Goal: Task Accomplishment & Management: Manage account settings

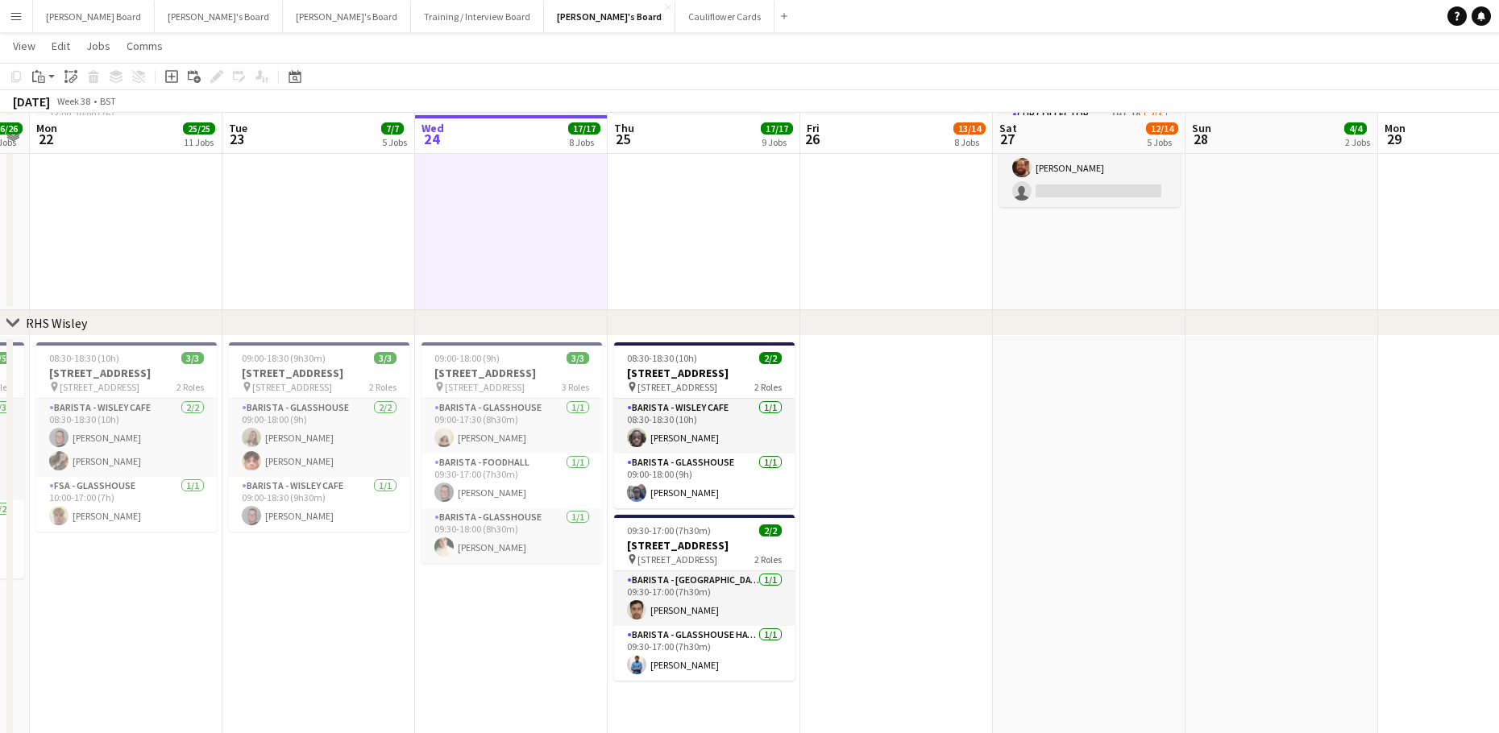
scroll to position [2372, 0]
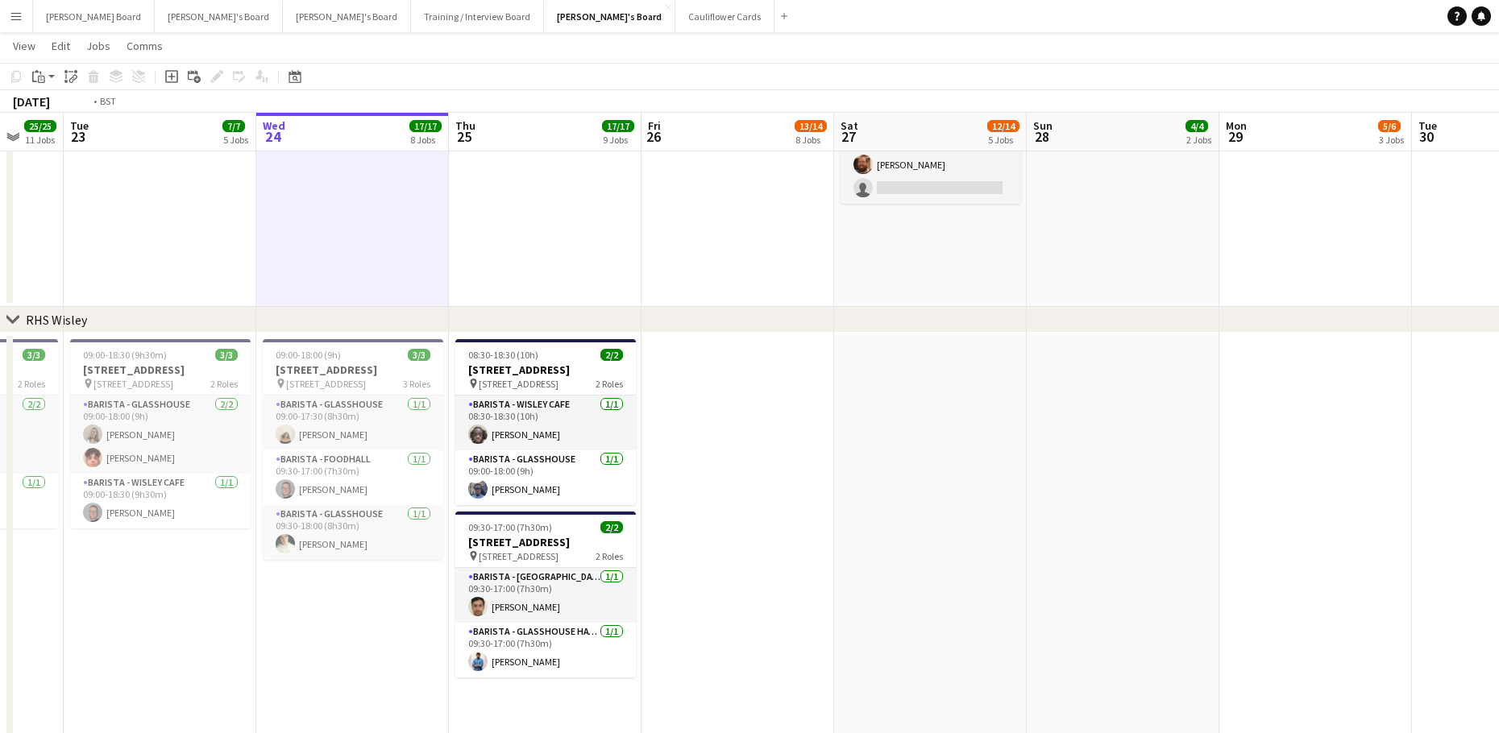
drag, startPoint x: 1081, startPoint y: 453, endPoint x: 918, endPoint y: 472, distance: 163.9
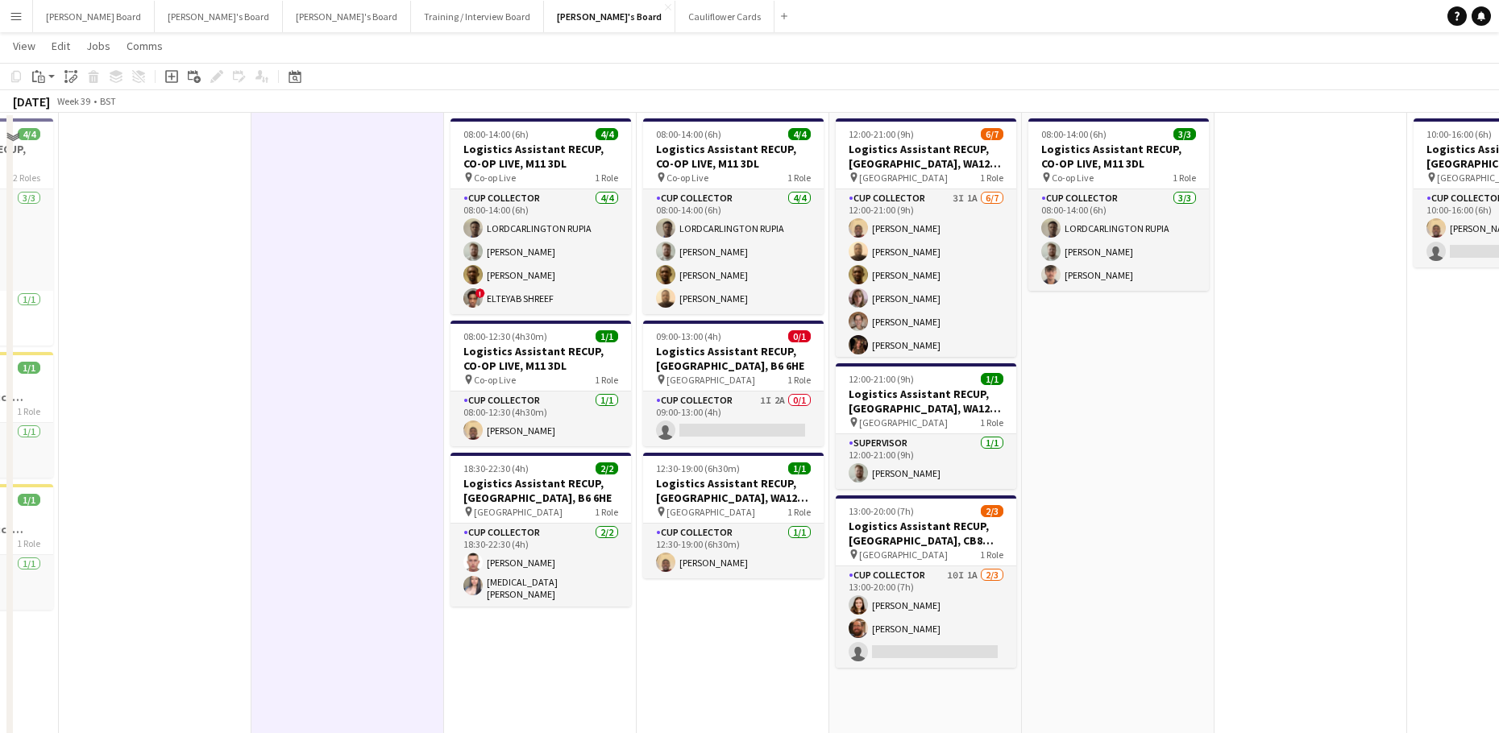
scroll to position [1843, 0]
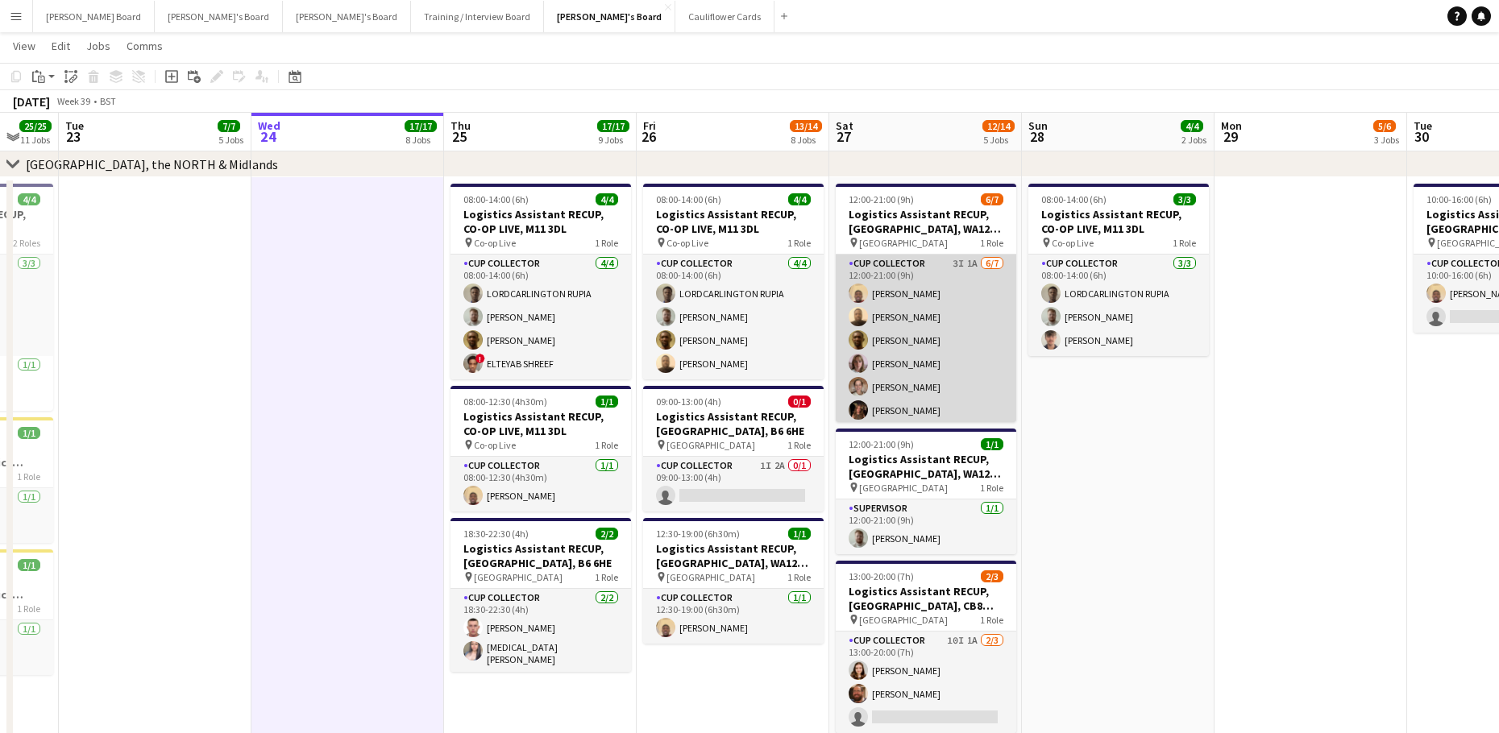
click at [931, 359] on app-card-role "CUP COLLECTOR 3I 1A 6/7 12:00-21:00 (9h) Daniel Agammegwa Oluwadamilola Olagbaj…" at bounding box center [926, 352] width 180 height 195
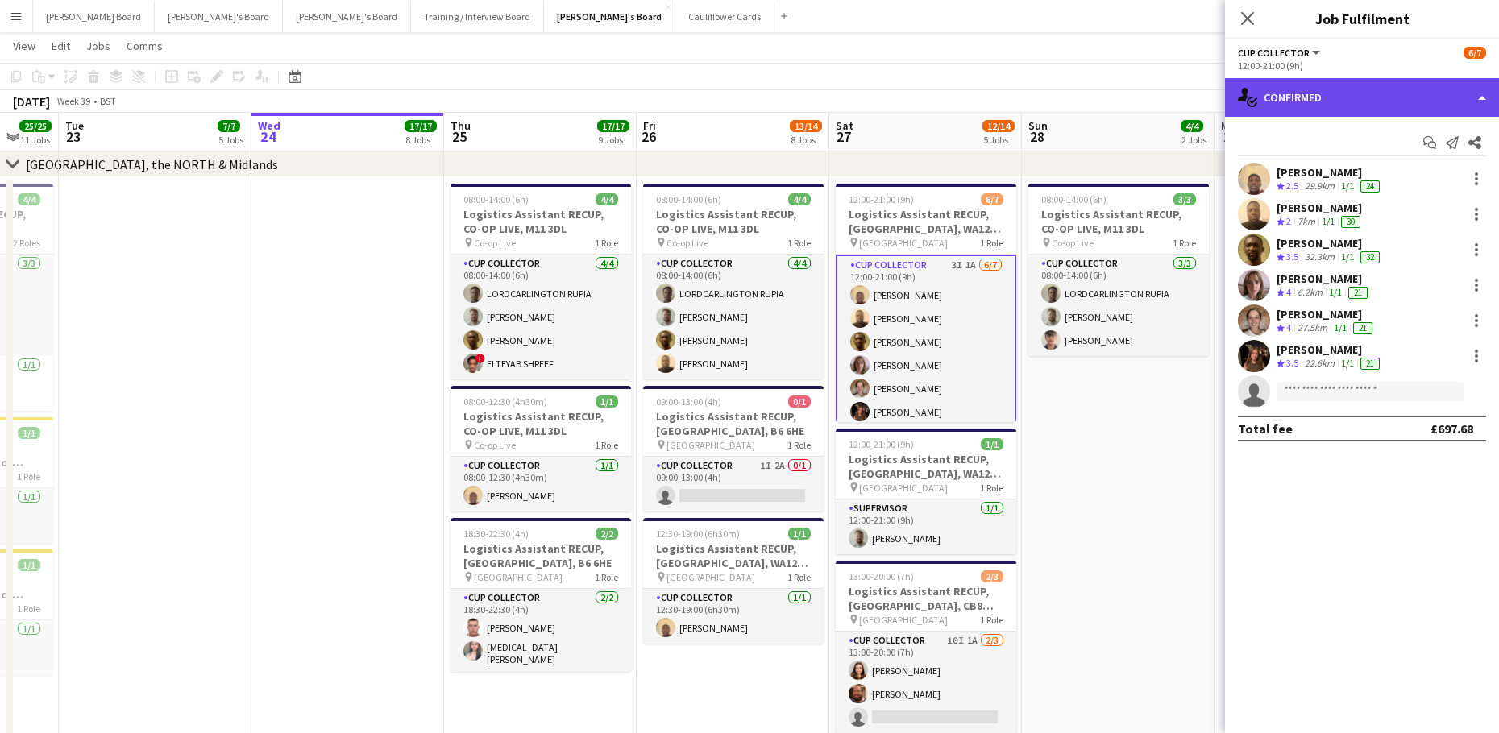
click at [1393, 93] on div "single-neutral-actions-check-2 Confirmed" at bounding box center [1362, 97] width 274 height 39
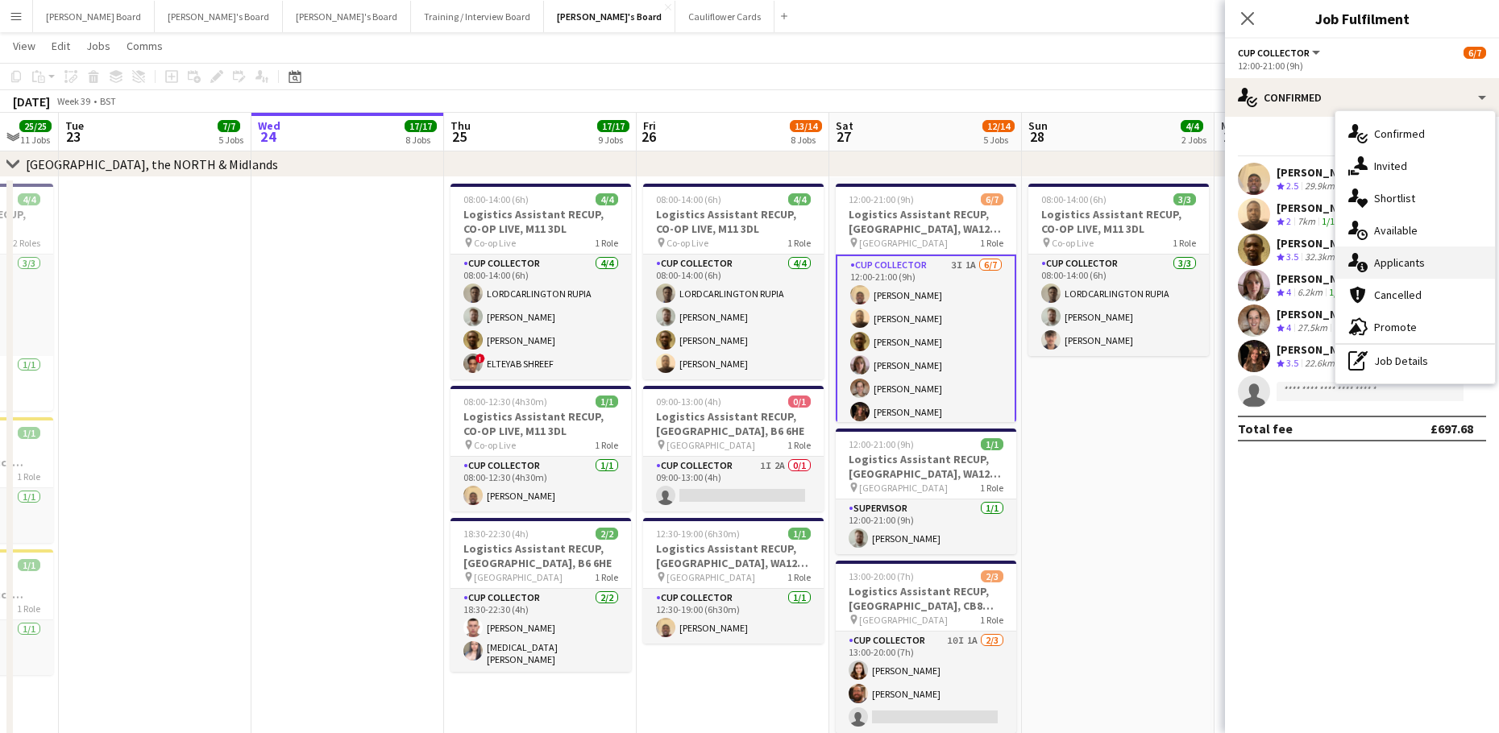
click at [1431, 260] on div "single-neutral-actions-information Applicants" at bounding box center [1415, 263] width 160 height 32
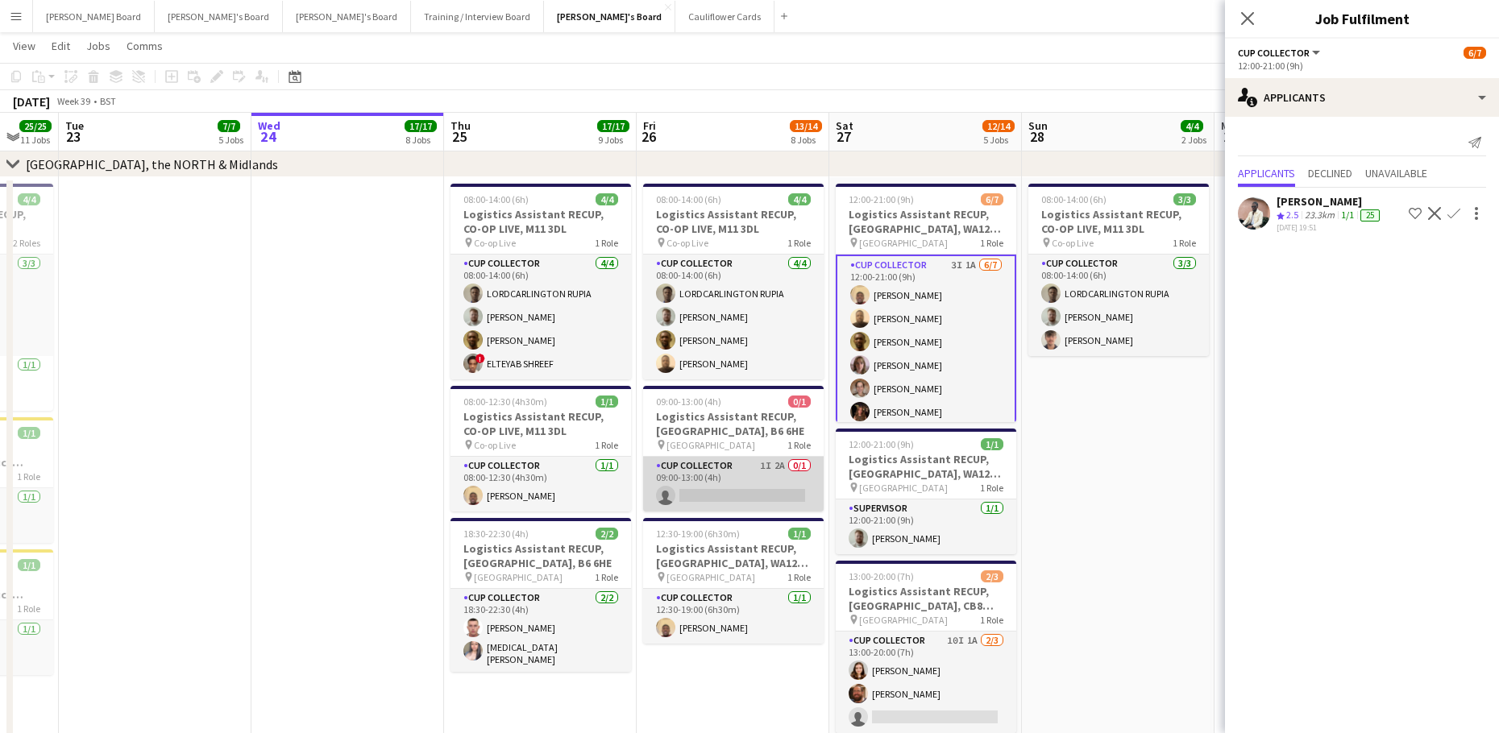
click at [787, 476] on app-card-role "CUP COLLECTOR 1I 2A 0/1 09:00-13:00 (4h) single-neutral-actions" at bounding box center [733, 484] width 180 height 55
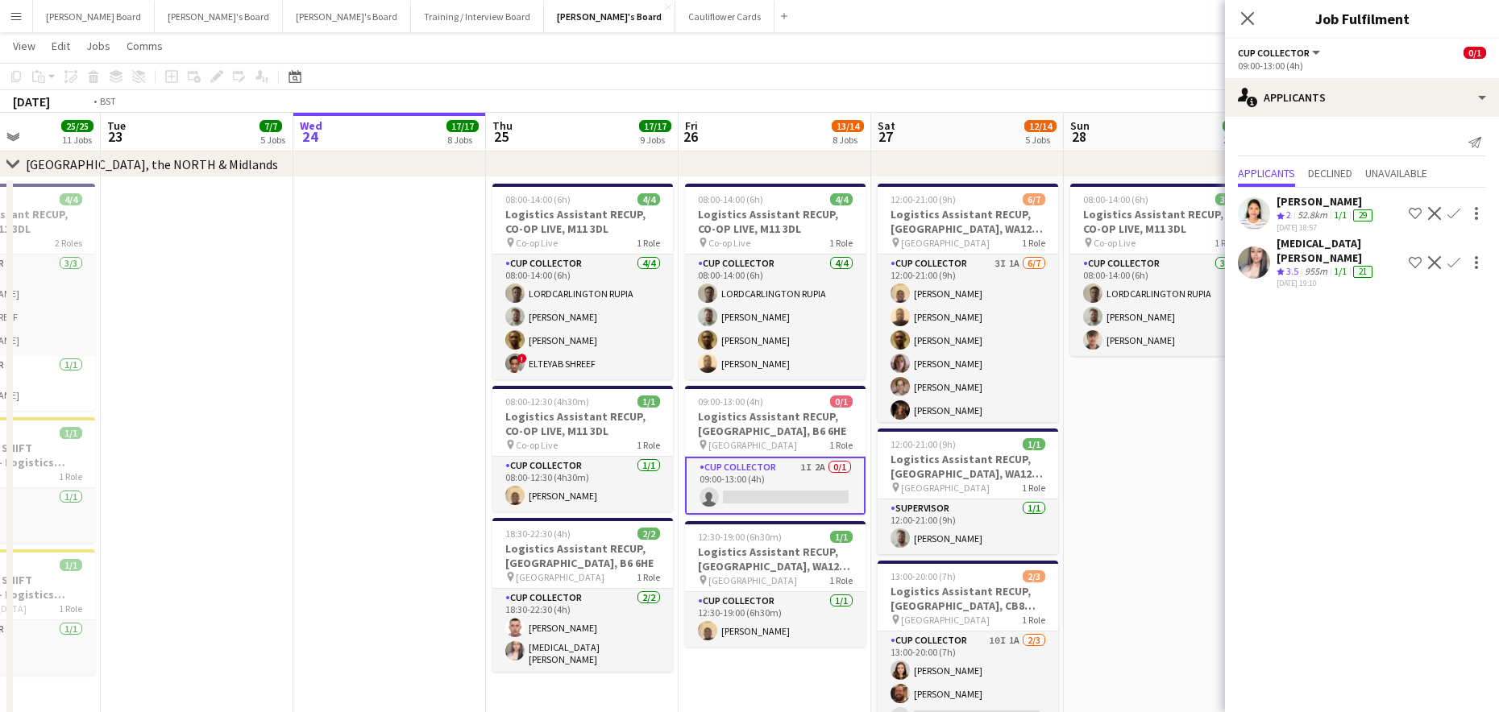
scroll to position [0, 471]
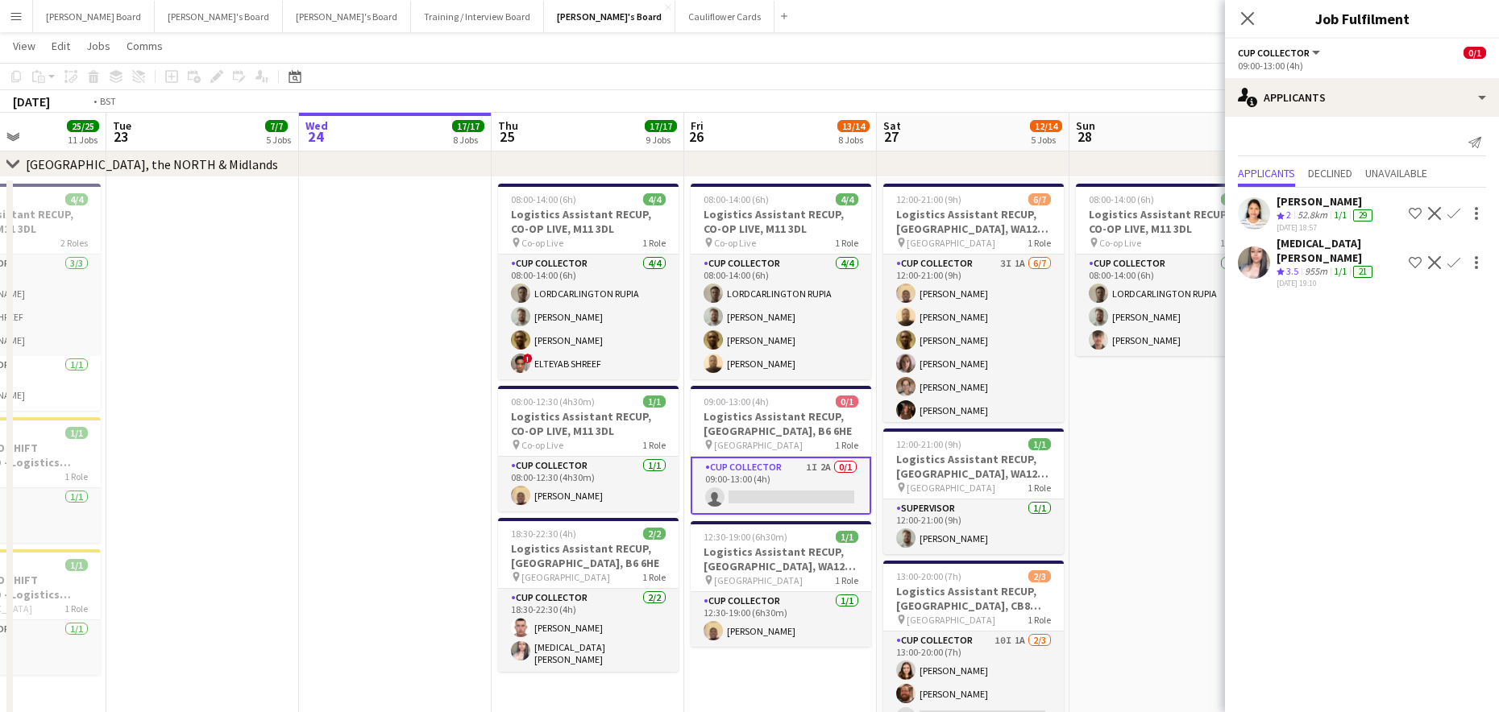
drag, startPoint x: 199, startPoint y: 323, endPoint x: 471, endPoint y: 351, distance: 273.7
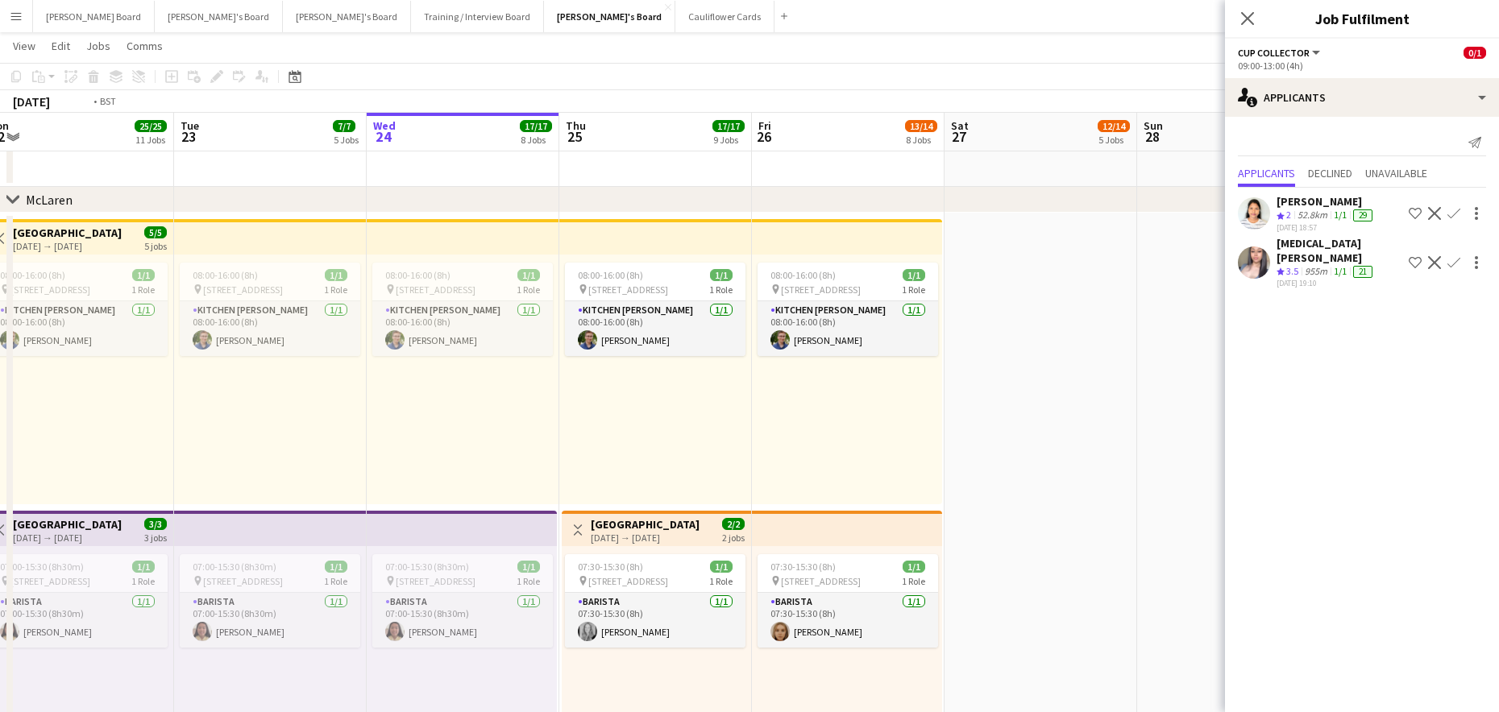
scroll to position [0, 621]
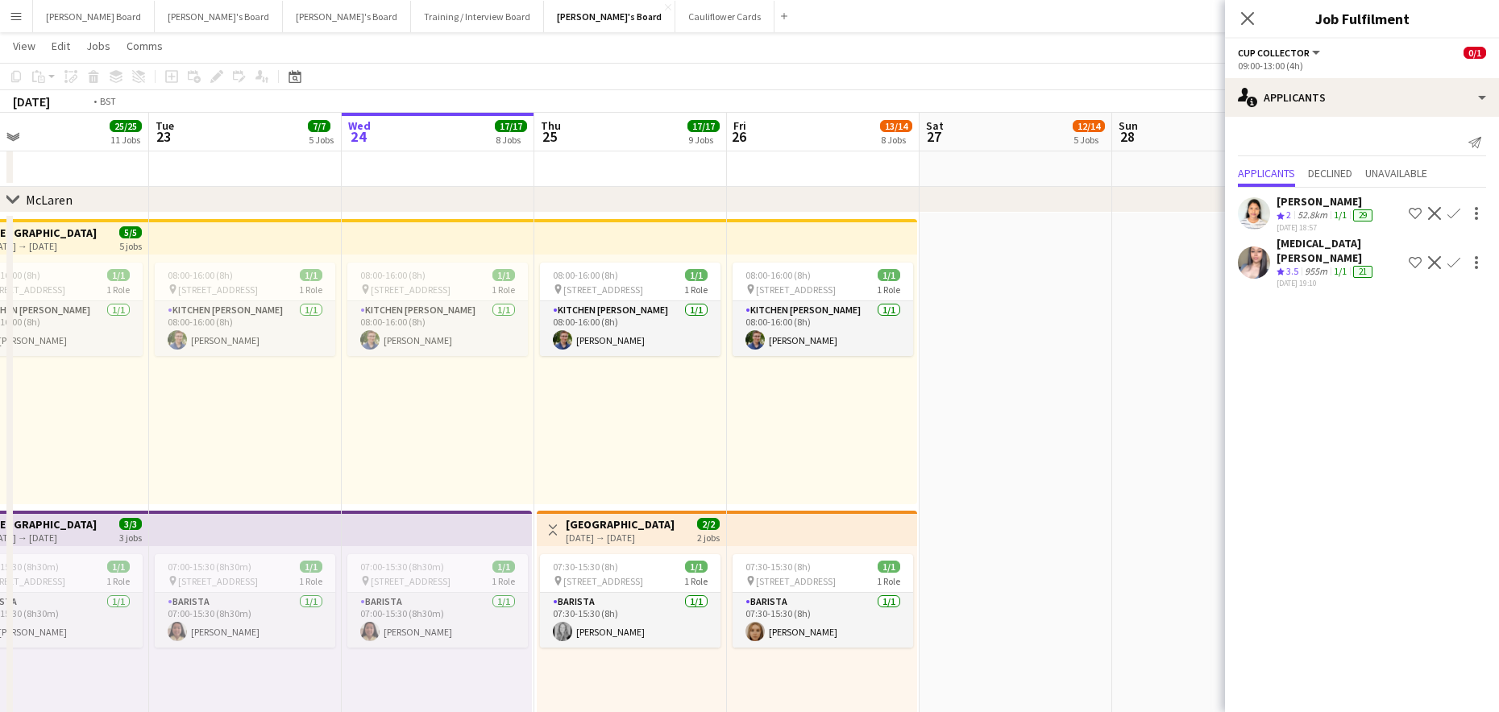
drag, startPoint x: 1113, startPoint y: 465, endPoint x: 941, endPoint y: 450, distance: 172.2
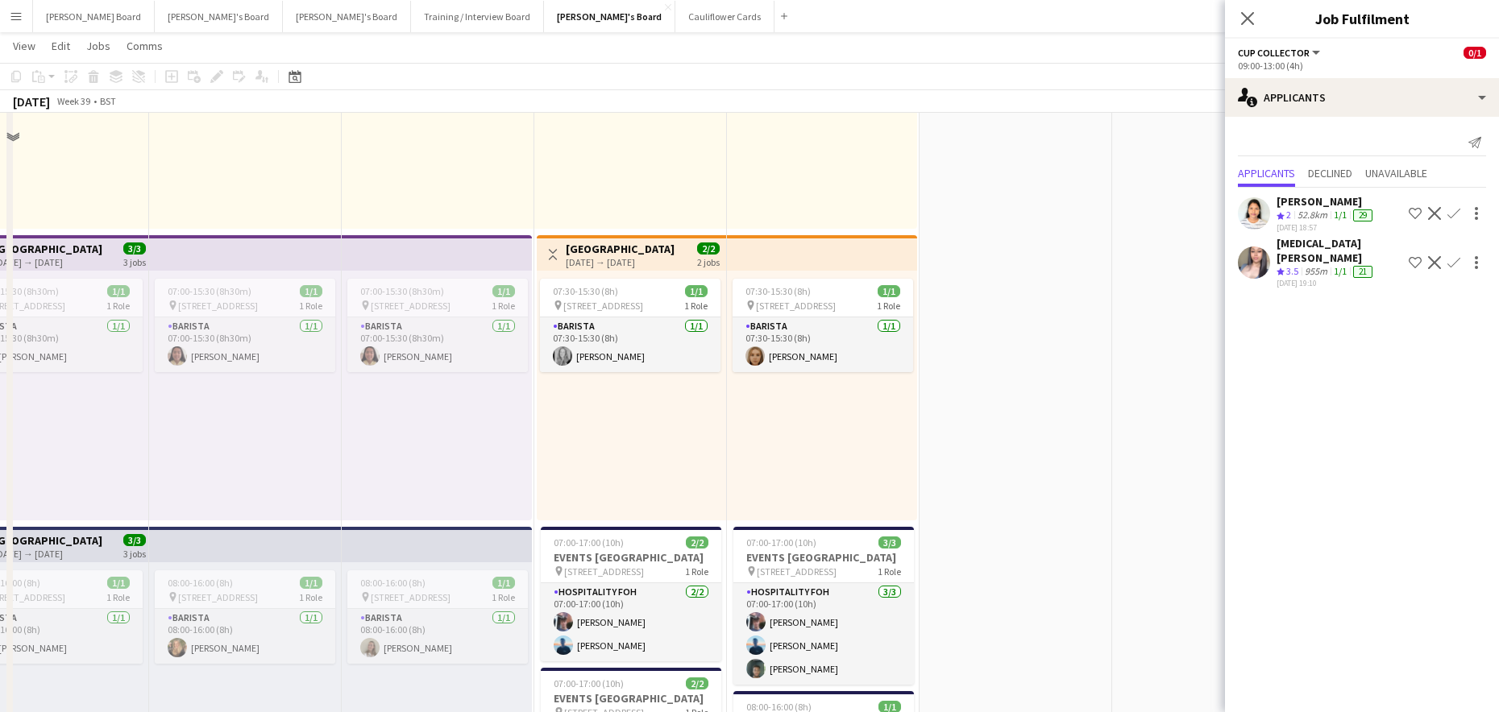
scroll to position [847, 0]
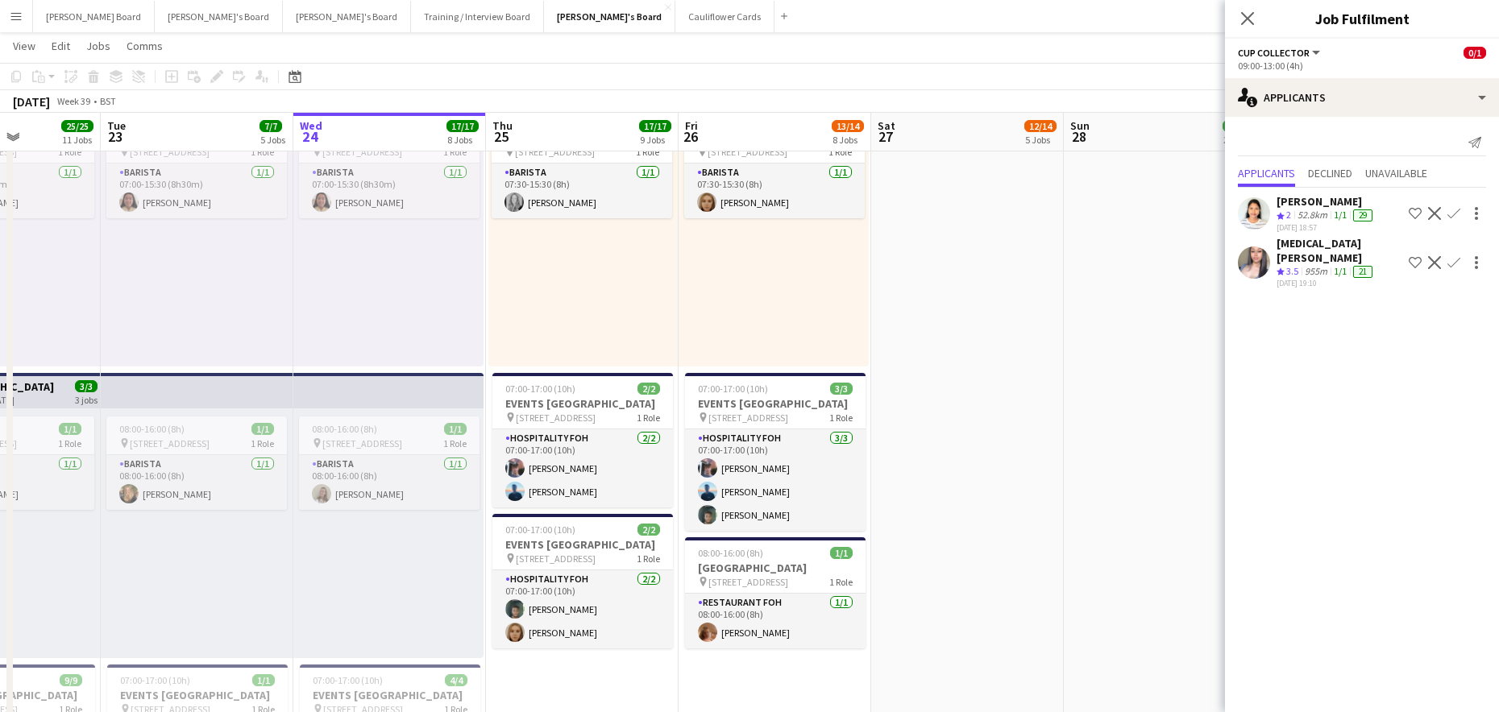
drag, startPoint x: 1059, startPoint y: 489, endPoint x: 1029, endPoint y: 502, distance: 32.5
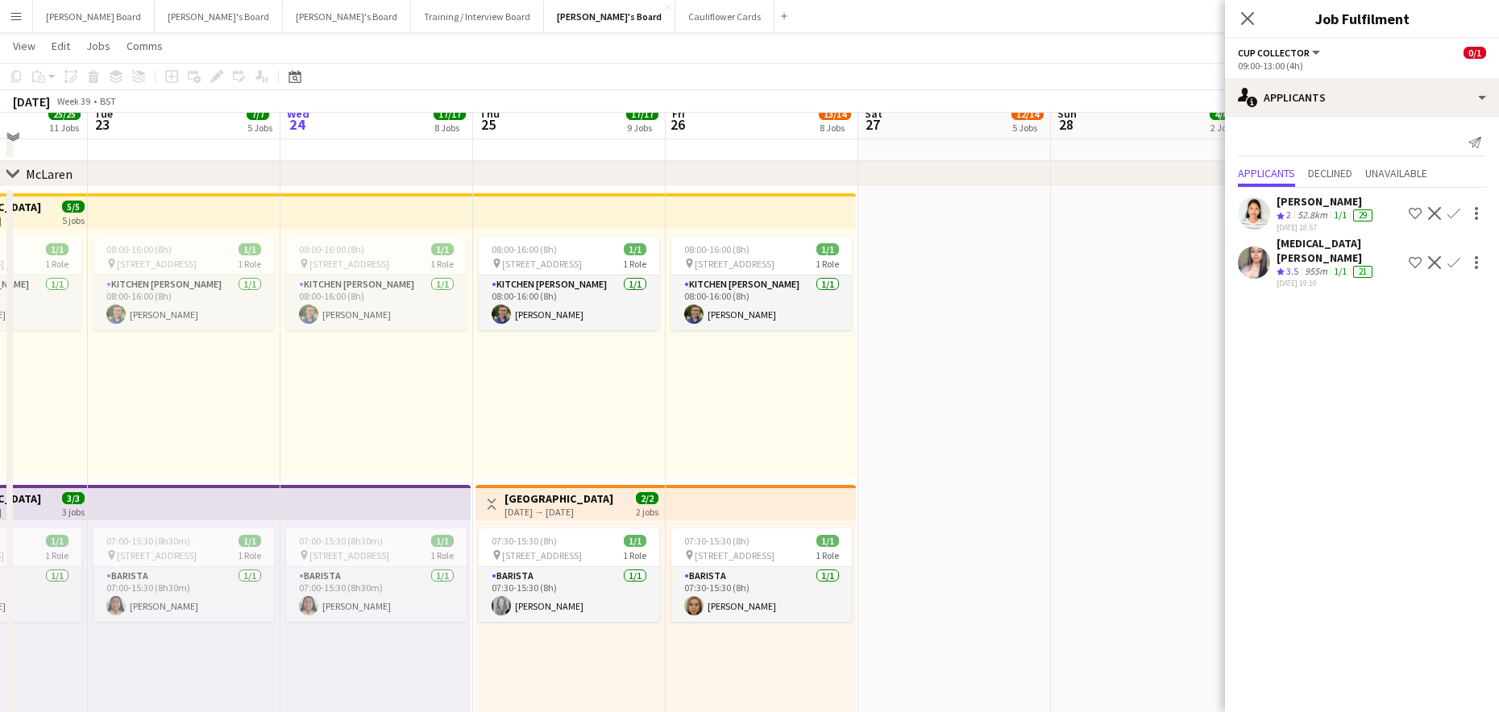
scroll to position [429, 0]
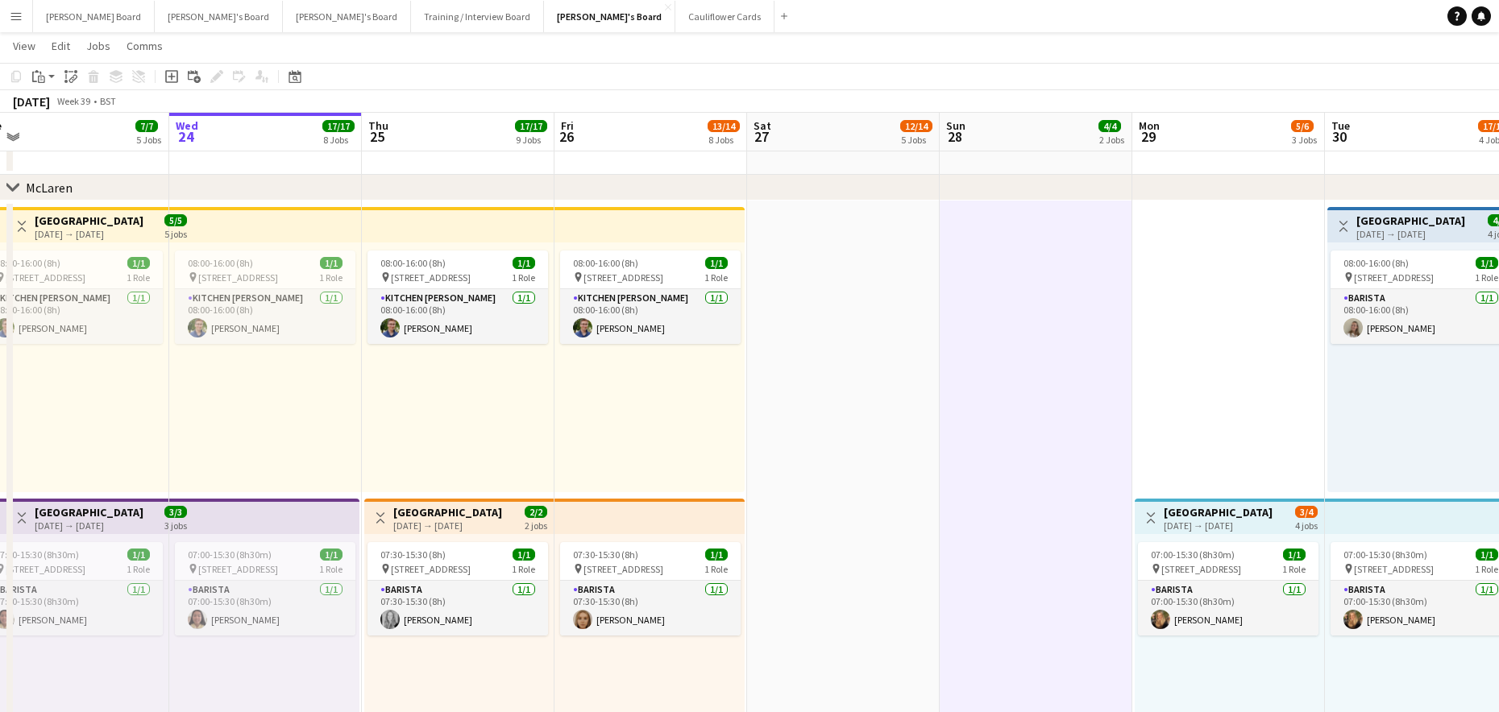
drag, startPoint x: 1150, startPoint y: 455, endPoint x: 845, endPoint y: 461, distance: 304.6
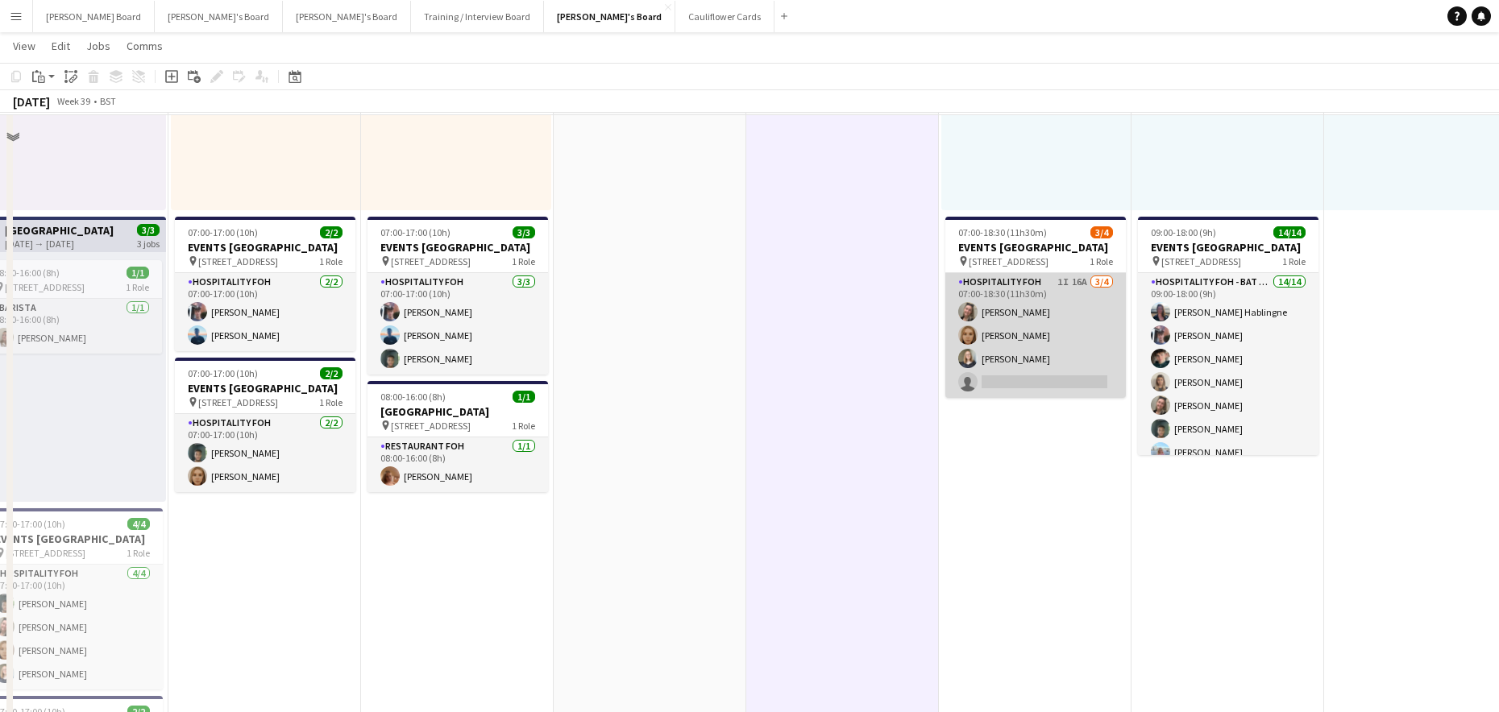
scroll to position [967, 0]
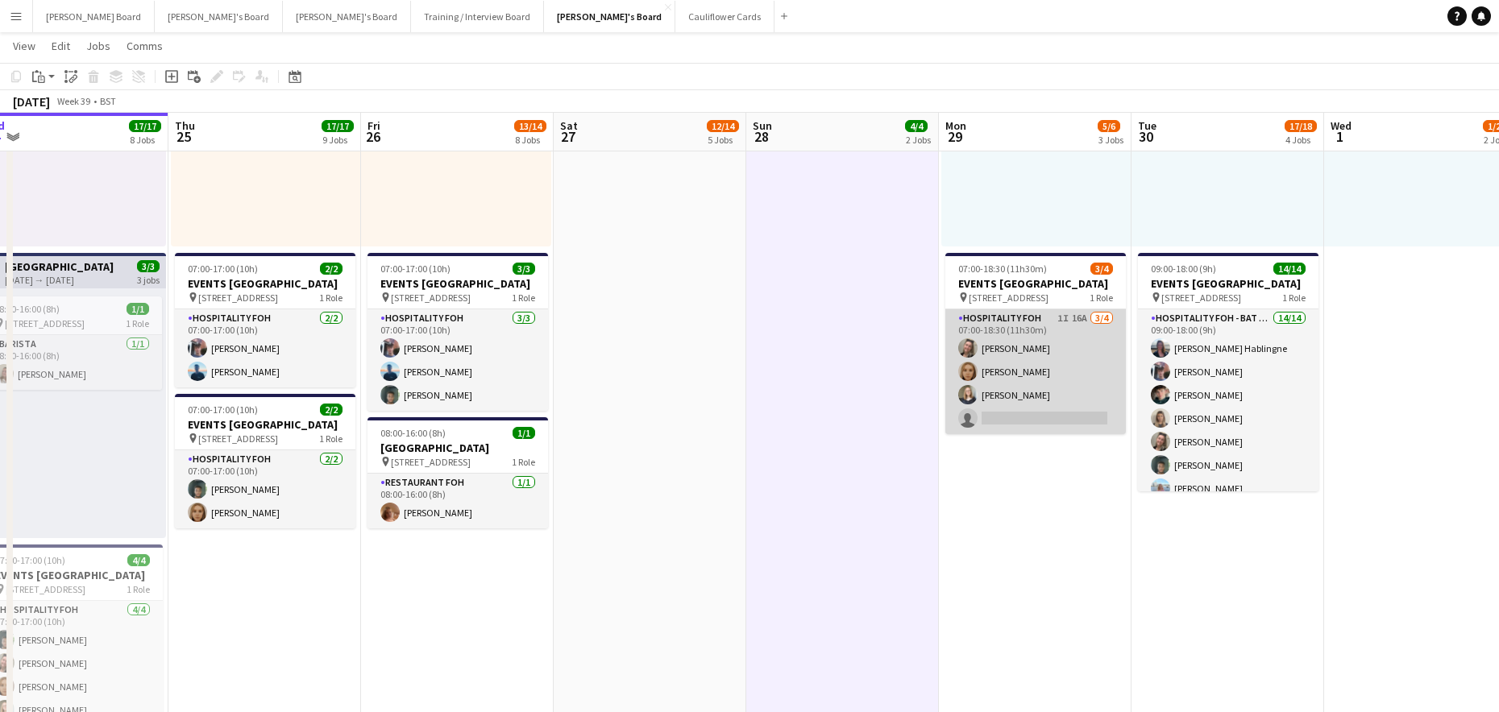
click at [1023, 391] on app-card-role "Hospitality FOH 1I 16A 3/4 07:00-18:30 (11h30m) Jazmin Gammon Megan Ellis Sarah…" at bounding box center [1035, 371] width 180 height 125
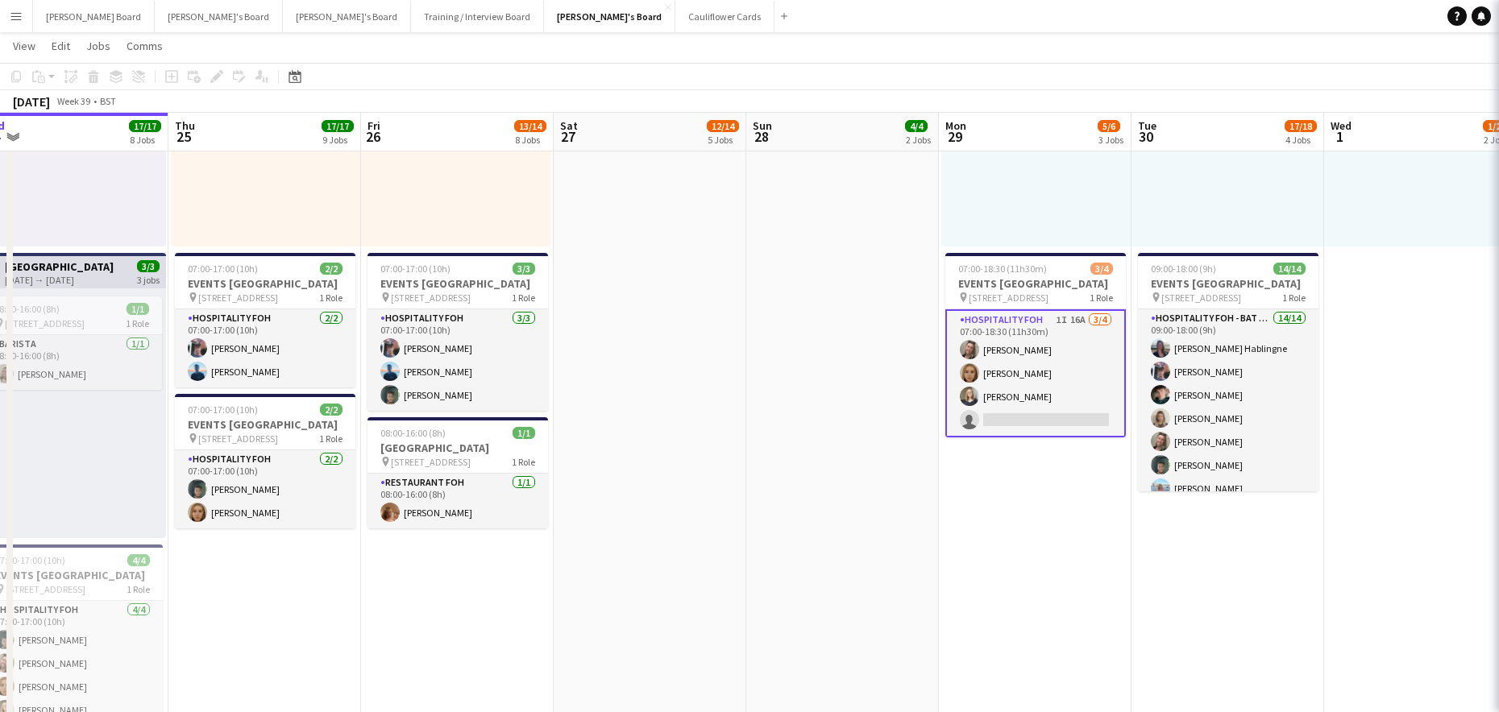
scroll to position [0, 600]
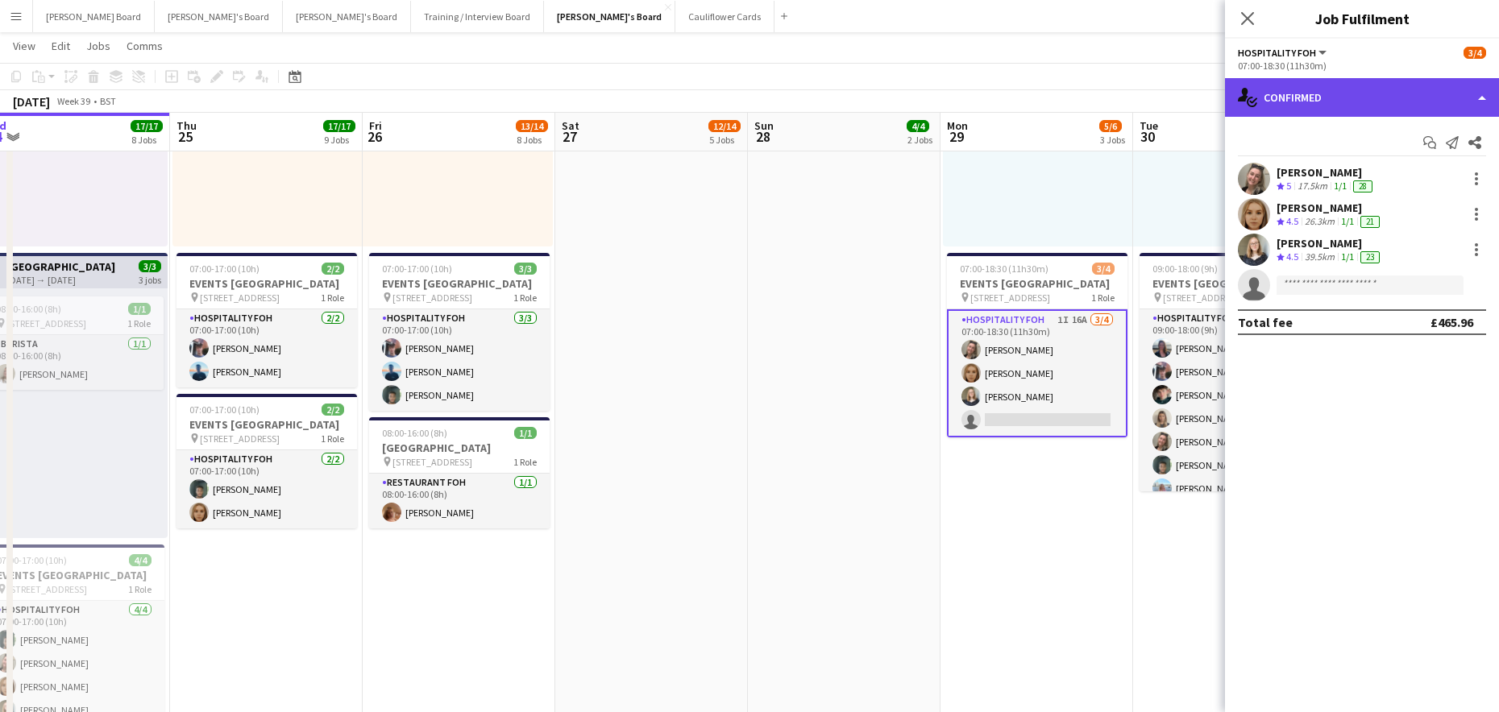
click at [1400, 89] on div "single-neutral-actions-check-2 Confirmed" at bounding box center [1362, 97] width 274 height 39
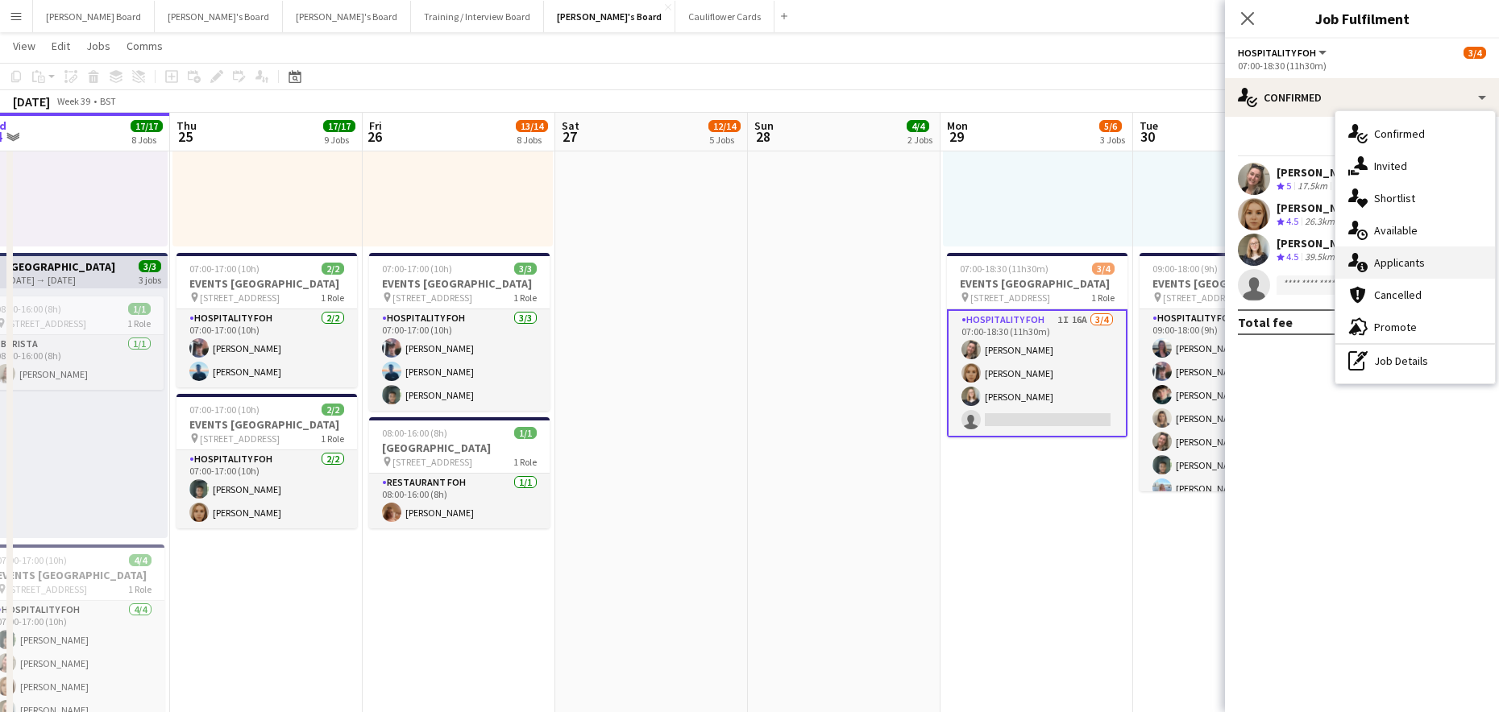
click at [1410, 262] on span "Applicants" at bounding box center [1399, 262] width 51 height 15
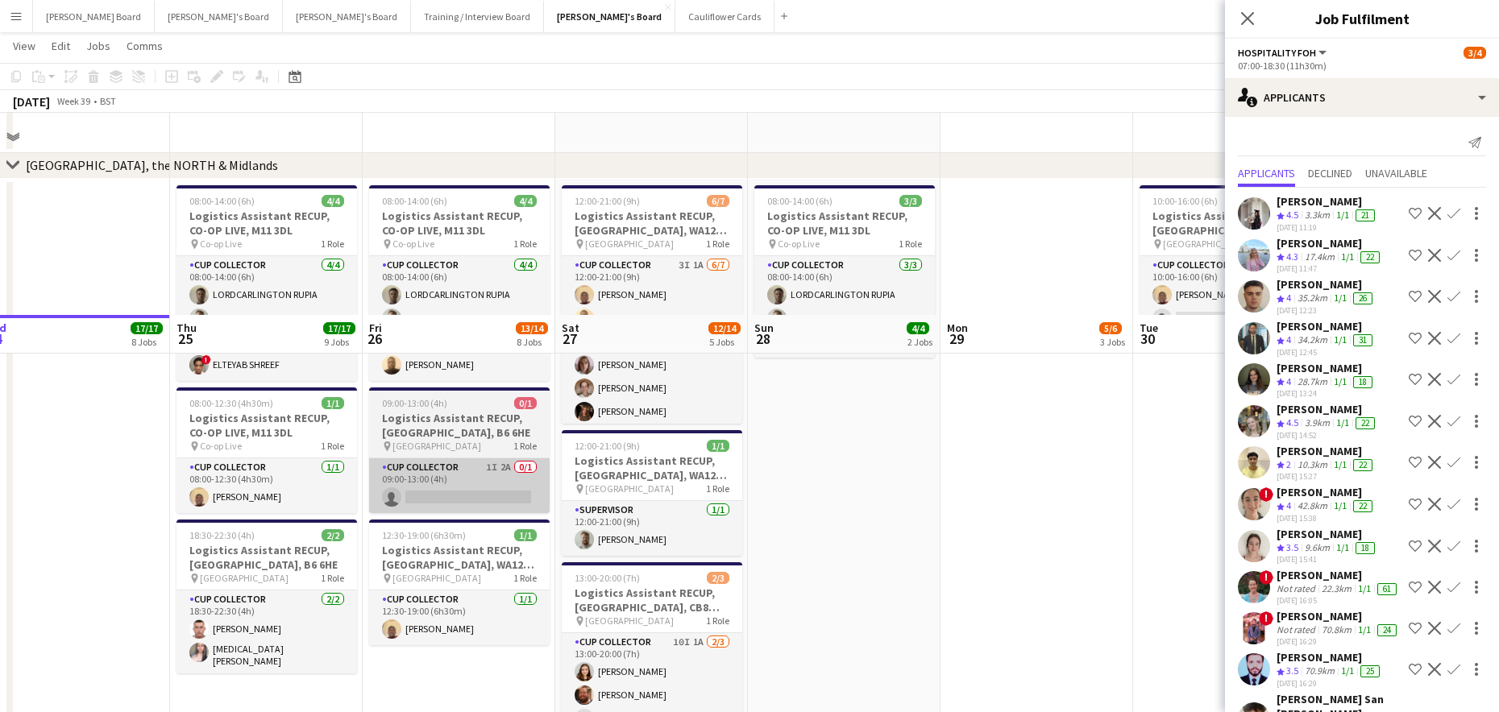
scroll to position [2578, 0]
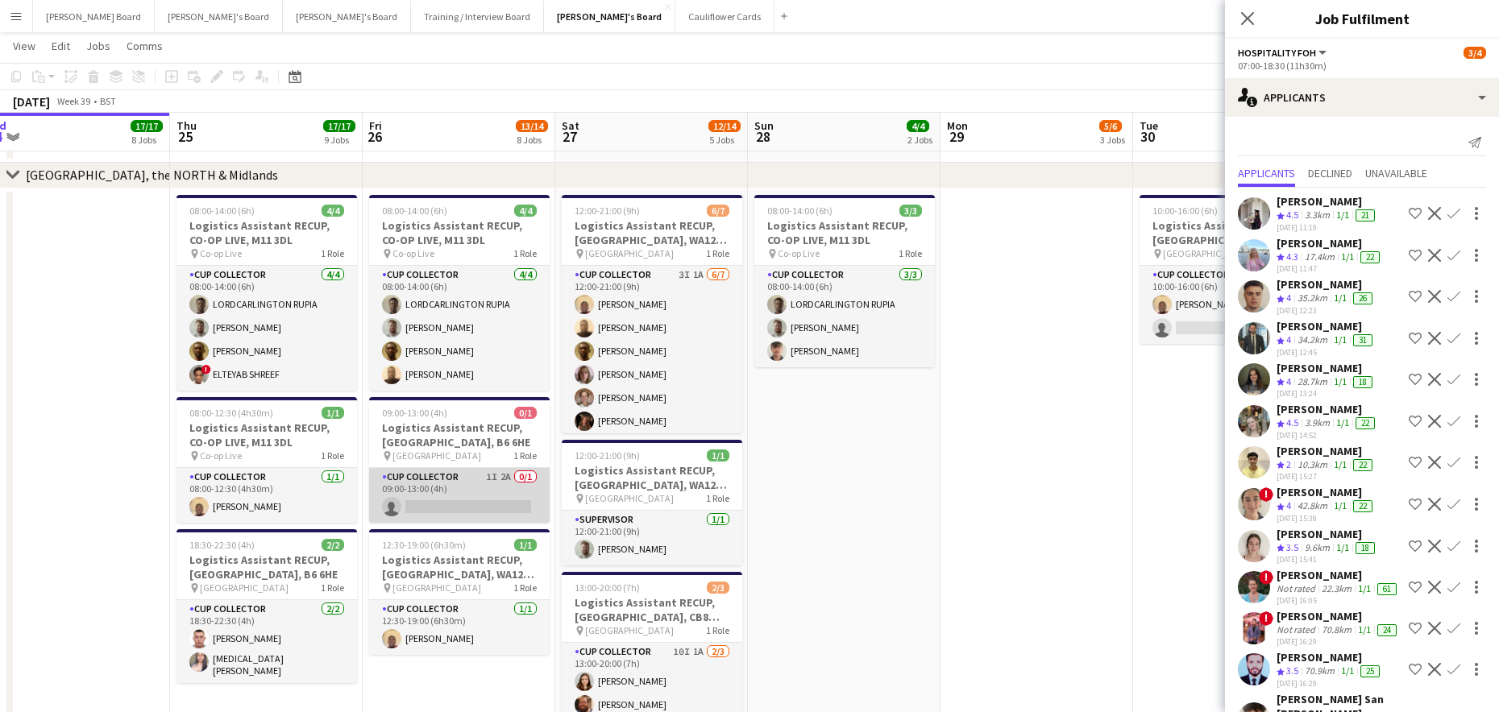
click at [475, 491] on app-card-role "CUP COLLECTOR 1I 2A 0/1 09:00-13:00 (4h) single-neutral-actions" at bounding box center [459, 495] width 180 height 55
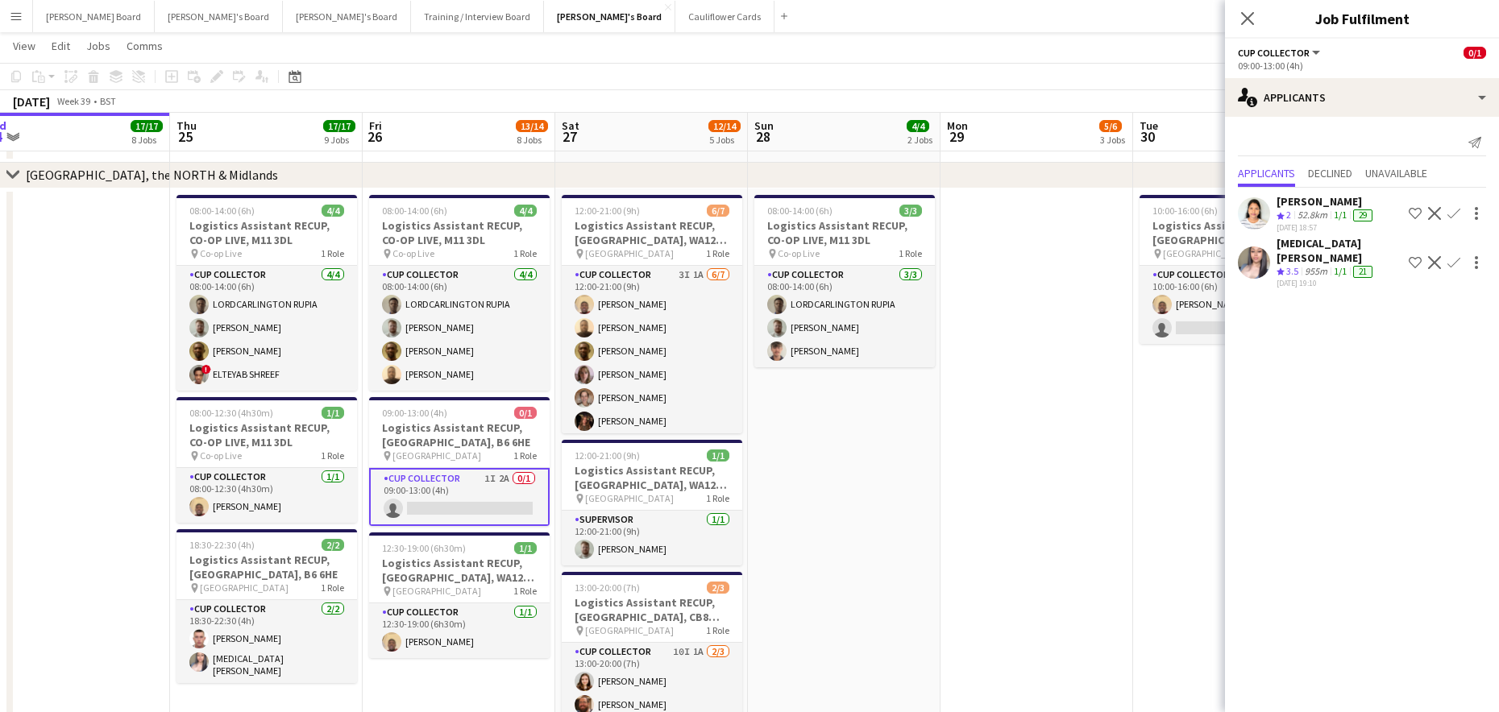
click at [1454, 266] on app-icon "Confirm" at bounding box center [1453, 262] width 13 height 13
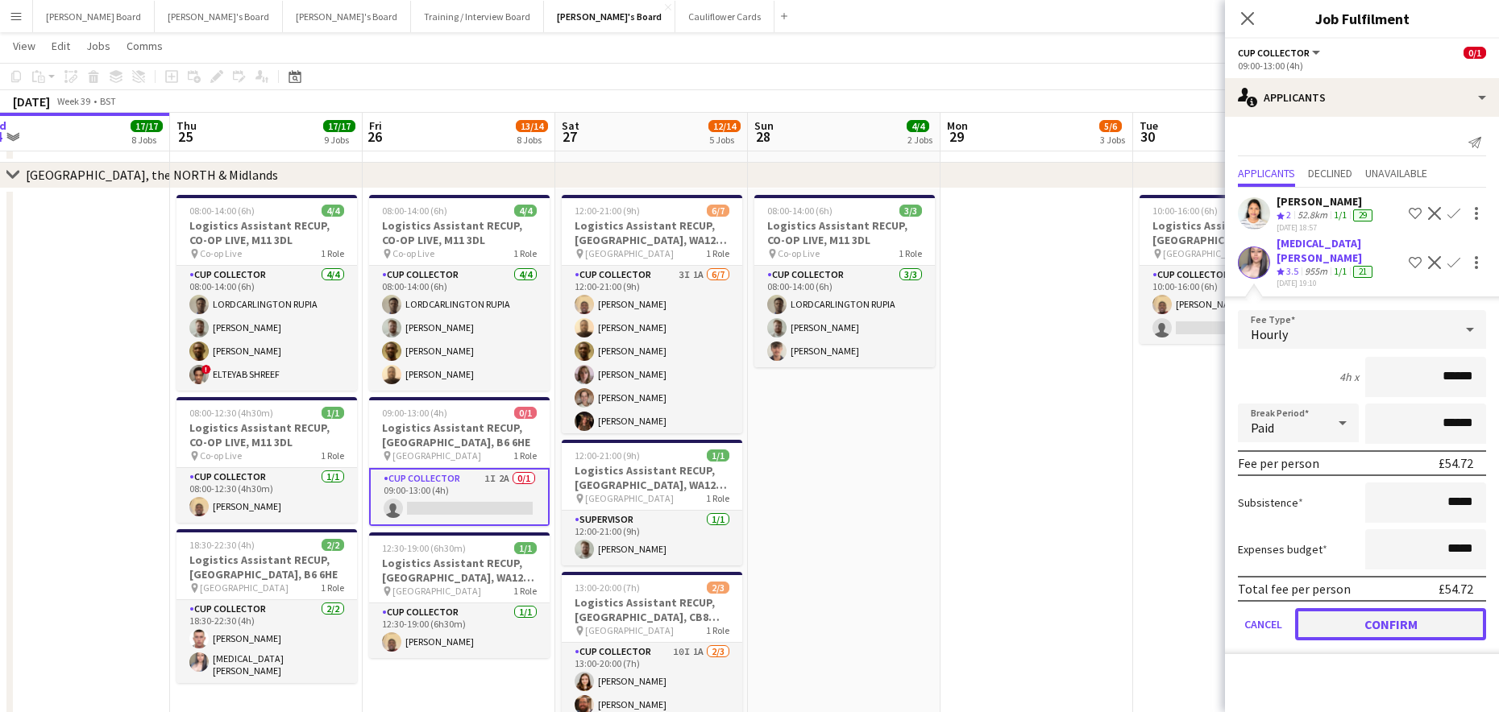
click at [1345, 625] on button "Confirm" at bounding box center [1390, 624] width 191 height 32
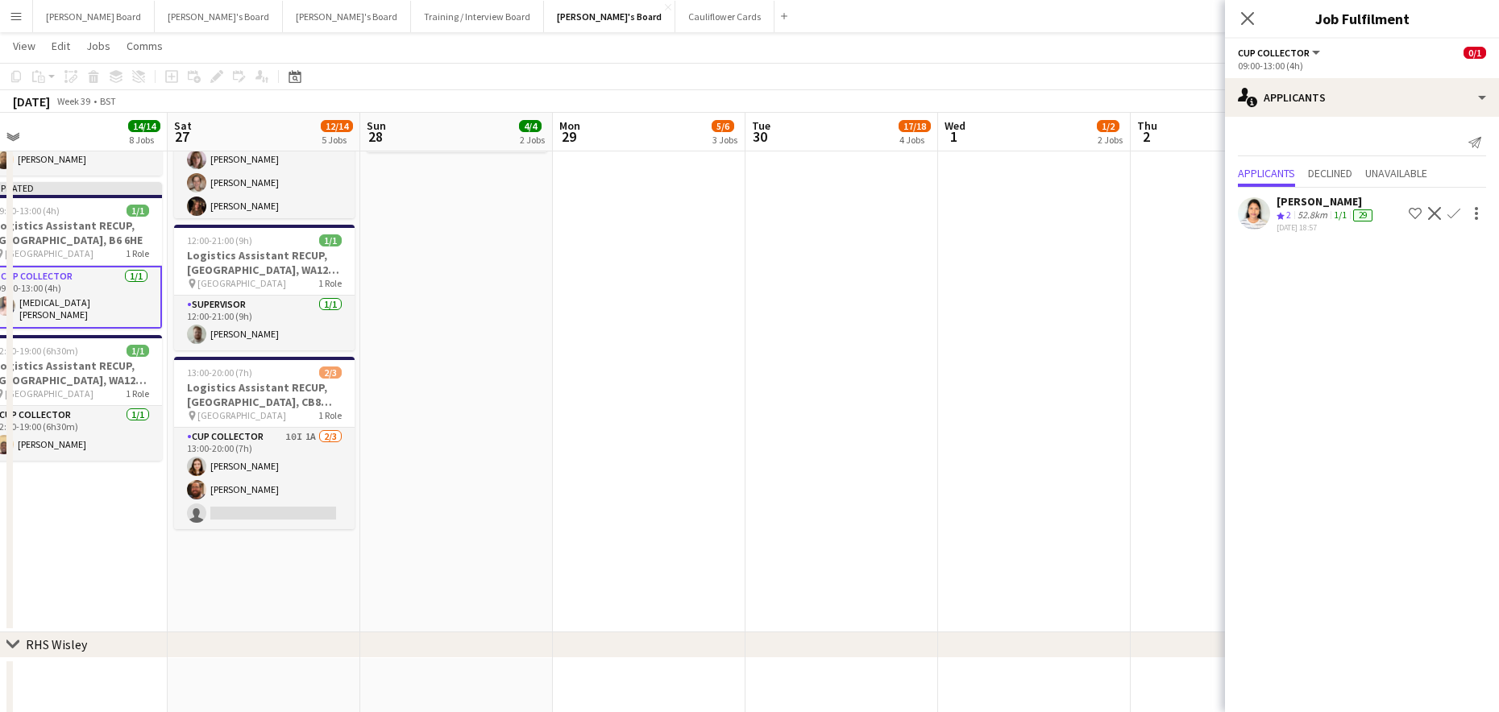
scroll to position [0, 539]
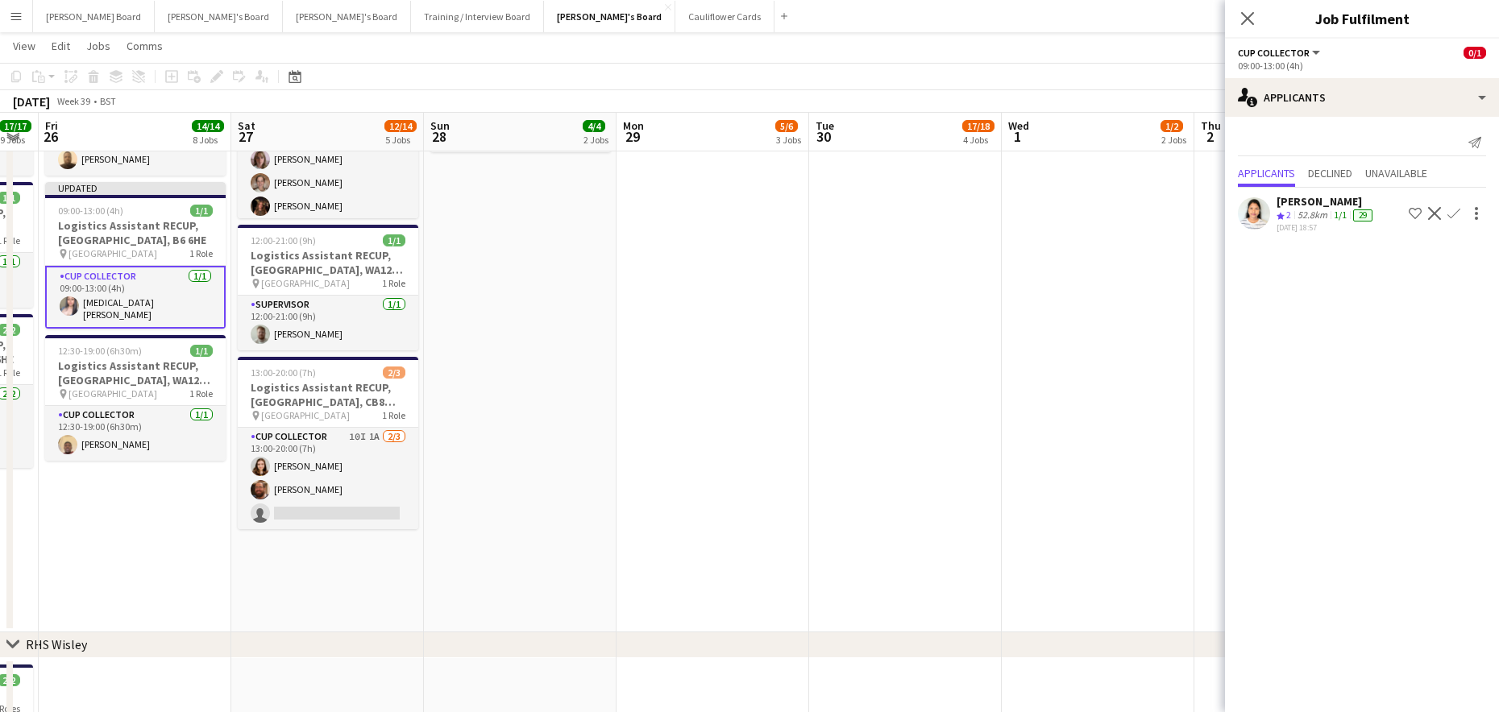
drag, startPoint x: 795, startPoint y: 496, endPoint x: 541, endPoint y: 514, distance: 255.3
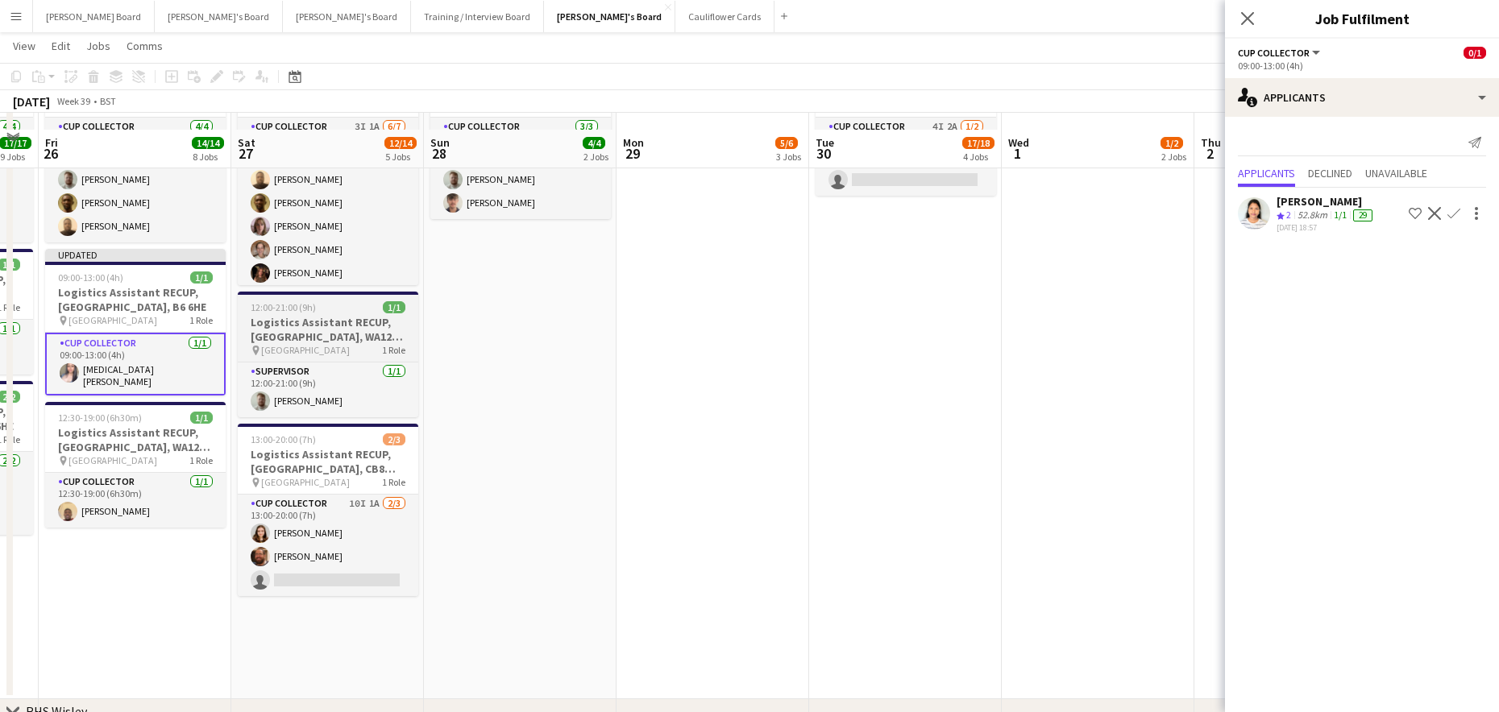
scroll to position [2686, 0]
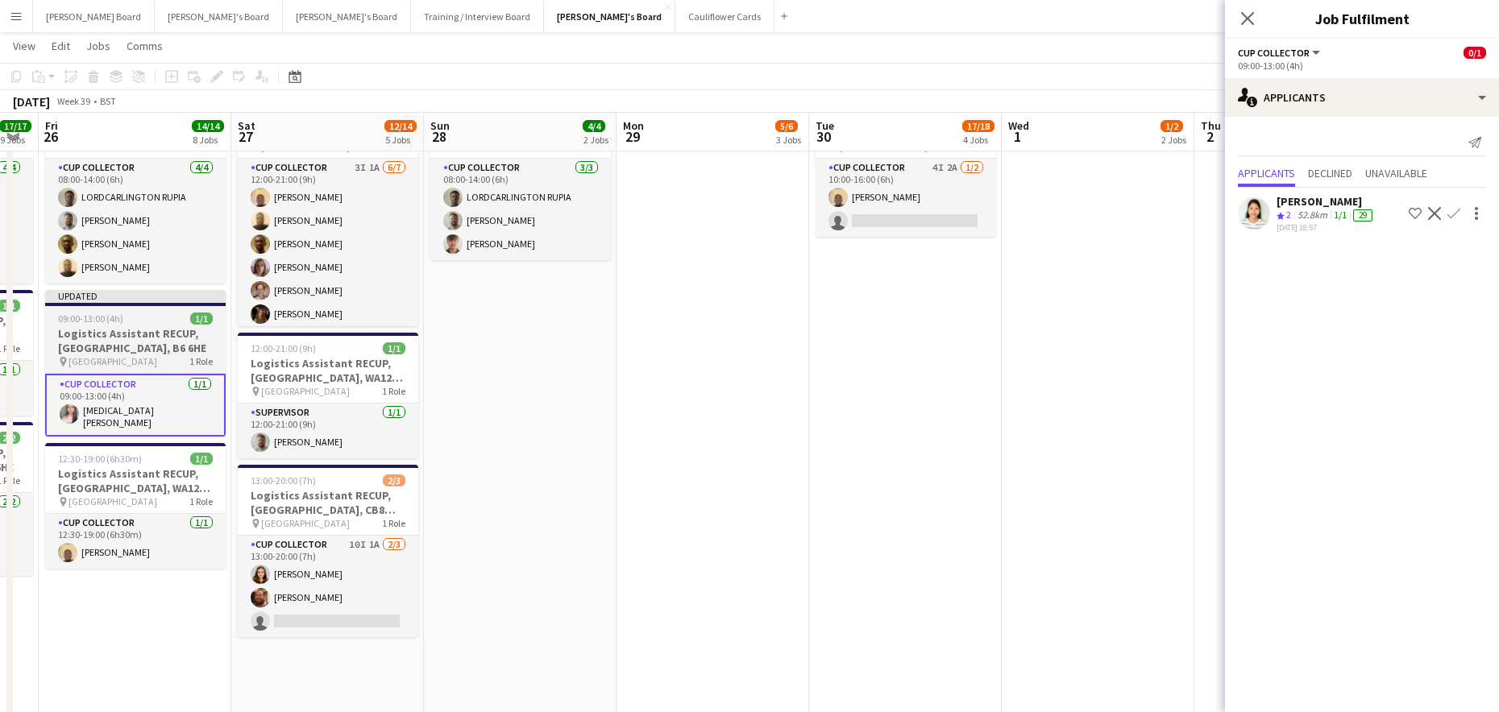
click at [131, 332] on h3 "Logistics Assistant RECUP, VILLA PARK, B6 6HE" at bounding box center [135, 340] width 180 height 29
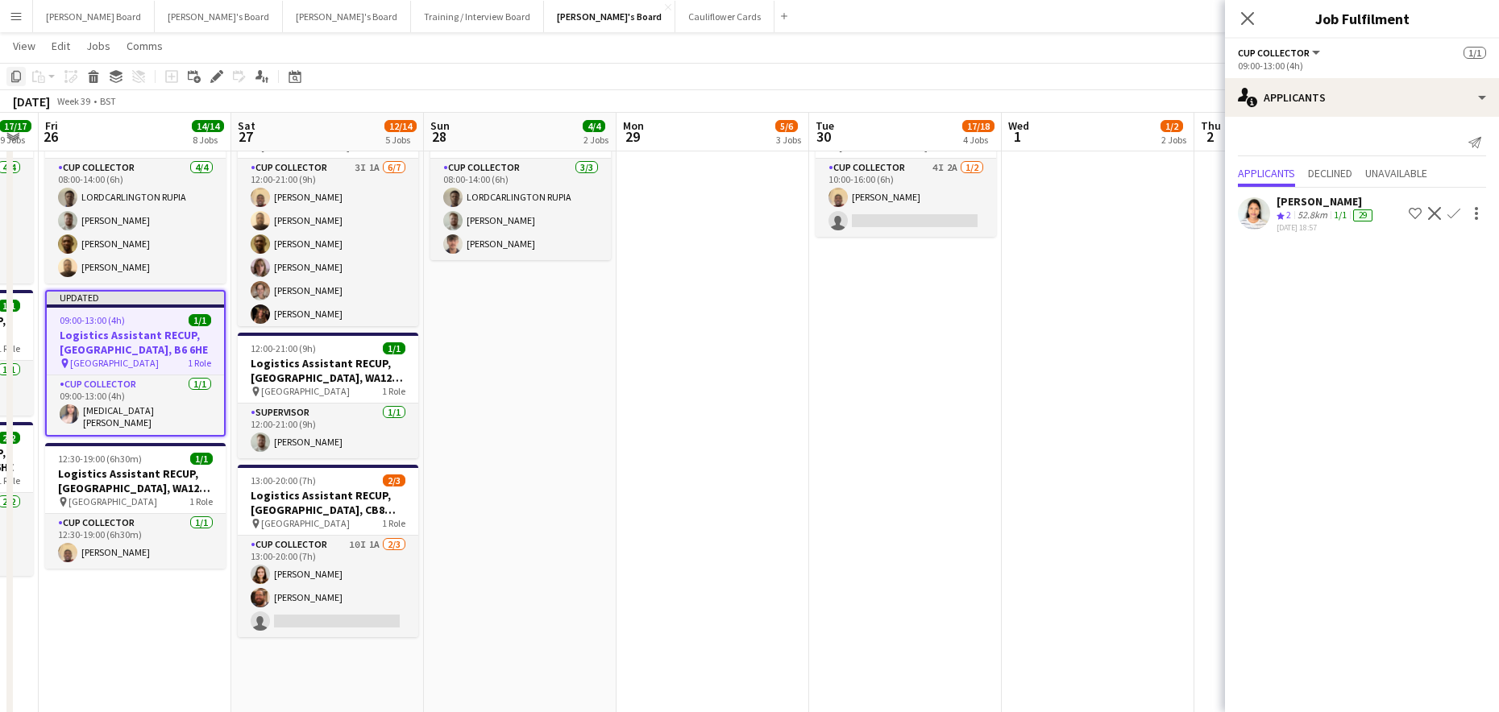
click at [11, 70] on icon "Copy" at bounding box center [16, 76] width 13 height 13
click at [720, 251] on app-date-cell at bounding box center [712, 410] width 193 height 659
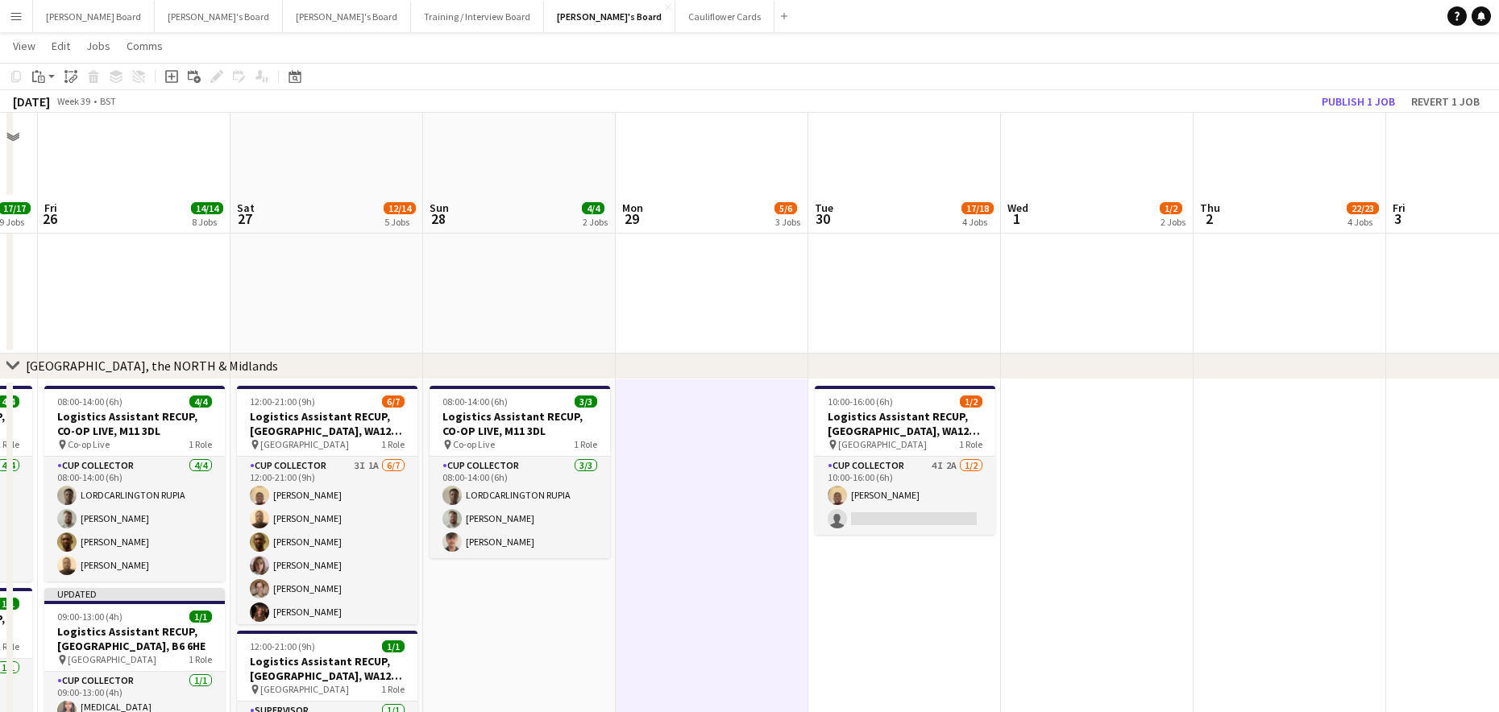
scroll to position [2471, 0]
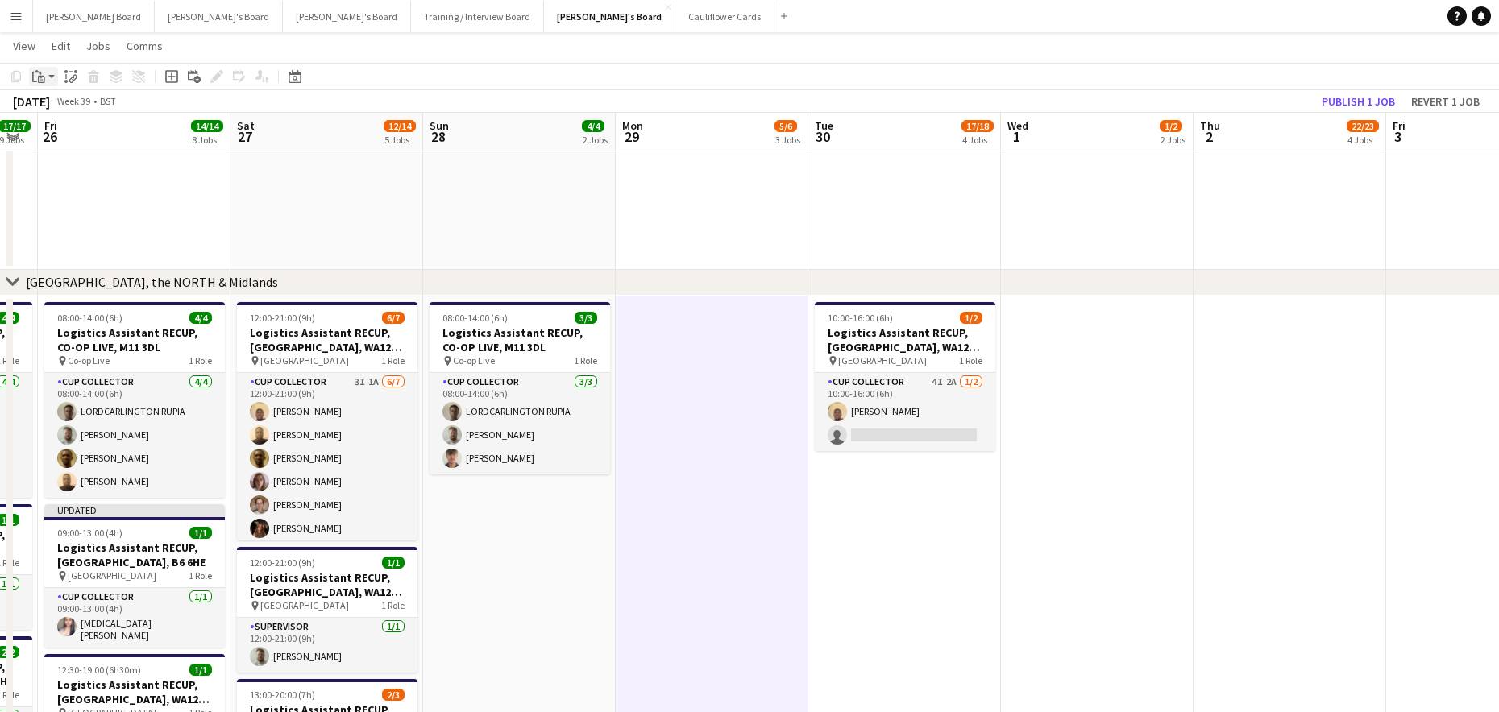
click at [47, 81] on div "Paste" at bounding box center [38, 76] width 19 height 19
click at [56, 110] on link "Paste Ctrl+V" at bounding box center [118, 107] width 151 height 15
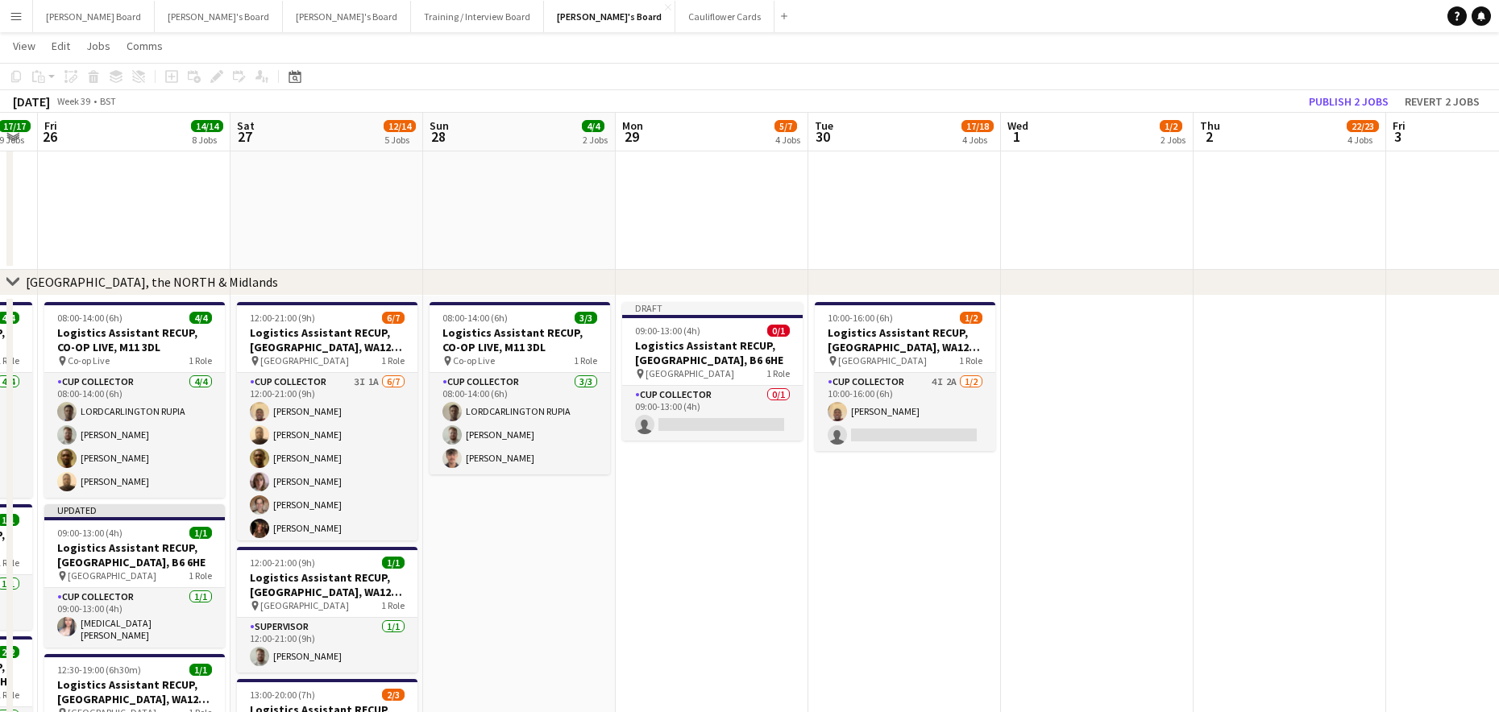
click at [695, 328] on span "09:00-13:00 (4h)" at bounding box center [667, 331] width 65 height 12
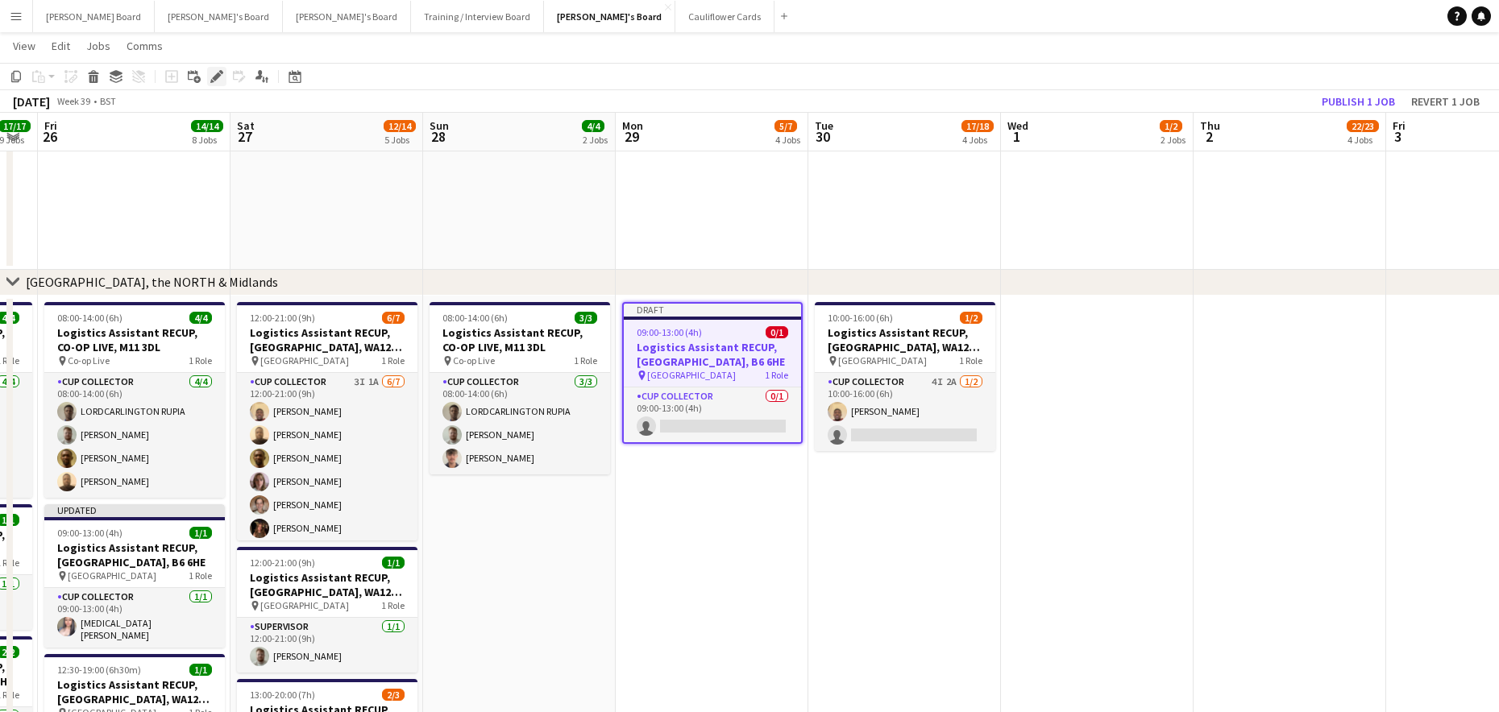
click at [216, 76] on icon at bounding box center [216, 77] width 9 height 9
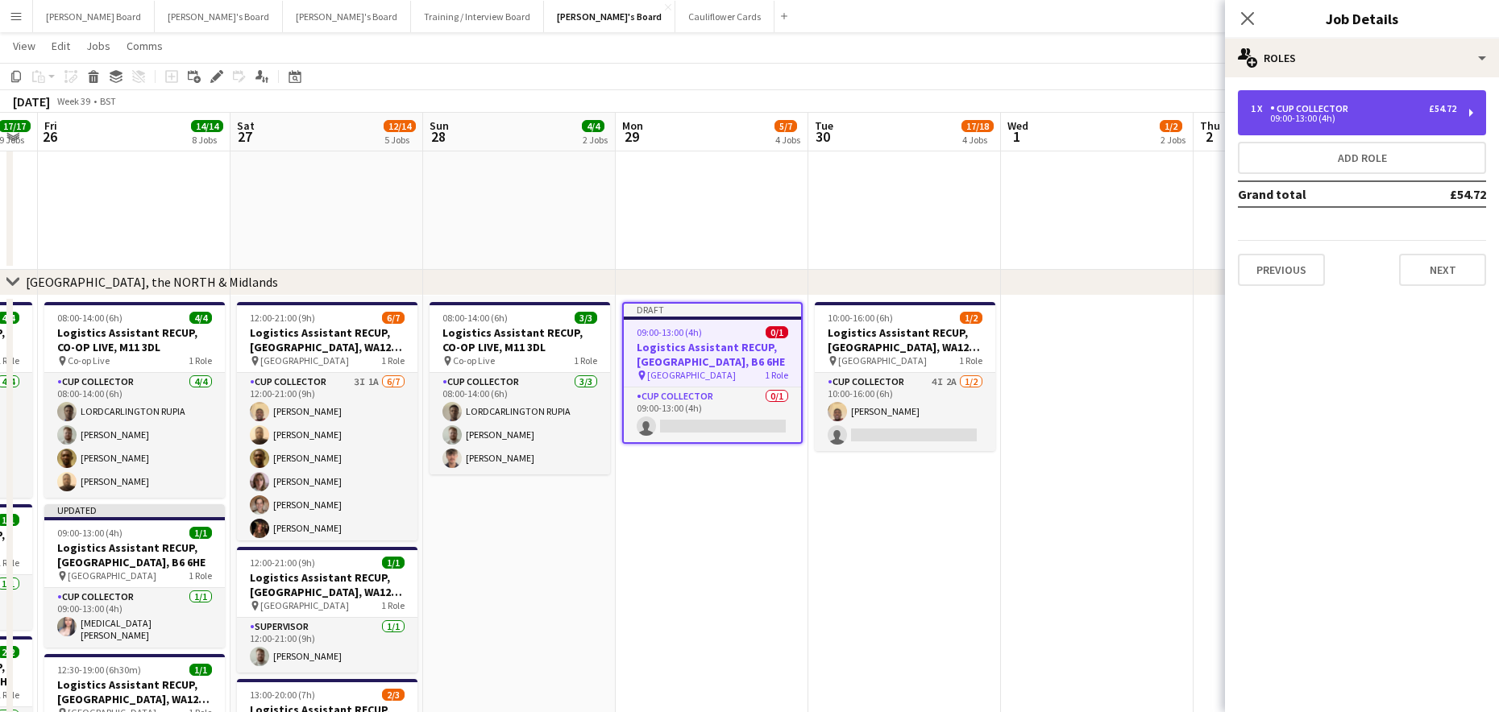
click at [1342, 125] on div "1 x CUP COLLECTOR £54.72 09:00-13:00 (4h)" at bounding box center [1362, 112] width 248 height 45
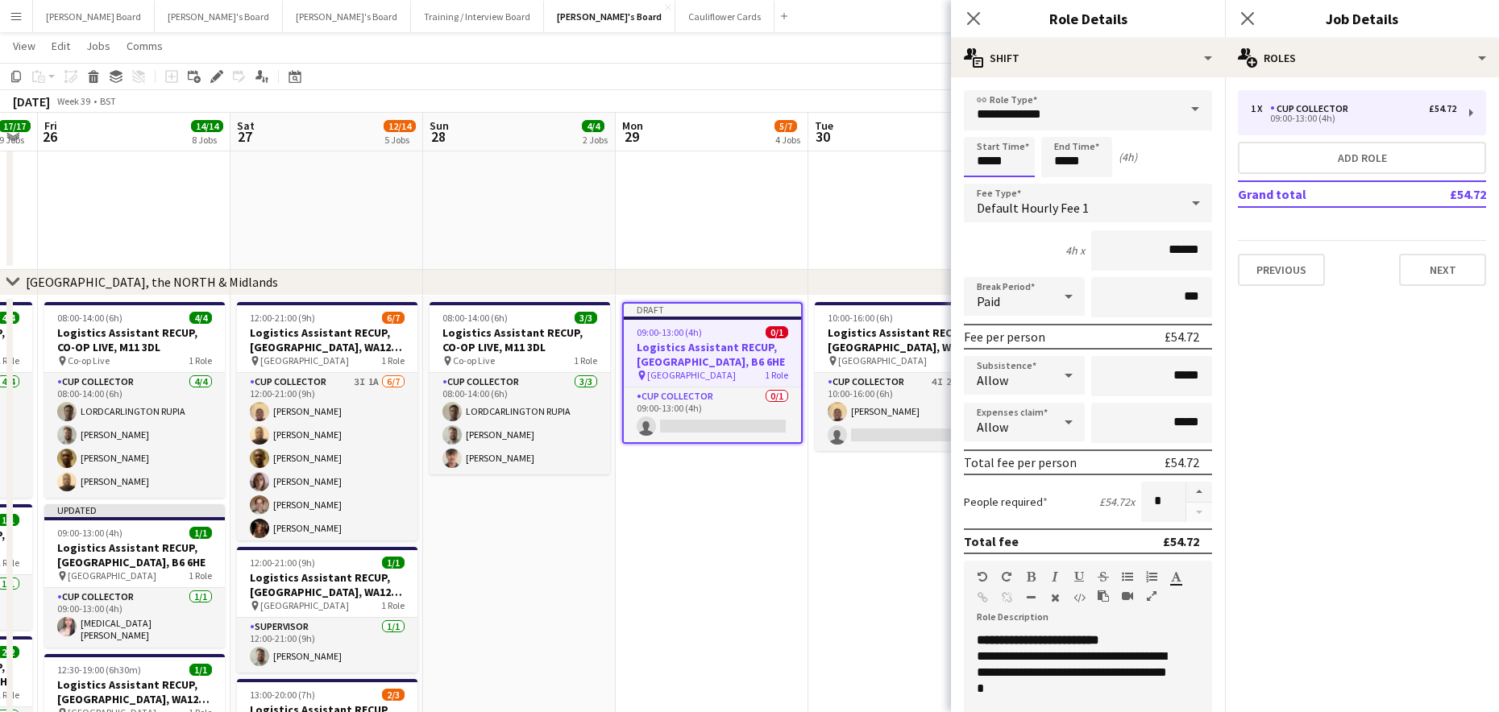
click at [993, 163] on input "*****" at bounding box center [999, 157] width 71 height 40
click at [979, 134] on div at bounding box center [983, 129] width 32 height 16
click at [979, 133] on div at bounding box center [983, 129] width 32 height 16
click at [1019, 129] on div at bounding box center [1015, 129] width 32 height 16
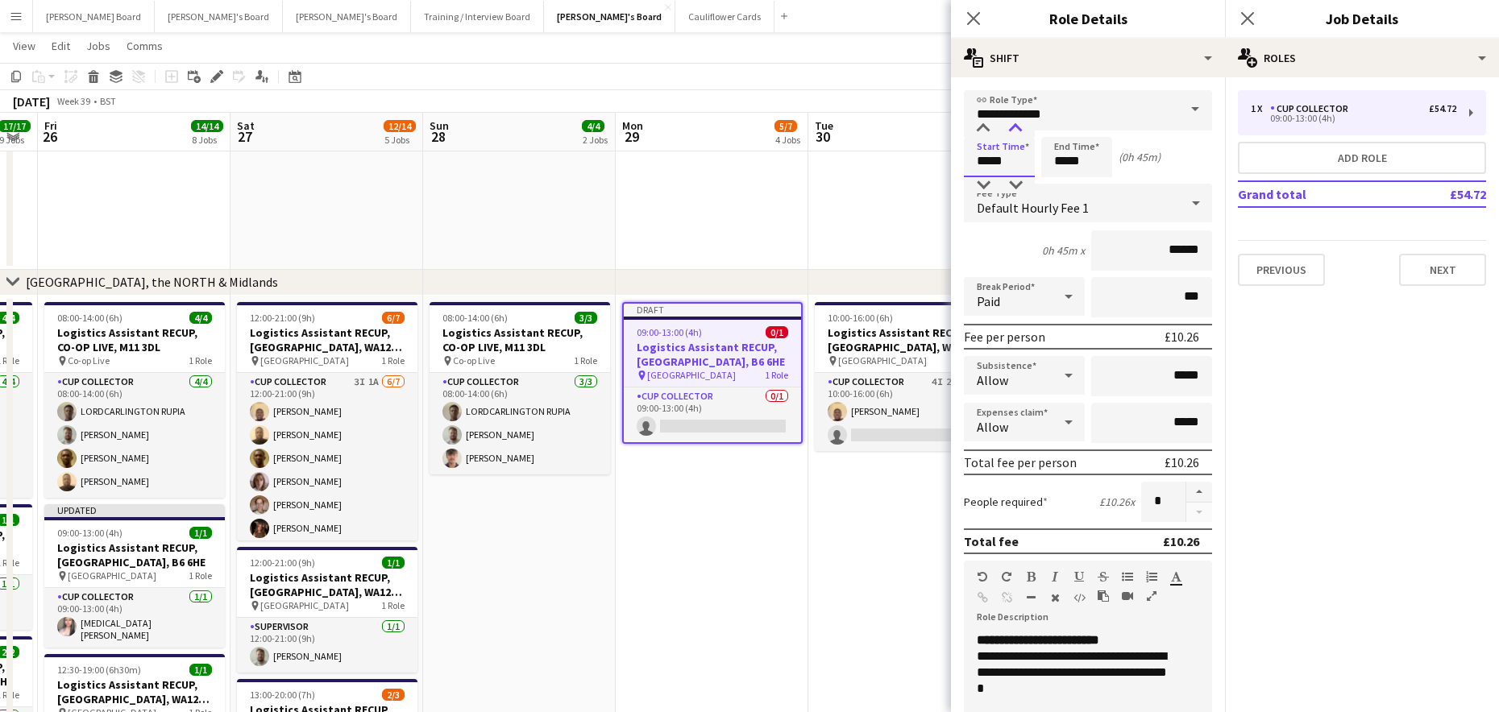
type input "*****"
click at [1019, 129] on div at bounding box center [1015, 129] width 32 height 16
click at [1081, 166] on input "*****" at bounding box center [1076, 157] width 71 height 40
click at [1090, 130] on div at bounding box center [1093, 129] width 32 height 16
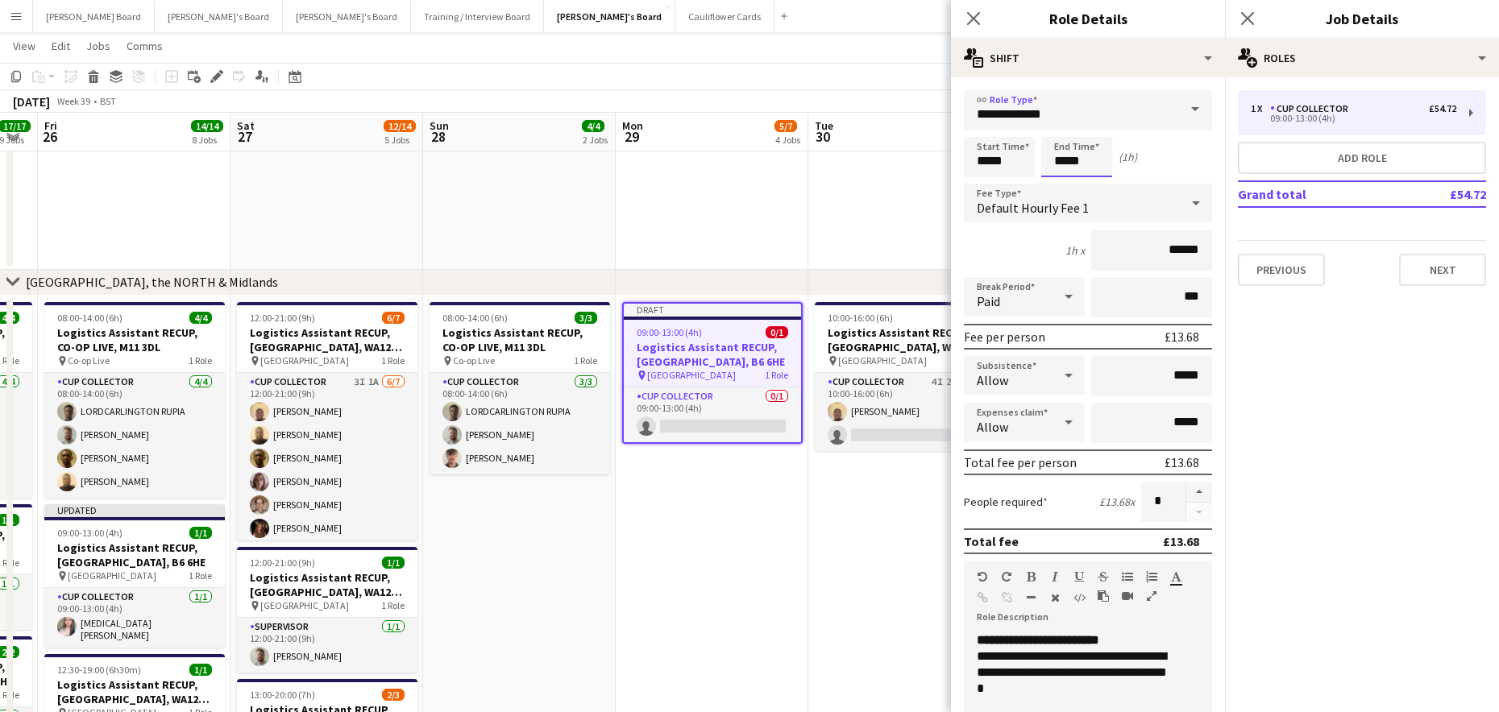
click at [1064, 163] on input "*****" at bounding box center [1076, 157] width 71 height 40
click at [1062, 135] on div at bounding box center [1060, 129] width 32 height 16
type input "*****"
click at [1062, 135] on div at bounding box center [1060, 129] width 32 height 16
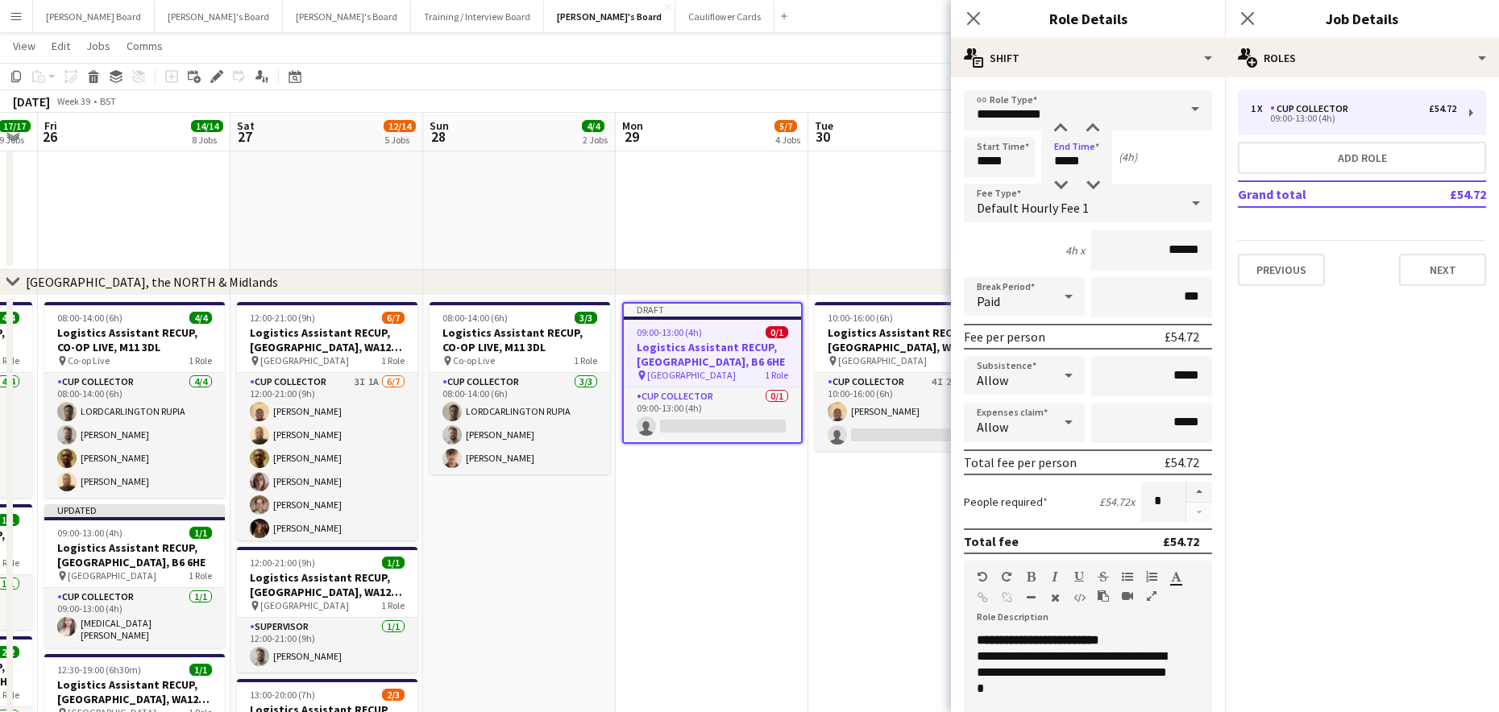
click at [725, 587] on app-date-cell "Draft 09:00-13:00 (4h) 0/1 Logistics Assistant RECUP, VILLA PARK, B6 6HE pin Vi…" at bounding box center [712, 625] width 193 height 659
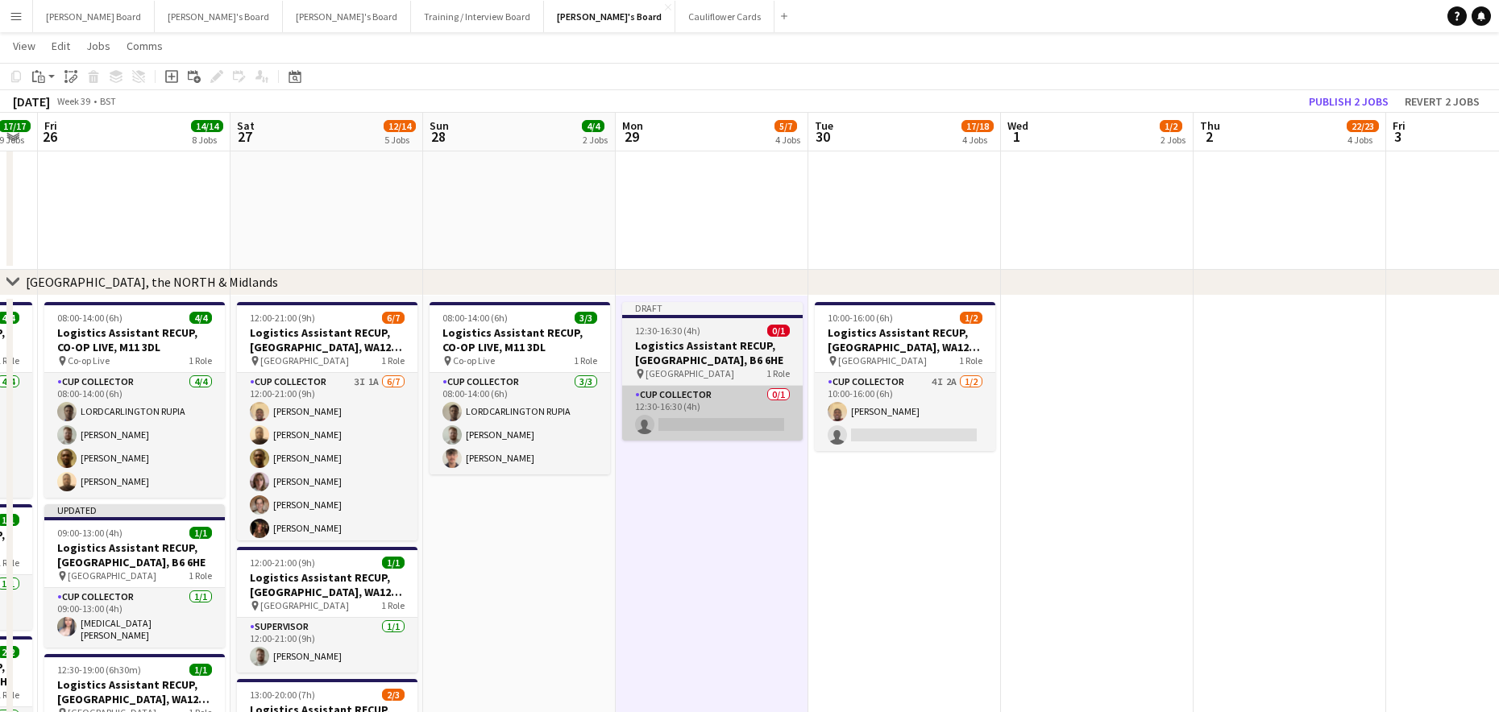
click at [703, 436] on app-card-role "CUP COLLECTOR 0/1 12:30-16:30 (4h) single-neutral-actions" at bounding box center [712, 413] width 180 height 55
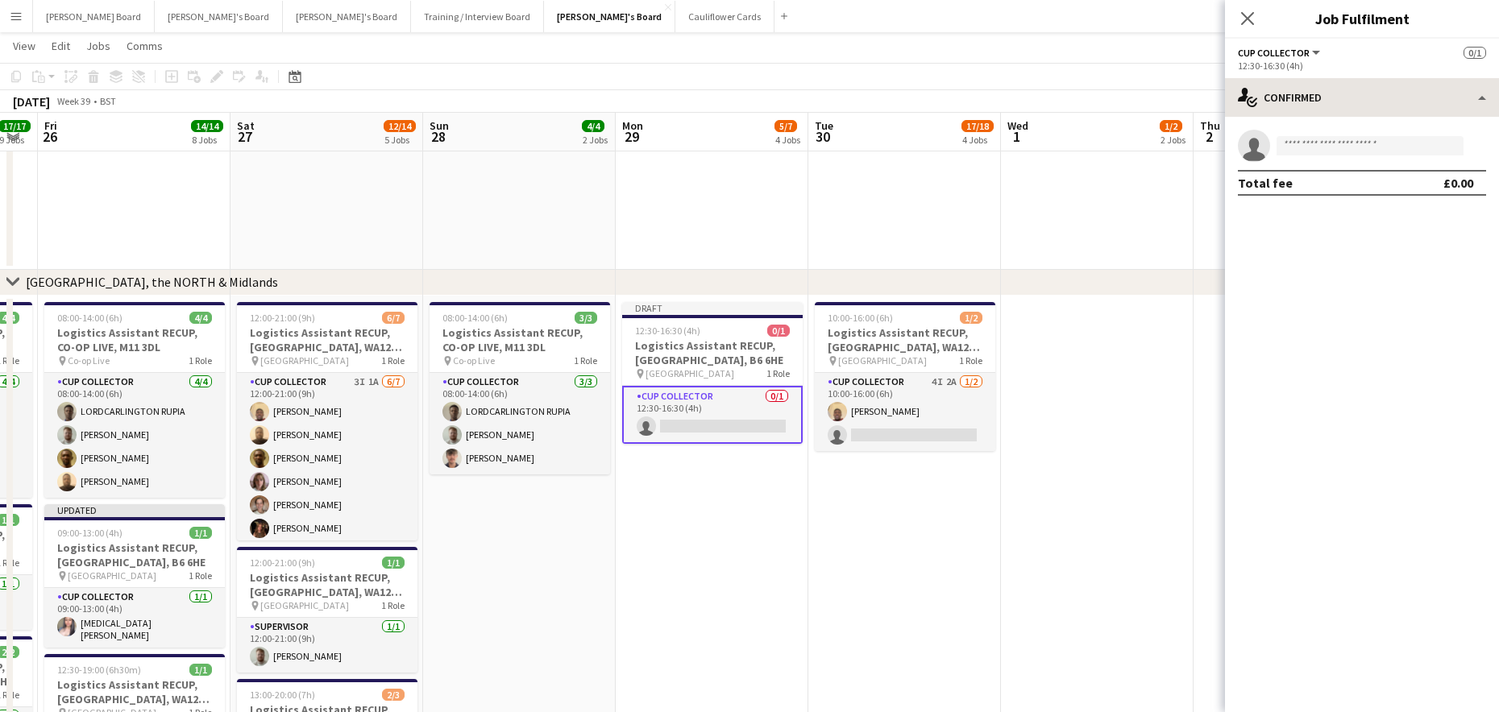
drag, startPoint x: 1342, startPoint y: 73, endPoint x: 1341, endPoint y: 89, distance: 15.4
click at [1342, 74] on app-options-switcher "CUP COLLECTOR All roles CUP COLLECTOR 0/1 12:30-16:30 (4h)" at bounding box center [1362, 58] width 274 height 39
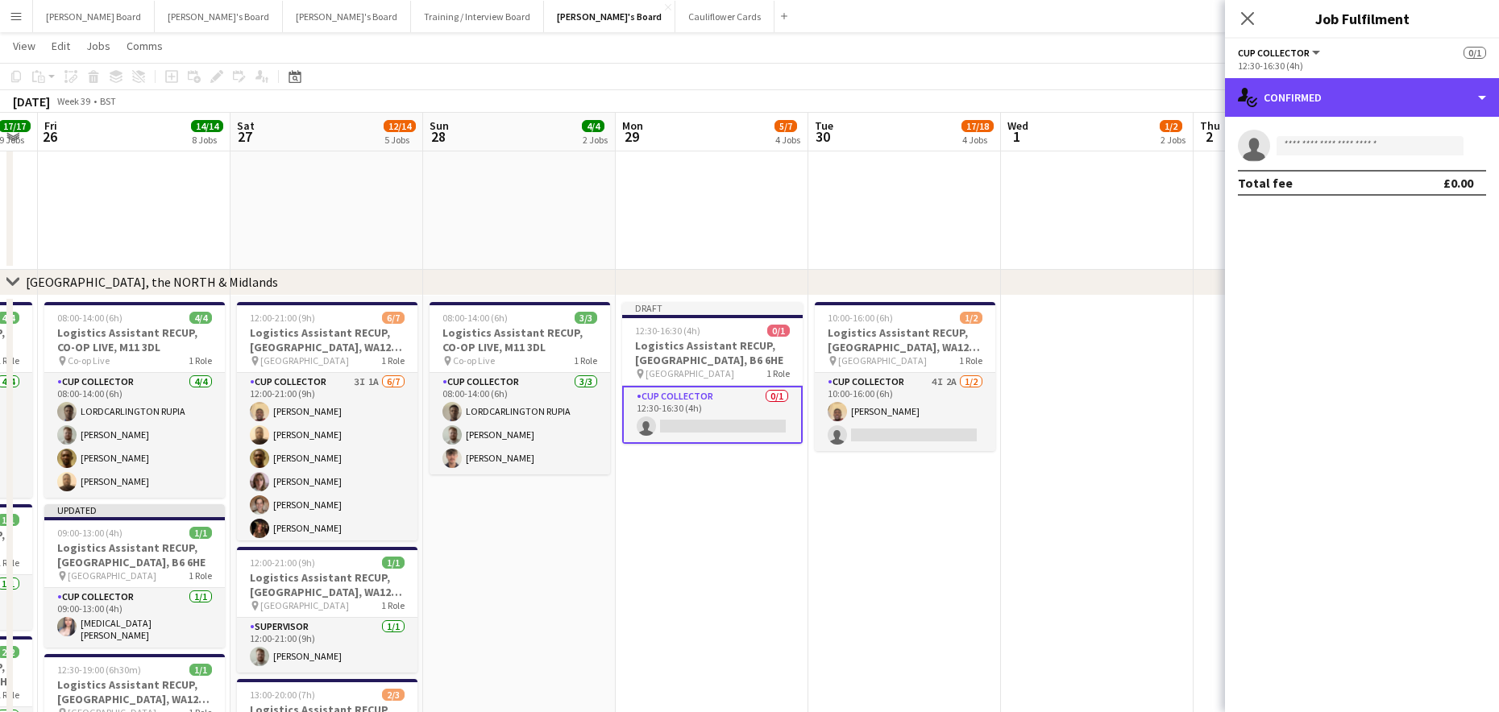
drag, startPoint x: 1338, startPoint y: 100, endPoint x: 1371, endPoint y: 146, distance: 57.1
click at [1338, 101] on div "single-neutral-actions-check-2 Confirmed" at bounding box center [1362, 97] width 274 height 39
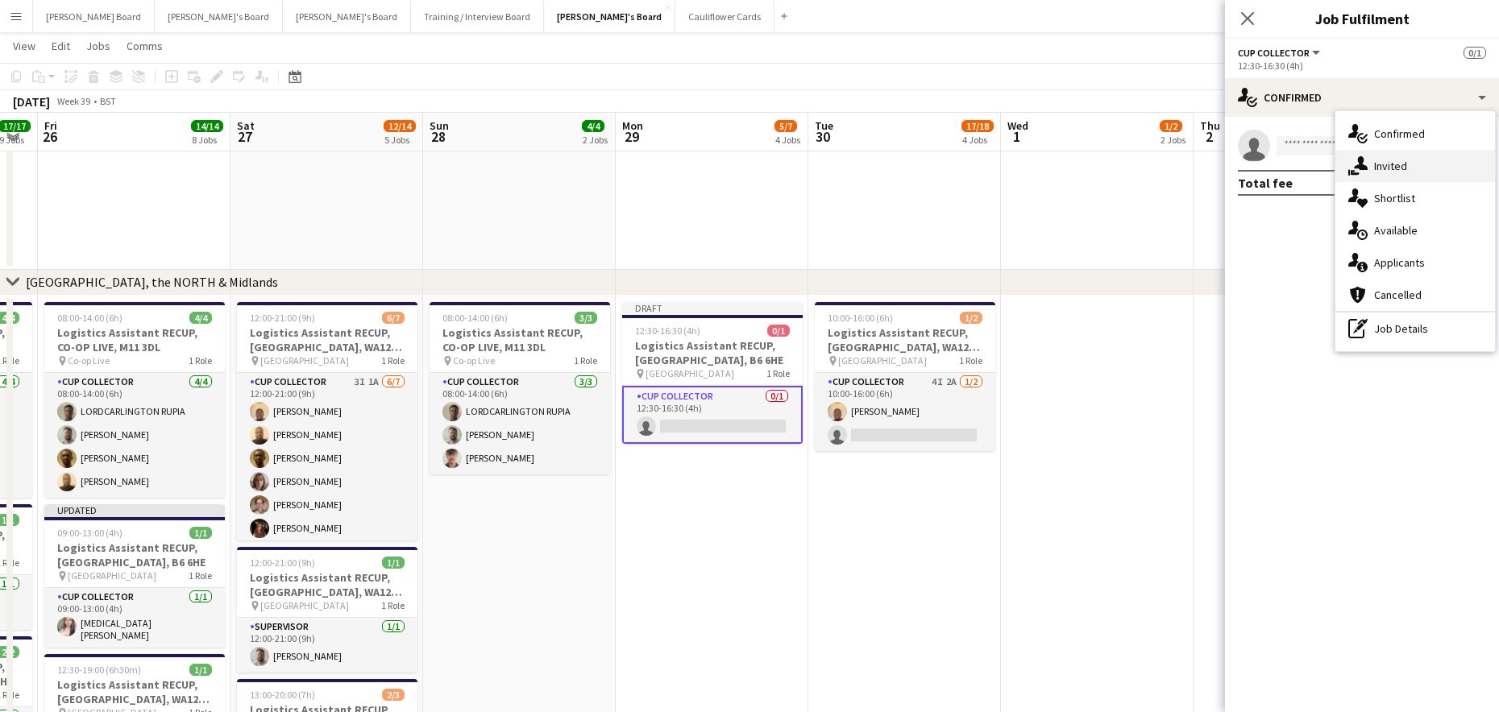
click at [1409, 155] on div "single-neutral-actions-share-1 Invited" at bounding box center [1415, 166] width 160 height 32
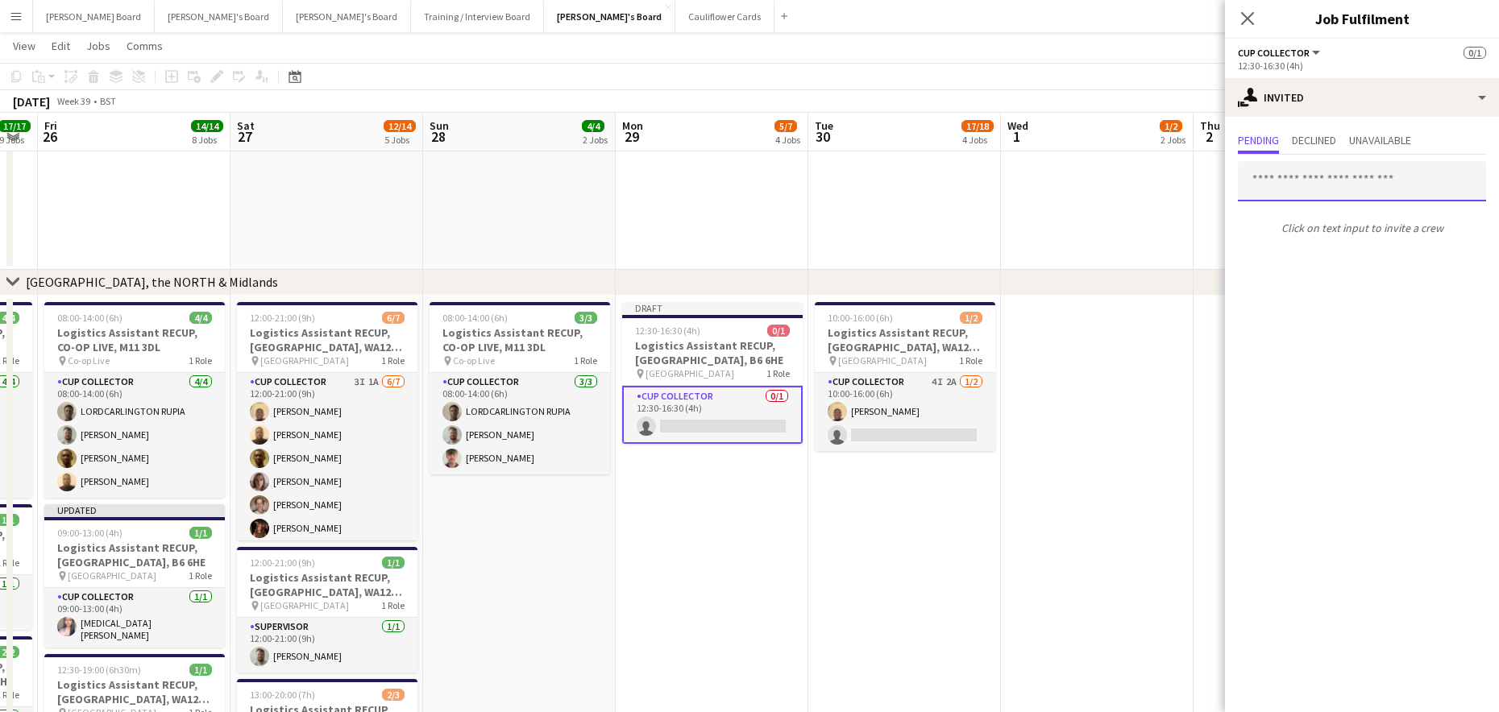
click at [1301, 194] on input "text" at bounding box center [1362, 181] width 248 height 40
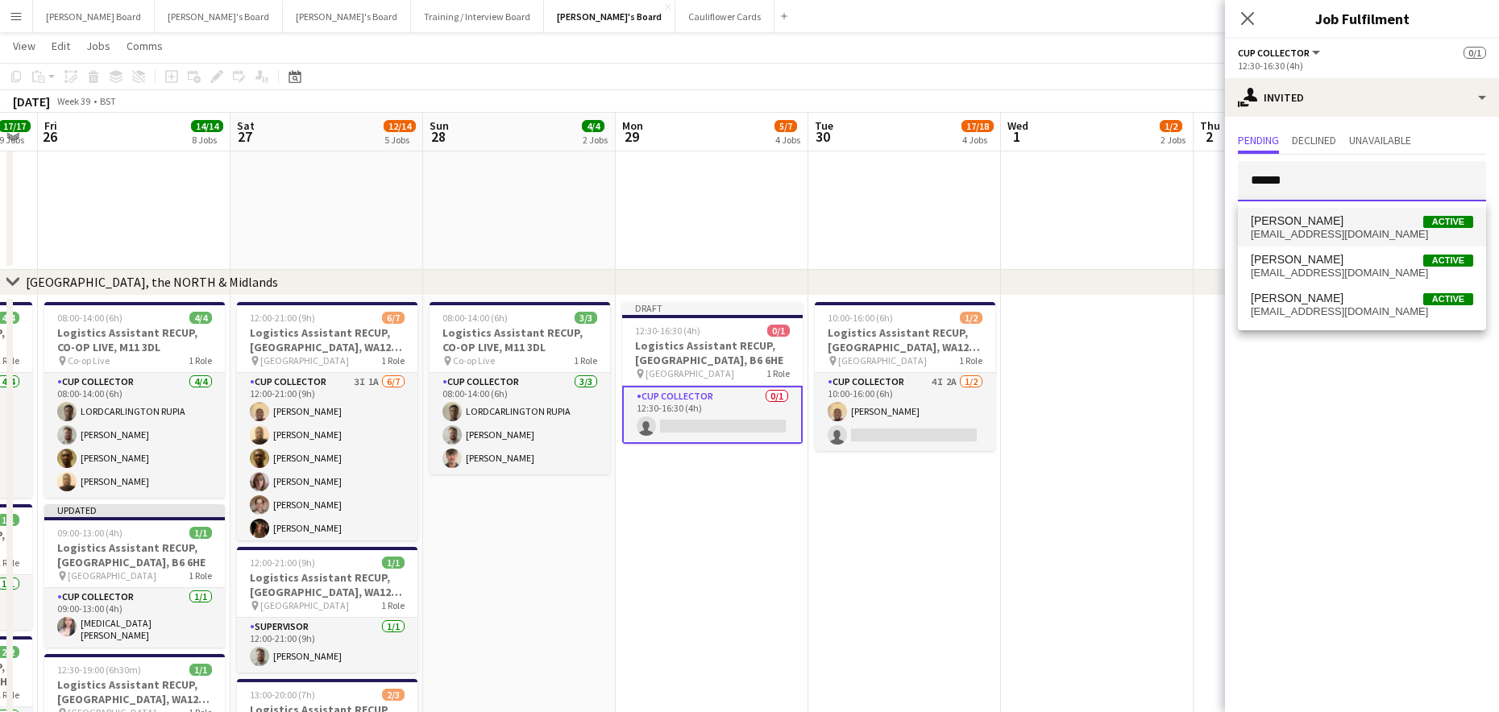
type input "******"
click at [1327, 228] on span "jacktawebb@gmail.com" at bounding box center [1362, 234] width 222 height 13
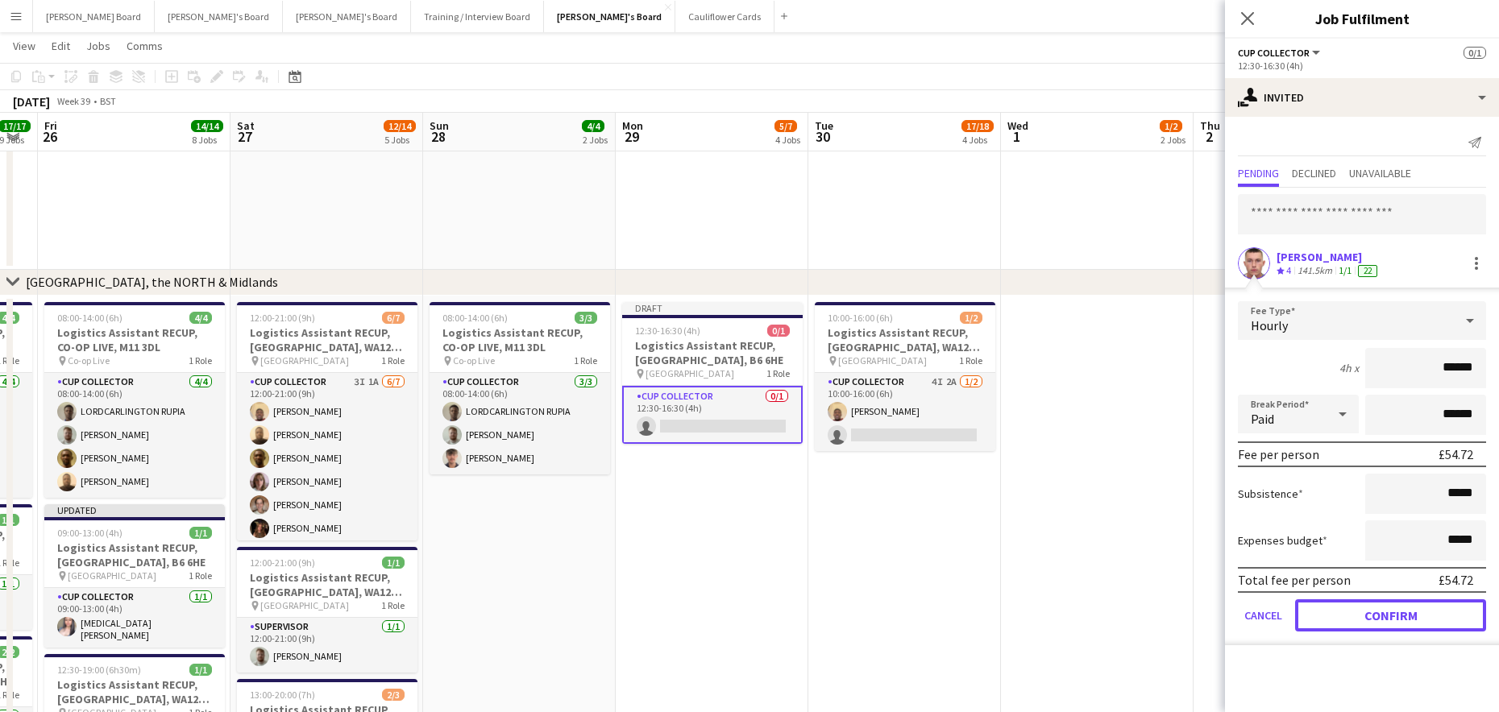
click at [1377, 607] on button "Confirm" at bounding box center [1390, 616] width 191 height 32
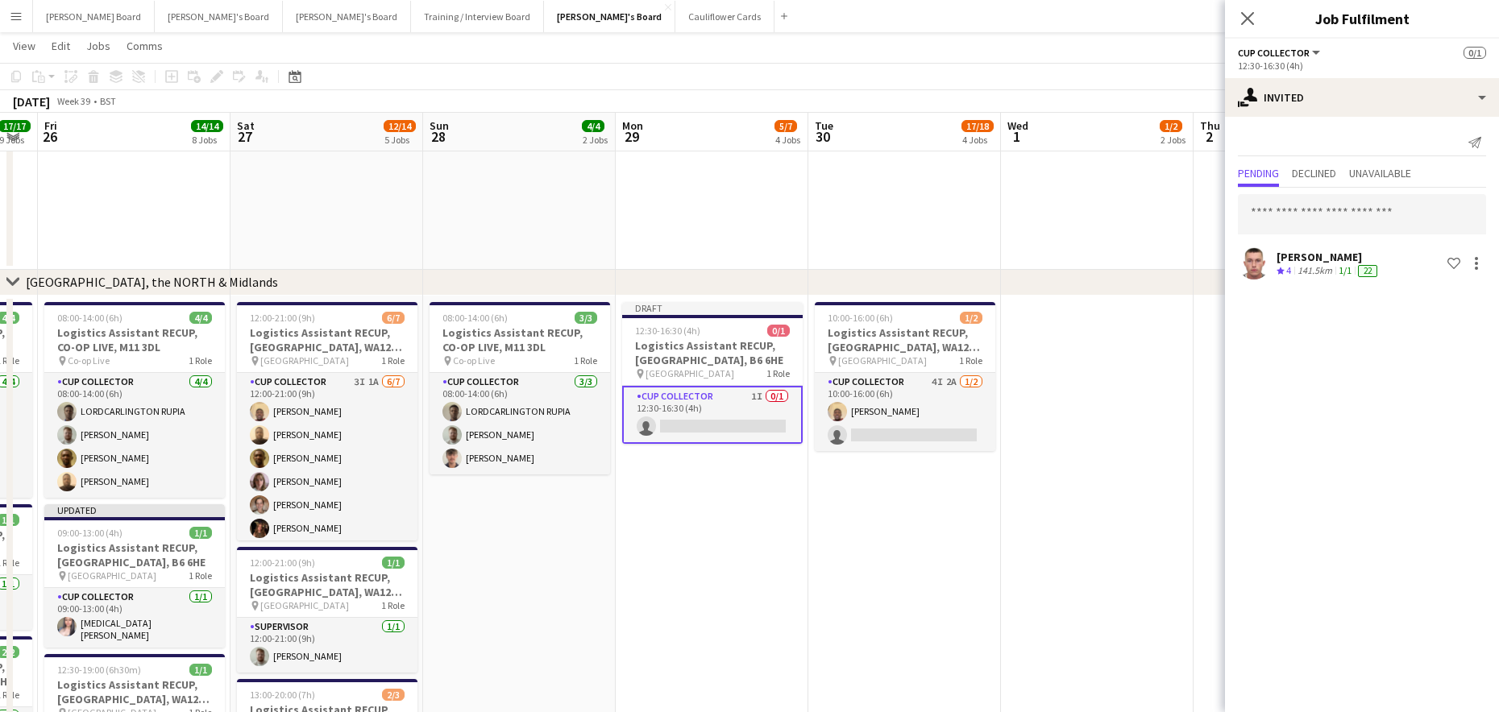
click at [1152, 533] on app-date-cell at bounding box center [1097, 625] width 193 height 659
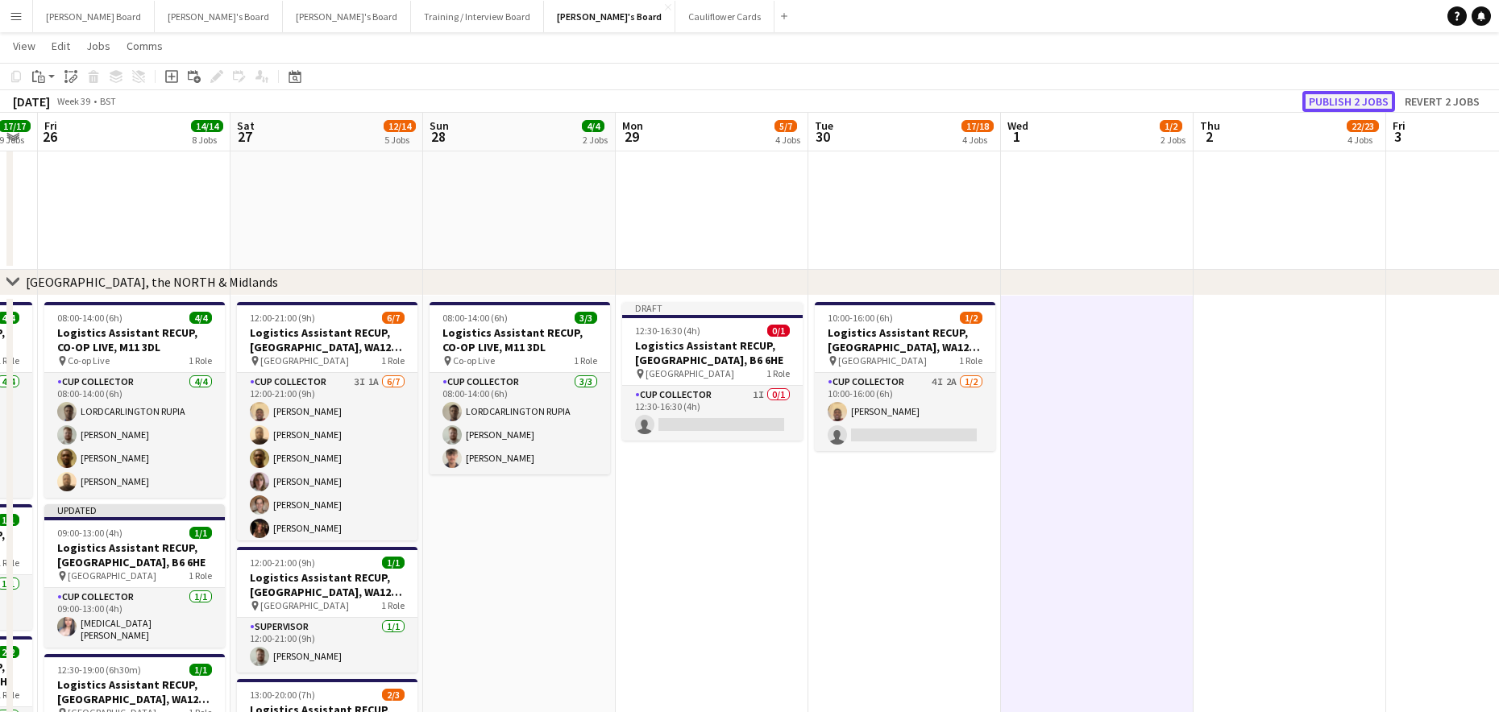
click at [1338, 98] on button "Publish 2 jobs" at bounding box center [1348, 101] width 93 height 21
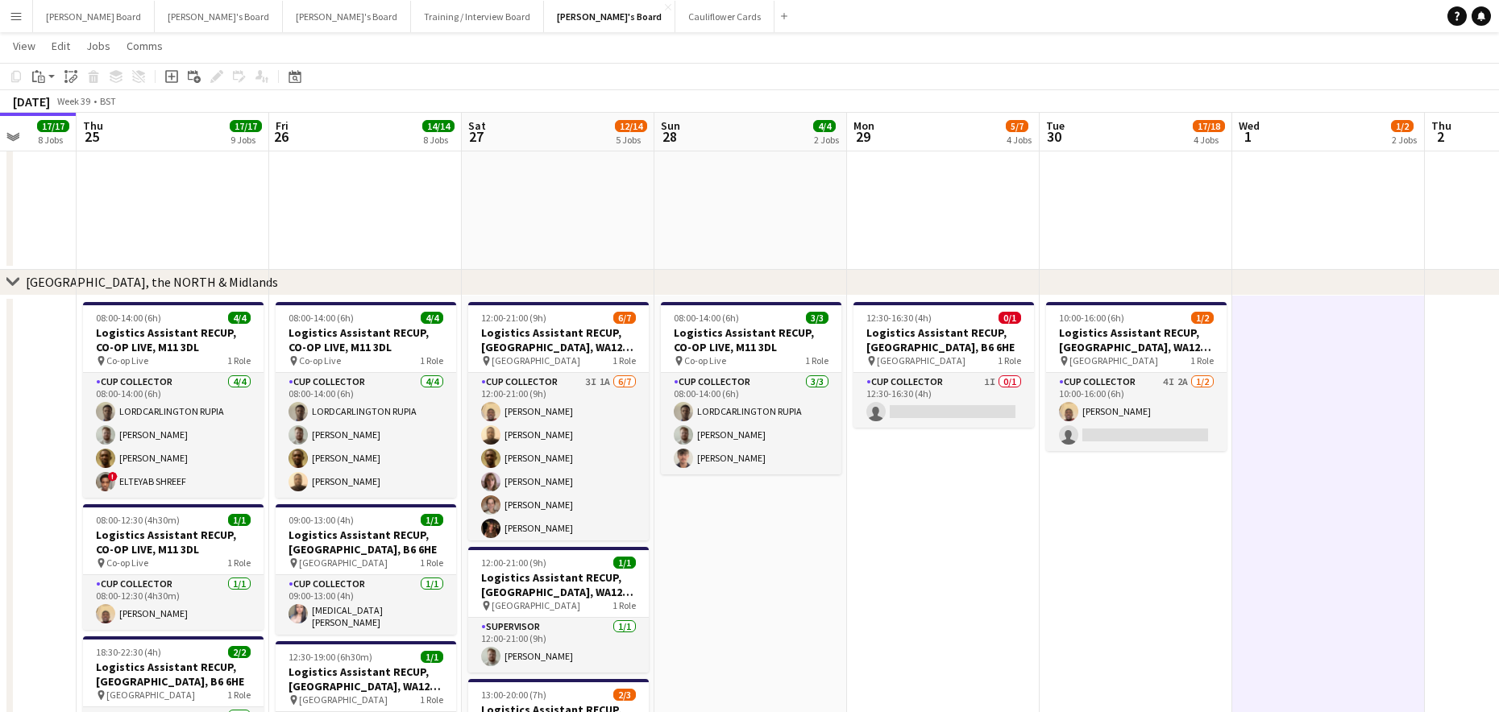
drag, startPoint x: 325, startPoint y: 522, endPoint x: 699, endPoint y: 523, distance: 373.9
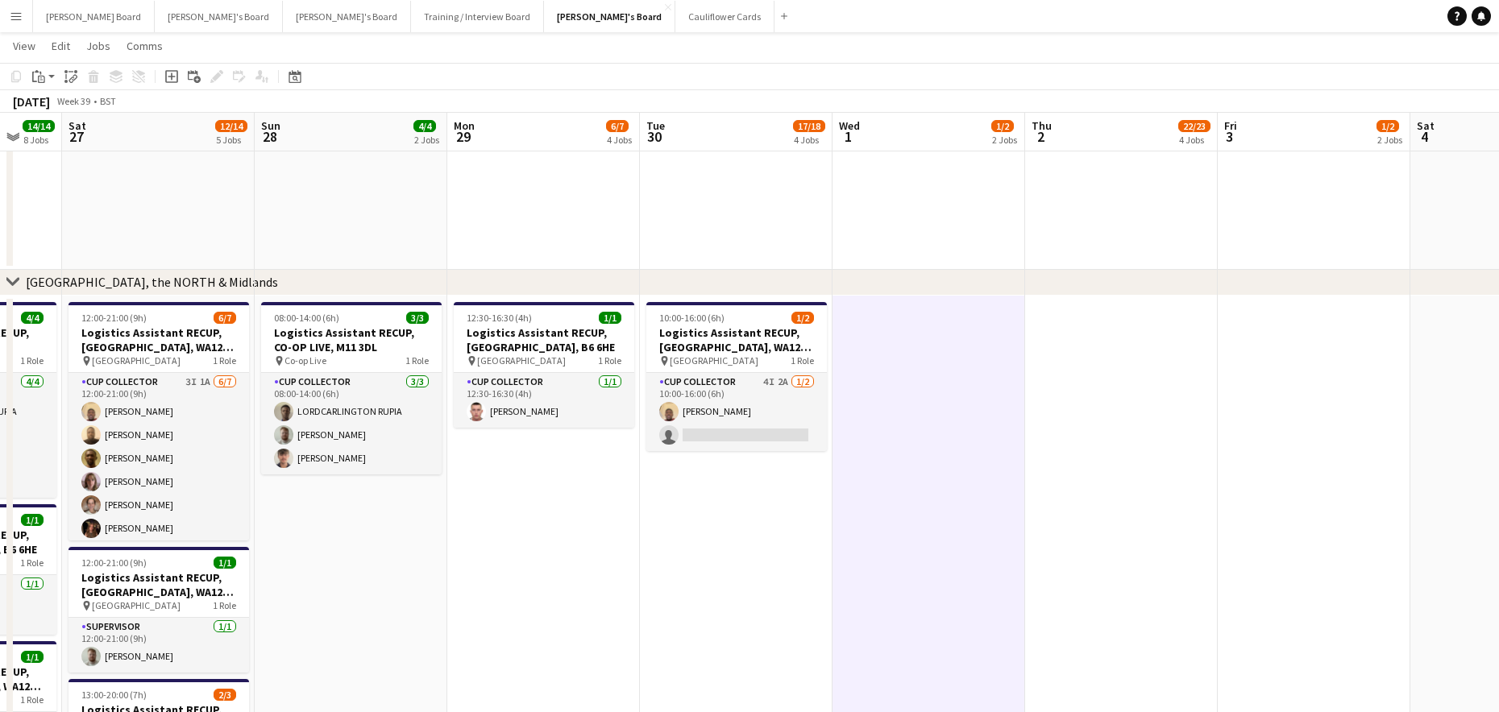
scroll to position [0, 521]
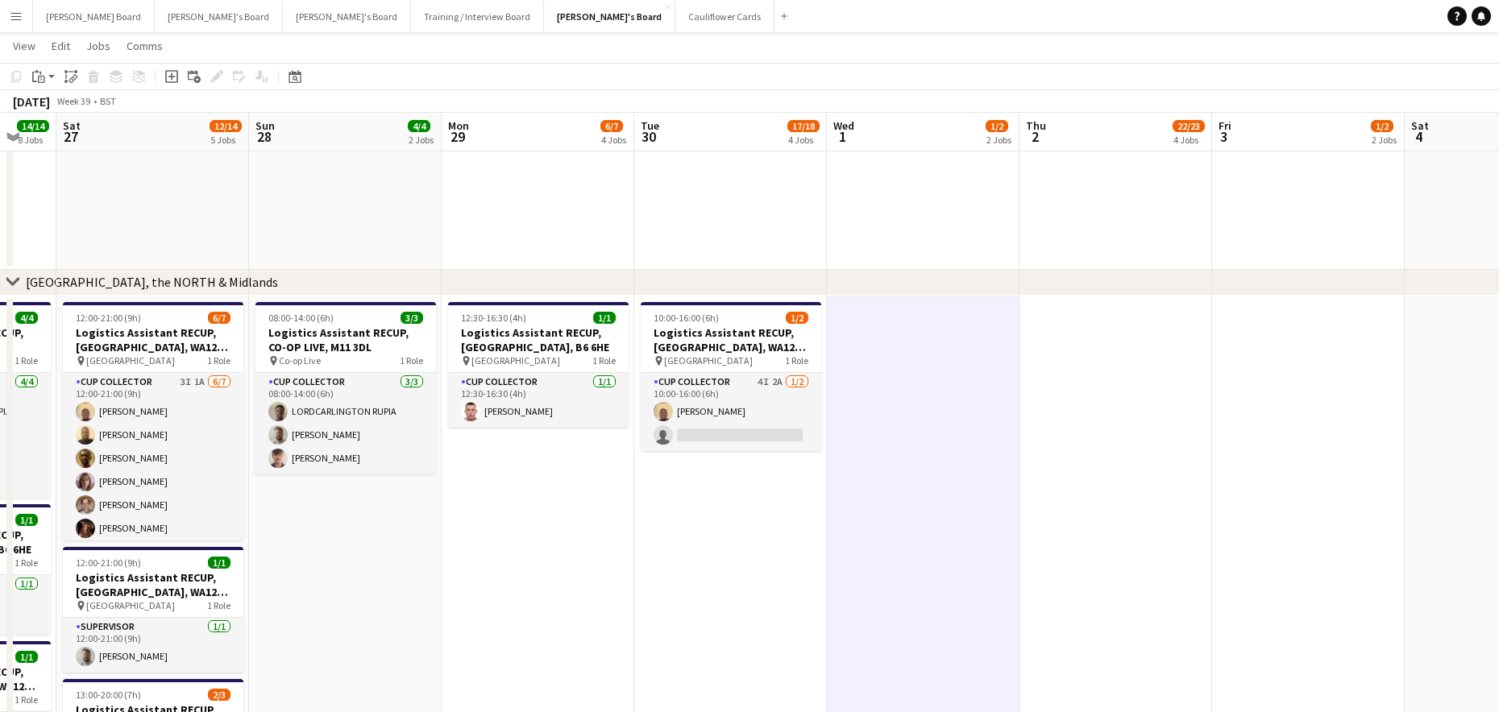
drag, startPoint x: 1084, startPoint y: 548, endPoint x: 689, endPoint y: 515, distance: 396.2
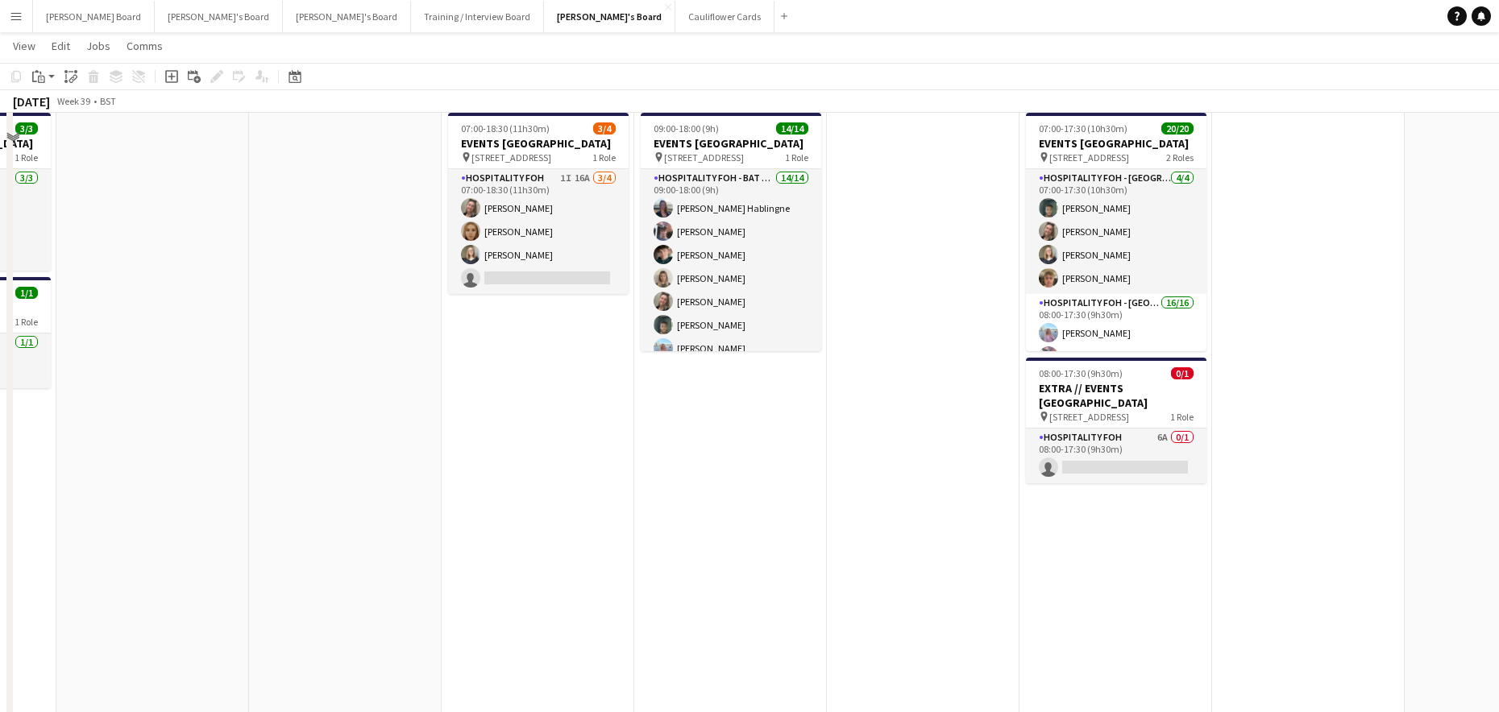
scroll to position [999, 0]
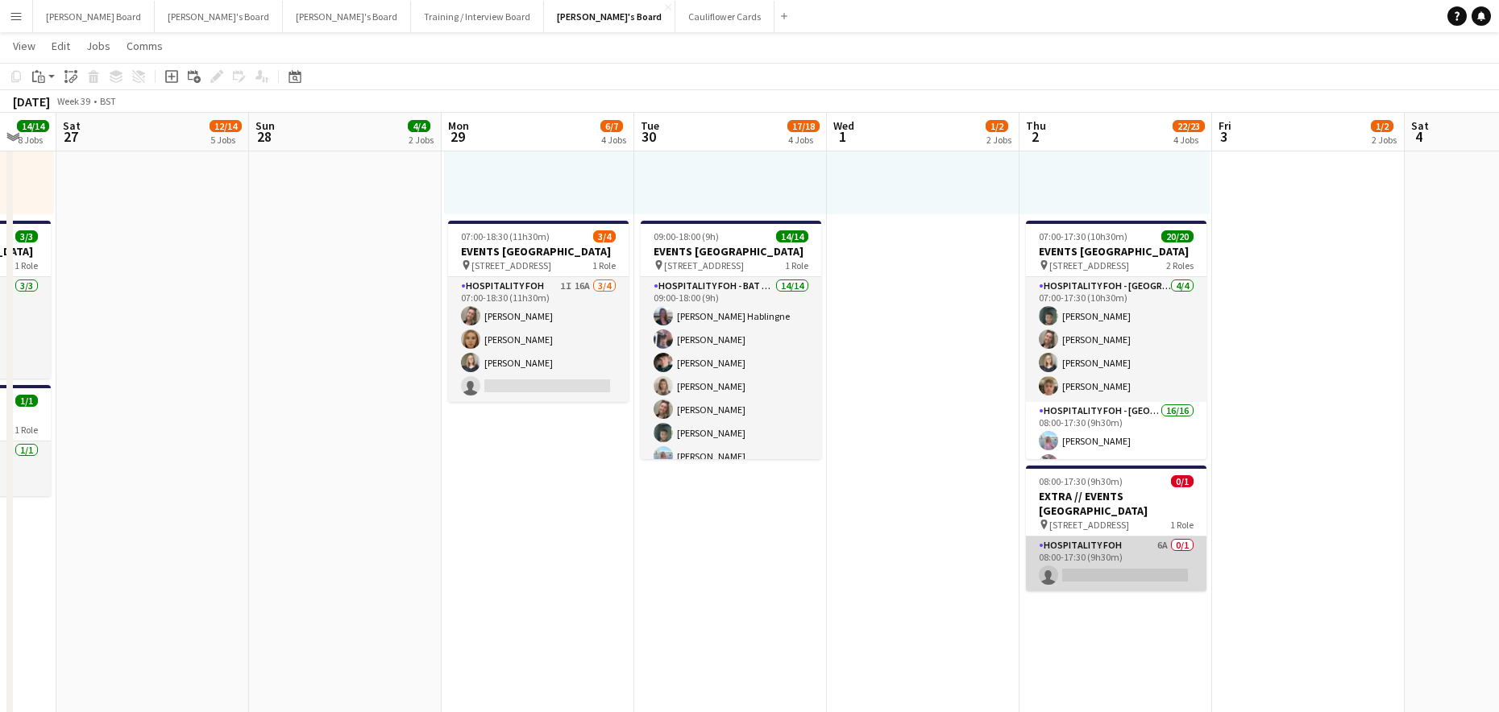
click at [1131, 566] on app-card-role "Hospitality FOH 6A 0/1 08:00-17:30 (9h30m) single-neutral-actions" at bounding box center [1116, 564] width 180 height 55
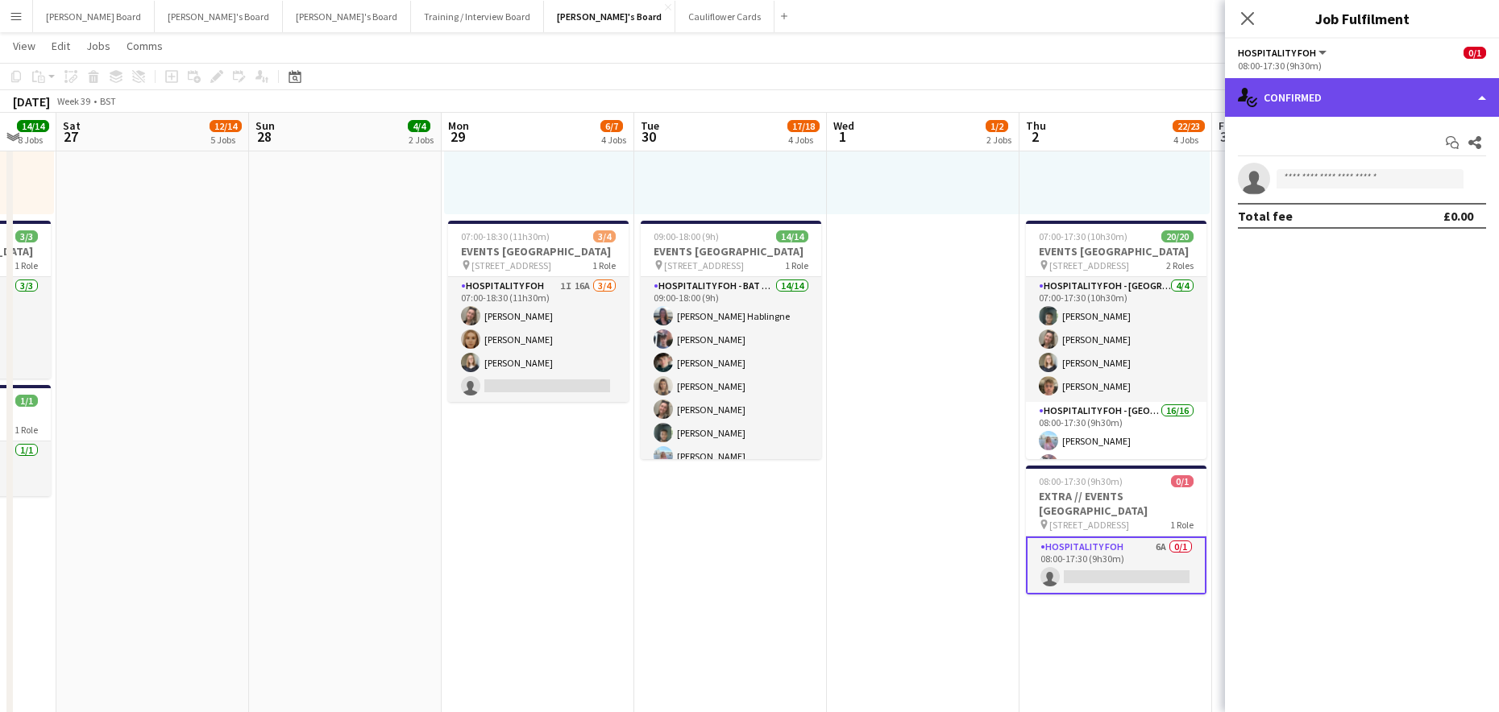
click at [1403, 89] on div "single-neutral-actions-check-2 Confirmed" at bounding box center [1362, 97] width 274 height 39
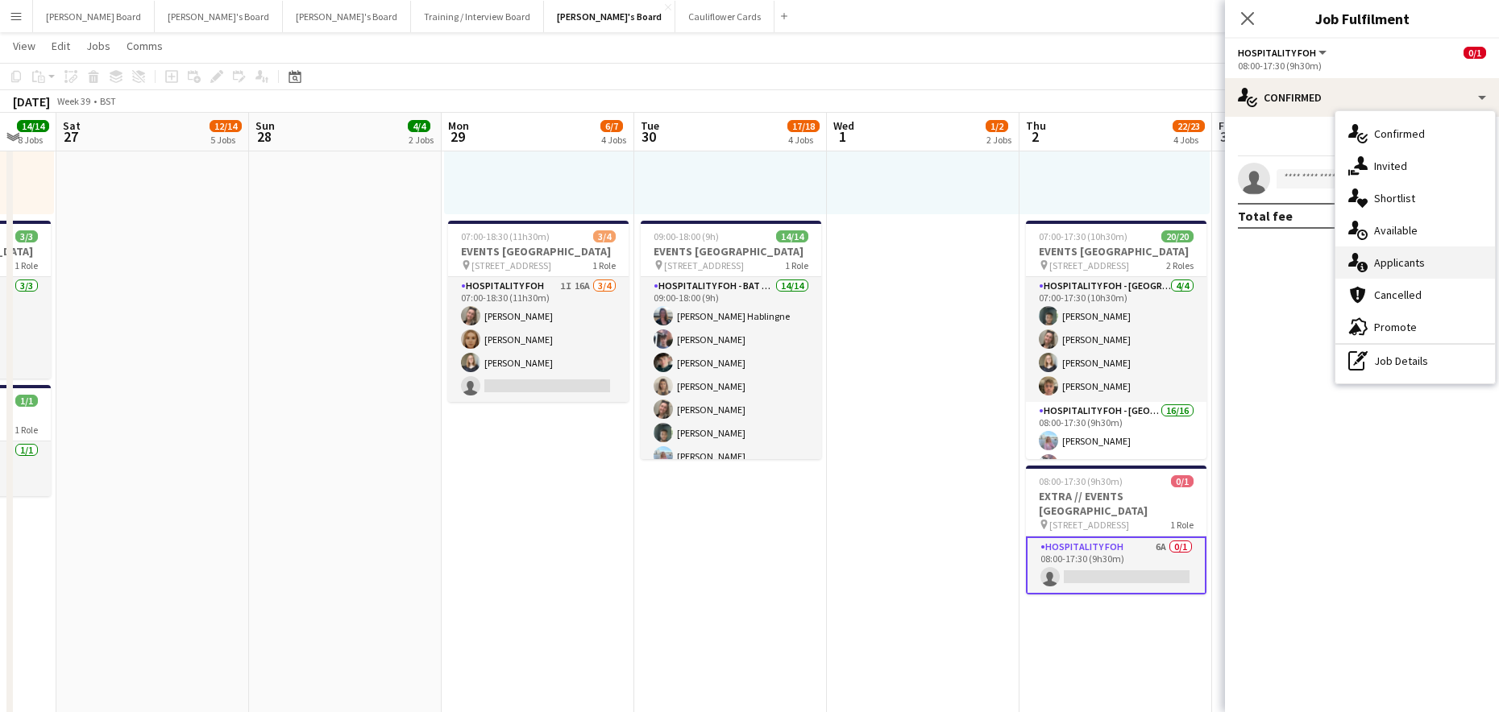
click at [1438, 259] on div "single-neutral-actions-information Applicants" at bounding box center [1415, 263] width 160 height 32
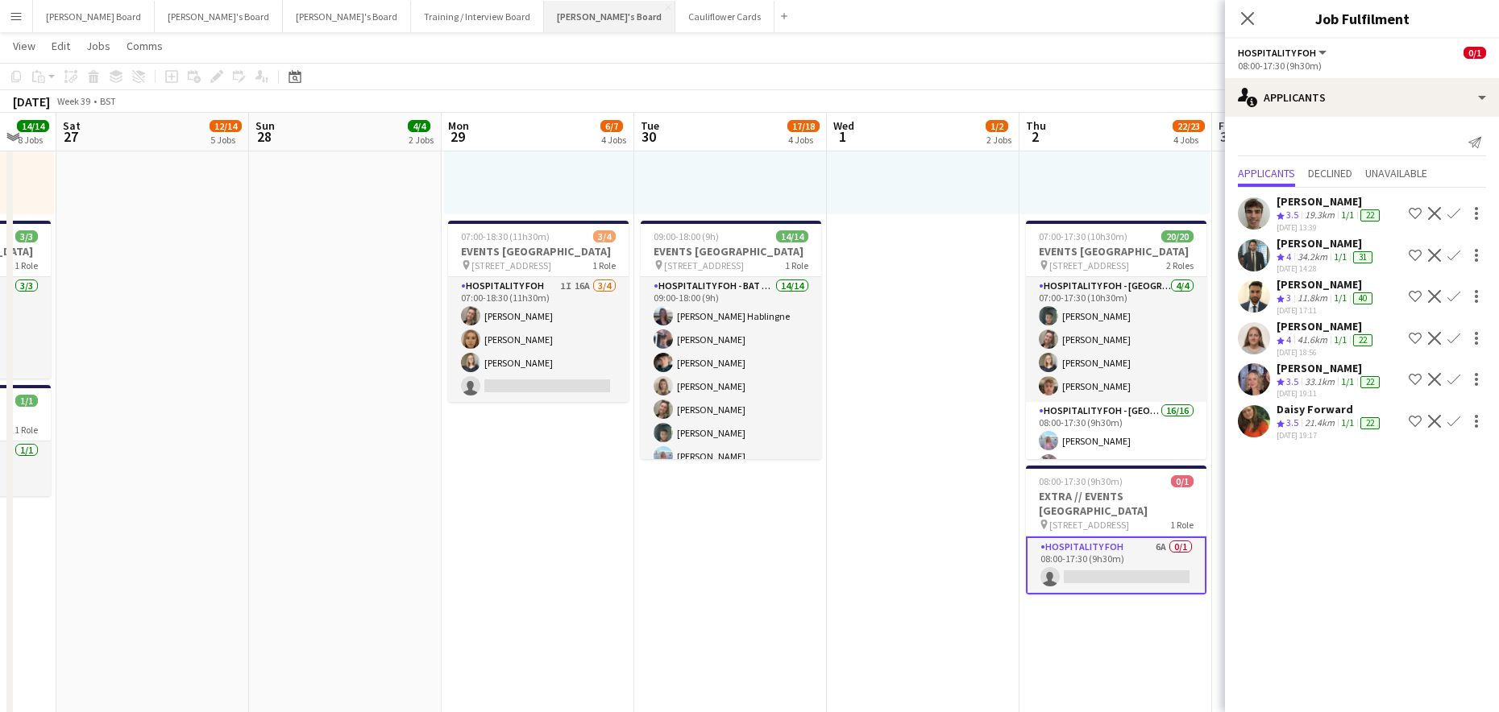
drag, startPoint x: 462, startPoint y: 13, endPoint x: 467, endPoint y: 4, distance: 10.1
click at [544, 13] on button "Jakub's Board Close" at bounding box center [609, 16] width 131 height 31
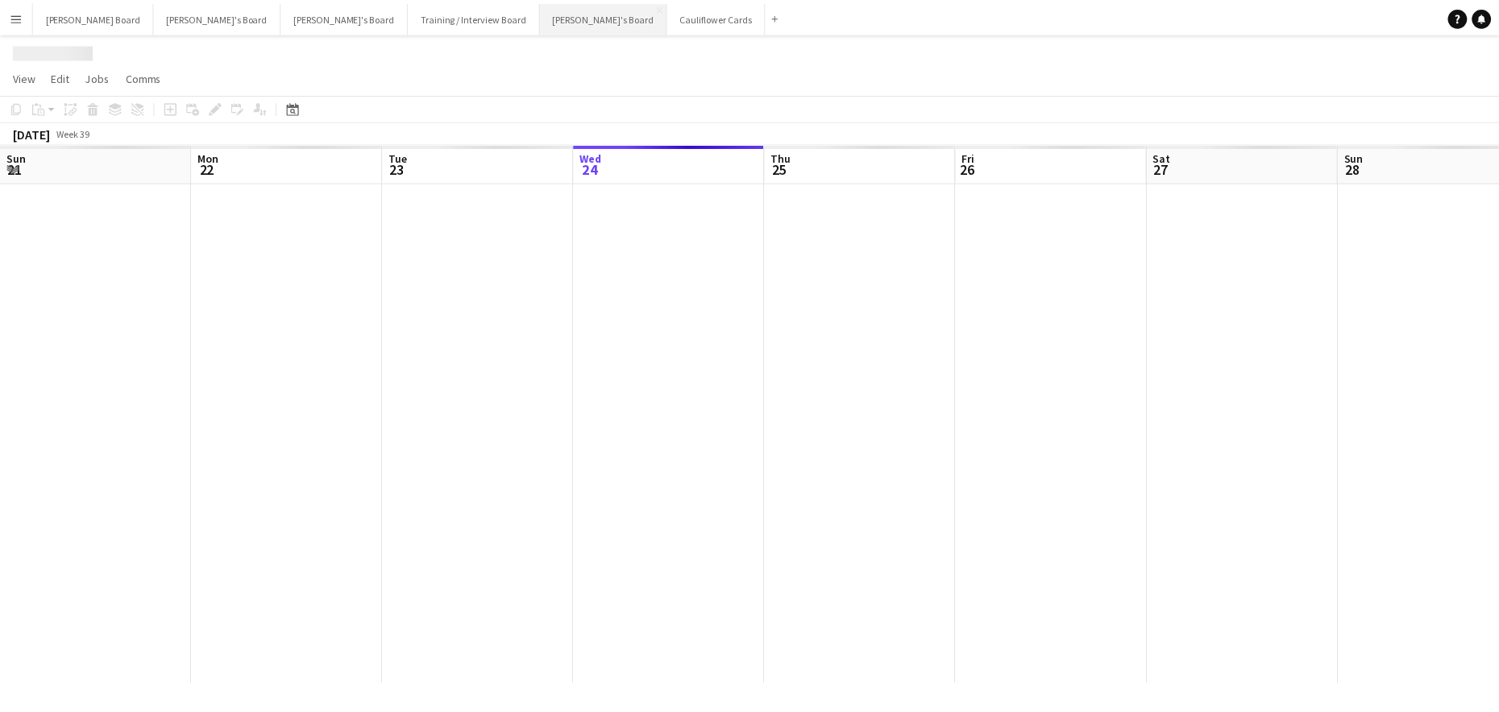
scroll to position [0, 385]
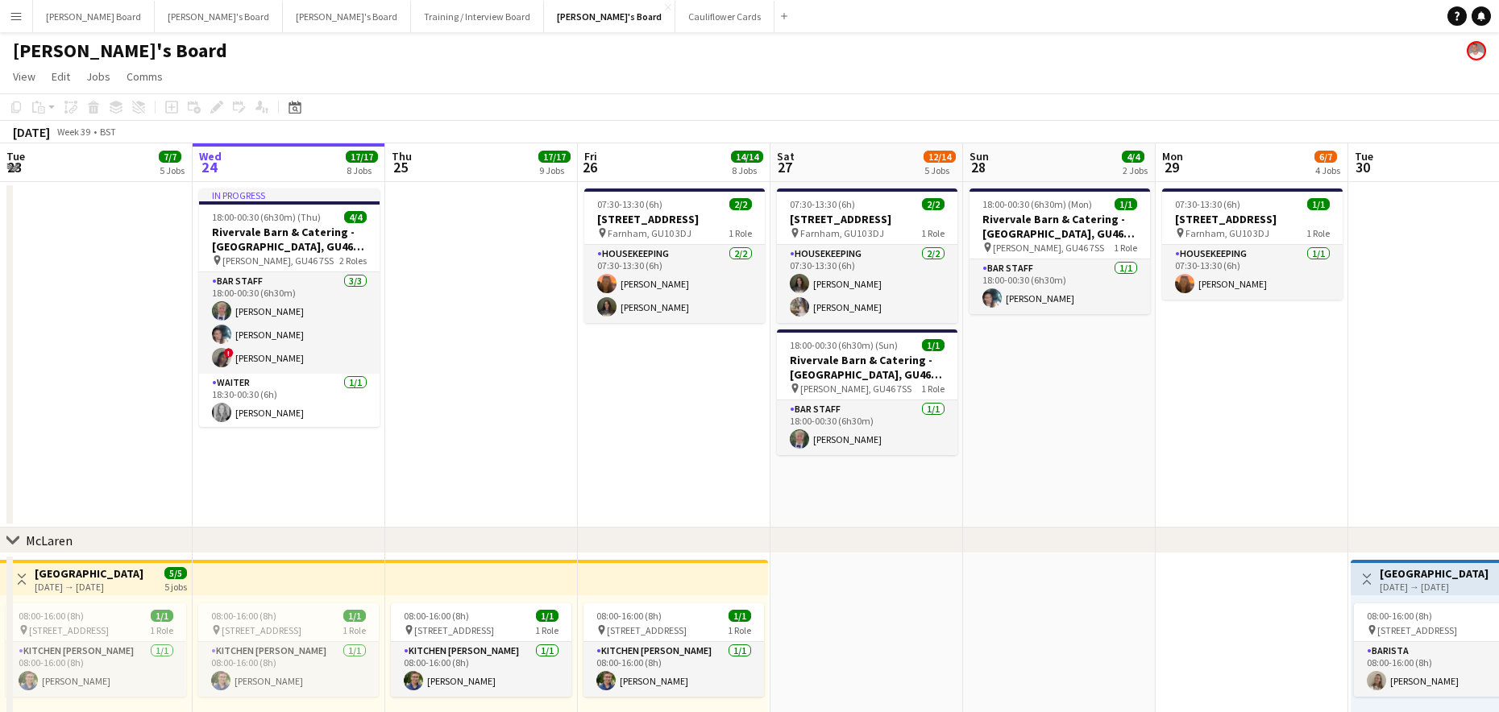
drag, startPoint x: 299, startPoint y: 112, endPoint x: 326, endPoint y: 183, distance: 75.7
click at [299, 113] on icon "Date picker" at bounding box center [294, 107] width 13 height 13
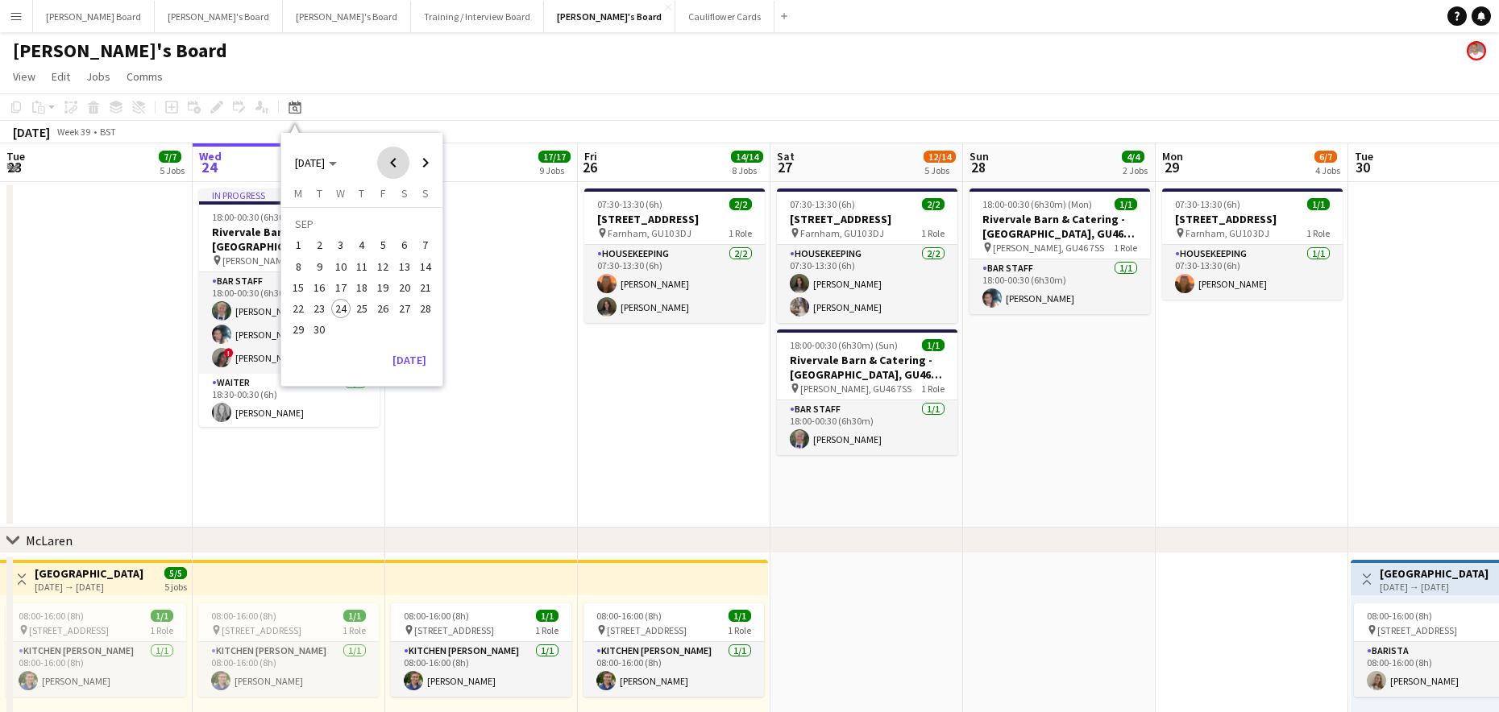
click at [399, 167] on span "Previous month" at bounding box center [393, 163] width 32 height 32
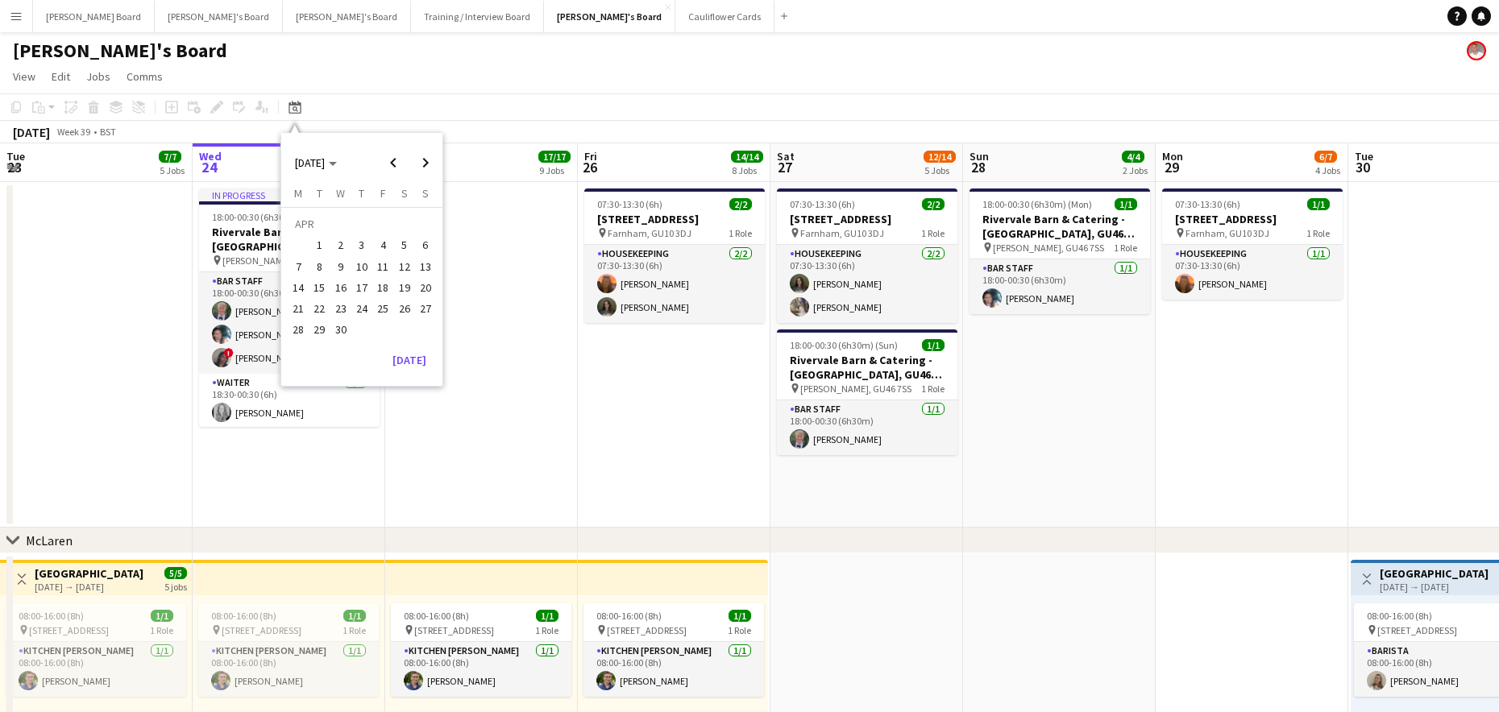
click at [392, 288] on span "18" at bounding box center [382, 287] width 19 height 19
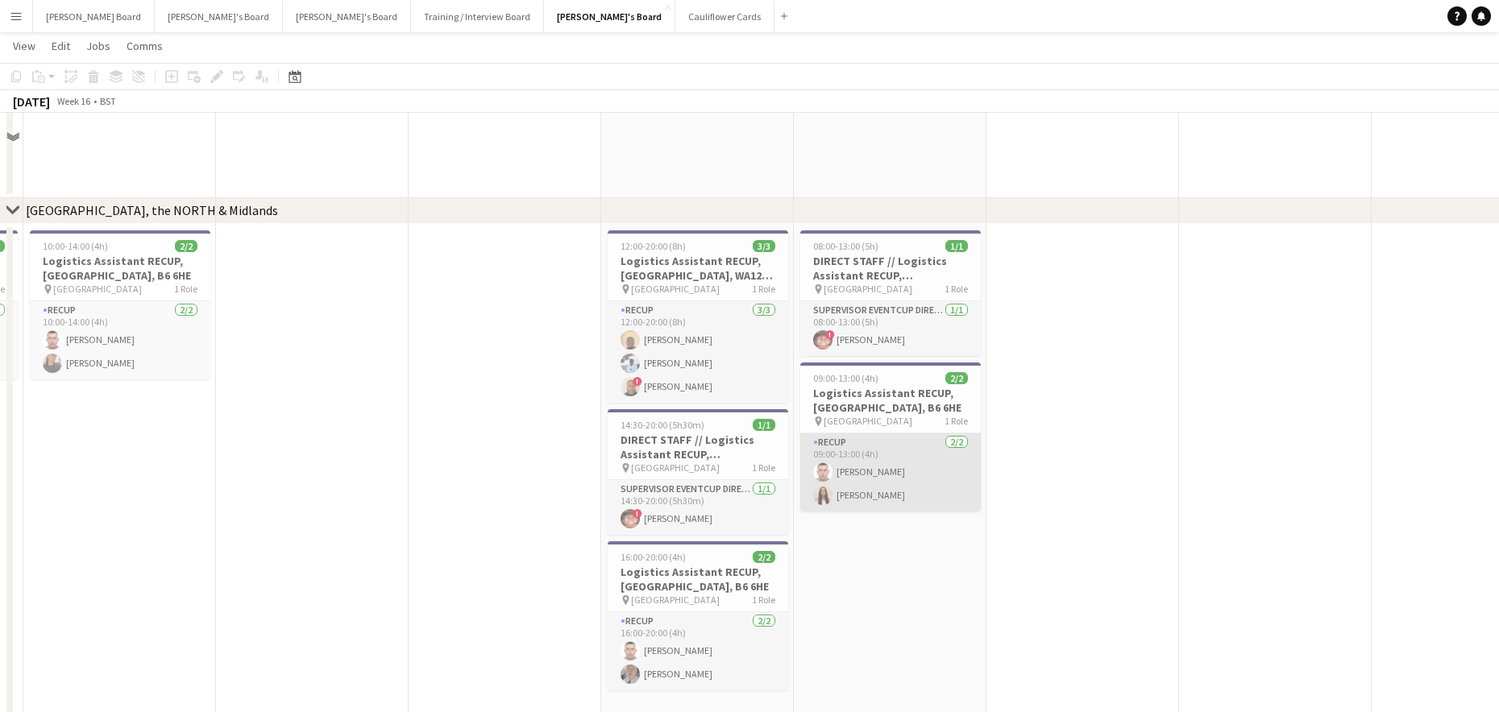
scroll to position [2041, 0]
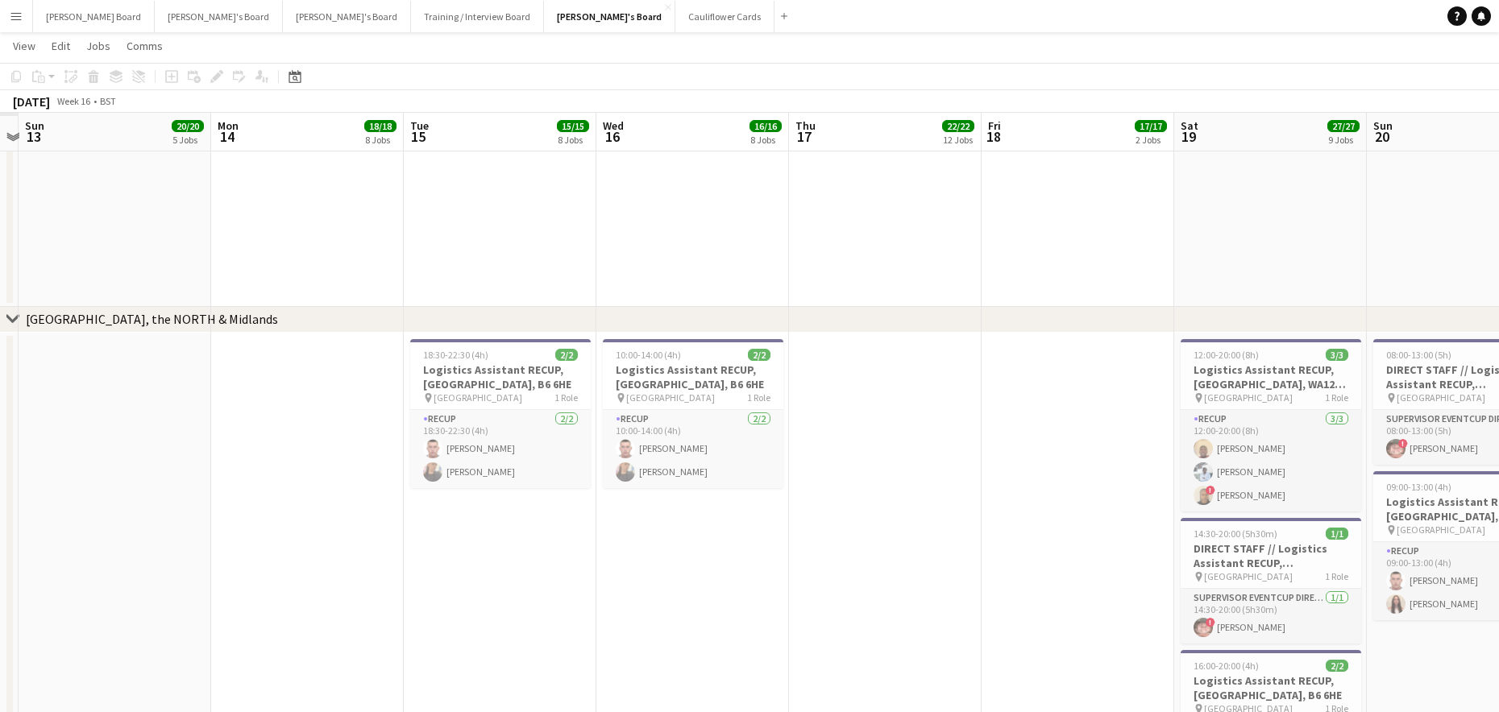
drag, startPoint x: 432, startPoint y: 525, endPoint x: 822, endPoint y: 553, distance: 391.0
click at [1073, 533] on app-calendar-viewport "Fri 11 34/34 9 Jobs Sat 12 Sun 13 20/20 5 Jobs Mon 14 18/18 8 Jobs Tue 15 15/15…" at bounding box center [749, 38] width 1499 height 4033
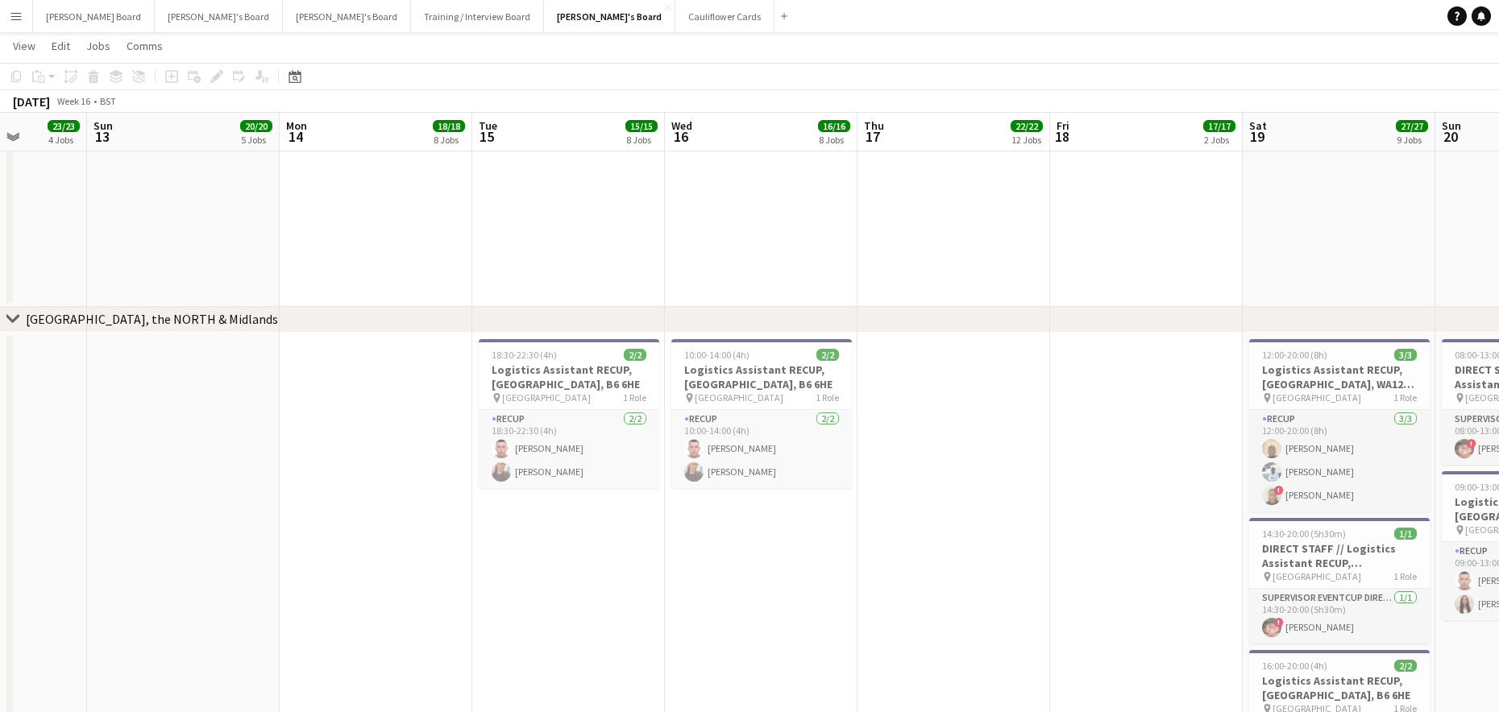
drag, startPoint x: 692, startPoint y: 575, endPoint x: 1295, endPoint y: 575, distance: 602.7
click at [1278, 566] on app-calendar-viewport "Thu 10 40/40 11 Jobs Fri 11 34/34 9 Jobs Sat 12 23/23 4 Jobs Sun 13 20/20 5 Job…" at bounding box center [749, 38] width 1499 height 4033
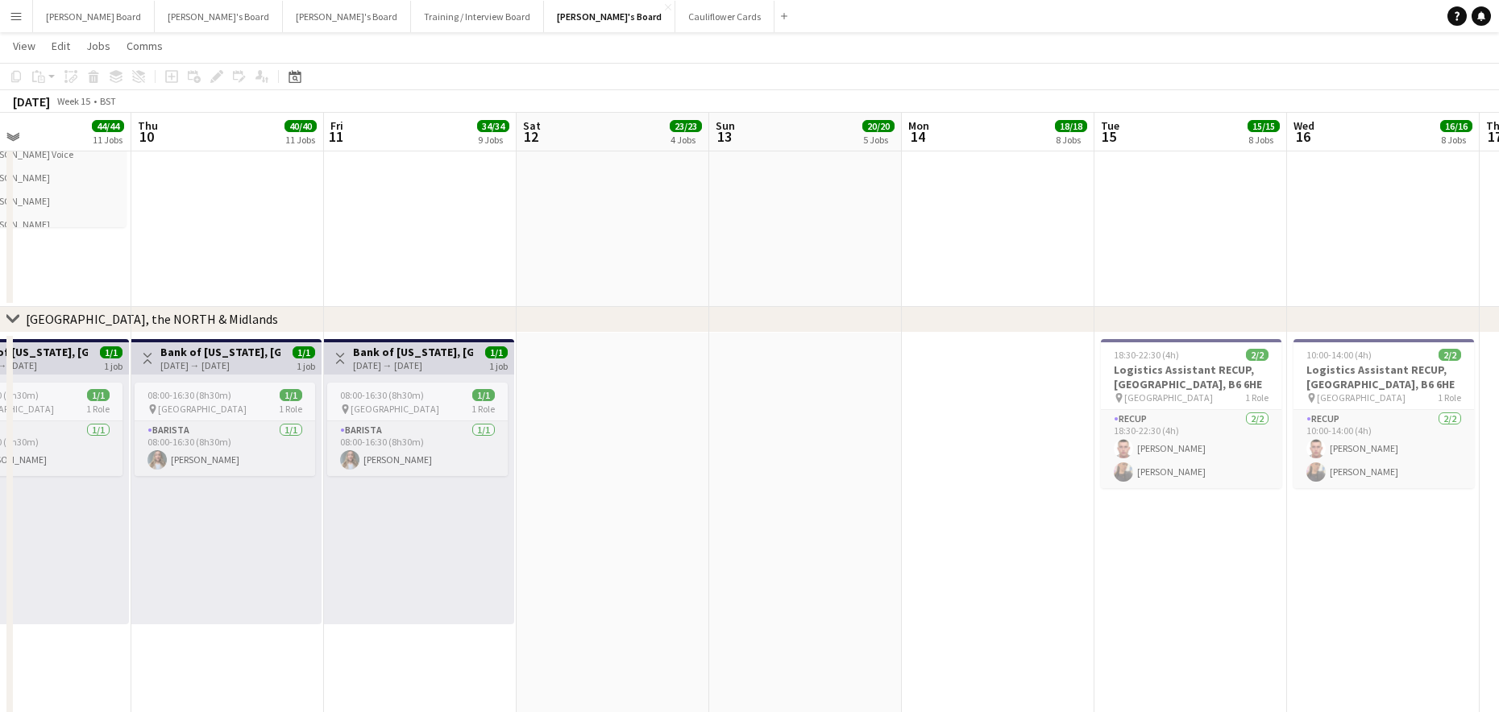
drag, startPoint x: 729, startPoint y: 544, endPoint x: 796, endPoint y: 553, distance: 67.5
click at [1248, 546] on app-calendar-viewport "Mon 7 24/24 9 Jobs Tue 8 34/34 11 Jobs Wed 9 44/44 11 Jobs Thu 10 40/40 11 Jobs…" at bounding box center [749, 38] width 1499 height 4033
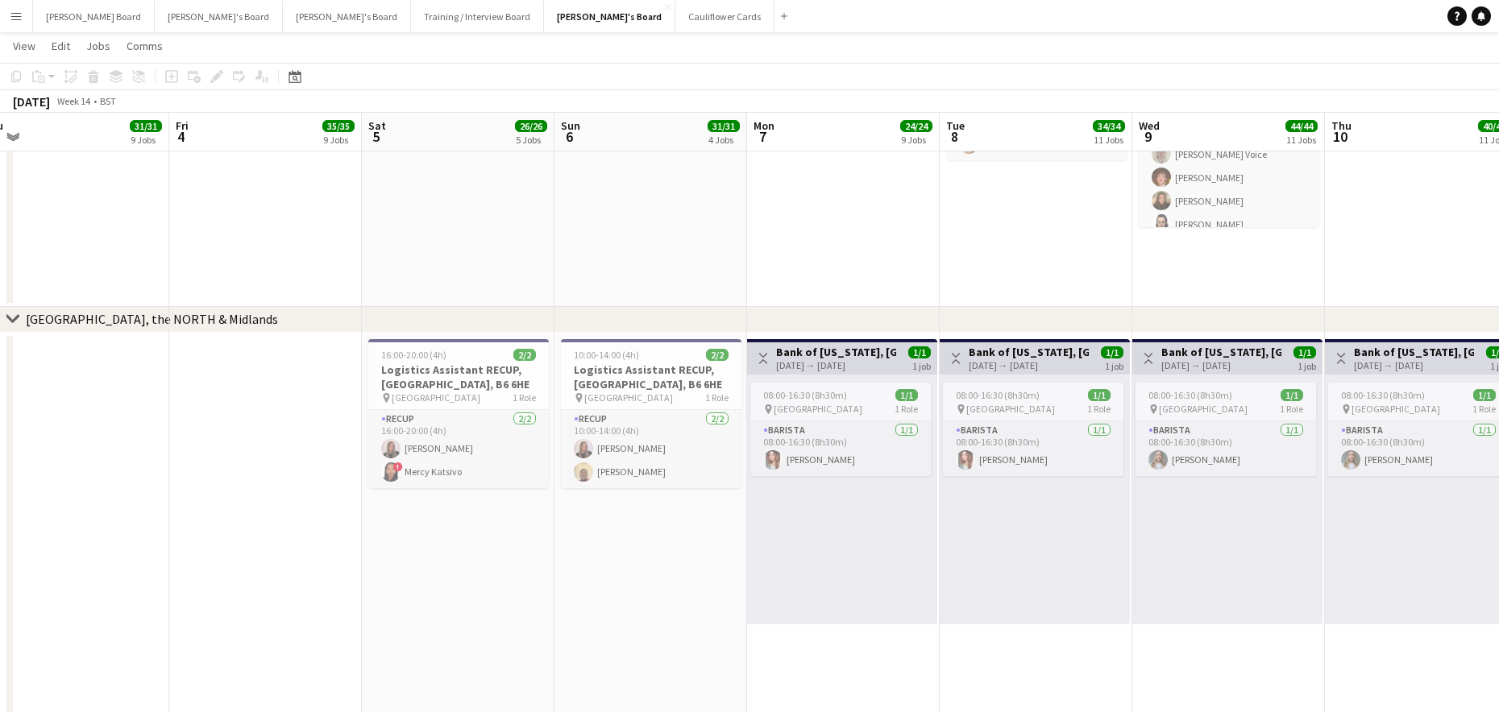
drag, startPoint x: 901, startPoint y: 550, endPoint x: 1302, endPoint y: 554, distance: 401.3
click at [1302, 554] on app-calendar-viewport "Tue 1 Wed 2 Thu 3 31/31 9 Jobs Fri 4 35/35 9 Jobs Sat 5 26/26 5 Jobs Sun 6 31/3…" at bounding box center [749, 38] width 1499 height 4033
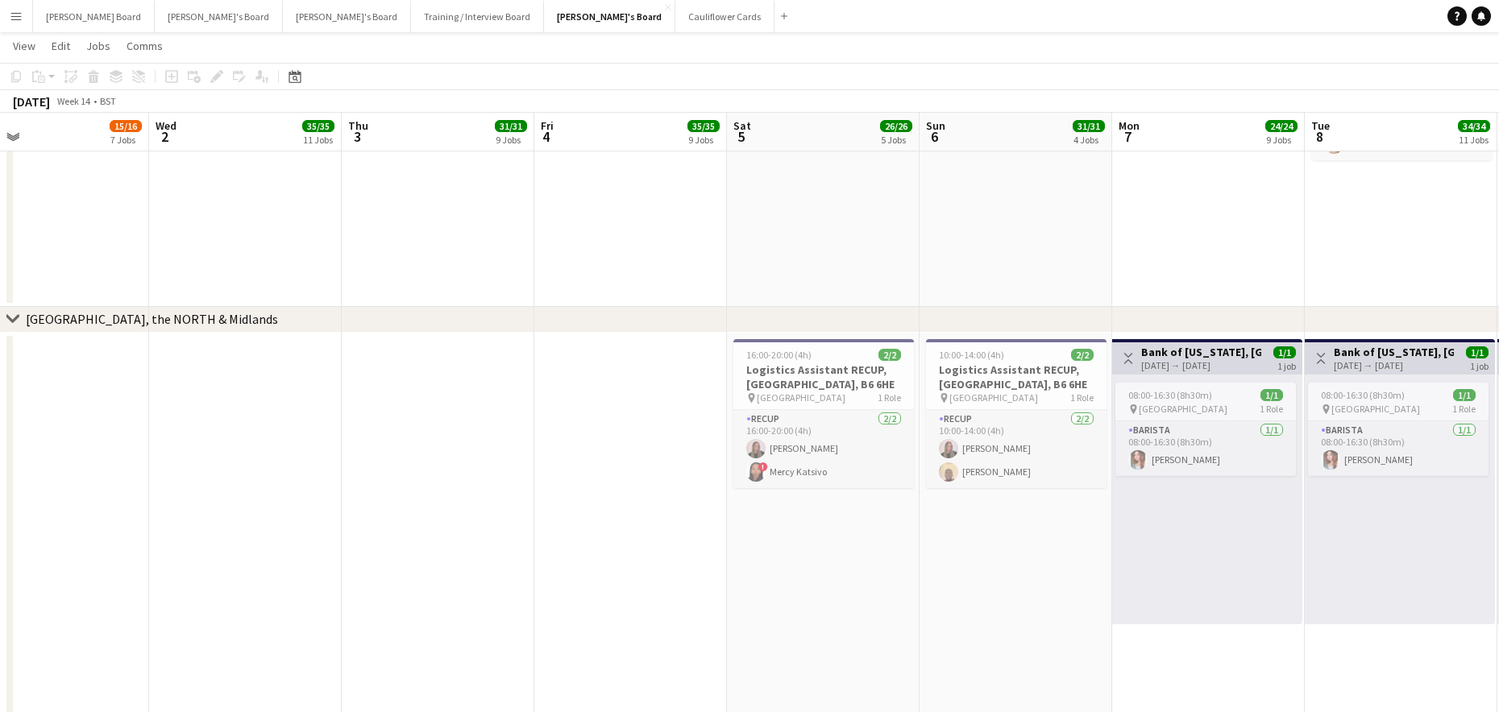
drag, startPoint x: 544, startPoint y: 584, endPoint x: 584, endPoint y: 575, distance: 41.3
click at [573, 581] on app-calendar-viewport "Sun 30 40/40 4 Jobs Mon 31 11/11 4 Jobs Tue 1 15/16 7 Jobs Wed 2 35/35 11 Jobs …" at bounding box center [749, 38] width 1499 height 4033
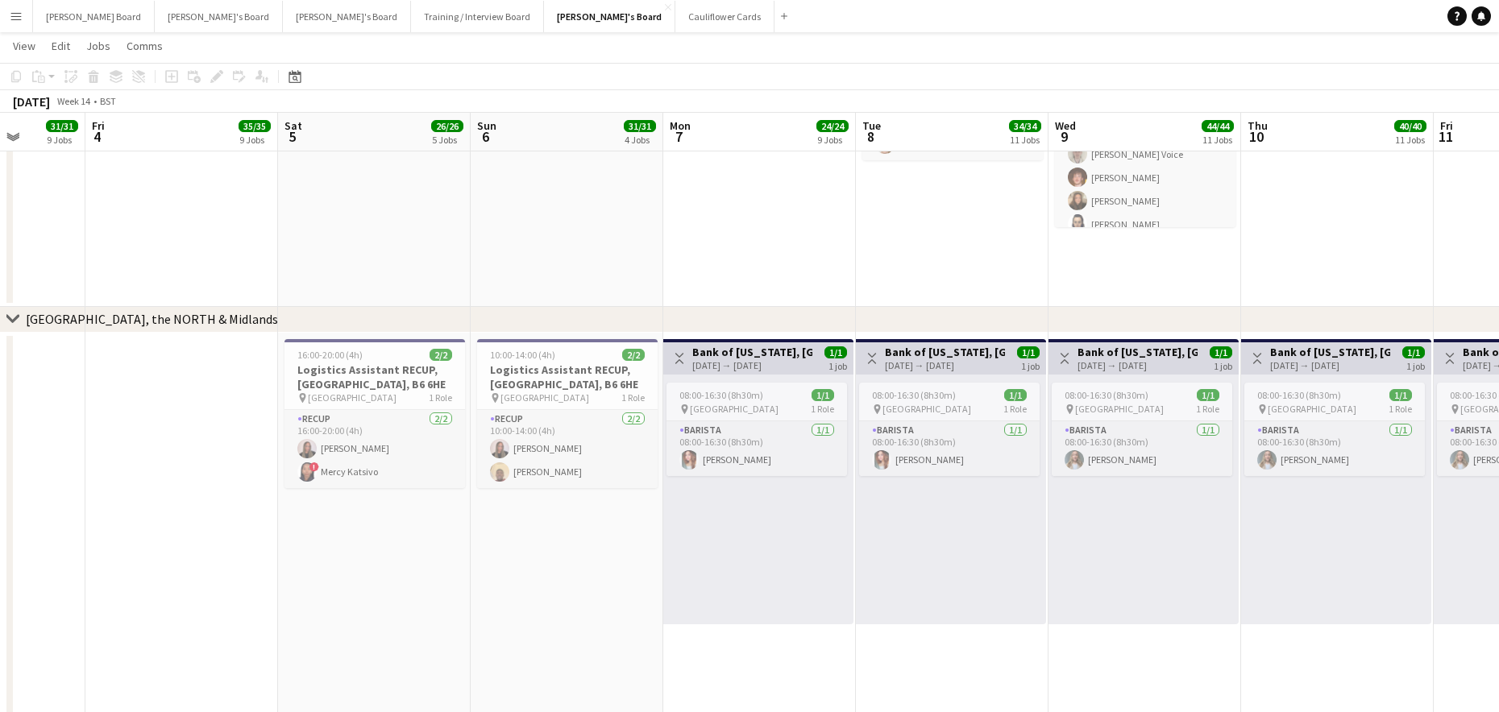
drag, startPoint x: 840, startPoint y: 579, endPoint x: 577, endPoint y: 555, distance: 263.8
click at [102, 558] on app-calendar-viewport "Sun 30 40/40 4 Jobs Mon 31 11/11 4 Jobs Tue 1 15/16 7 Jobs Wed 2 35/35 11 Jobs …" at bounding box center [749, 38] width 1499 height 4033
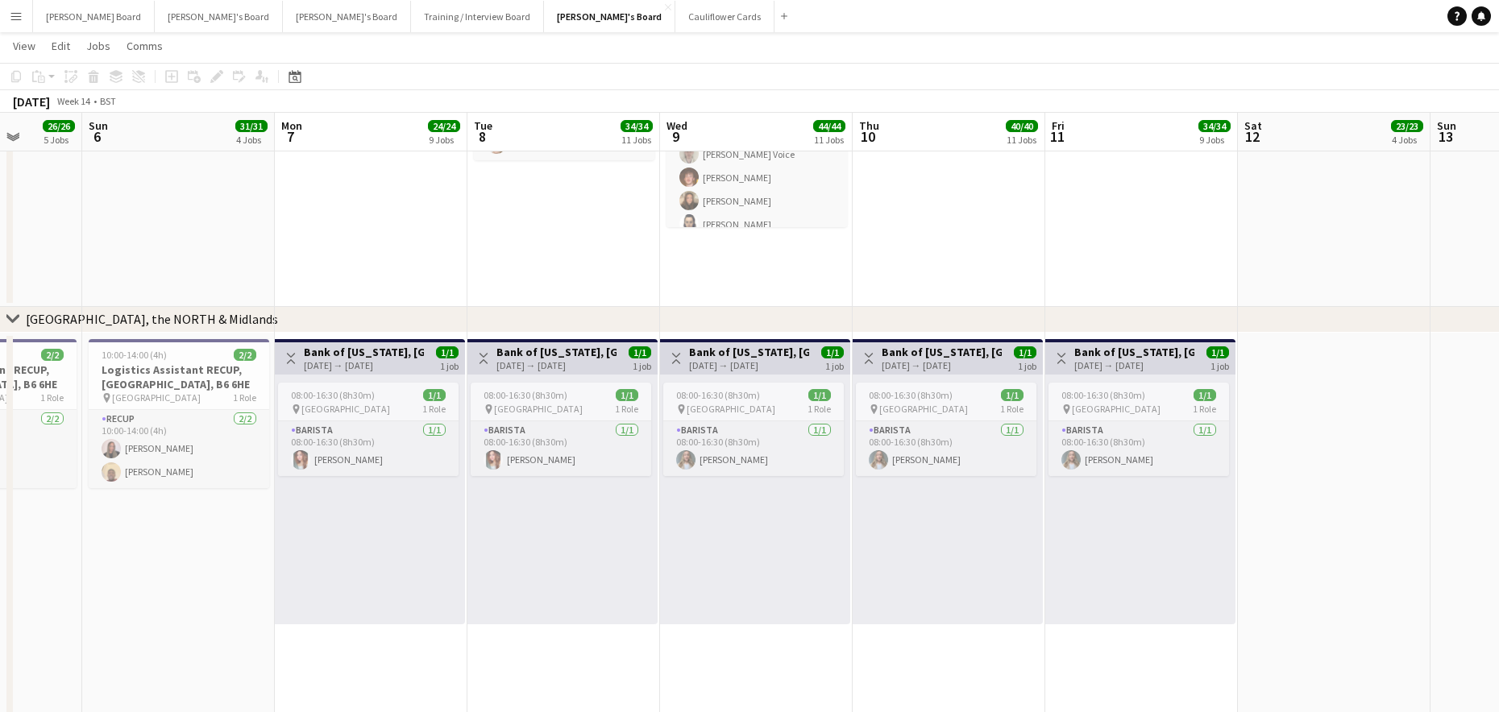
drag, startPoint x: 326, startPoint y: 565, endPoint x: 1116, endPoint y: 549, distance: 790.6
click at [344, 566] on app-calendar-viewport "Thu 3 31/31 9 Jobs Fri 4 35/35 9 Jobs Sat 5 26/26 5 Jobs Sun 6 31/31 4 Jobs Mon…" at bounding box center [749, 38] width 1499 height 4033
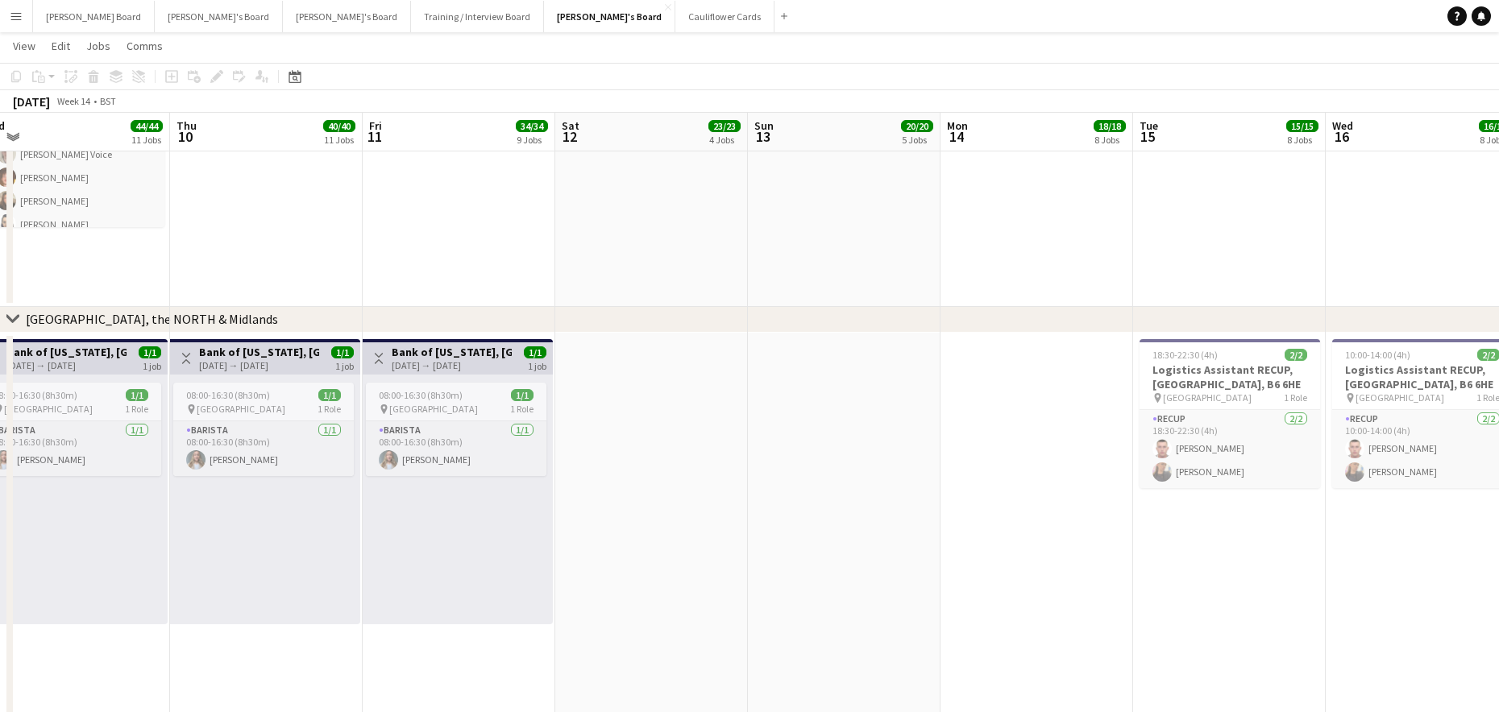
drag, startPoint x: 1106, startPoint y: 548, endPoint x: 695, endPoint y: 559, distance: 410.3
click at [423, 559] on app-calendar-viewport "Mon 7 24/24 9 Jobs Tue 8 34/34 11 Jobs Wed 9 44/44 11 Jobs Thu 10 40/40 11 Jobs…" at bounding box center [749, 38] width 1499 height 4033
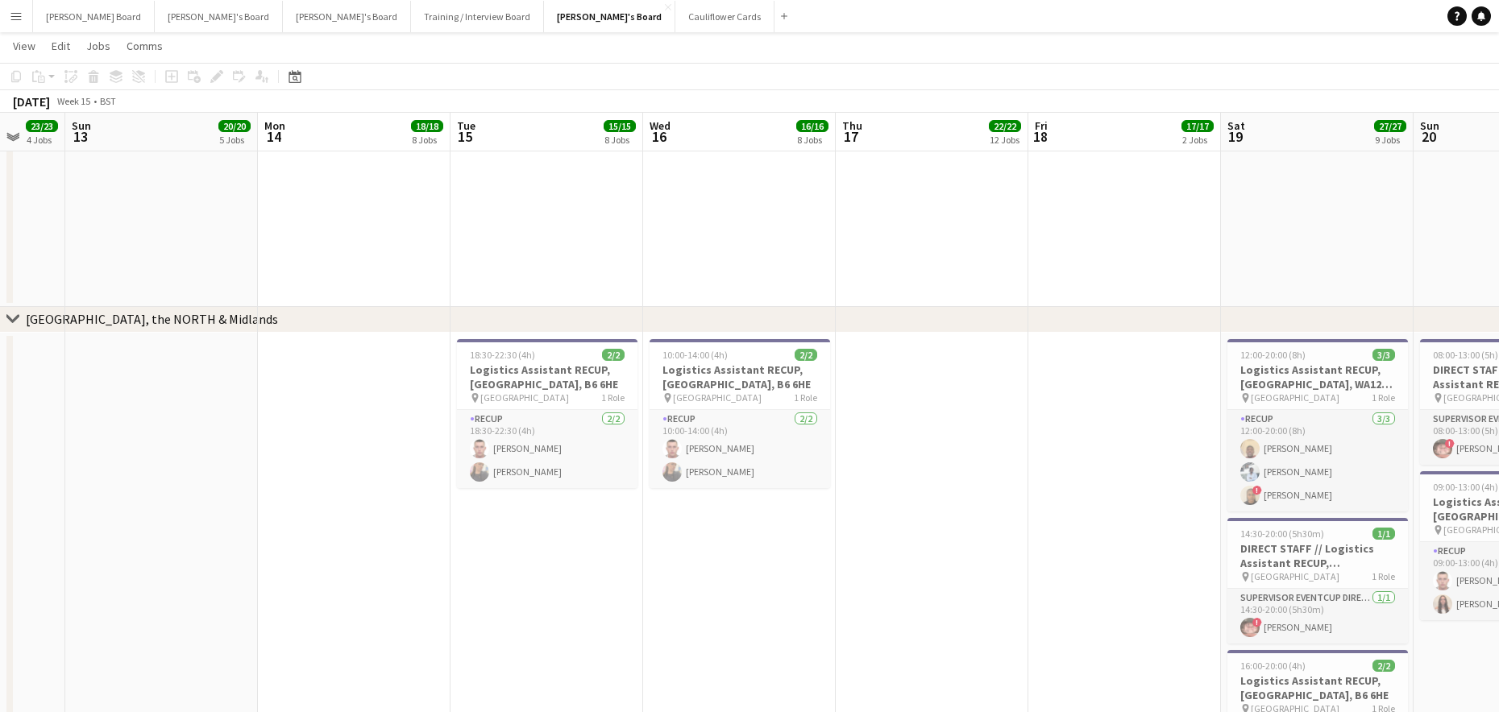
click at [290, 549] on app-calendar-viewport "Thu 10 40/40 11 Jobs Fri 11 34/34 9 Jobs Sat 12 23/23 4 Jobs Sun 13 20/20 5 Job…" at bounding box center [749, 38] width 1499 height 4033
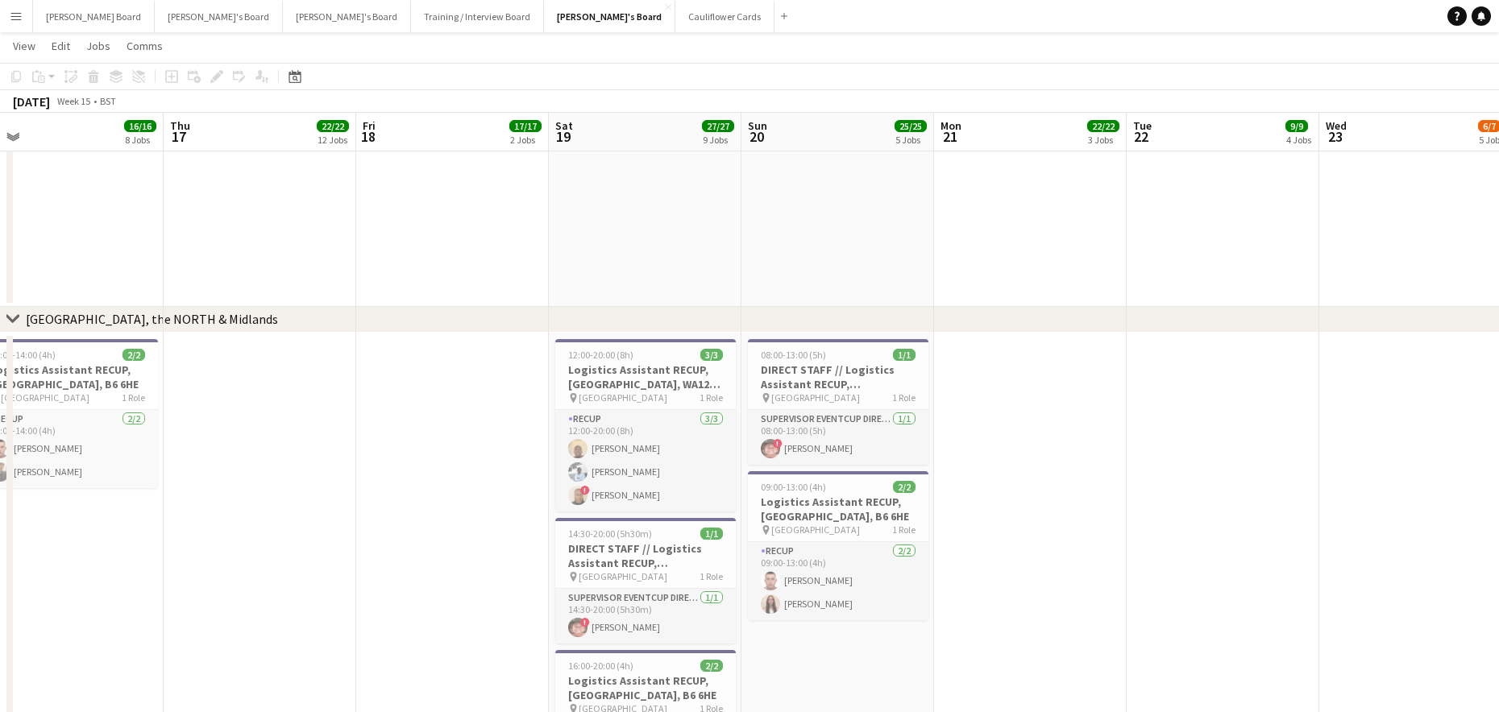
drag, startPoint x: 710, startPoint y: 521, endPoint x: 377, endPoint y: 546, distance: 333.8
click at [328, 546] on app-calendar-viewport "Sun 13 20/20 5 Jobs Mon 14 18/18 8 Jobs Tue 15 15/15 8 Jobs Wed 16 16/16 8 Jobs…" at bounding box center [749, 38] width 1499 height 4033
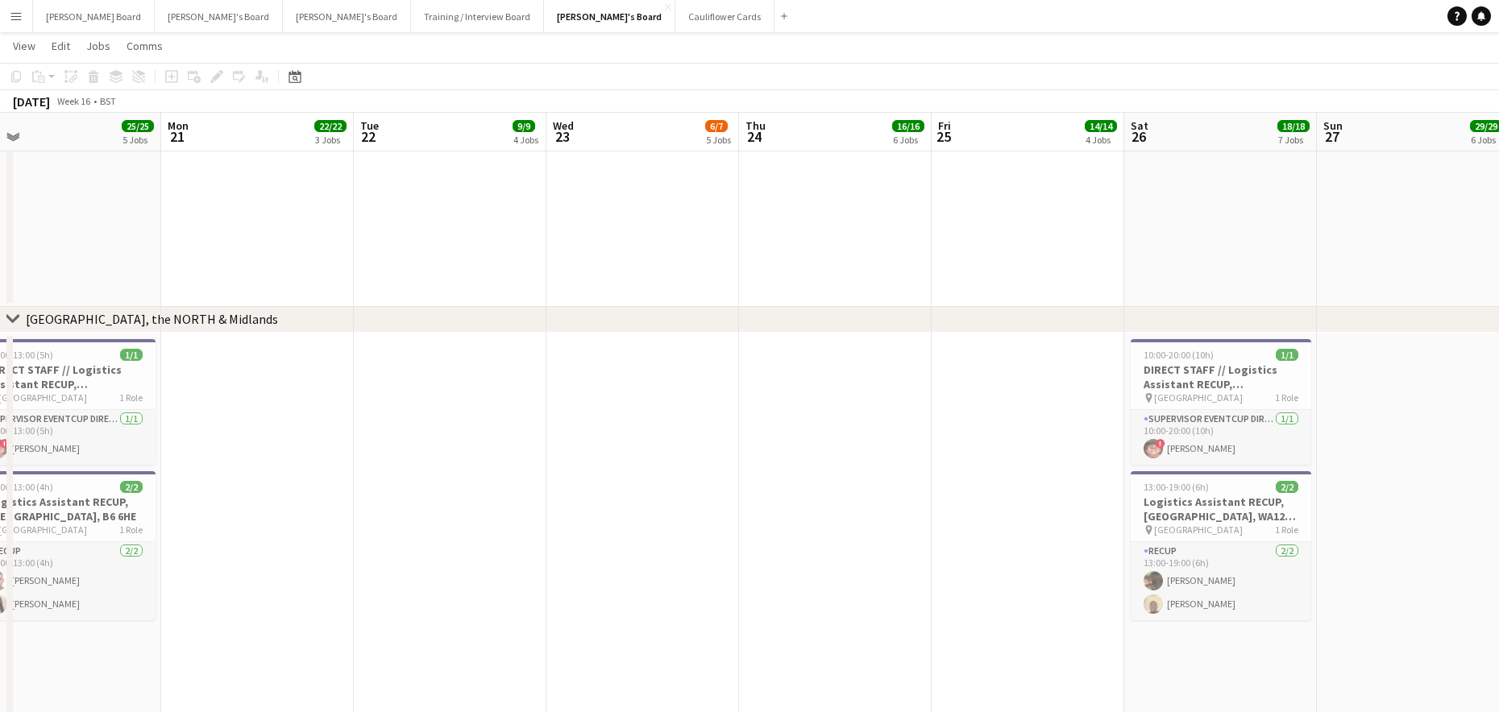
drag, startPoint x: 425, startPoint y: 517, endPoint x: 288, endPoint y: 505, distance: 137.4
click at [242, 517] on app-calendar-viewport "Fri 18 17/17 2 Jobs Sat 19 27/27 9 Jobs Sun 20 25/25 5 Jobs Mon 21 22/22 3 Jobs…" at bounding box center [749, 104] width 1499 height 4164
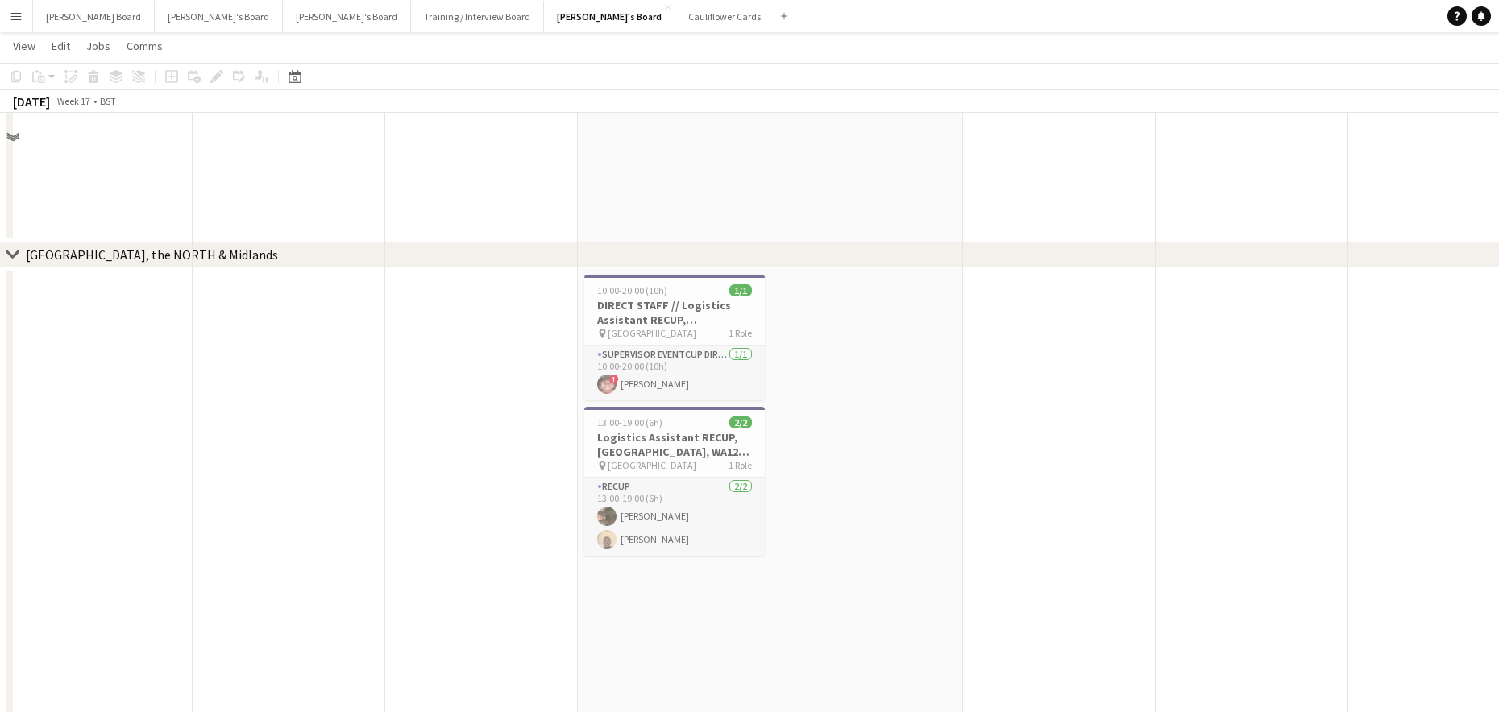
scroll to position [2149, 0]
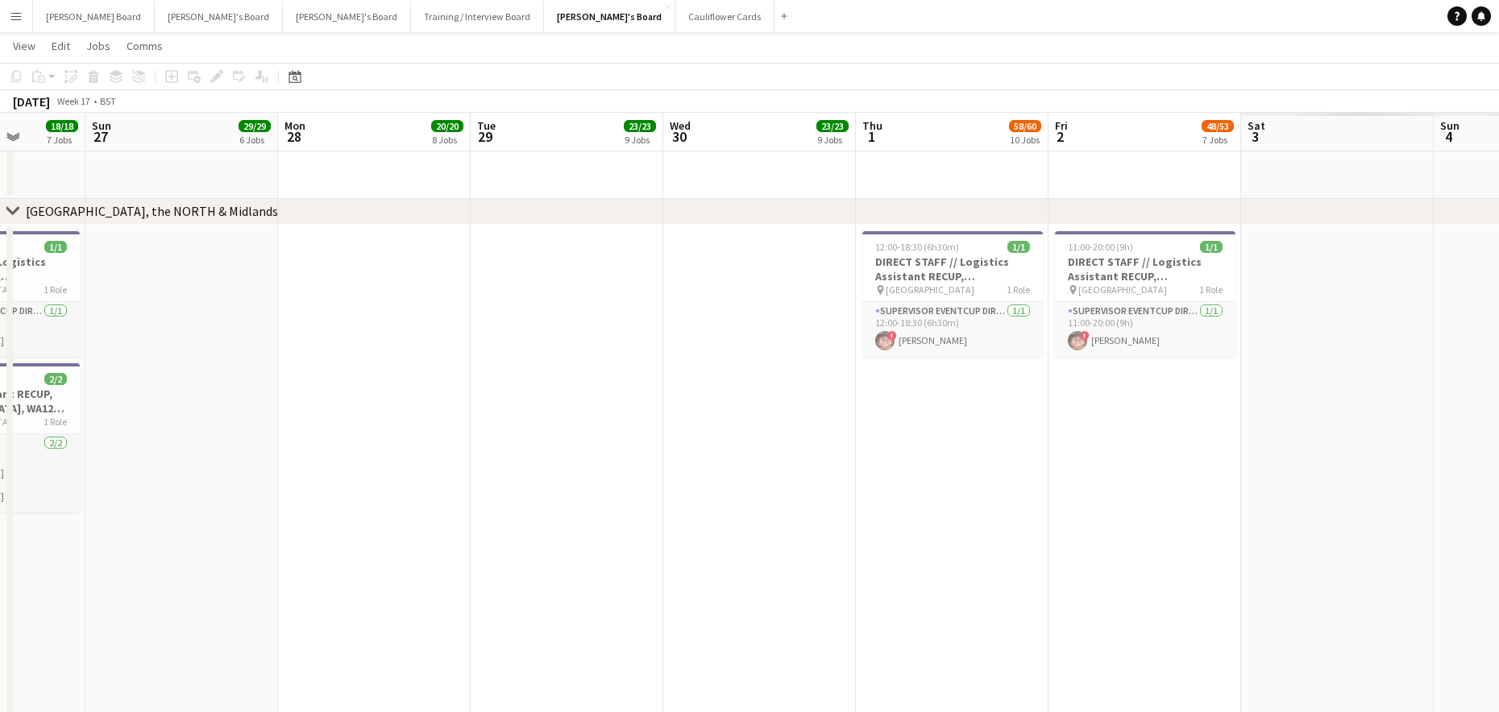
drag, startPoint x: 931, startPoint y: 537, endPoint x: 123, endPoint y: 519, distance: 808.4
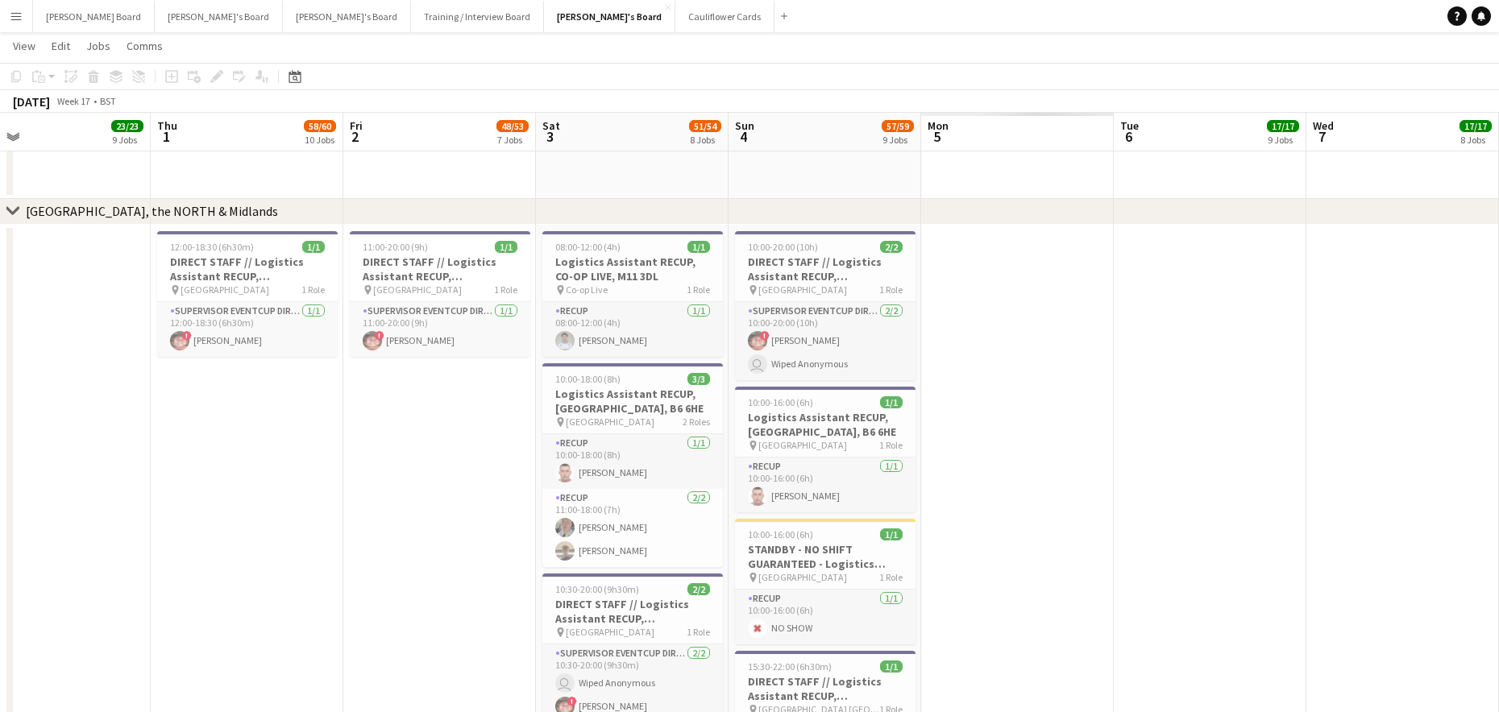
drag, startPoint x: 123, startPoint y: 519, endPoint x: 363, endPoint y: 507, distance: 240.4
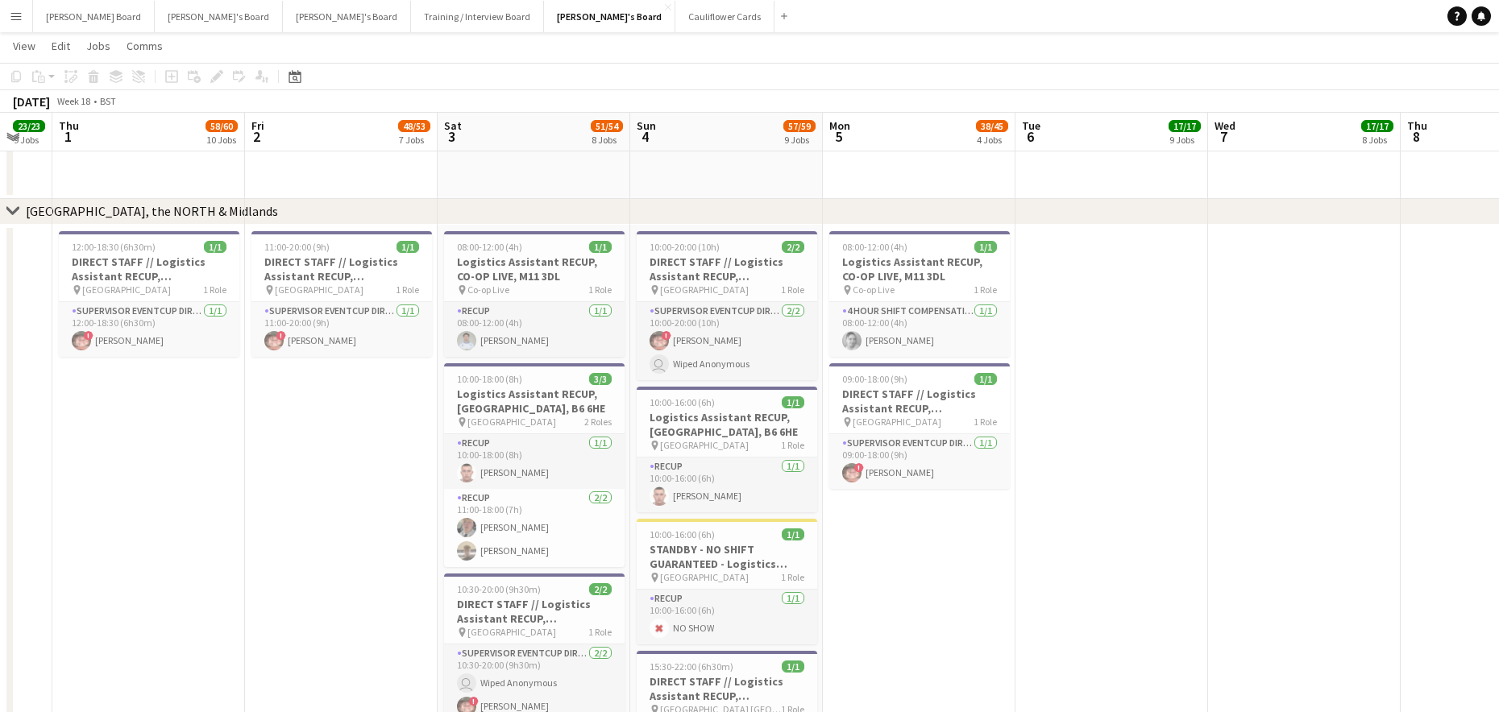
drag, startPoint x: 443, startPoint y: 533, endPoint x: 367, endPoint y: 534, distance: 76.6
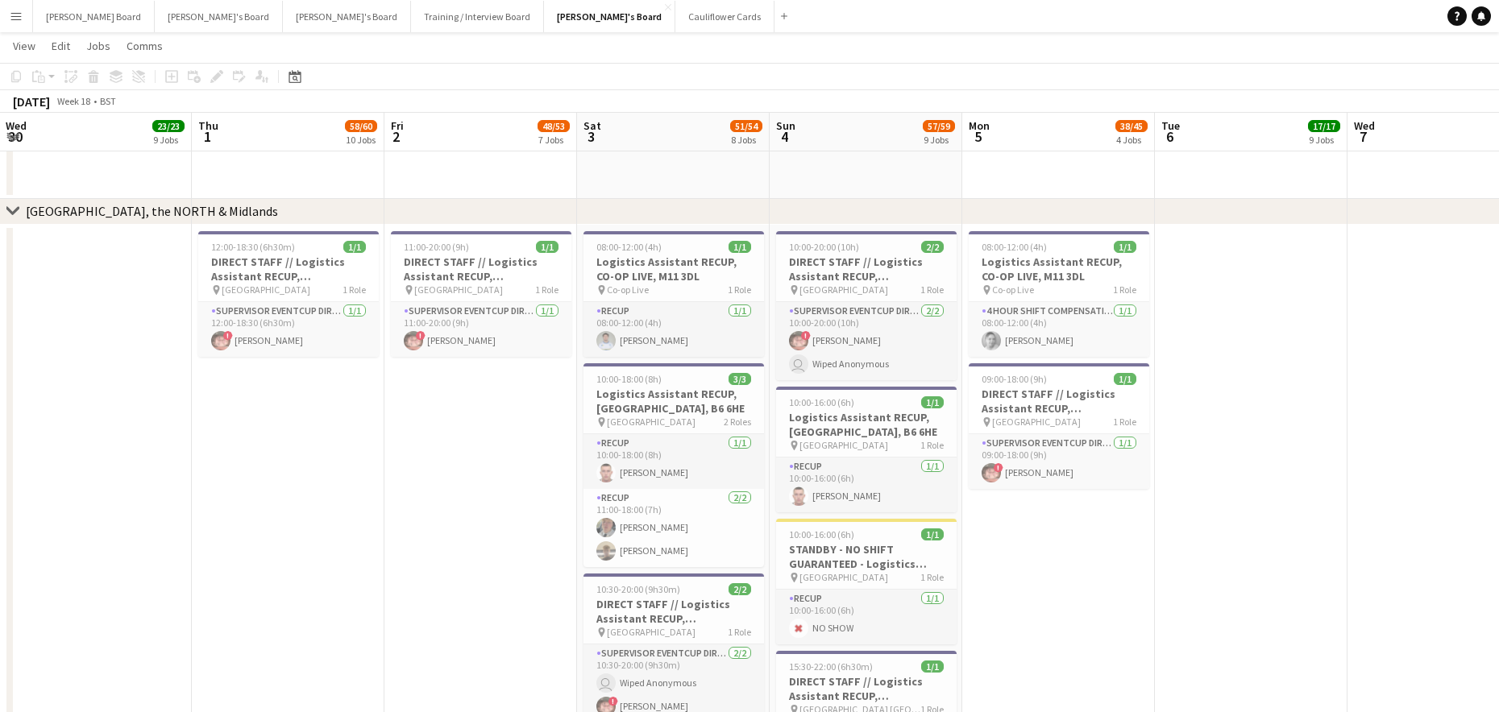
drag, startPoint x: 189, startPoint y: 492, endPoint x: 363, endPoint y: 503, distance: 174.4
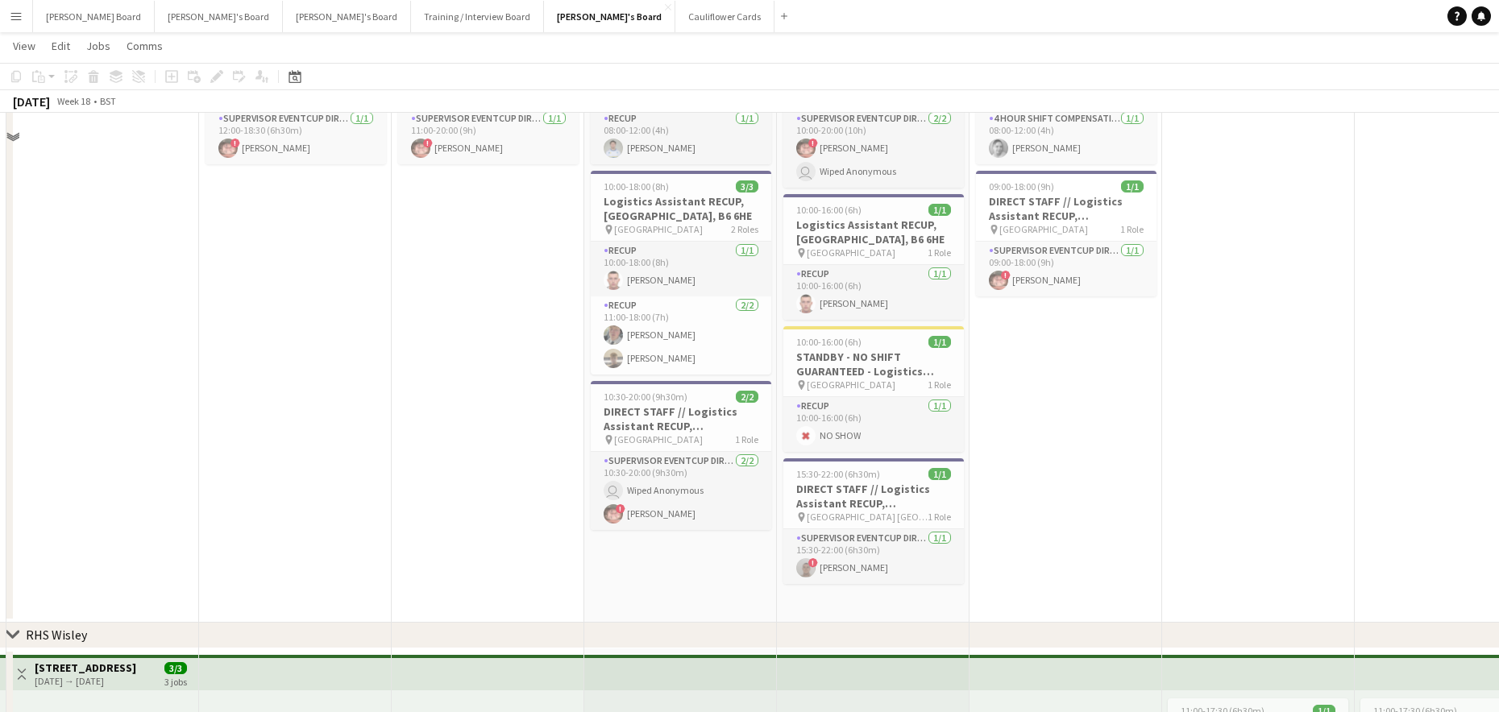
scroll to position [2363, 0]
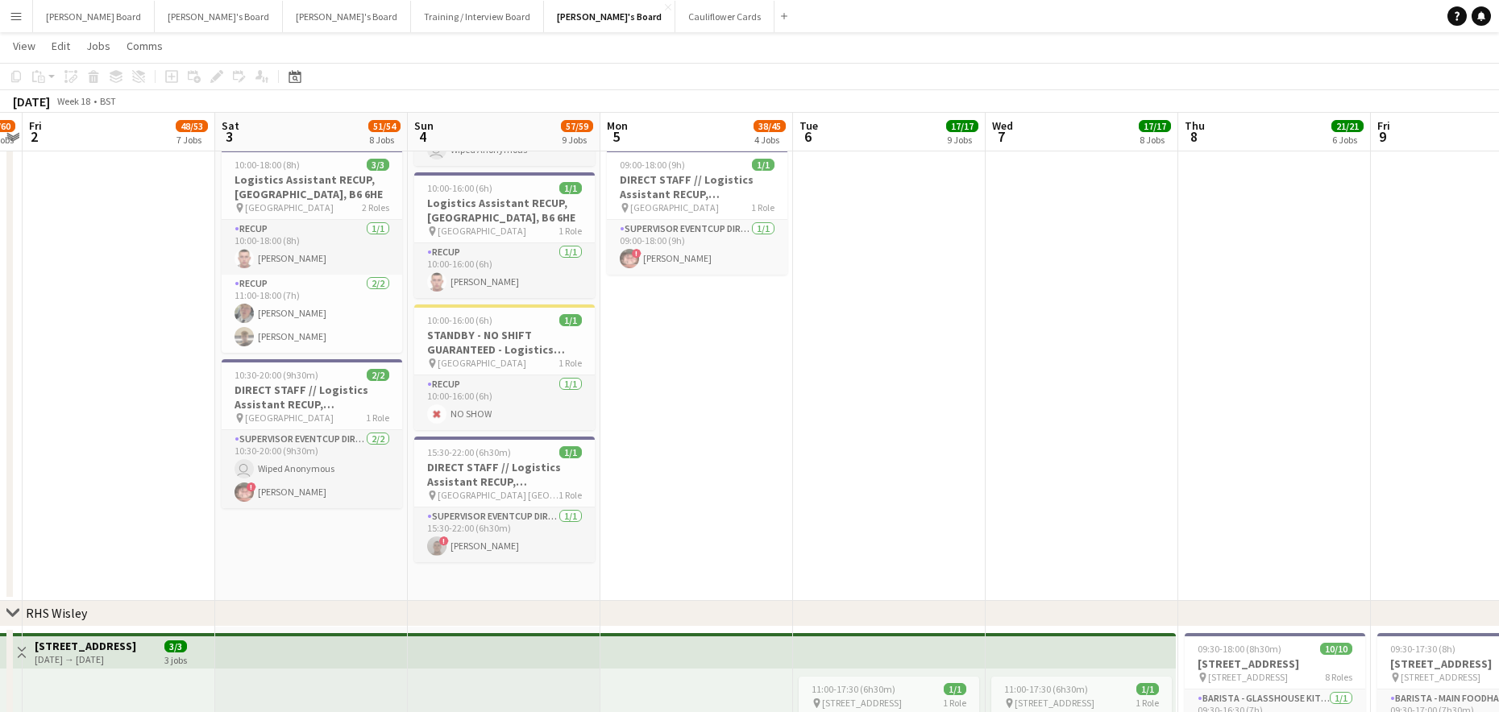
drag, startPoint x: 1170, startPoint y: 500, endPoint x: 1231, endPoint y: 449, distance: 80.1
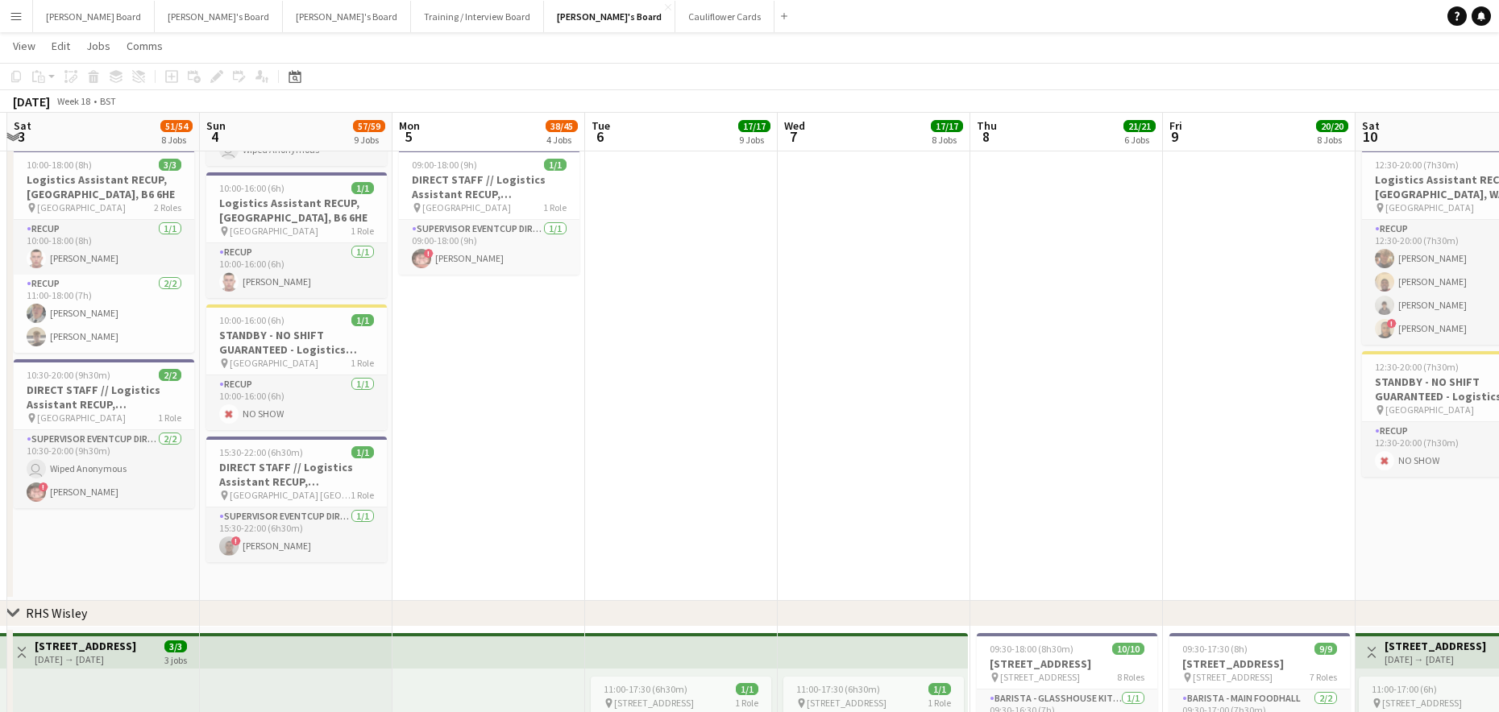
drag, startPoint x: 1076, startPoint y: 473, endPoint x: 863, endPoint y: 470, distance: 212.8
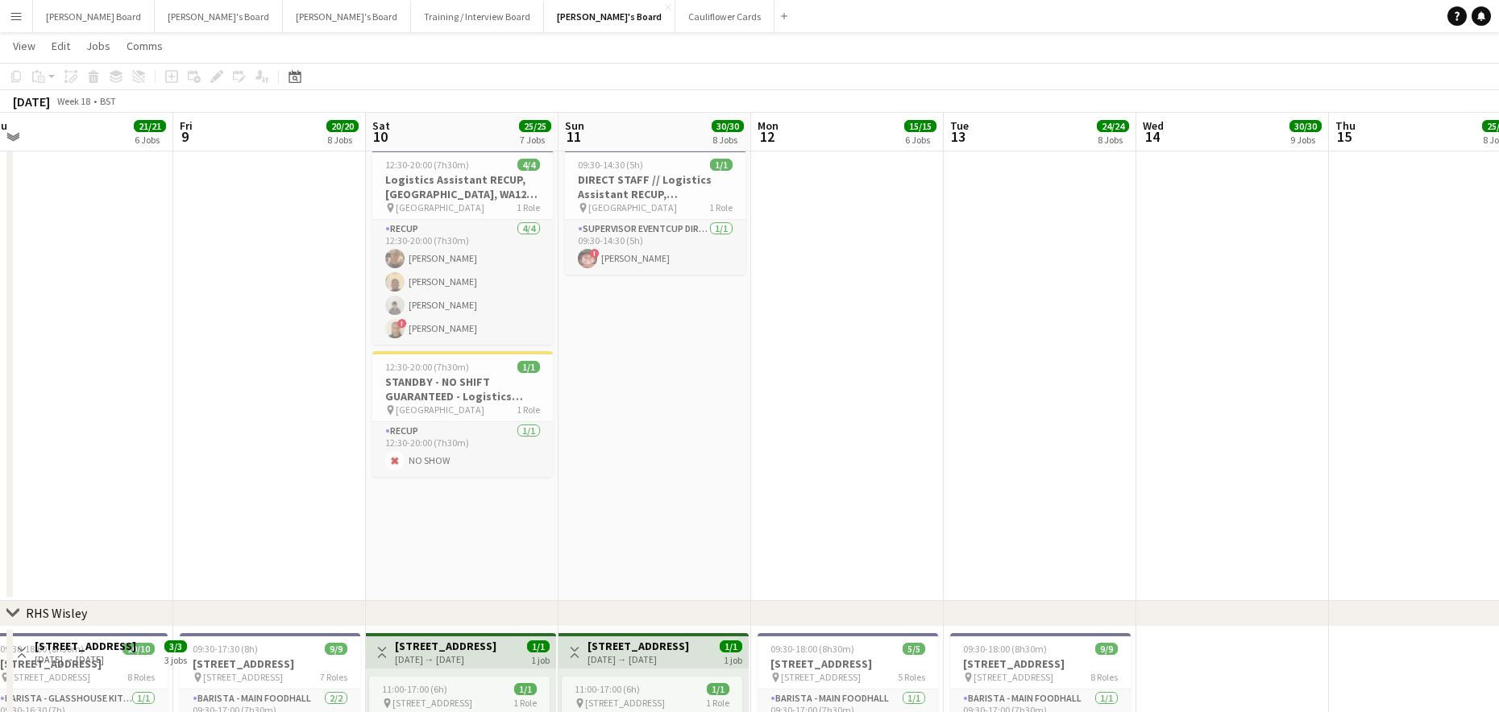
drag, startPoint x: 863, startPoint y: 470, endPoint x: 726, endPoint y: 487, distance: 138.1
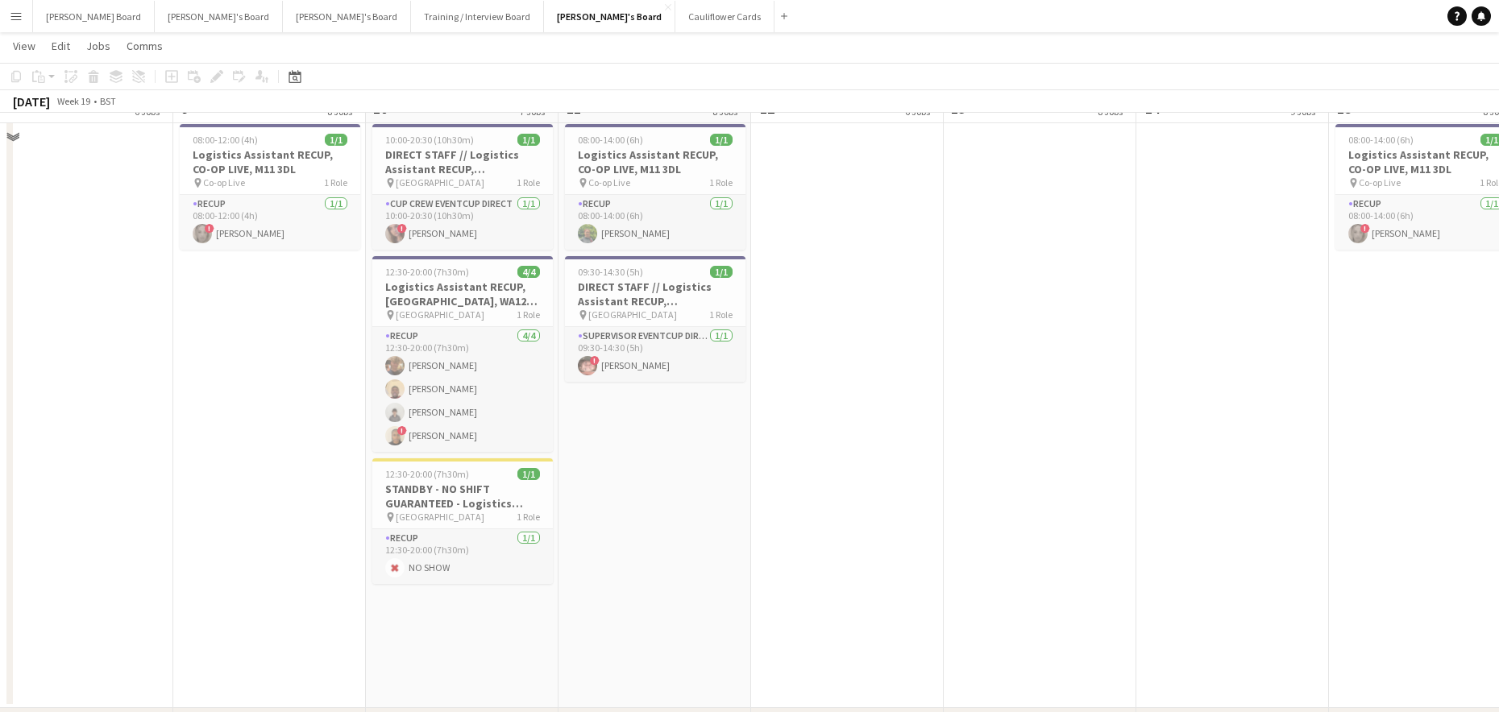
scroll to position [2149, 0]
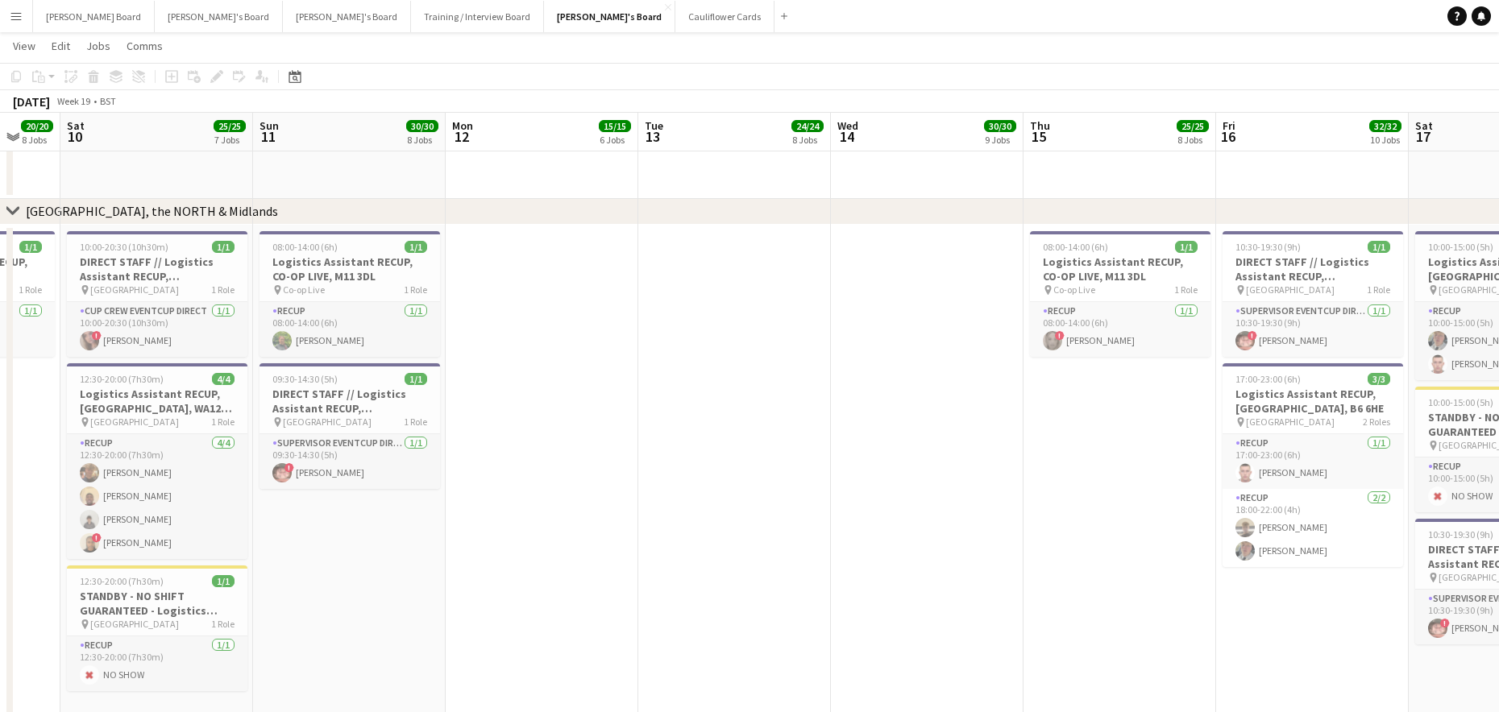
drag, startPoint x: 1068, startPoint y: 540, endPoint x: 375, endPoint y: 556, distance: 694.0
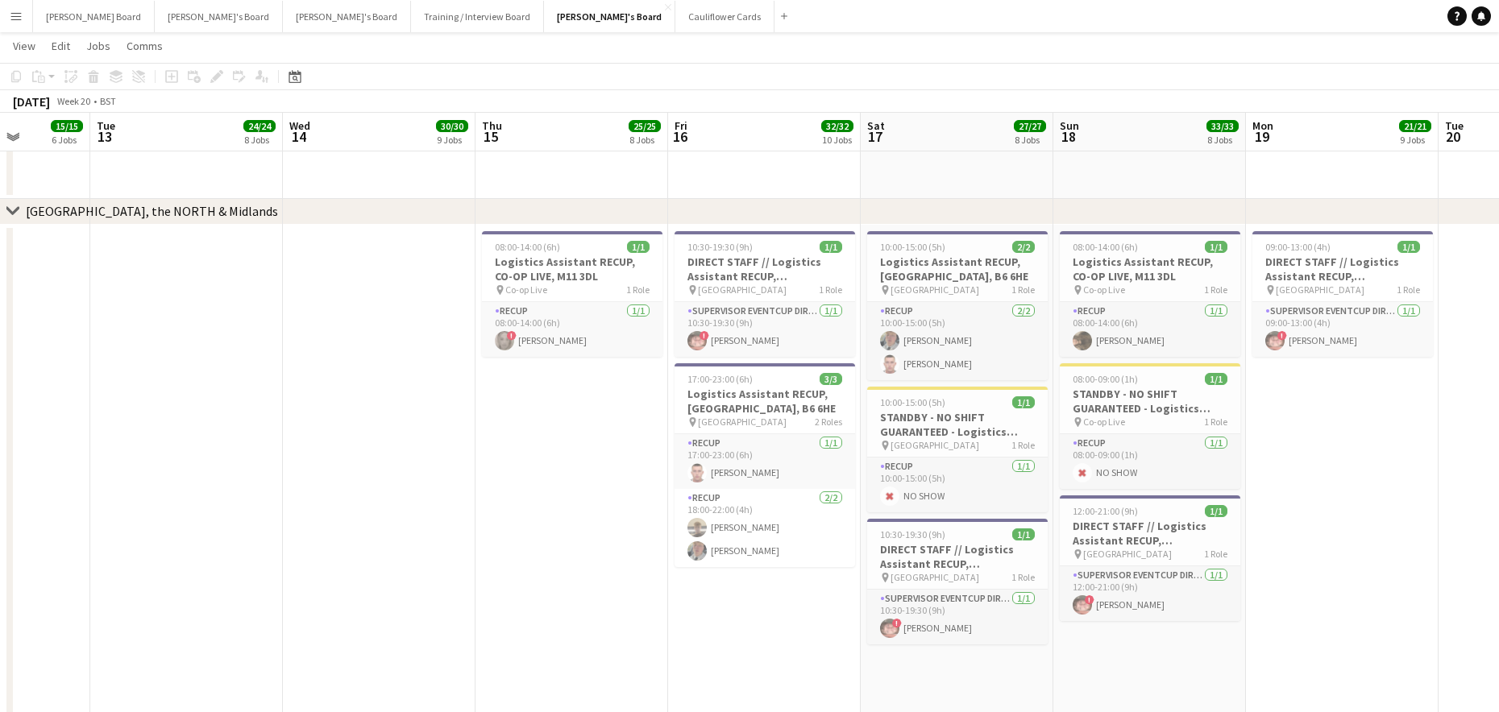
drag, startPoint x: 587, startPoint y: 550, endPoint x: 357, endPoint y: 558, distance: 230.6
click at [357, 558] on app-calendar-viewport "Fri 9 20/20 8 Jobs Sat 10 25/25 7 Jobs Sun 11 30/30 8 Jobs Mon 12 15/15 6 Jobs …" at bounding box center [749, 132] width 1499 height 4436
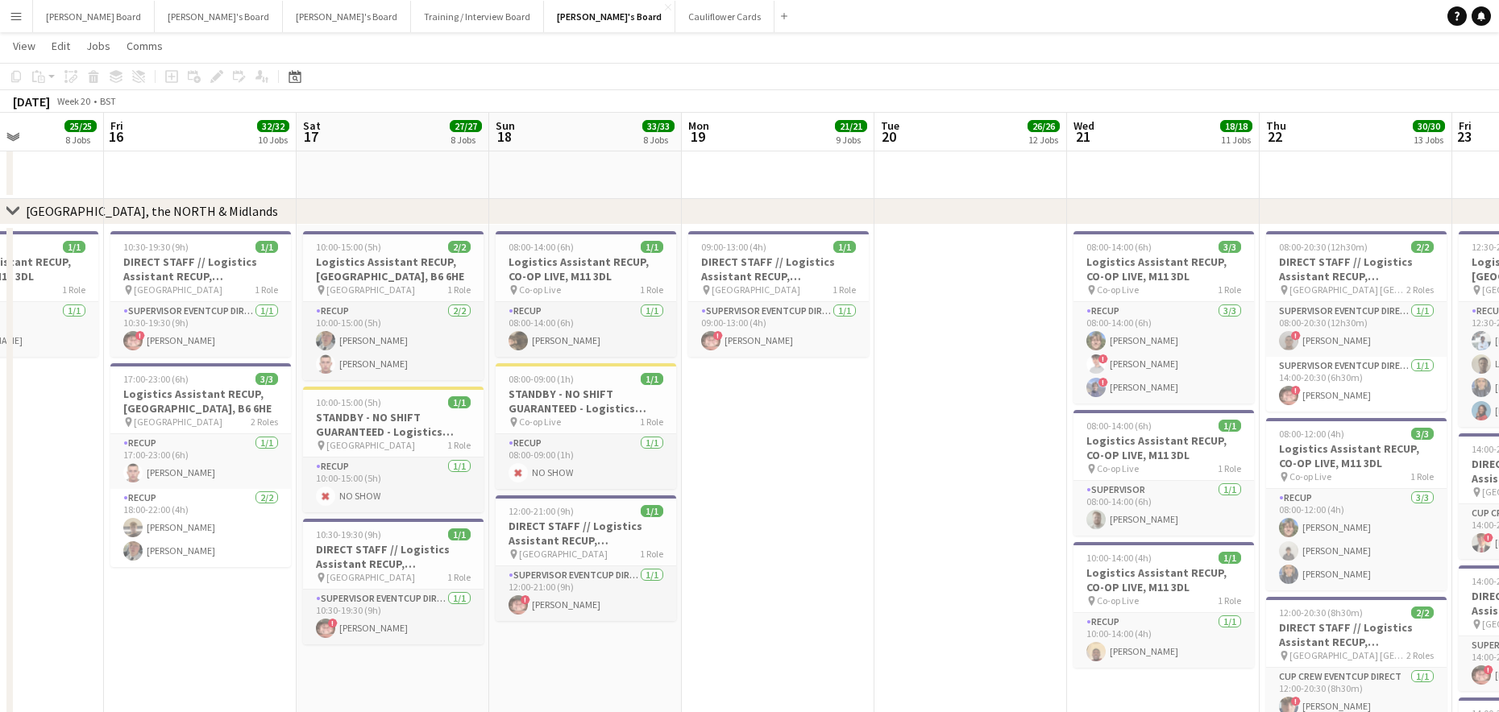
drag, startPoint x: 1072, startPoint y: 571, endPoint x: 819, endPoint y: 583, distance: 253.3
click at [817, 587] on app-calendar-viewport "Mon 12 15/15 6 Jobs Tue 13 24/24 8 Jobs Wed 14 30/30 9 Jobs Thu 15 25/25 8 Jobs…" at bounding box center [749, 132] width 1499 height 4436
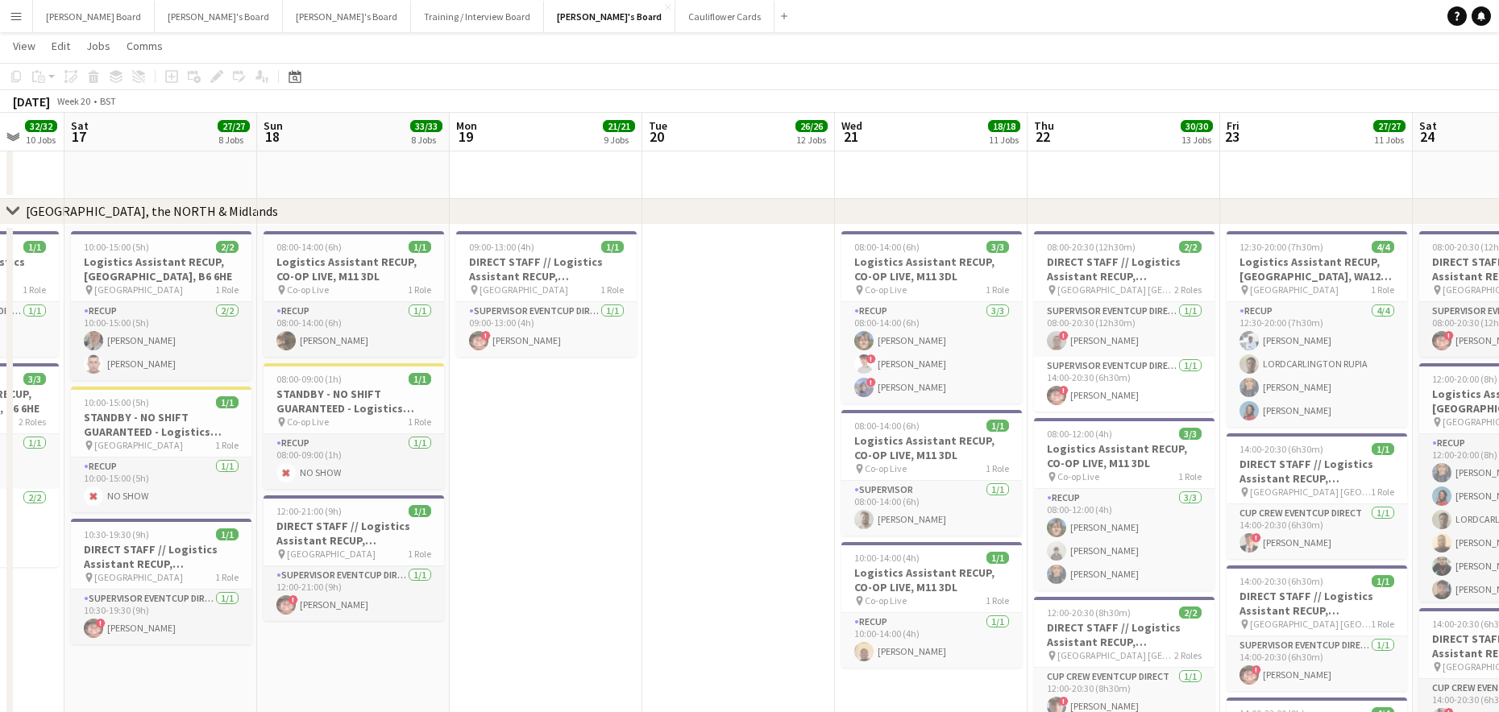
drag, startPoint x: 884, startPoint y: 535, endPoint x: -135, endPoint y: 543, distance: 1018.5
click at [0, 543] on html "Menu Boards Boards Boards All jobs Status Workforce Workforce My Workforce Recr…" at bounding box center [749, 100] width 1499 height 4499
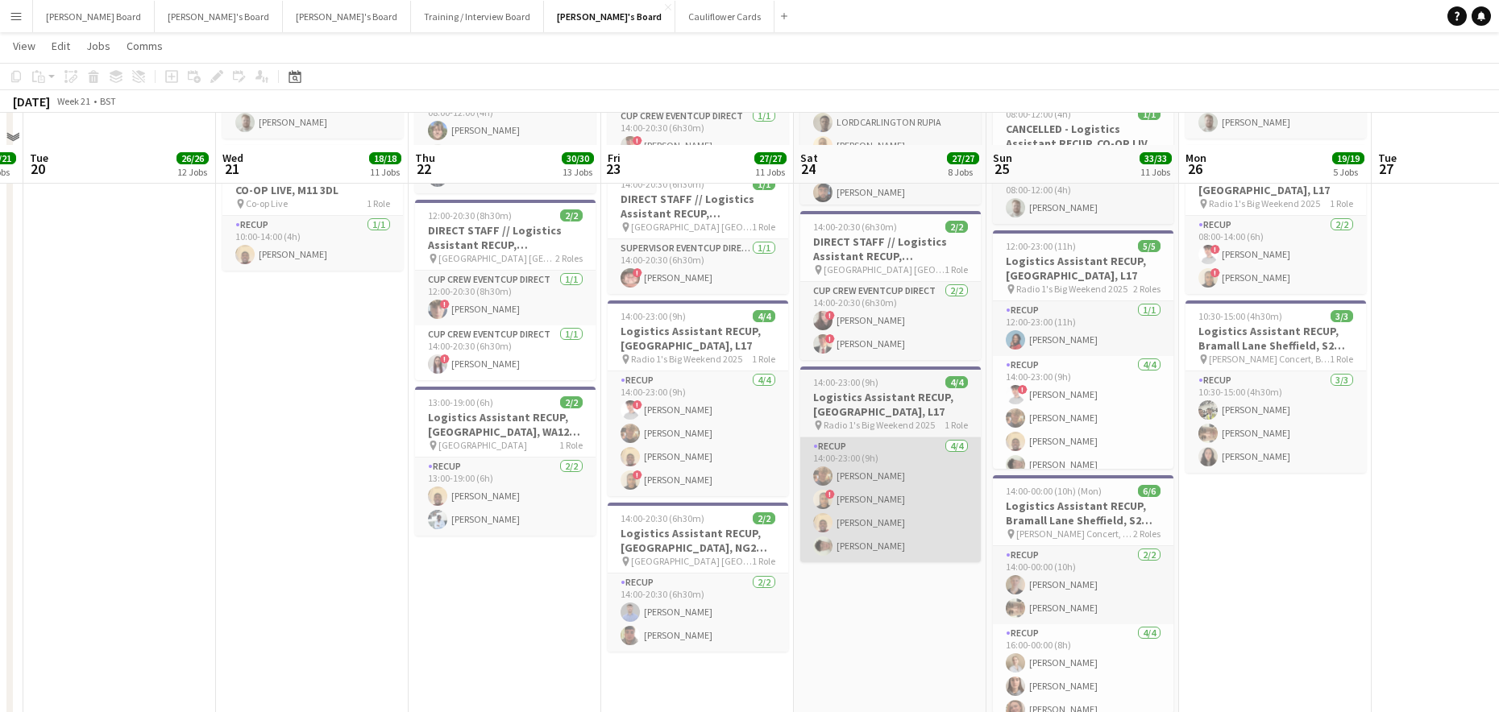
scroll to position [2578, 0]
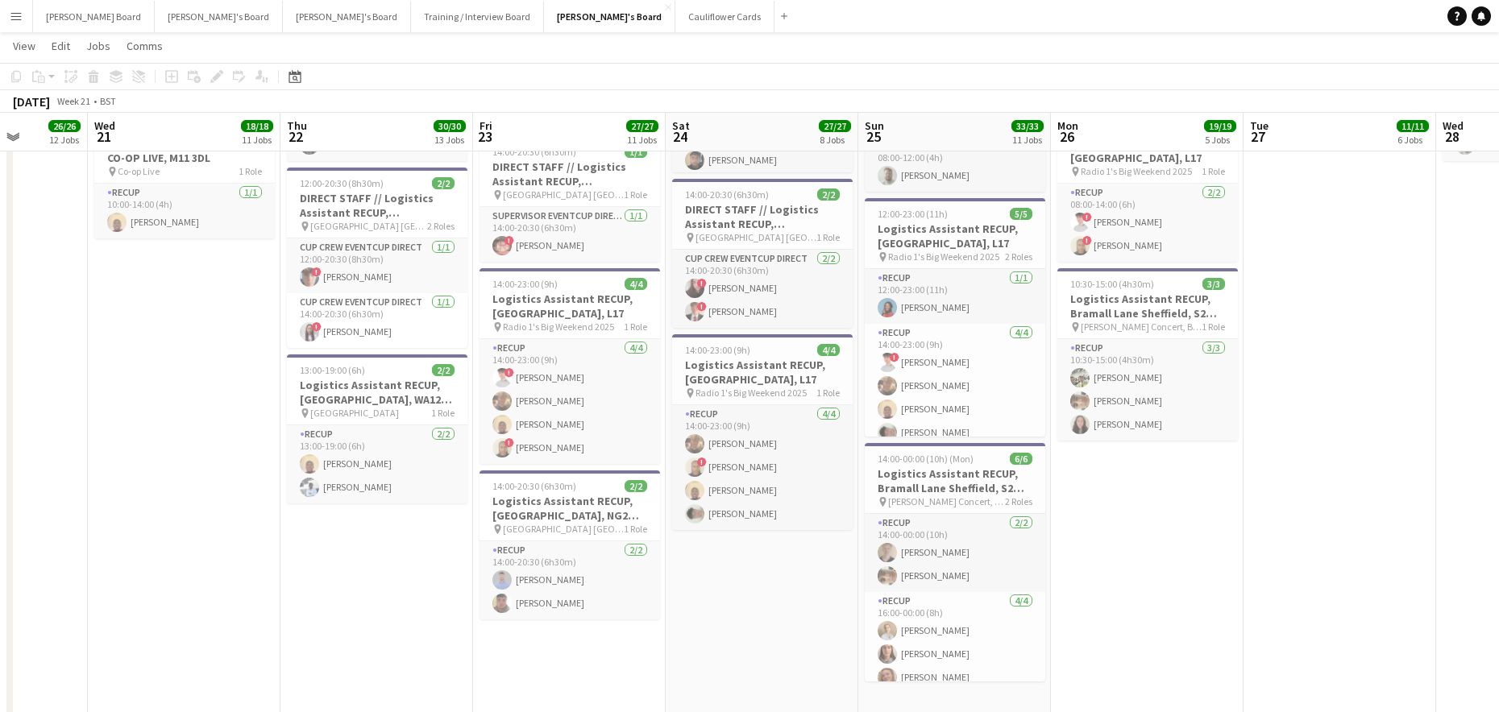
drag, startPoint x: 929, startPoint y: 594, endPoint x: 799, endPoint y: 612, distance: 130.9
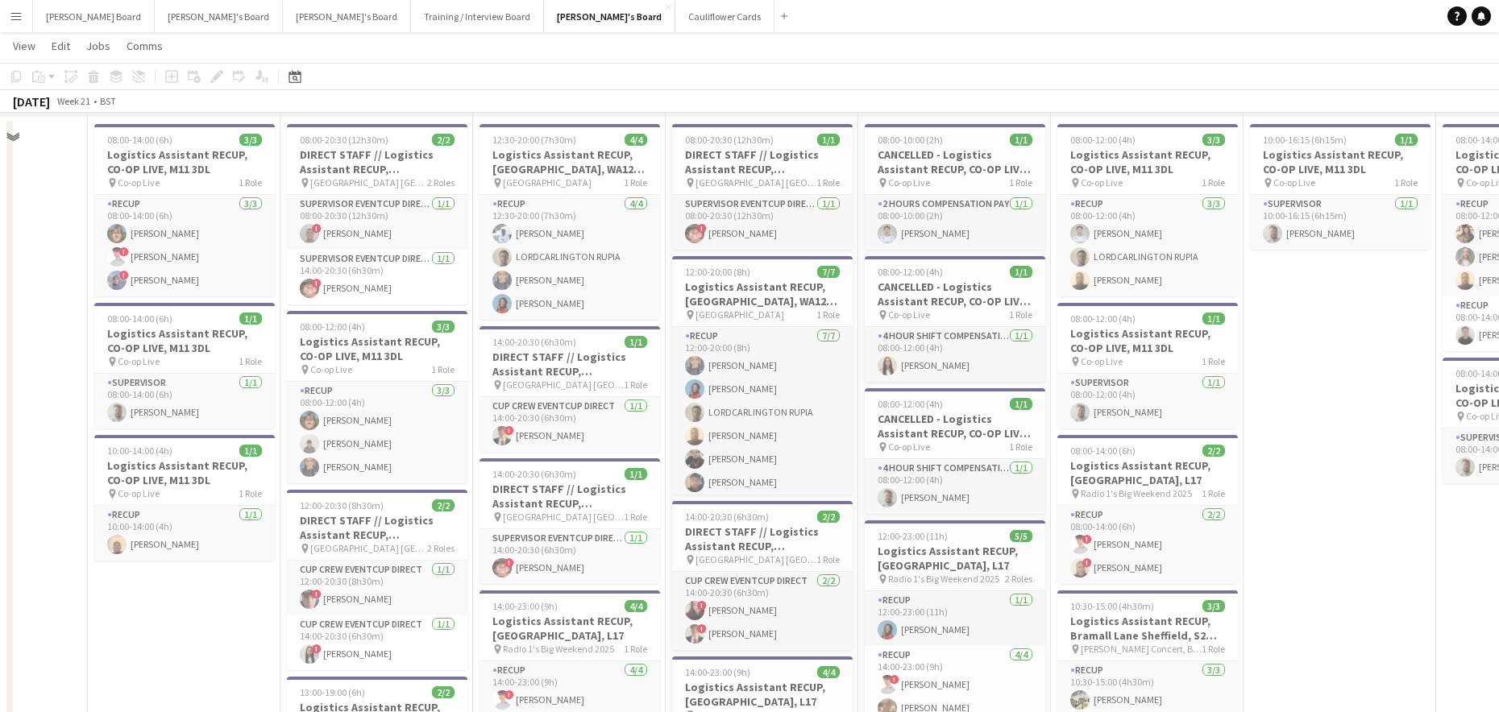
scroll to position [2149, 0]
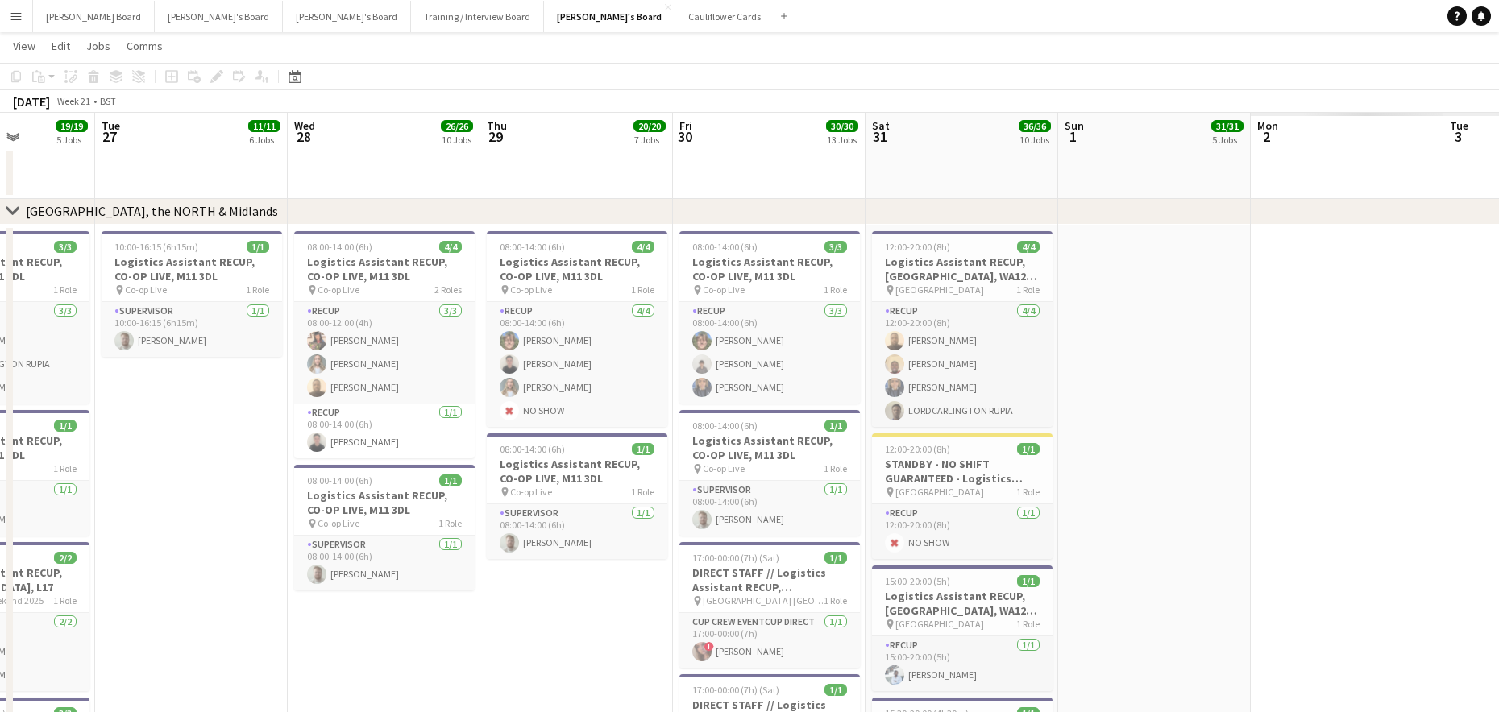
drag, startPoint x: 1367, startPoint y: 610, endPoint x: 337, endPoint y: 585, distance: 1030.1
click at [337, 585] on app-calendar-viewport "Fri 23 27/27 11 Jobs Sat 24 27/27 8 Jobs Sun 25 33/33 11 Jobs Mon 26 19/19 5 Jo…" at bounding box center [749, 161] width 1499 height 4495
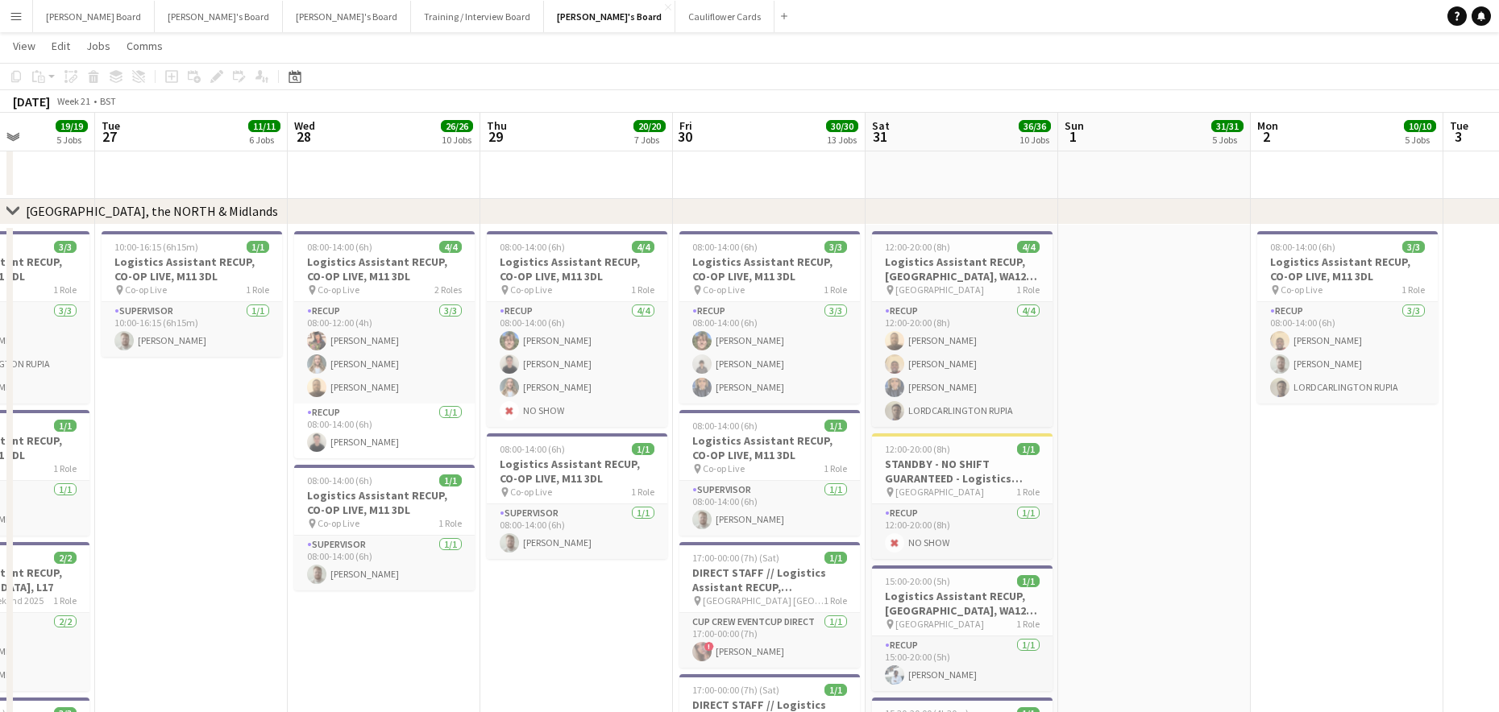
scroll to position [0, 557]
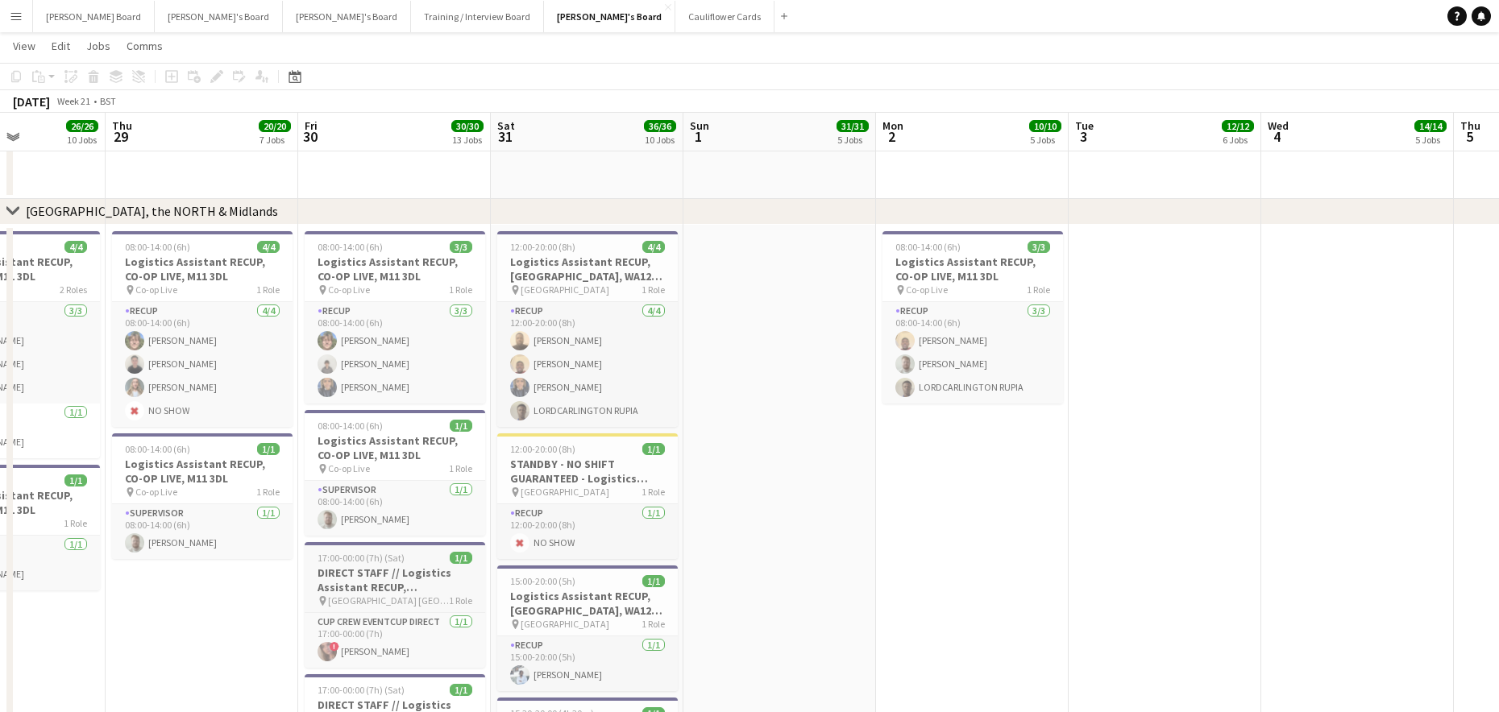
drag, startPoint x: 446, startPoint y: 580, endPoint x: 463, endPoint y: 553, distance: 31.8
click at [379, 575] on app-calendar-viewport "Sun 25 33/33 11 Jobs Mon 26 19/19 5 Jobs Tue 27 11/11 6 Jobs Wed 28 26/26 10 Jo…" at bounding box center [749, 161] width 1499 height 4495
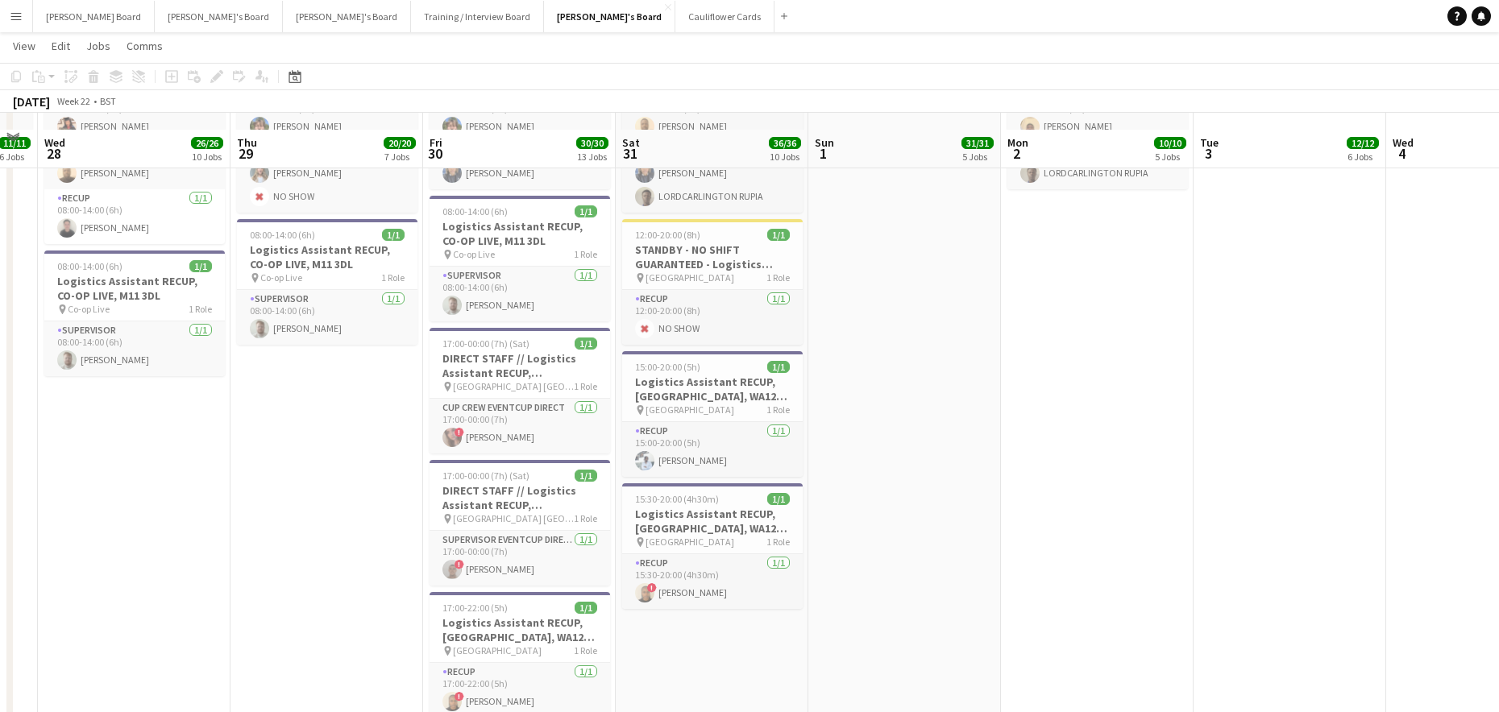
scroll to position [2471, 0]
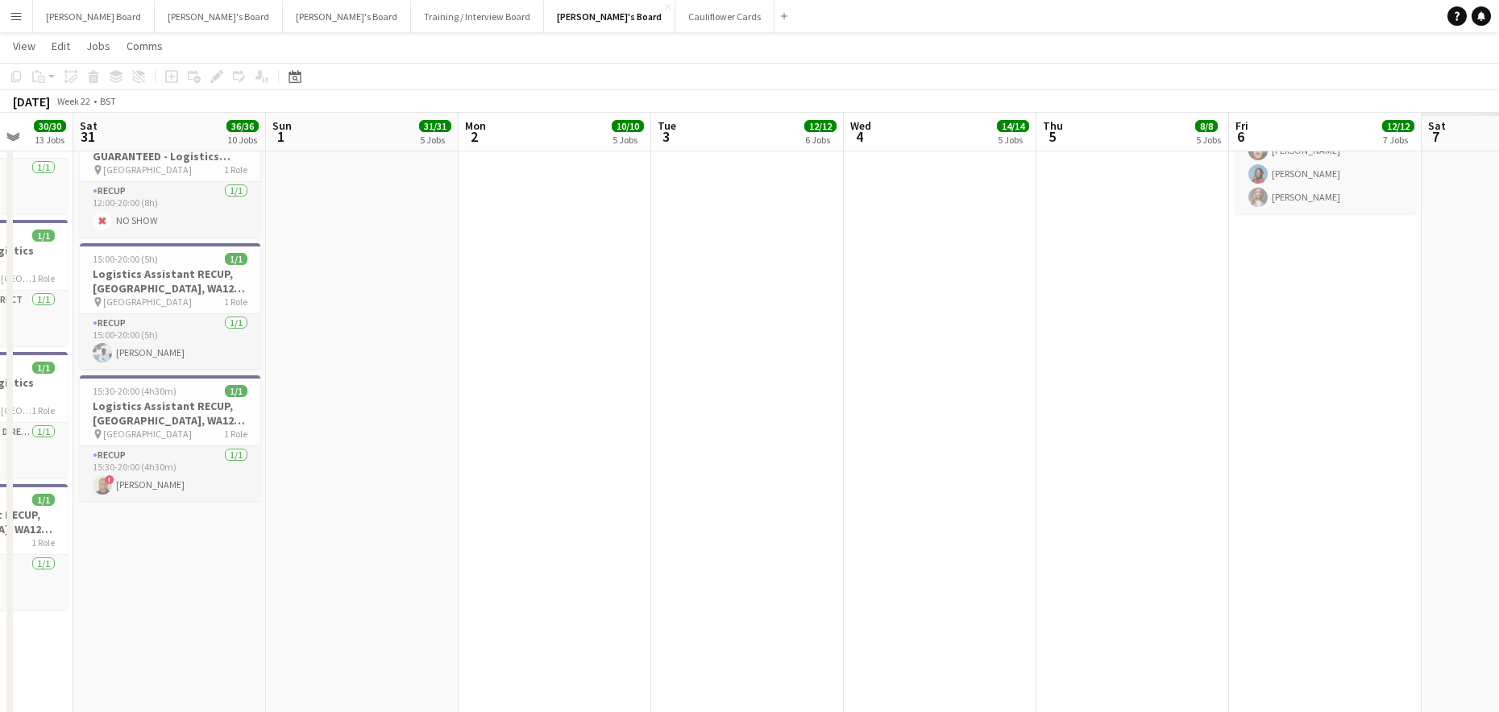
drag, startPoint x: 1067, startPoint y: 516, endPoint x: 245, endPoint y: 527, distance: 822.0
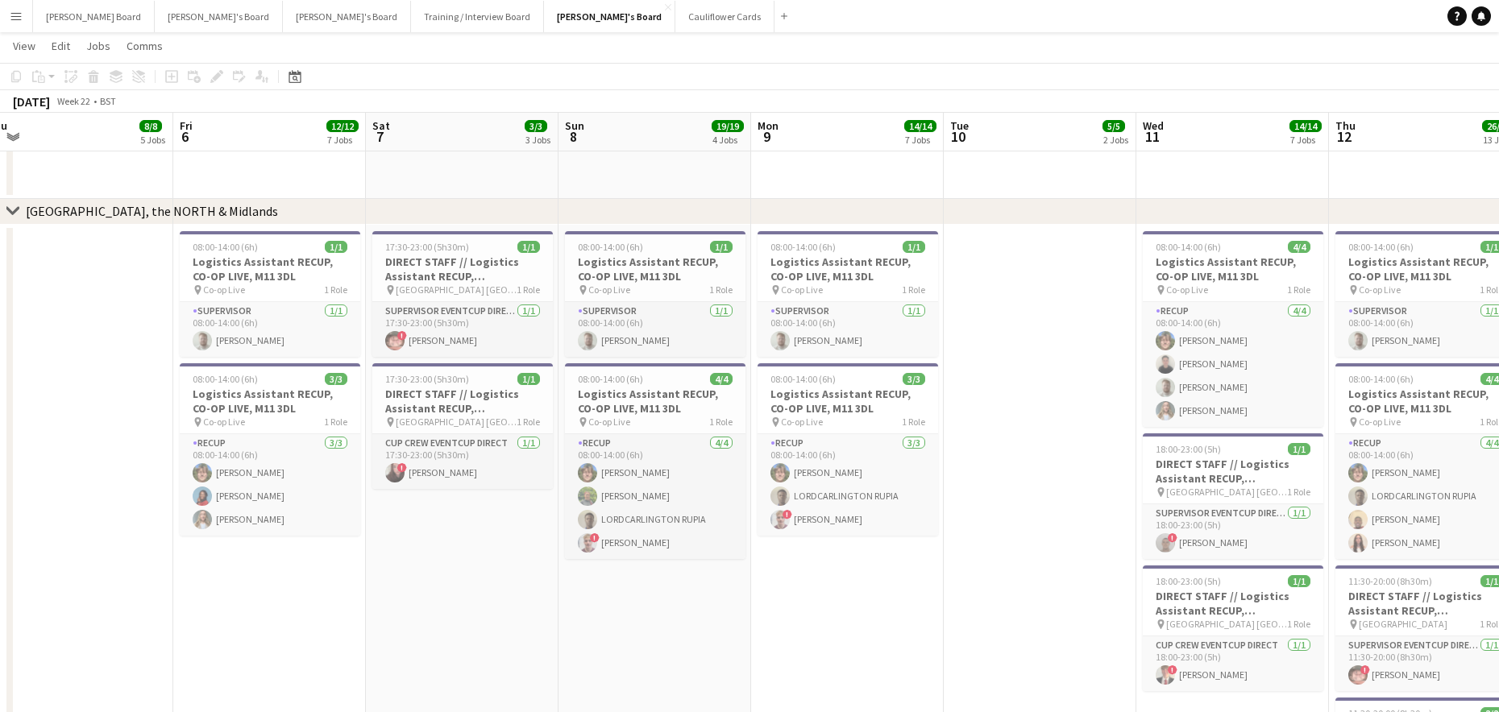
scroll to position [0, 595]
drag, startPoint x: 482, startPoint y: 564, endPoint x: -9, endPoint y: 519, distance: 492.8
click at [0, 519] on html "Menu Boards Boards Boards All jobs Status Workforce Workforce My Workforce Recr…" at bounding box center [749, 188] width 1499 height 4715
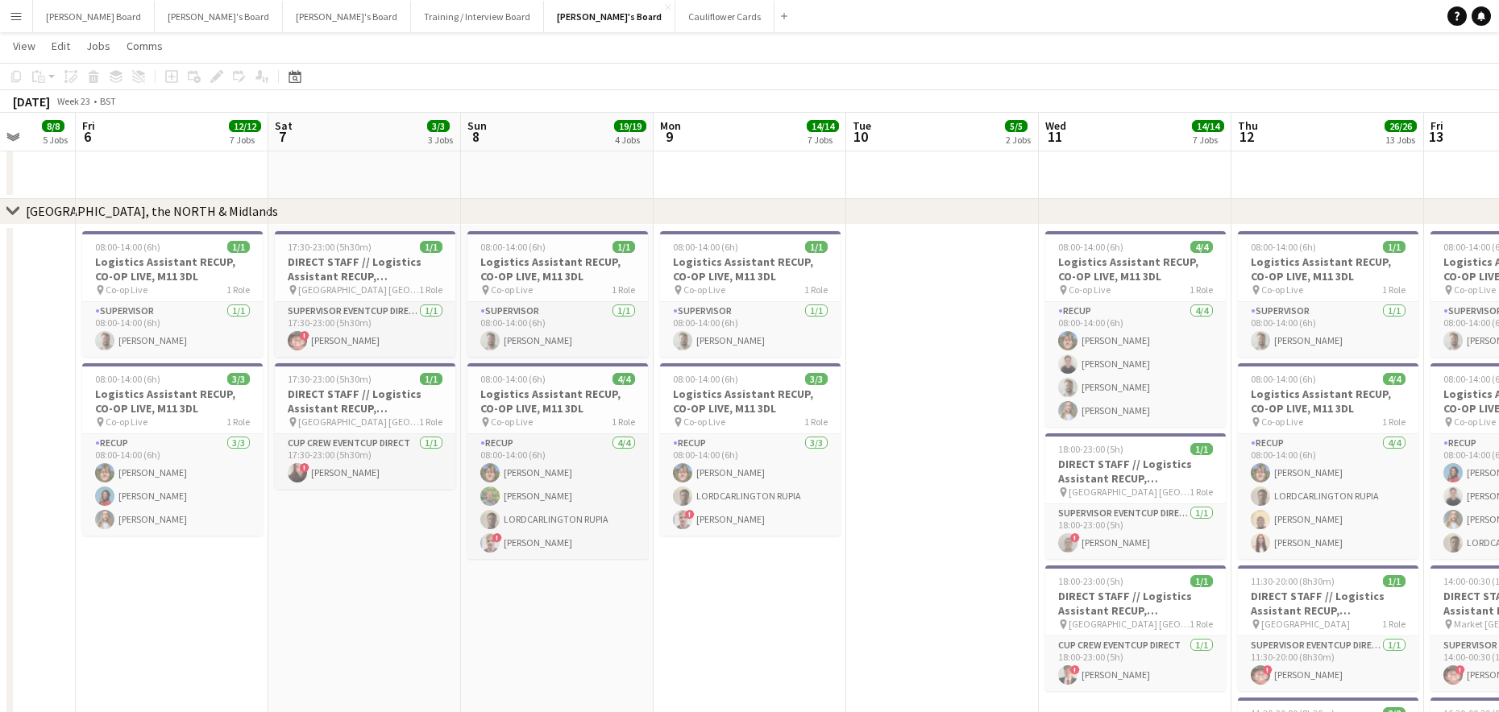
drag, startPoint x: 915, startPoint y: 637, endPoint x: 99, endPoint y: 596, distance: 816.5
click at [100, 597] on app-calendar-viewport "Mon 2 10/10 5 Jobs Tue 3 12/12 6 Jobs Wed 4 14/14 5 Jobs Thu 5 8/8 5 Jobs Fri 6…" at bounding box center [749, 220] width 1499 height 4653
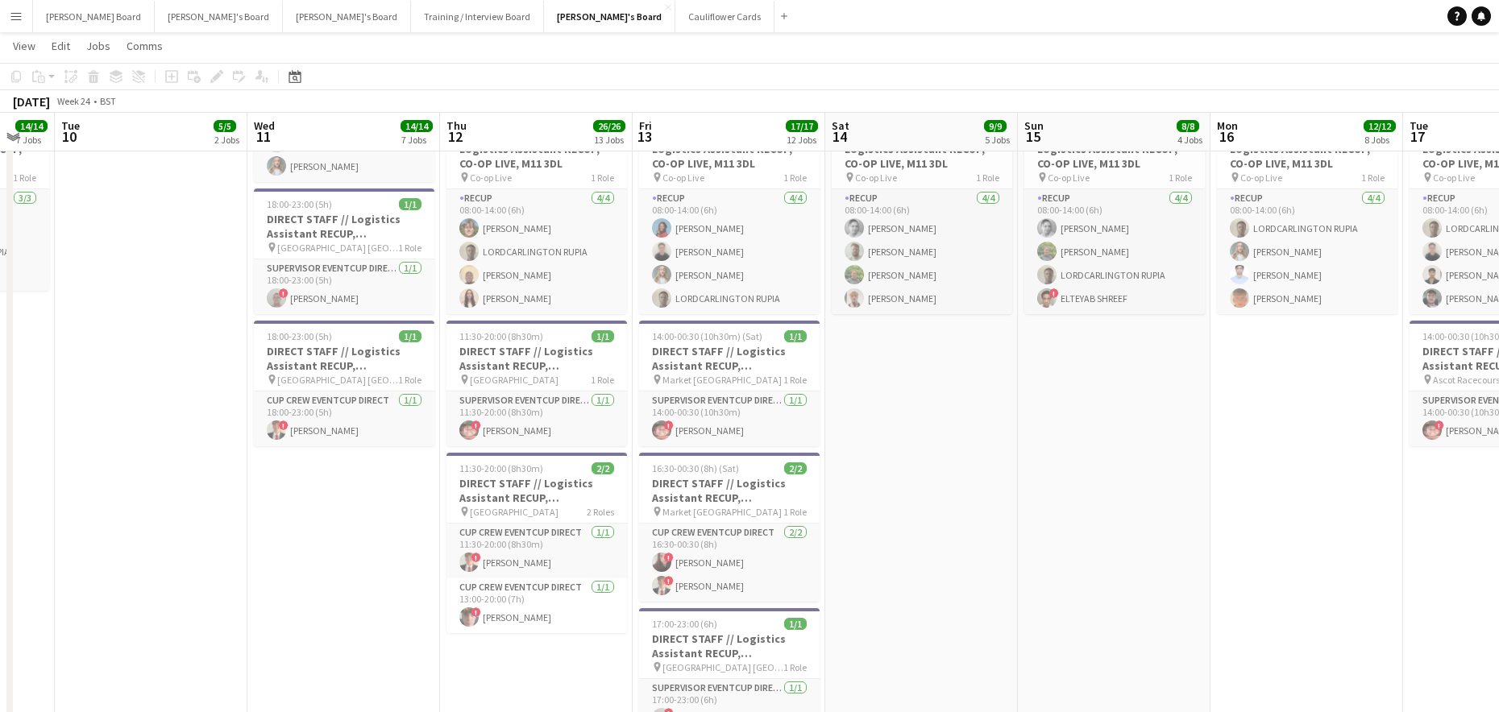
scroll to position [0, 580]
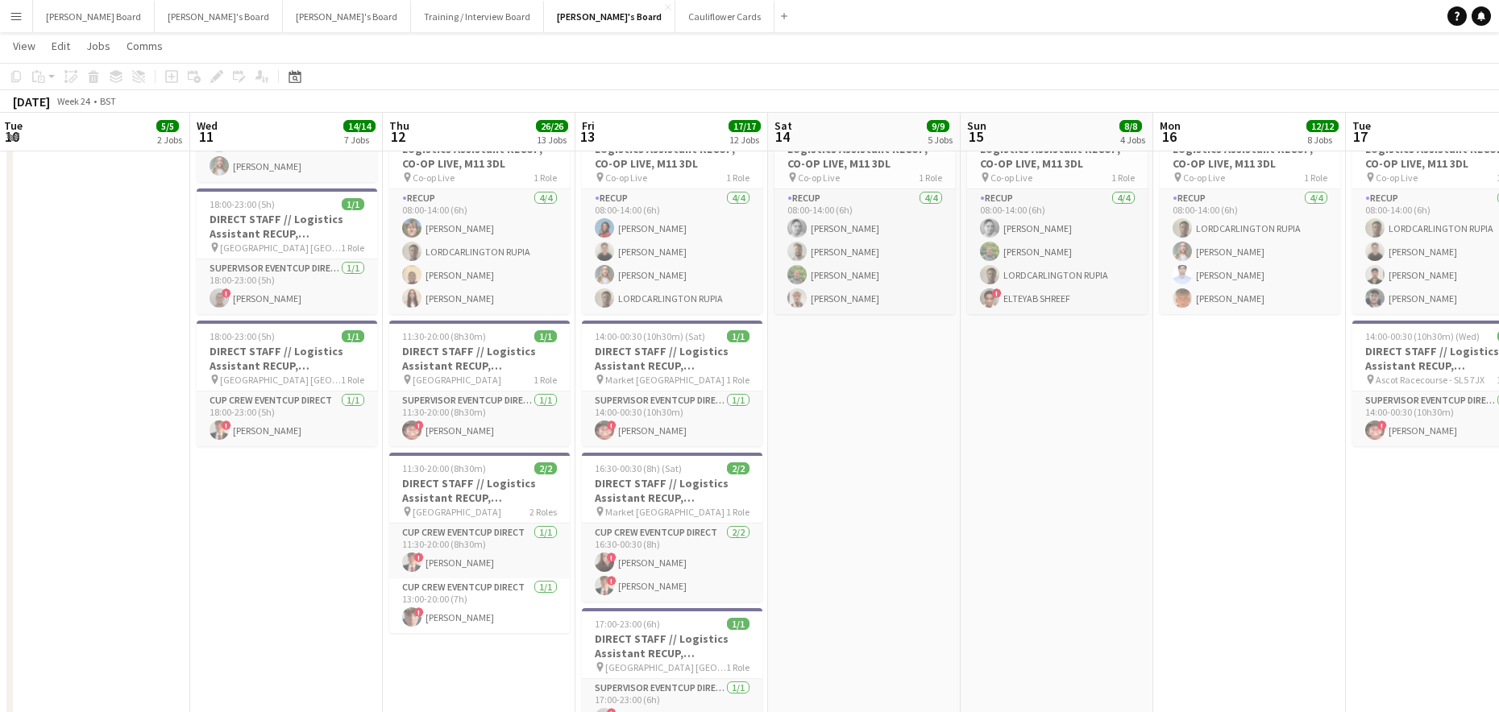
drag, startPoint x: 966, startPoint y: 483, endPoint x: 927, endPoint y: 486, distance: 38.8
click at [654, 472] on span "16:30-00:30 (8h) (Sat)" at bounding box center [638, 469] width 87 height 12
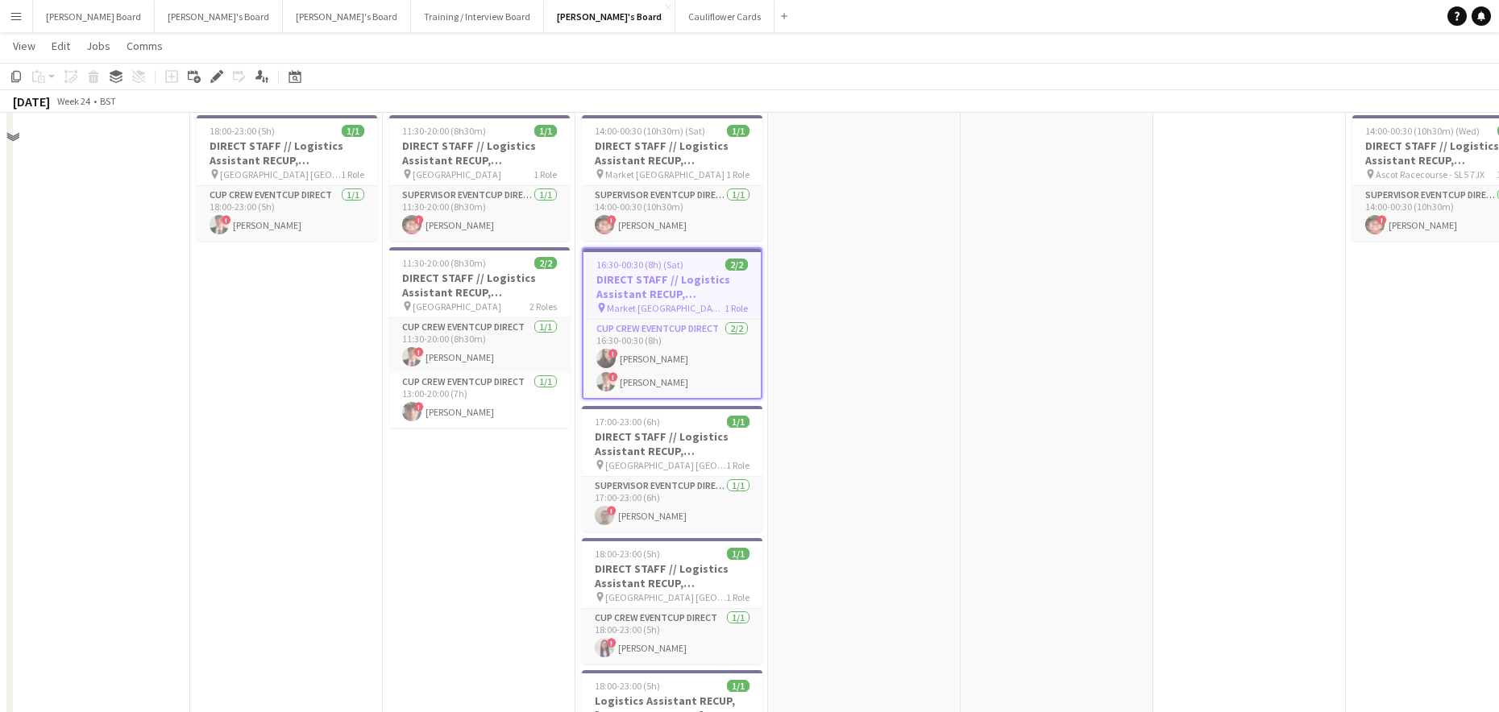
scroll to position [3028, 0]
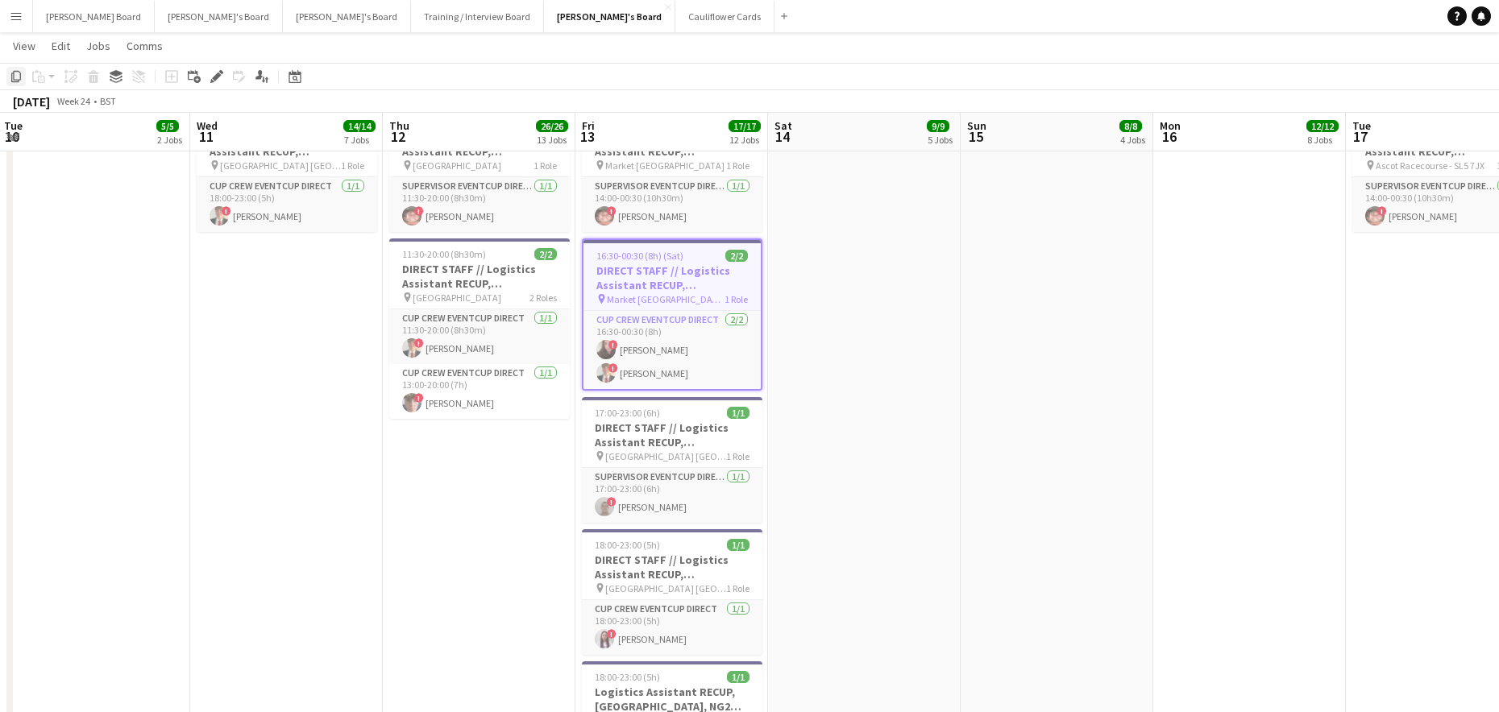
click at [18, 72] on icon at bounding box center [16, 76] width 10 height 11
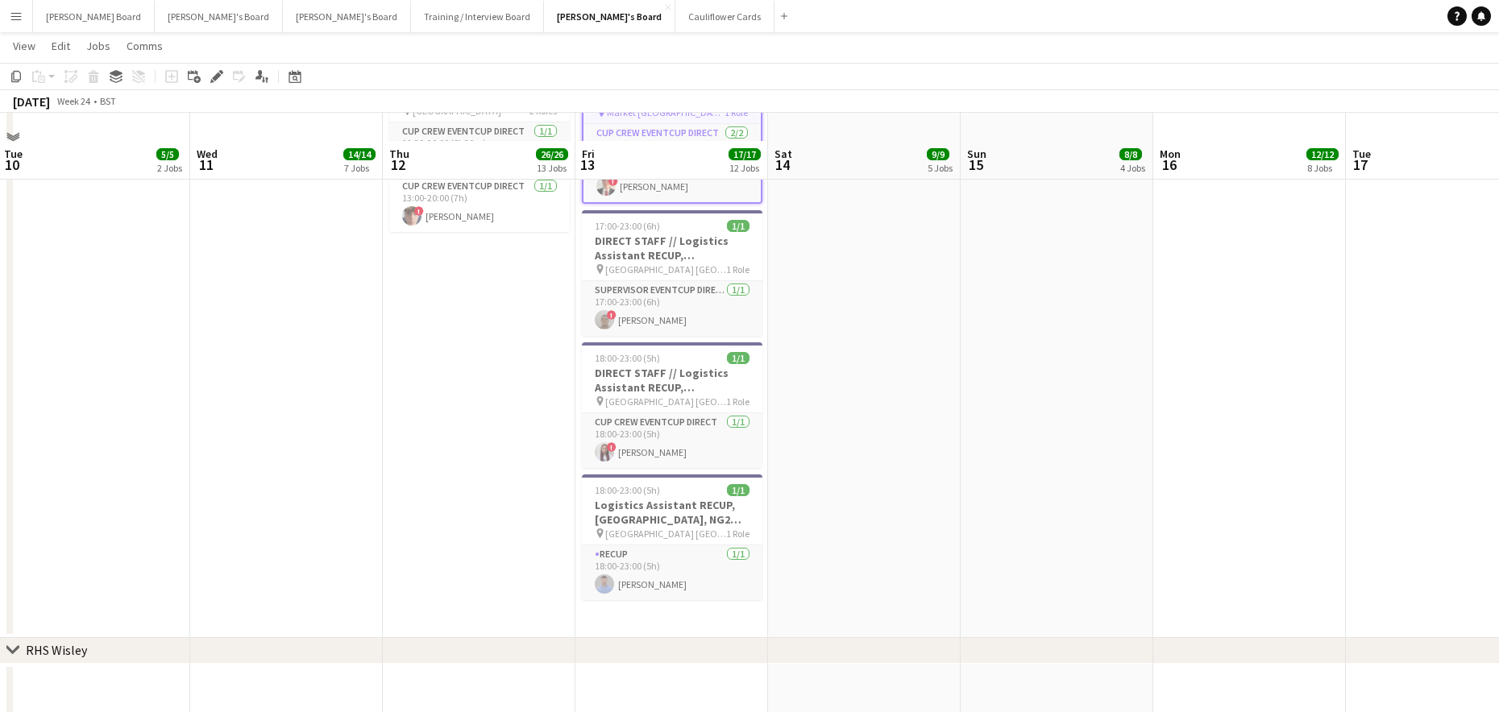
scroll to position [3243, 0]
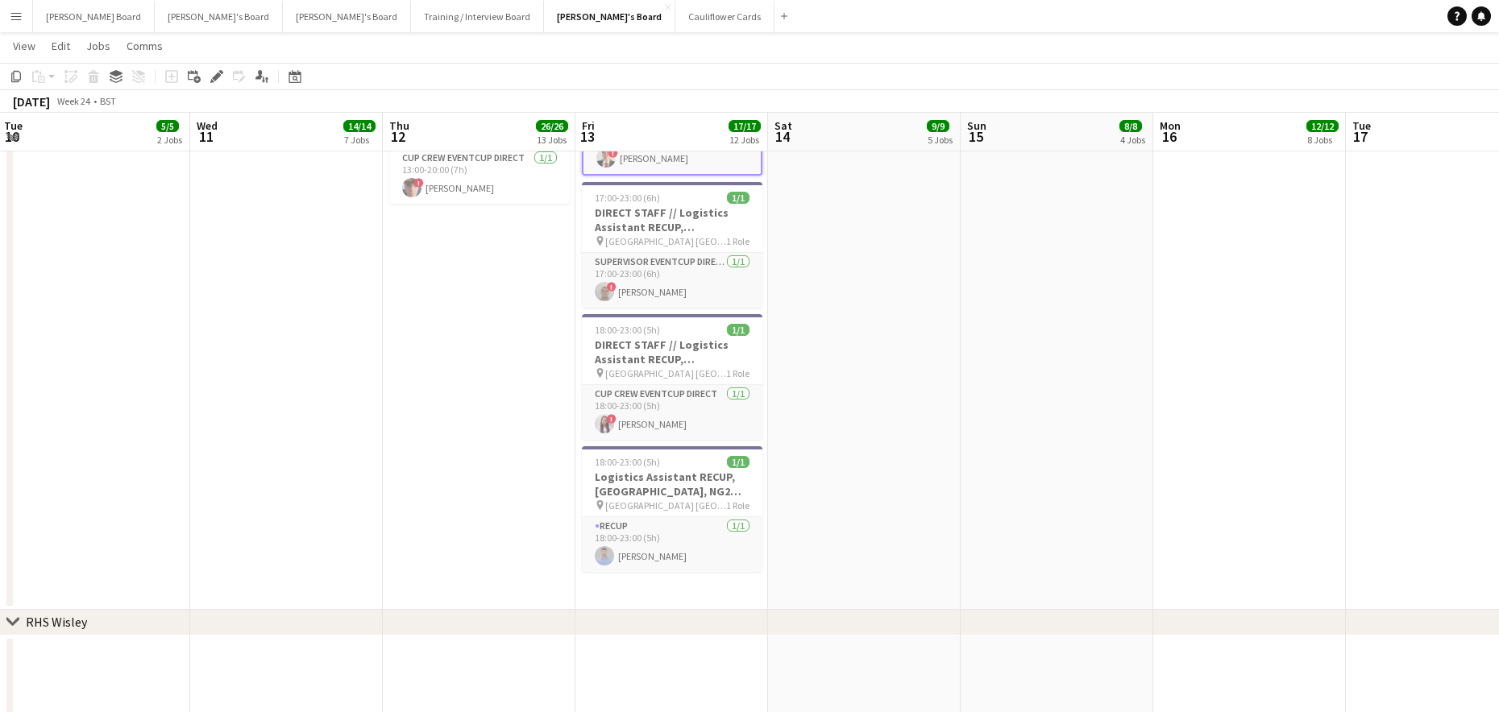
click at [707, 598] on app-date-cell "08:00-14:00 (6h) 1/1 Logistics Assistant RECUP, CO-OP LIVE, M11 3DL pin Co-op L…" at bounding box center [671, 80] width 193 height 1060
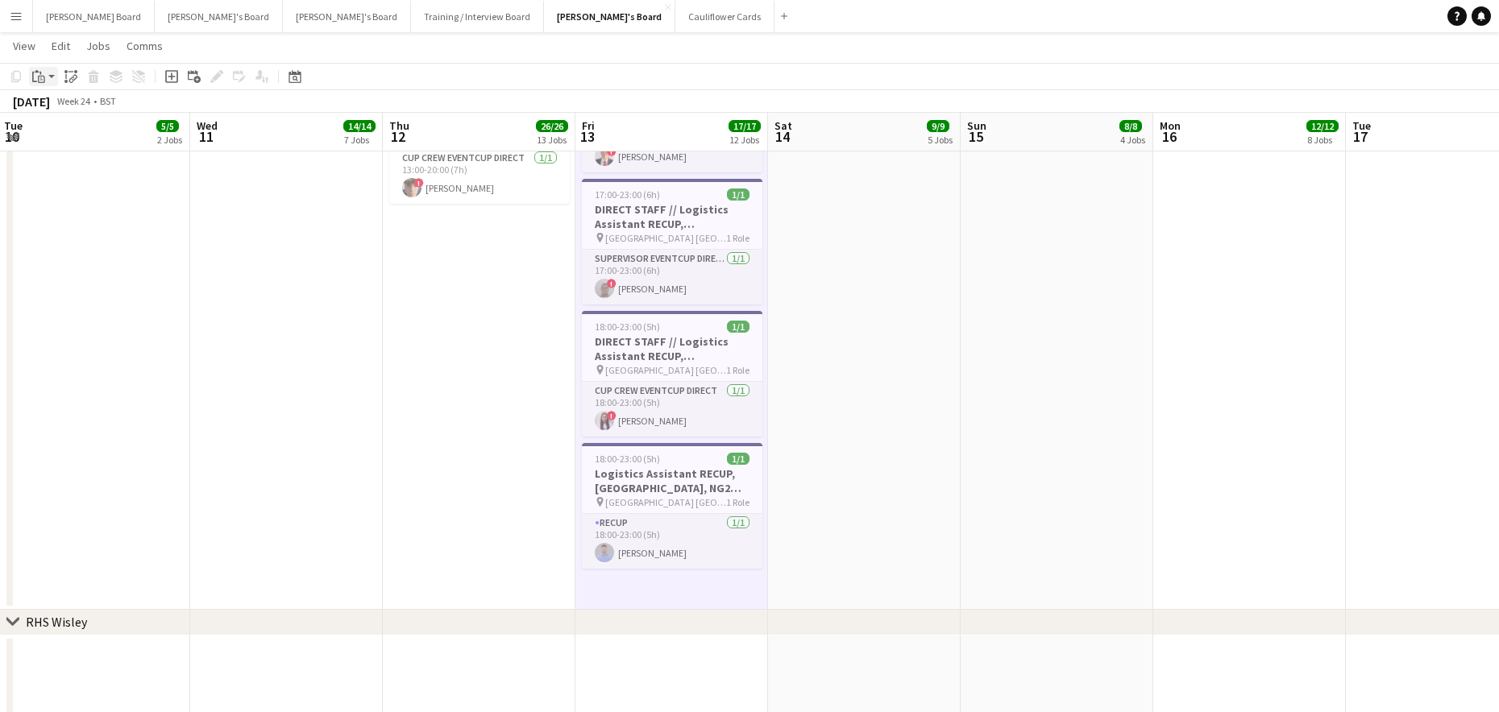
click at [40, 76] on icon at bounding box center [41, 79] width 7 height 7
click at [54, 105] on link "Paste Ctrl+V" at bounding box center [118, 107] width 151 height 15
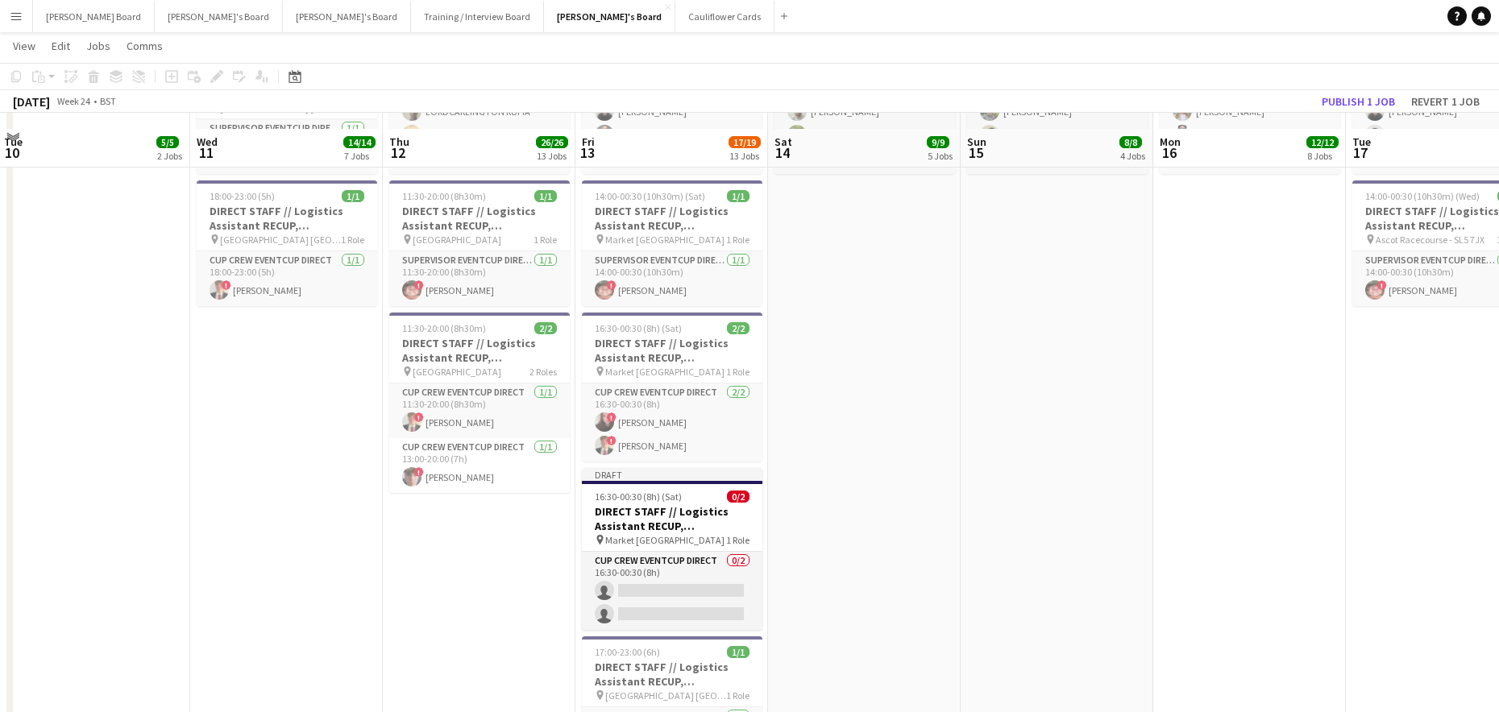
scroll to position [2921, 0]
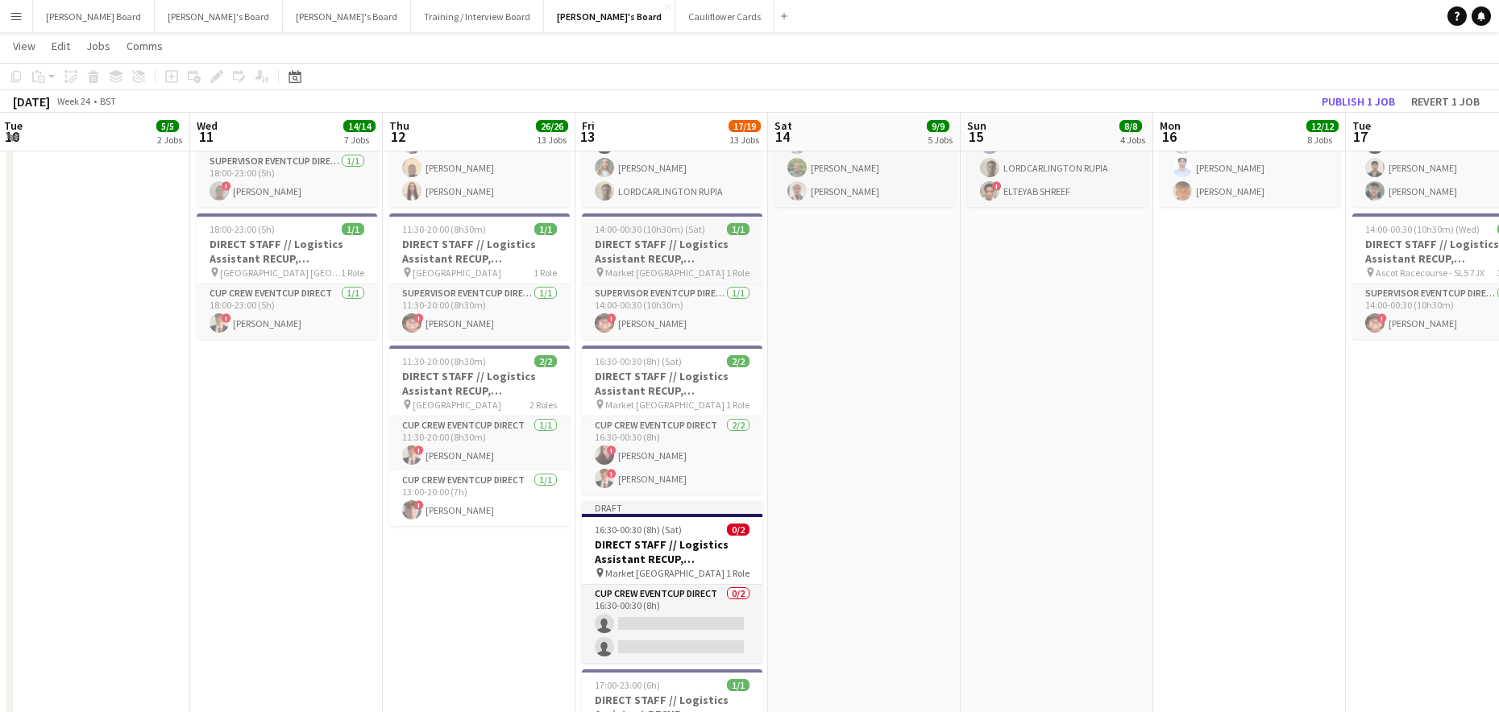
click at [645, 246] on h3 "DIRECT STAFF // Logistics Assistant RECUP, Market Rasen Racecourse, LN8 3EA" at bounding box center [672, 251] width 180 height 29
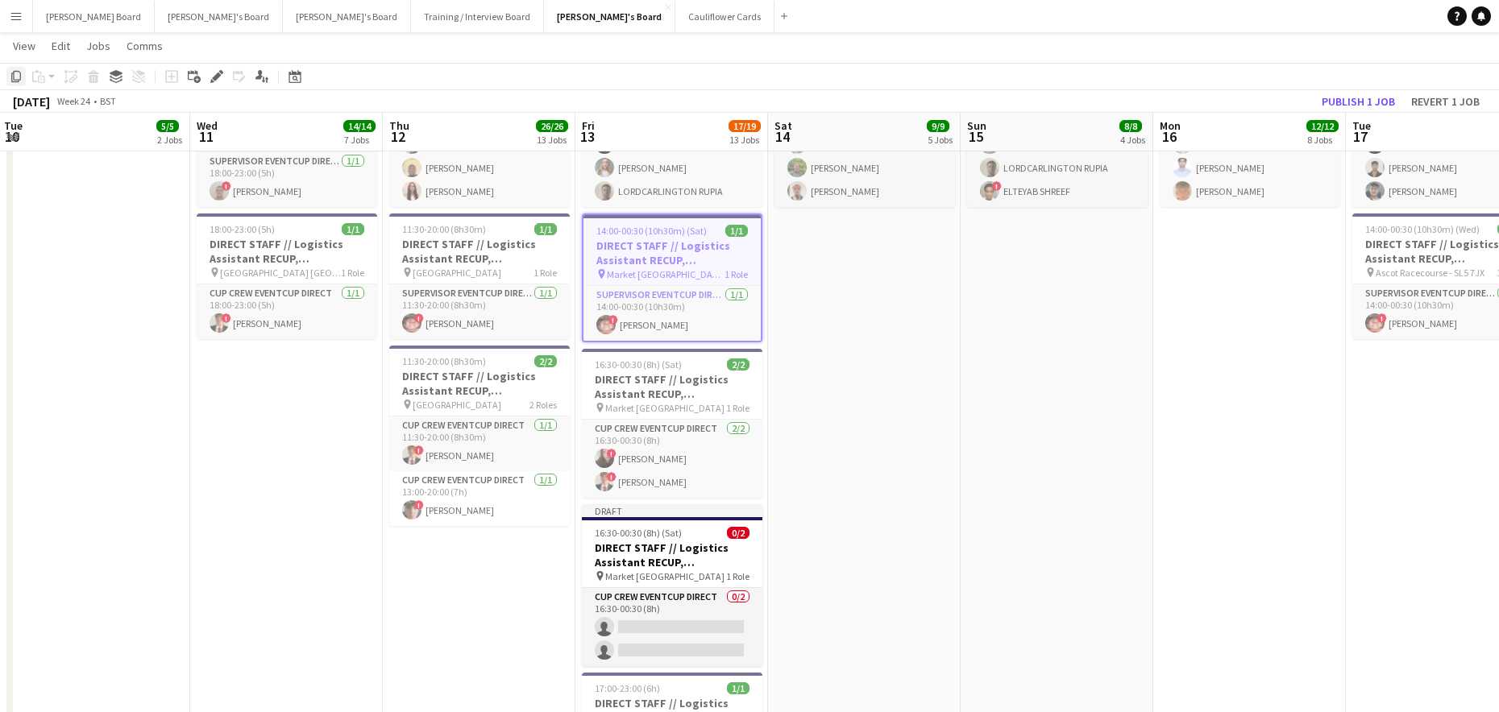
click at [18, 74] on icon "Copy" at bounding box center [16, 76] width 13 height 13
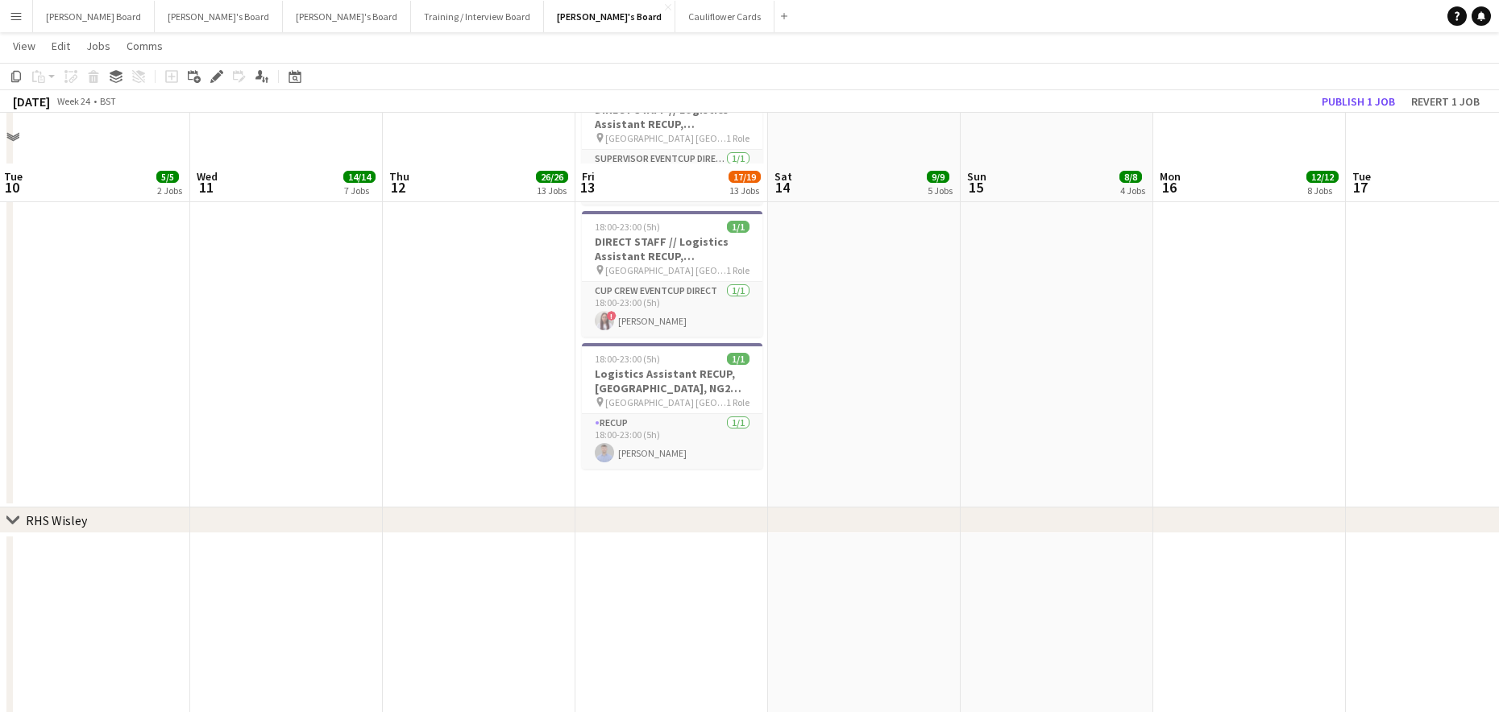
scroll to position [3566, 0]
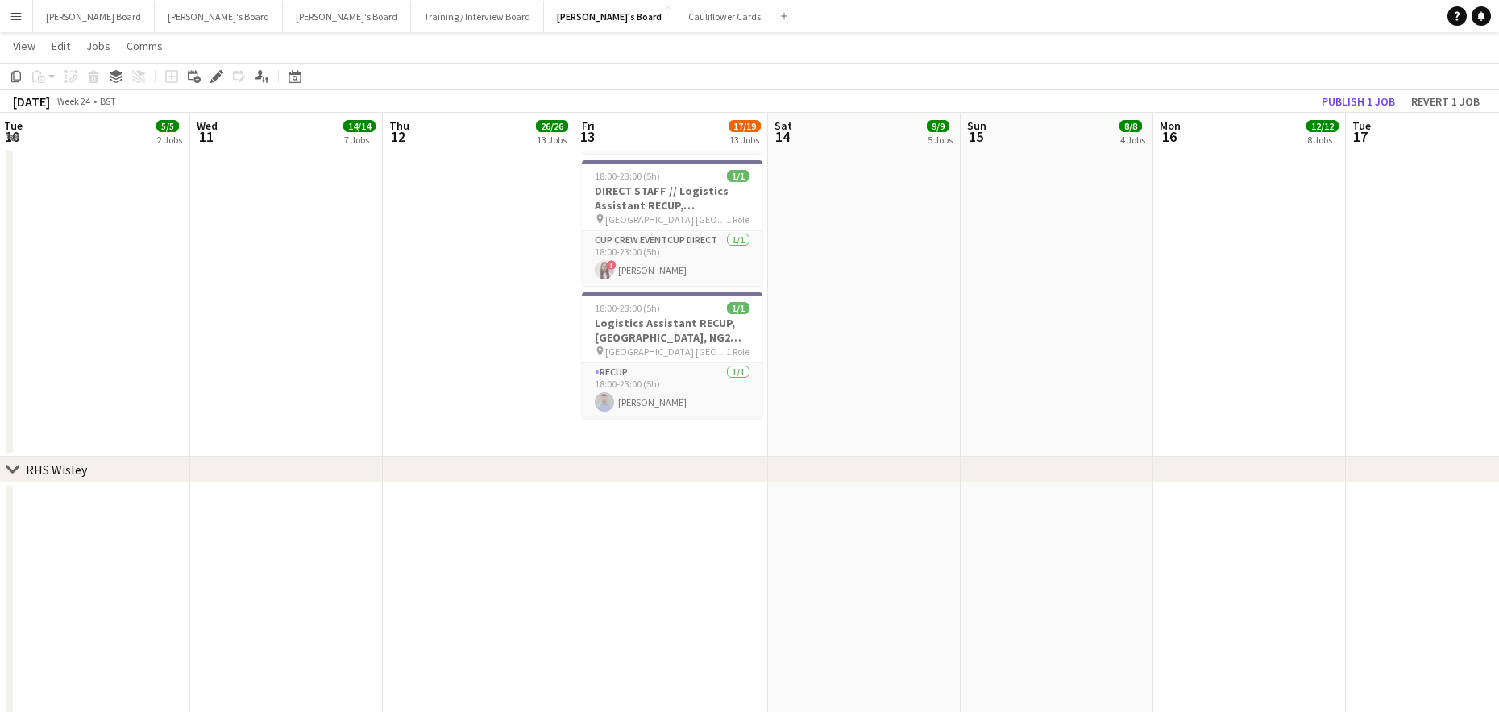
drag, startPoint x: 649, startPoint y: 439, endPoint x: 626, endPoint y: 440, distance: 22.6
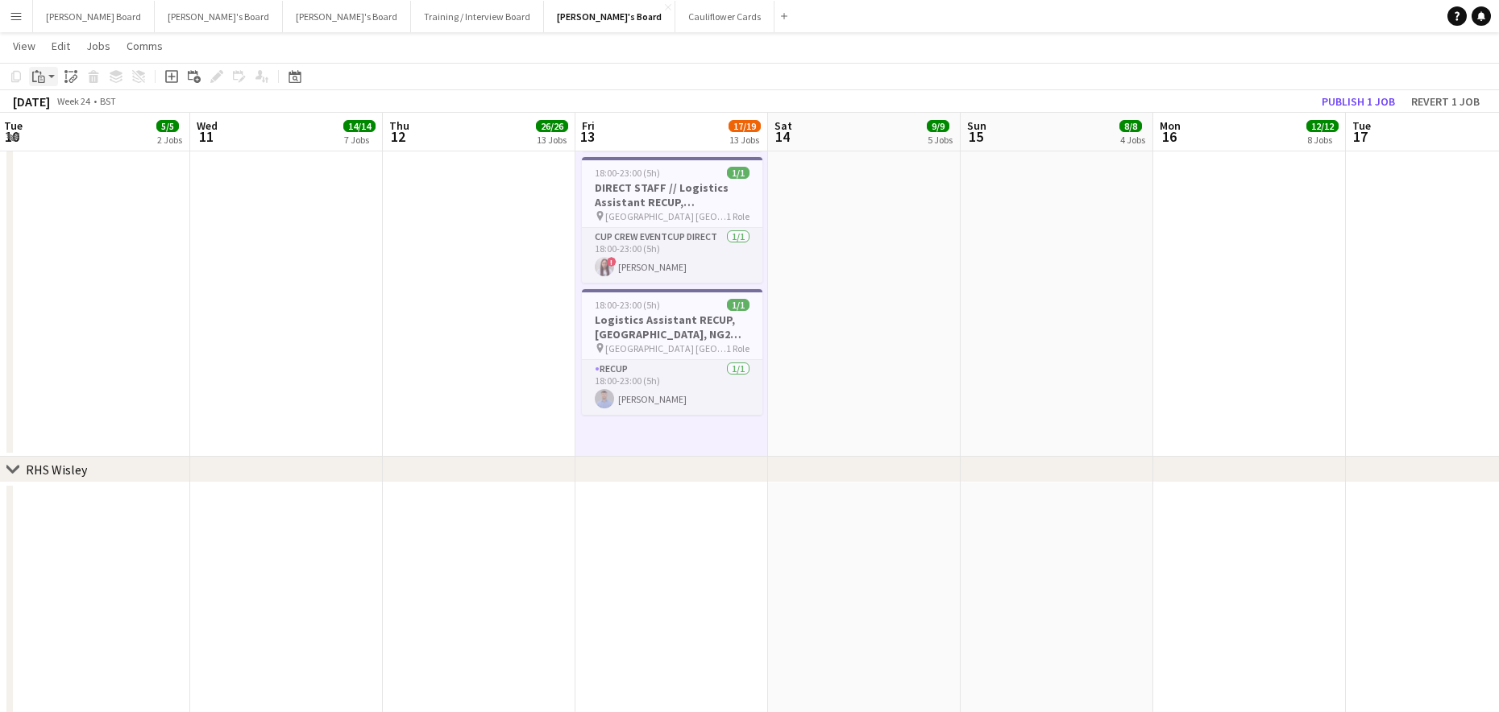
click at [40, 77] on icon "Paste" at bounding box center [38, 76] width 13 height 13
click at [54, 106] on link "Paste Ctrl+V" at bounding box center [118, 107] width 151 height 15
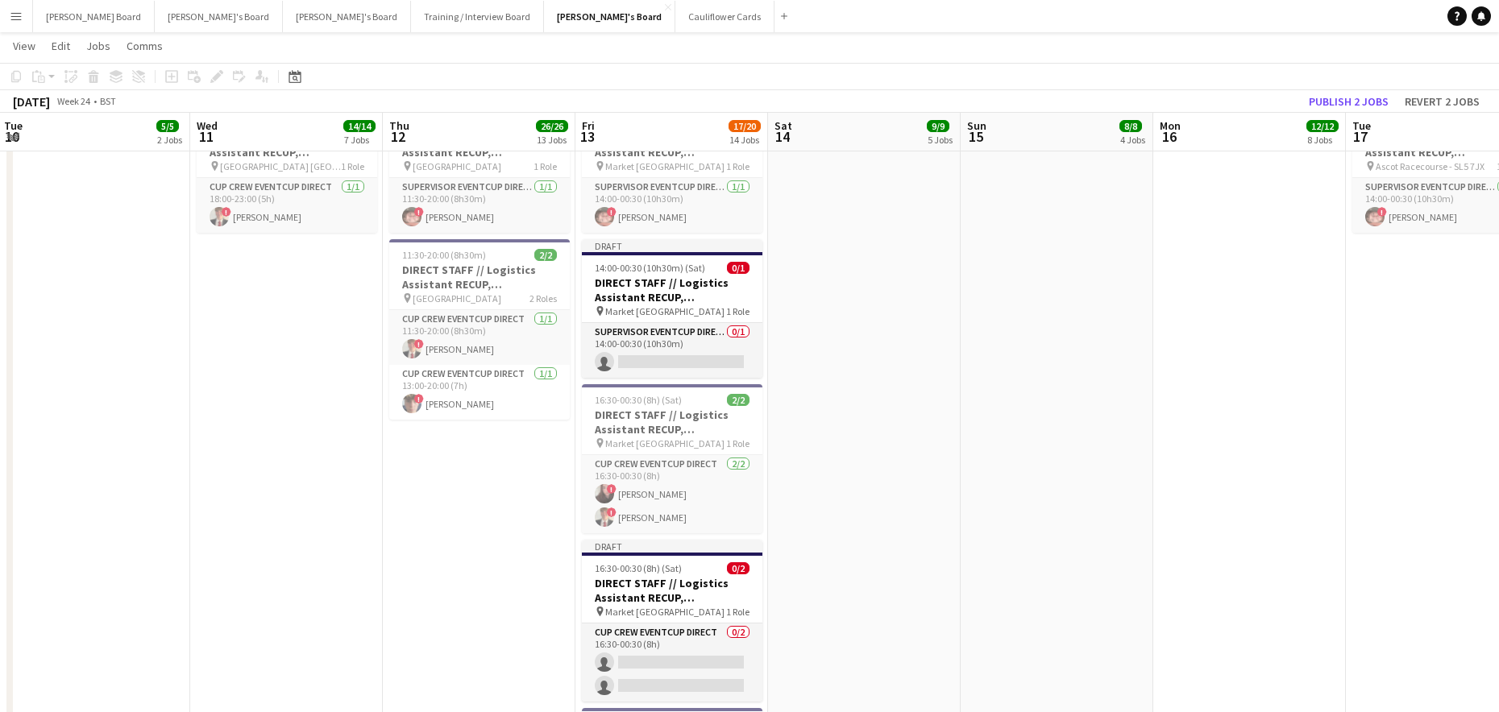
scroll to position [3028, 0]
click at [654, 270] on span "14:00-00:30 (10h30m) (Sat)" at bounding box center [650, 267] width 110 height 12
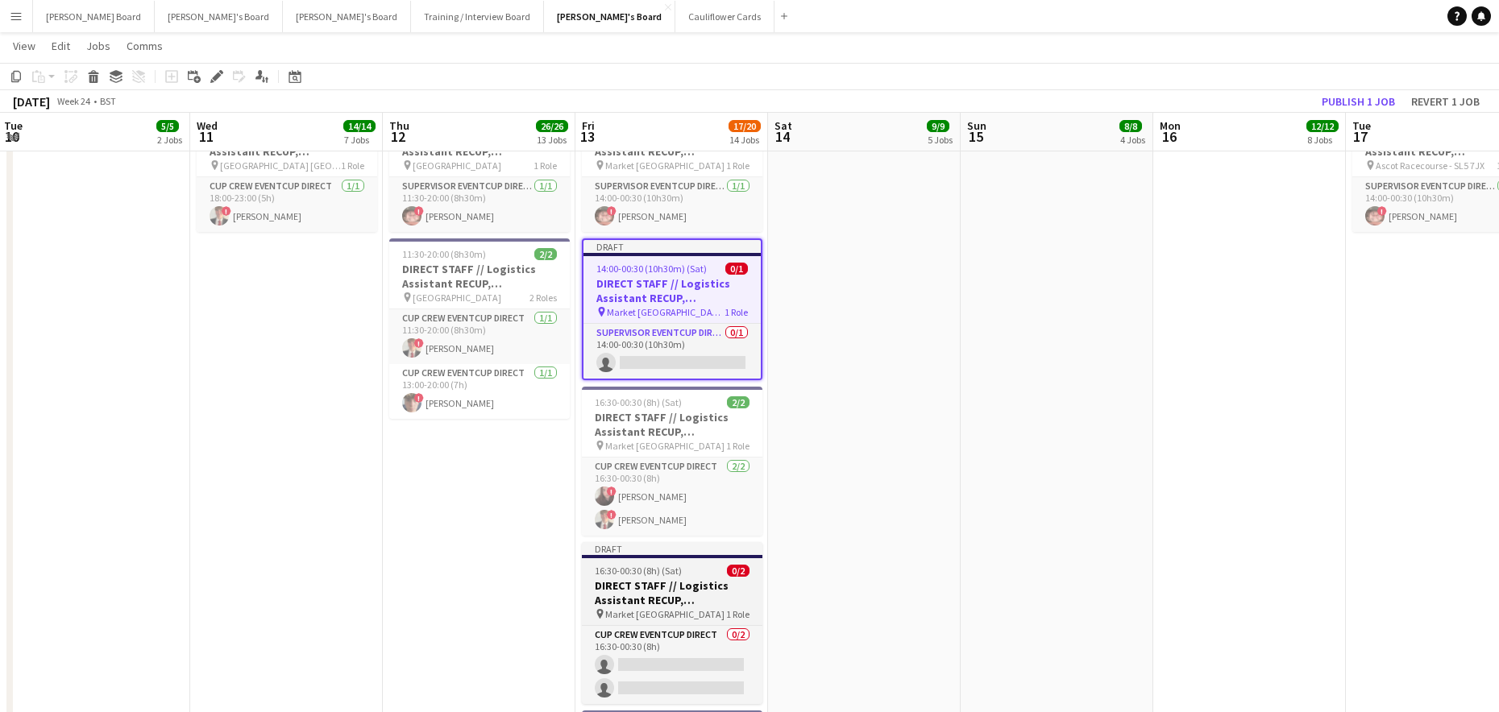
click at [622, 572] on span "16:30-00:30 (8h) (Sat)" at bounding box center [638, 571] width 87 height 12
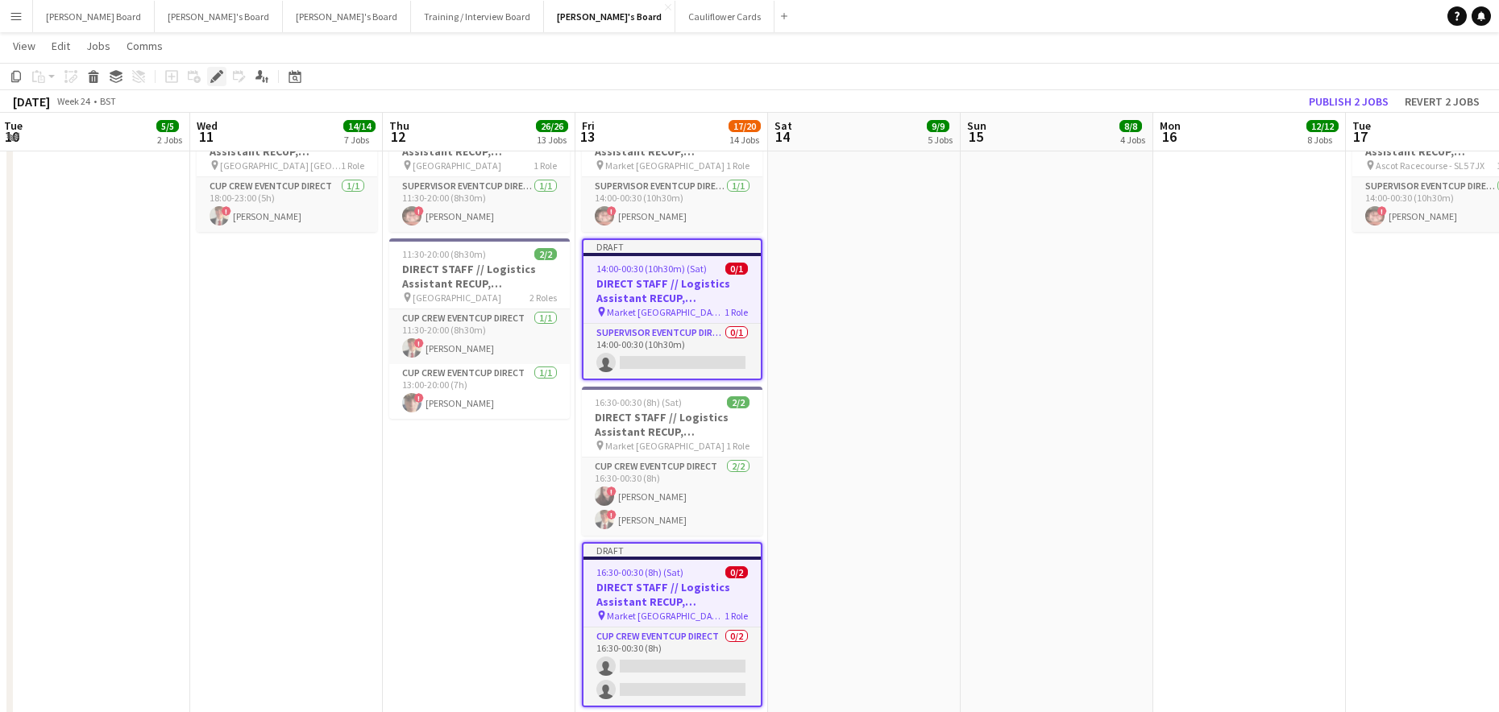
click at [216, 78] on icon at bounding box center [216, 77] width 9 height 9
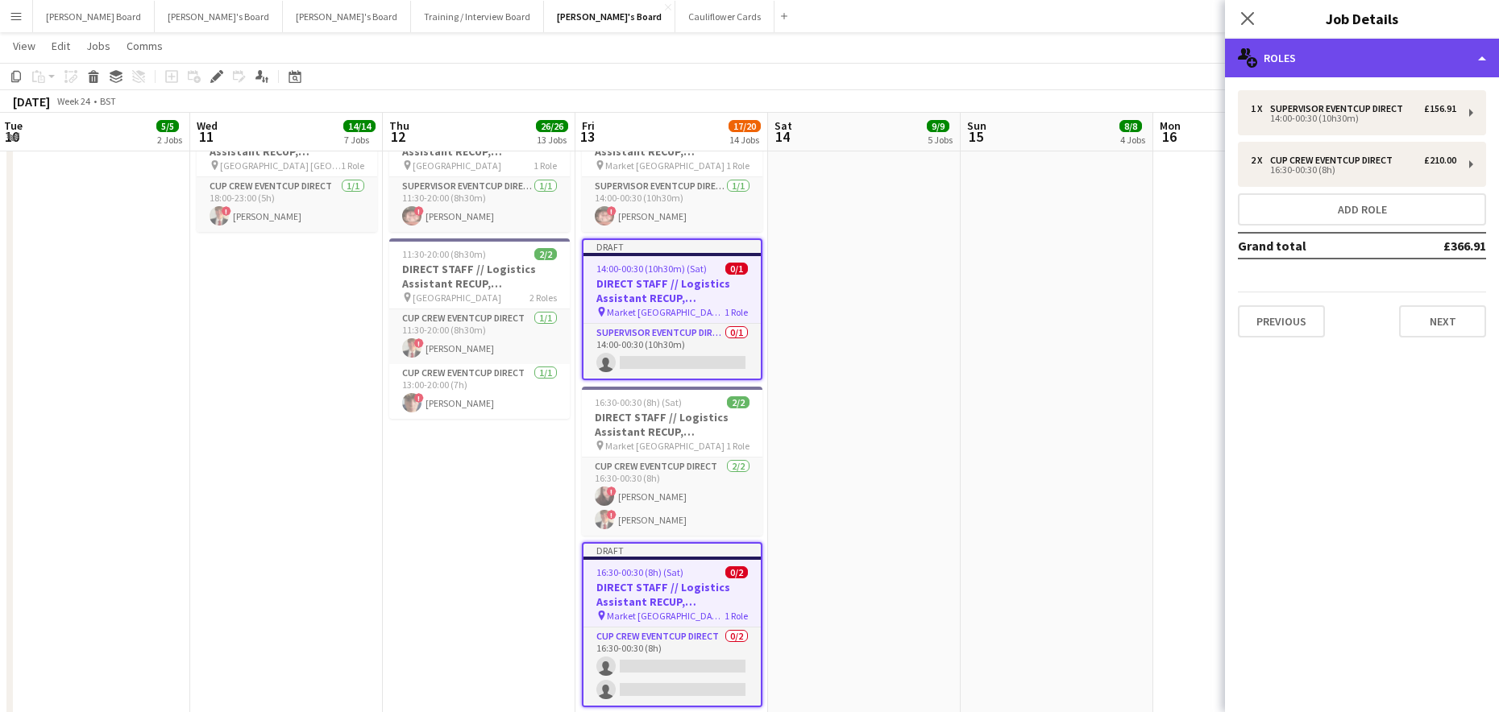
click at [1400, 64] on div "multiple-users-add Roles" at bounding box center [1362, 58] width 274 height 39
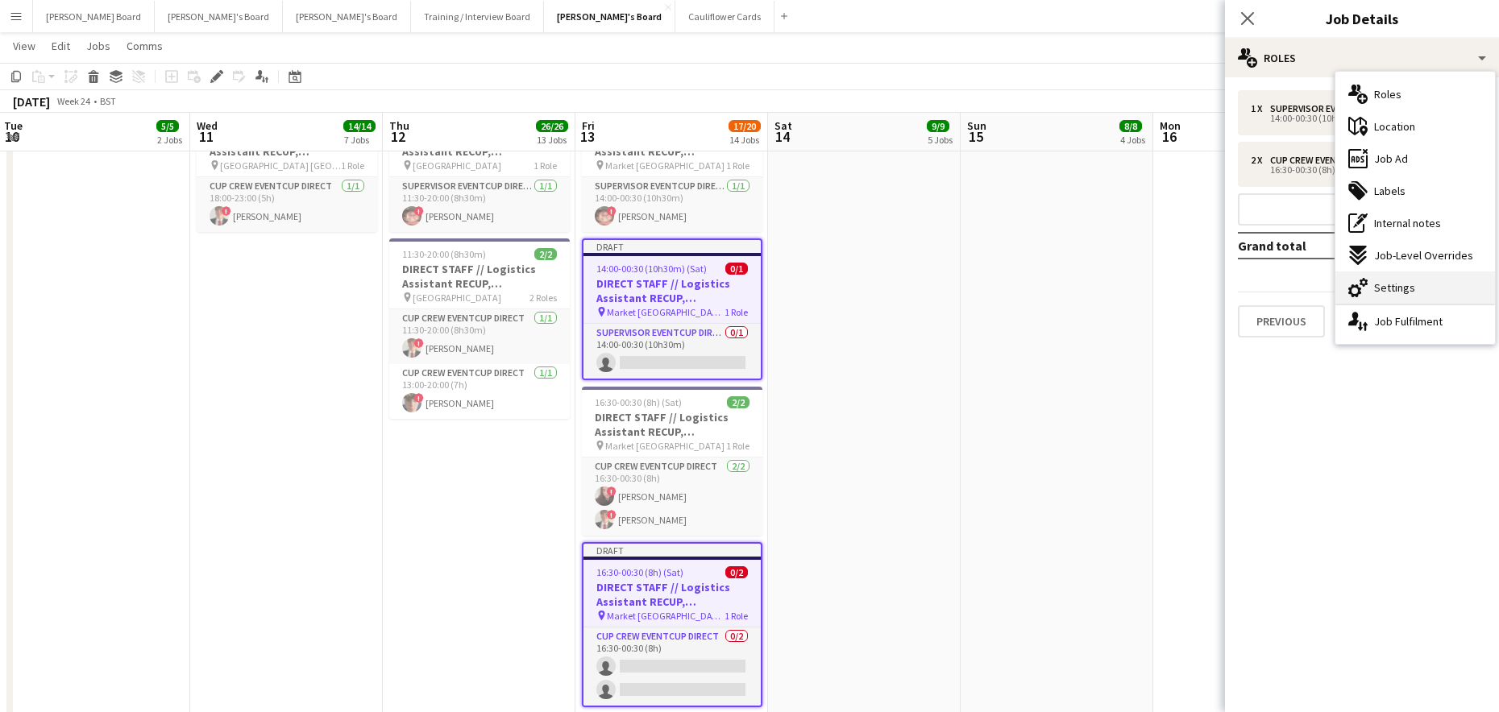
click at [1412, 284] on span "Settings" at bounding box center [1394, 287] width 41 height 15
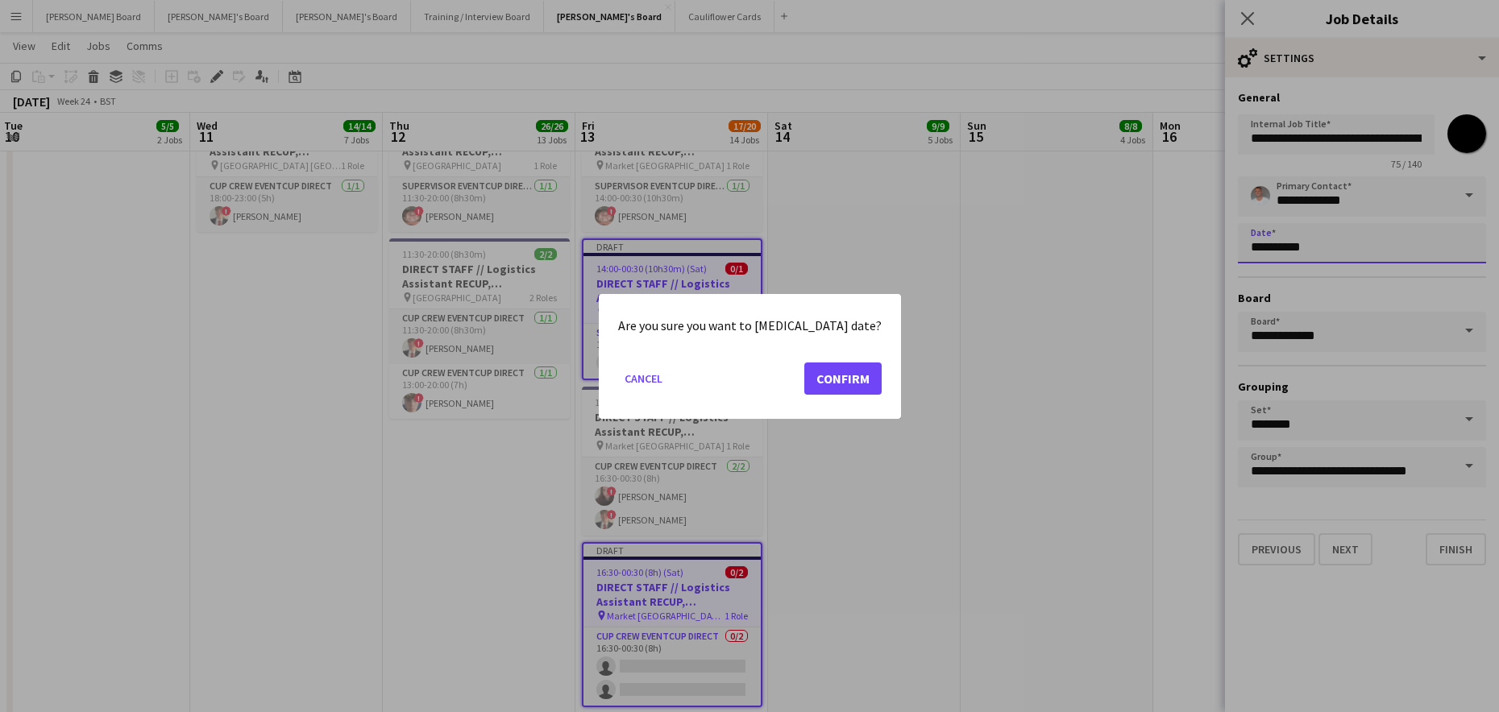
scroll to position [0, 0]
click at [815, 388] on button "Confirm" at bounding box center [842, 378] width 77 height 32
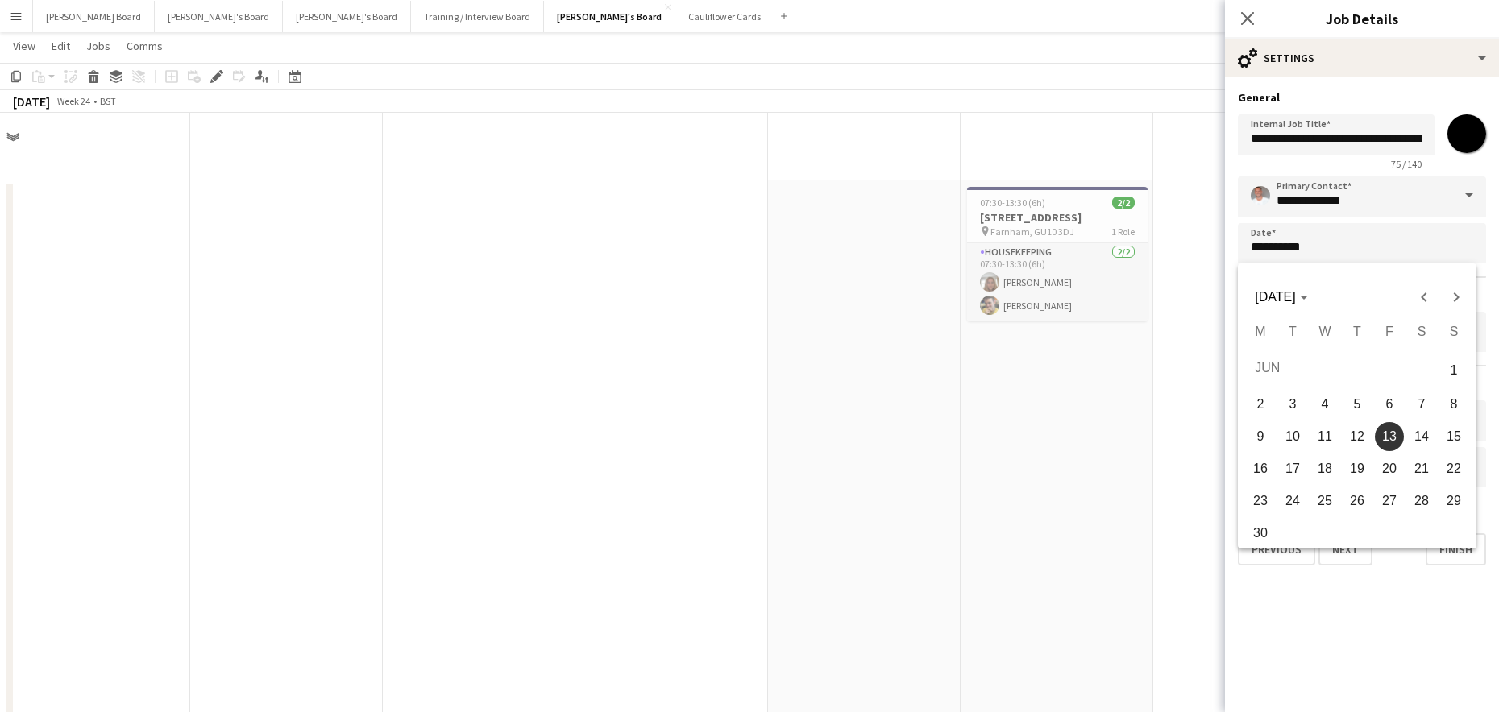
scroll to position [3028, 0]
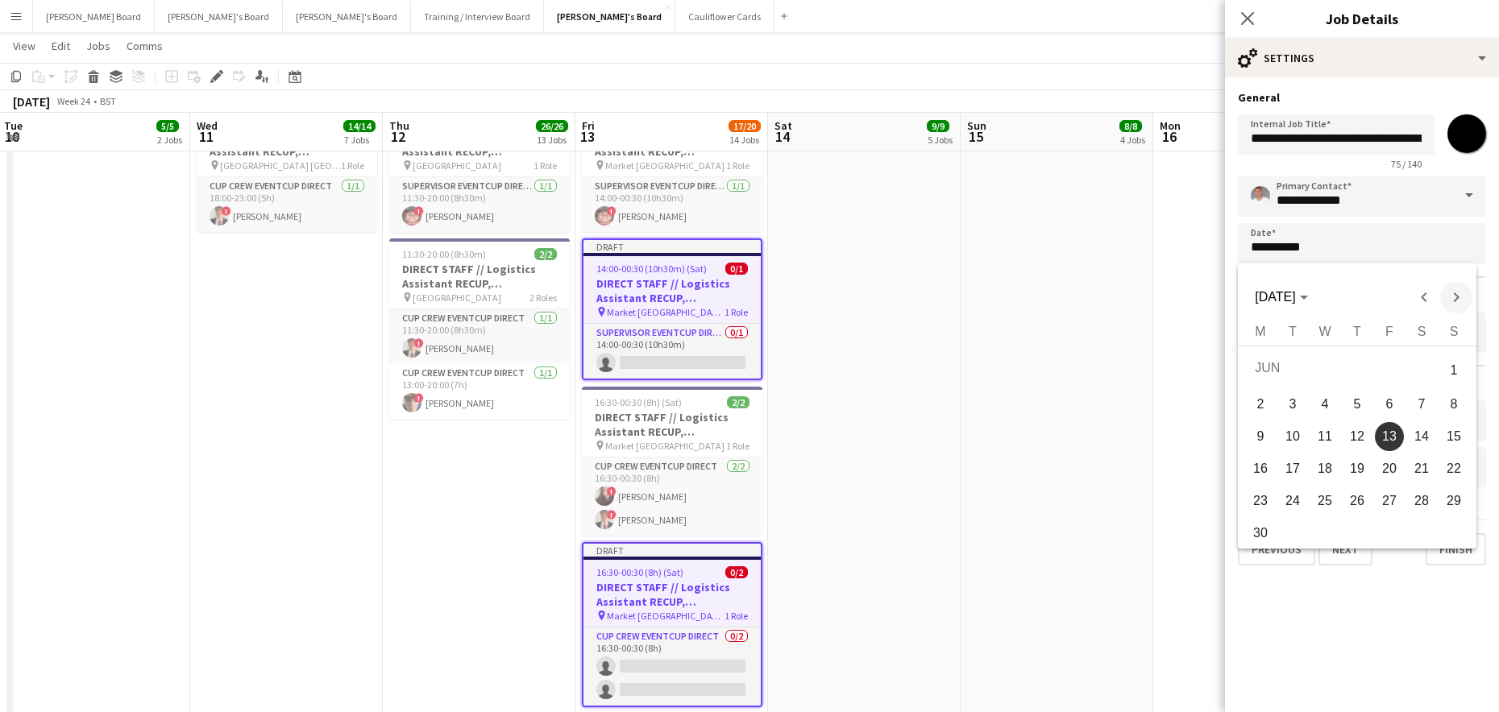
click at [1464, 290] on span "Next month" at bounding box center [1456, 297] width 32 height 32
click at [1462, 292] on span "Next month" at bounding box center [1456, 297] width 32 height 32
click at [1463, 294] on span "Next month" at bounding box center [1456, 297] width 32 height 32
click at [1415, 297] on span "Previous month" at bounding box center [1424, 297] width 32 height 32
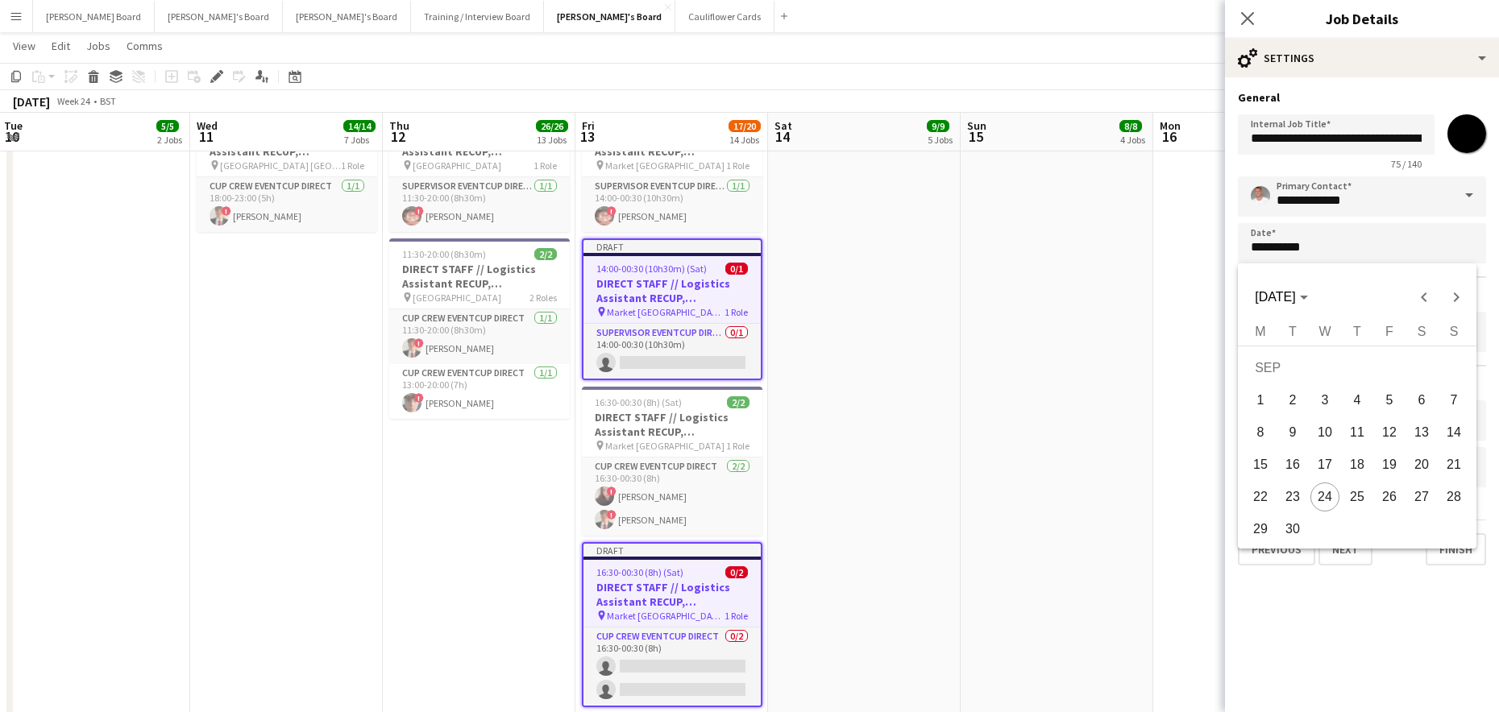
click at [1417, 492] on span "27" at bounding box center [1421, 497] width 29 height 29
type input "**********"
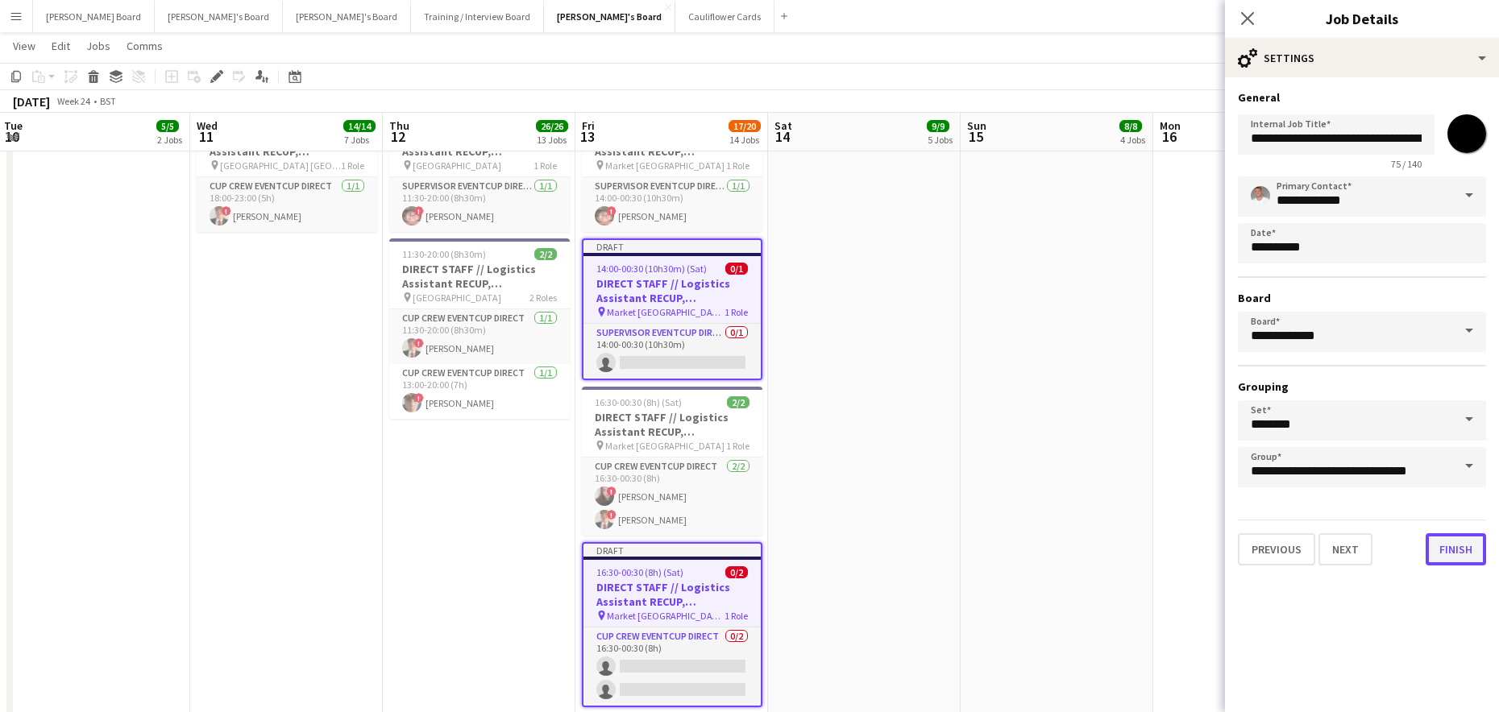
click at [1448, 546] on button "Finish" at bounding box center [1455, 549] width 60 height 32
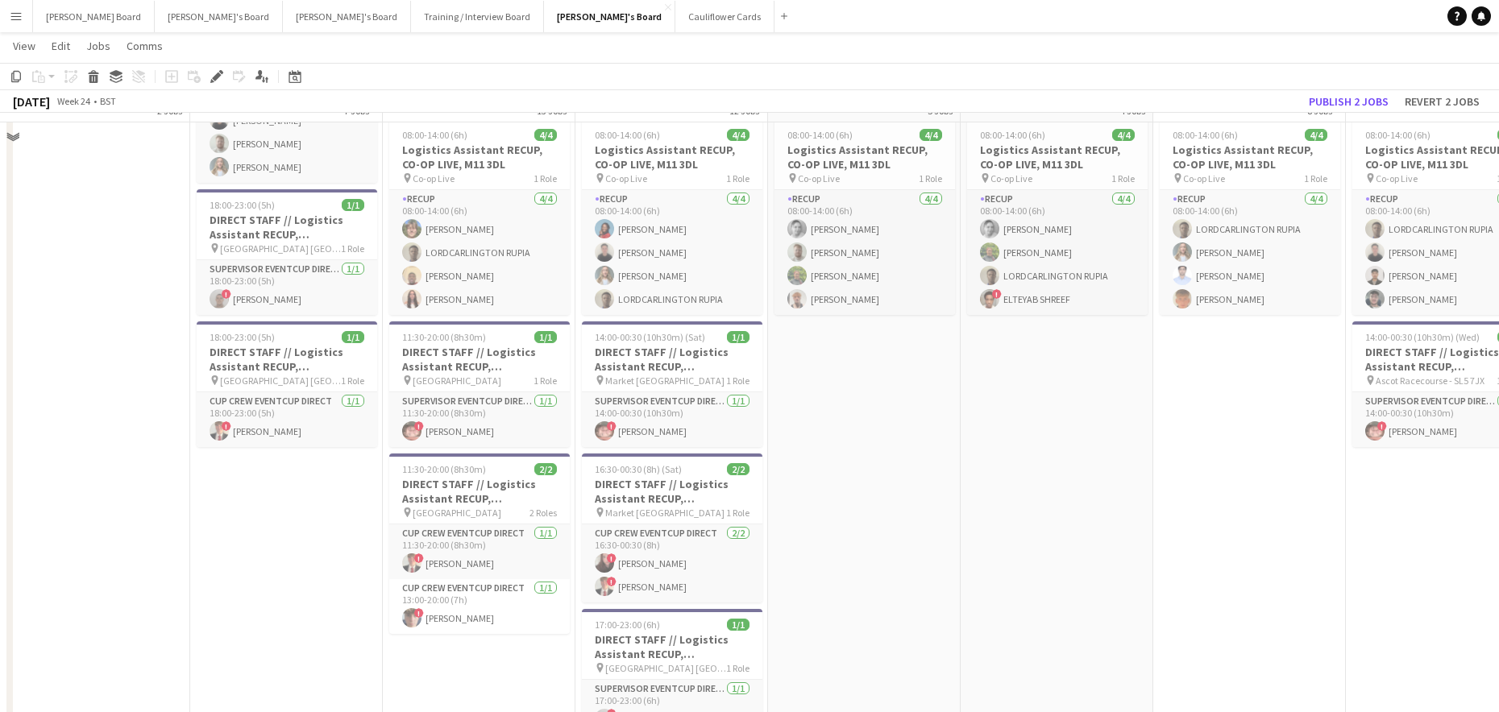
scroll to position [2706, 0]
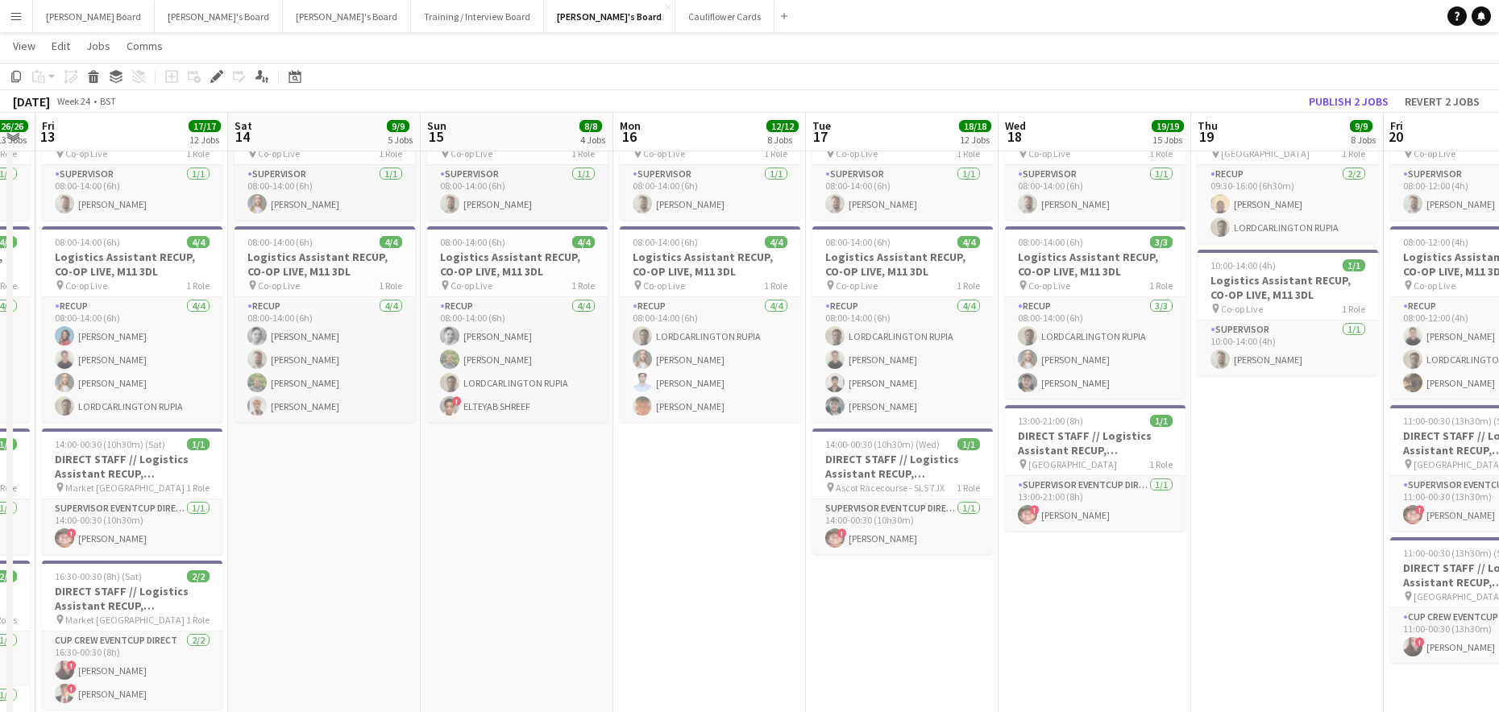
drag, startPoint x: 1066, startPoint y: 550, endPoint x: 351, endPoint y: 544, distance: 715.6
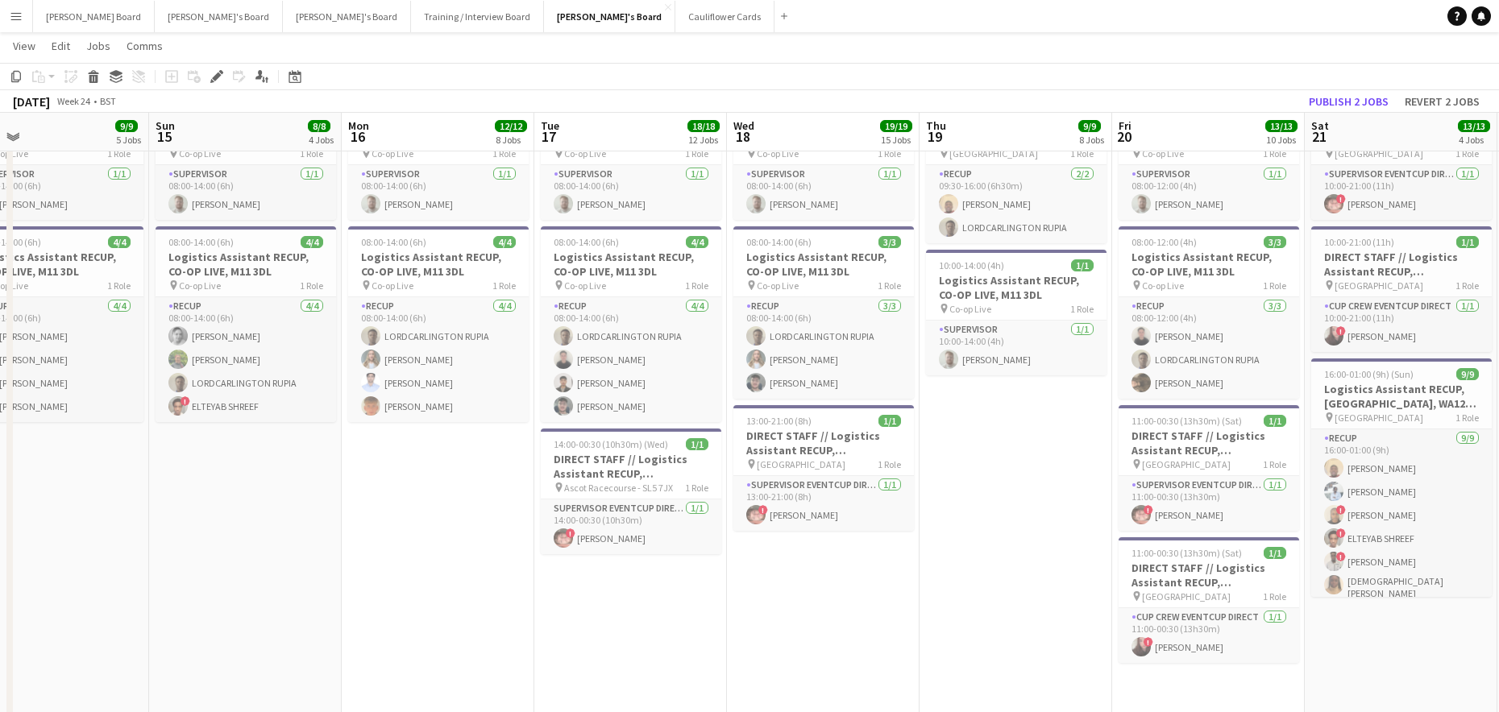
scroll to position [0, 541]
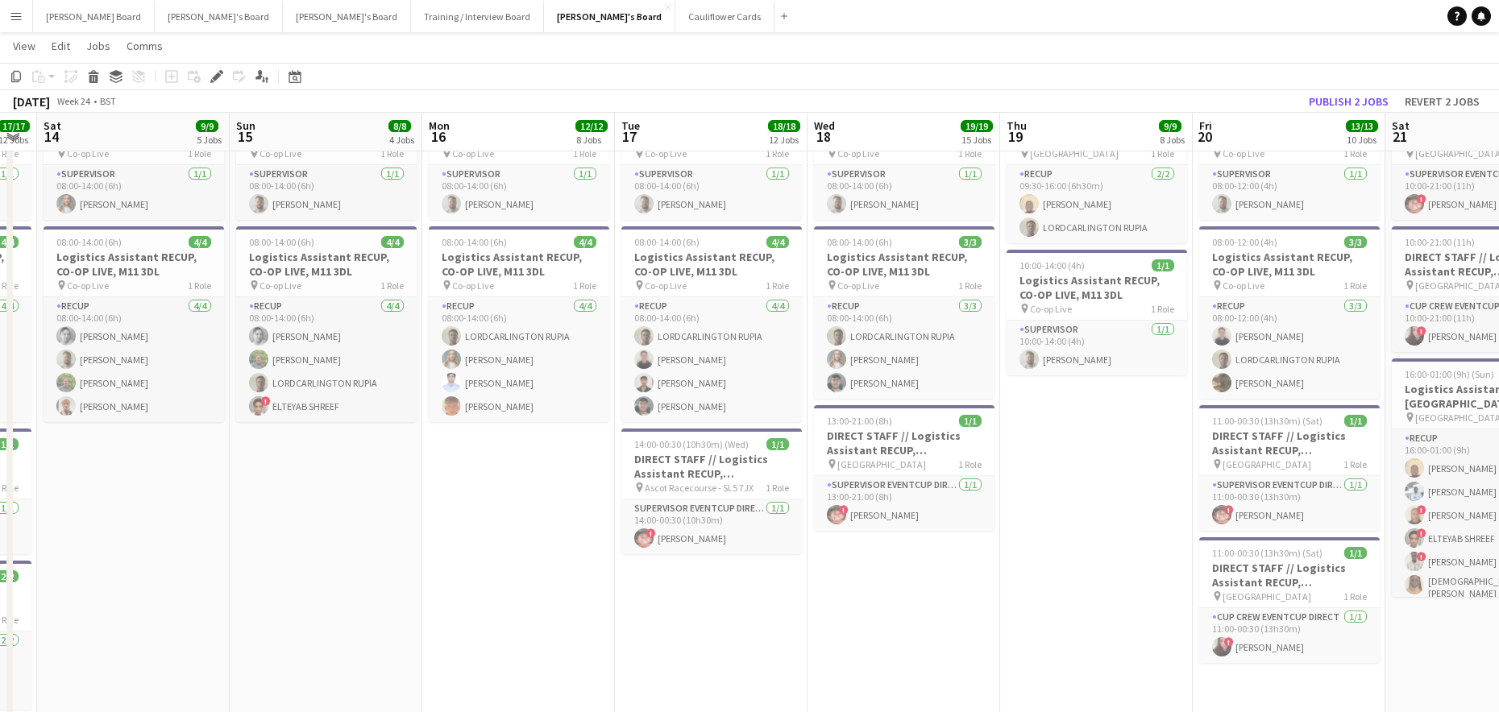
drag, startPoint x: 1019, startPoint y: 580, endPoint x: 841, endPoint y: 611, distance: 180.7
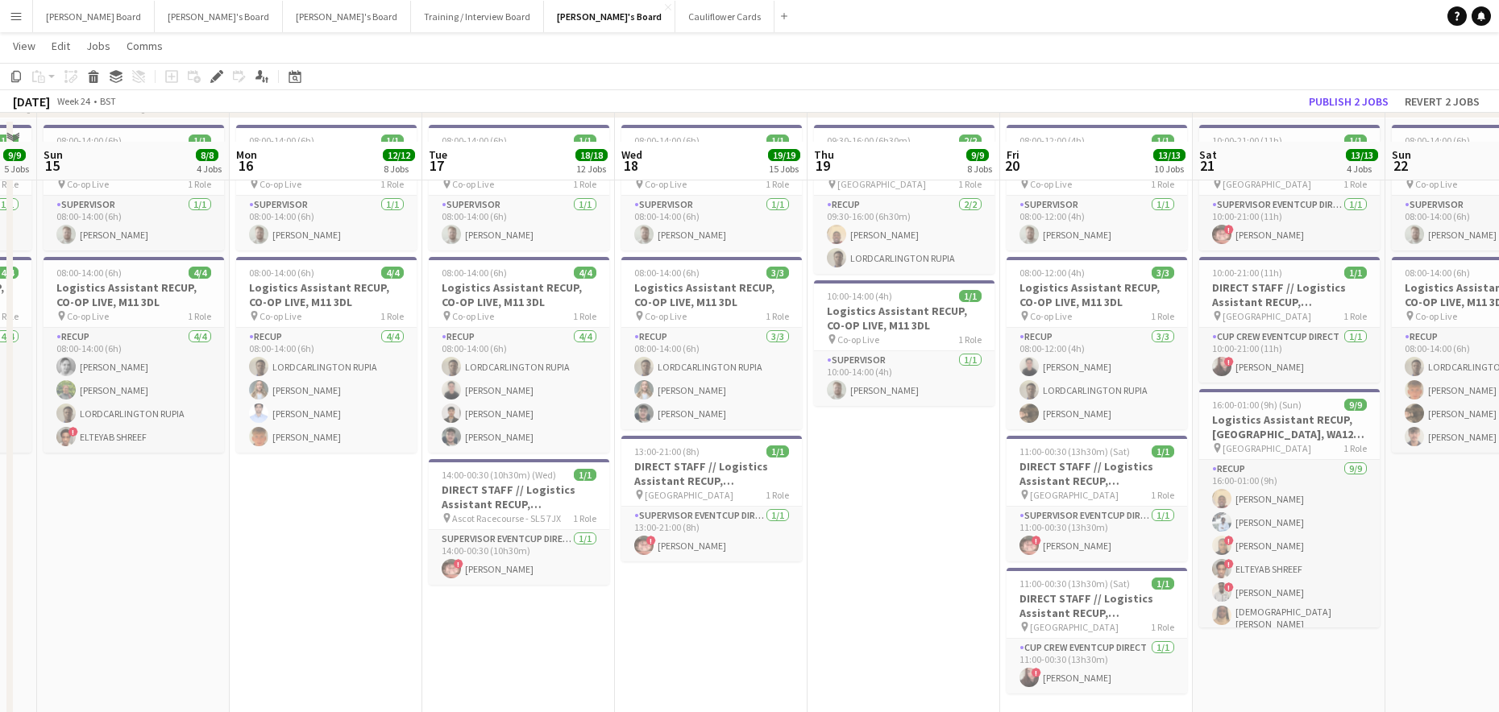
scroll to position [2706, 0]
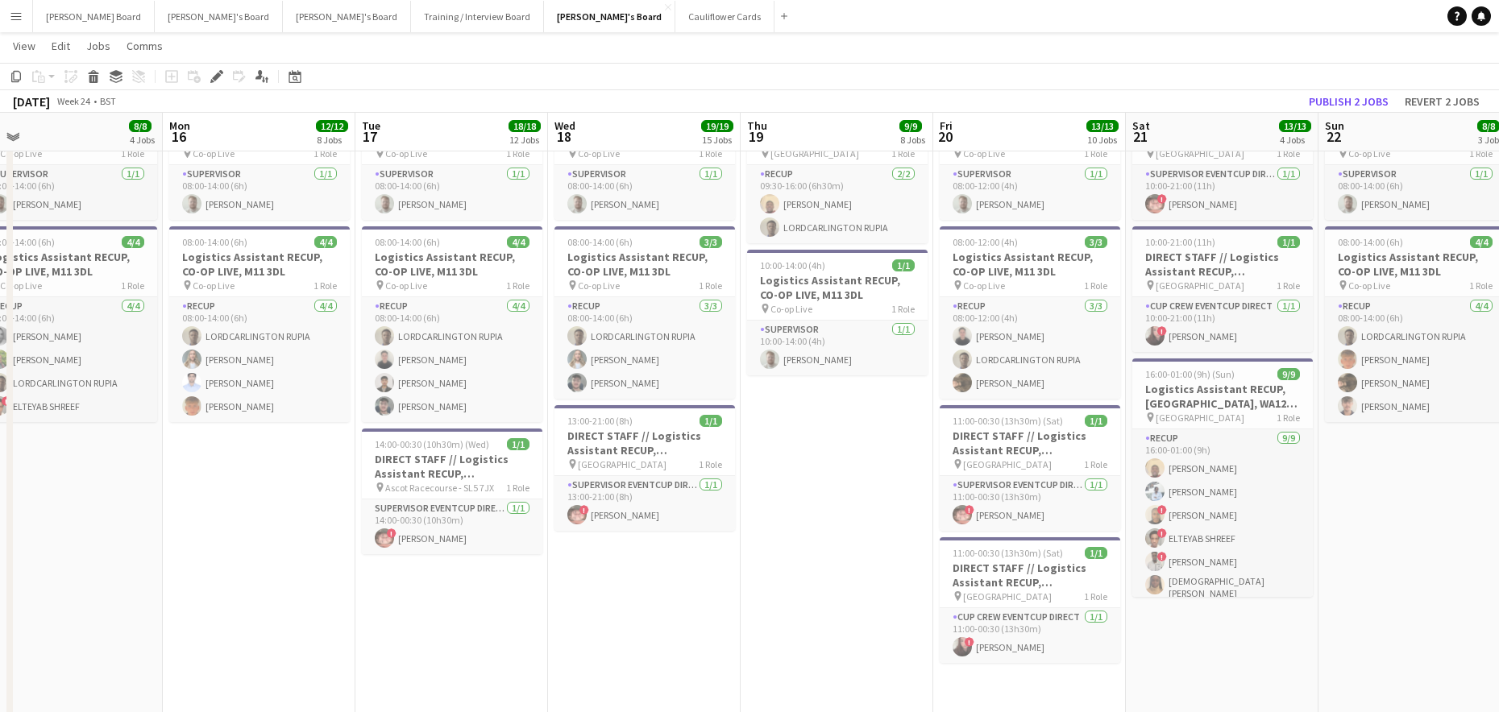
drag, startPoint x: 898, startPoint y: 568, endPoint x: 736, endPoint y: 602, distance: 166.2
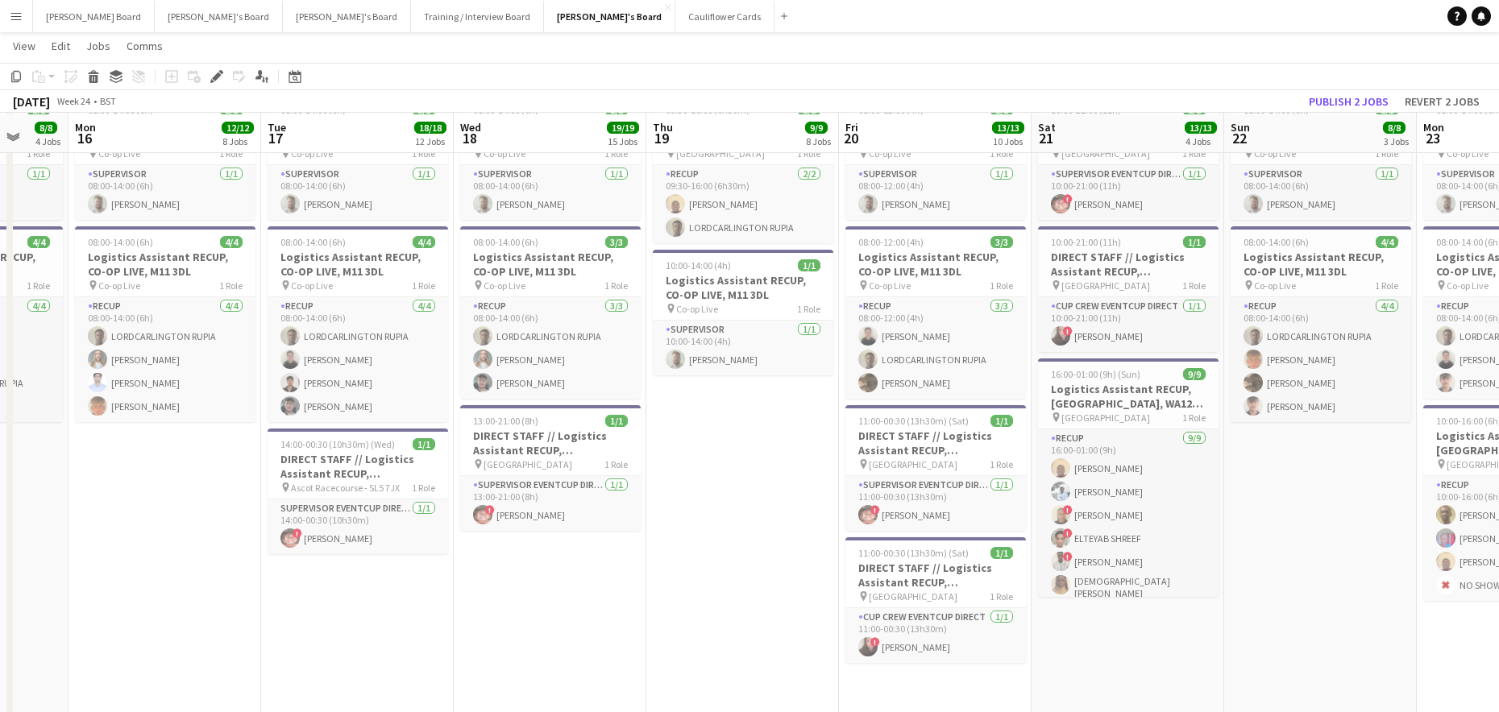
scroll to position [2813, 0]
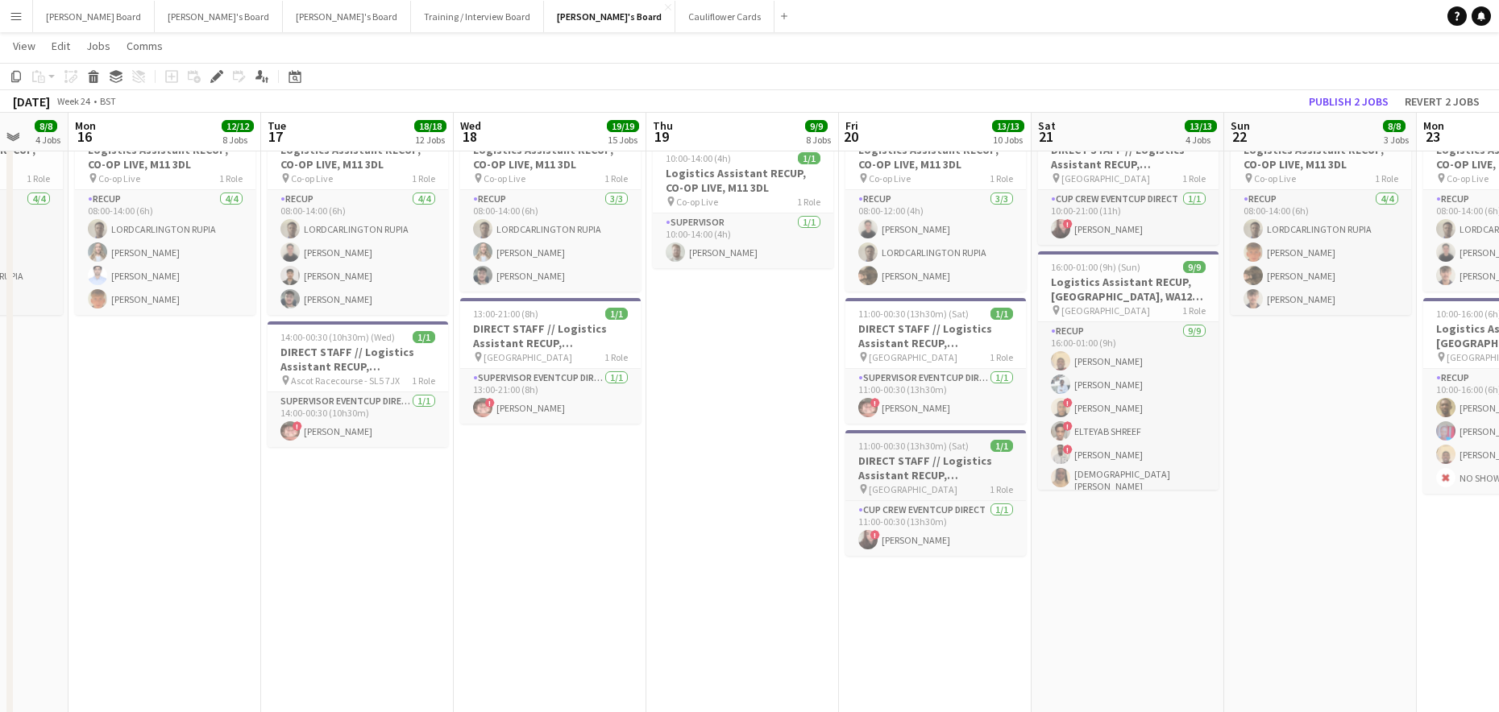
click at [931, 440] on span "11:00-00:30 (13h30m) (Sat)" at bounding box center [913, 446] width 110 height 12
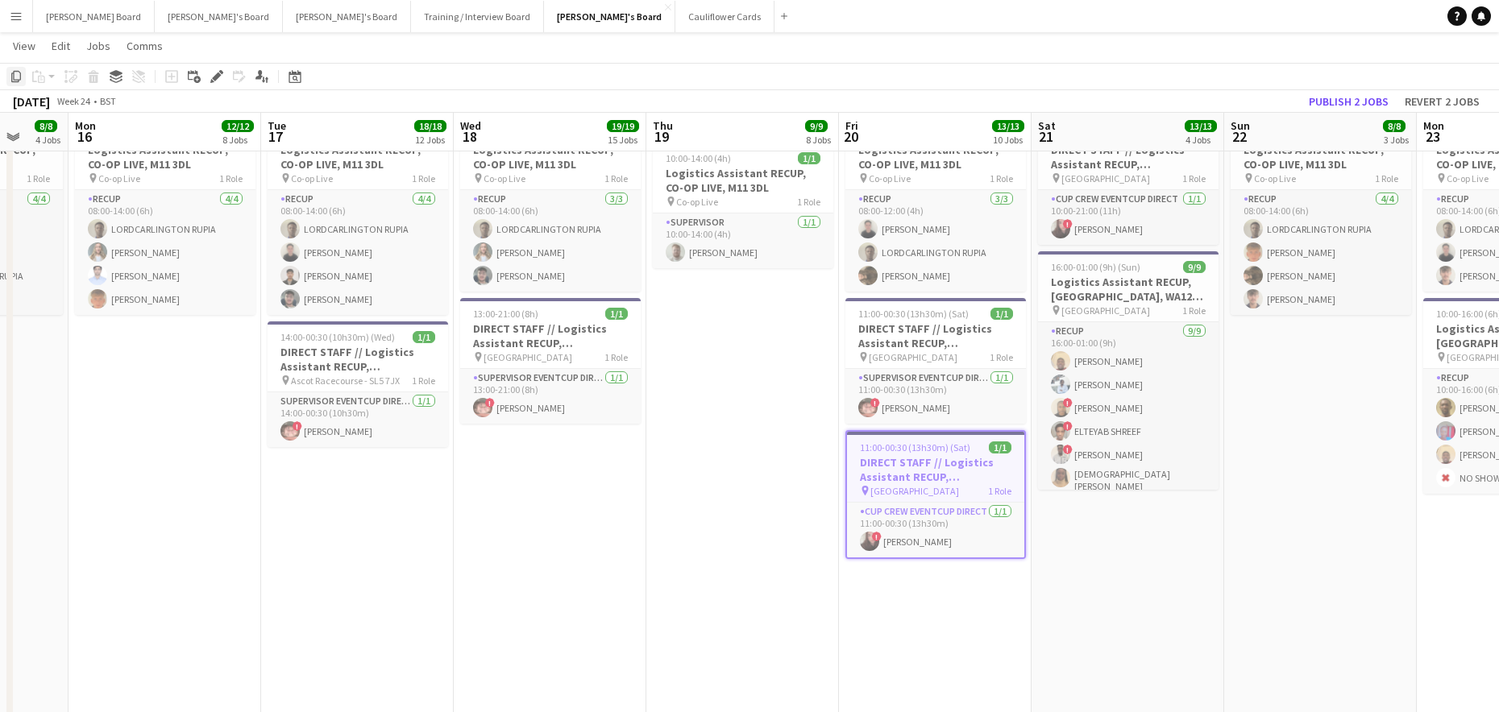
click at [20, 74] on icon at bounding box center [16, 76] width 10 height 11
click at [904, 635] on app-date-cell "08:00-12:00 (4h) 1/1 Logistics Assistant RECUP, CO-OP LIVE, M11 3DL pin Co-op L…" at bounding box center [935, 511] width 193 height 1060
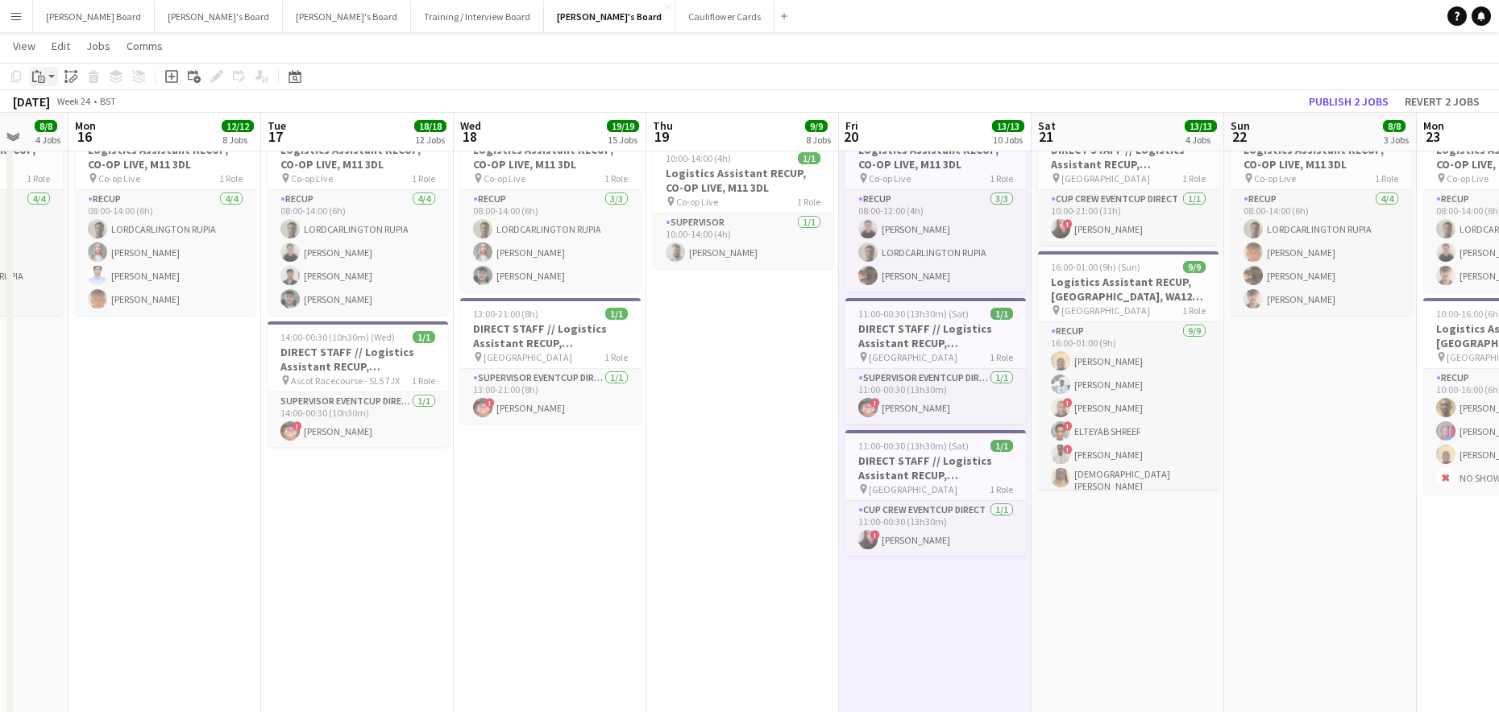
click at [34, 85] on div "Paste" at bounding box center [38, 76] width 19 height 19
click at [48, 106] on link "Paste Ctrl+V" at bounding box center [118, 107] width 151 height 15
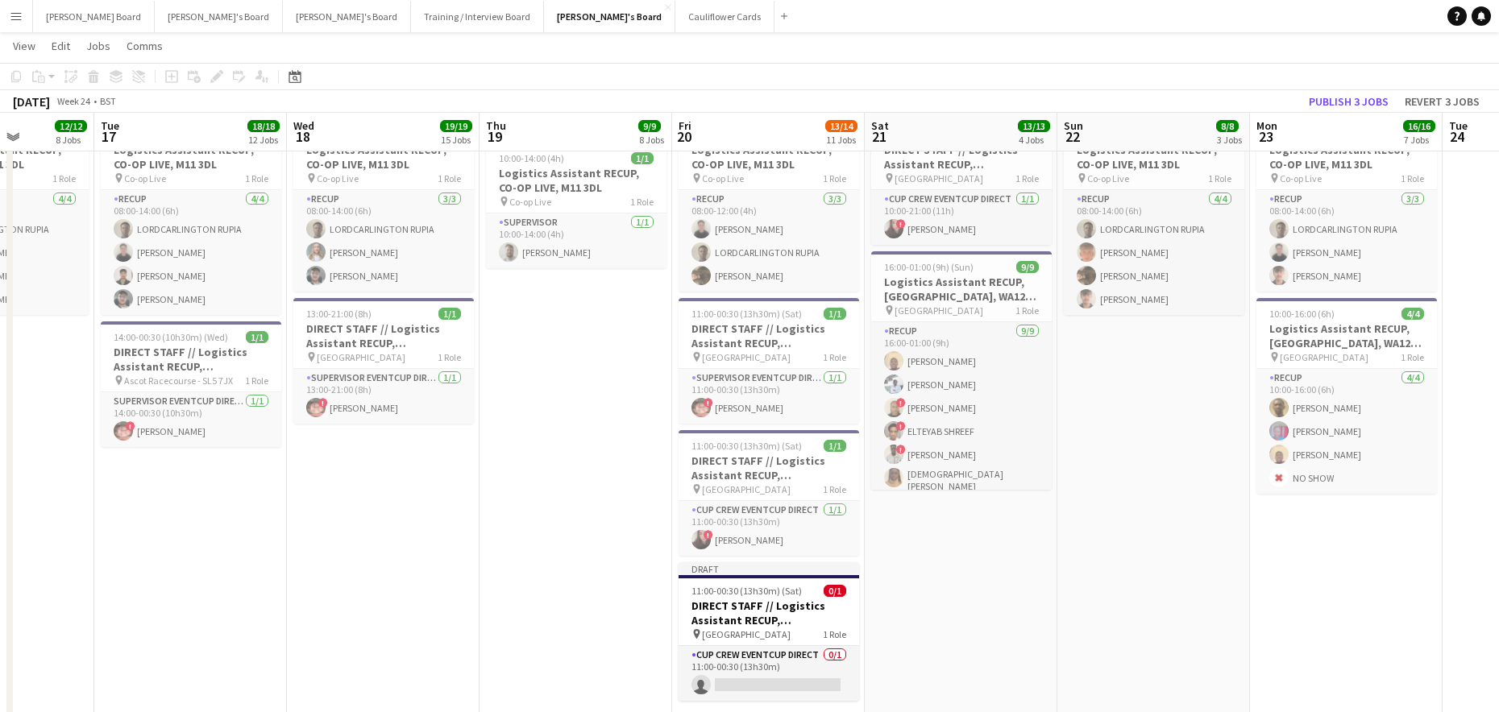
drag, startPoint x: 1204, startPoint y: 545, endPoint x: 985, endPoint y: 548, distance: 219.2
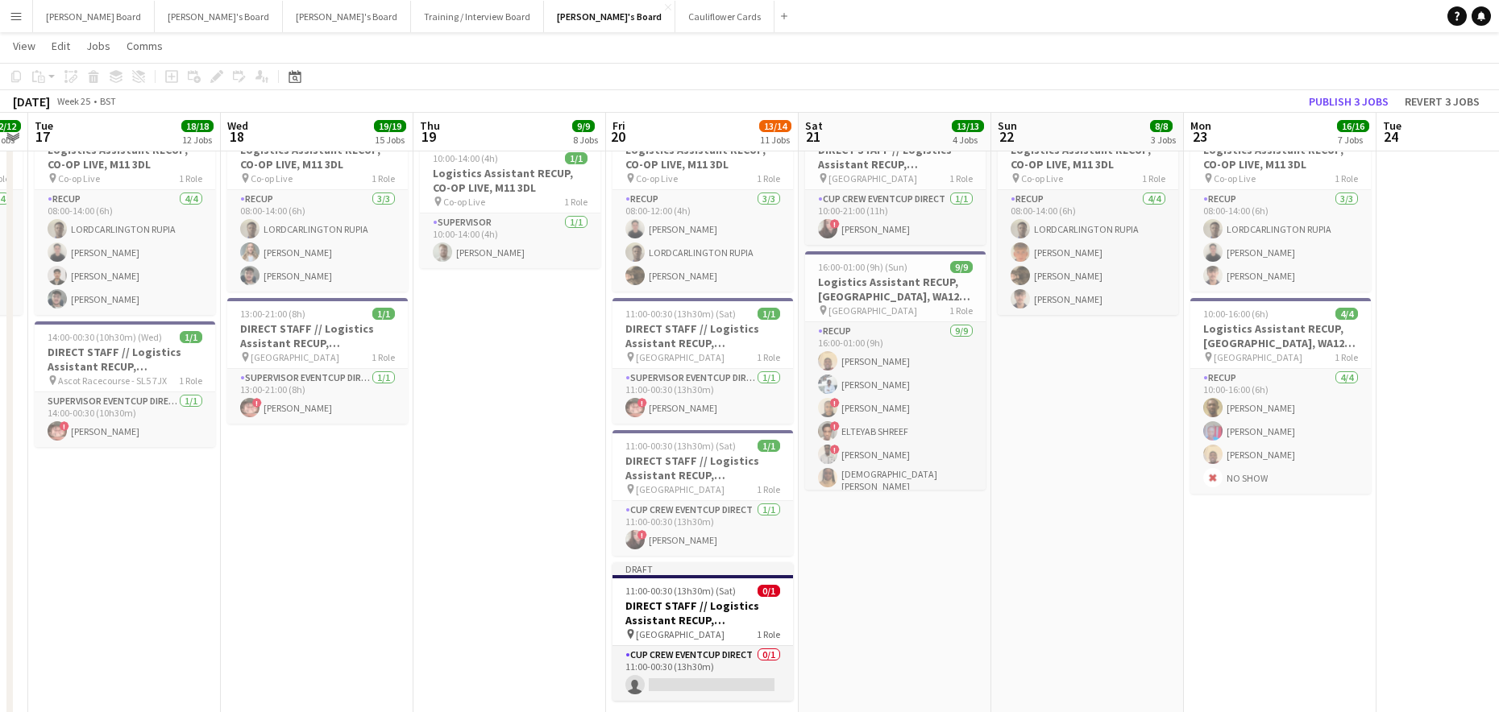
drag, startPoint x: 629, startPoint y: 601, endPoint x: 604, endPoint y: 573, distance: 37.1
click at [627, 600] on h3 "DIRECT STAFF // Logistics Assistant RECUP, NEWMARKET RACECOURSE, CB8 0TF" at bounding box center [702, 613] width 180 height 29
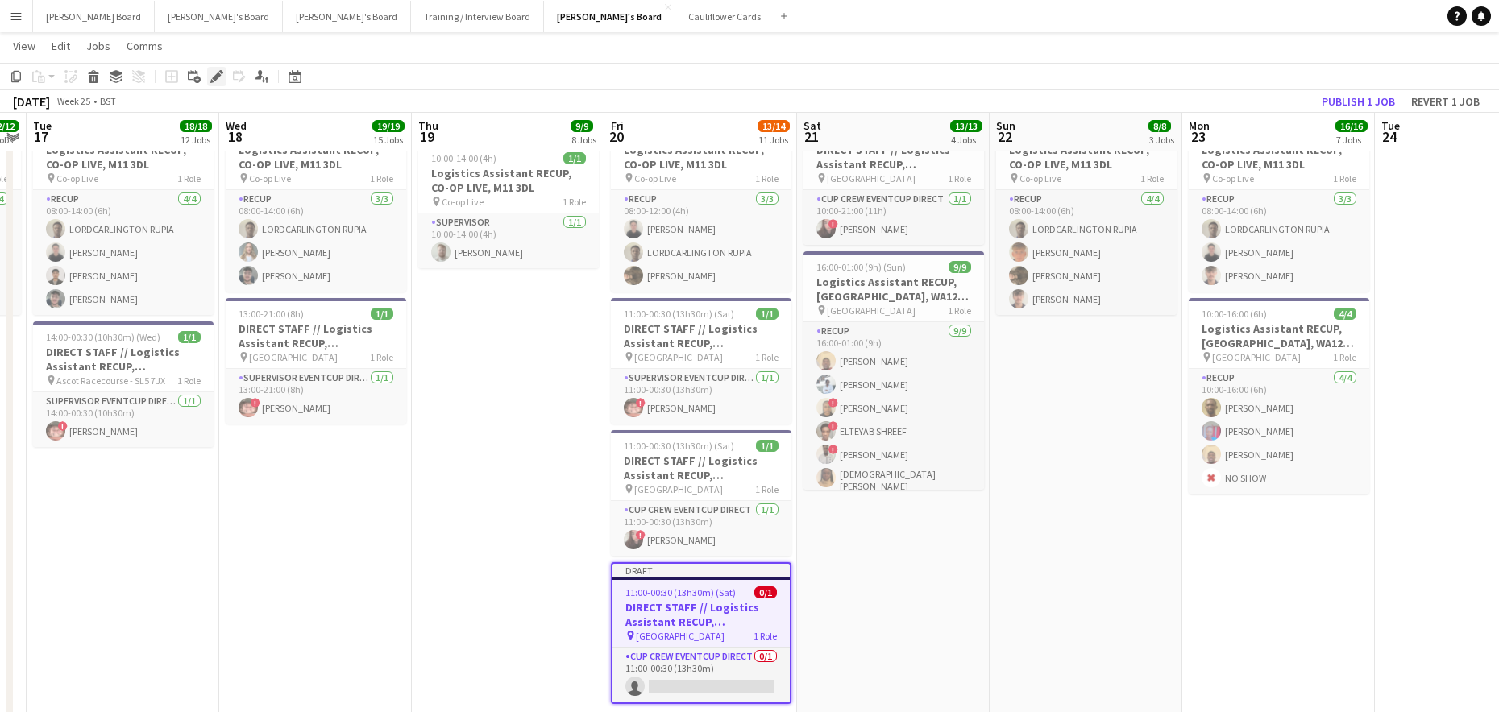
click at [219, 76] on icon at bounding box center [216, 77] width 9 height 9
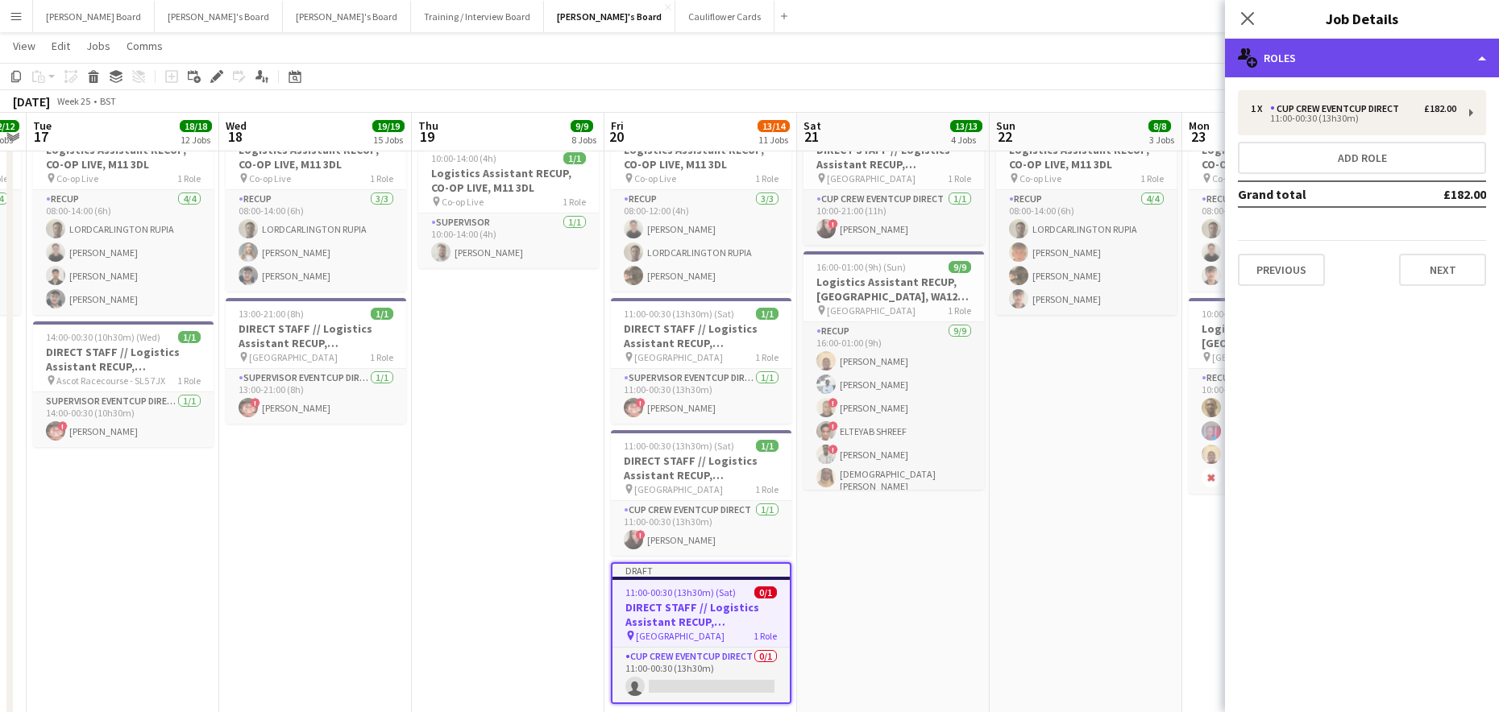
click at [1360, 66] on div "multiple-users-add Roles" at bounding box center [1362, 58] width 274 height 39
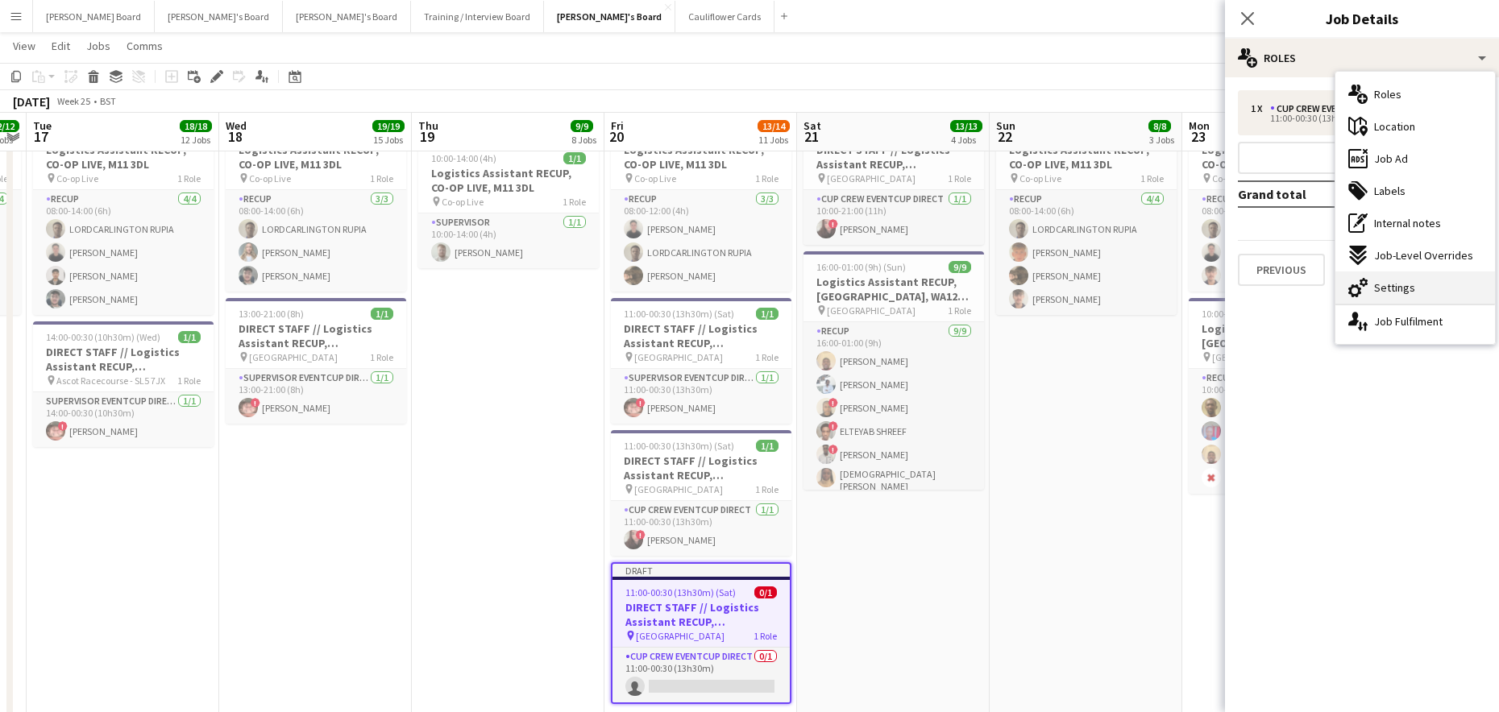
click at [1407, 280] on span "Settings" at bounding box center [1394, 287] width 41 height 15
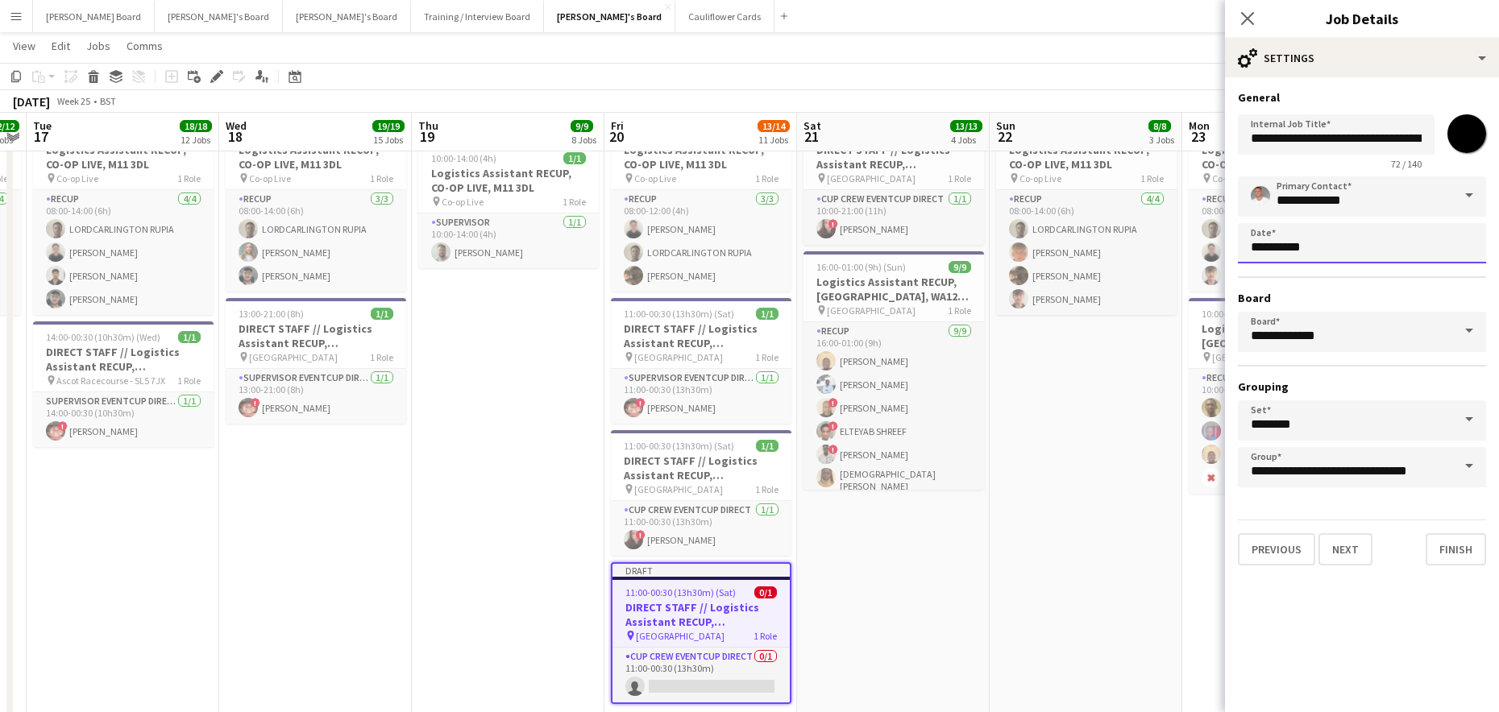
scroll to position [0, 0]
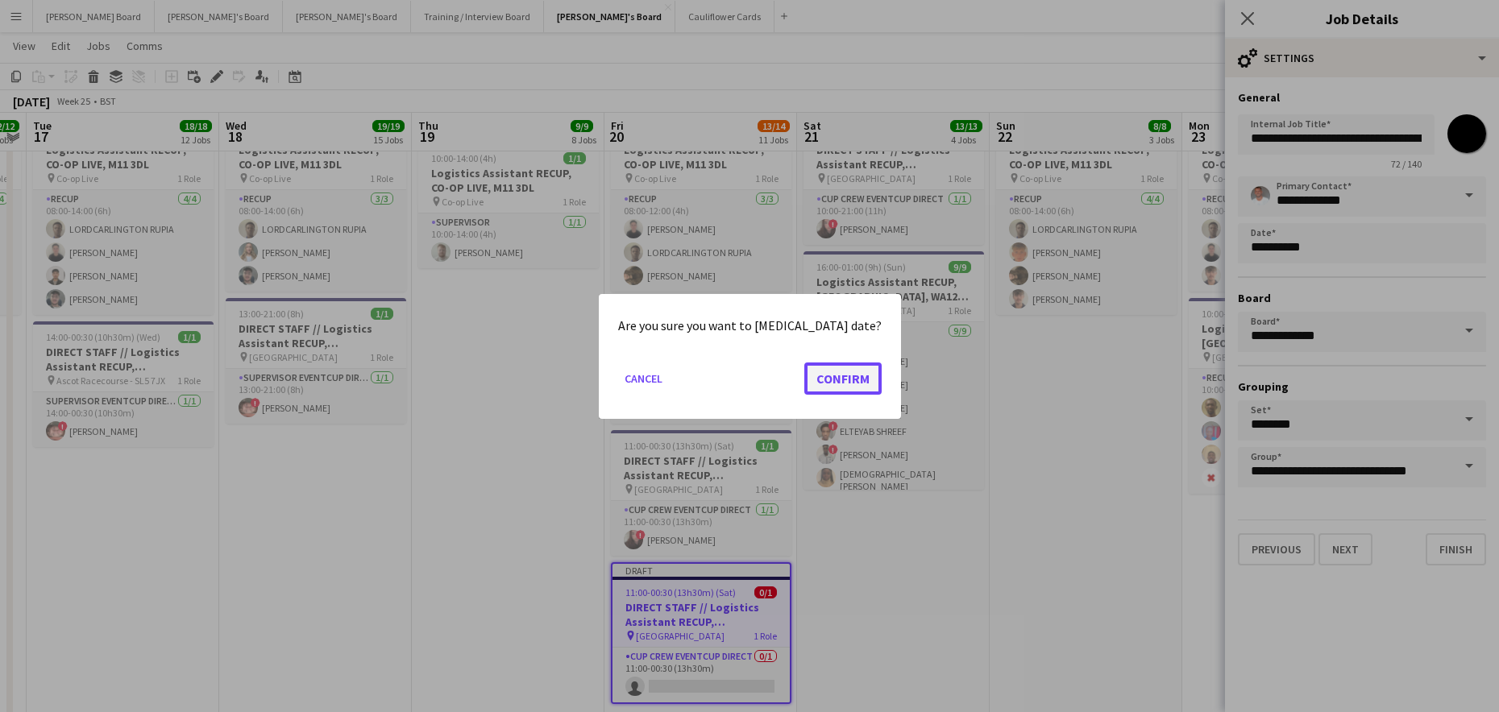
click at [815, 377] on button "Confirm" at bounding box center [842, 378] width 77 height 32
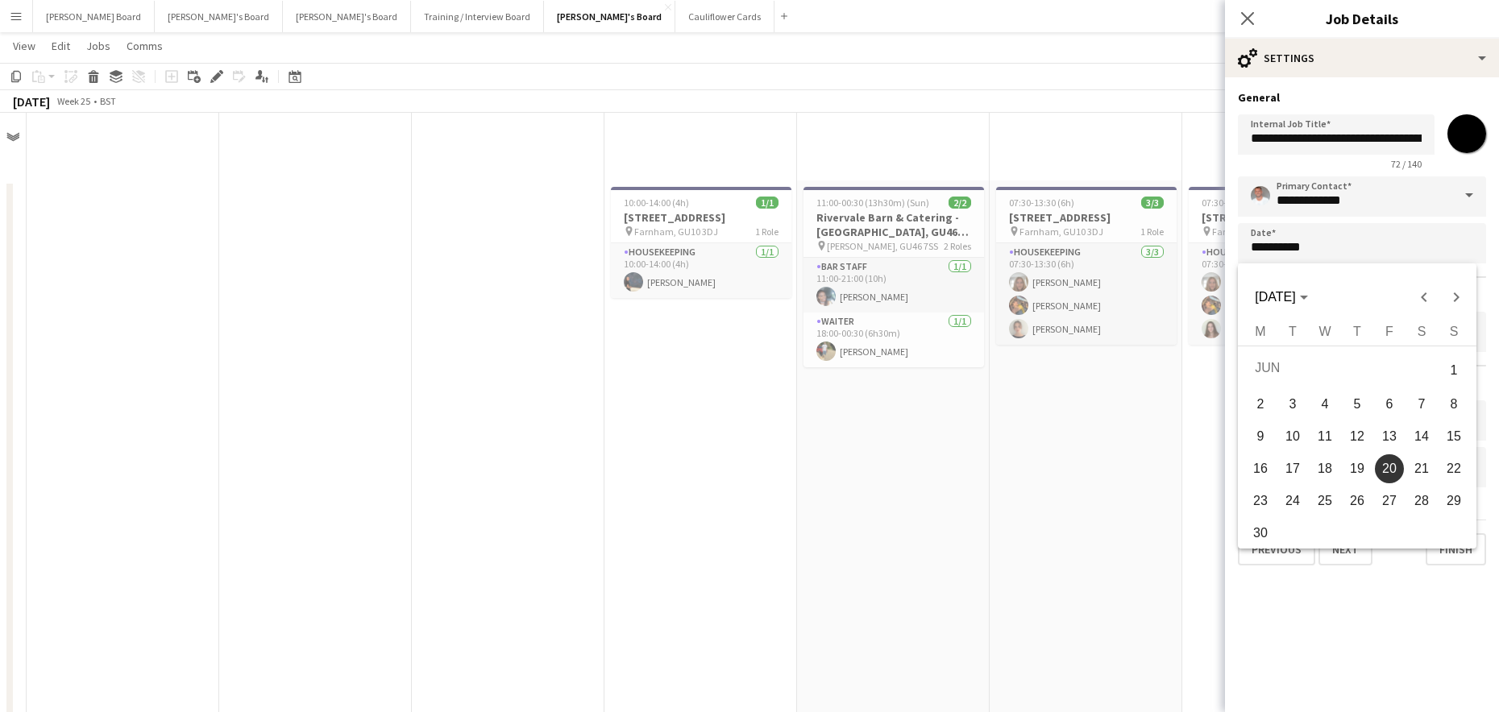
scroll to position [2813, 0]
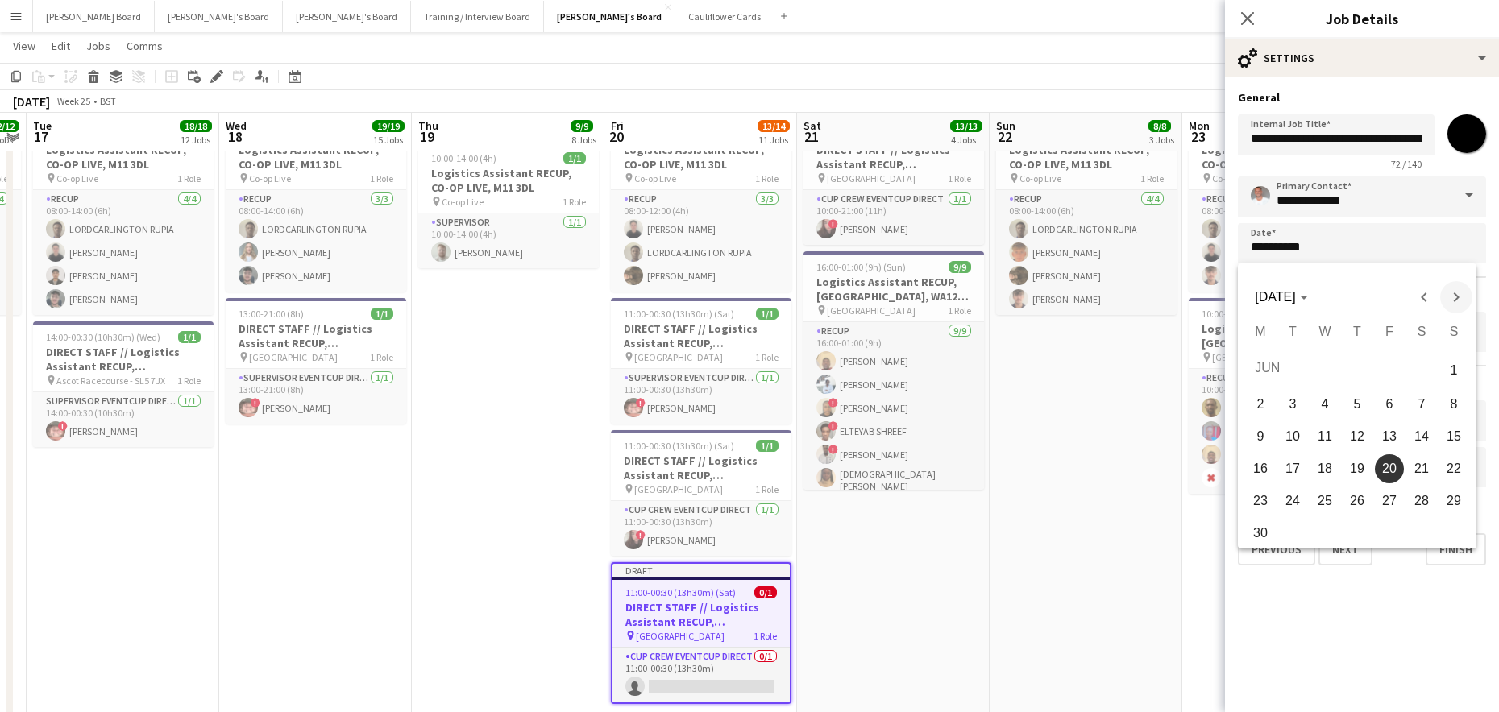
click at [1464, 300] on span "Next month" at bounding box center [1456, 297] width 32 height 32
click at [1350, 495] on span "25" at bounding box center [1356, 497] width 29 height 29
type input "**********"
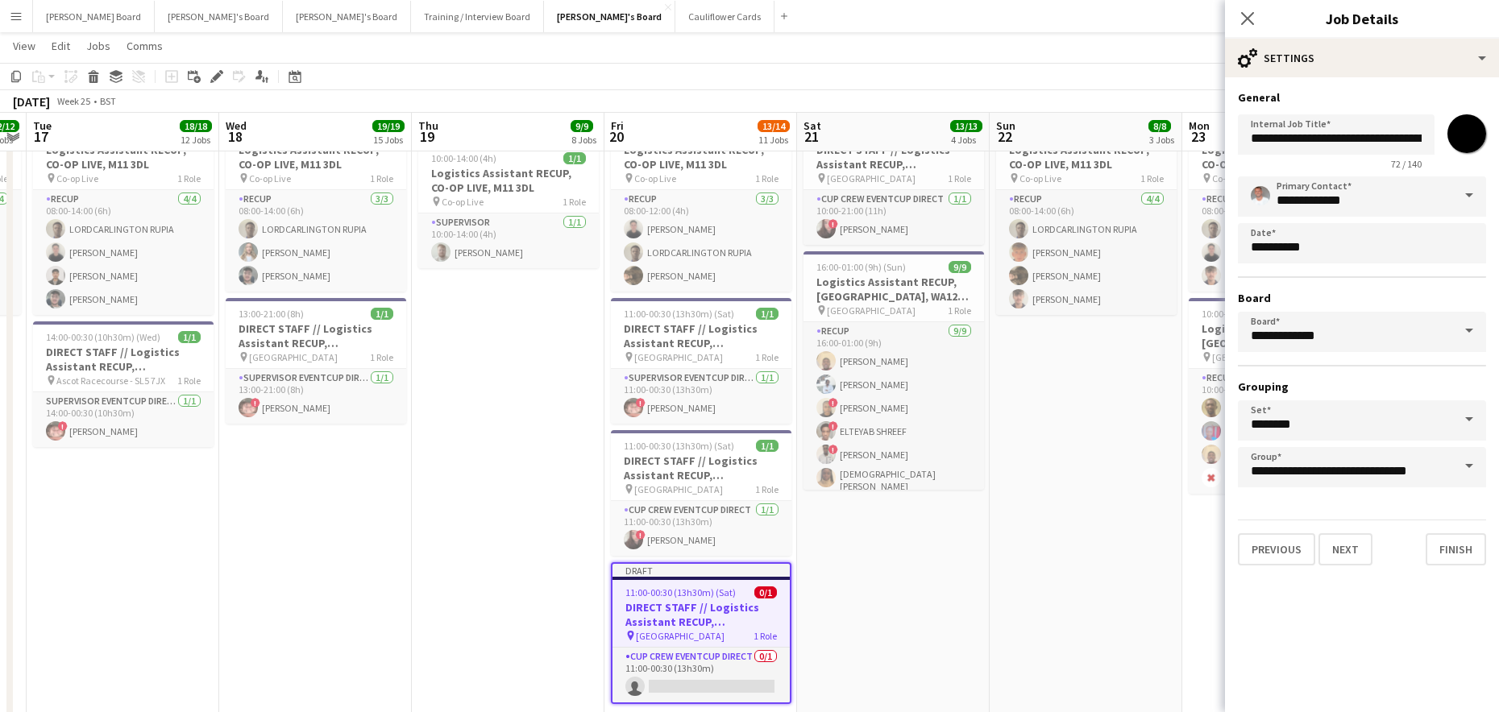
click at [1143, 536] on app-date-cell "08:00-14:00 (6h) 1/1 Logistics Assistant RECUP, CO-OP LIVE, M11 3DL pin Co-op L…" at bounding box center [1085, 511] width 193 height 1060
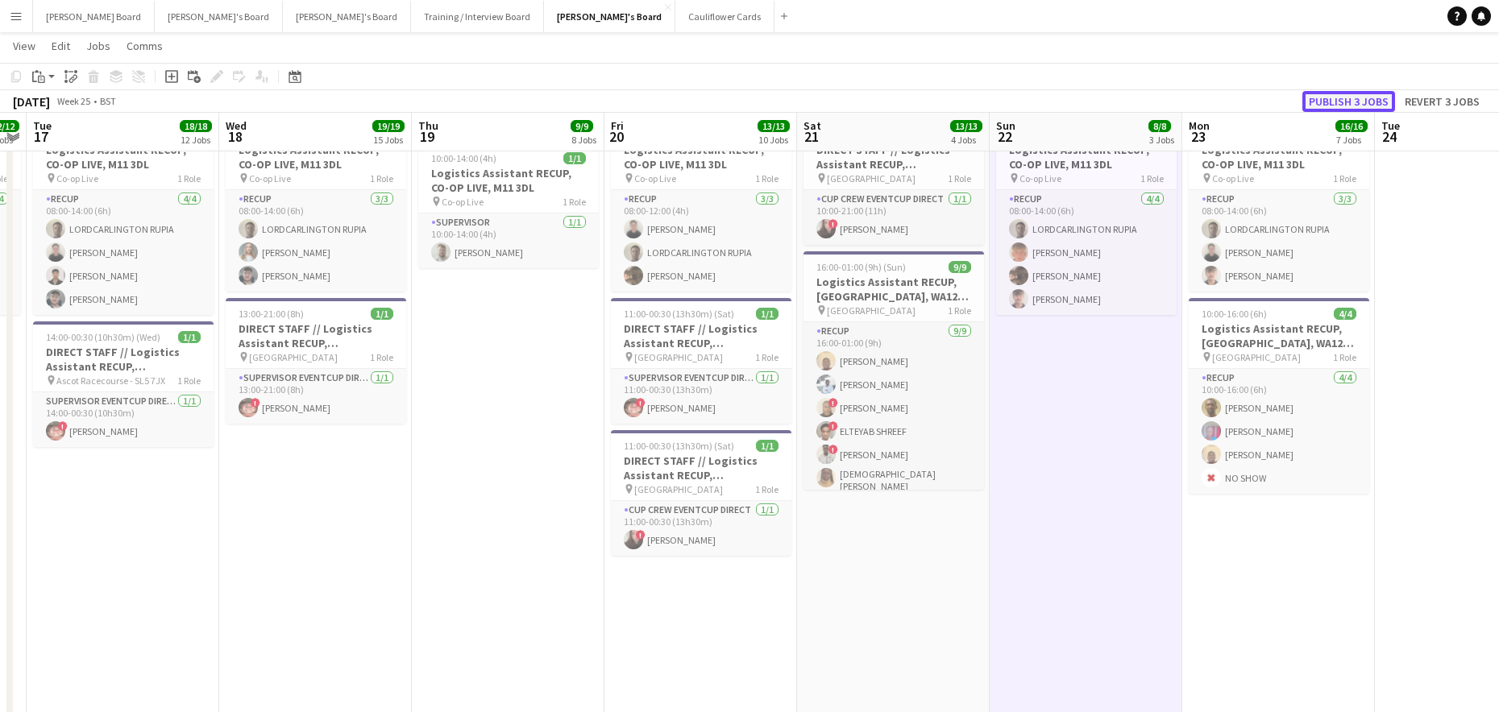
click at [1365, 97] on button "Publish 3 jobs" at bounding box center [1348, 101] width 93 height 21
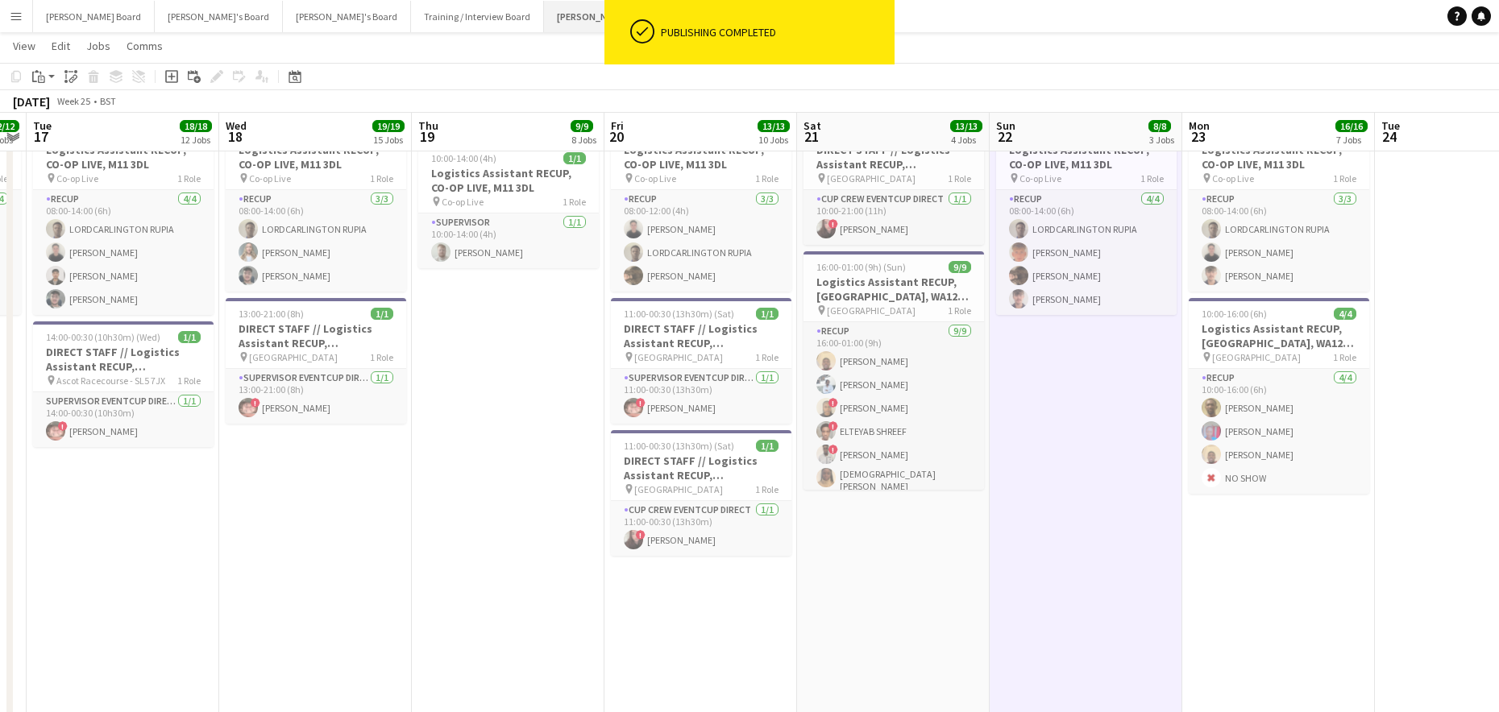
click at [544, 12] on button "Jakub's Board Close" at bounding box center [609, 16] width 131 height 31
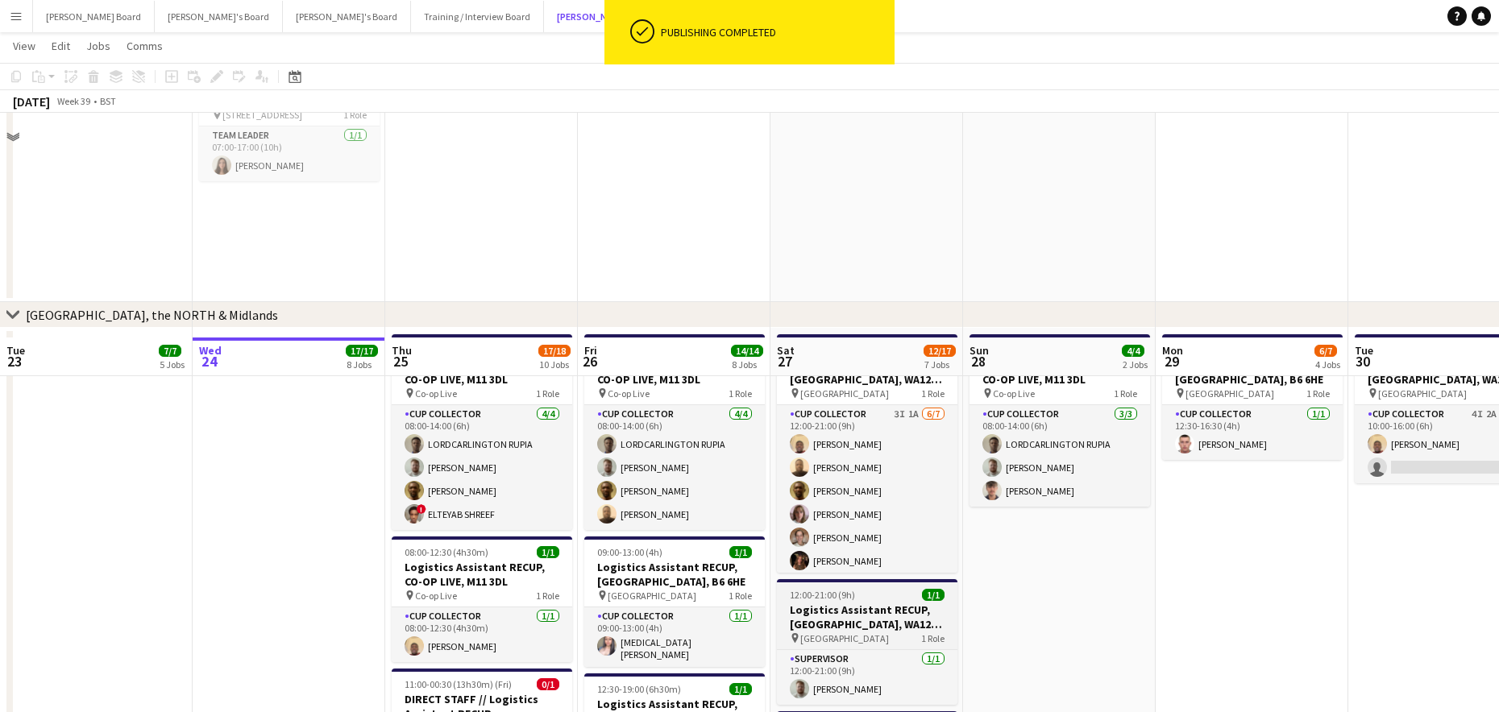
scroll to position [1934, 0]
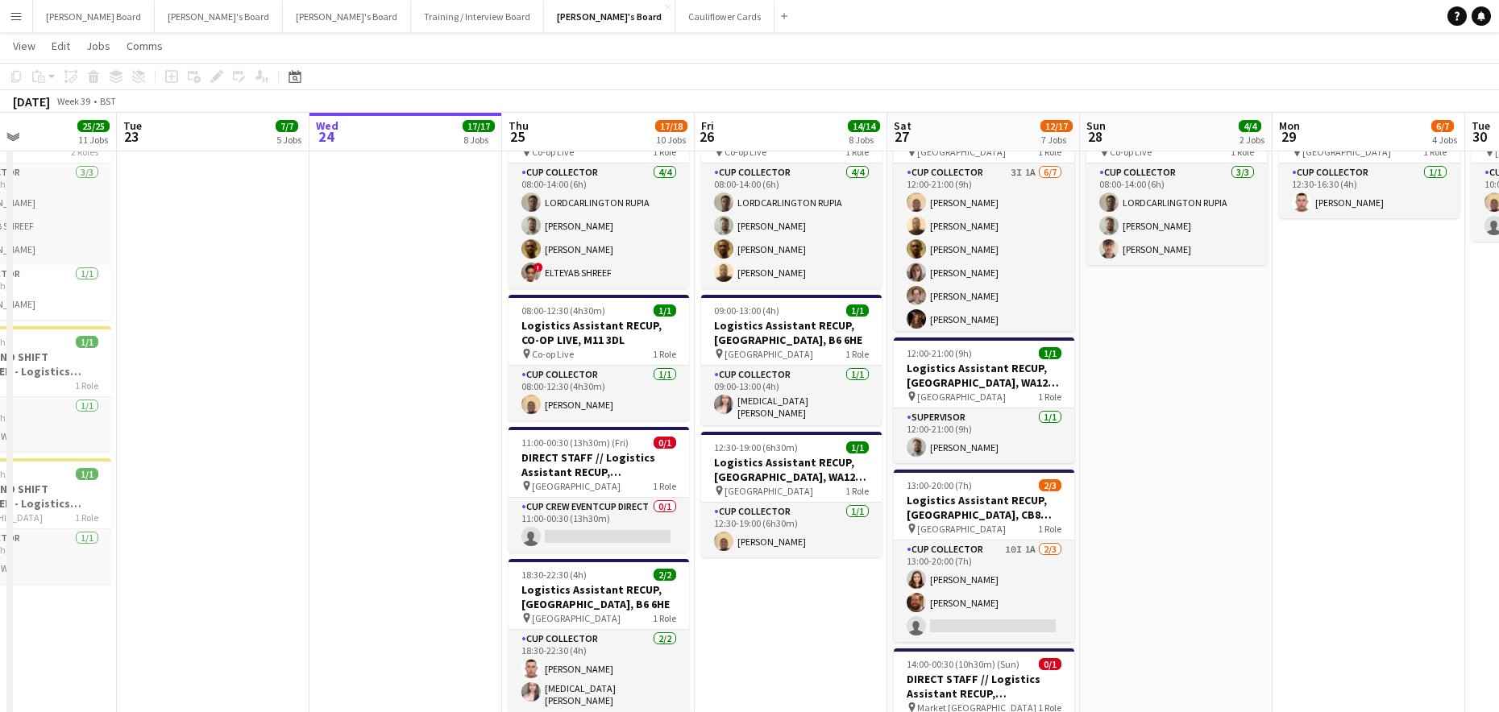
drag, startPoint x: 738, startPoint y: 651, endPoint x: 824, endPoint y: 644, distance: 86.5
click at [561, 446] on span "11:00-00:30 (13h30m) (Fri)" at bounding box center [574, 443] width 107 height 12
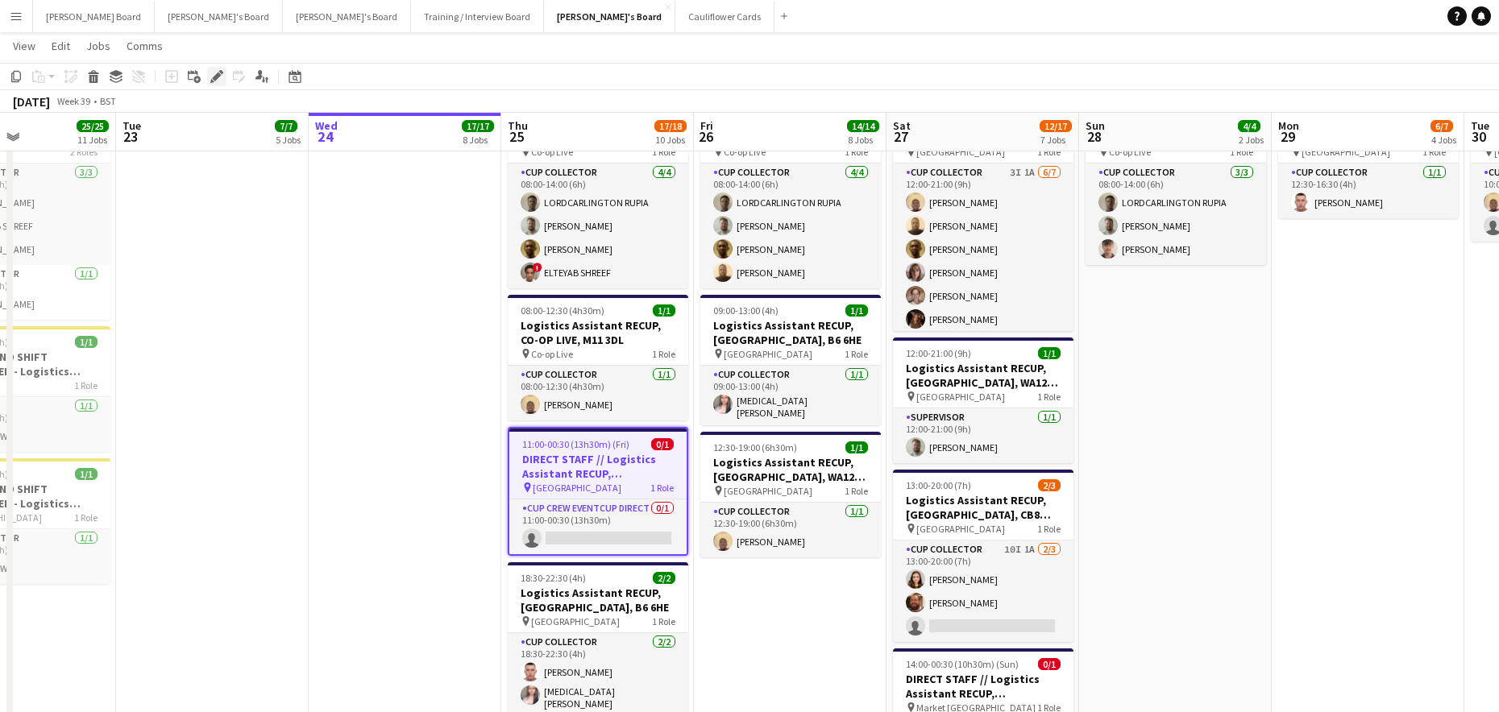
click at [214, 76] on icon "Edit" at bounding box center [216, 76] width 13 height 13
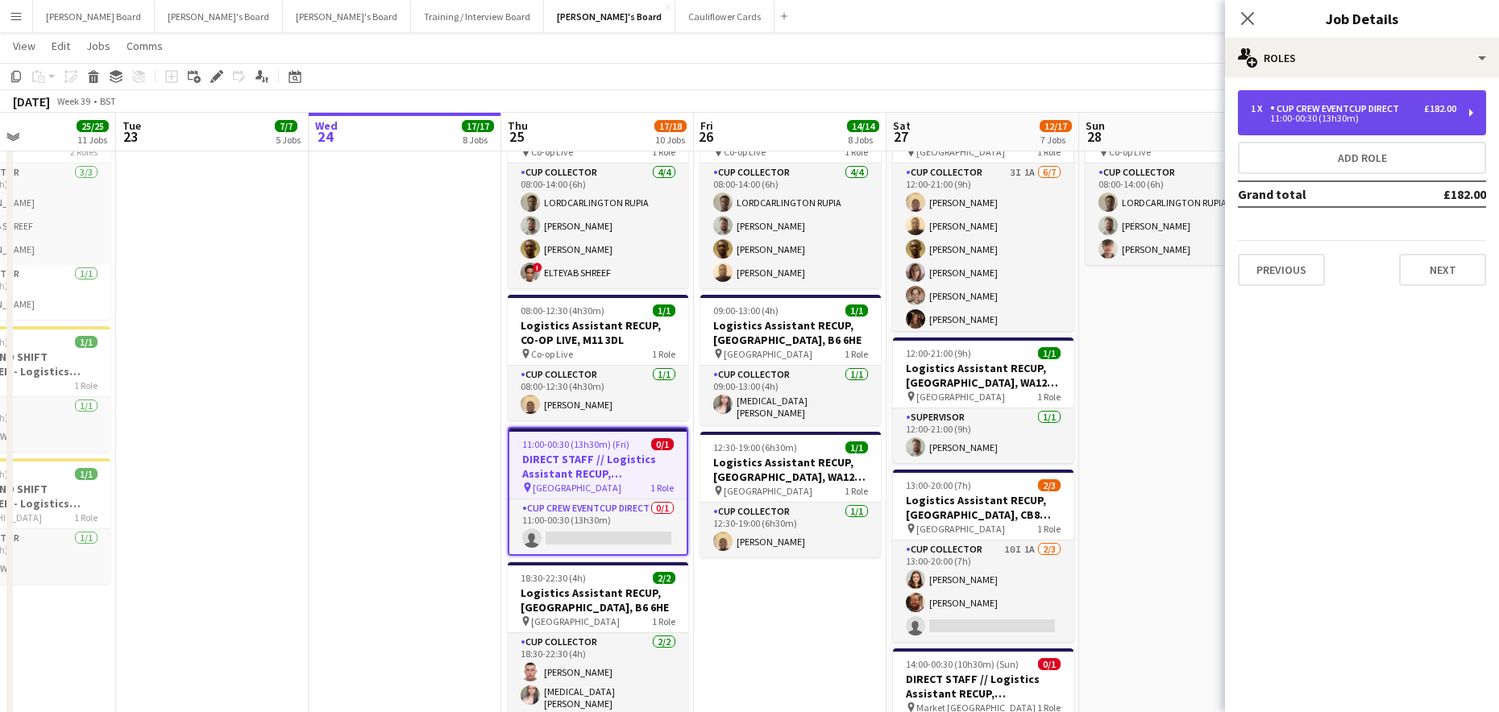
click at [1327, 122] on div "11:00-00:30 (13h30m)" at bounding box center [1353, 118] width 205 height 8
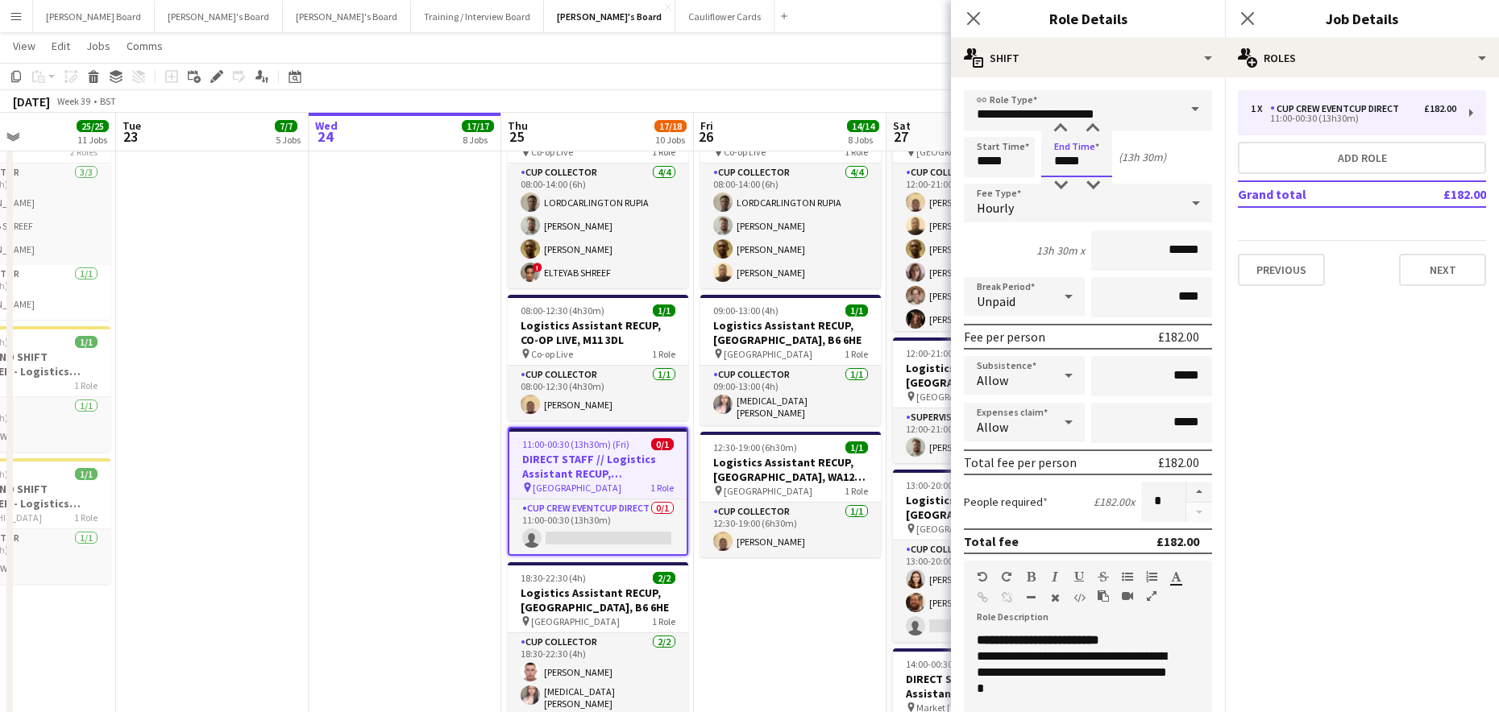
click at [1060, 157] on input "*****" at bounding box center [1076, 157] width 71 height 40
click at [1058, 182] on div at bounding box center [1060, 185] width 32 height 16
click at [1059, 182] on div at bounding box center [1060, 185] width 32 height 16
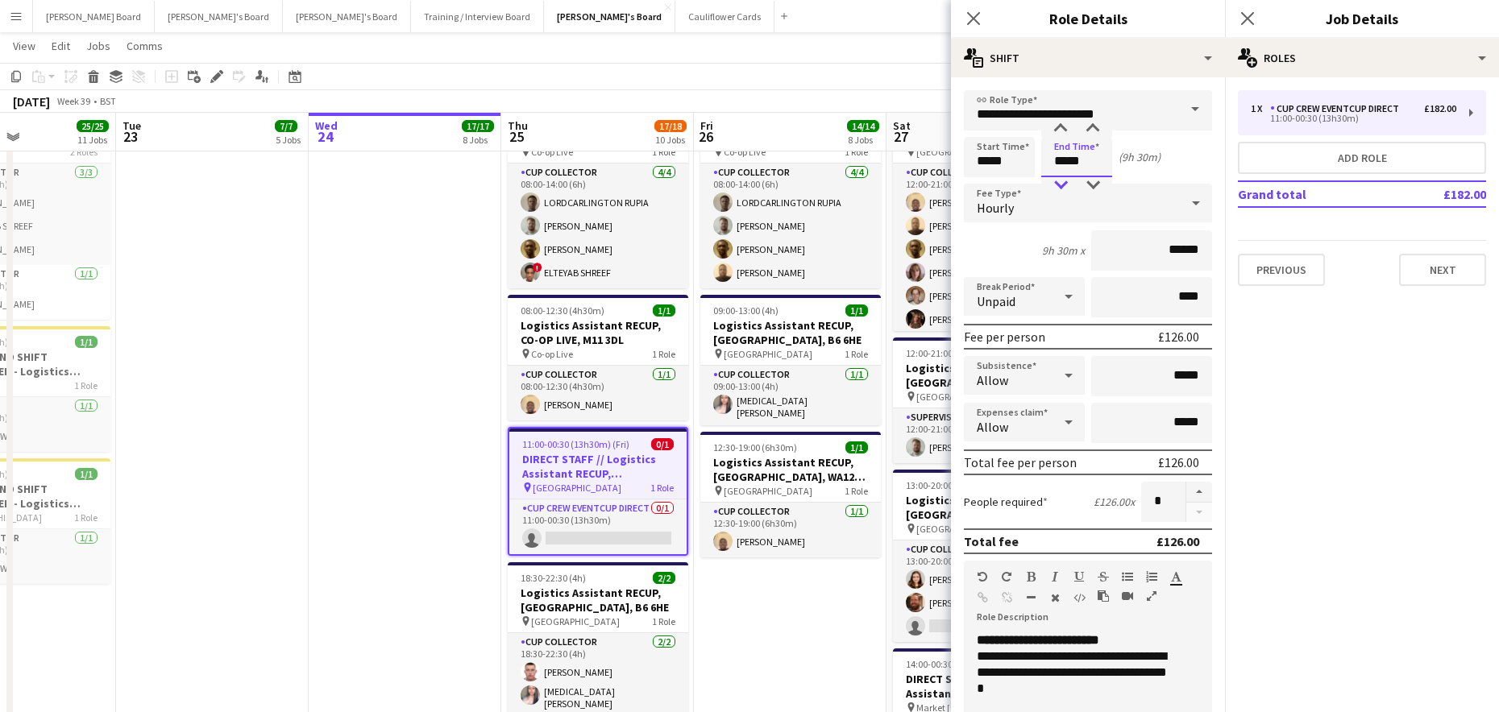
type input "*****"
click at [1059, 182] on div at bounding box center [1060, 185] width 32 height 16
click at [1186, 487] on button "button" at bounding box center [1199, 492] width 26 height 21
type input "*"
click at [793, 649] on app-date-cell "08:00-14:00 (6h) 4/4 Logistics Assistant RECUP, CO-OP LIVE, M11 3DL pin Co-op L…" at bounding box center [790, 526] width 193 height 881
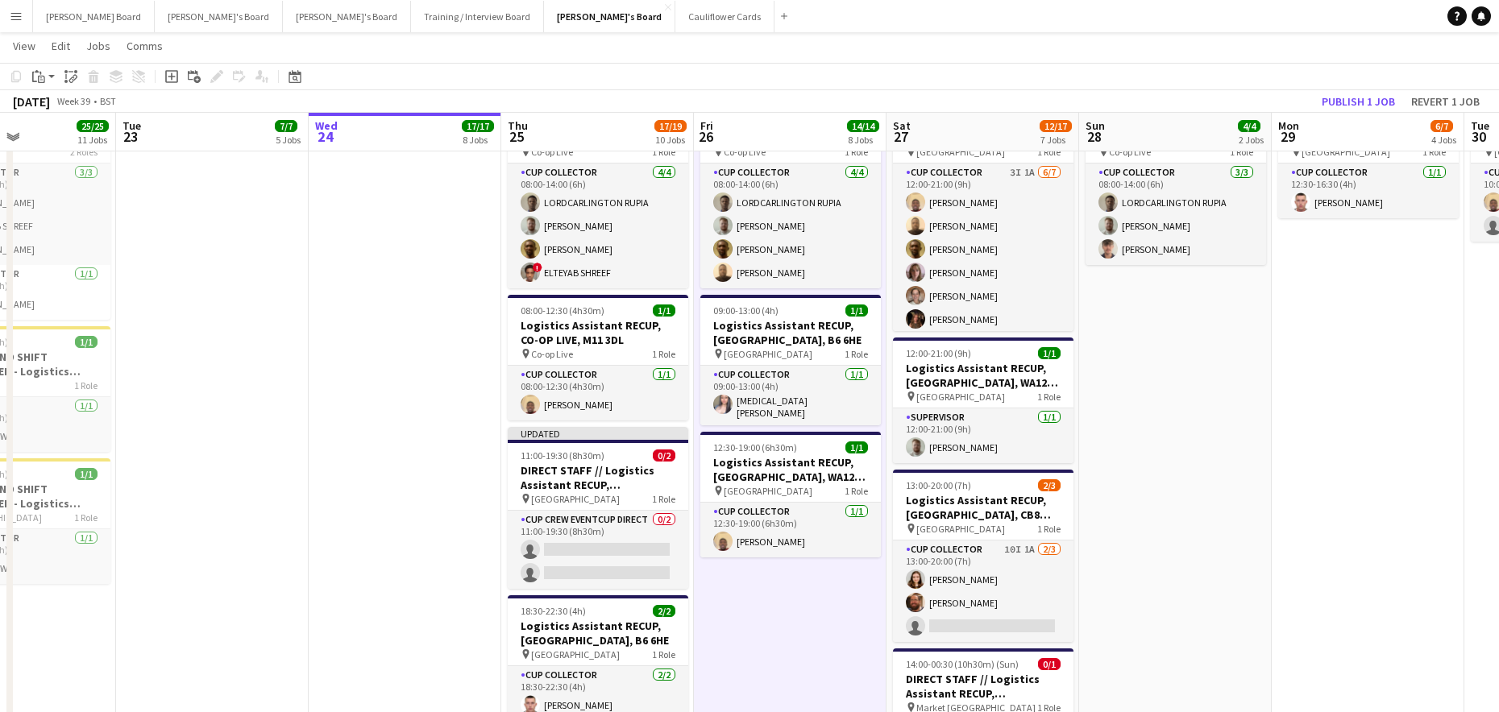
click at [749, 596] on app-date-cell "08:00-14:00 (6h) 4/4 Logistics Assistant RECUP, CO-OP LIVE, M11 3DL pin Co-op L…" at bounding box center [790, 526] width 193 height 881
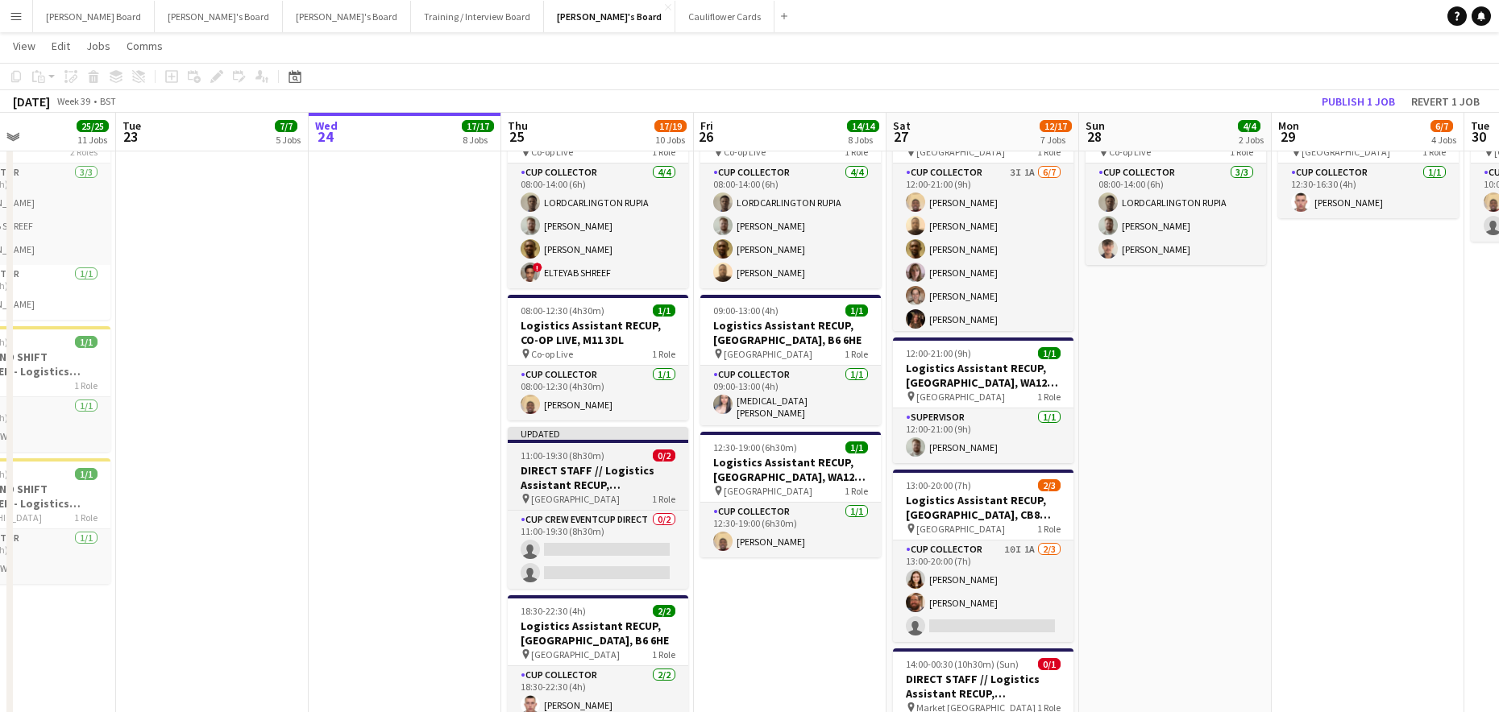
click at [559, 464] on h3 "DIRECT STAFF // Logistics Assistant RECUP, NEWMARKET RACECOURSE, CB8 0TF" at bounding box center [598, 477] width 180 height 29
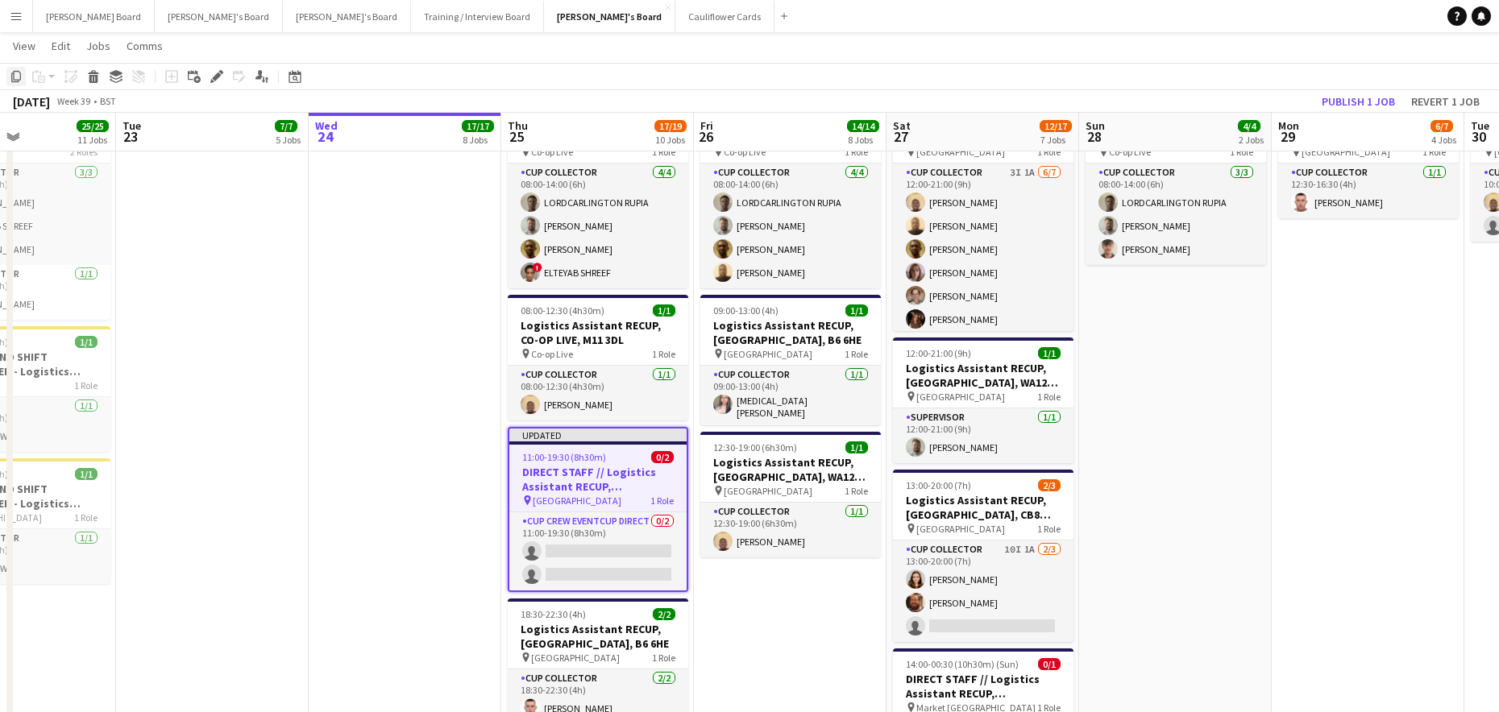
click at [15, 79] on icon "Copy" at bounding box center [16, 76] width 13 height 13
click at [761, 613] on app-date-cell "08:00-14:00 (6h) 4/4 Logistics Assistant RECUP, CO-OP LIVE, M11 3DL pin Co-op L…" at bounding box center [790, 526] width 193 height 881
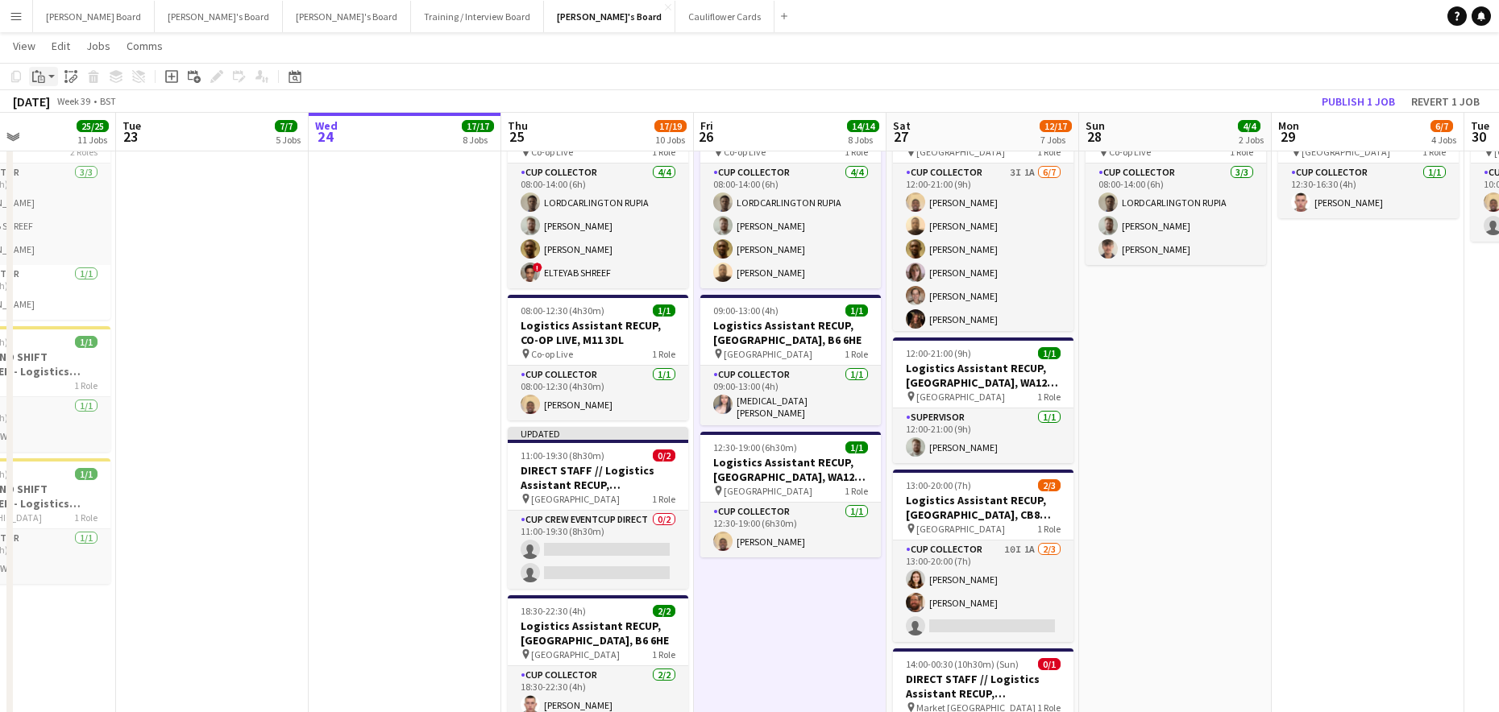
click at [37, 77] on icon "Paste" at bounding box center [38, 76] width 13 height 13
drag, startPoint x: 53, startPoint y: 109, endPoint x: 226, endPoint y: 237, distance: 214.8
click at [53, 110] on link "Paste Ctrl+V" at bounding box center [118, 107] width 151 height 15
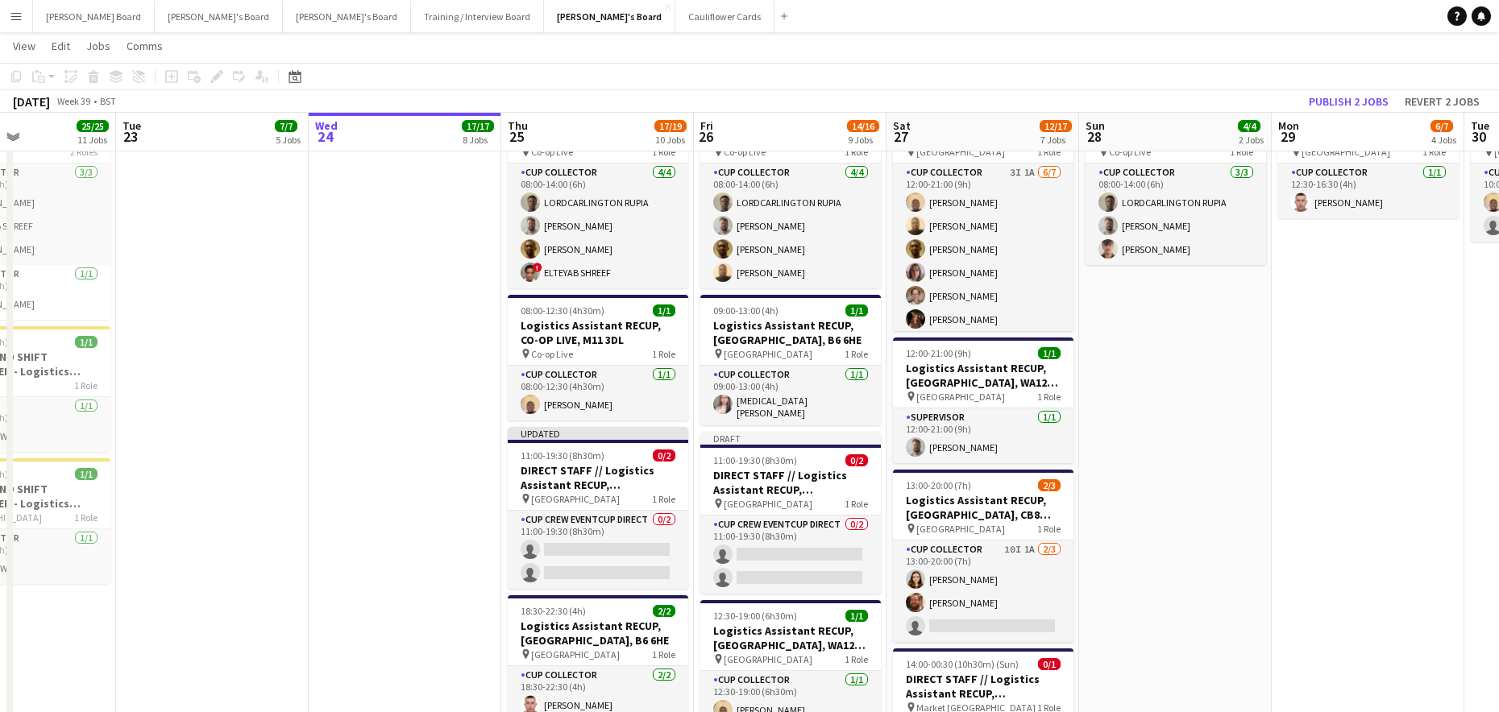
click at [1286, 526] on app-date-cell "12:30-16:30 (4h) 1/1 Logistics Assistant RECUP, VILLA PARK, B6 6HE pin Villa Pa…" at bounding box center [1368, 526] width 193 height 881
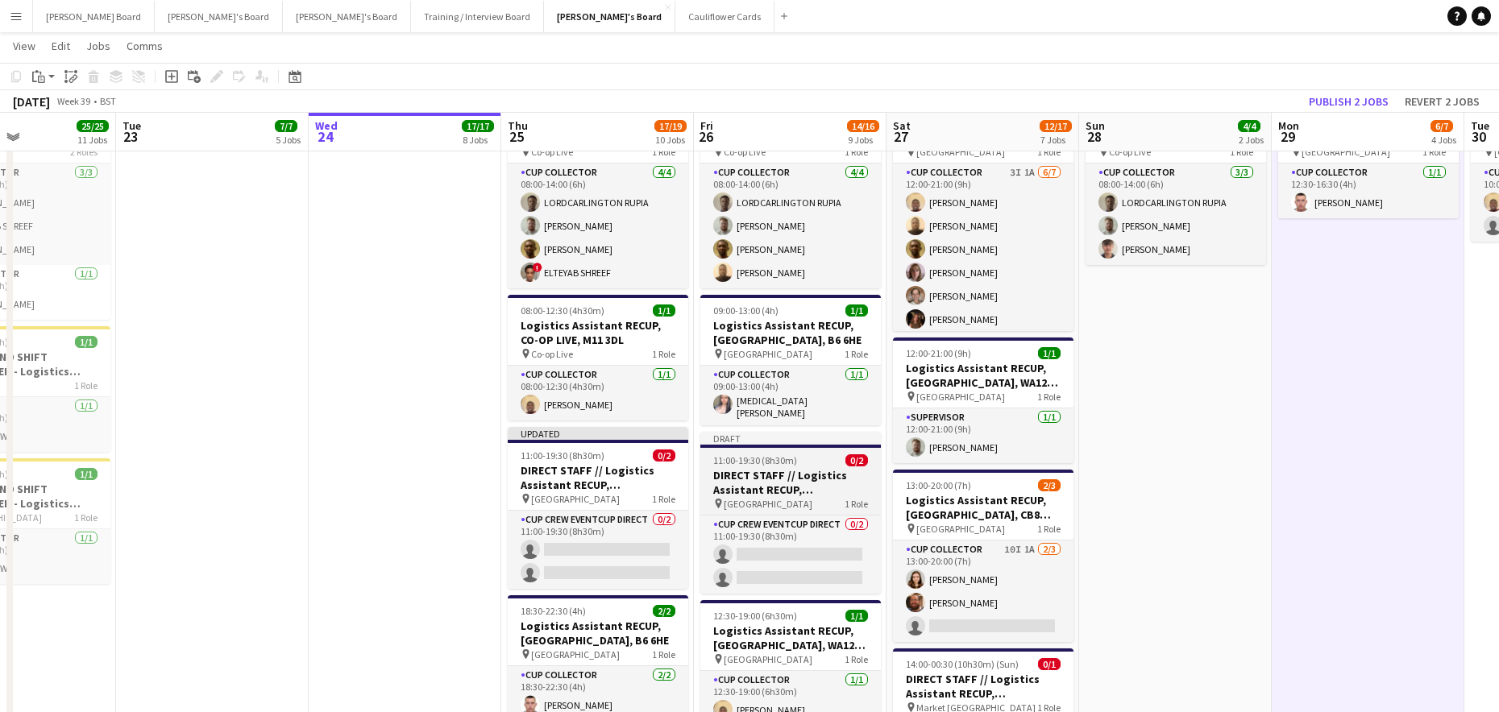
click at [760, 458] on span "11:00-19:30 (8h30m)" at bounding box center [755, 460] width 84 height 12
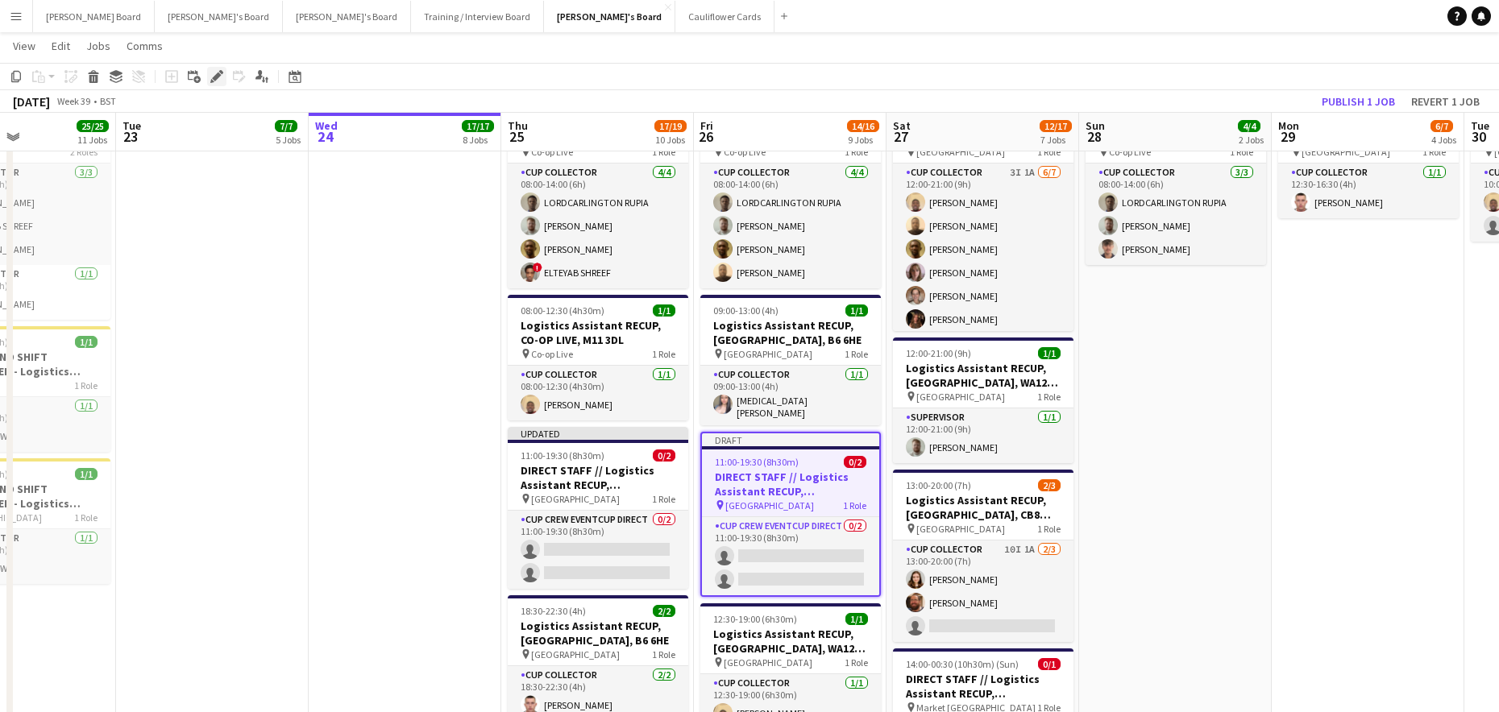
click at [208, 76] on div "Edit" at bounding box center [216, 76] width 19 height 19
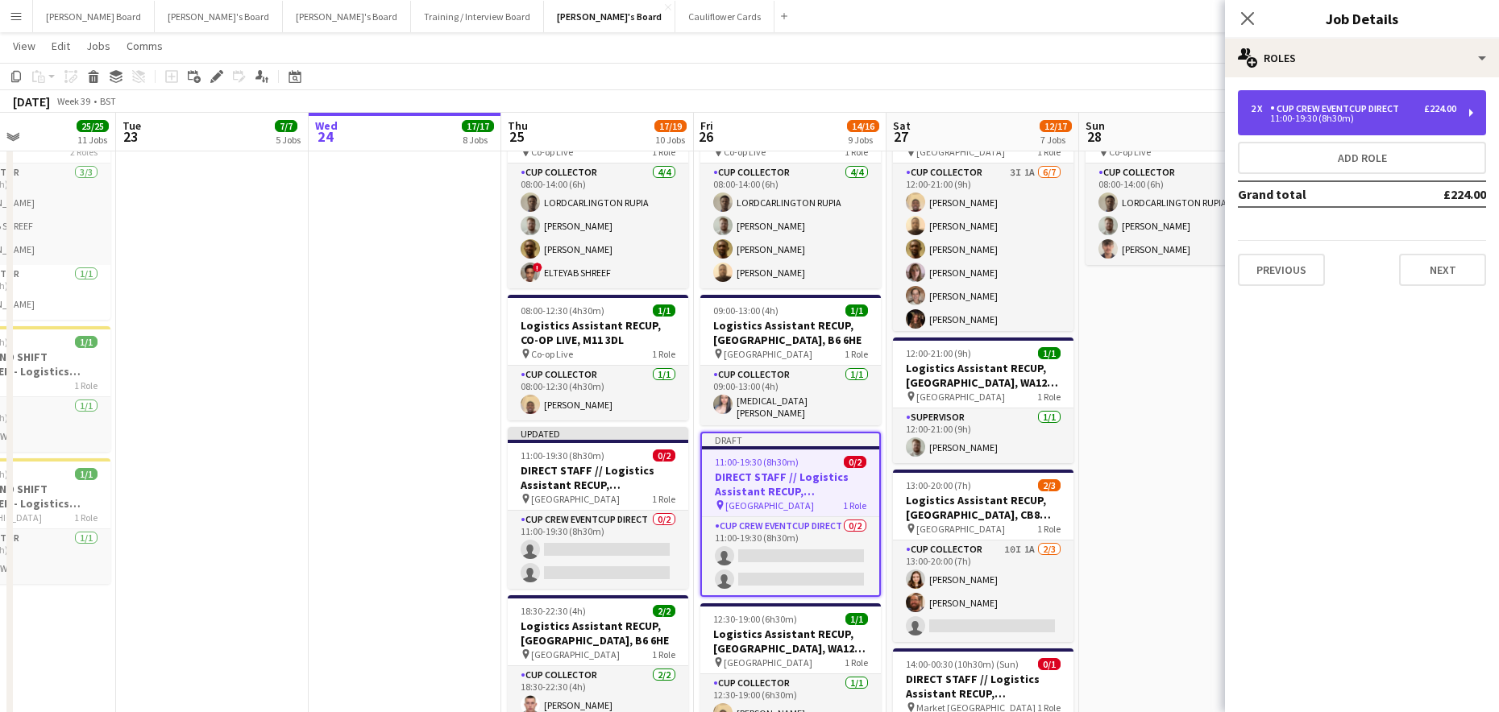
click at [1260, 112] on div "2 x" at bounding box center [1260, 108] width 19 height 11
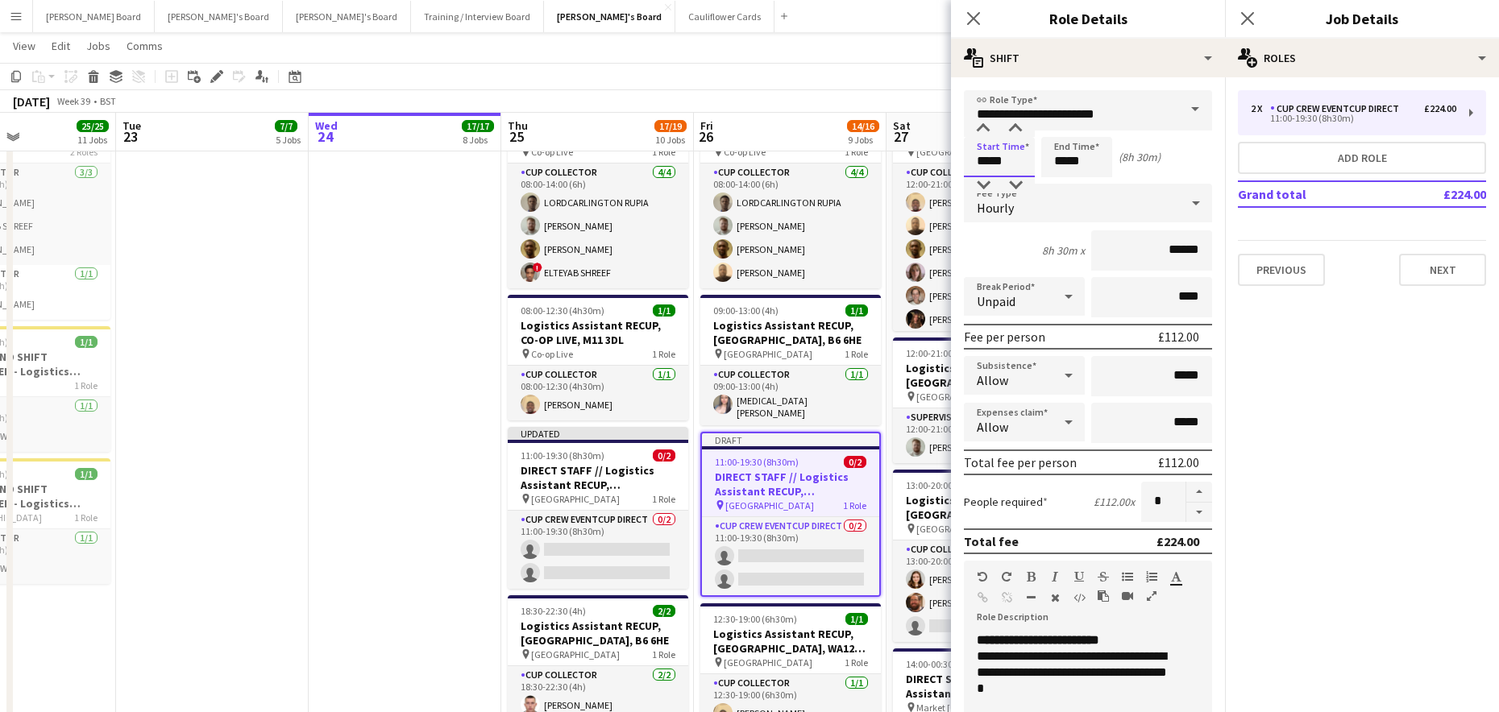
click at [990, 165] on input "*****" at bounding box center [999, 157] width 71 height 40
type input "*****"
click at [985, 182] on div at bounding box center [983, 185] width 32 height 16
click at [357, 433] on app-date-cell at bounding box center [405, 526] width 193 height 881
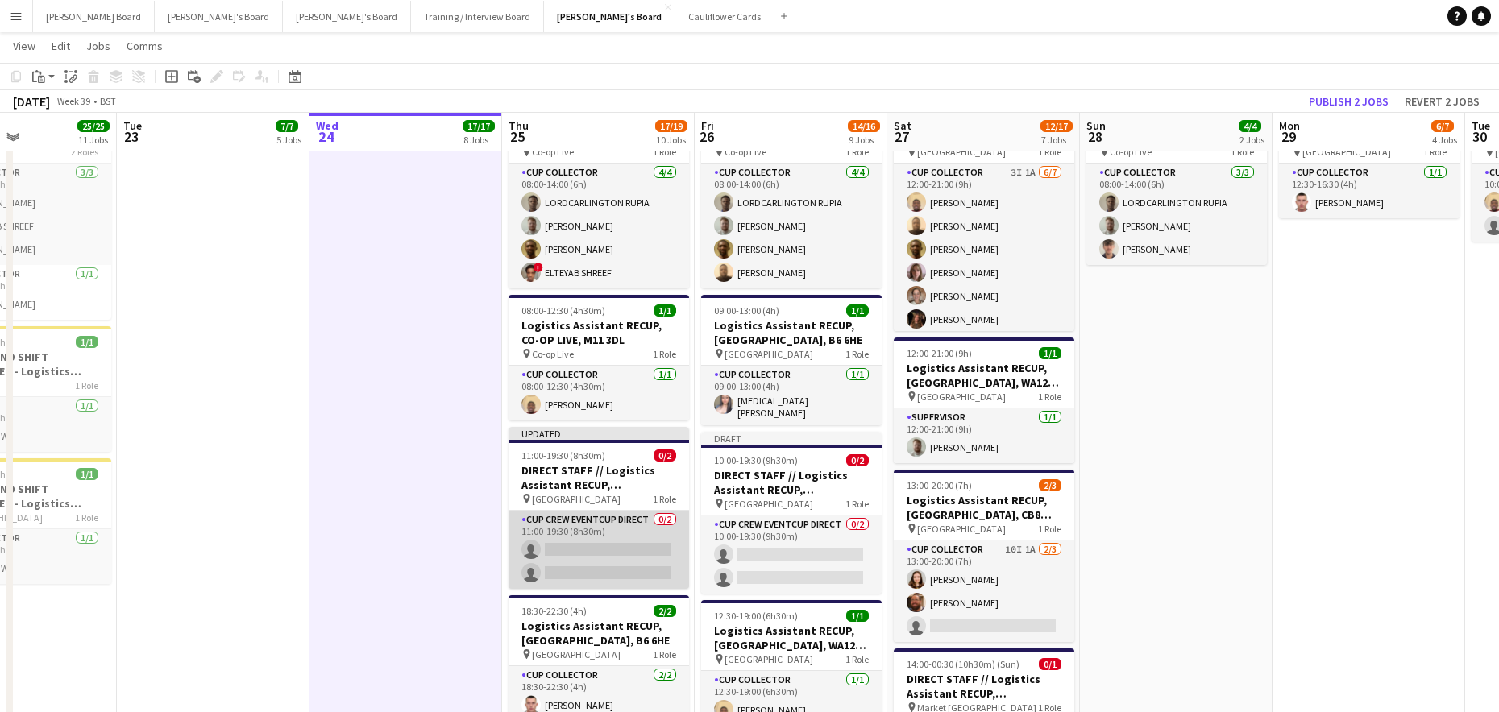
click at [602, 537] on app-card-role "CUP CREW EVENTCUP DIRECT 0/2 11:00-19:30 (8h30m) single-neutral-actions single-…" at bounding box center [598, 550] width 180 height 78
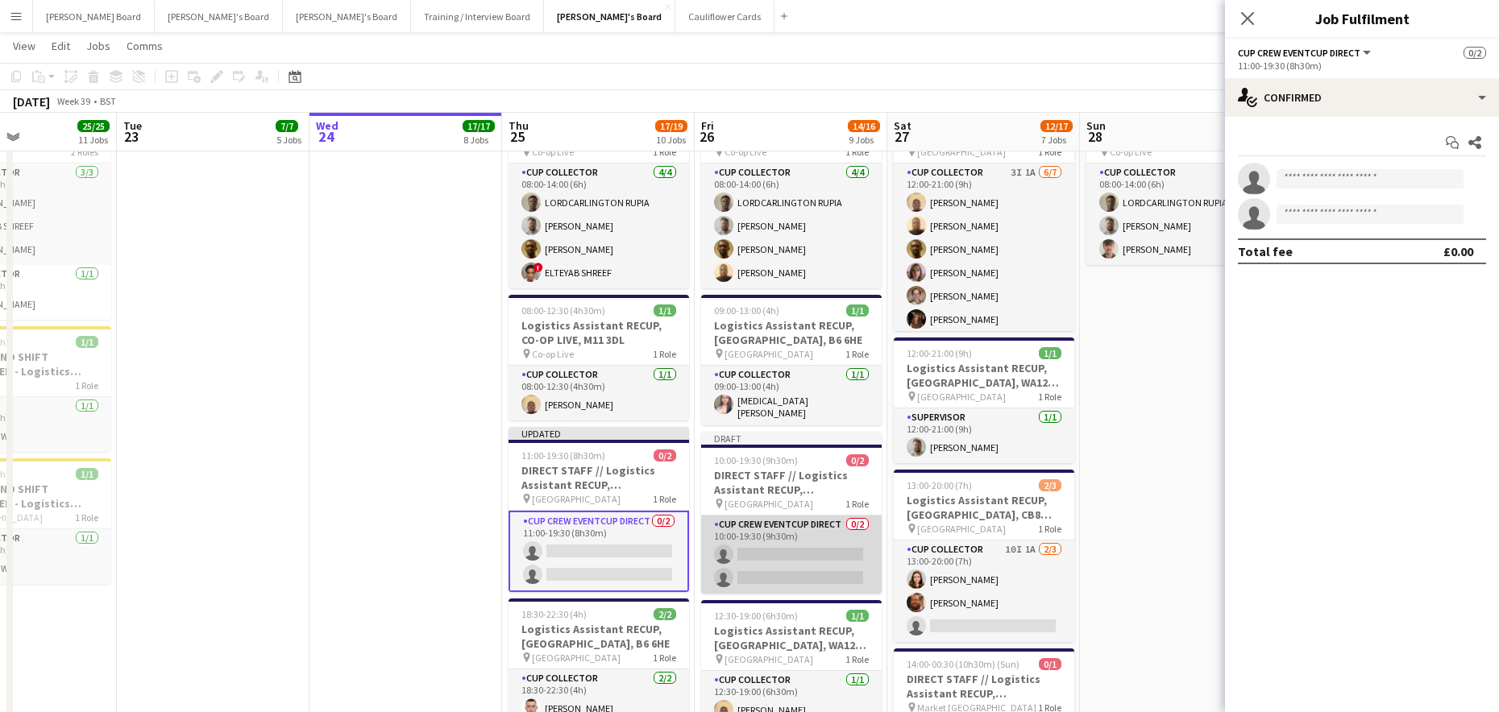
click at [756, 555] on app-card-role "CUP CREW EVENTCUP DIRECT 0/2 10:00-19:30 (9h30m) single-neutral-actions single-…" at bounding box center [791, 555] width 180 height 78
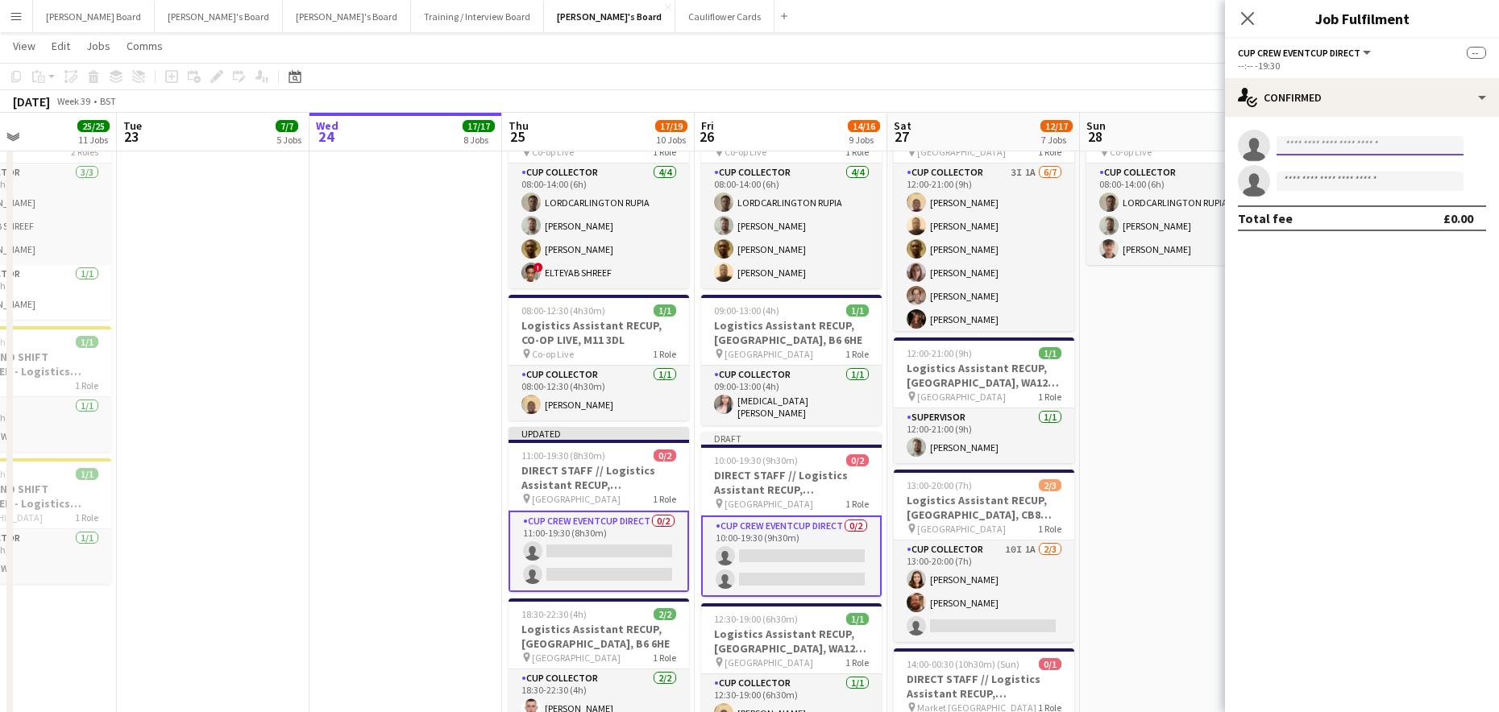
click at [1317, 151] on input at bounding box center [1369, 145] width 187 height 19
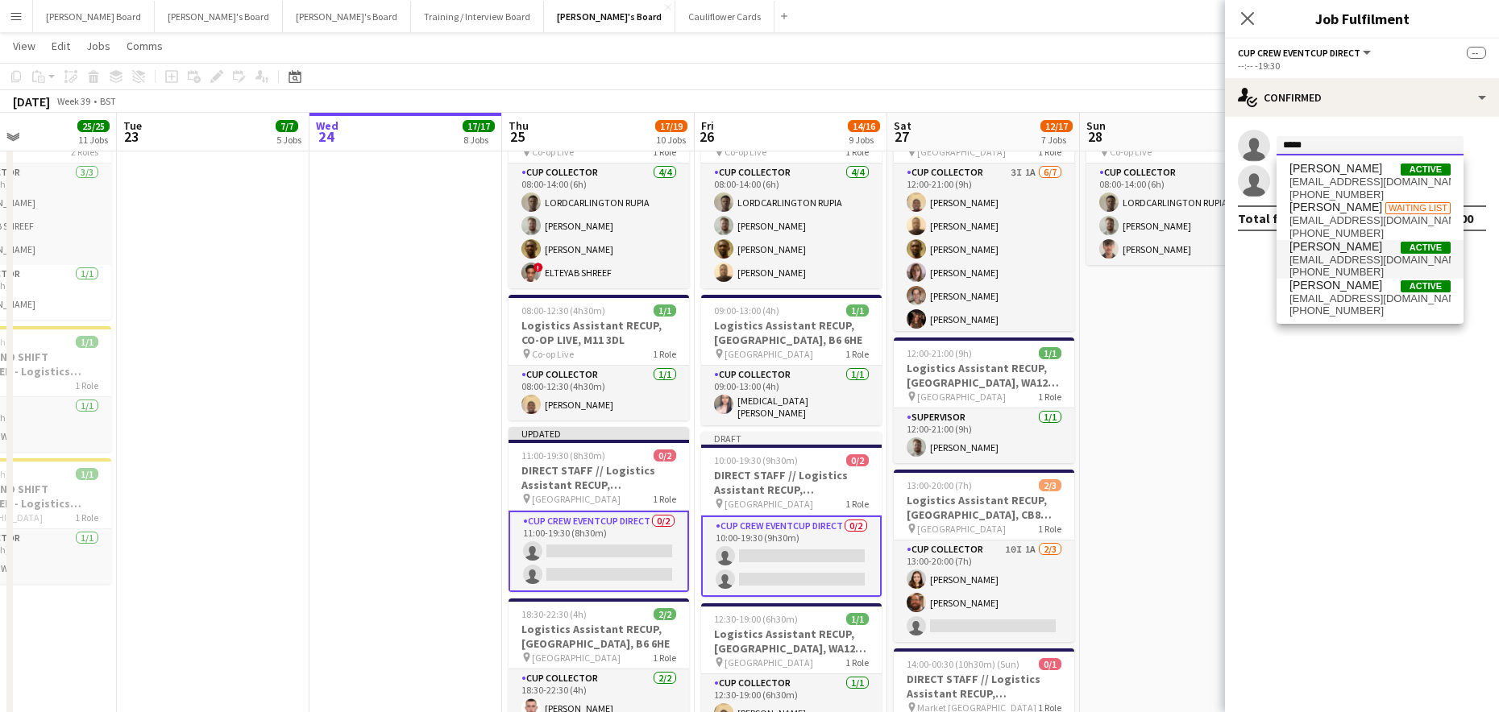
type input "*****"
click at [1343, 257] on span "carlyryan08@icloud.com" at bounding box center [1369, 260] width 161 height 13
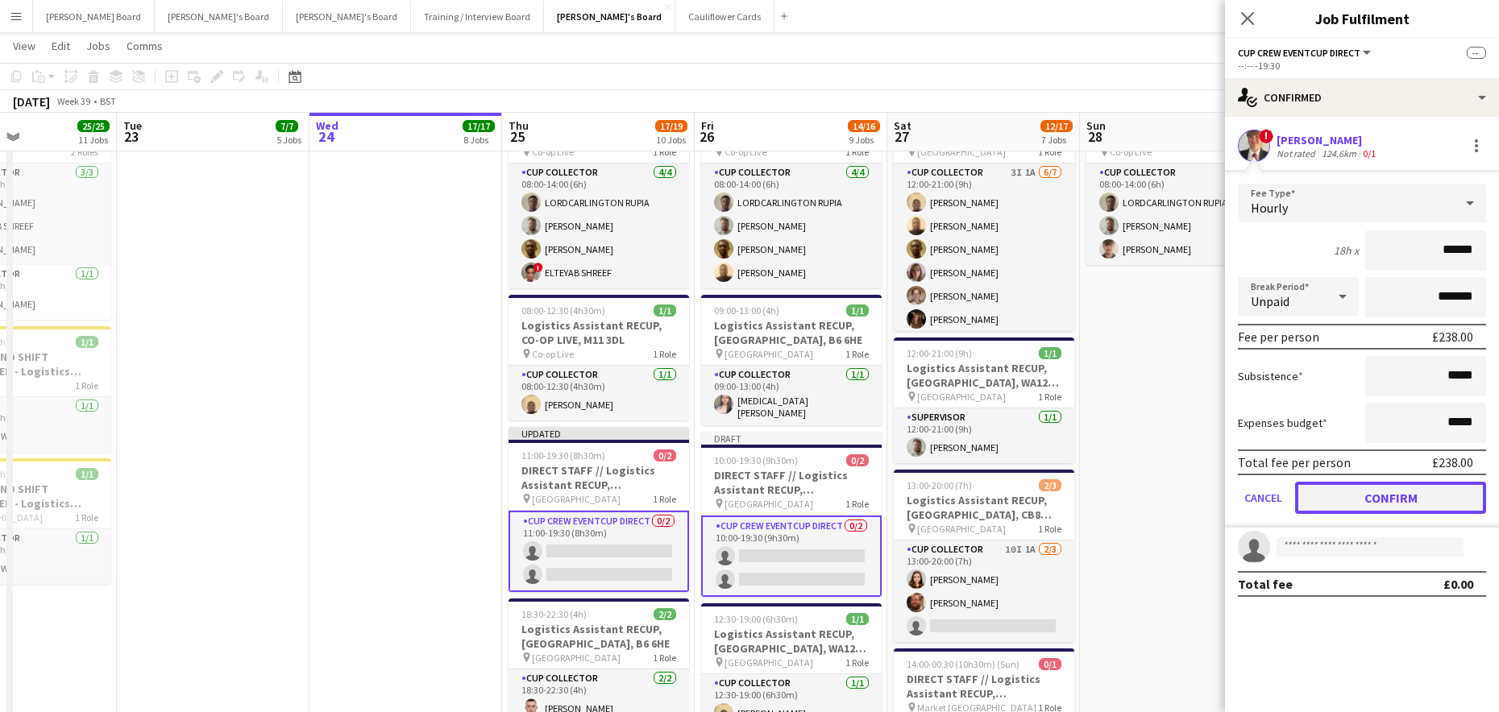
click at [1329, 504] on button "Confirm" at bounding box center [1390, 498] width 191 height 32
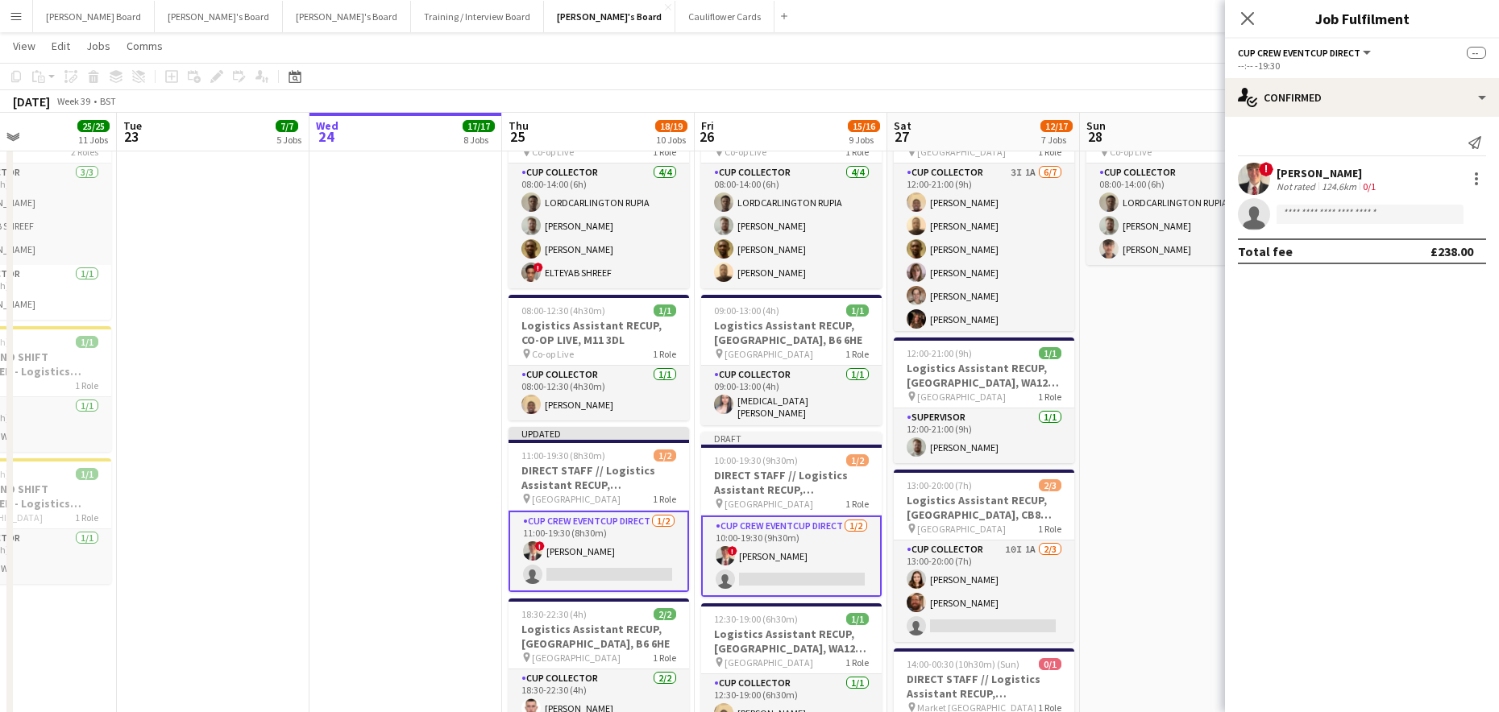
click at [1318, 226] on app-invite-slot "single-neutral-actions" at bounding box center [1362, 214] width 274 height 32
click at [1315, 222] on input at bounding box center [1369, 214] width 187 height 19
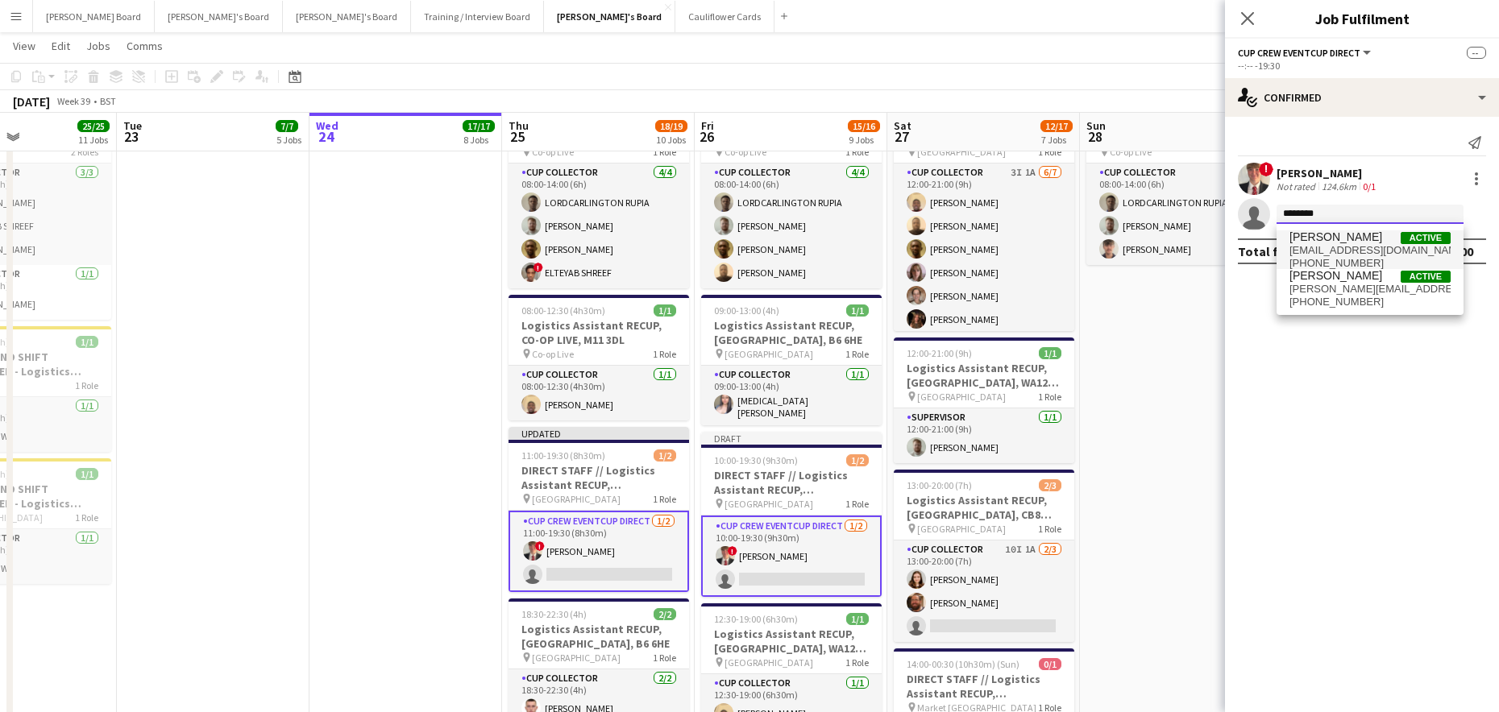
type input "********"
click at [1350, 238] on span "Olivia Newbert" at bounding box center [1335, 237] width 93 height 14
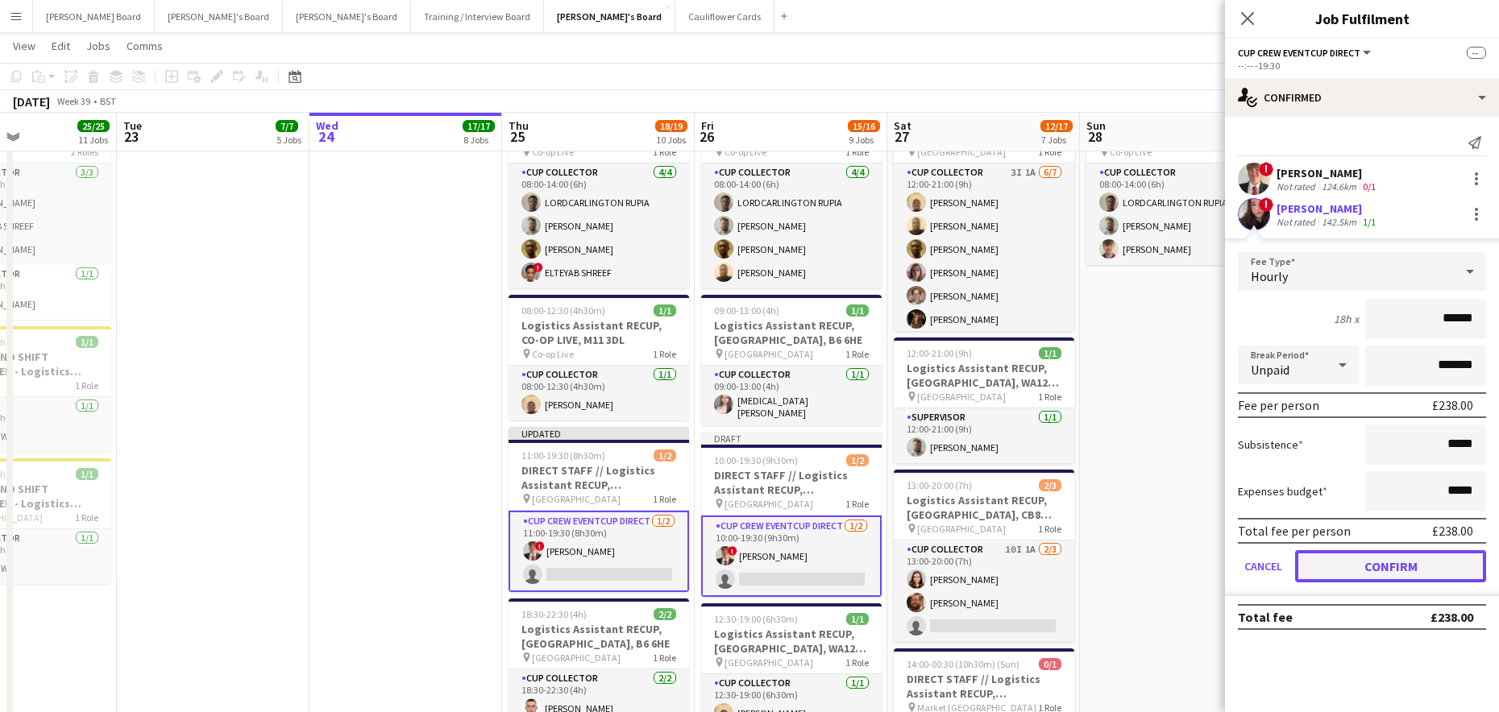
click at [1374, 557] on button "Confirm" at bounding box center [1390, 566] width 191 height 32
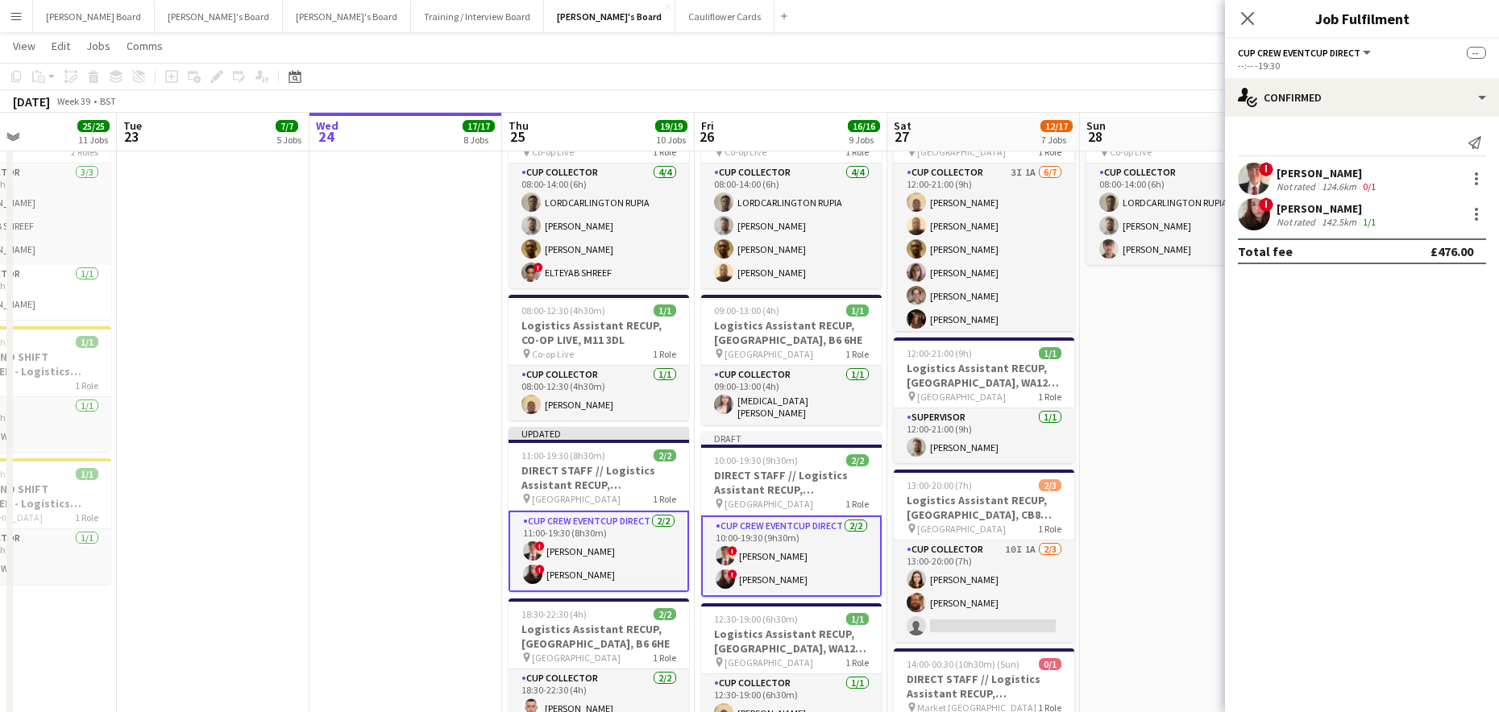
click at [1155, 401] on app-date-cell "08:00-14:00 (6h) 3/3 Logistics Assistant RECUP, CO-OP LIVE, M11 3DL pin Co-op L…" at bounding box center [1176, 526] width 193 height 881
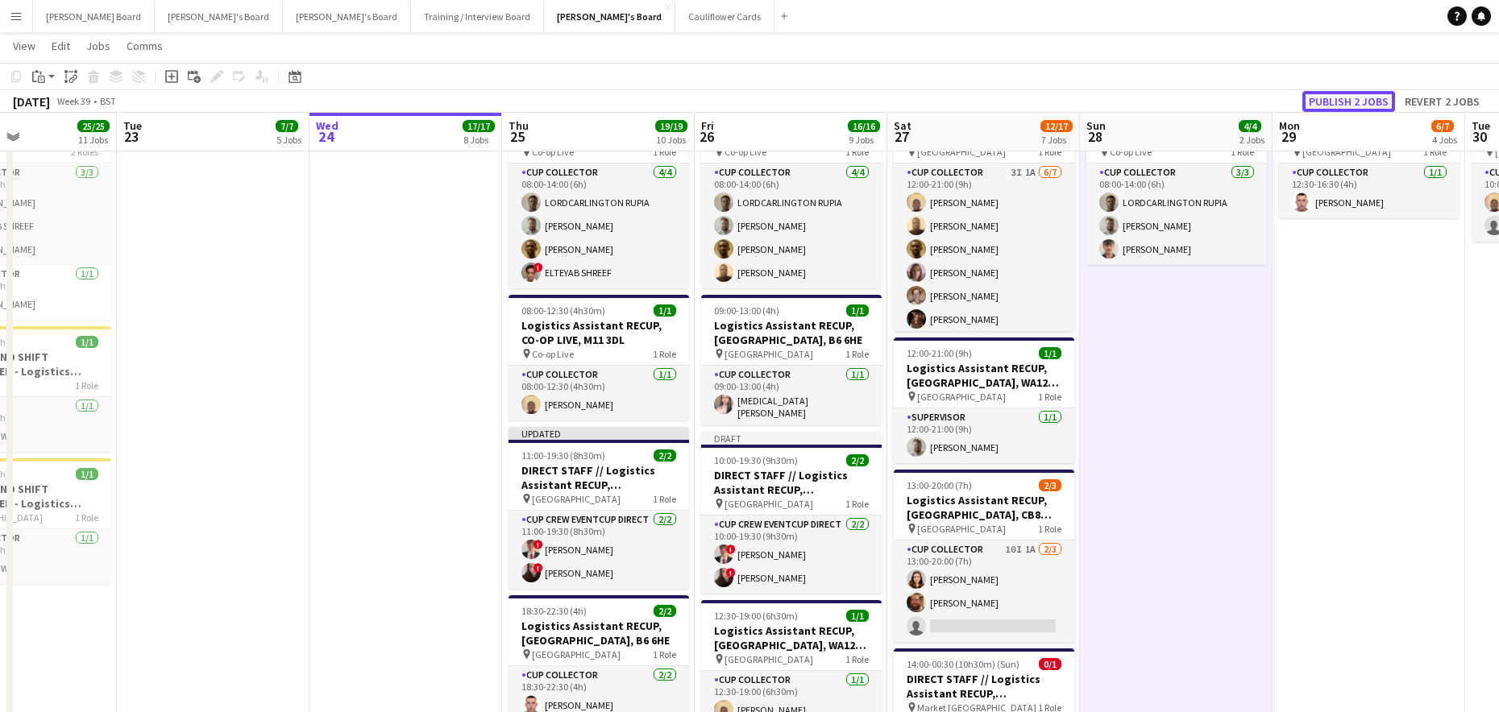
click at [1357, 106] on button "Publish 2 jobs" at bounding box center [1348, 101] width 93 height 21
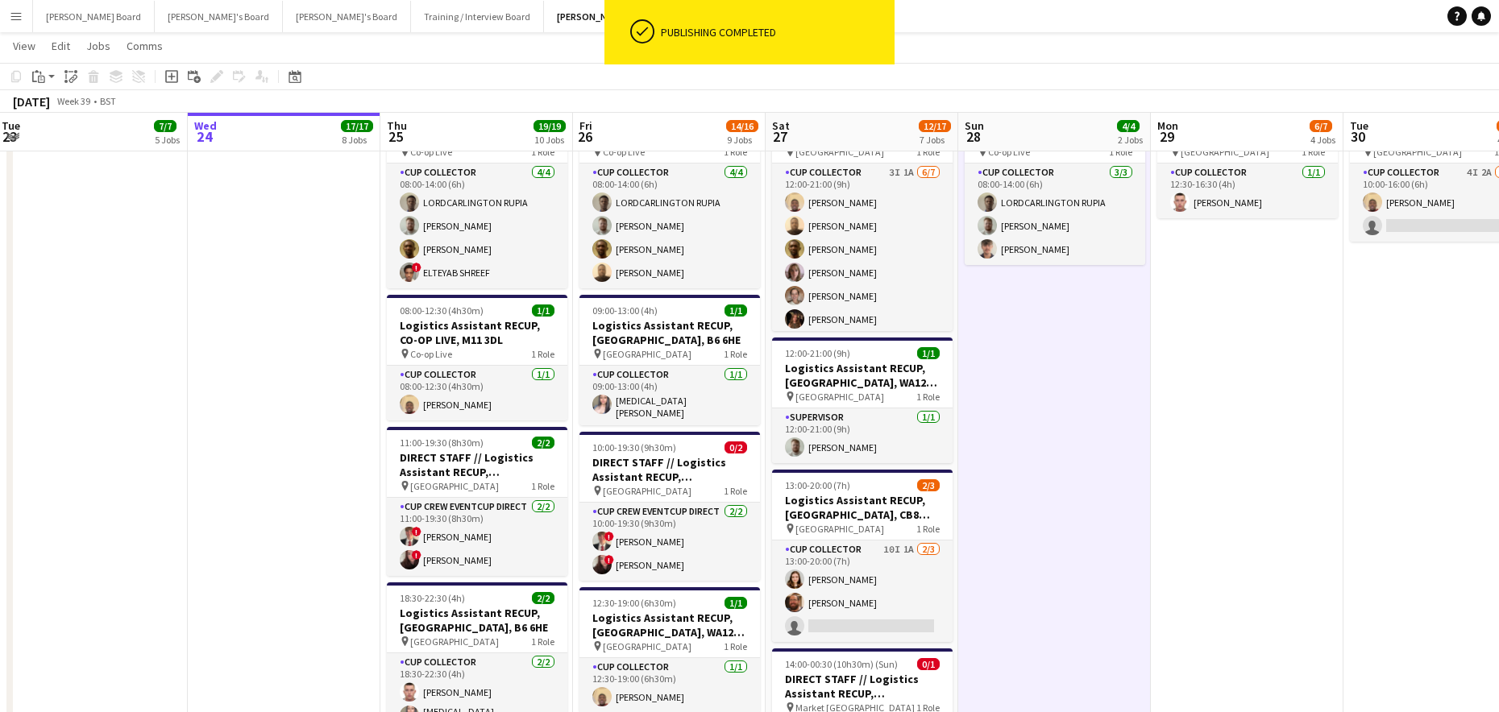
drag, startPoint x: 1247, startPoint y: 537, endPoint x: 1073, endPoint y: 527, distance: 173.6
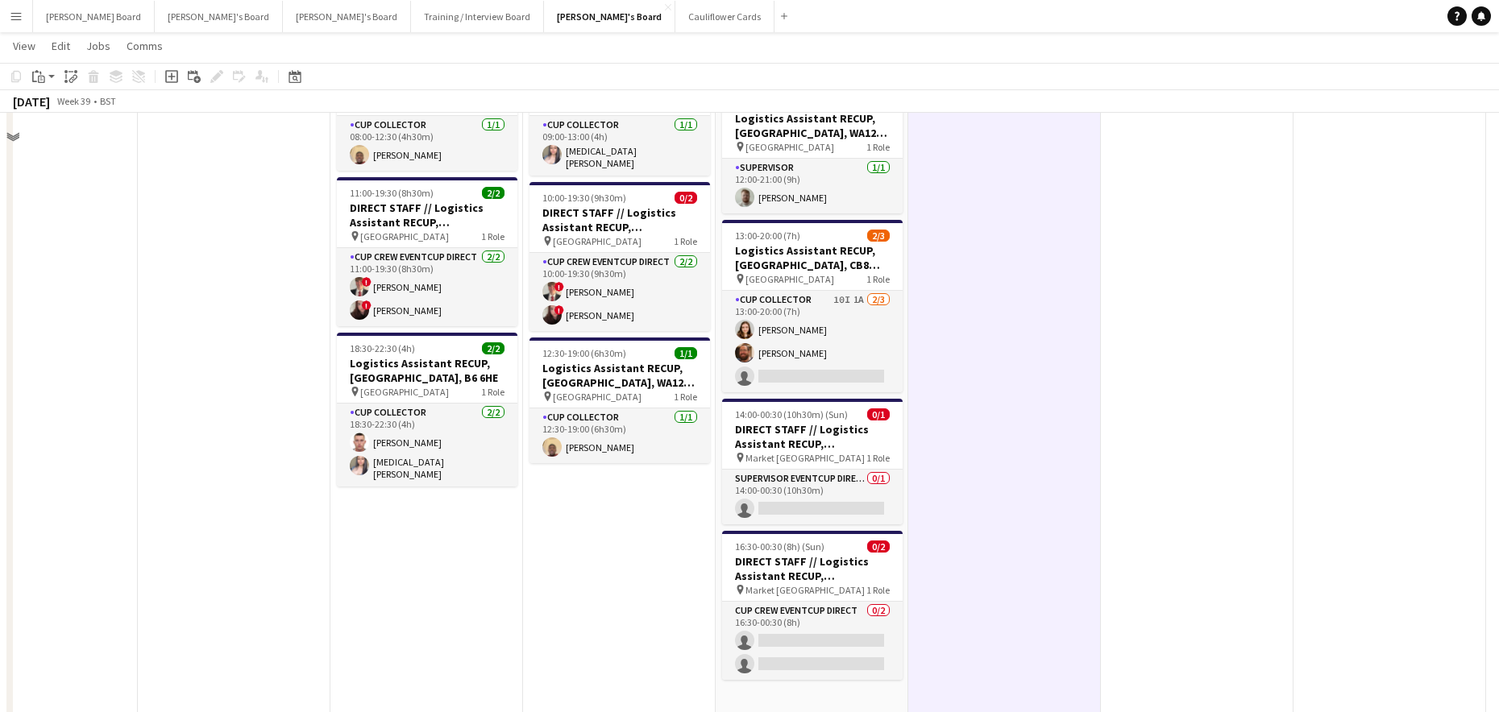
scroll to position [2256, 0]
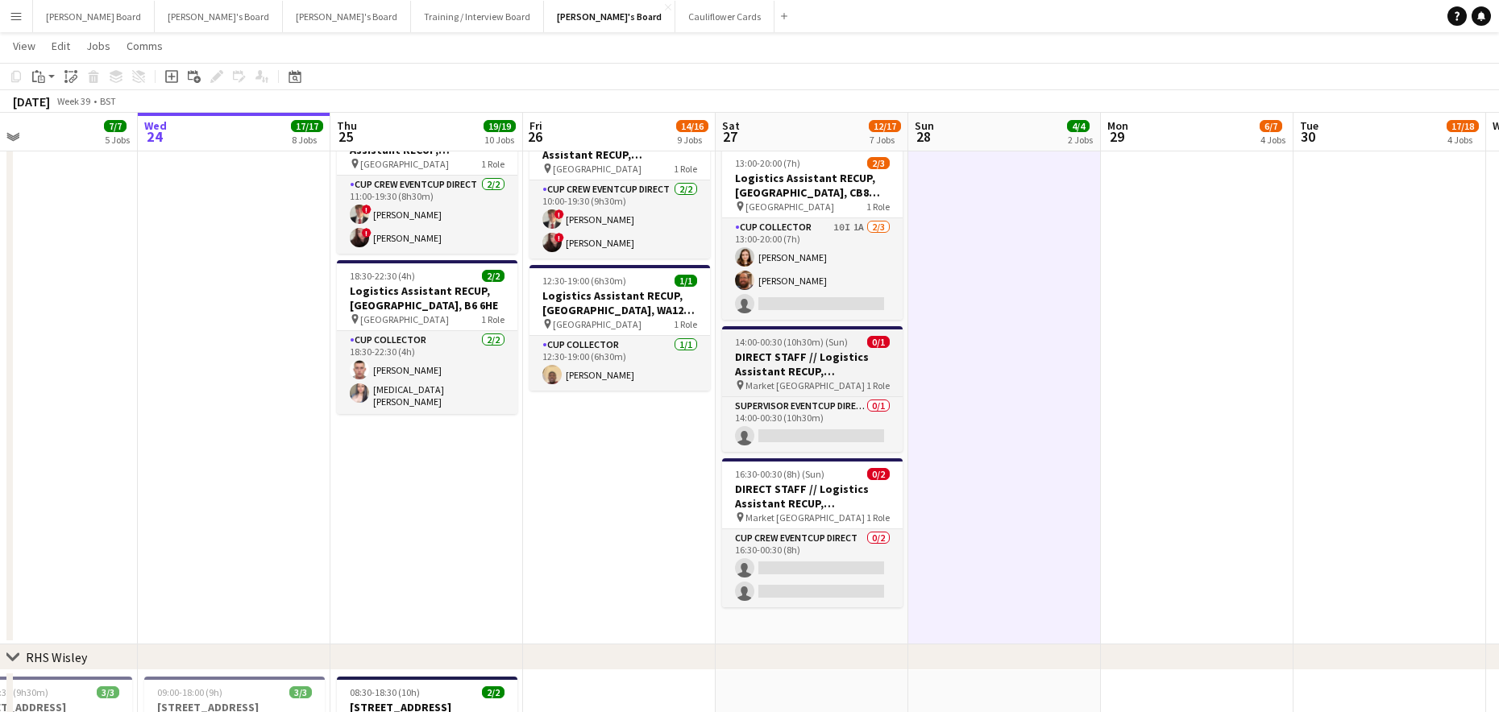
click at [796, 352] on h3 "DIRECT STAFF // Logistics Assistant RECUP, Market Rasen Racecourse, LN8 3EA" at bounding box center [812, 364] width 180 height 29
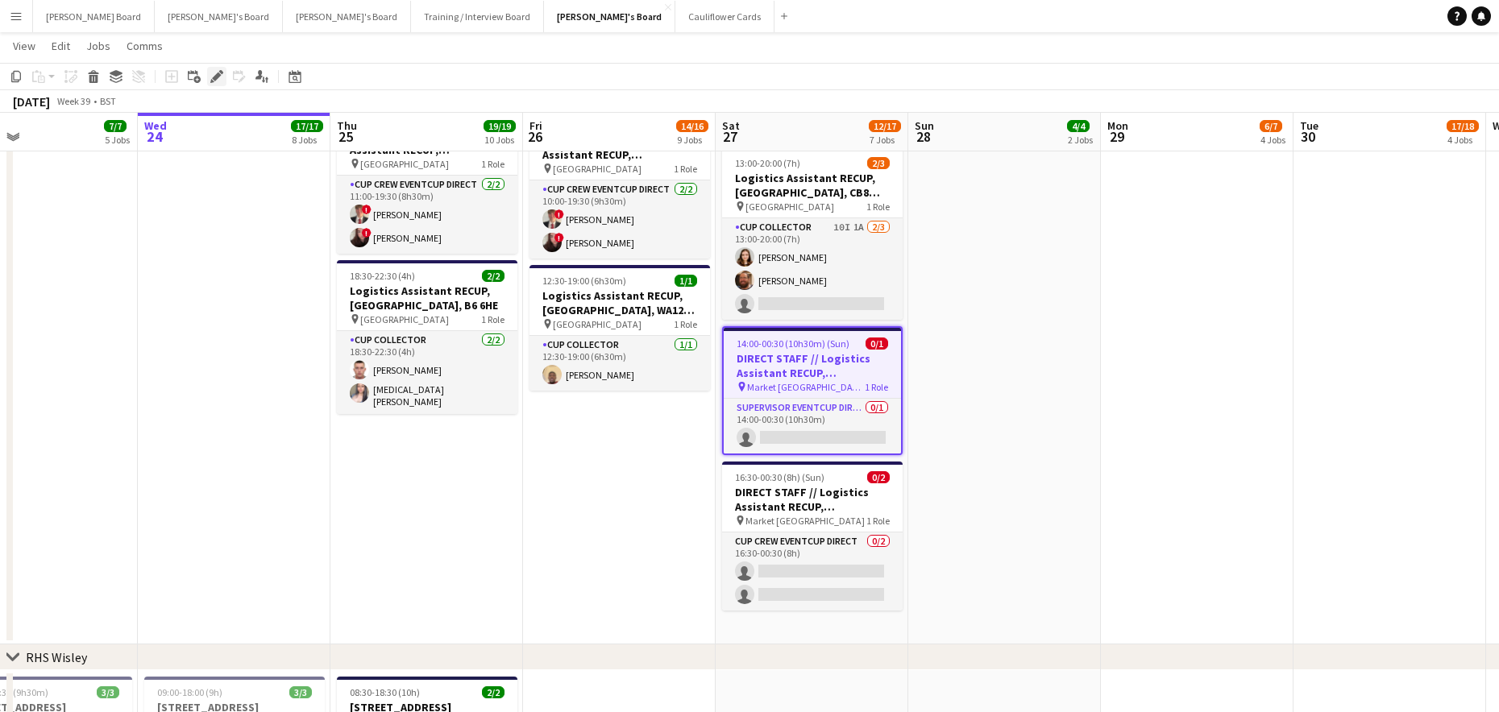
click at [213, 73] on icon "Edit" at bounding box center [216, 76] width 13 height 13
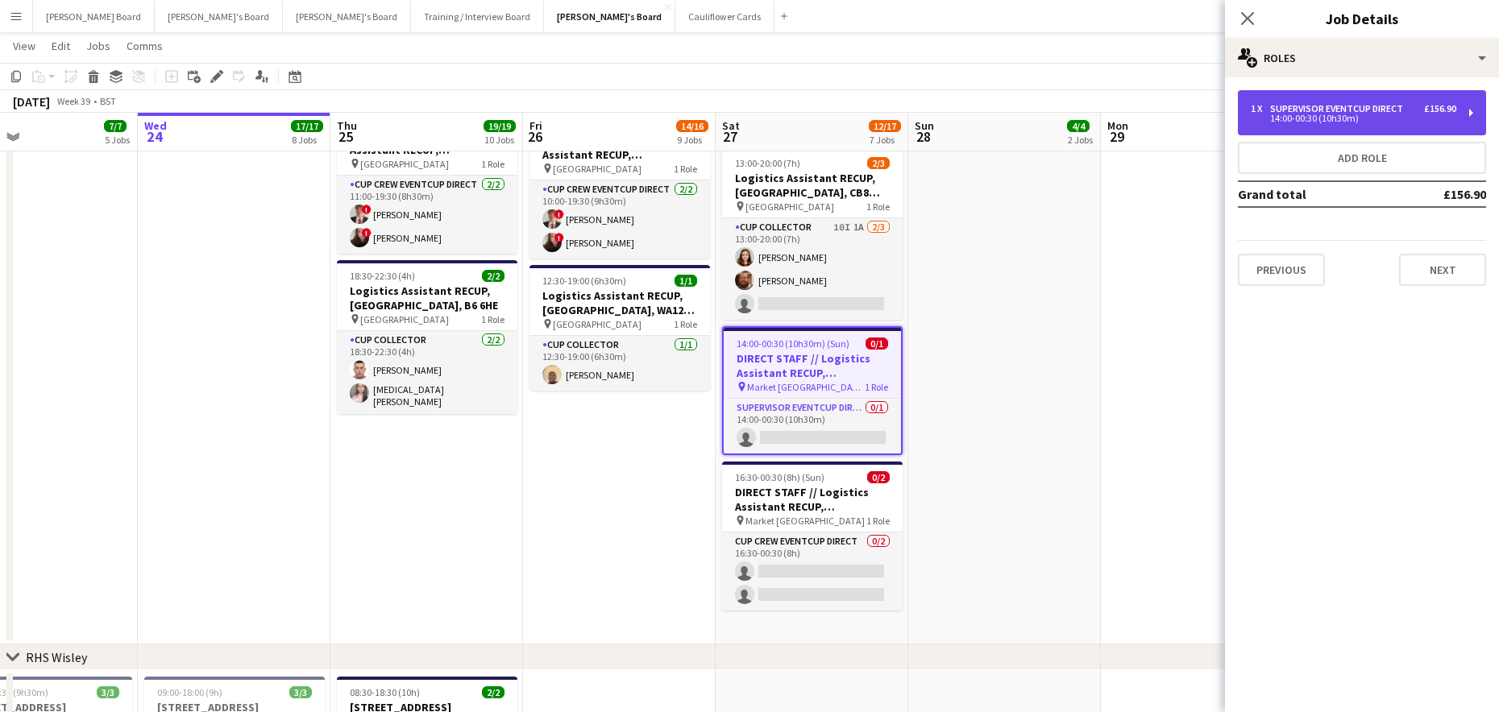
click at [1370, 111] on div "SUPERVISOR EVENTCUP DIRECT" at bounding box center [1339, 108] width 139 height 11
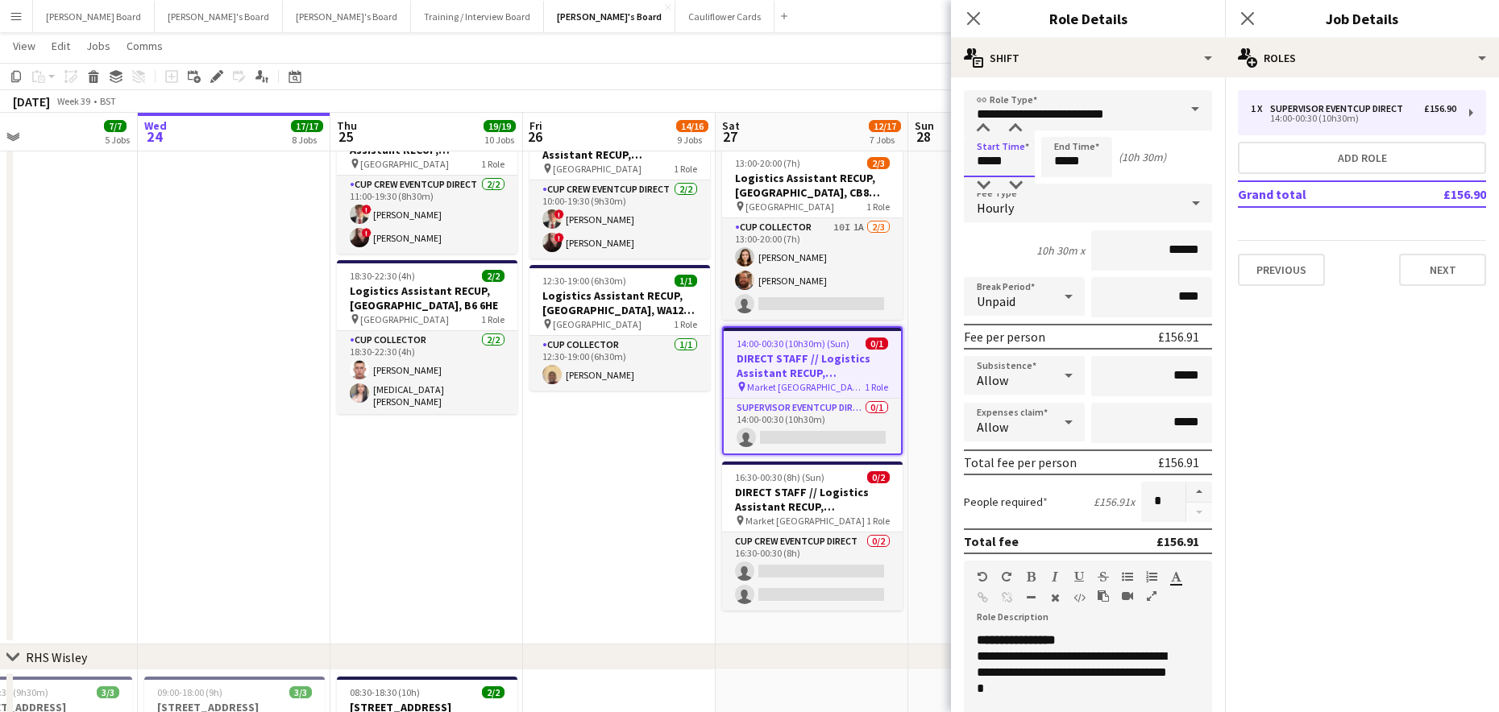
click at [974, 159] on input "*****" at bounding box center [999, 157] width 71 height 40
click at [979, 175] on input "*****" at bounding box center [999, 157] width 71 height 40
click at [980, 176] on input "*****" at bounding box center [999, 157] width 71 height 40
click at [981, 178] on div at bounding box center [983, 185] width 32 height 16
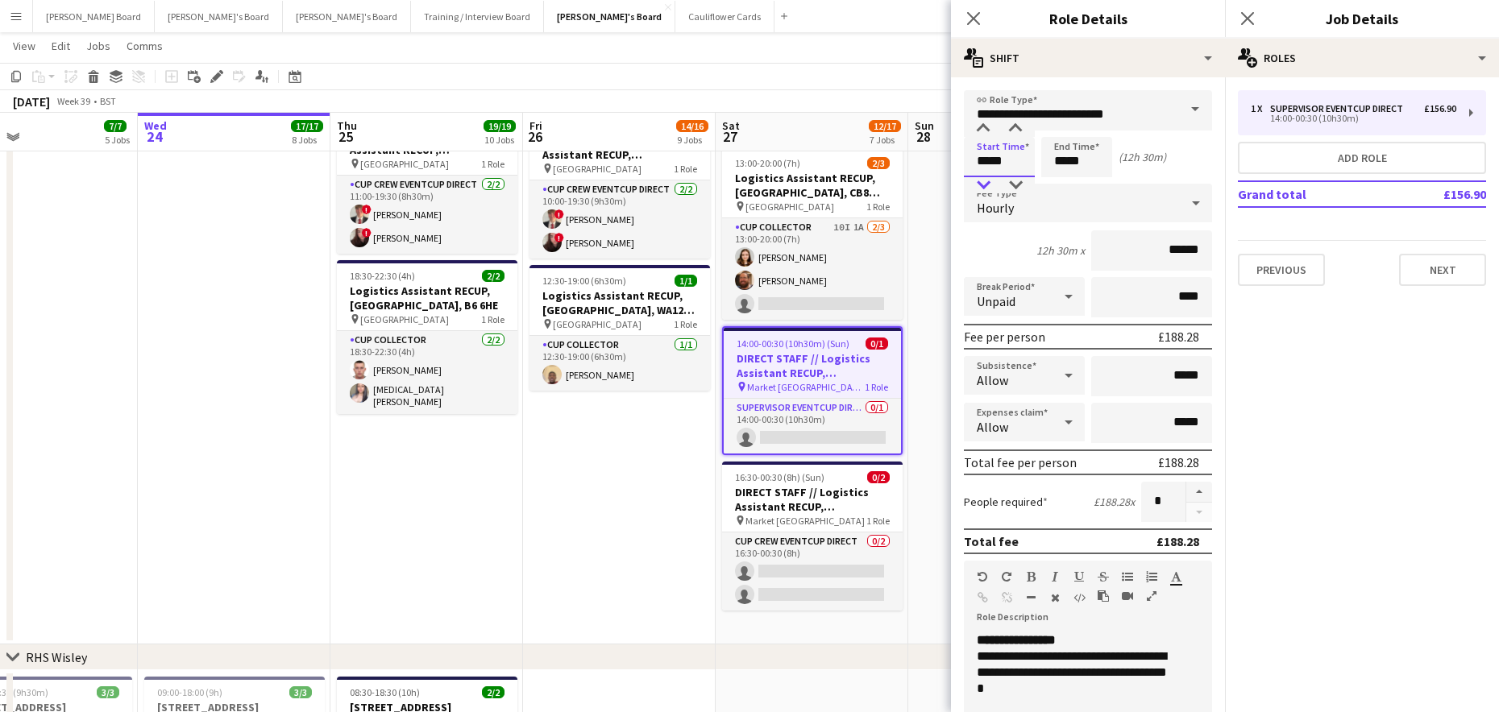
click at [981, 179] on div at bounding box center [983, 185] width 32 height 16
click at [1013, 135] on div at bounding box center [1015, 129] width 32 height 16
type input "*****"
click at [1013, 135] on div at bounding box center [1015, 129] width 32 height 16
click at [1079, 166] on input "*****" at bounding box center [1076, 157] width 71 height 40
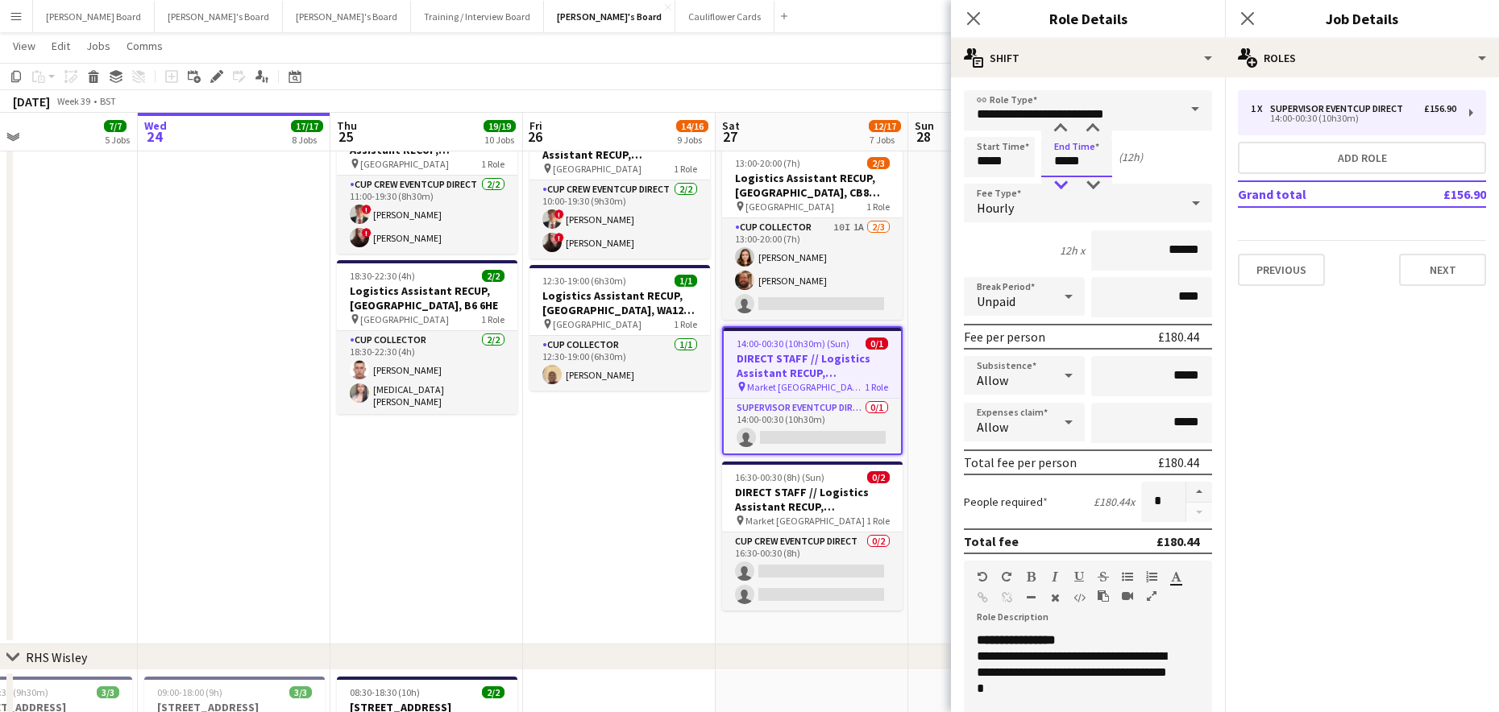
click at [1064, 181] on div at bounding box center [1060, 185] width 32 height 16
type input "*****"
click at [1064, 181] on div at bounding box center [1060, 185] width 32 height 16
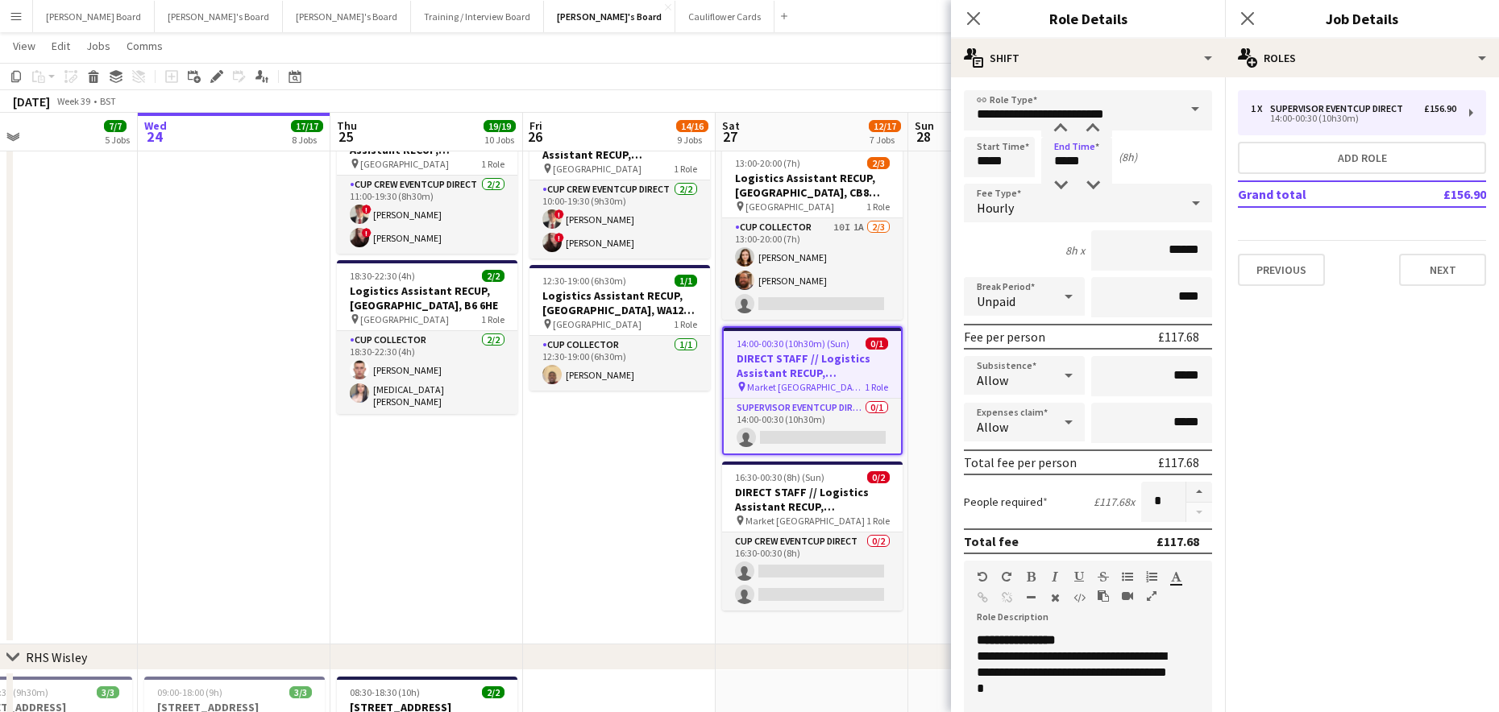
click at [913, 488] on app-date-cell "08:00-14:00 (6h) 3/3 Logistics Assistant RECUP, CO-OP LIVE, M11 3DL pin Co-op L…" at bounding box center [1004, 204] width 193 height 881
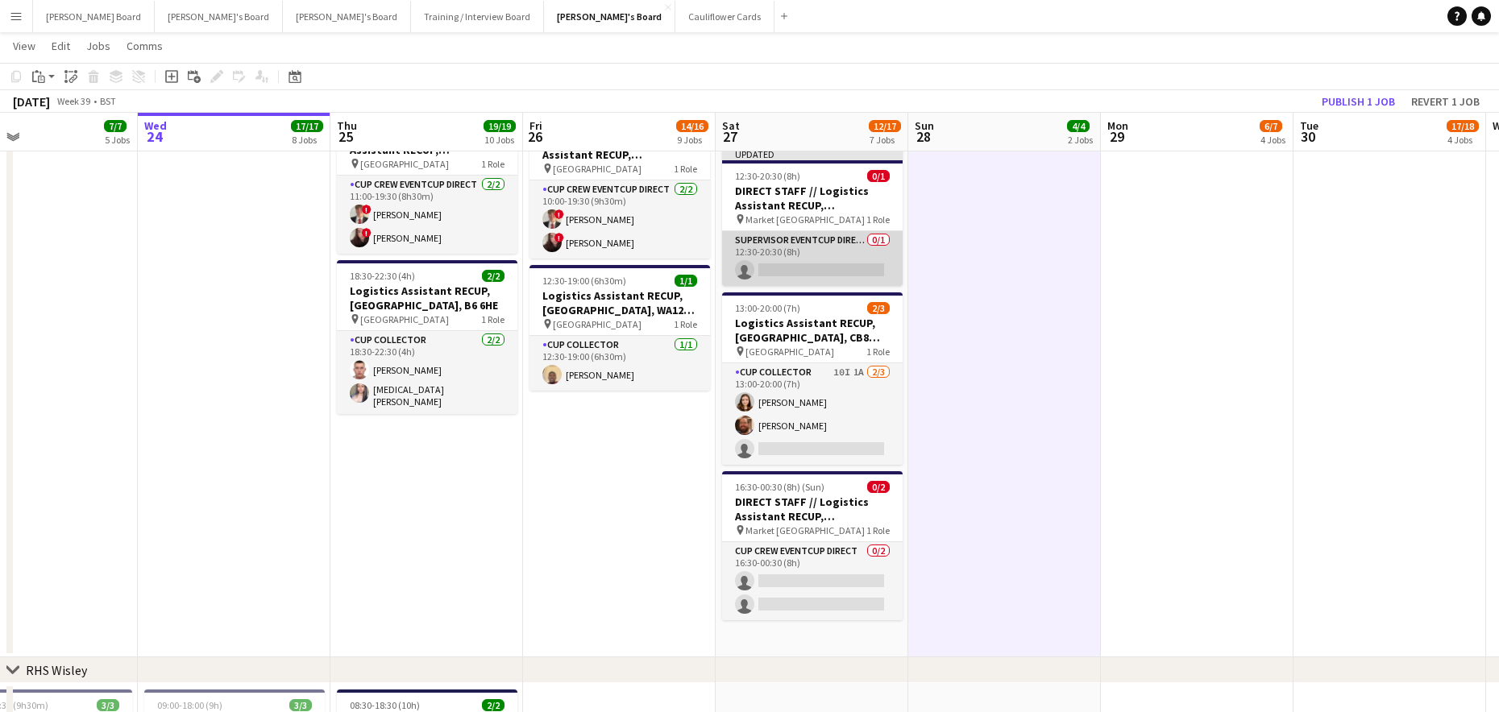
click at [808, 269] on app-card-role "SUPERVISOR EVENTCUP DIRECT 0/1 12:30-20:30 (8h) single-neutral-actions" at bounding box center [812, 258] width 180 height 55
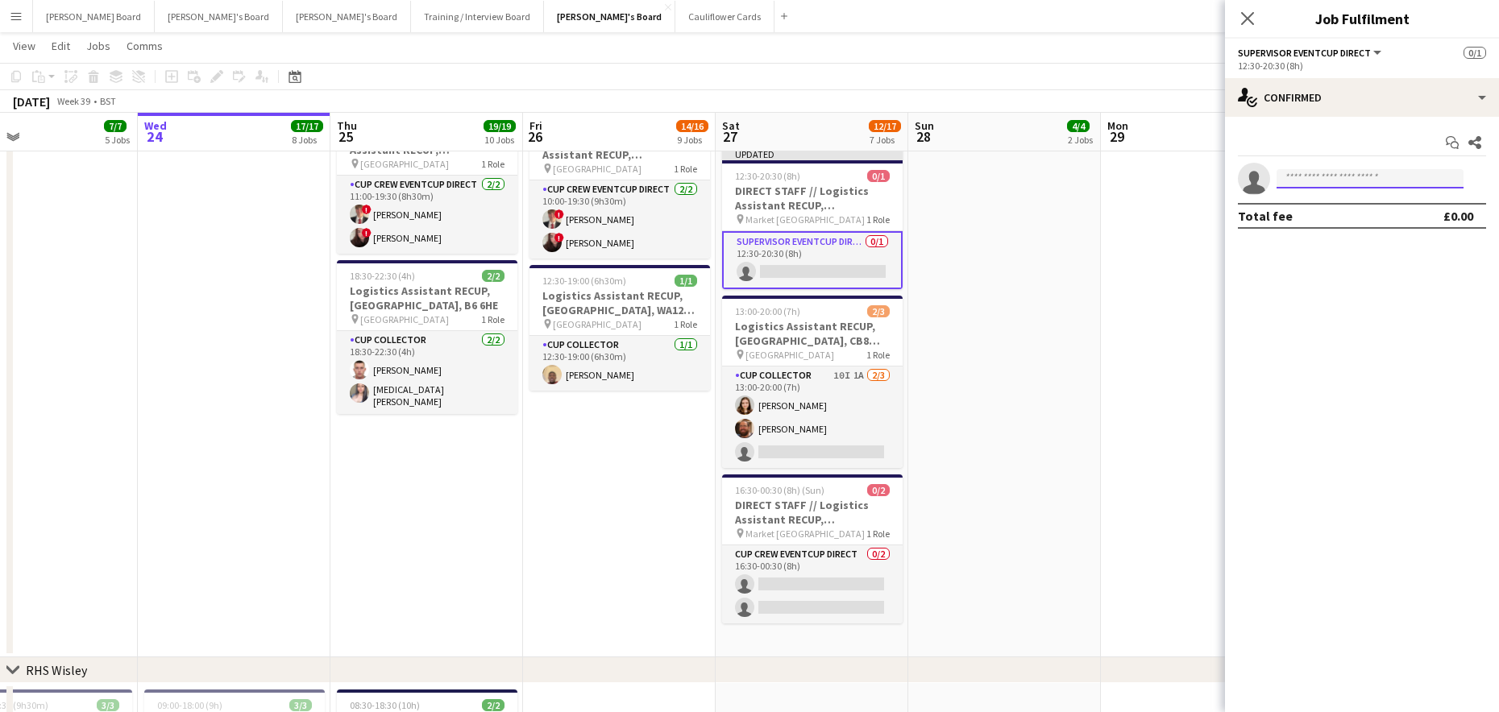
click at [1329, 184] on input at bounding box center [1369, 178] width 187 height 19
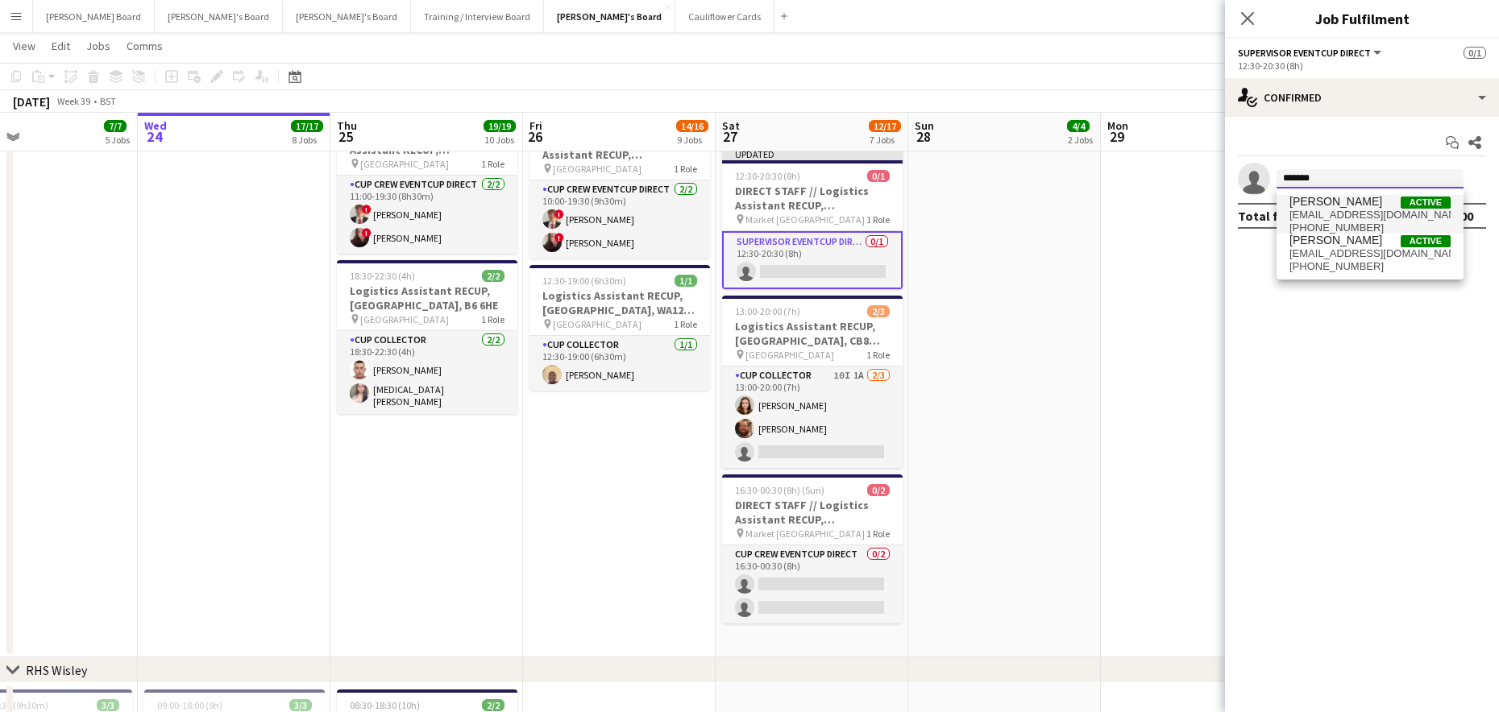
type input "*******"
click at [1374, 222] on span "+447775767016" at bounding box center [1369, 228] width 161 height 13
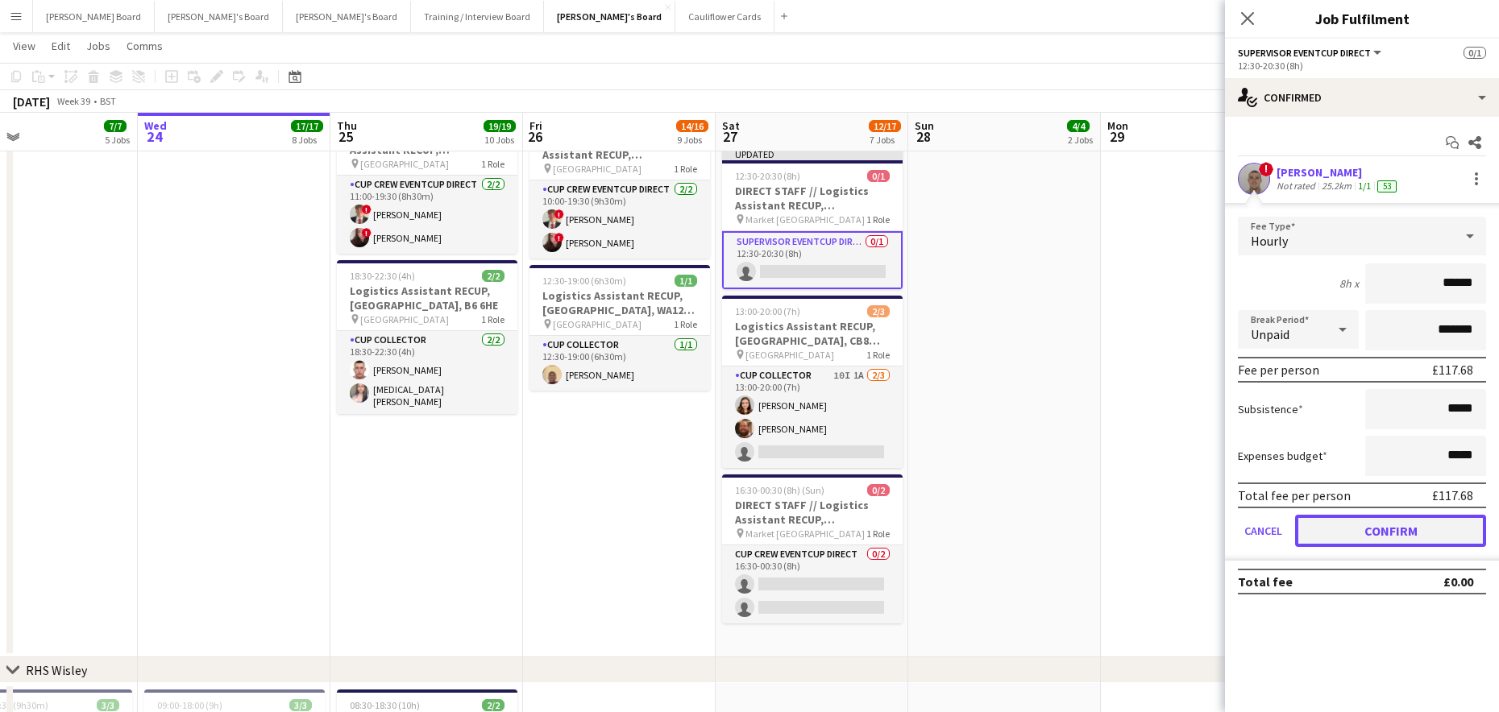
click at [1355, 532] on button "Confirm" at bounding box center [1390, 531] width 191 height 32
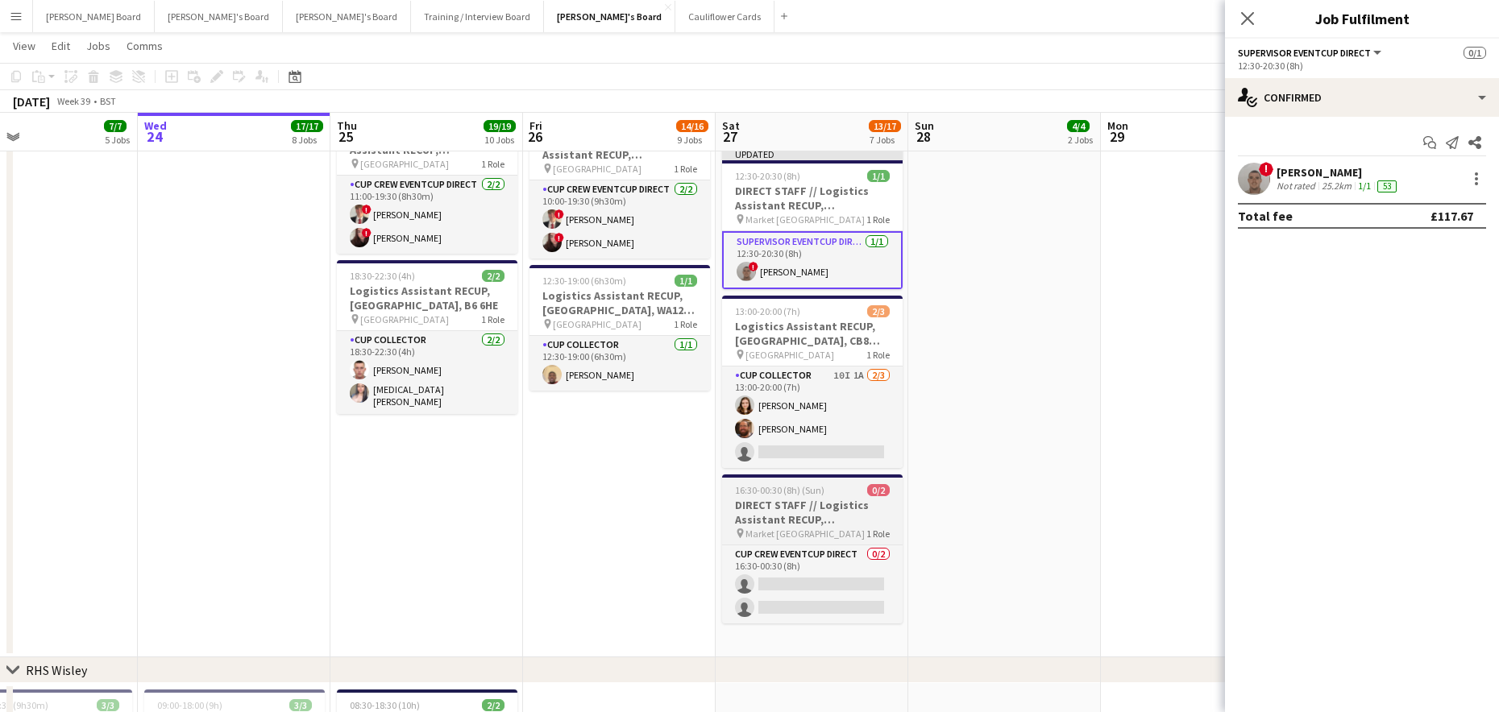
click at [785, 513] on h3 "DIRECT STAFF // Logistics Assistant RECUP, Market Rasen Racecourse, LN8 3EA" at bounding box center [812, 512] width 180 height 29
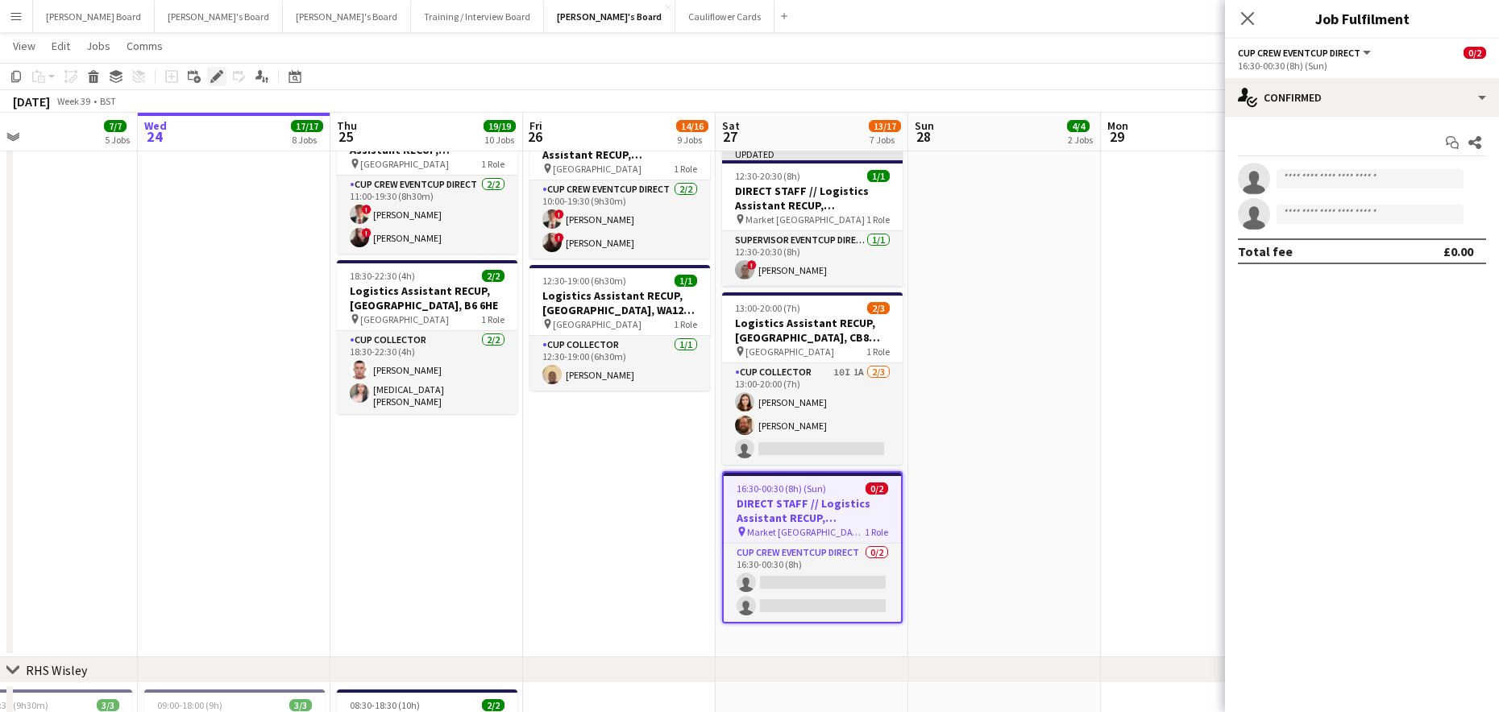
click at [218, 77] on icon at bounding box center [216, 77] width 9 height 9
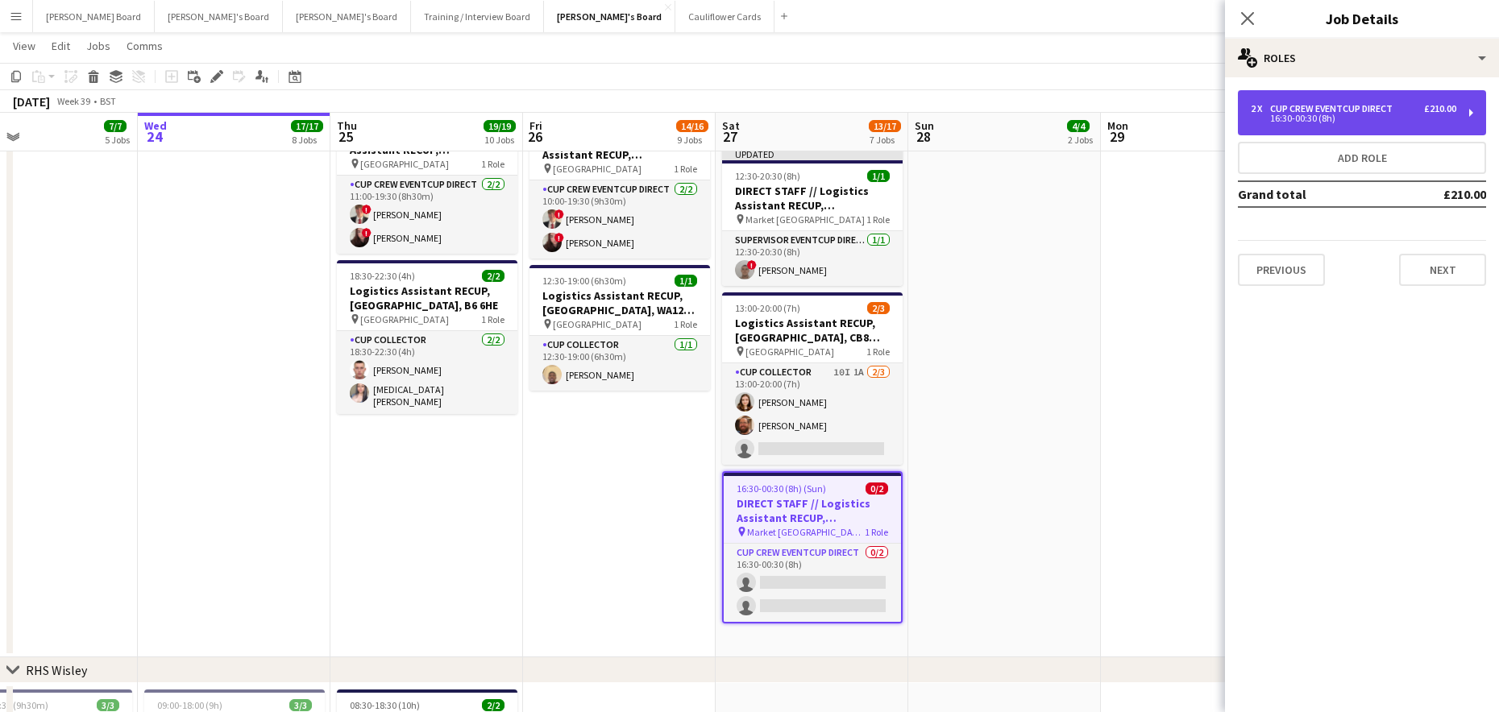
click at [1268, 113] on div "2 x" at bounding box center [1260, 108] width 19 height 11
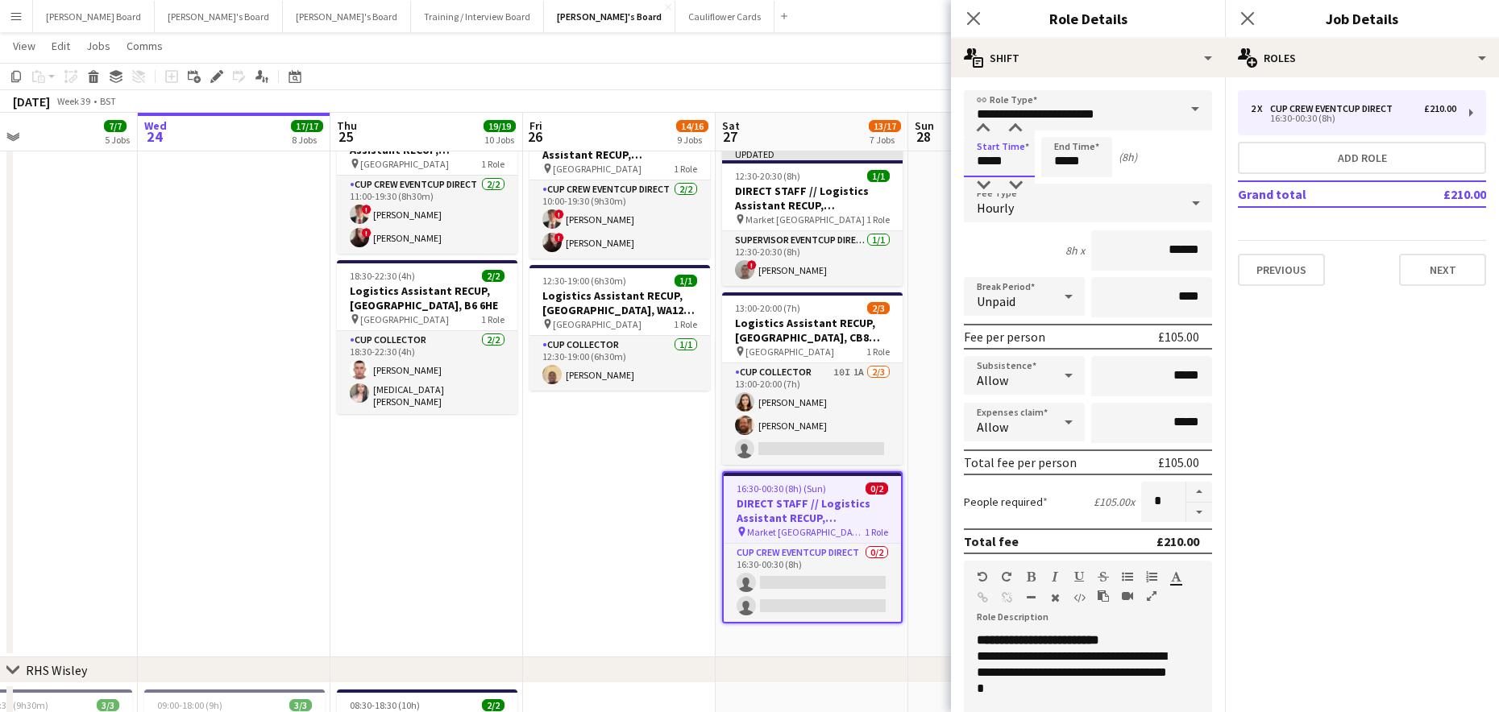
click at [992, 159] on input "*****" at bounding box center [999, 157] width 71 height 40
click at [989, 184] on div at bounding box center [983, 185] width 32 height 16
click at [989, 185] on div at bounding box center [983, 185] width 32 height 16
type input "*****"
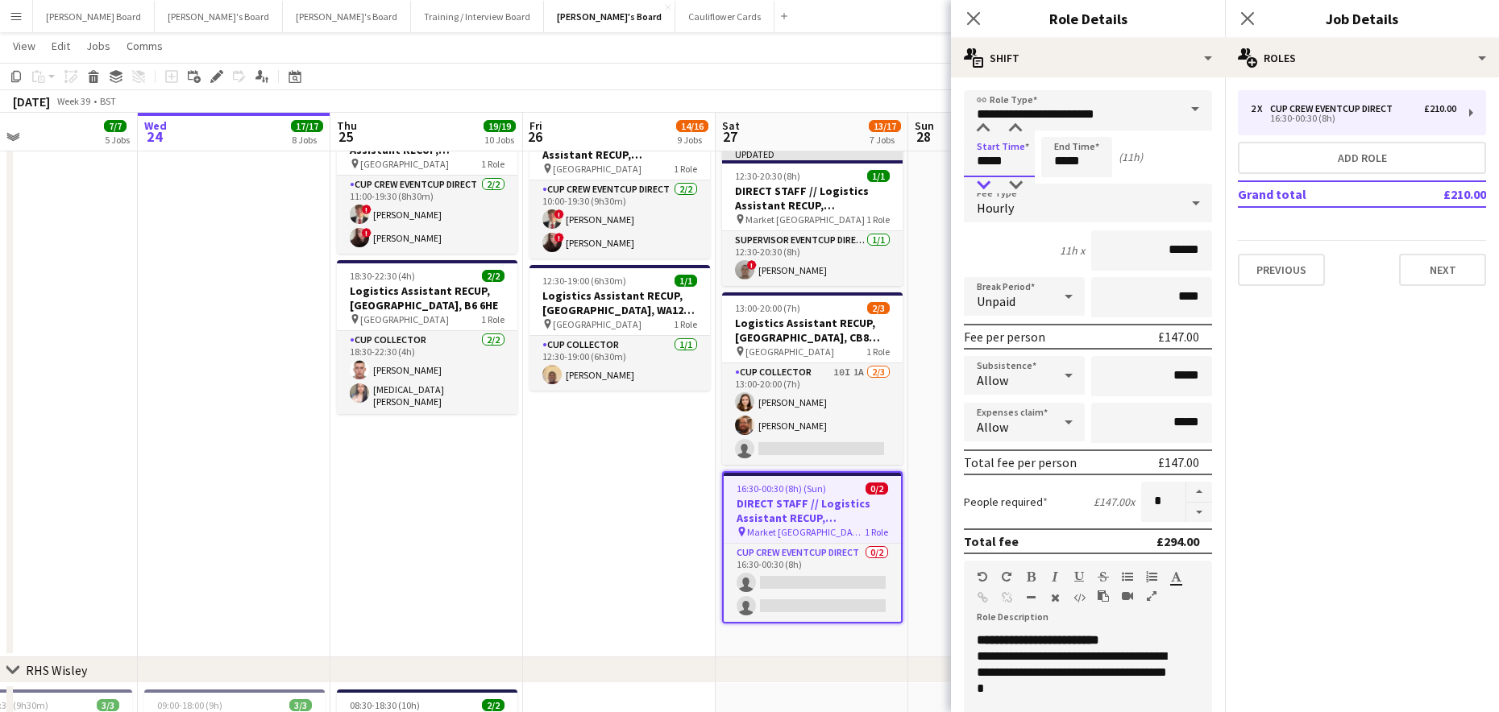
click at [989, 185] on div at bounding box center [983, 185] width 32 height 16
click at [1070, 162] on input "*****" at bounding box center [1076, 157] width 71 height 40
click at [1062, 186] on div at bounding box center [1060, 185] width 32 height 16
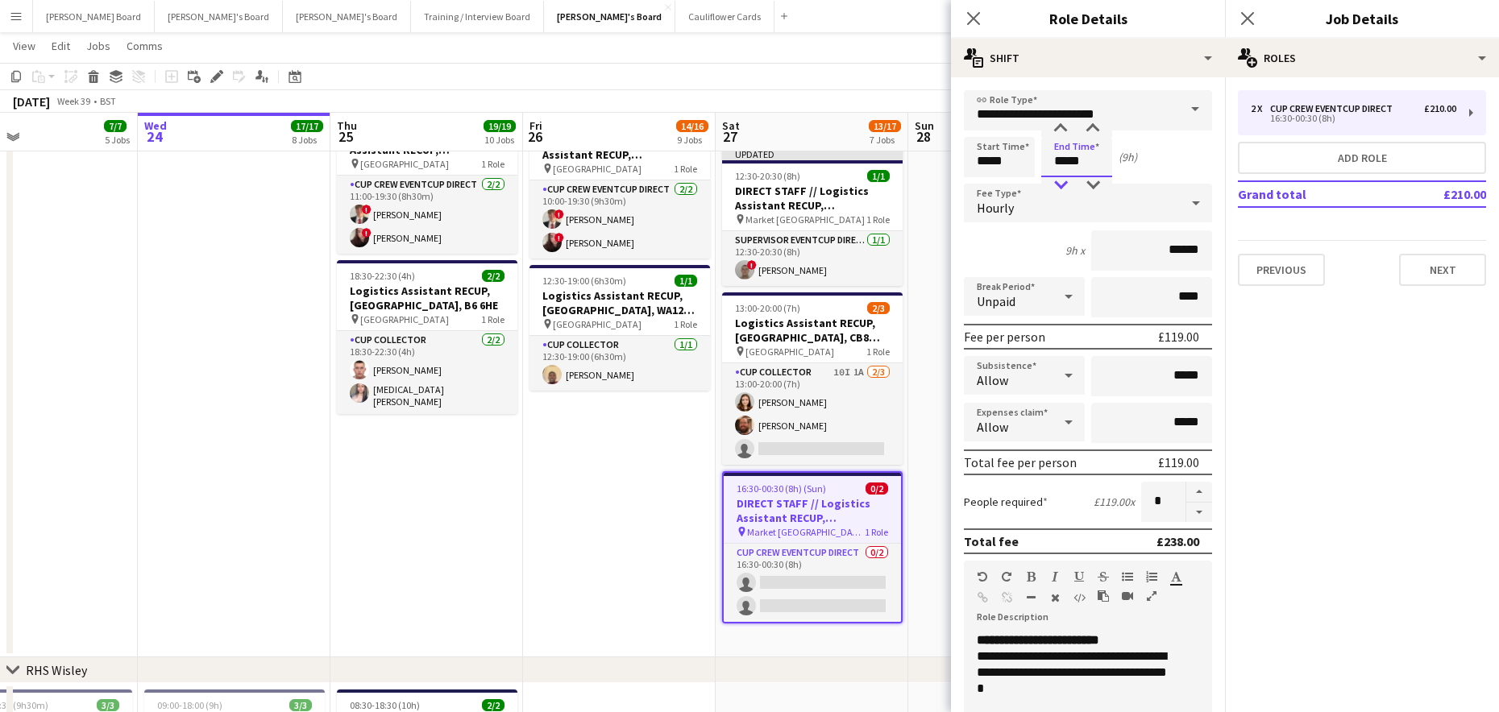
type input "*****"
click at [1062, 186] on div at bounding box center [1060, 185] width 32 height 16
click at [1192, 512] on button "button" at bounding box center [1199, 513] width 26 height 20
type input "*"
drag, startPoint x: 821, startPoint y: 691, endPoint x: 821, endPoint y: 682, distance: 9.7
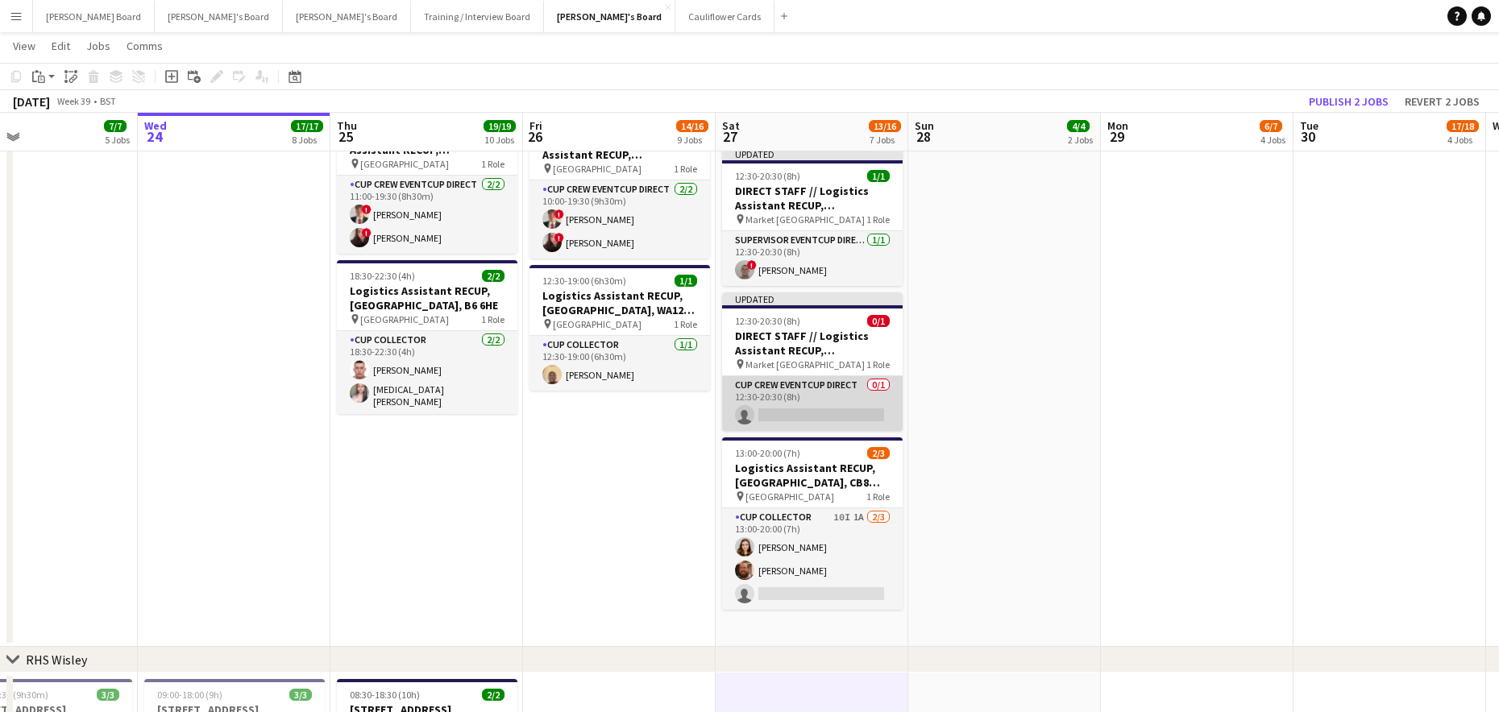
click at [826, 387] on app-card-role "CUP CREW EVENTCUP DIRECT 0/1 12:30-20:30 (8h) single-neutral-actions" at bounding box center [812, 403] width 180 height 55
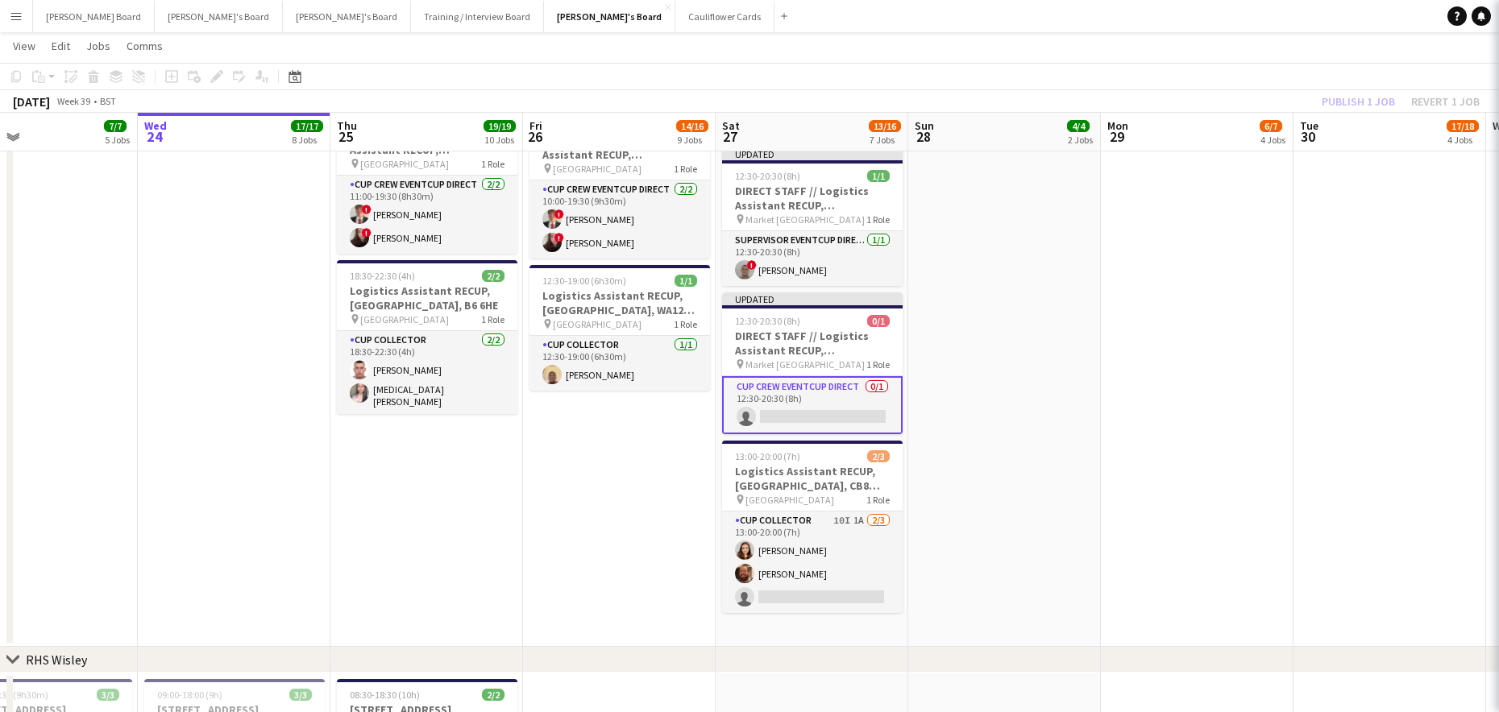
scroll to position [0, 632]
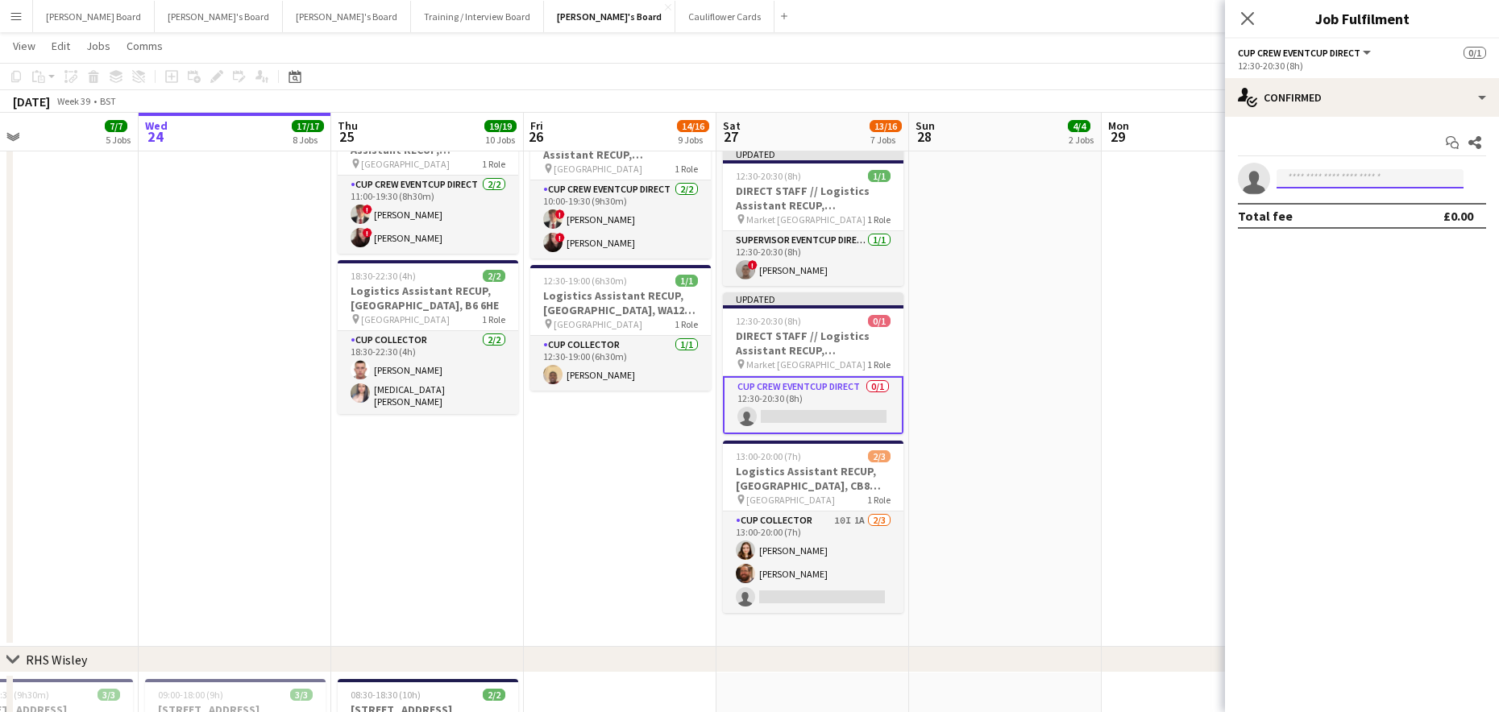
click at [1317, 180] on input at bounding box center [1369, 178] width 187 height 19
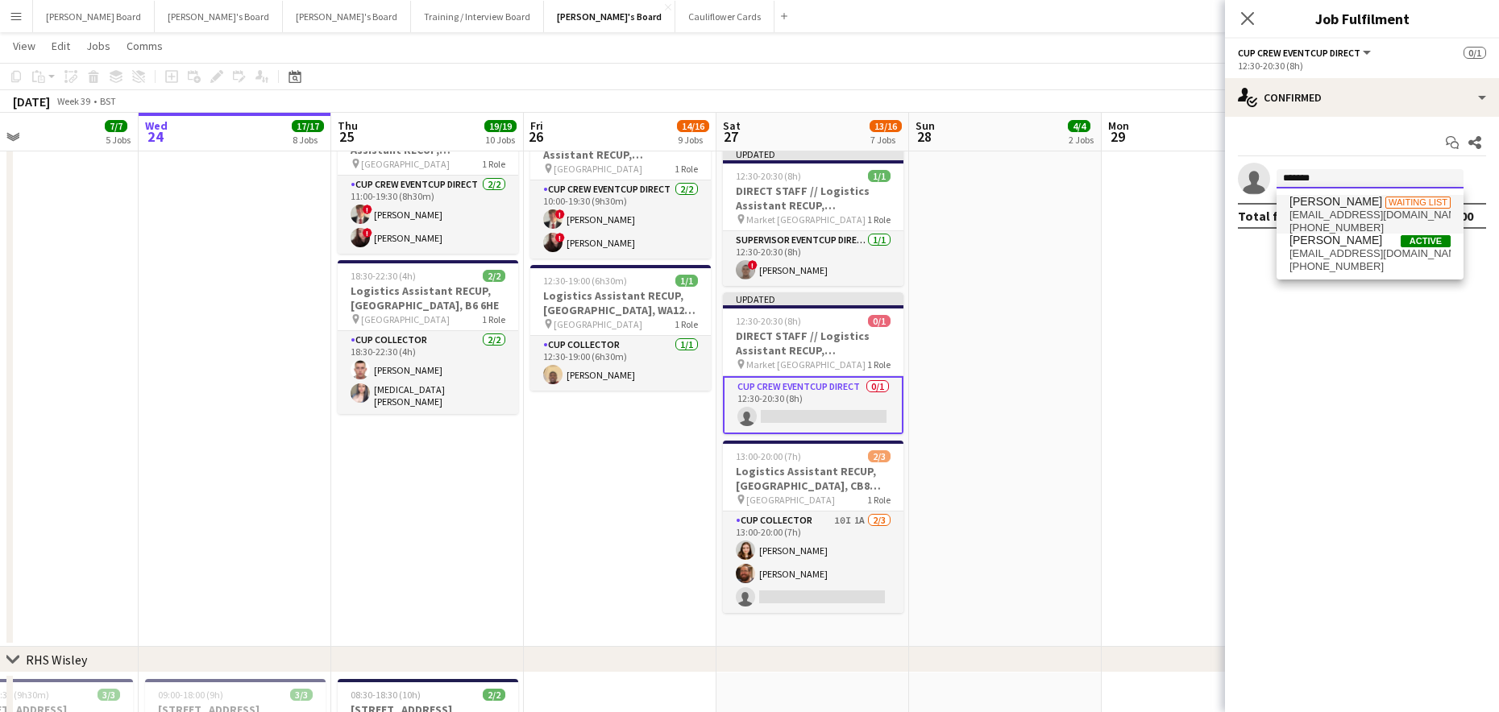
type input "*******"
click at [1359, 210] on span "anniesimons398@gmail.com" at bounding box center [1369, 215] width 161 height 13
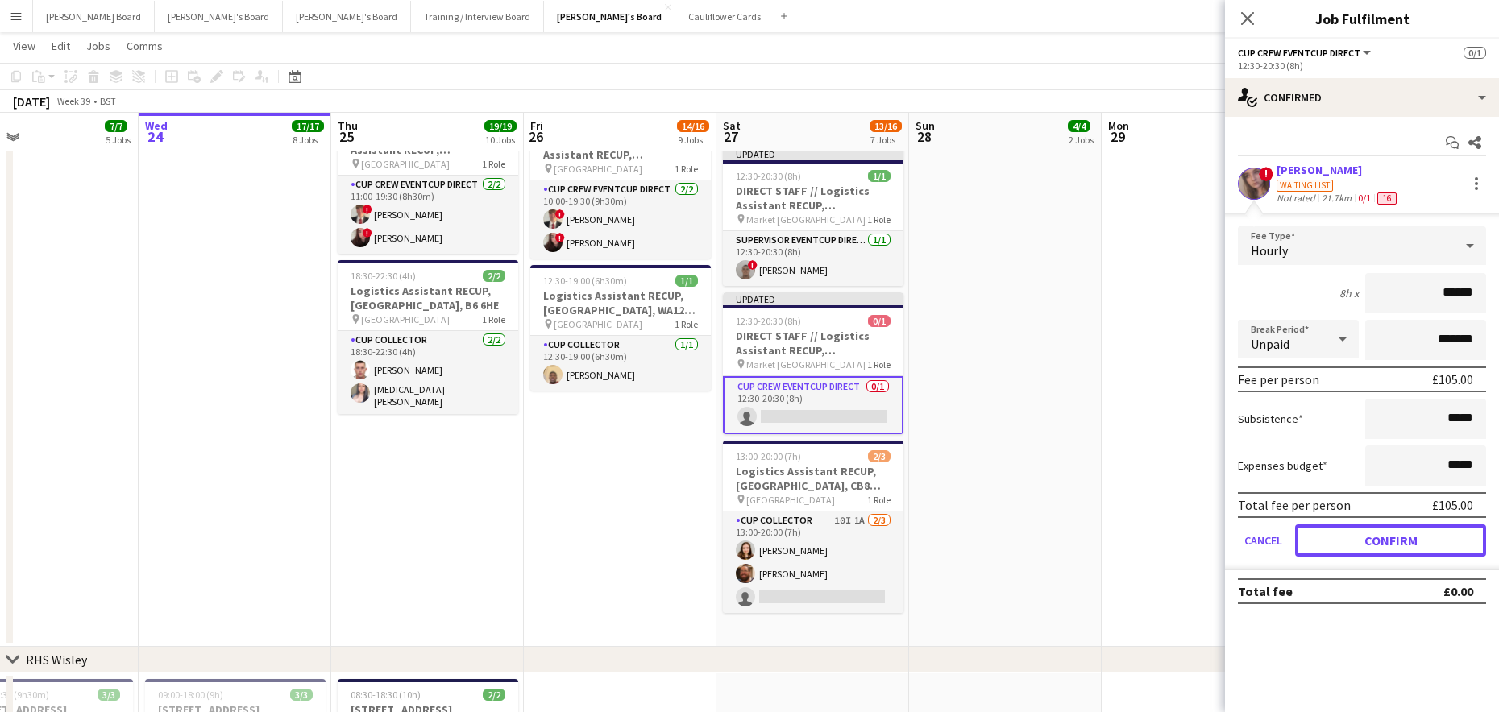
drag, startPoint x: 1375, startPoint y: 546, endPoint x: 1366, endPoint y: 541, distance: 10.8
click at [1375, 546] on button "Confirm" at bounding box center [1390, 541] width 191 height 32
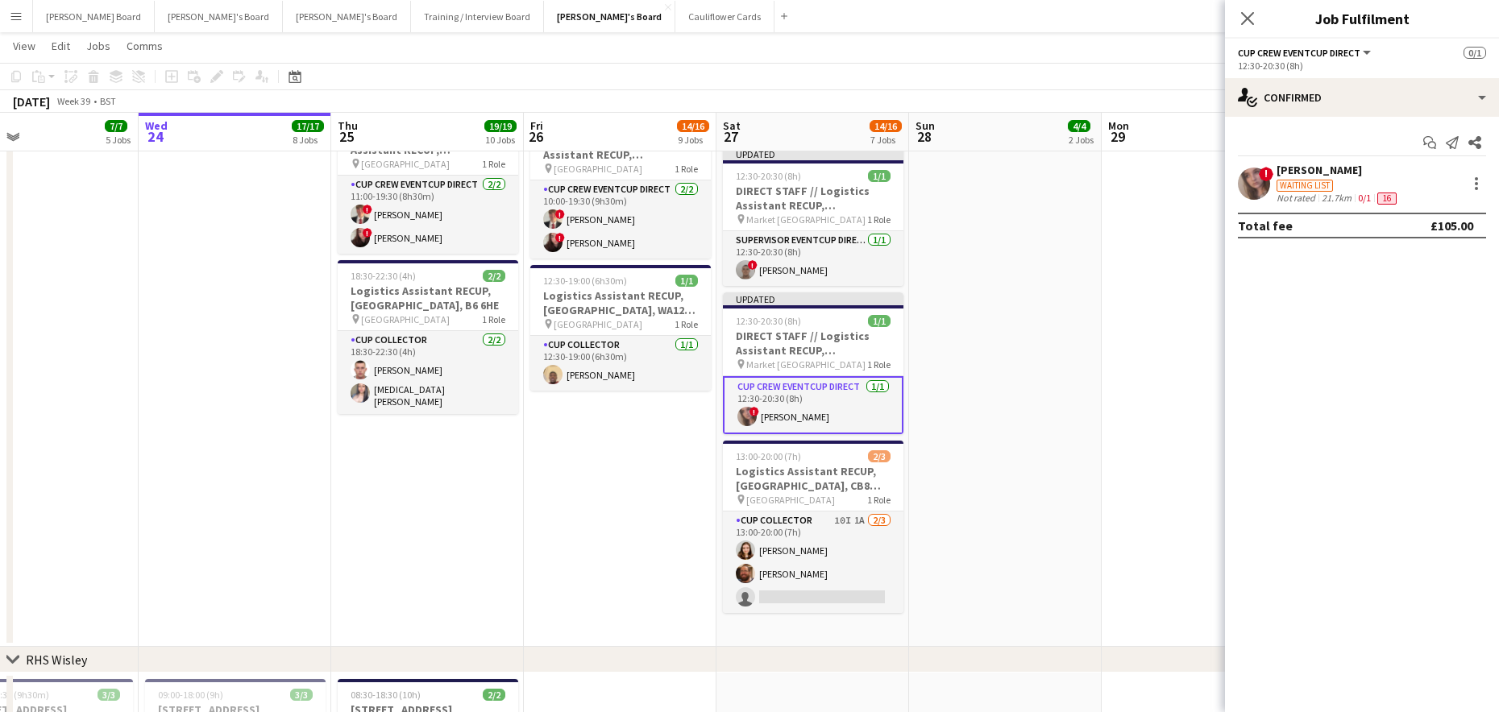
click at [1025, 425] on app-date-cell "08:00-14:00 (6h) 3/3 Logistics Assistant RECUP, CO-OP LIVE, M11 3DL pin Co-op L…" at bounding box center [1005, 205] width 193 height 883
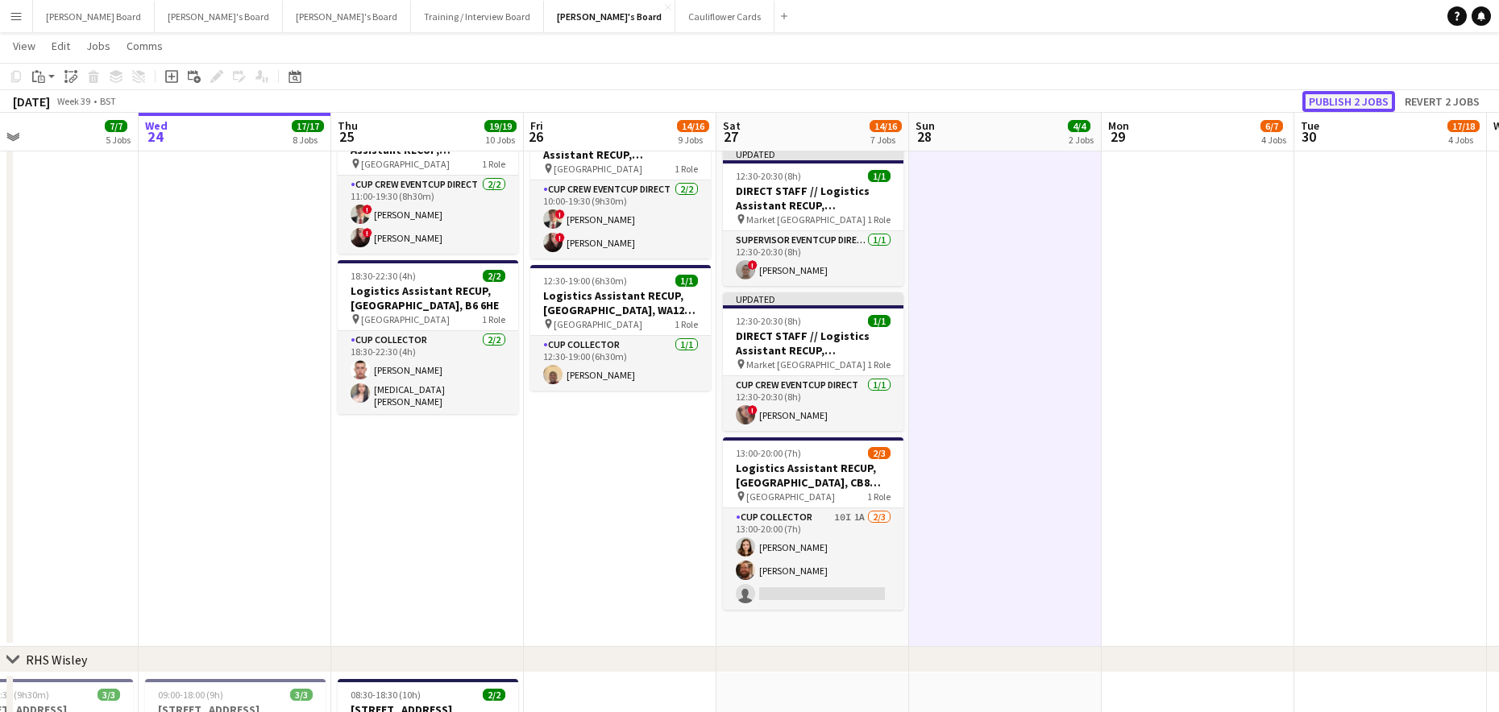
click at [1350, 93] on button "Publish 2 jobs" at bounding box center [1348, 101] width 93 height 21
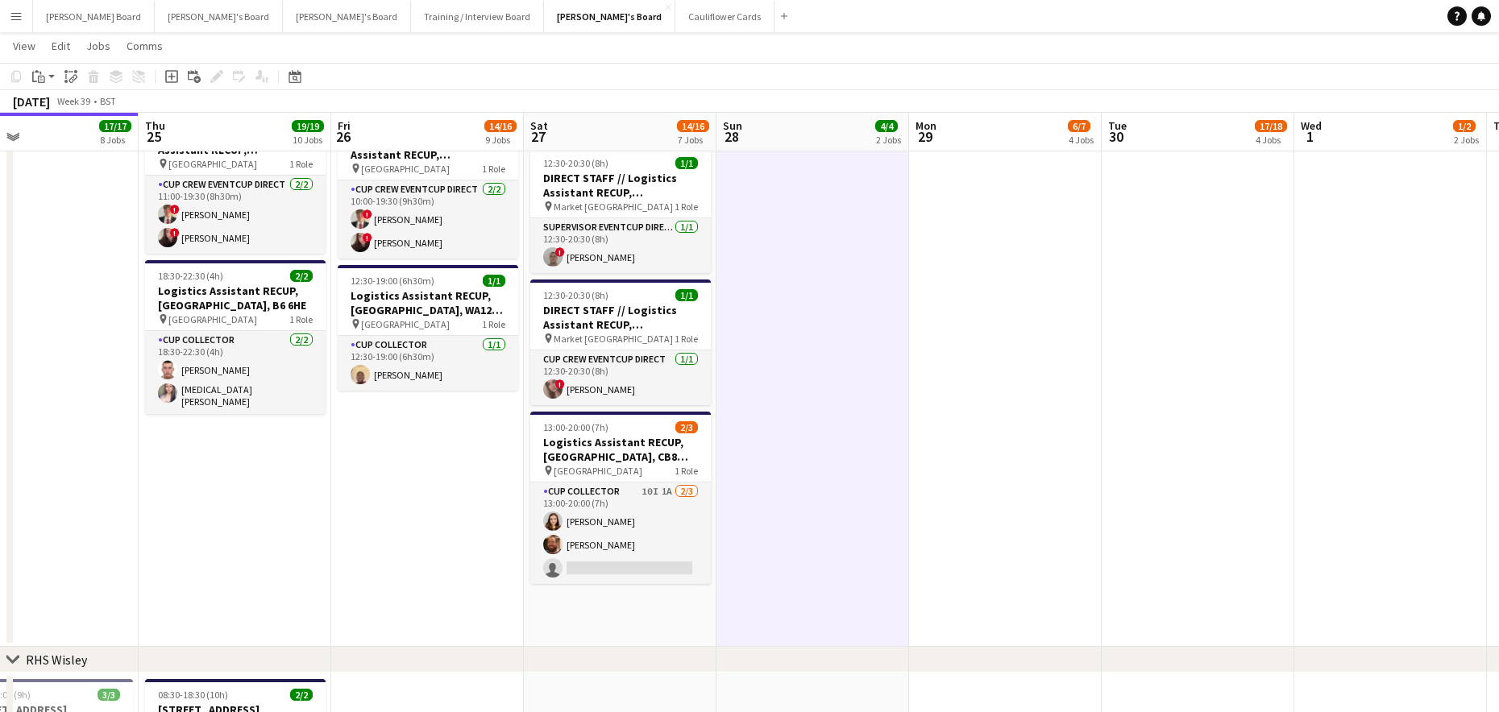
drag, startPoint x: 1069, startPoint y: 482, endPoint x: 977, endPoint y: 474, distance: 92.2
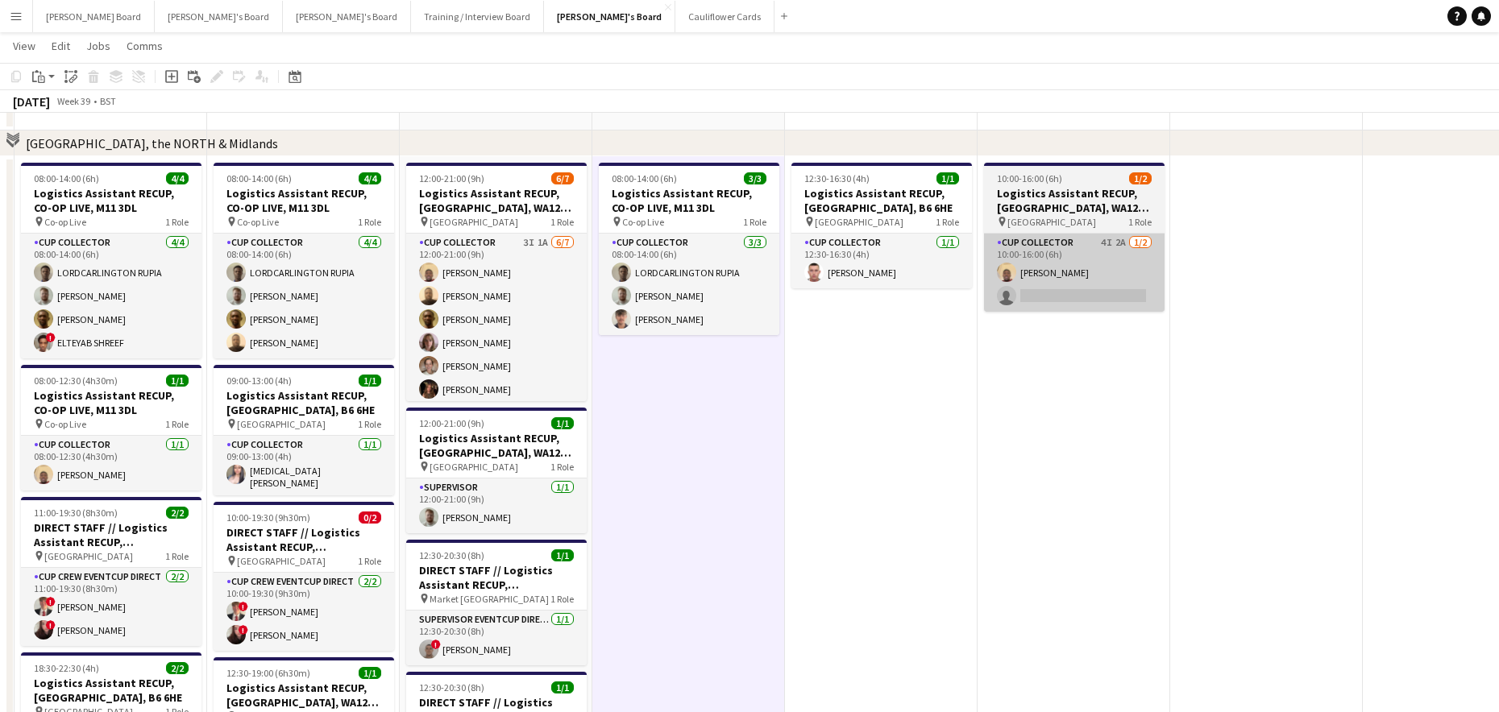
scroll to position [1719, 0]
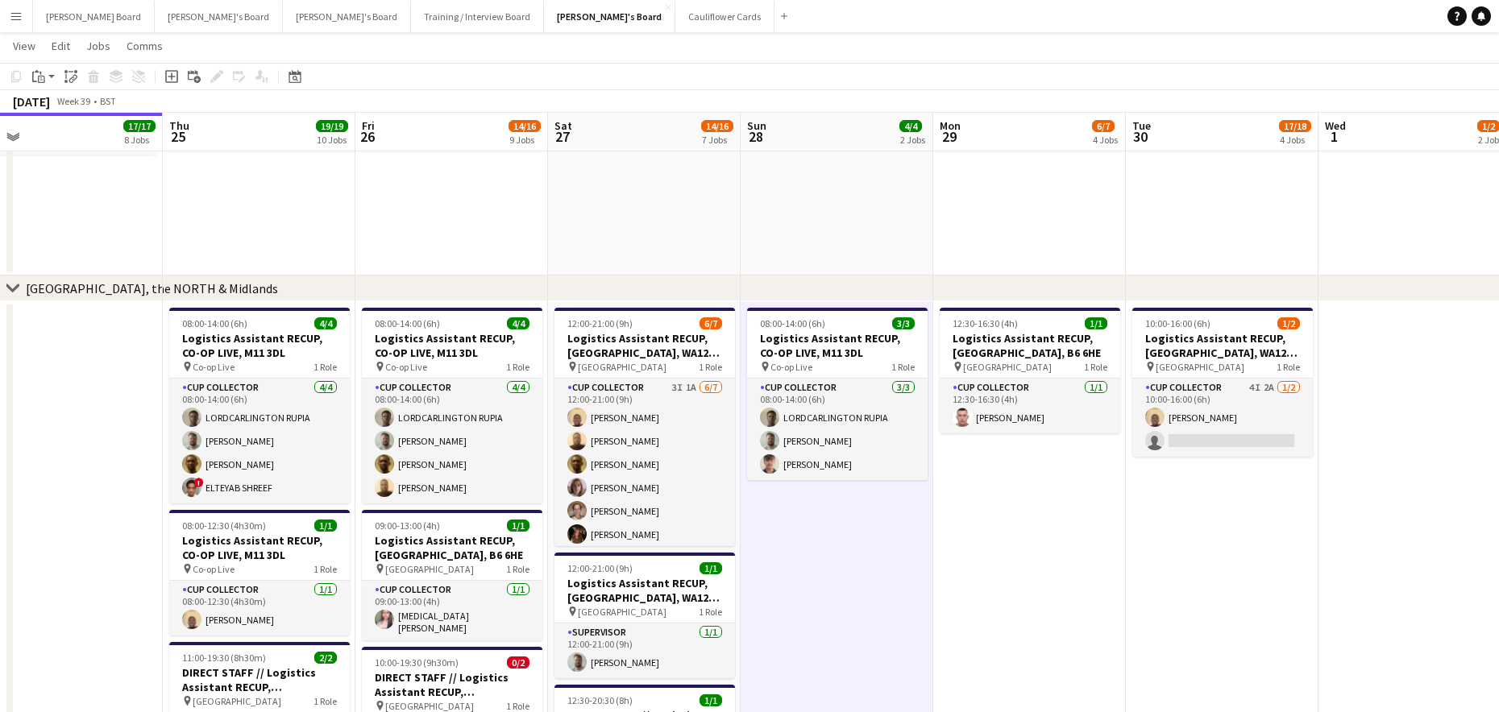
drag, startPoint x: 908, startPoint y: 550, endPoint x: 1030, endPoint y: 478, distance: 141.2
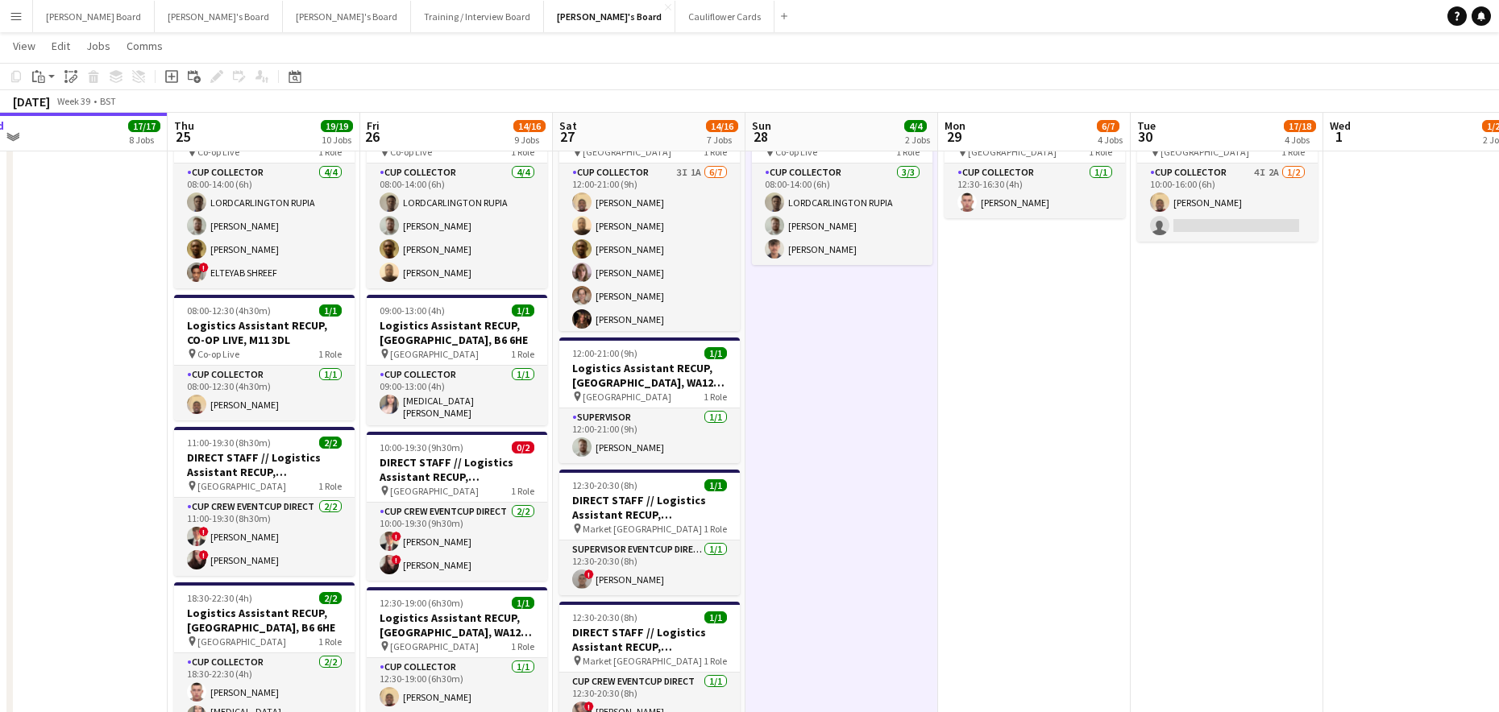
scroll to position [0, 506]
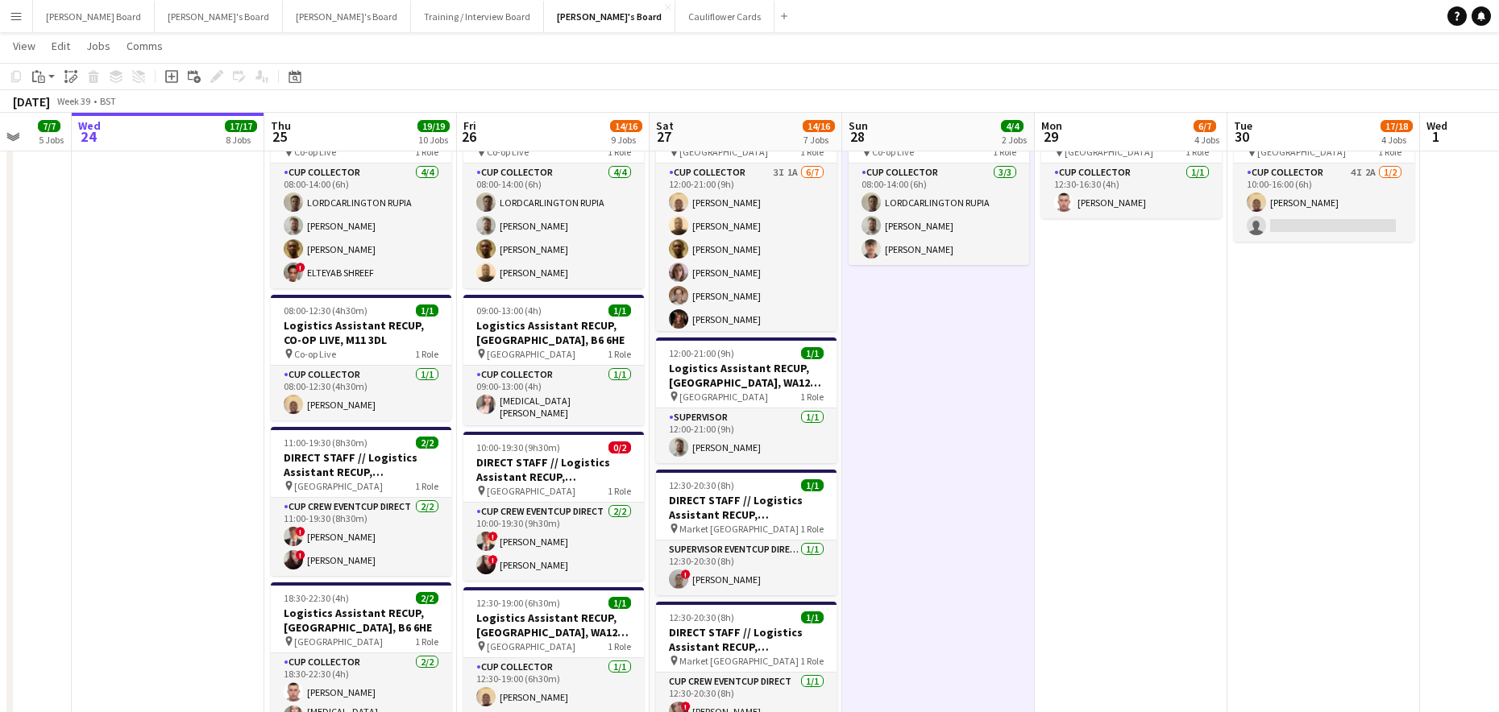
drag, startPoint x: 954, startPoint y: 469, endPoint x: 1002, endPoint y: 454, distance: 50.7
drag, startPoint x: 1131, startPoint y: 528, endPoint x: 1000, endPoint y: 541, distance: 132.0
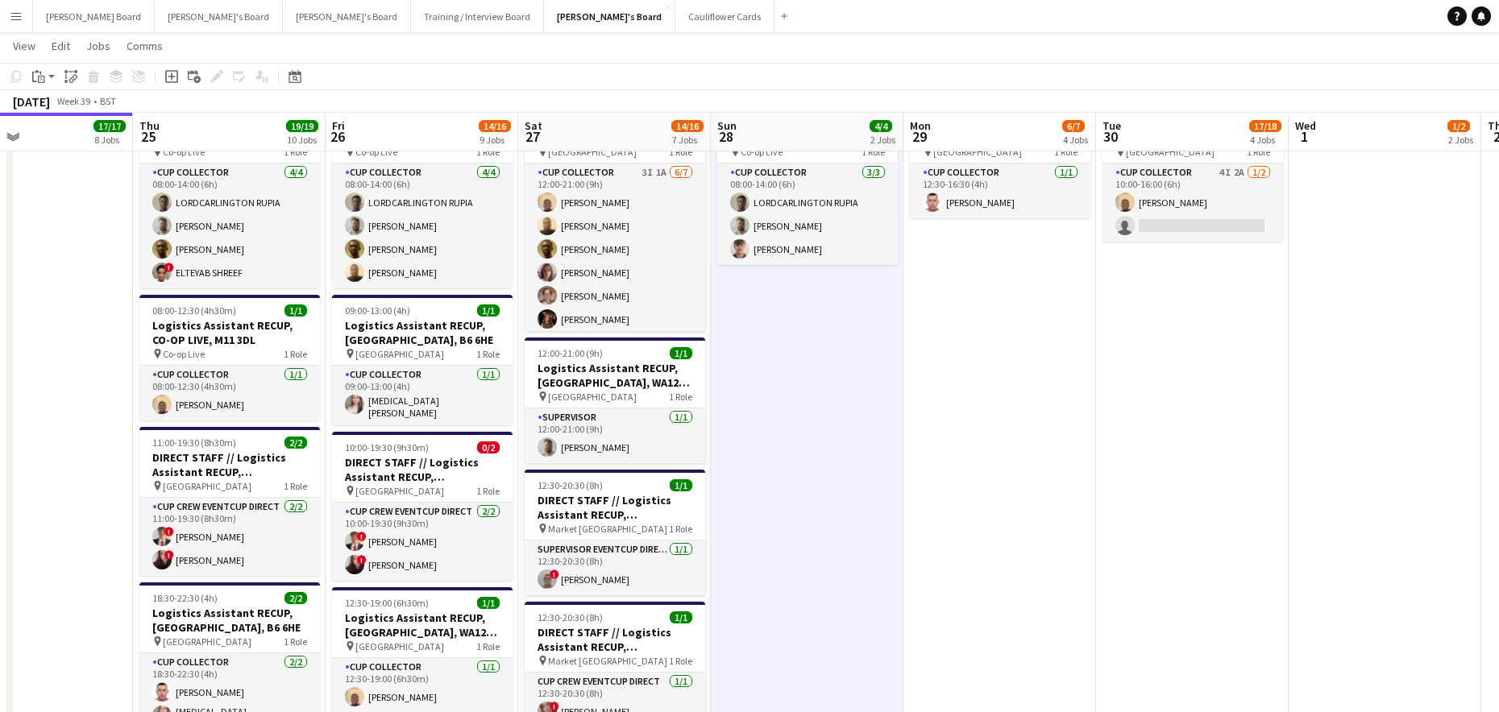
click at [1135, 218] on app-card-role "CUP COLLECTOR 4I 2A 1/2 10:00-16:00 (6h) Daniel Agammegwa single-neutral-actions" at bounding box center [1192, 203] width 180 height 78
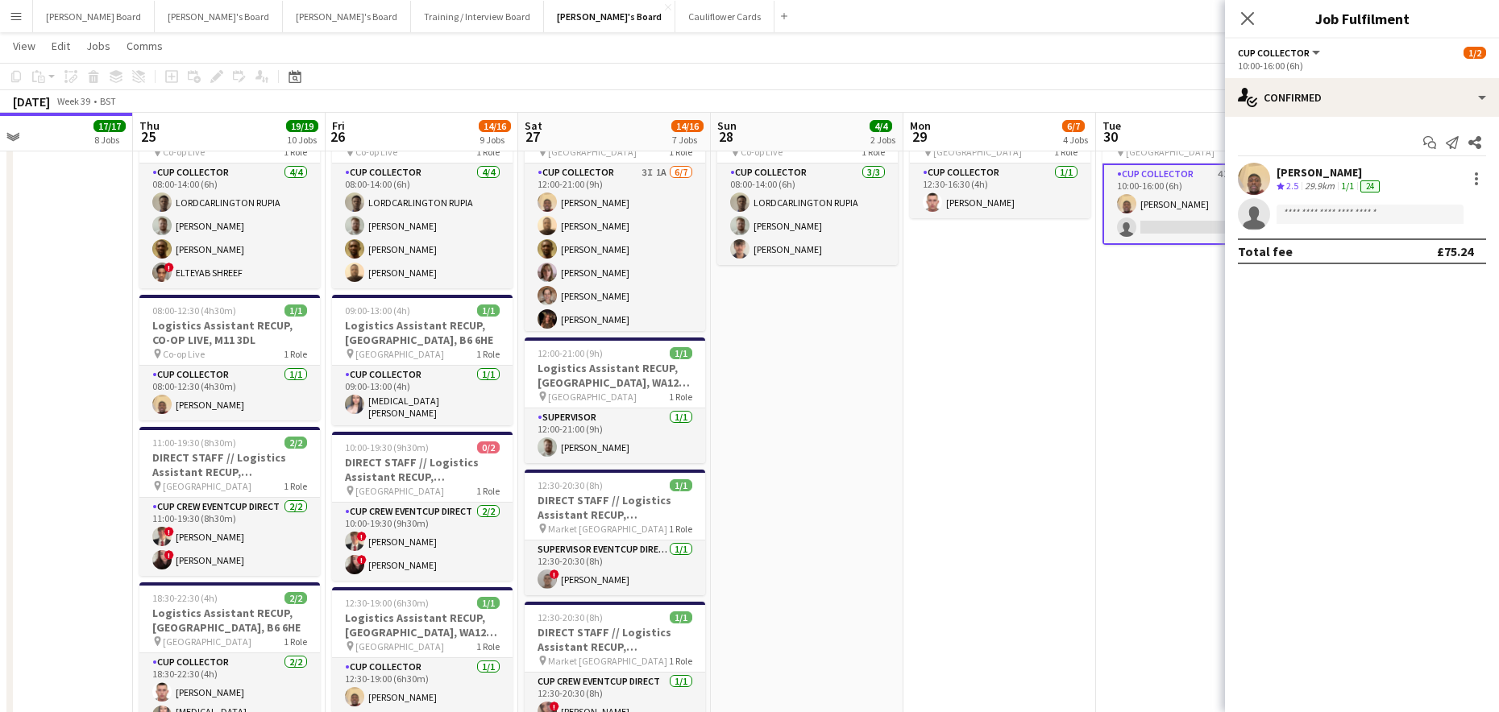
click at [877, 539] on app-date-cell "08:00-14:00 (6h) 3/3 Logistics Assistant RECUP, CO-OP LIVE, M11 3DL pin Co-op L…" at bounding box center [807, 514] width 193 height 857
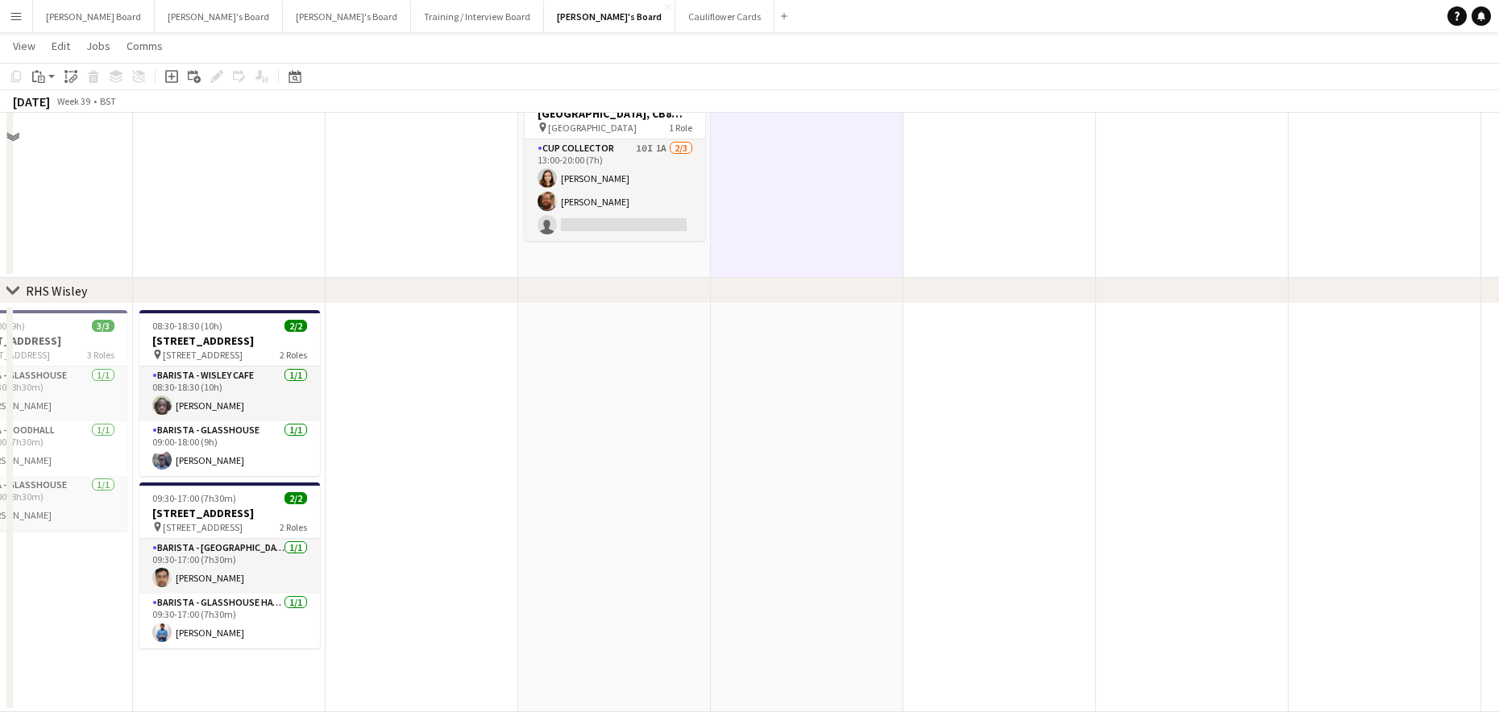
scroll to position [2277, 0]
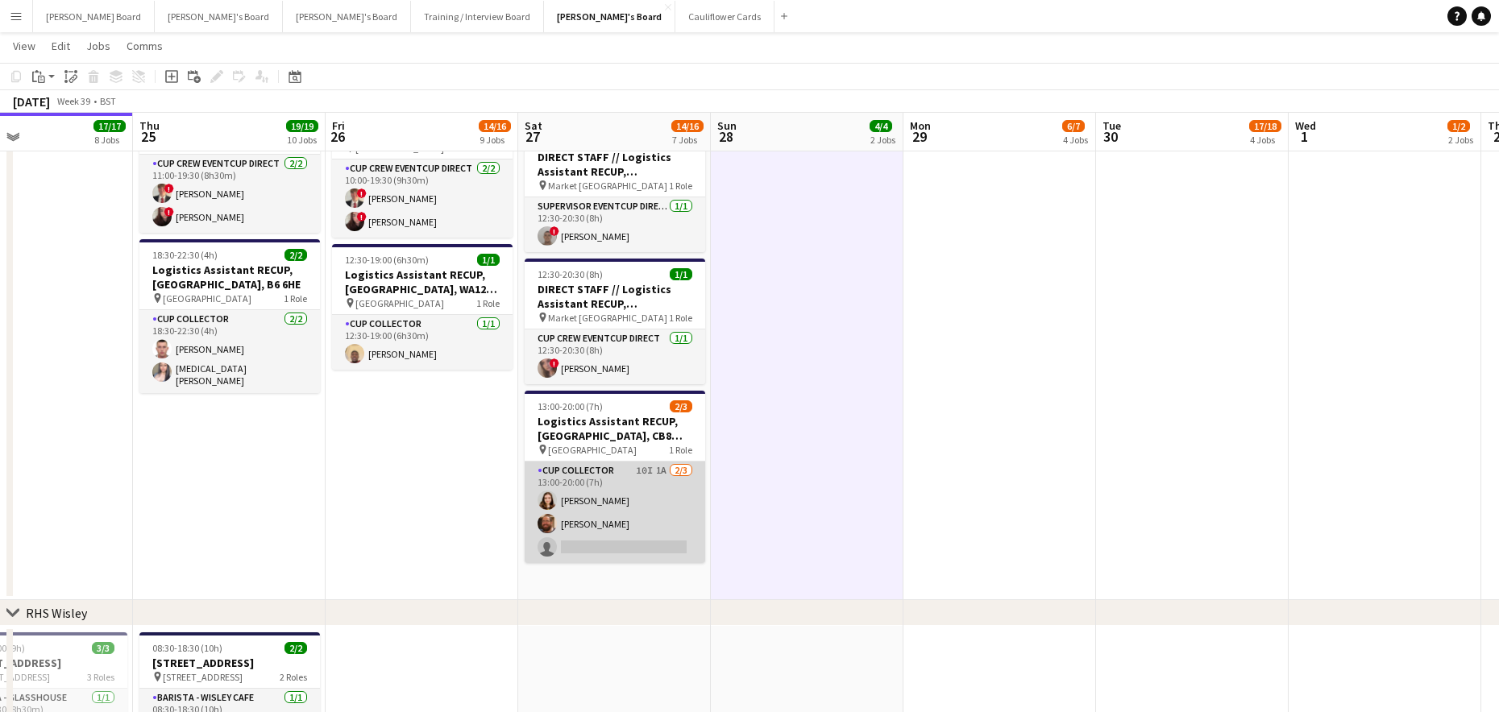
click at [652, 523] on app-card-role "CUP COLLECTOR 10I 1A 2/3 13:00-20:00 (7h) Evie Hepworth Ramsey Nasser single-ne…" at bounding box center [615, 513] width 180 height 102
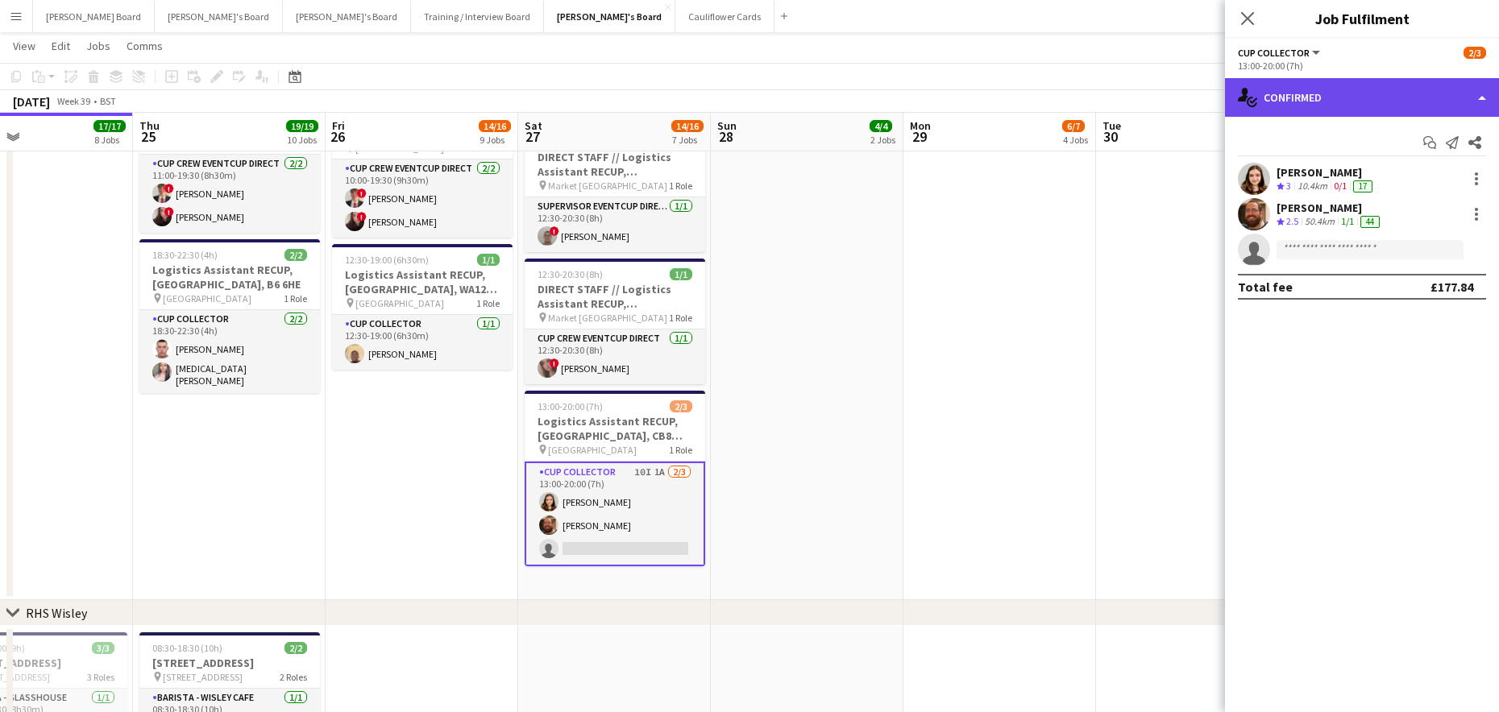
click at [1300, 91] on div "single-neutral-actions-check-2 Confirmed" at bounding box center [1362, 97] width 274 height 39
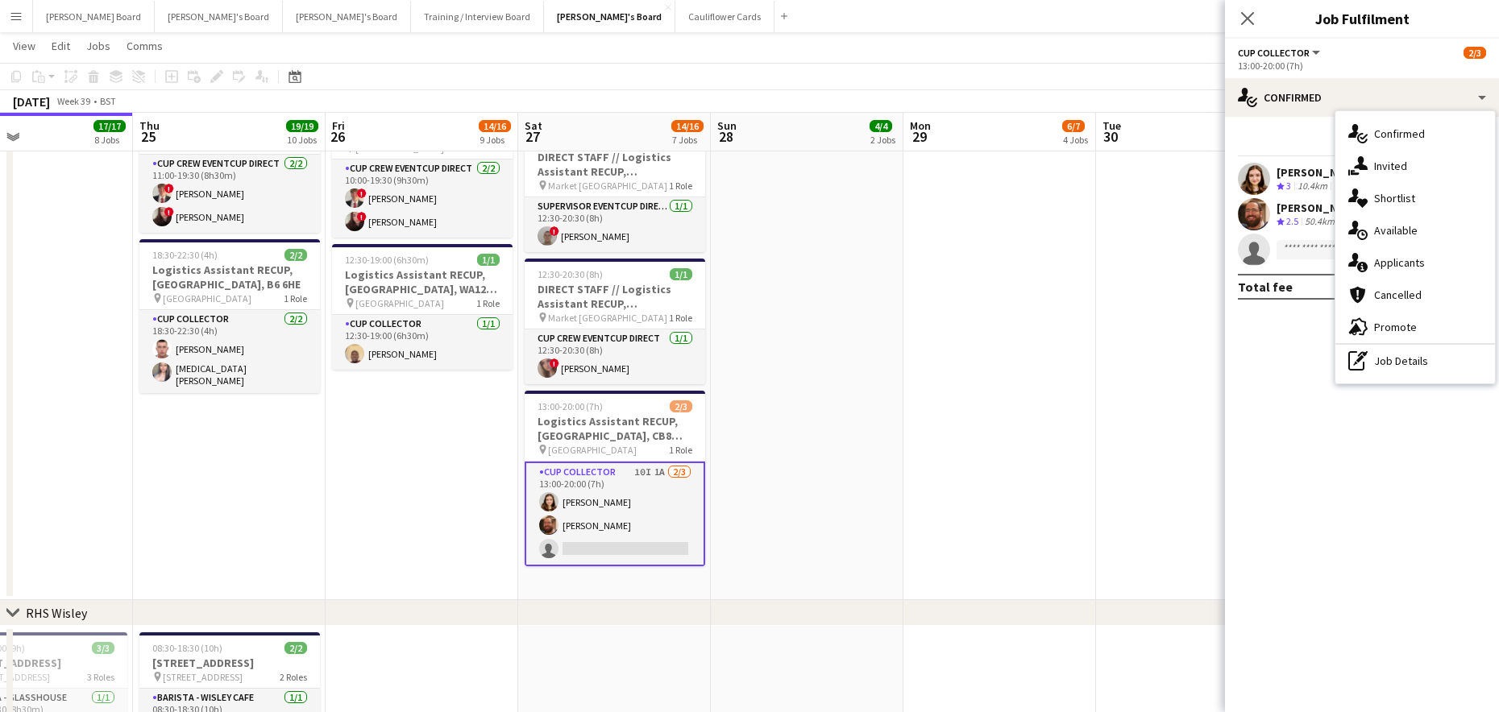
click at [1404, 260] on span "Applicants" at bounding box center [1399, 262] width 51 height 15
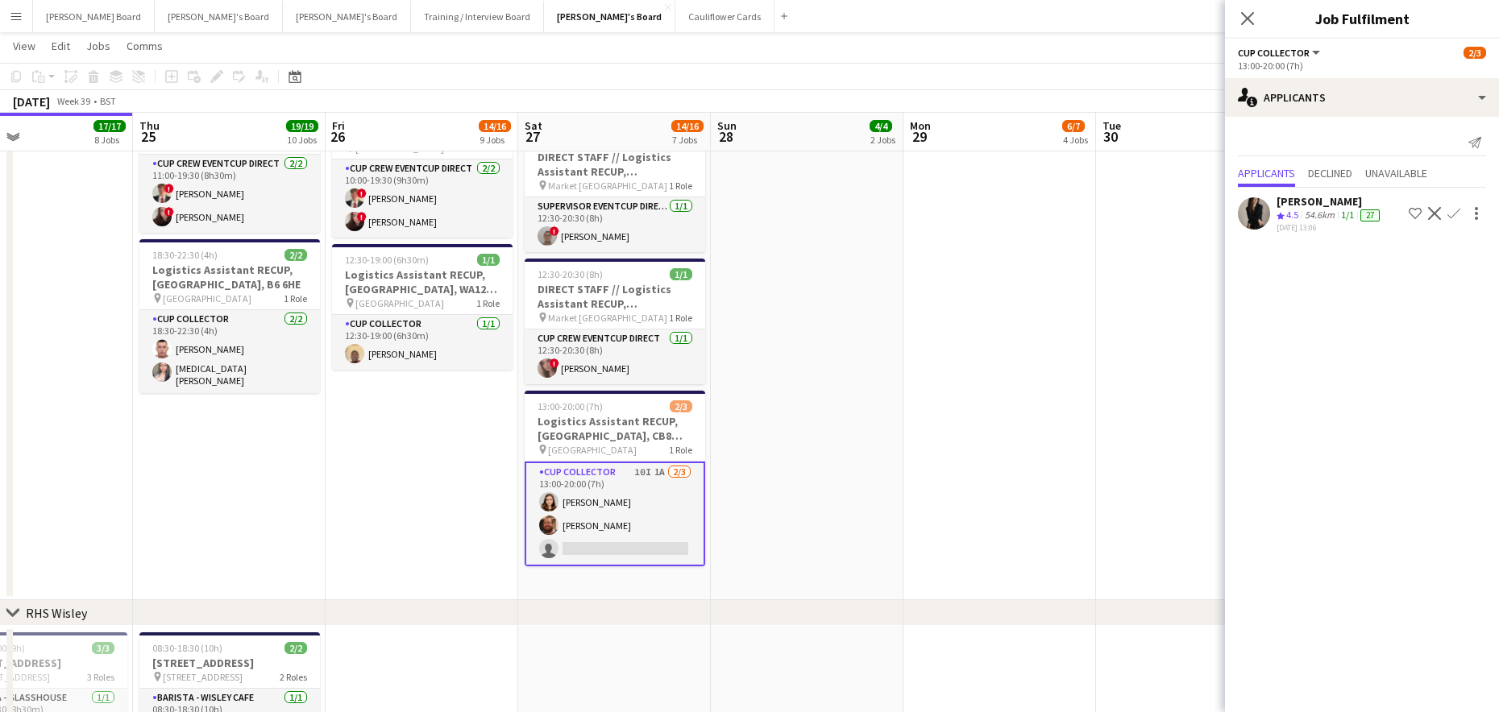
click at [1092, 357] on app-date-cell "12:30-16:30 (4h) 1/1 Logistics Assistant RECUP, VILLA PARK, B6 6HE pin Villa Pa…" at bounding box center [999, 171] width 193 height 857
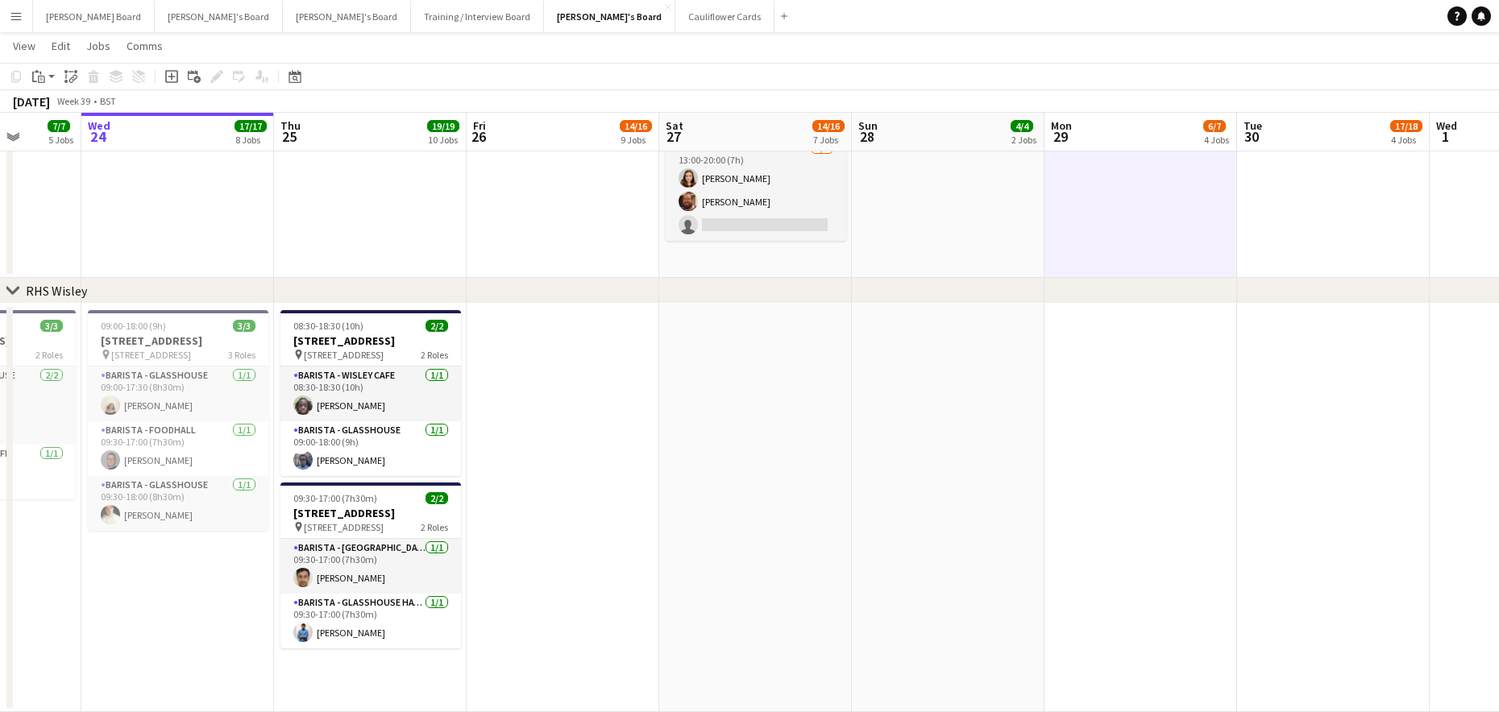
scroll to position [0, 455]
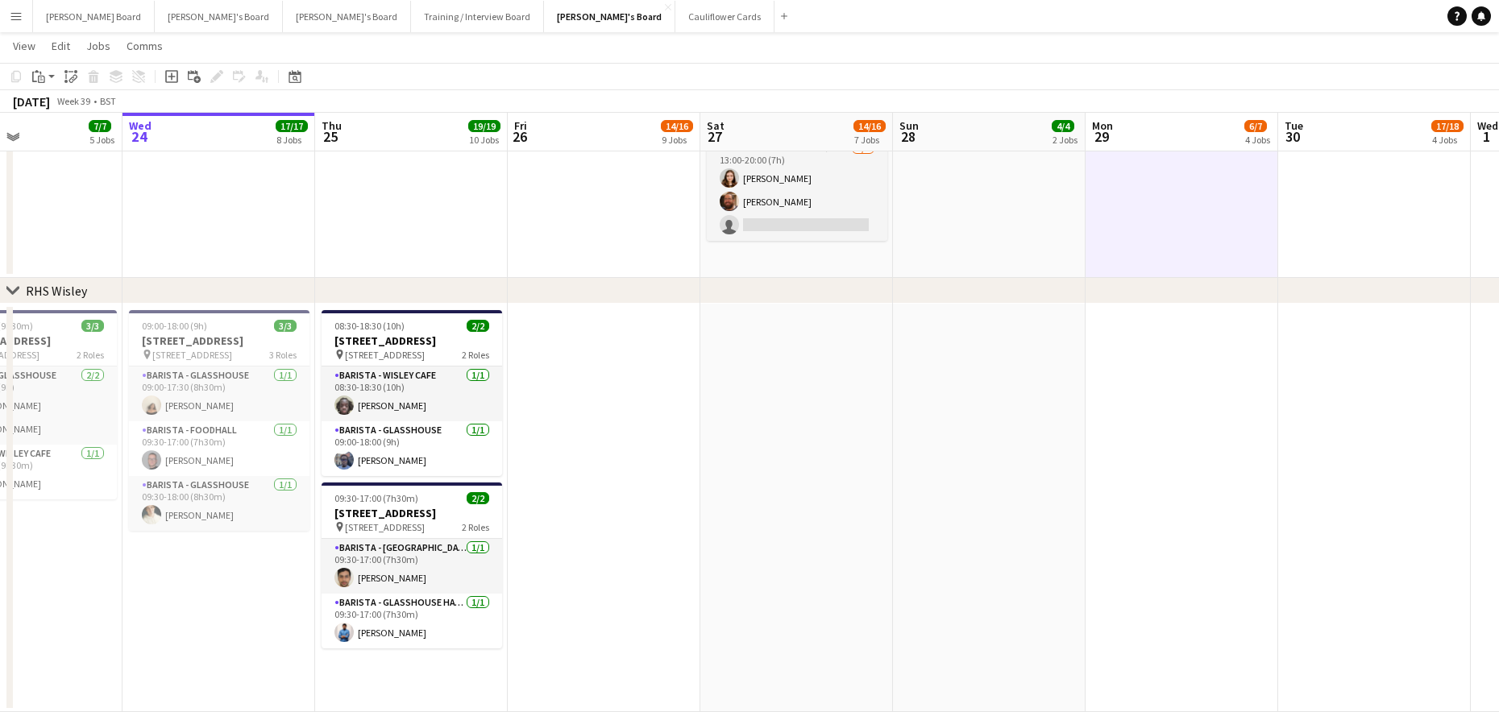
drag, startPoint x: 475, startPoint y: 540, endPoint x: 642, endPoint y: 548, distance: 167.0
click at [398, 504] on span "09:30-17:00 (7h30m)" at bounding box center [376, 498] width 84 height 12
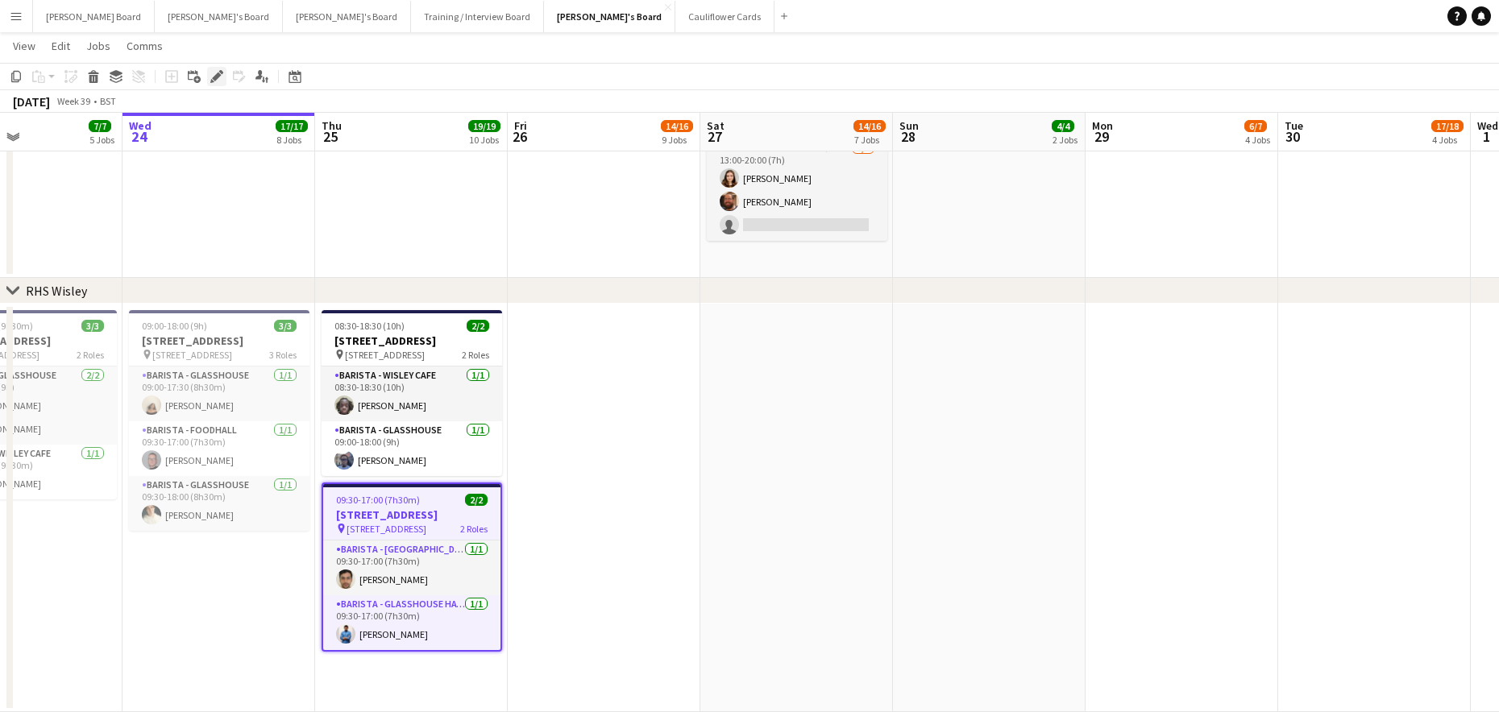
click at [216, 73] on icon "Edit" at bounding box center [216, 76] width 13 height 13
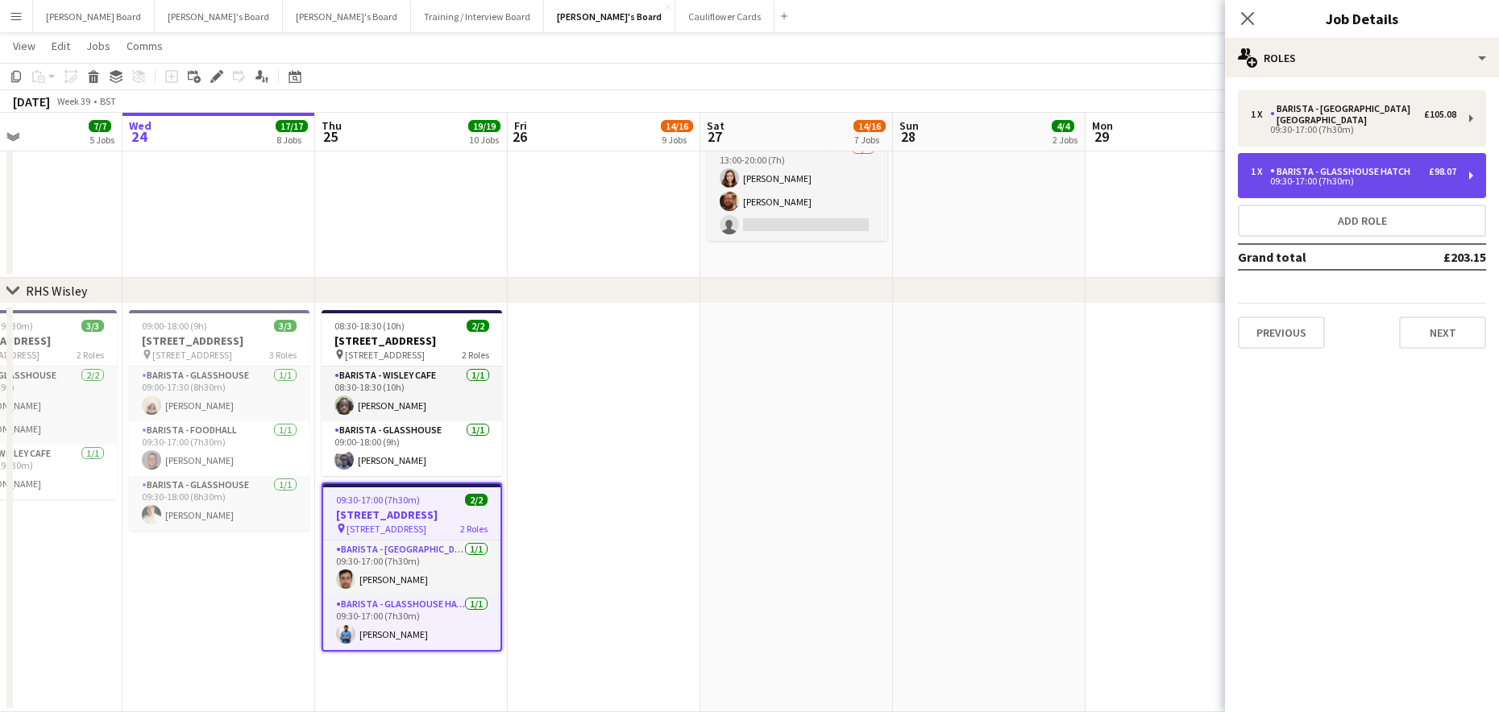
click at [1350, 163] on div "1 x Barista - Glasshouse Hatch £98.07 09:30-17:00 (7h30m)" at bounding box center [1362, 175] width 248 height 45
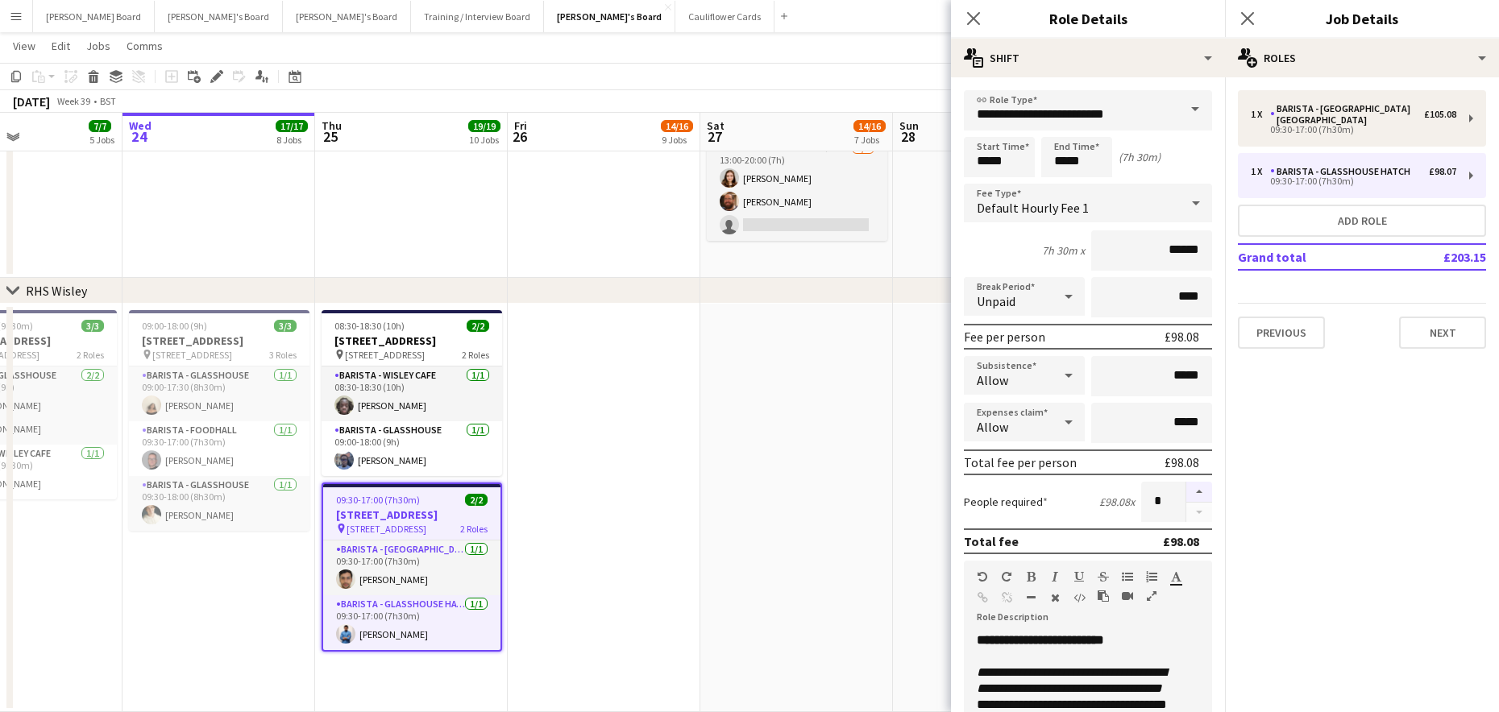
click at [1196, 487] on button "button" at bounding box center [1199, 492] width 26 height 21
type input "*"
click at [907, 525] on app-date-cell at bounding box center [989, 508] width 193 height 409
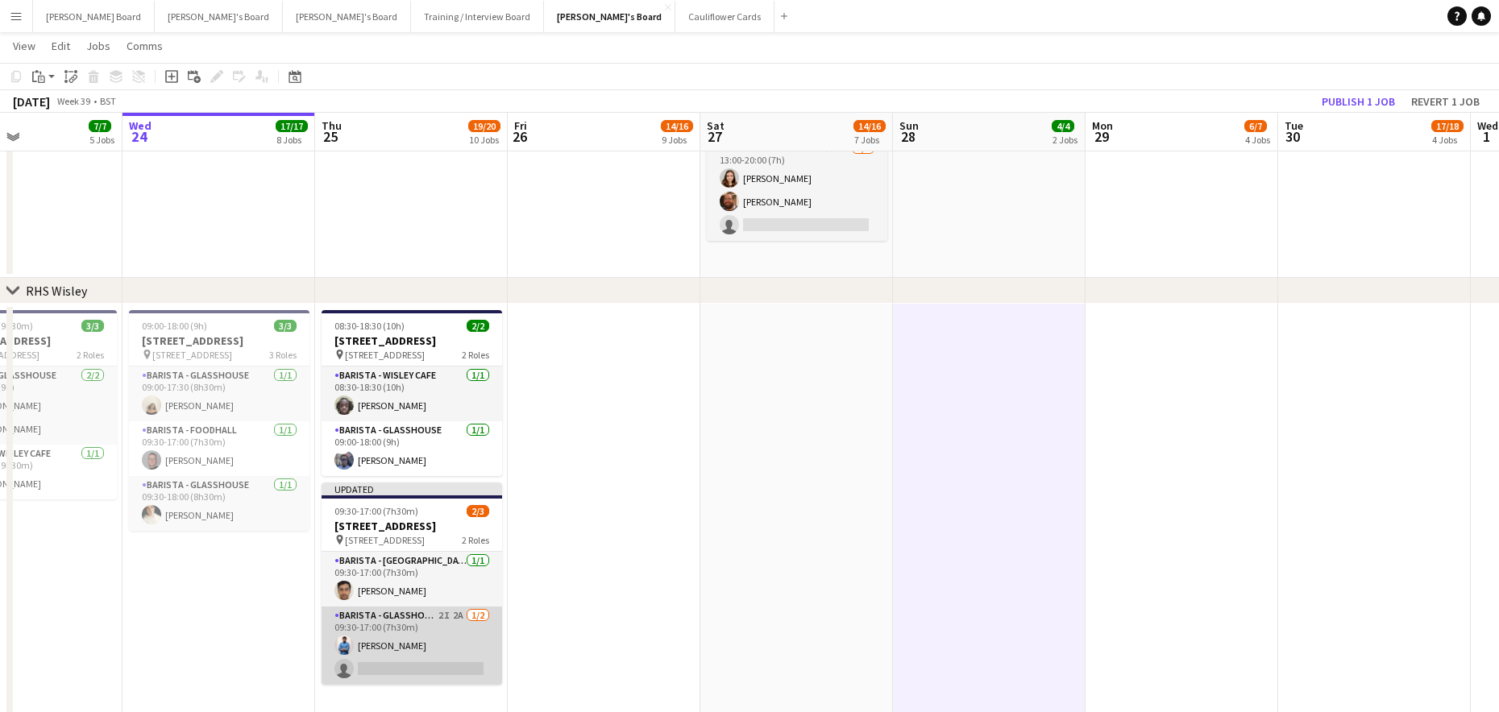
click at [450, 672] on app-card-role "Barista - Glasshouse Hatch 2I 2A 1/2 09:30-17:00 (7h30m) Sarthak Bandodkar sing…" at bounding box center [412, 646] width 180 height 78
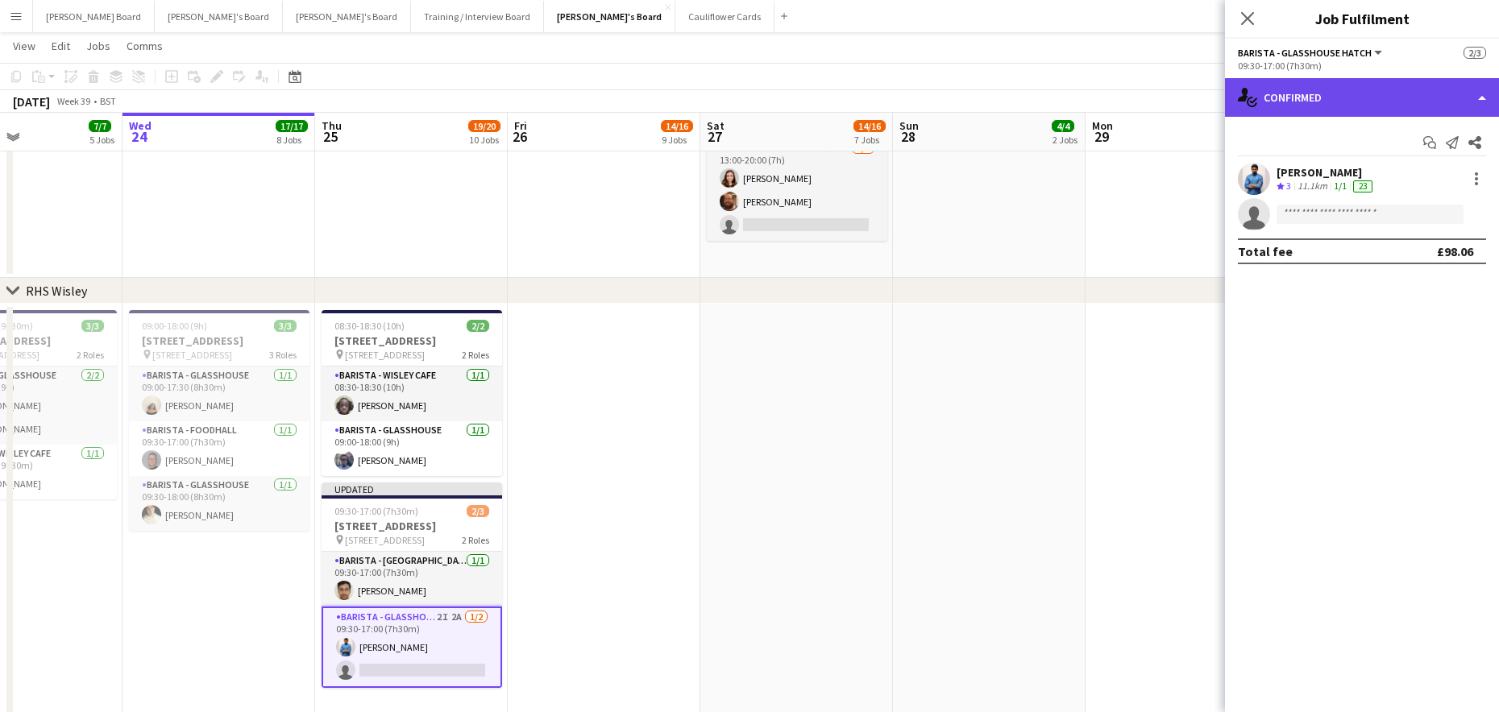
click at [1326, 93] on div "single-neutral-actions-check-2 Confirmed" at bounding box center [1362, 97] width 274 height 39
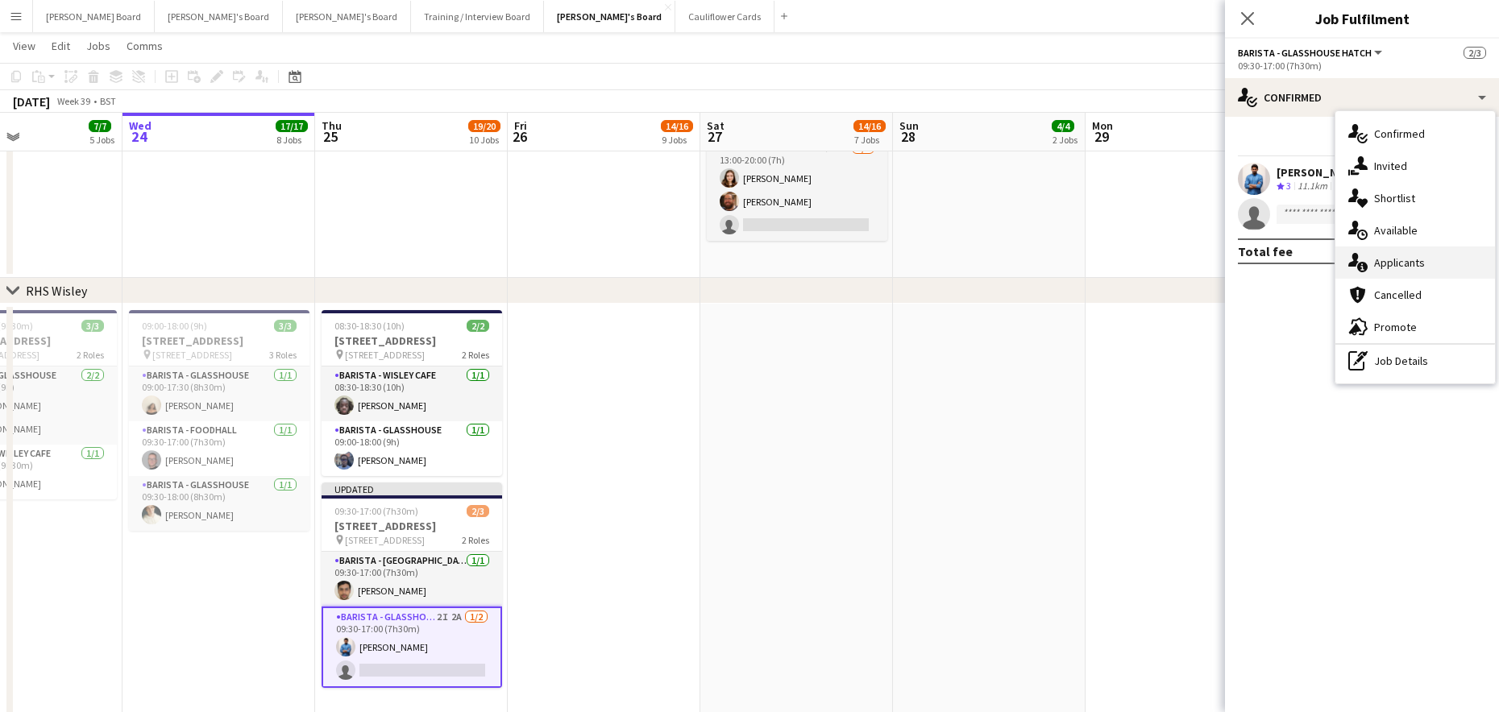
click at [1414, 268] on span "Applicants" at bounding box center [1399, 262] width 51 height 15
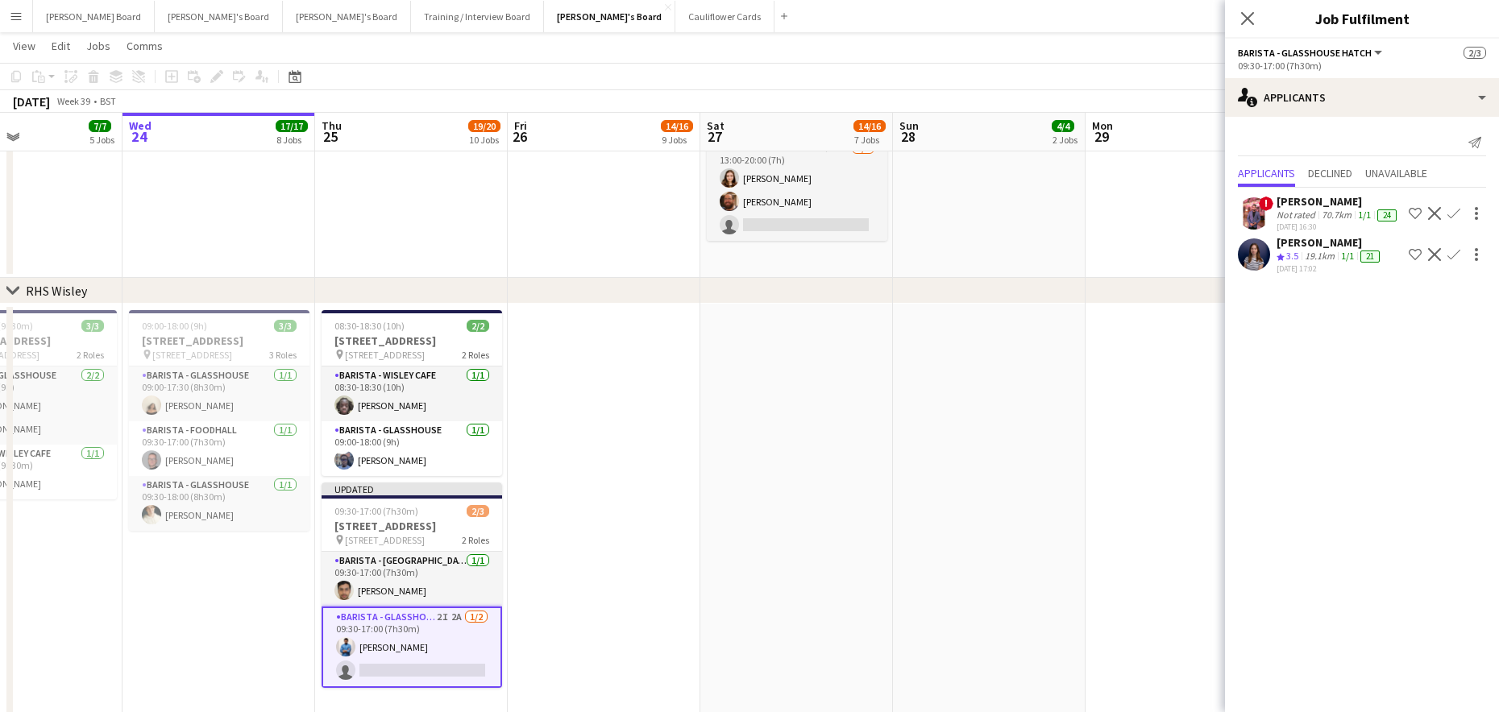
click at [1428, 216] on app-icon "Decline" at bounding box center [1434, 213] width 13 height 13
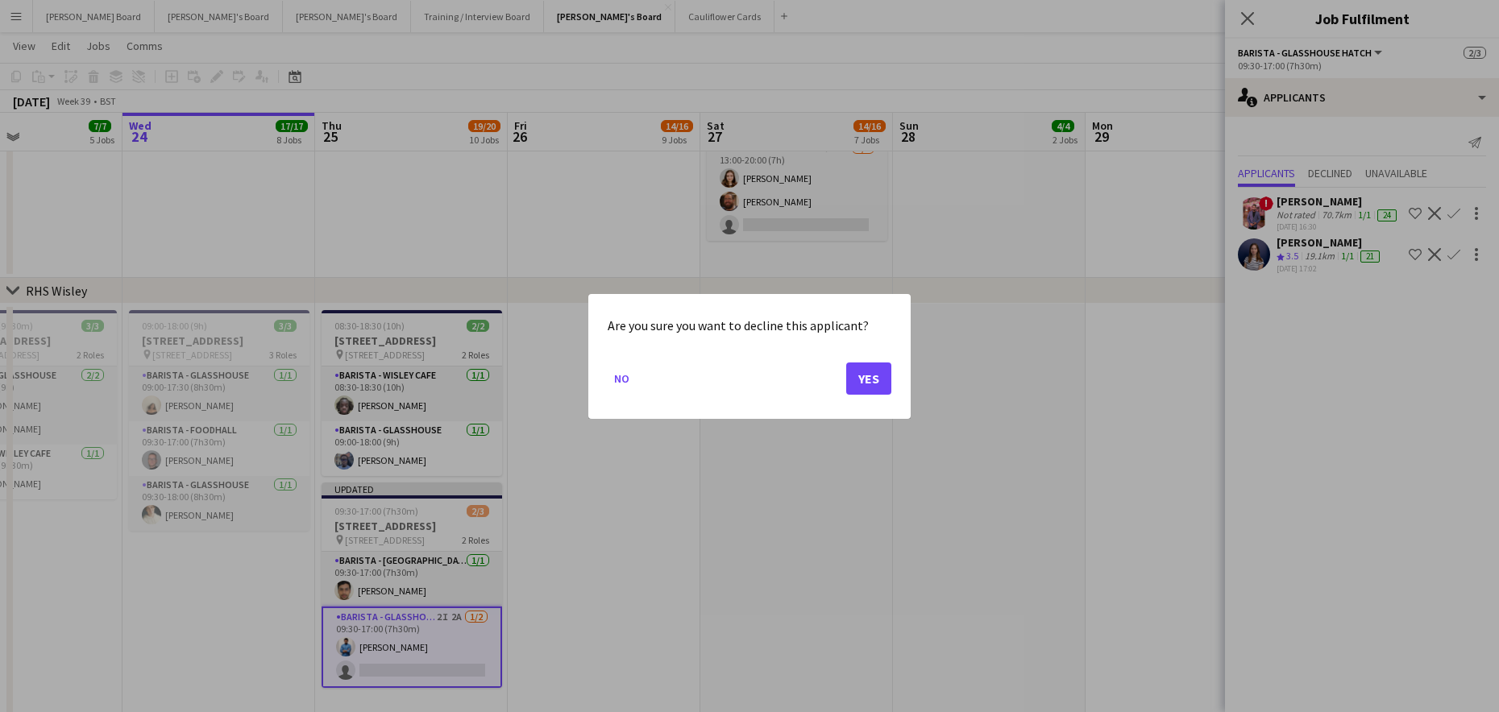
scroll to position [0, 0]
click at [862, 371] on button "Yes" at bounding box center [868, 378] width 45 height 32
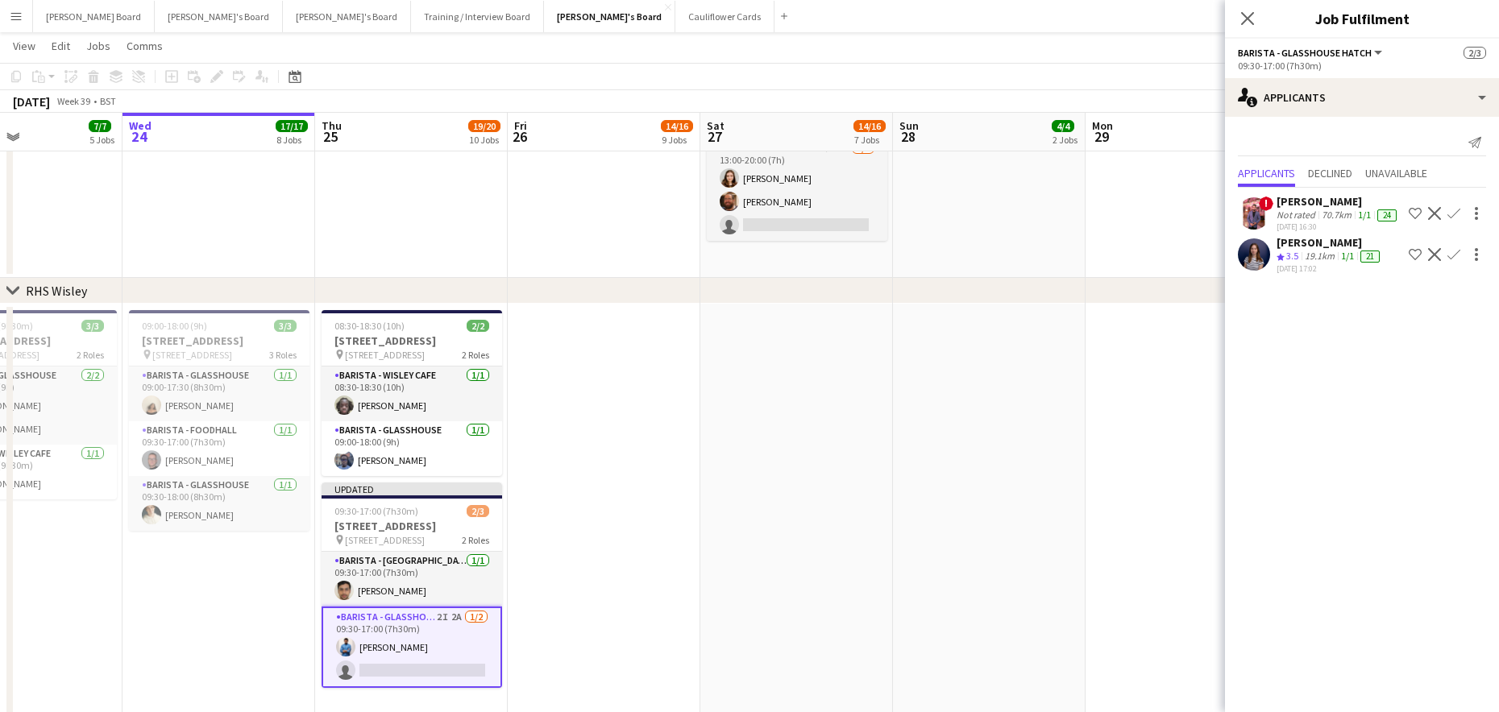
scroll to position [2599, 0]
click at [807, 413] on app-date-cell at bounding box center [796, 526] width 193 height 445
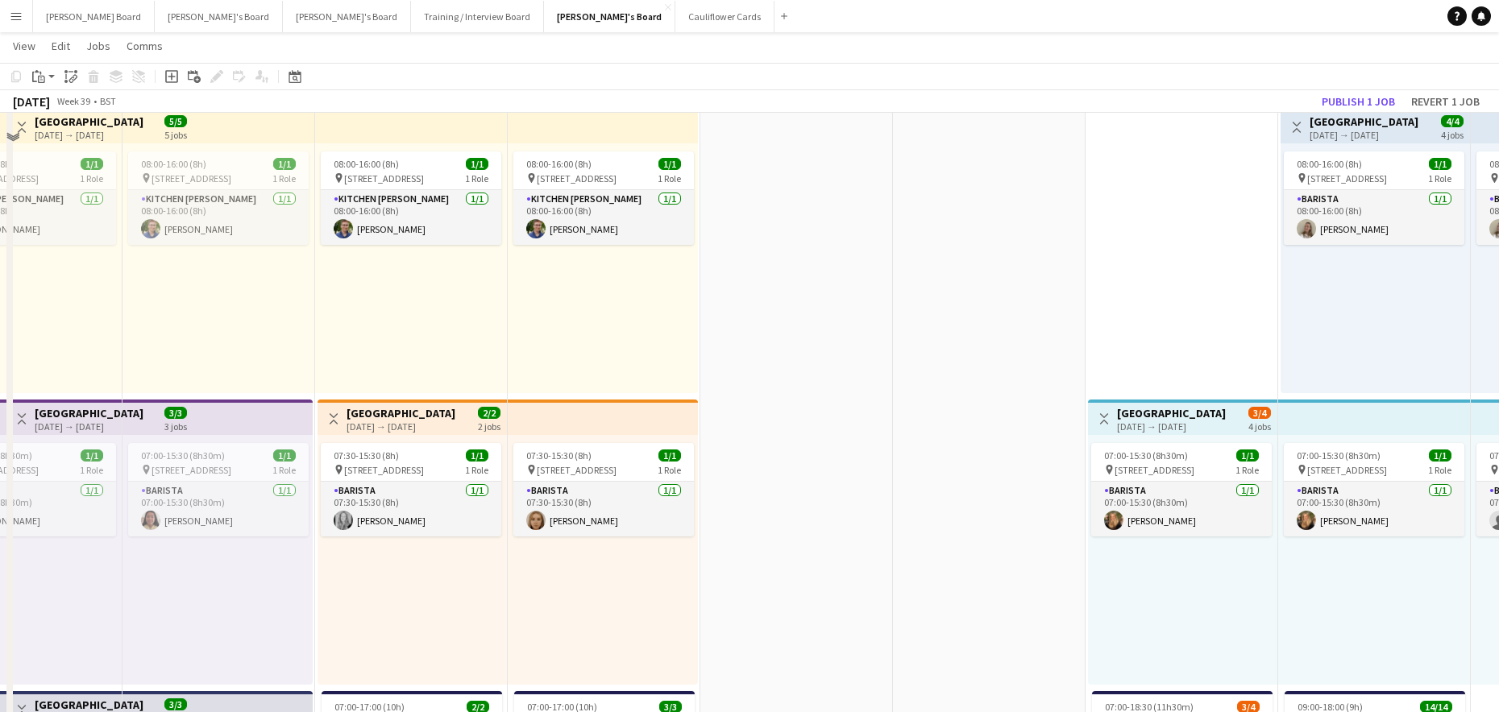
scroll to position [0, 0]
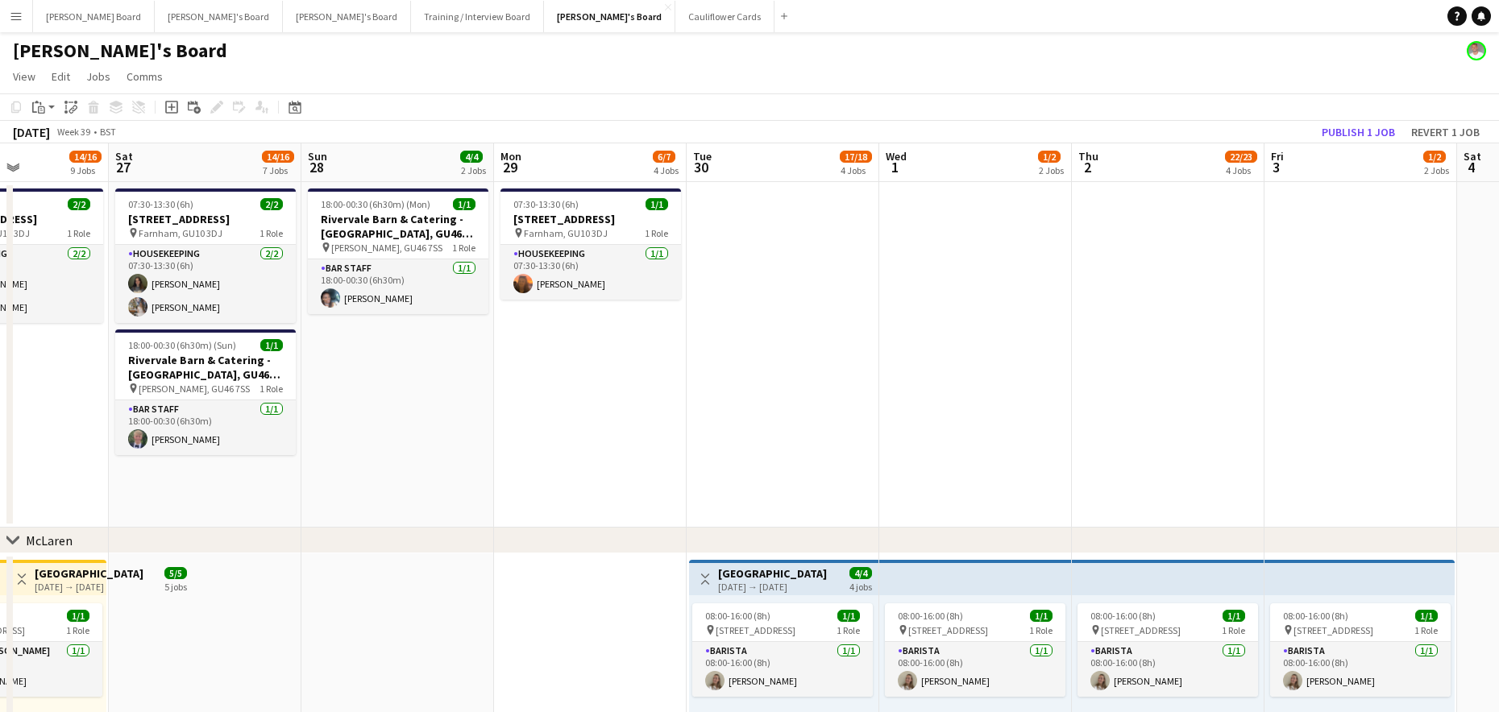
drag, startPoint x: 1096, startPoint y: 401, endPoint x: 504, endPoint y: 418, distance: 591.7
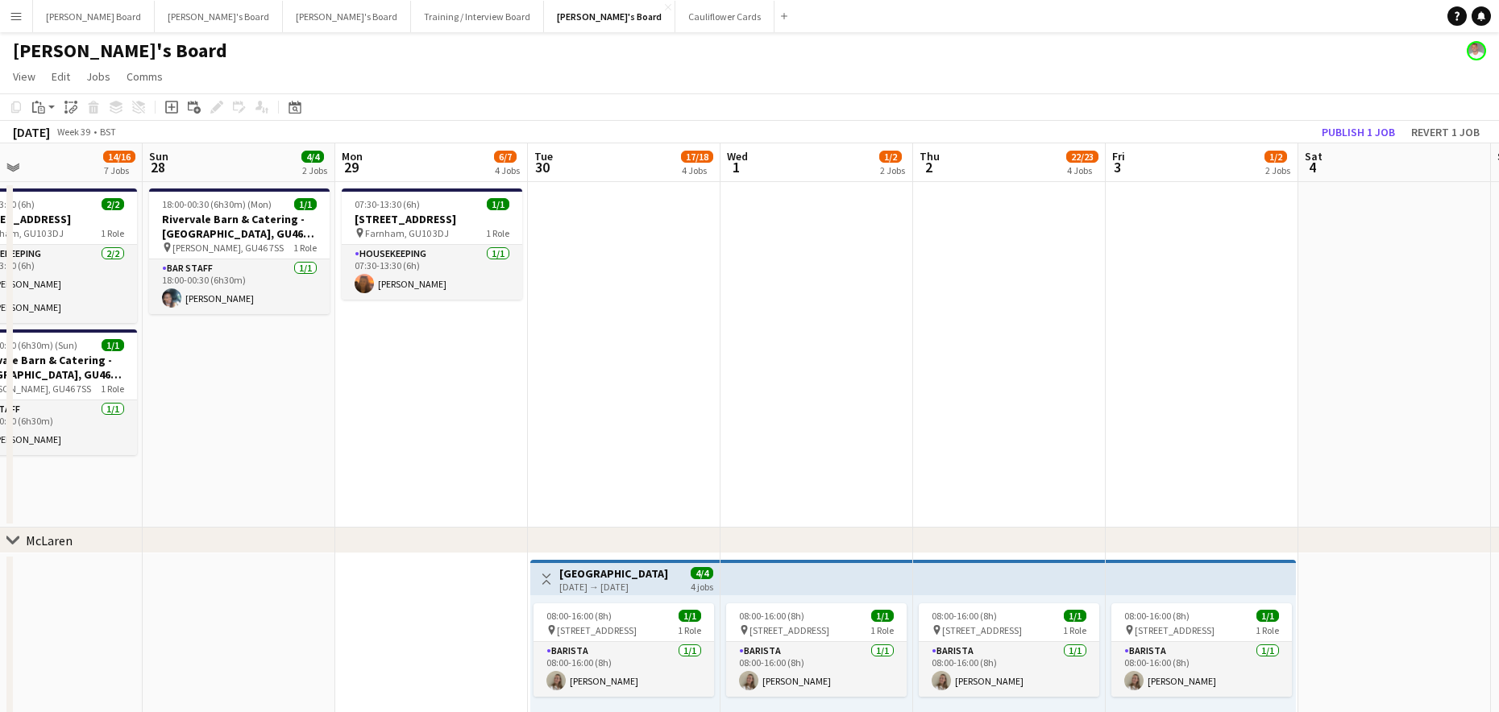
drag, startPoint x: 877, startPoint y: 393, endPoint x: 739, endPoint y: 410, distance: 139.6
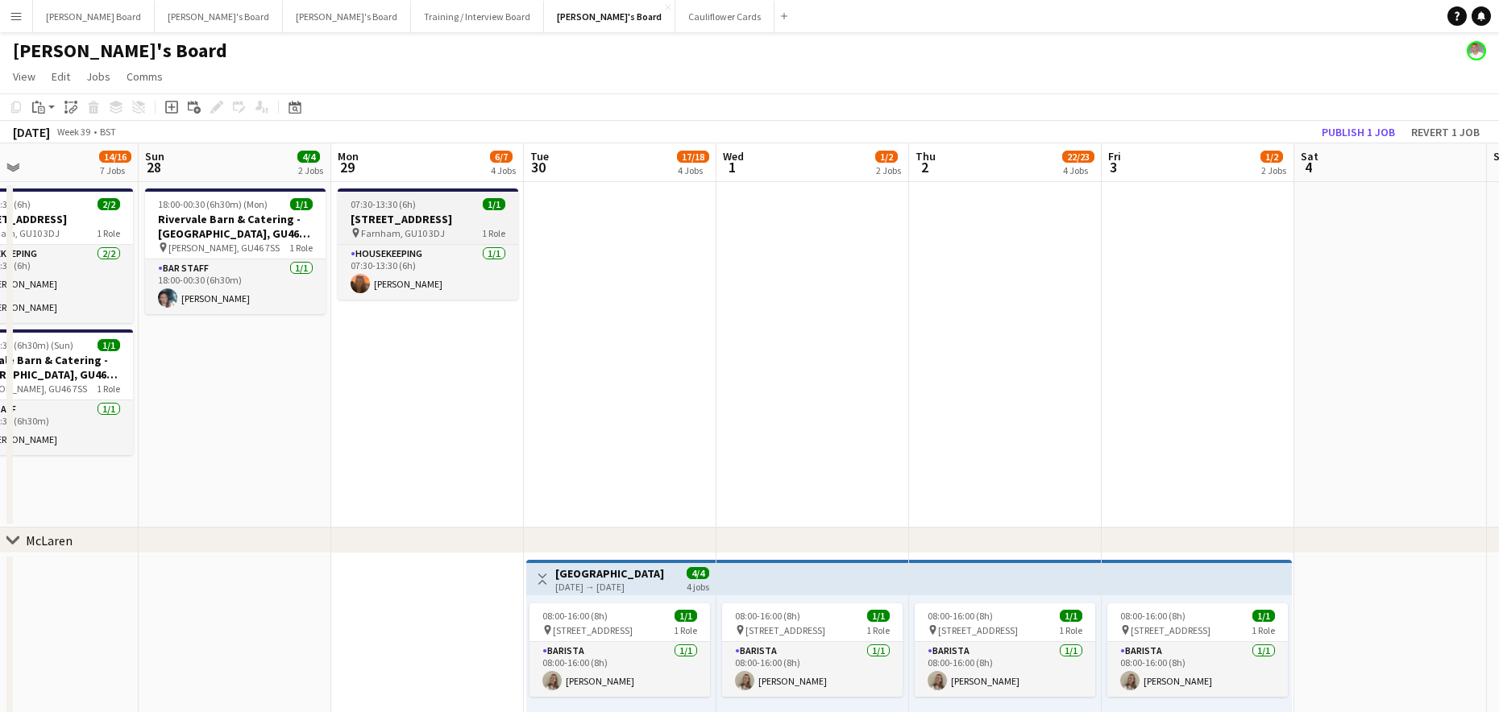
click at [430, 199] on div "07:30-13:30 (6h) 1/1" at bounding box center [428, 204] width 180 height 12
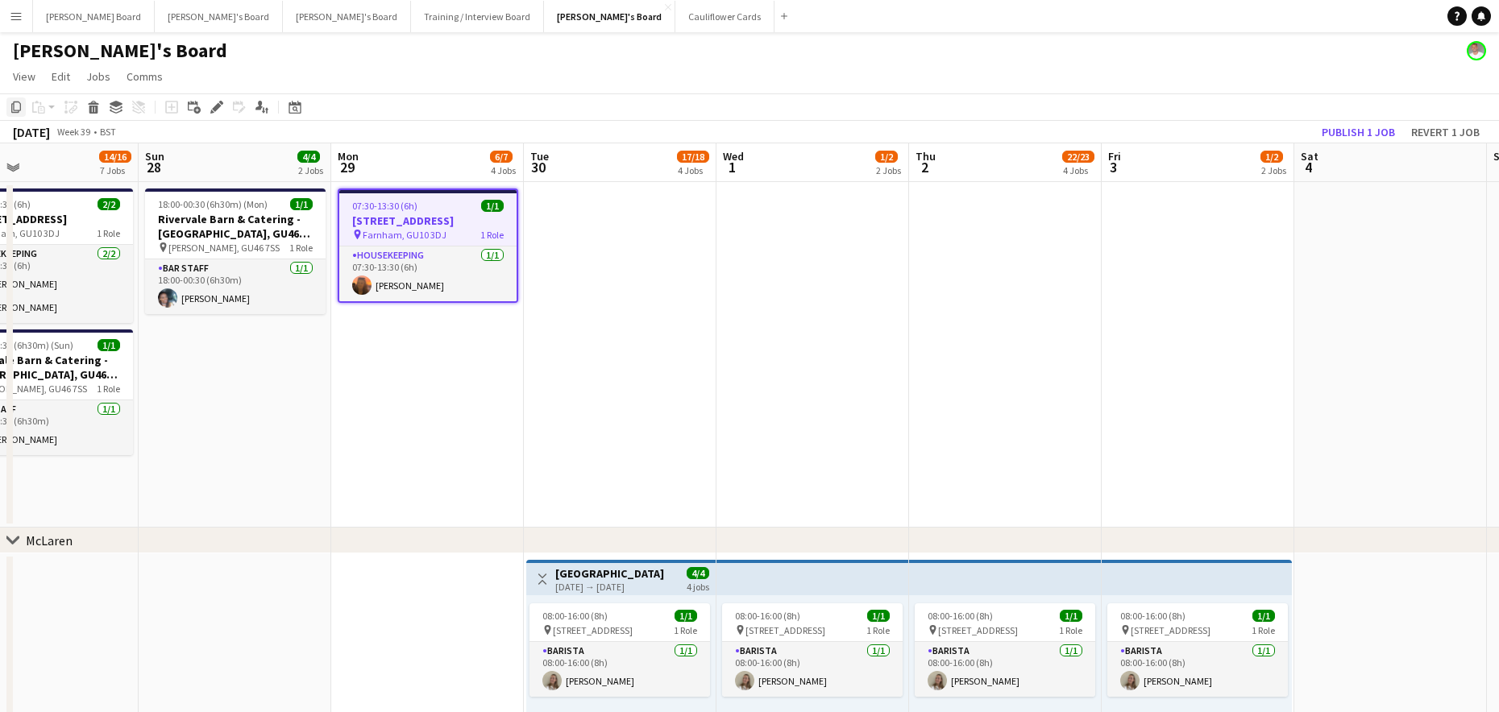
click at [21, 102] on icon "Copy" at bounding box center [16, 107] width 13 height 13
click at [1129, 247] on app-date-cell at bounding box center [1198, 355] width 193 height 346
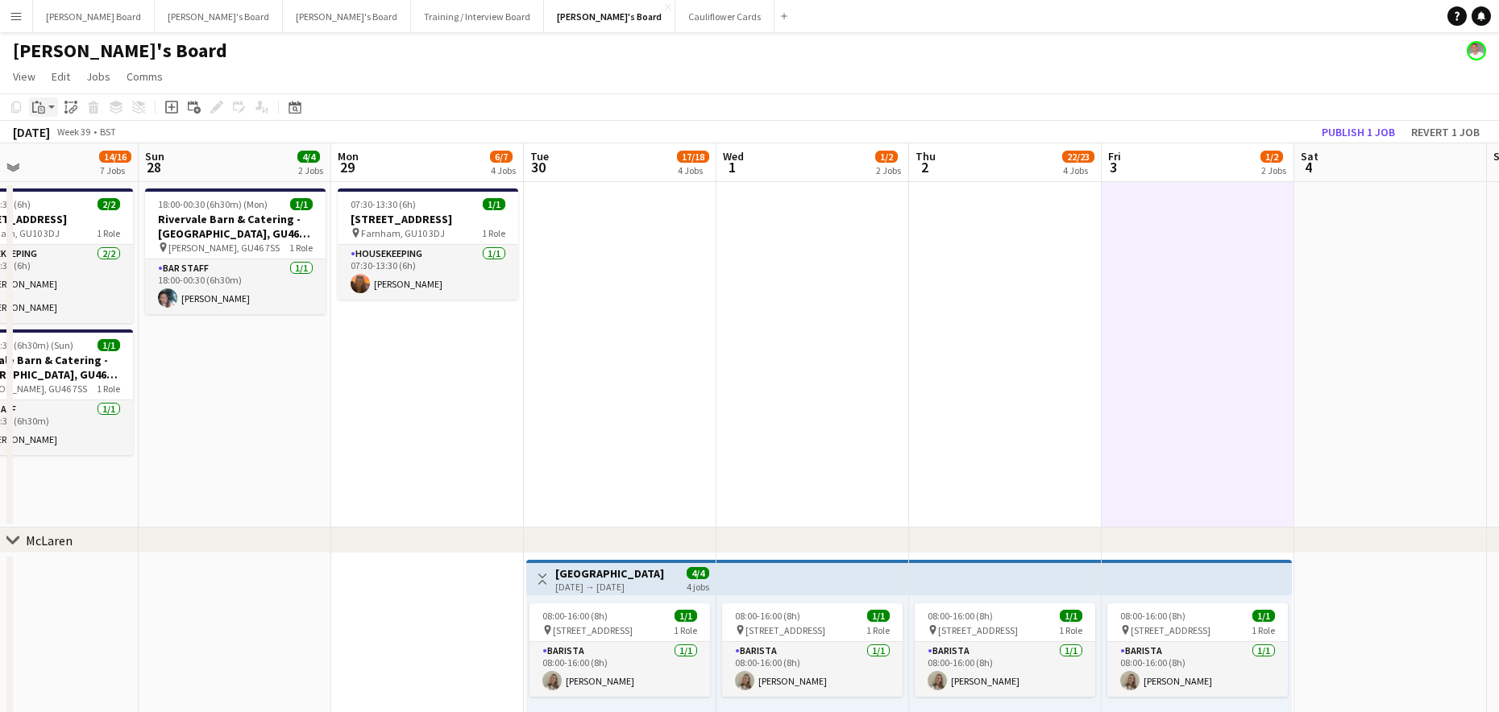
click at [45, 104] on div "Paste" at bounding box center [38, 106] width 19 height 19
click at [62, 141] on link "Paste Ctrl+V" at bounding box center [118, 138] width 151 height 15
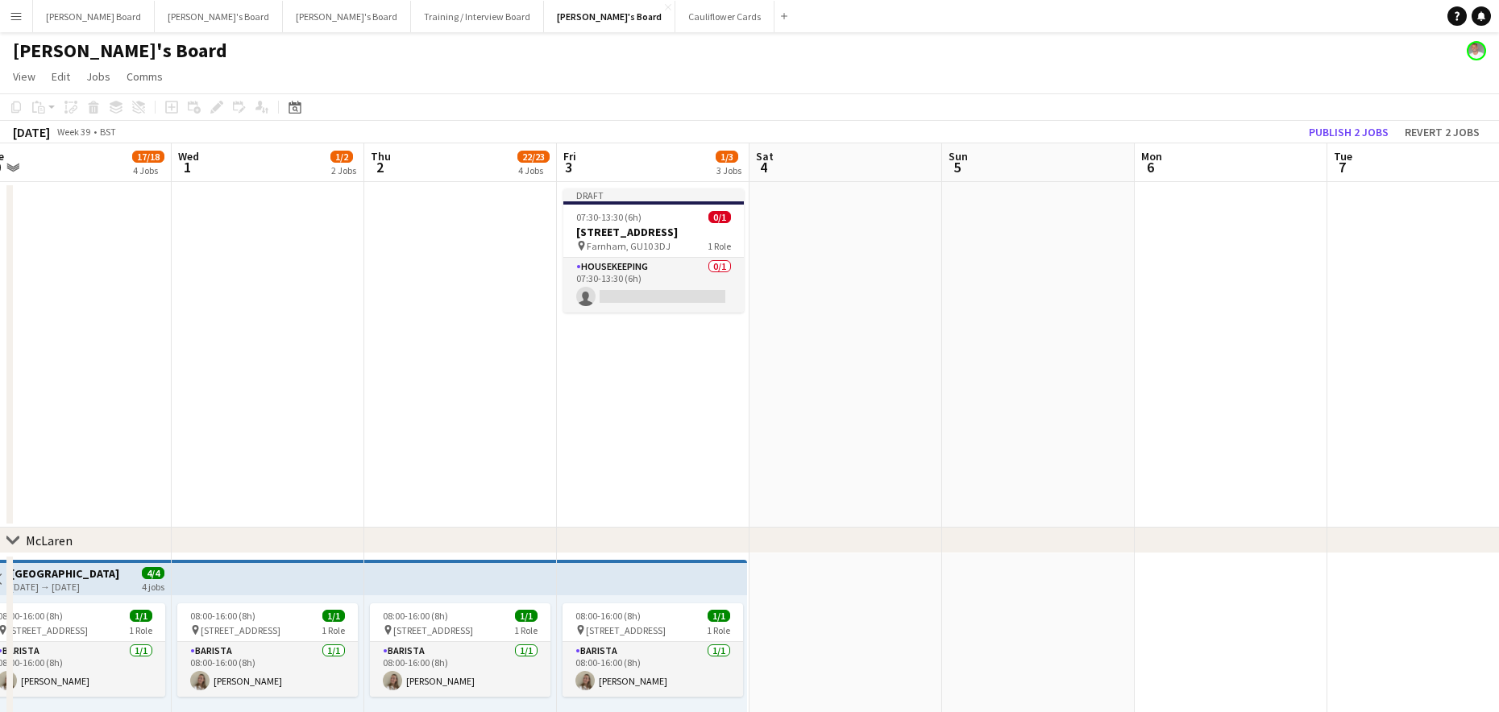
drag, startPoint x: 1356, startPoint y: 407, endPoint x: 751, endPoint y: 413, distance: 605.2
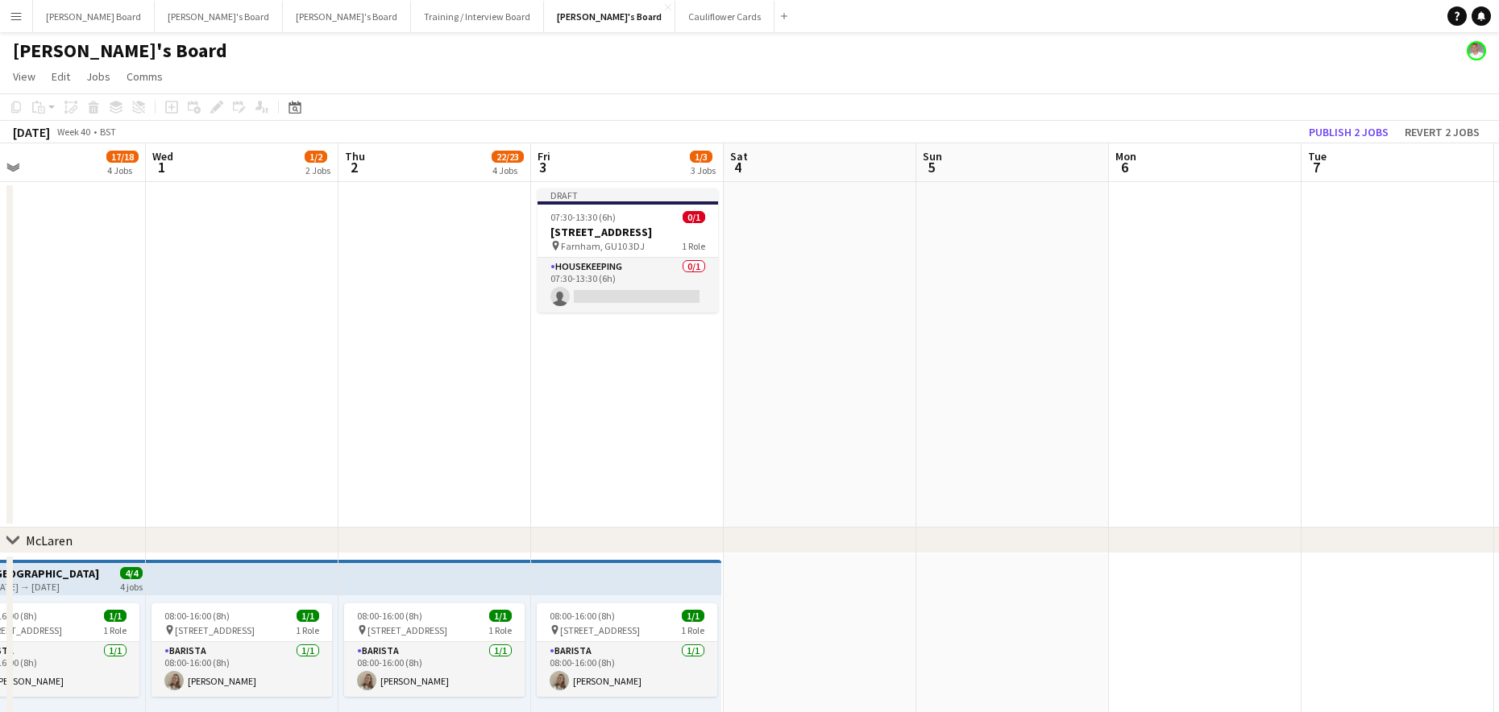
drag, startPoint x: 1008, startPoint y: 228, endPoint x: 932, endPoint y: 227, distance: 75.7
click at [1009, 228] on app-date-cell at bounding box center [1012, 355] width 193 height 346
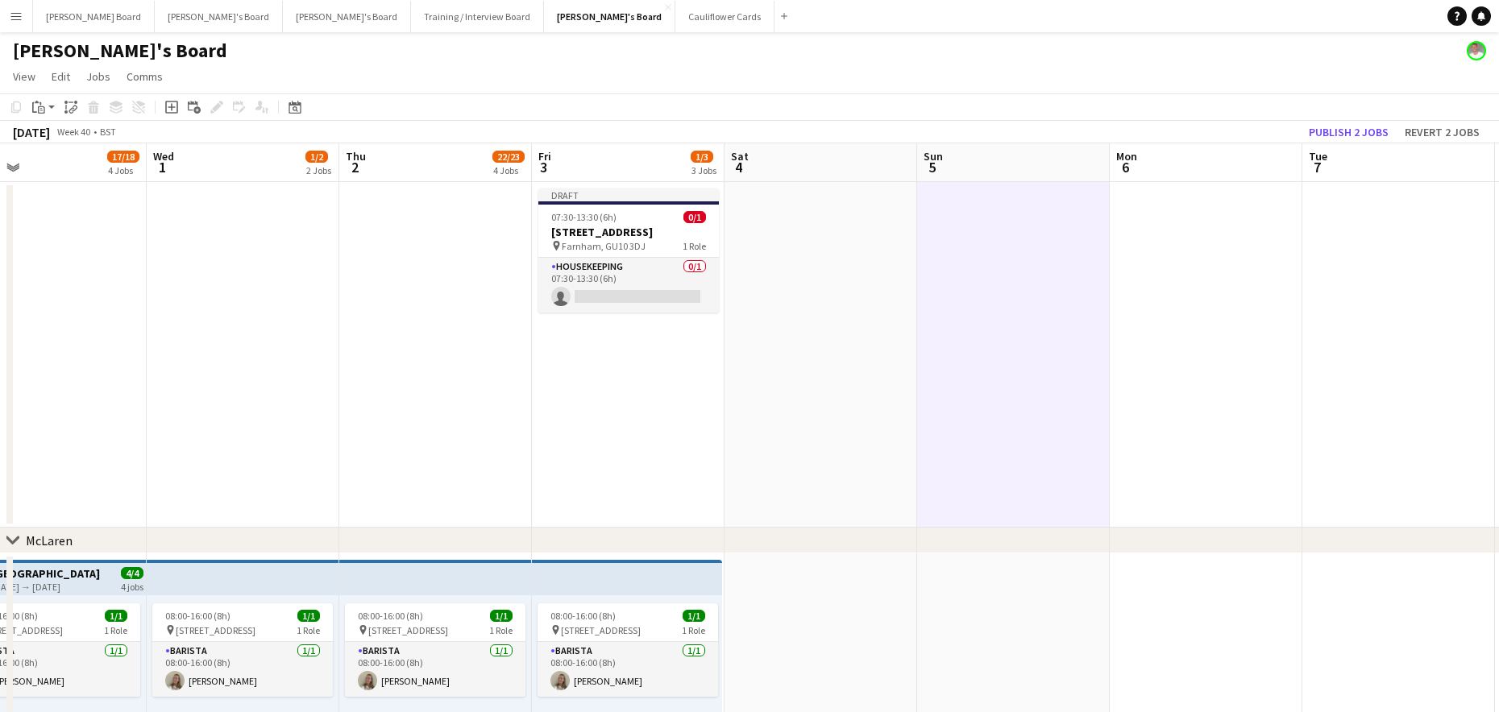
click at [1173, 216] on app-date-cell at bounding box center [1206, 355] width 193 height 346
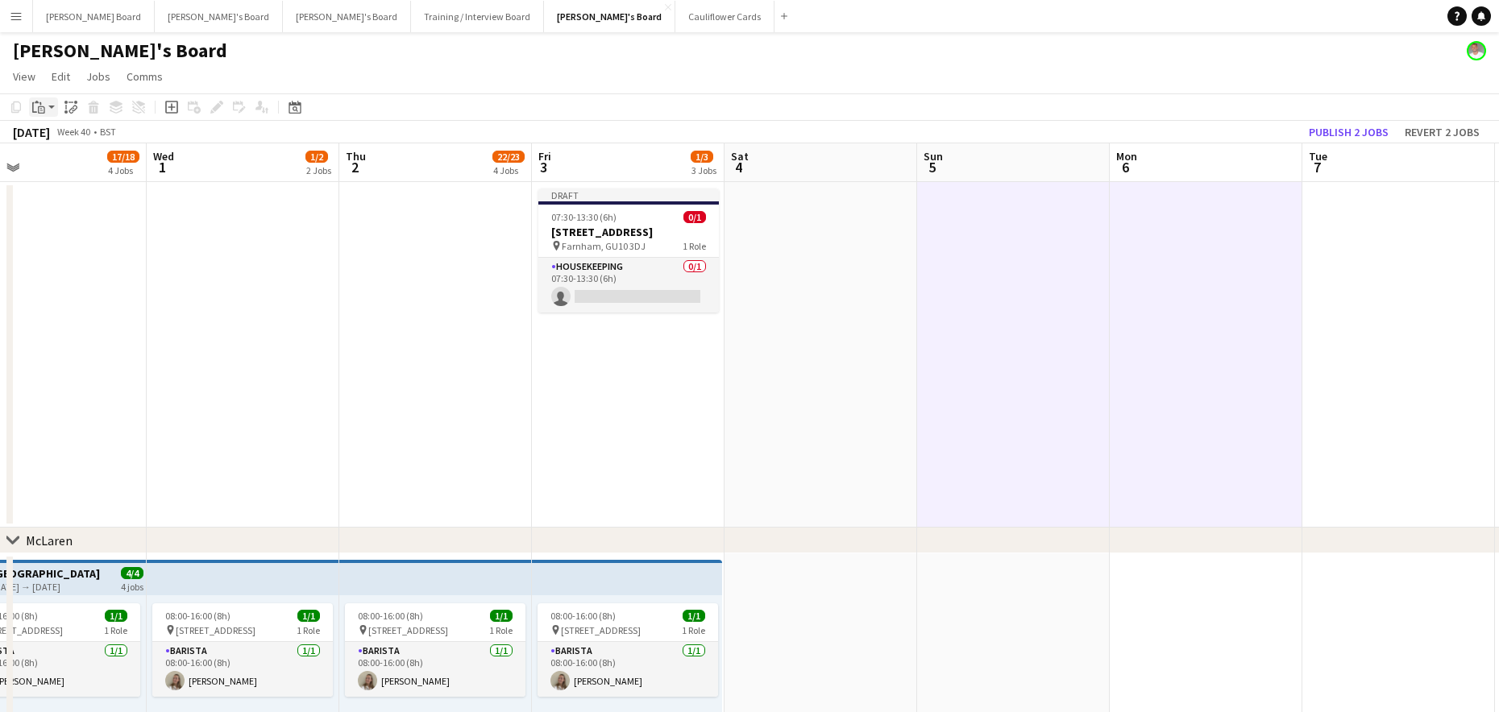
click at [46, 106] on div "Paste" at bounding box center [38, 106] width 19 height 19
click at [60, 136] on link "Paste Ctrl+V" at bounding box center [118, 138] width 151 height 15
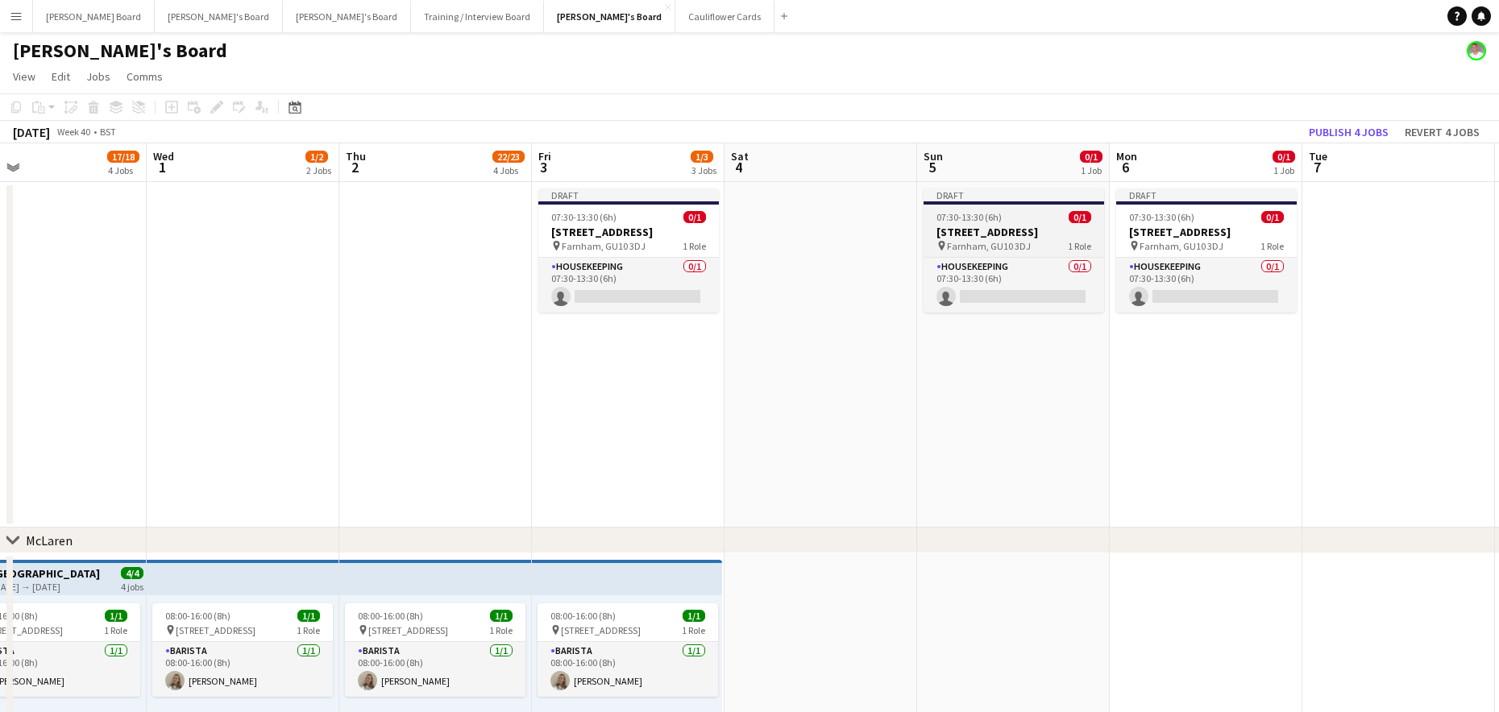
click at [961, 211] on app-job-card "Draft 07:30-13:30 (6h) 0/1 Millbridge Court GU10 3DJ pin Farnham, GU10 3DJ 1 Ro…" at bounding box center [1013, 251] width 180 height 124
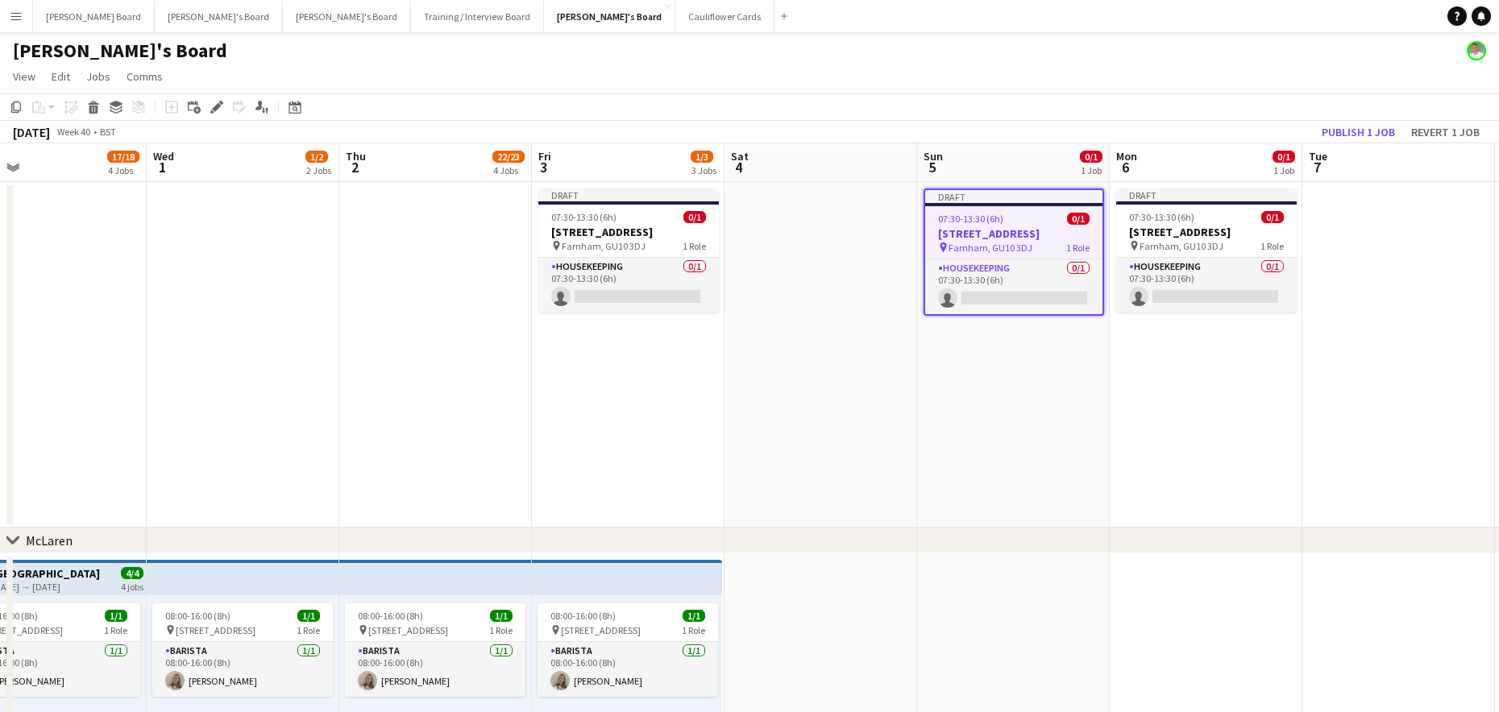
scroll to position [0, 623]
click at [1195, 221] on div "07:30-13:30 (6h) 0/1" at bounding box center [1207, 217] width 180 height 12
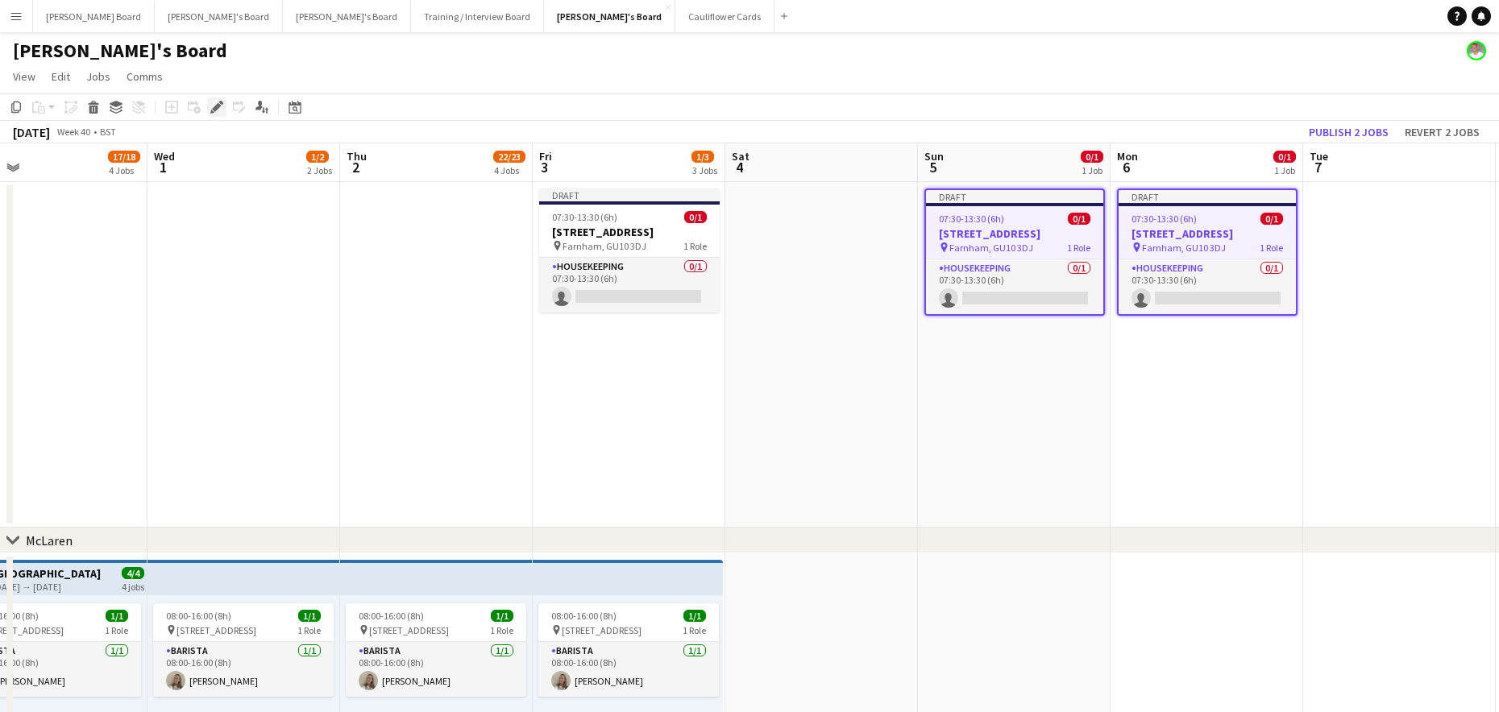
click at [210, 112] on icon "Edit" at bounding box center [216, 107] width 13 height 13
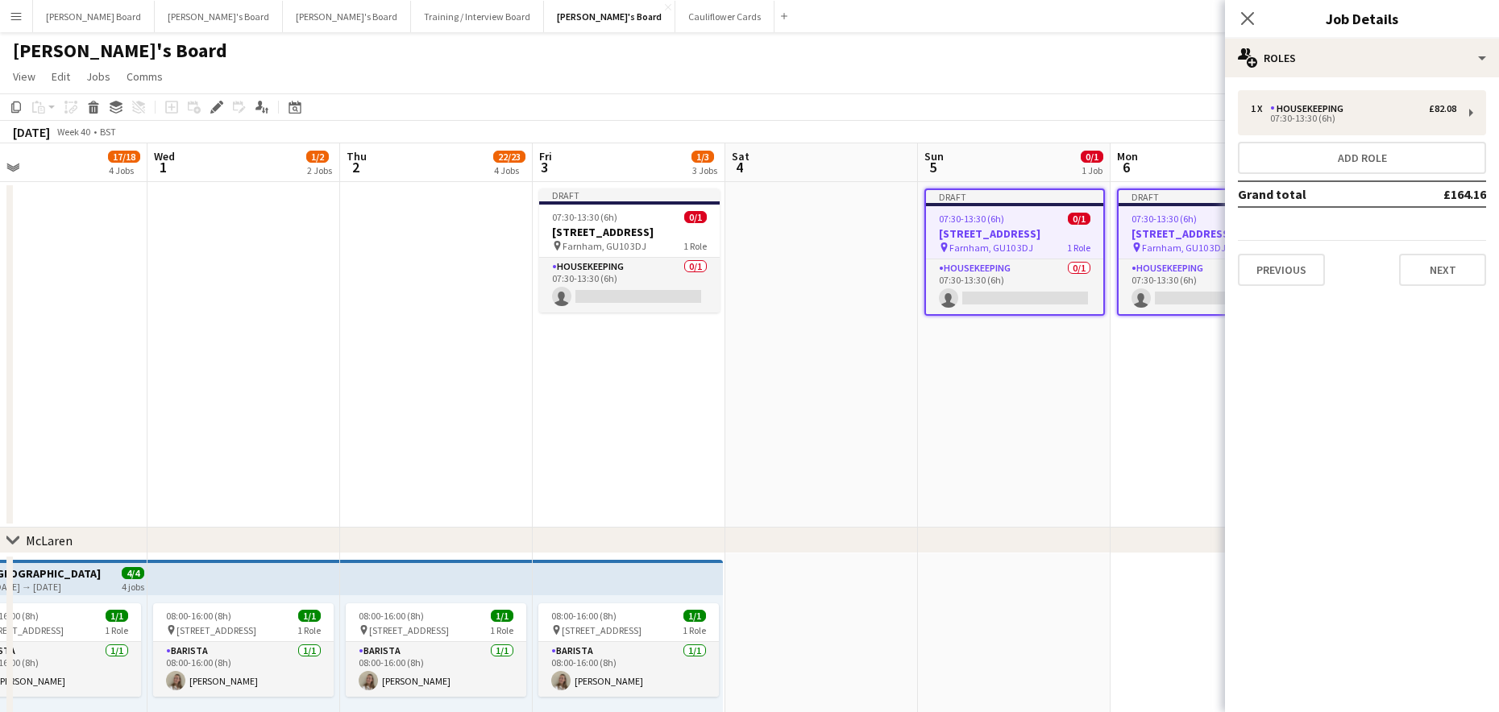
click at [1376, 141] on div "1 x Housekeeping £82.08 07:30-13:30 (6h) Add role Grand total £164.16 Previous …" at bounding box center [1362, 188] width 274 height 196
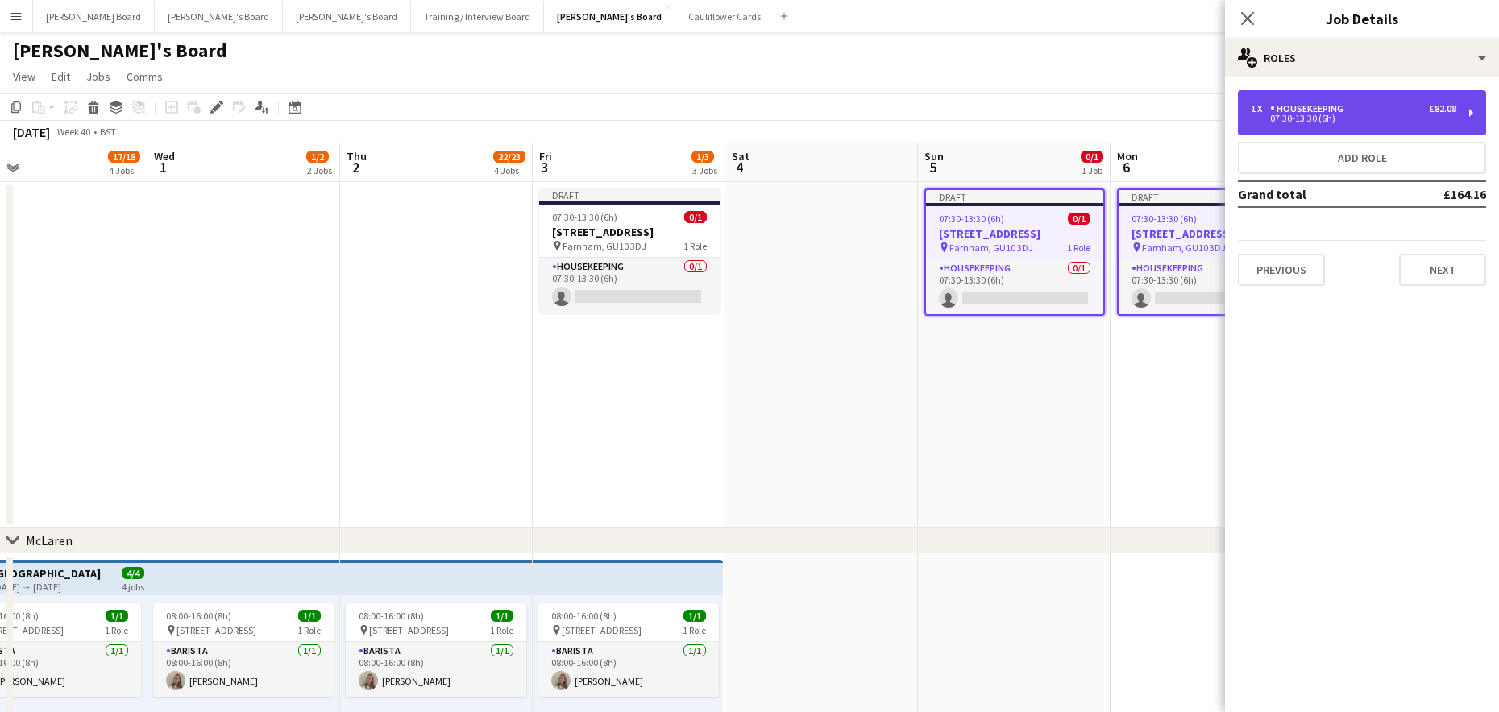
click at [1333, 122] on div "07:30-13:30 (6h)" at bounding box center [1353, 118] width 205 height 8
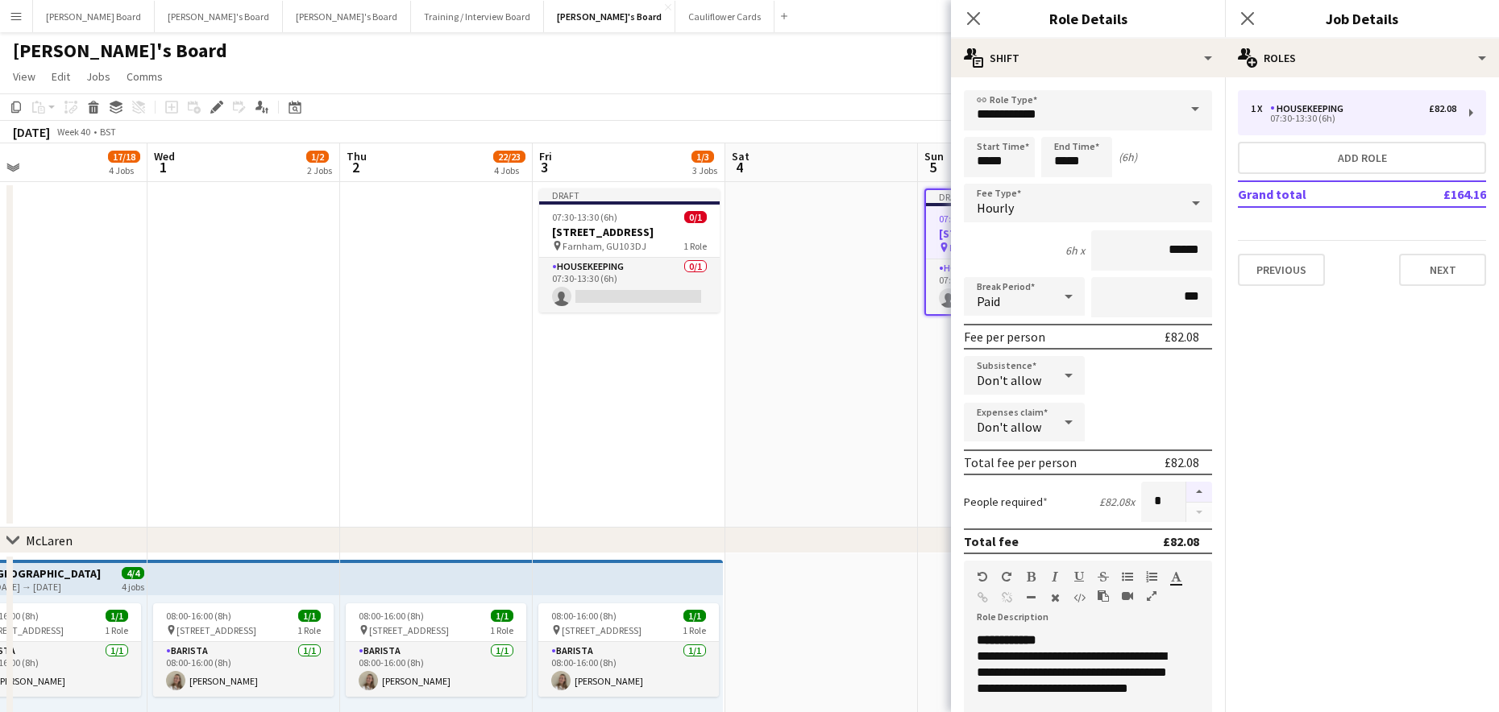
click at [1190, 496] on button "button" at bounding box center [1199, 492] width 26 height 21
type input "*"
click at [873, 442] on app-date-cell at bounding box center [821, 355] width 193 height 346
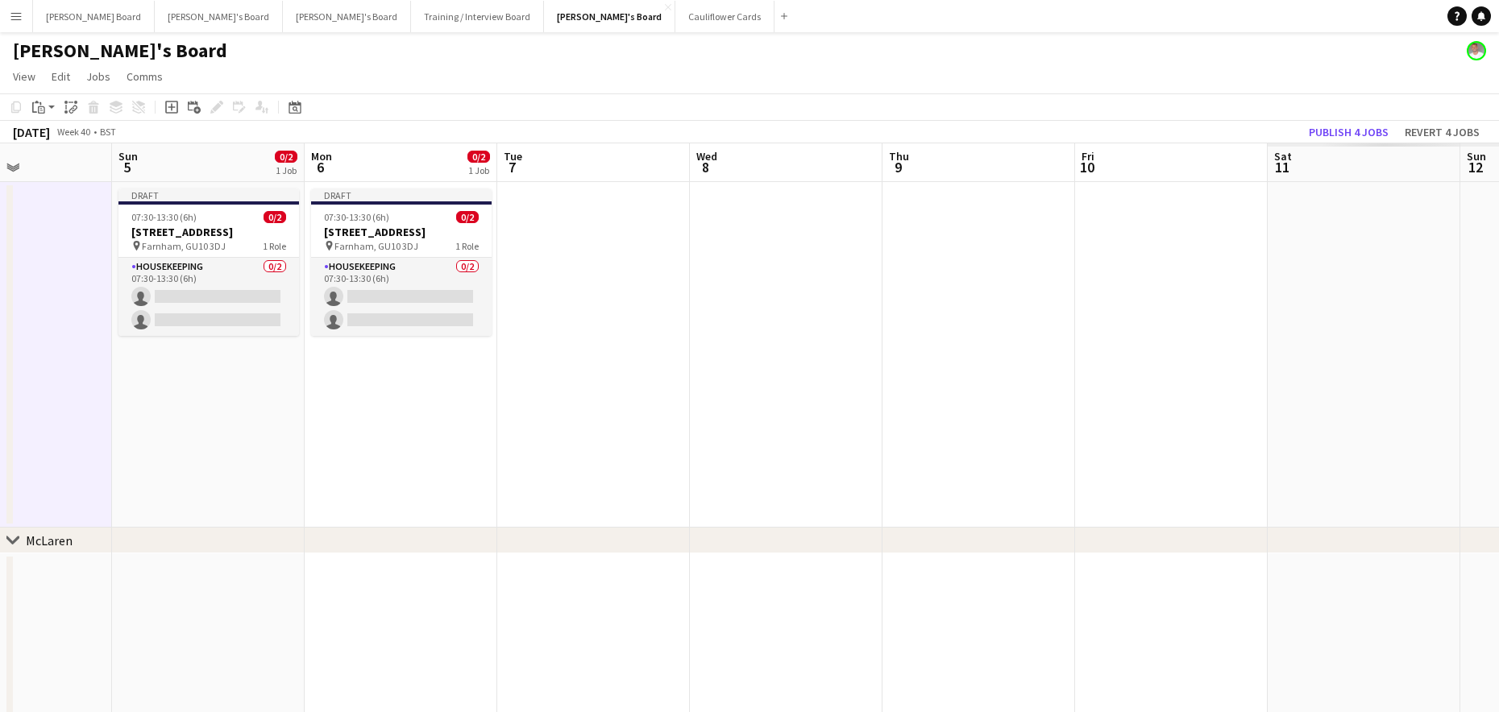
drag, startPoint x: 1314, startPoint y: 476, endPoint x: 500, endPoint y: 478, distance: 813.8
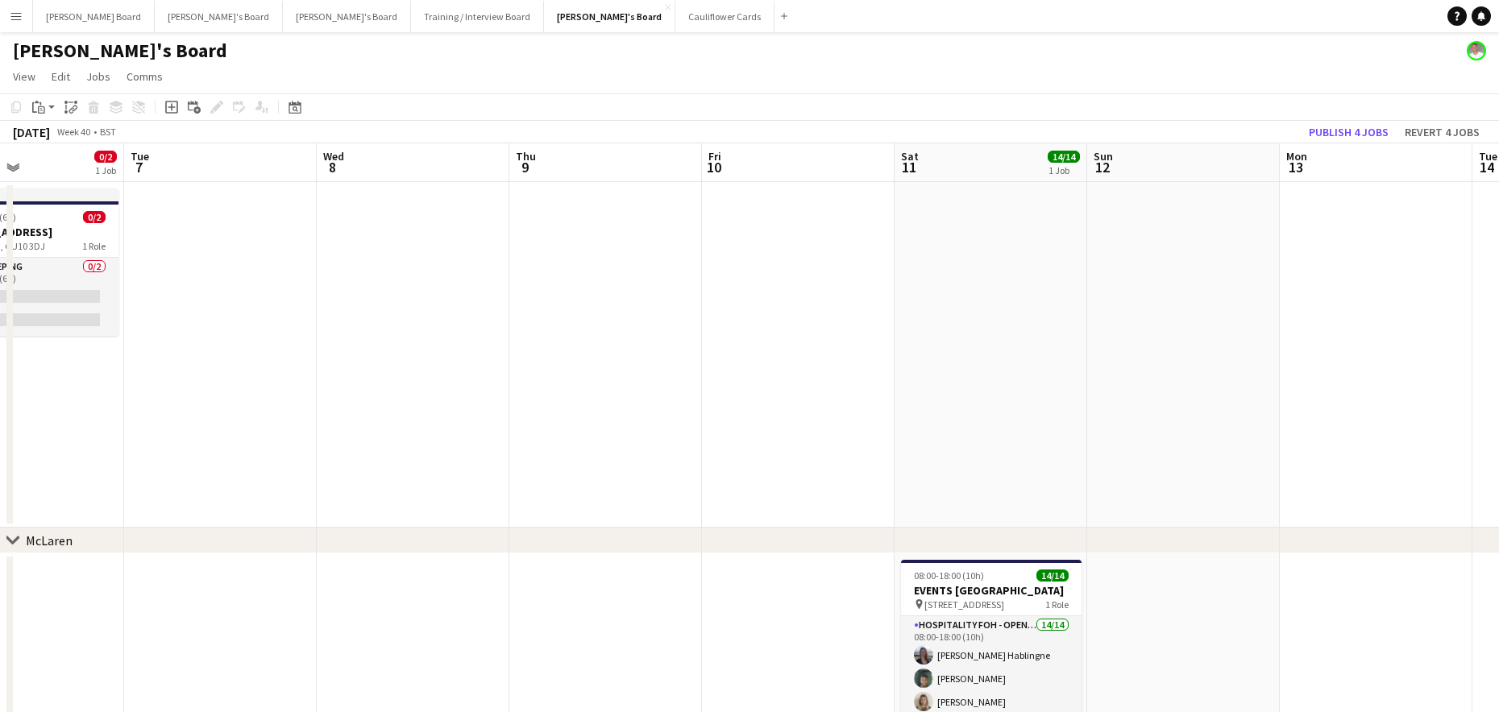
drag, startPoint x: 1202, startPoint y: 339, endPoint x: 848, endPoint y: 370, distance: 355.1
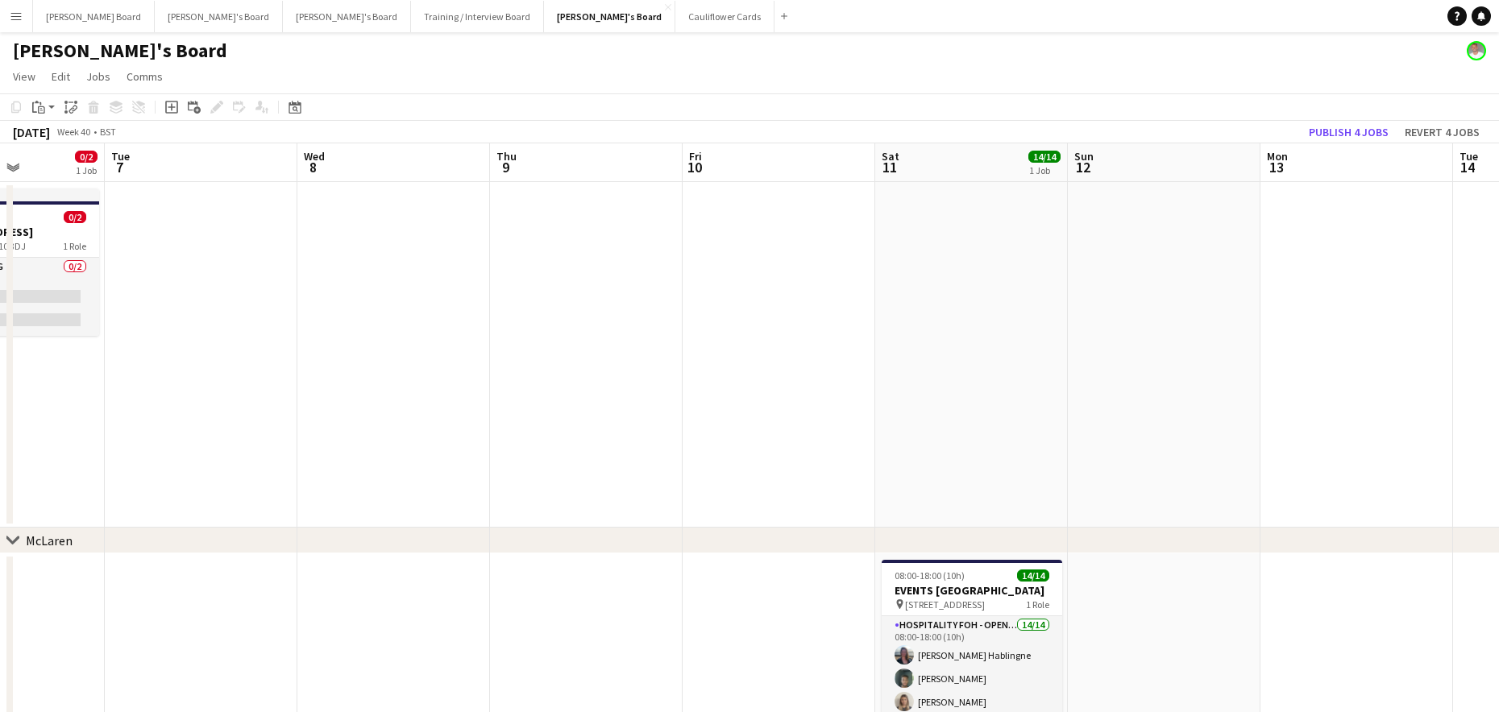
click at [923, 329] on app-date-cell at bounding box center [971, 355] width 193 height 346
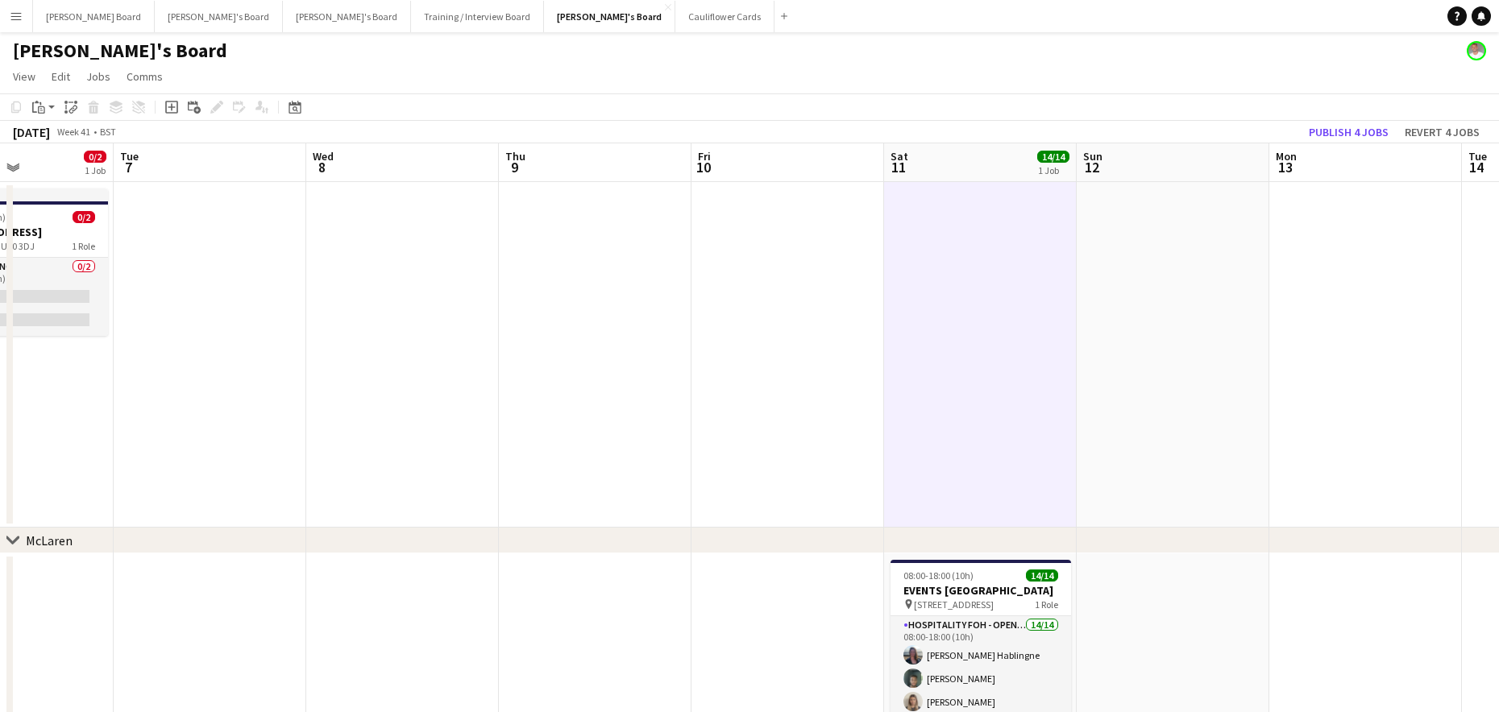
click at [1203, 271] on app-date-cell at bounding box center [1173, 355] width 193 height 346
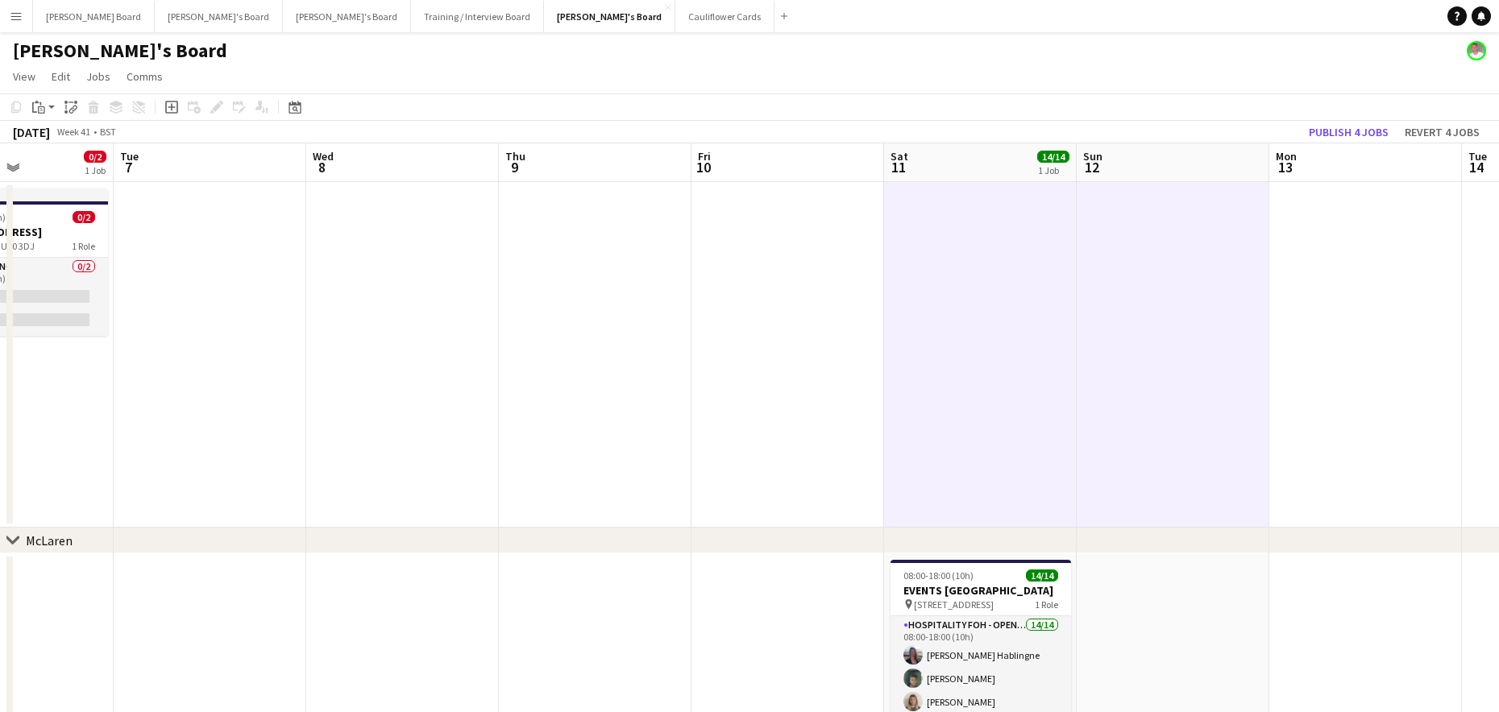
click at [1374, 273] on app-date-cell at bounding box center [1365, 355] width 193 height 346
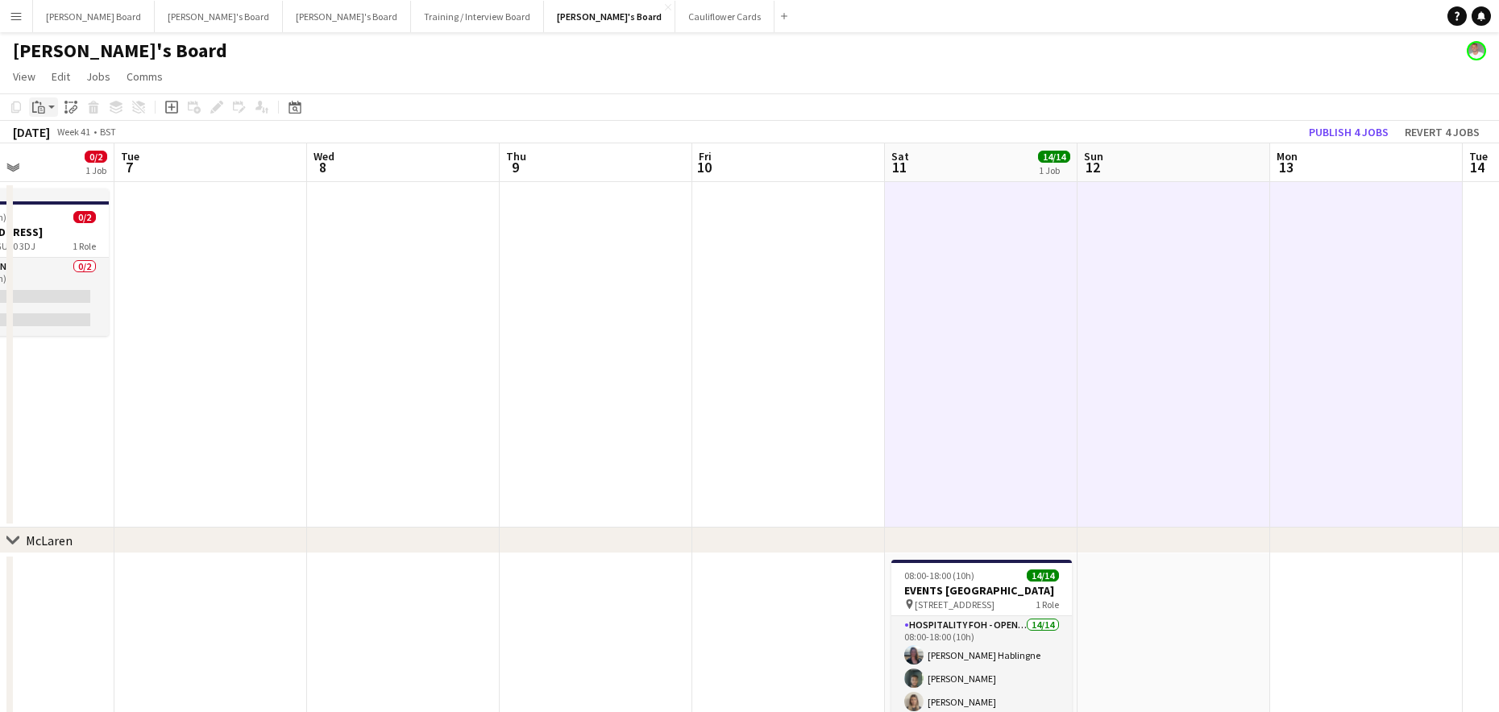
click at [41, 114] on div "Paste" at bounding box center [38, 106] width 19 height 19
click at [56, 134] on link "Paste Ctrl+V" at bounding box center [118, 138] width 151 height 15
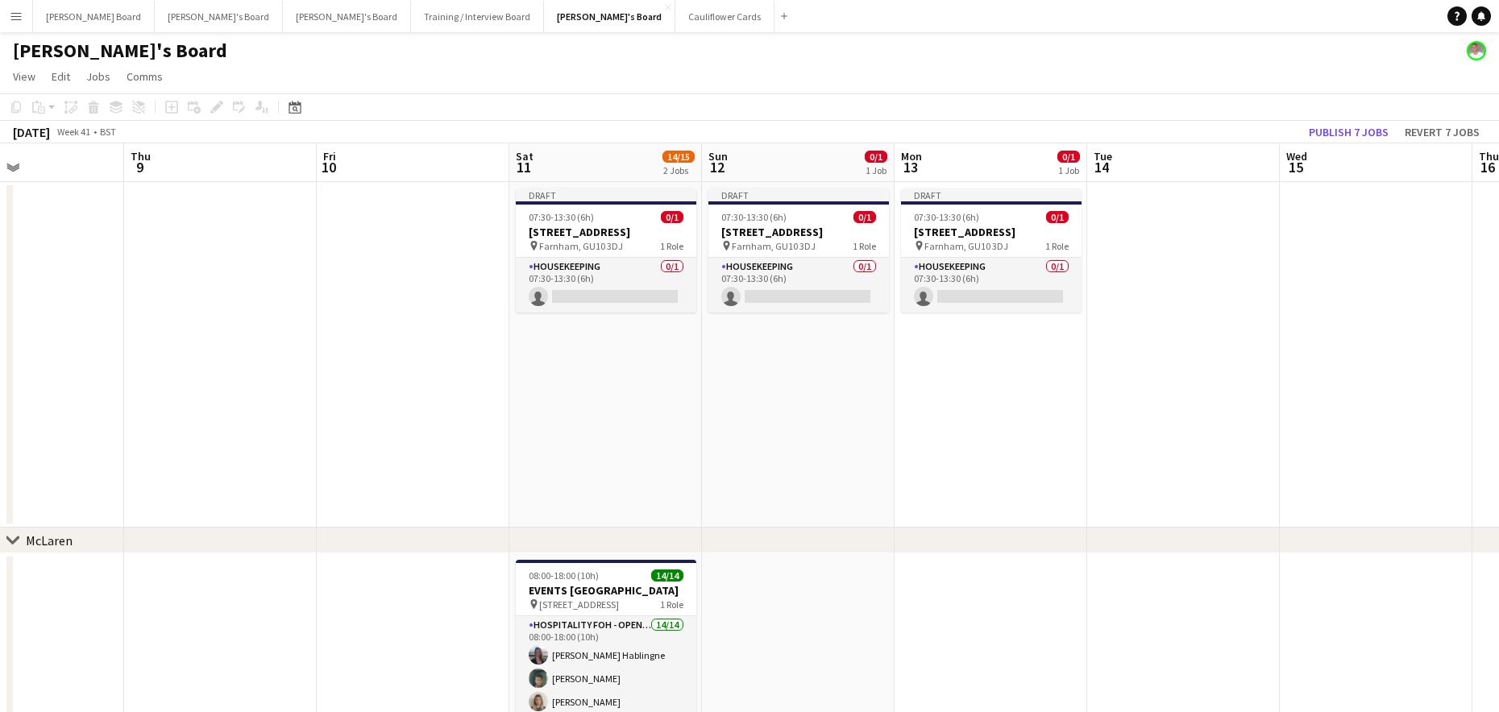
drag, startPoint x: 1097, startPoint y: 334, endPoint x: 690, endPoint y: 349, distance: 407.2
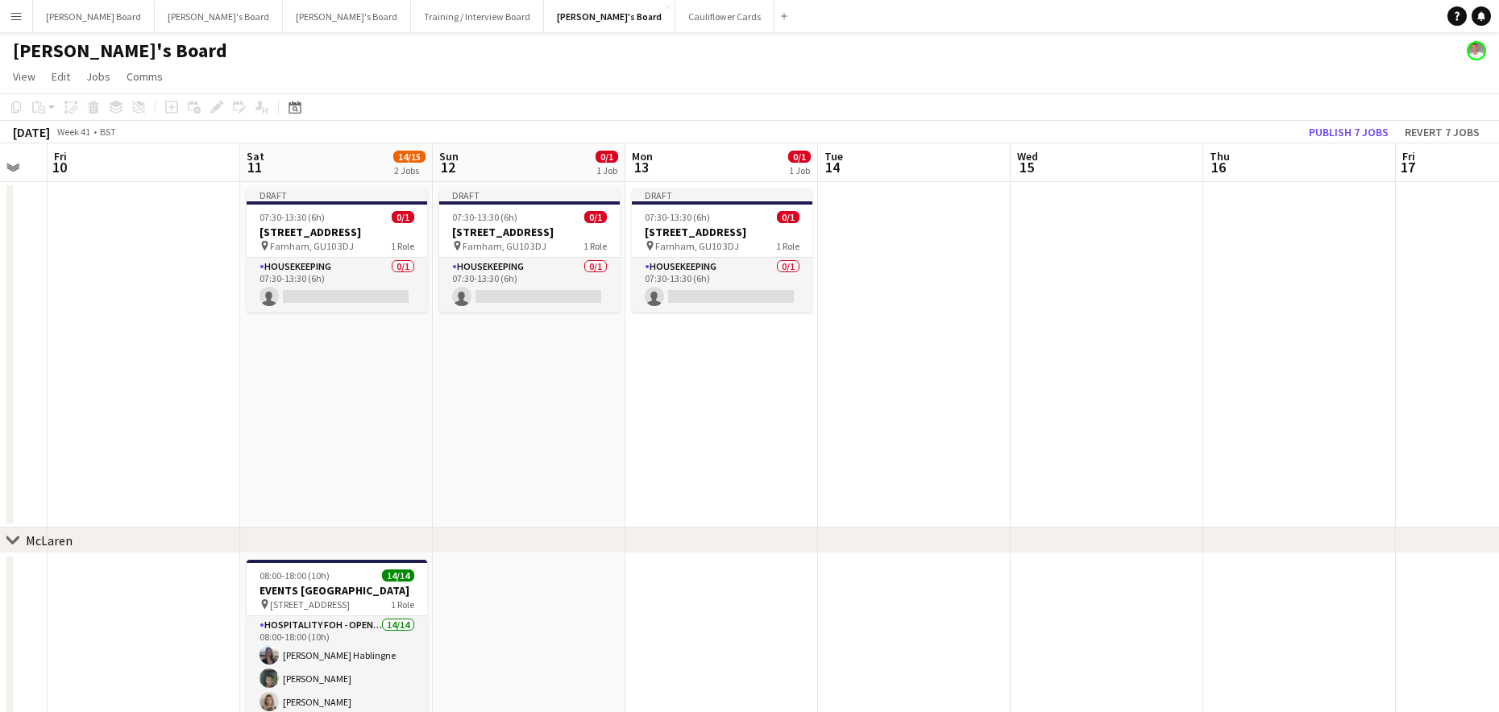
drag, startPoint x: 1402, startPoint y: 284, endPoint x: 1150, endPoint y: 321, distance: 254.8
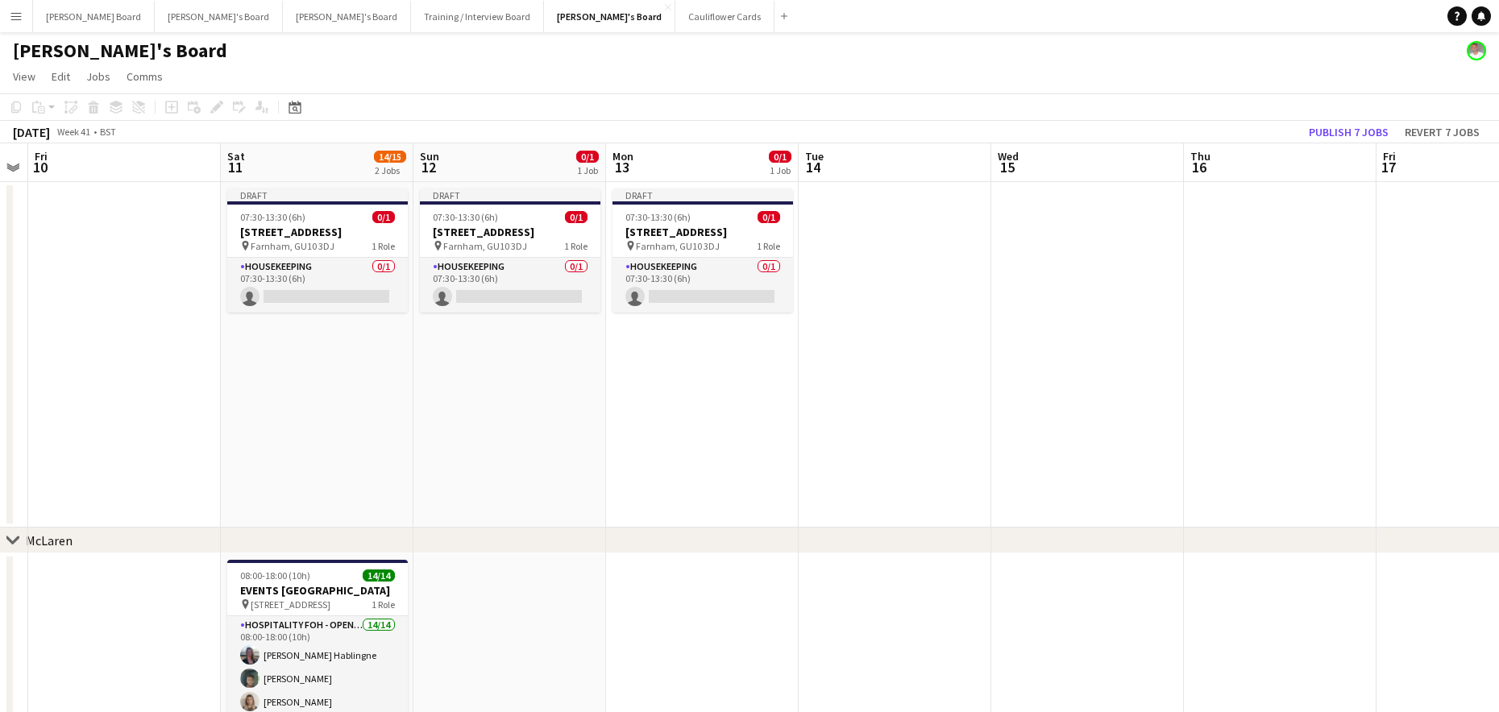
click at [1428, 254] on app-date-cell at bounding box center [1472, 355] width 193 height 346
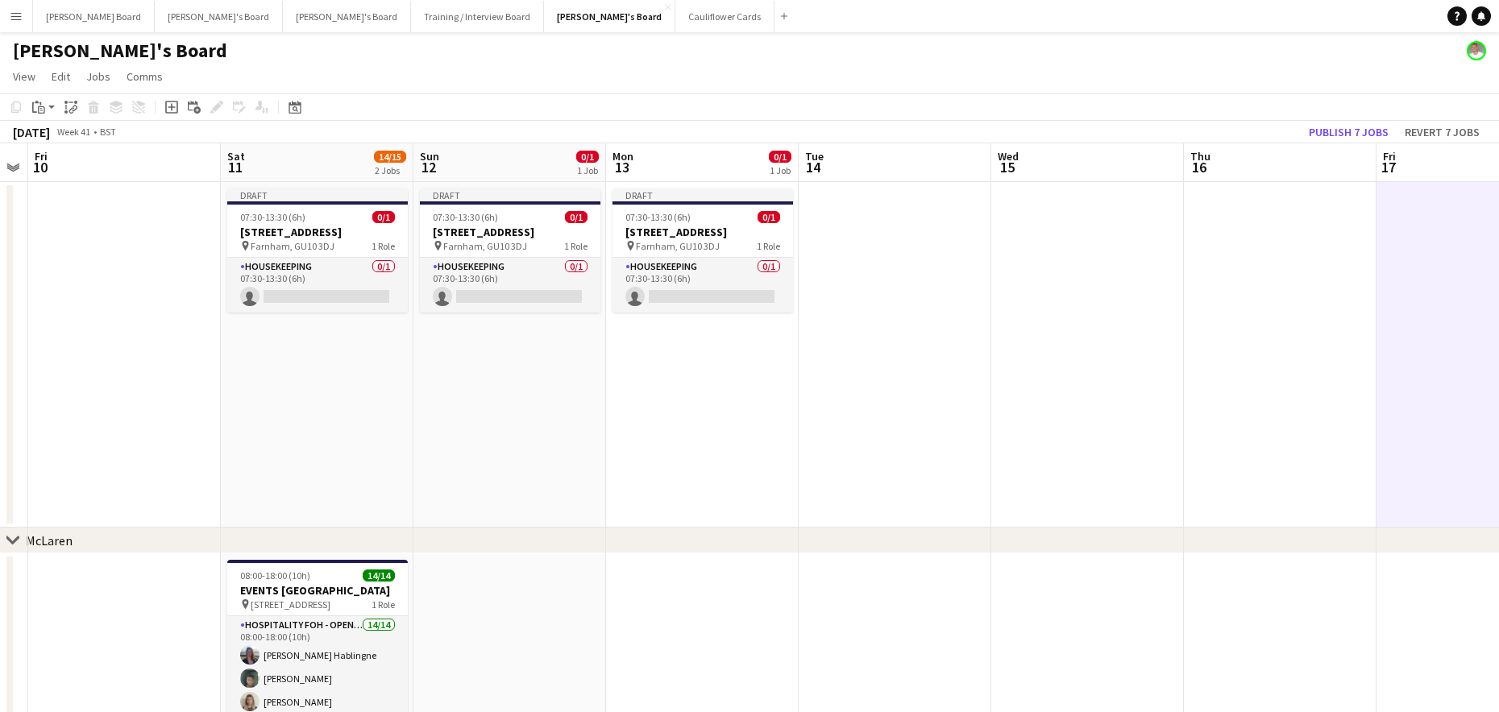
click at [1415, 251] on app-date-cell at bounding box center [1472, 355] width 193 height 346
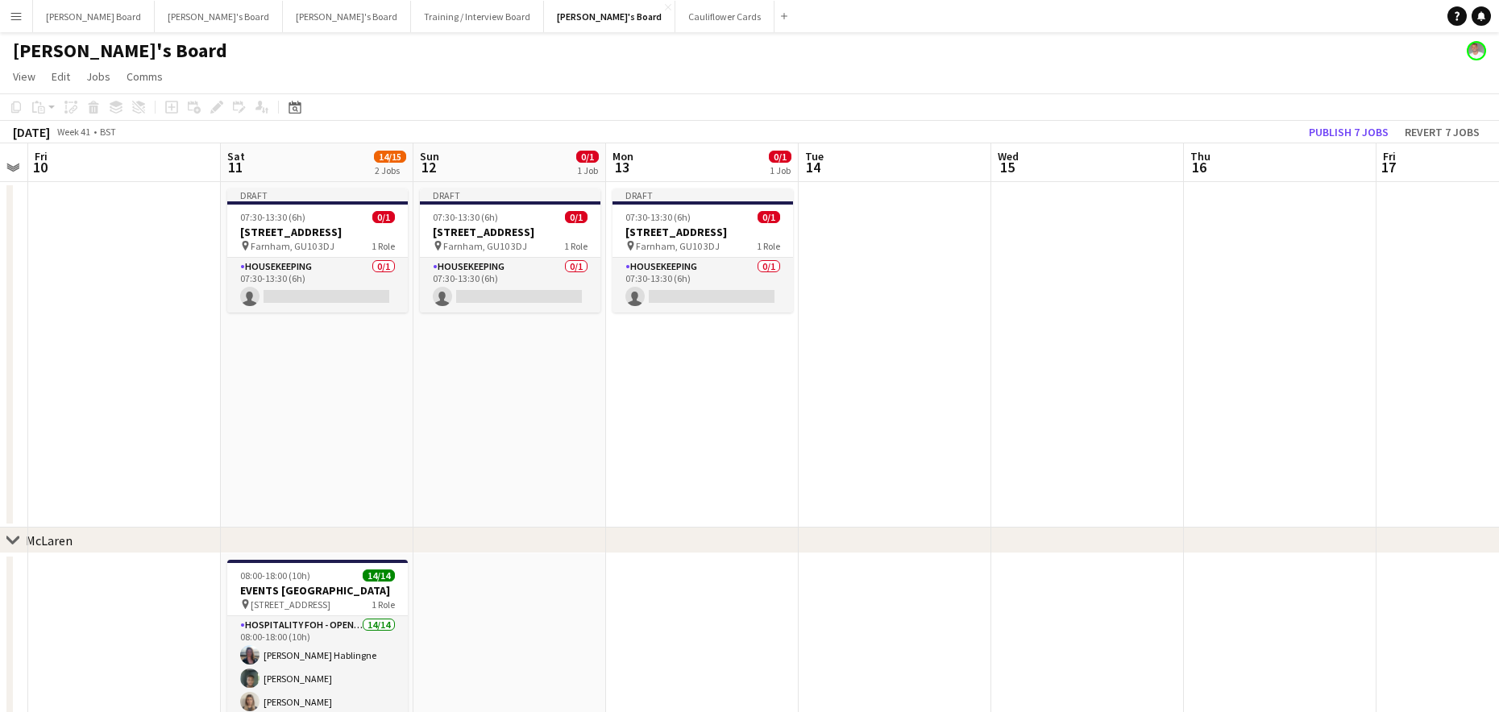
click at [1421, 252] on app-date-cell at bounding box center [1472, 355] width 193 height 346
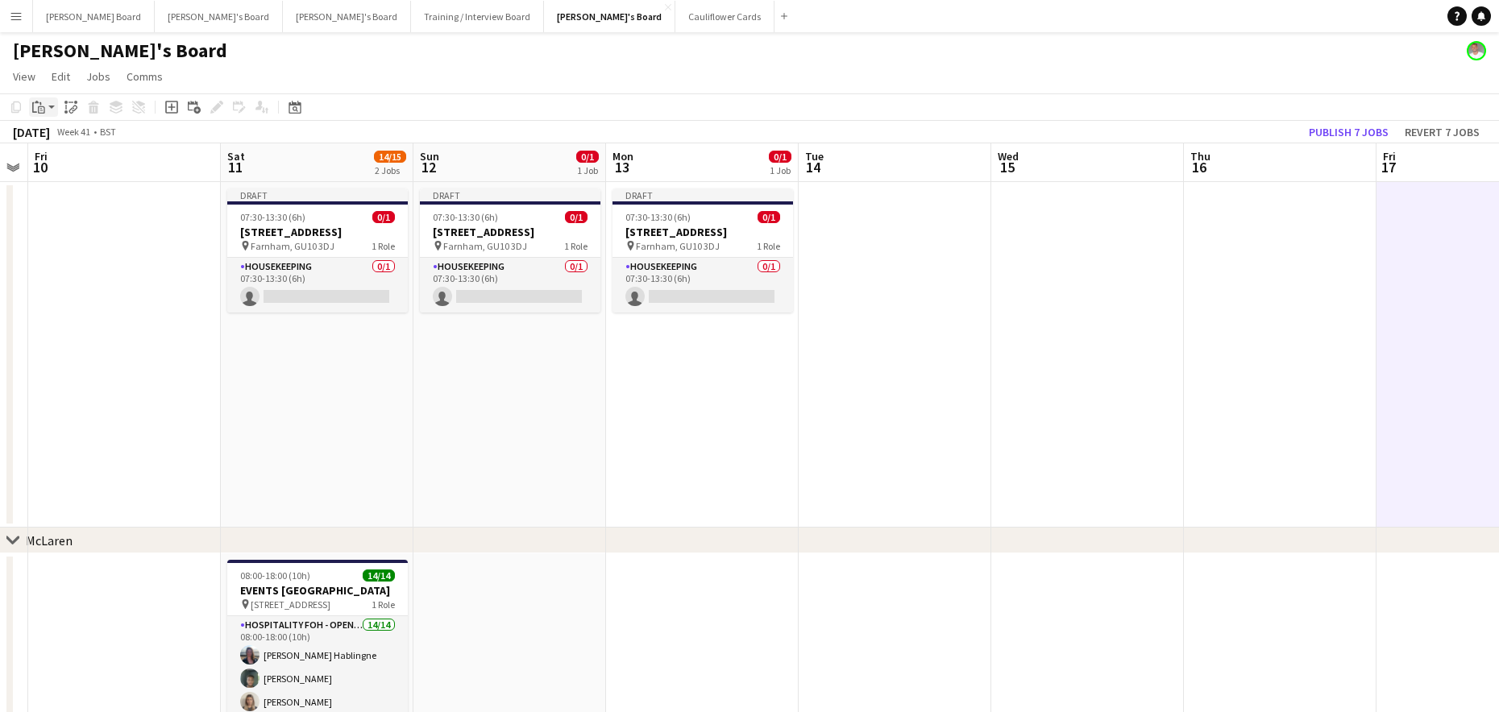
click at [56, 111] on app-action-btn "Paste" at bounding box center [43, 106] width 29 height 19
click at [55, 135] on link "Paste Ctrl+V" at bounding box center [118, 138] width 151 height 15
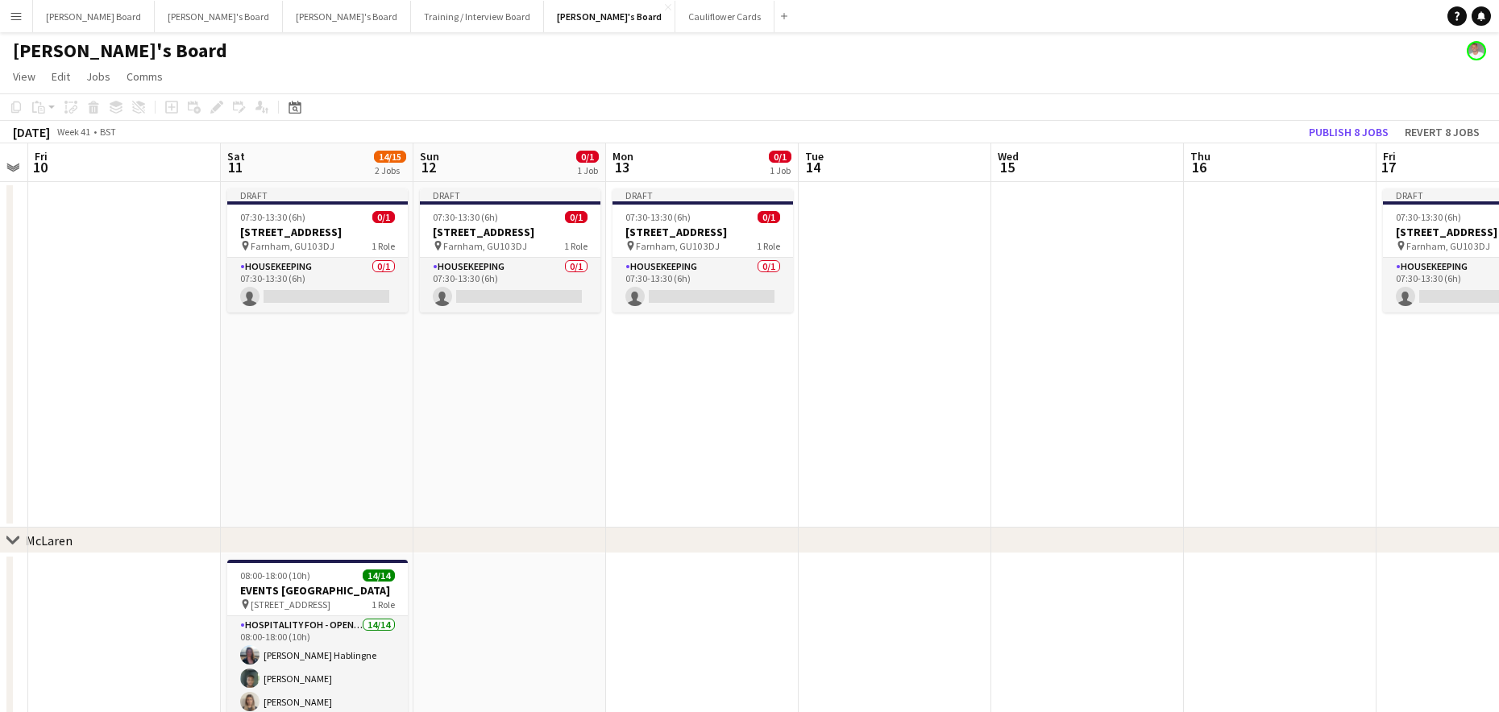
click at [907, 307] on app-date-cell at bounding box center [895, 355] width 193 height 346
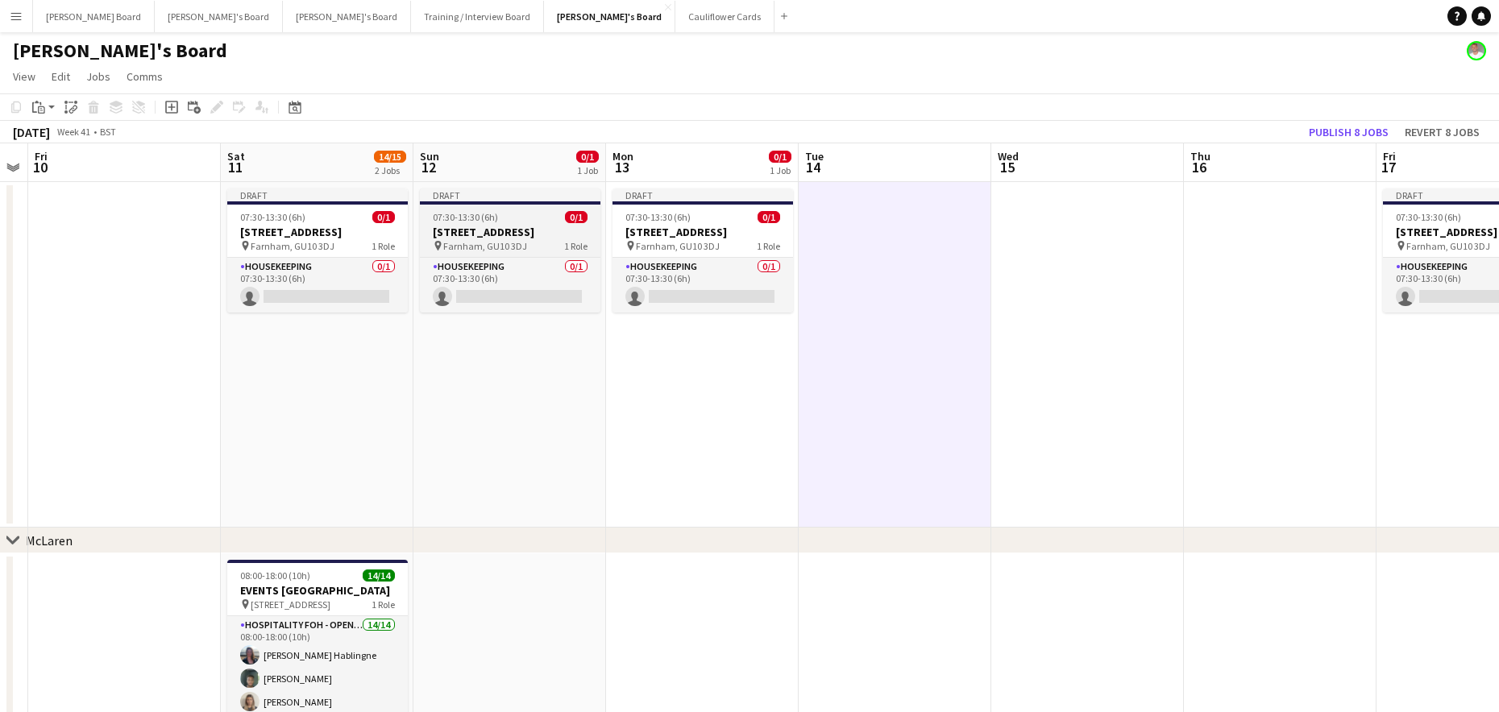
click at [511, 211] on div "07:30-13:30 (6h) 0/1" at bounding box center [510, 217] width 180 height 12
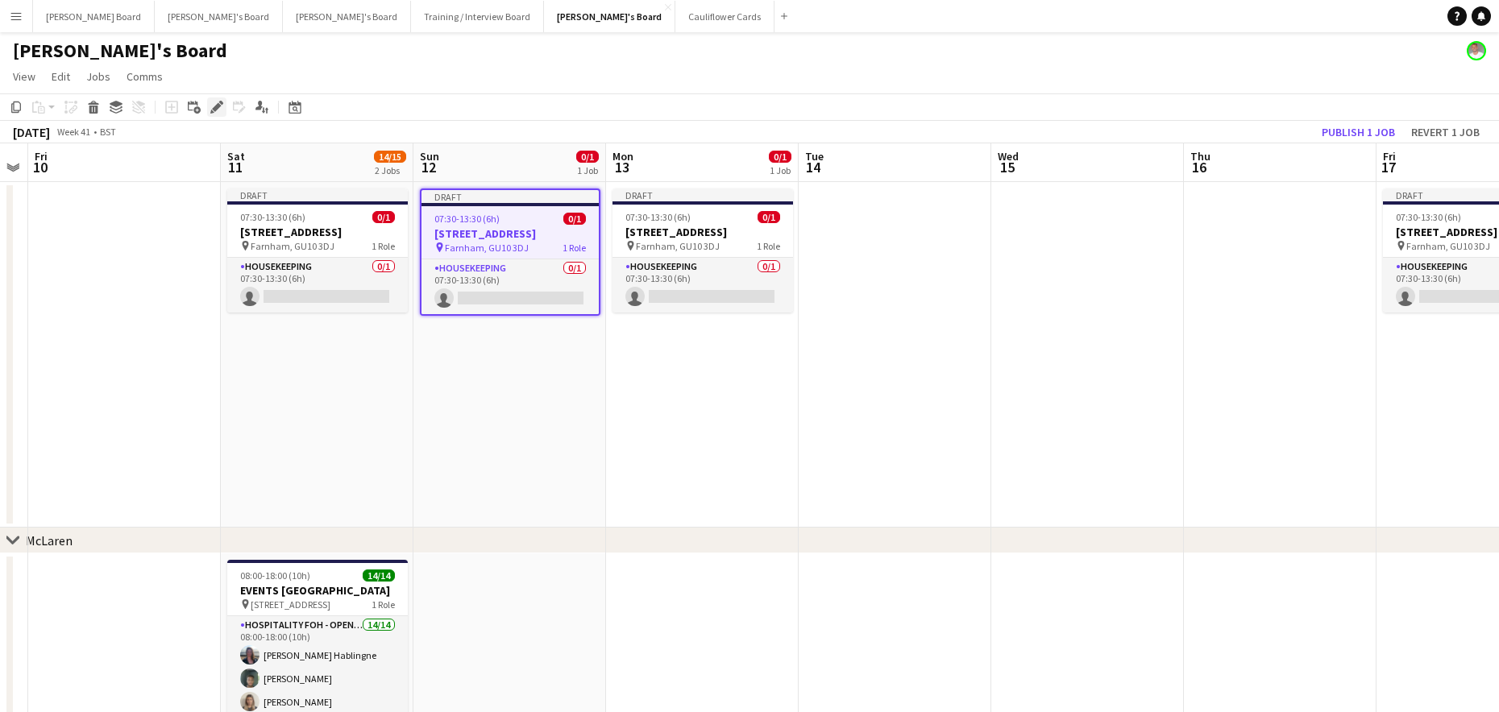
click at [219, 104] on icon at bounding box center [216, 107] width 9 height 9
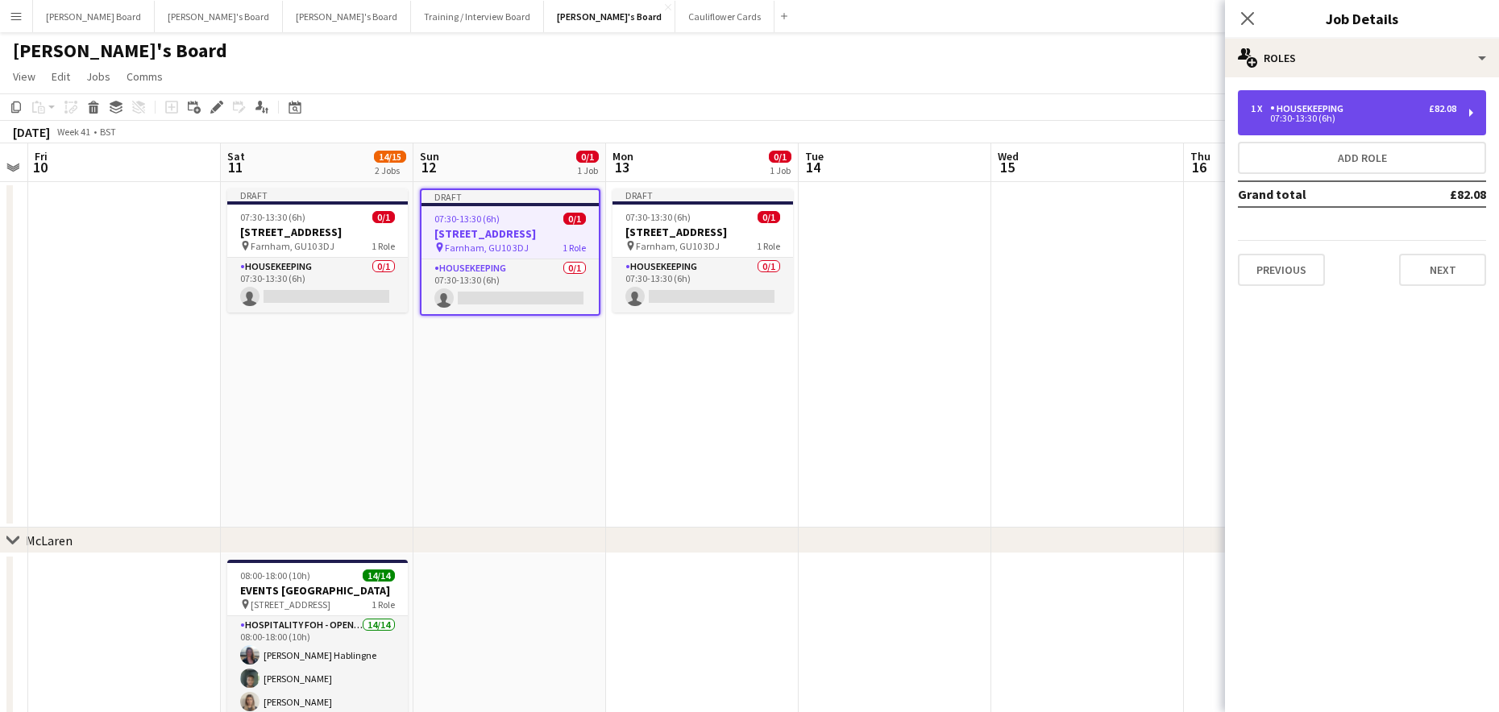
click at [1350, 115] on div "07:30-13:30 (6h)" at bounding box center [1353, 118] width 205 height 8
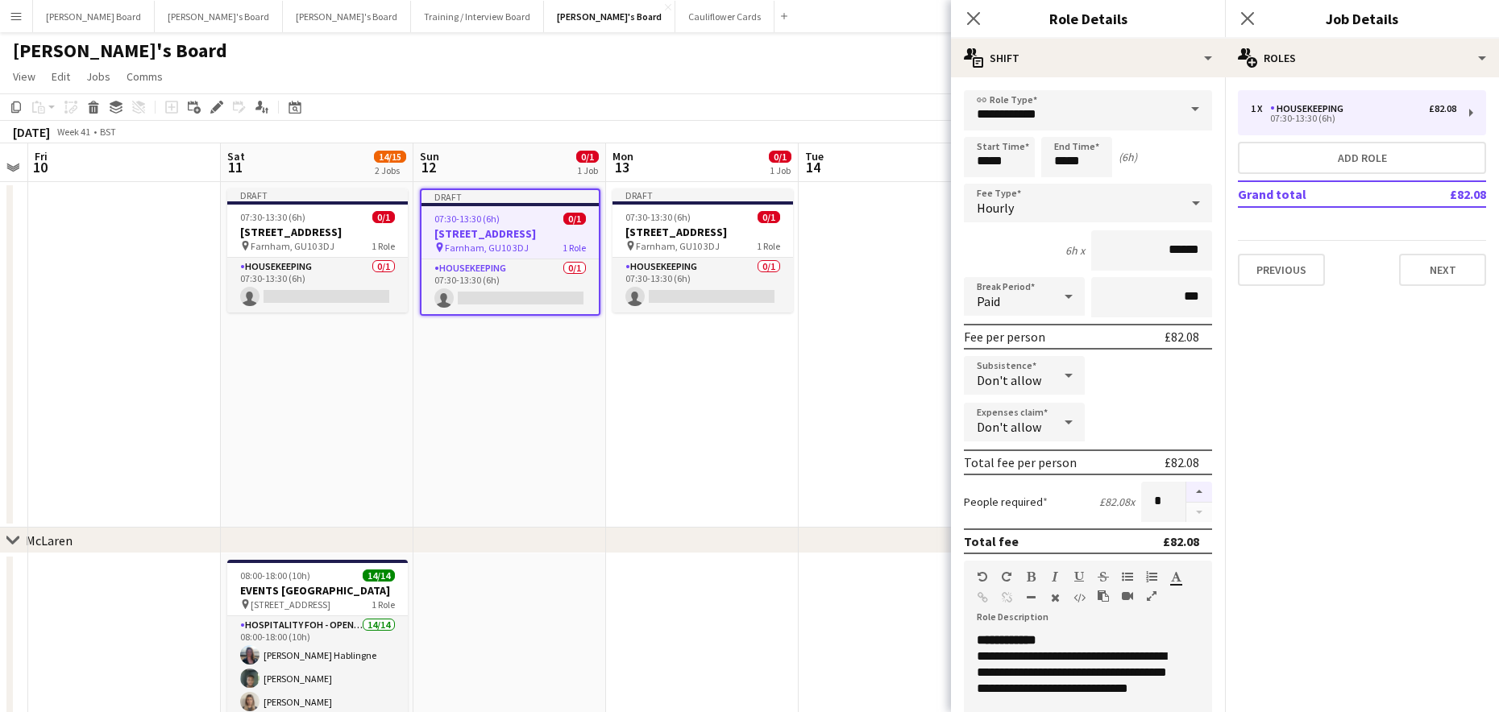
click at [1186, 484] on button "button" at bounding box center [1199, 492] width 26 height 21
type input "*"
click at [799, 437] on app-date-cell at bounding box center [895, 355] width 193 height 346
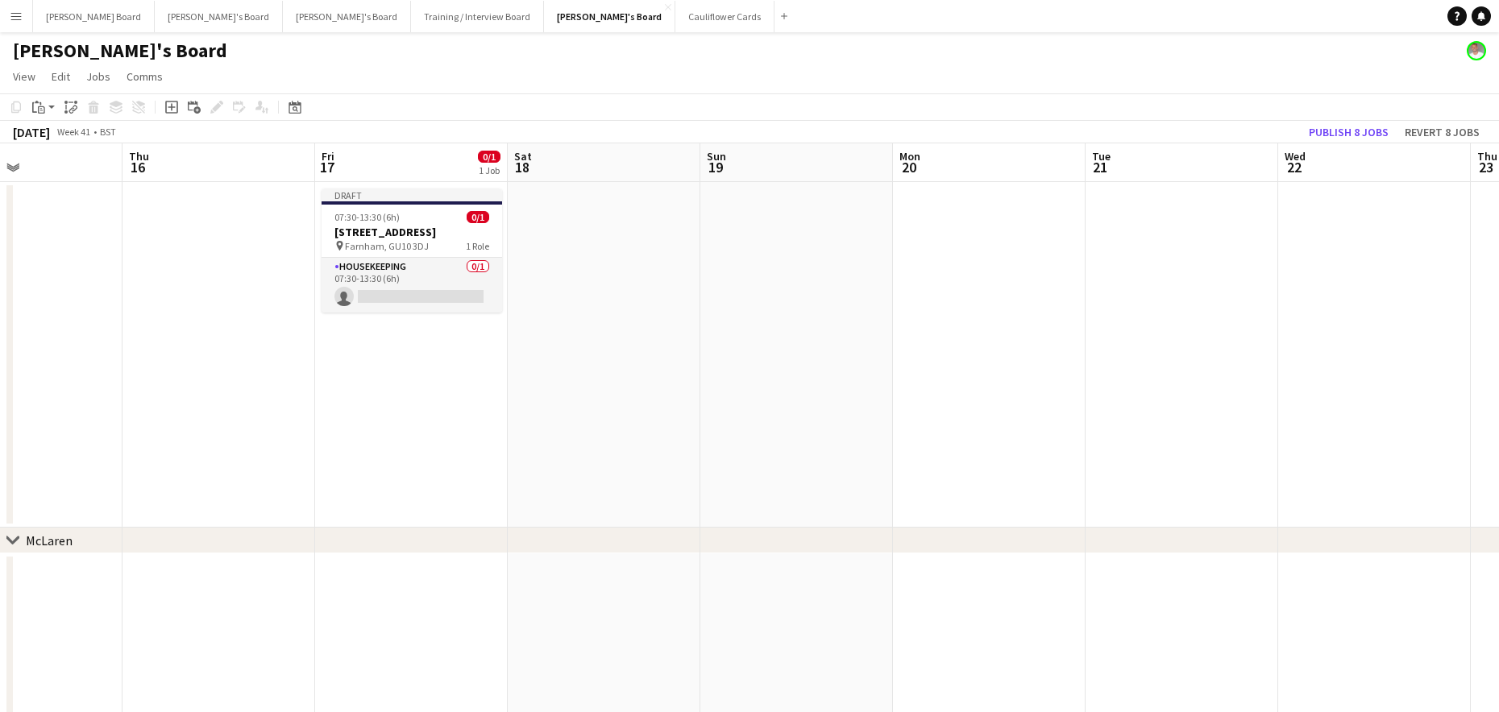
drag, startPoint x: 1117, startPoint y: 346, endPoint x: 293, endPoint y: 374, distance: 824.0
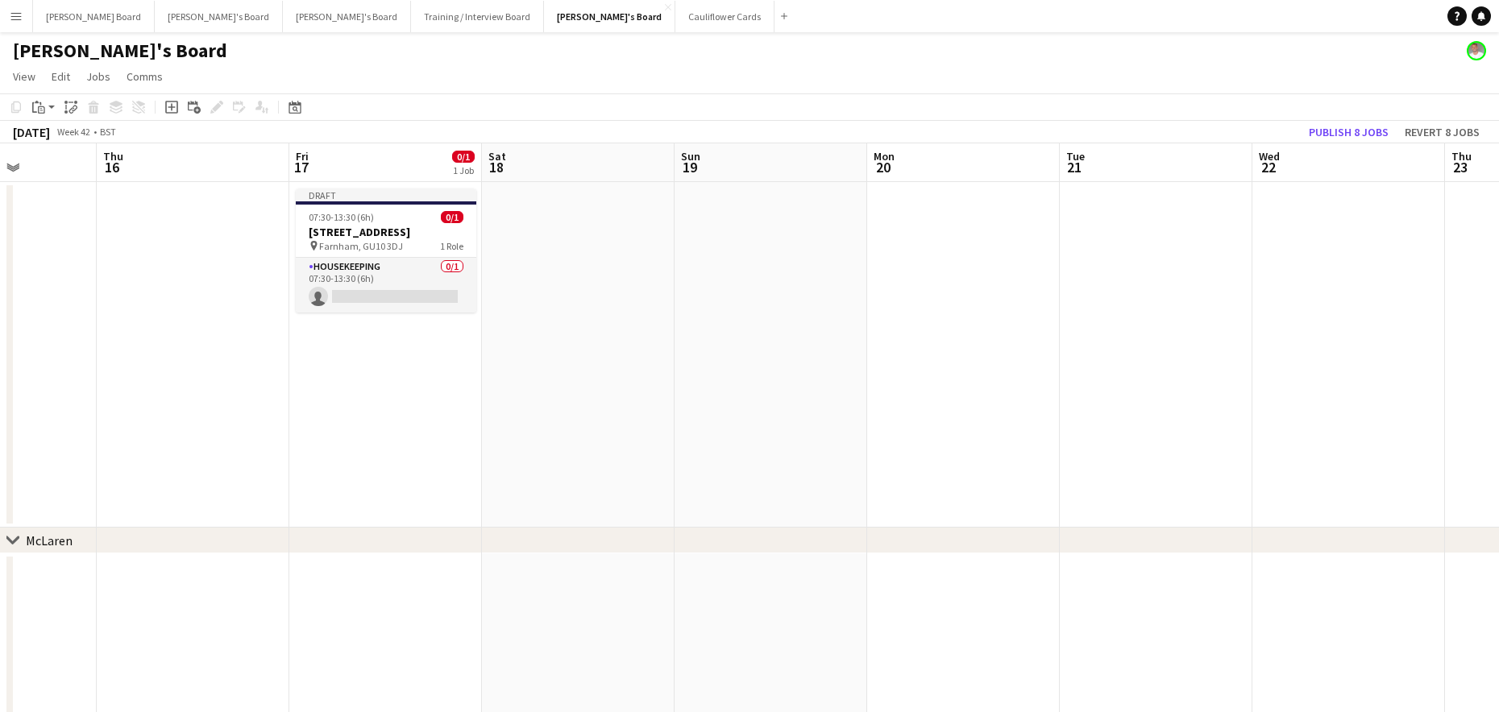
click at [708, 266] on app-date-cell at bounding box center [770, 355] width 193 height 346
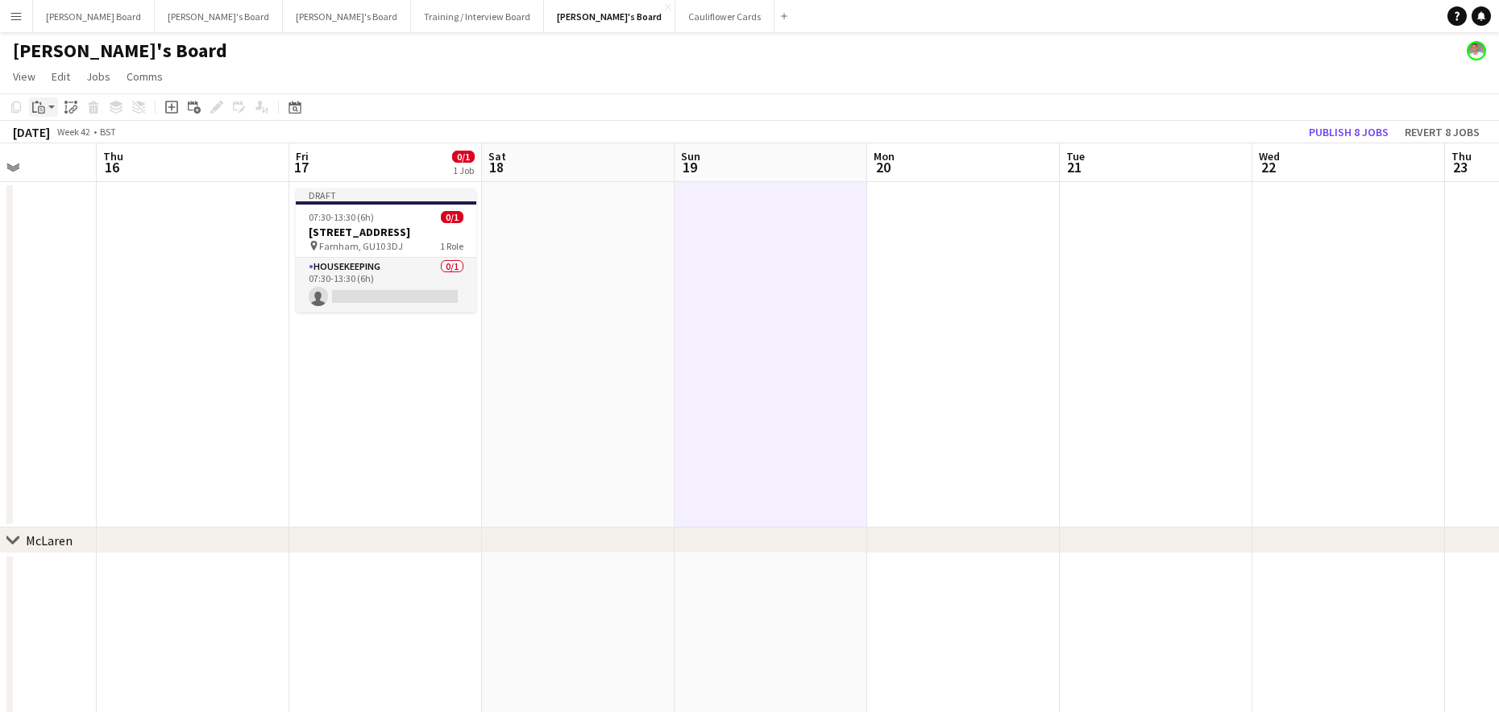
click at [39, 111] on icon "Paste" at bounding box center [38, 107] width 13 height 13
click at [59, 135] on link "Paste Ctrl+V" at bounding box center [118, 138] width 151 height 15
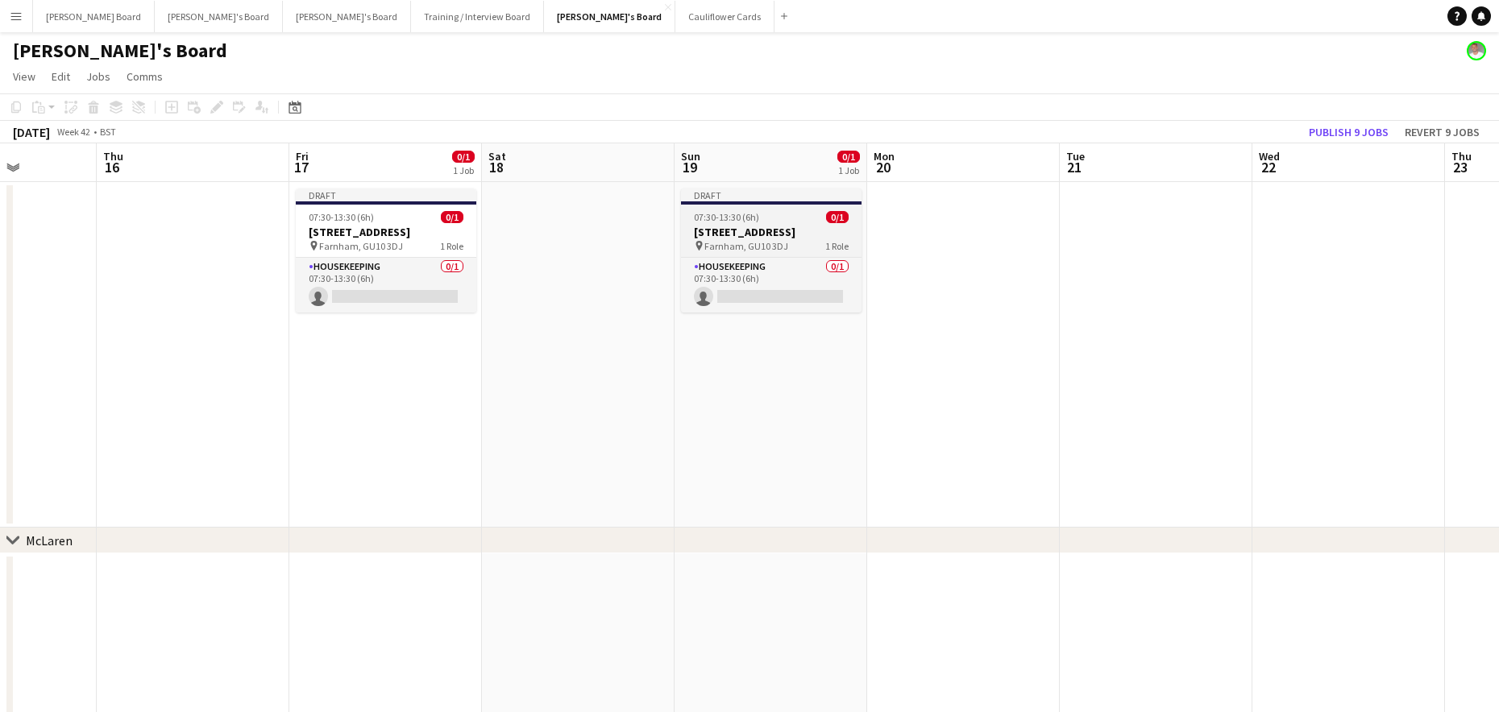
click at [757, 230] on h3 "Millbridge Court GU10 3DJ" at bounding box center [771, 232] width 180 height 15
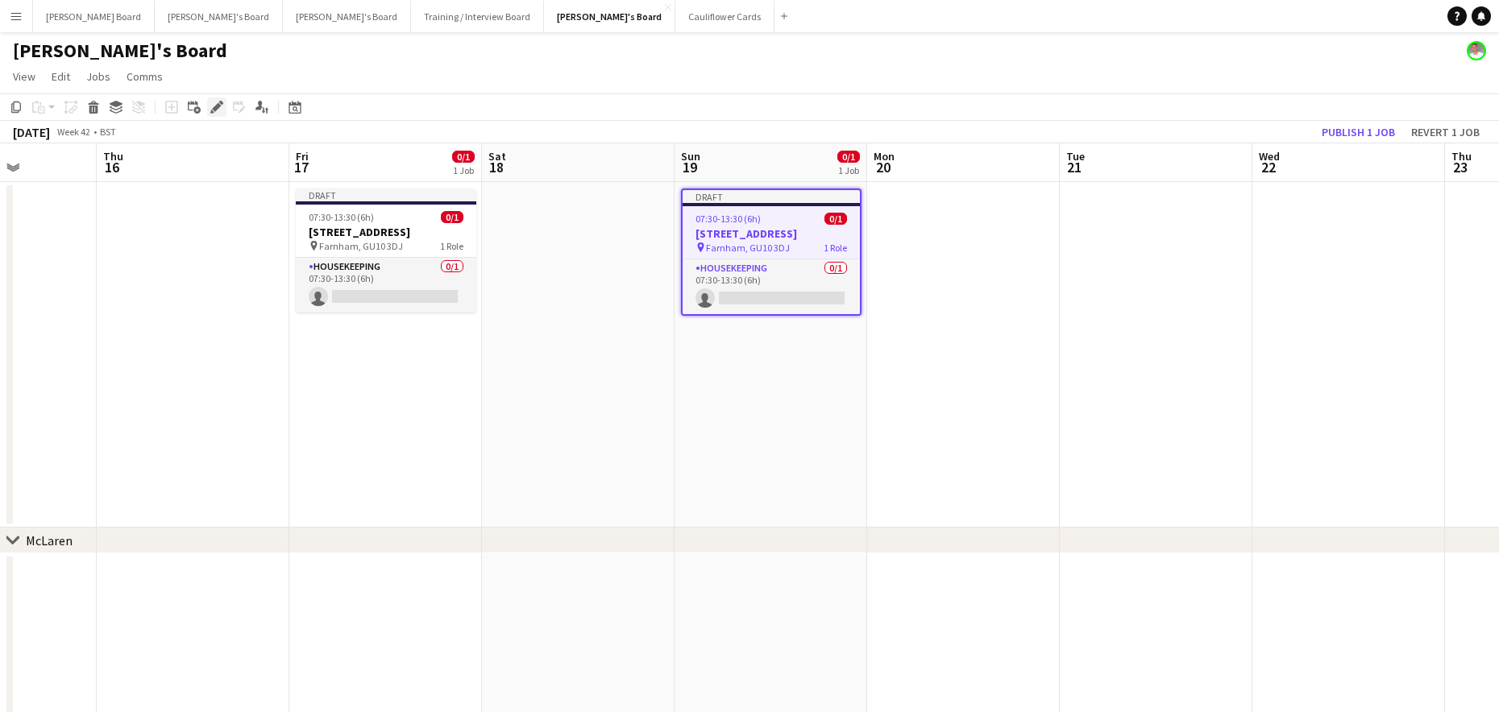
click at [215, 110] on icon at bounding box center [216, 107] width 9 height 9
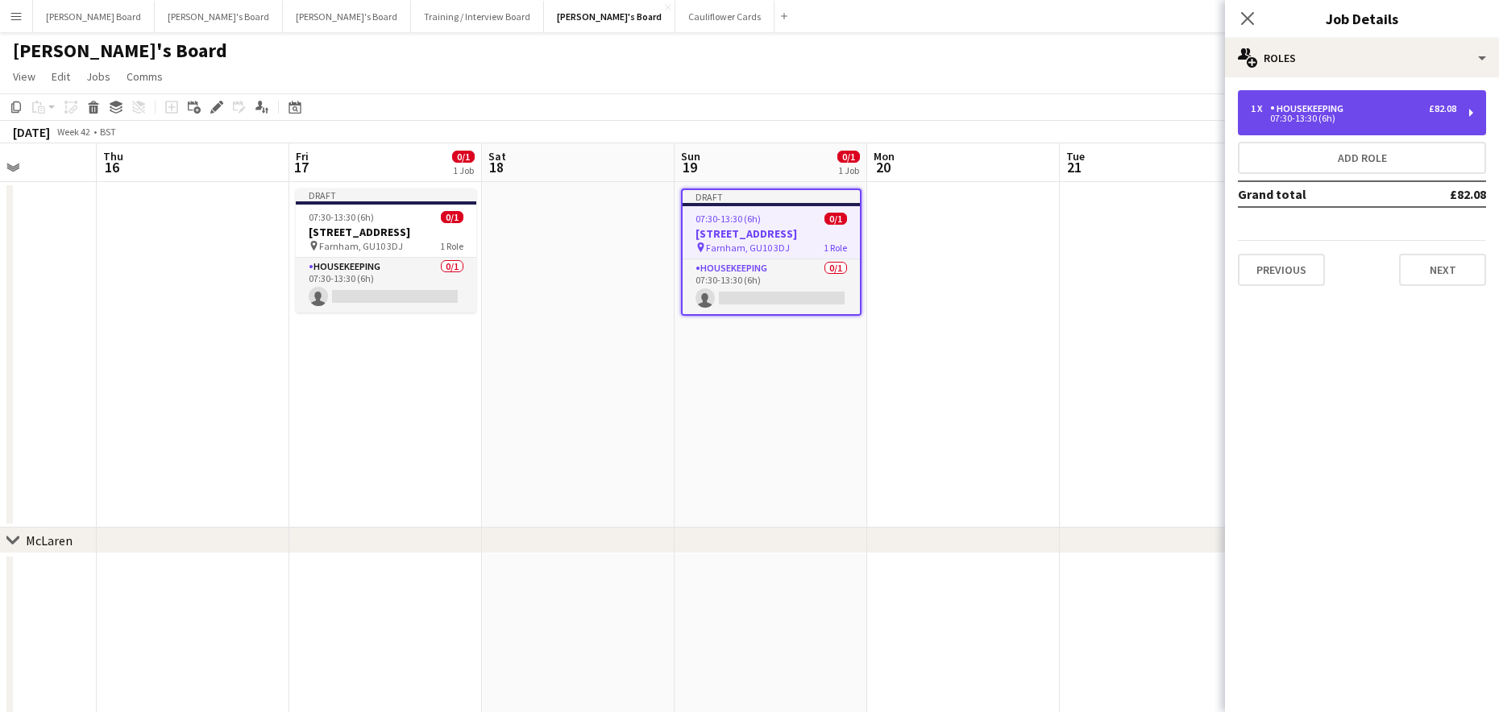
click at [1292, 118] on div "07:30-13:30 (6h)" at bounding box center [1353, 118] width 205 height 8
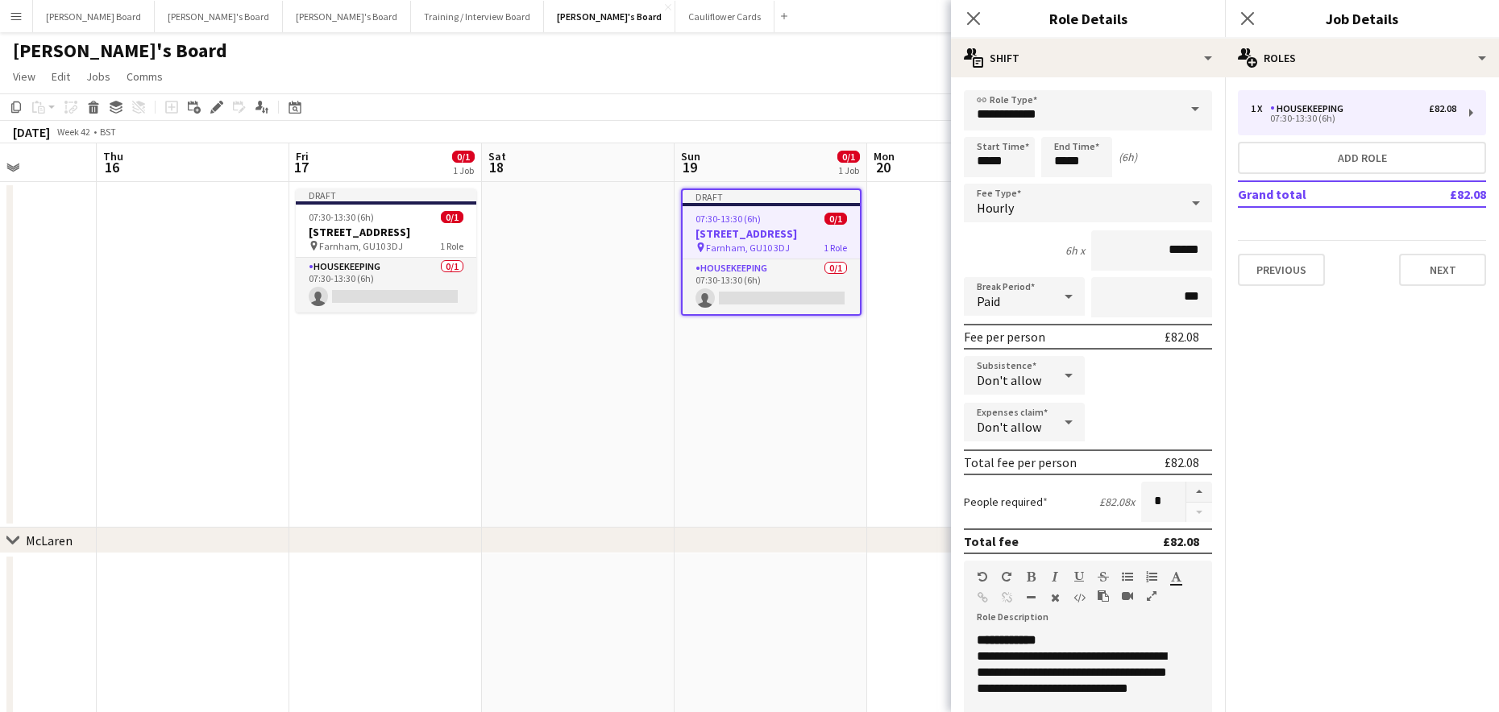
click at [1185, 494] on div at bounding box center [1198, 502] width 27 height 40
click at [1186, 494] on button "button" at bounding box center [1199, 492] width 26 height 21
click at [1186, 492] on button "button" at bounding box center [1199, 492] width 26 height 21
drag, startPoint x: 1193, startPoint y: 512, endPoint x: 1034, endPoint y: 484, distance: 162.0
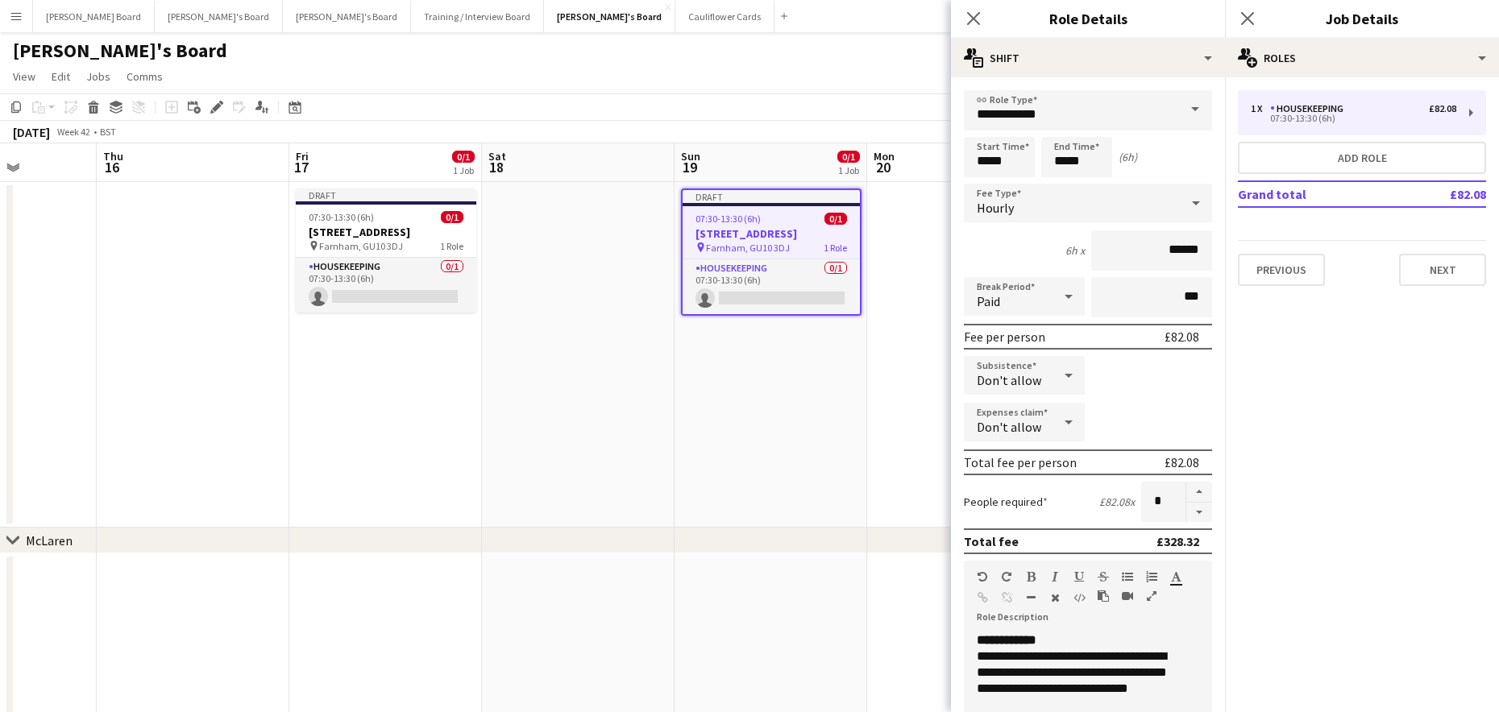
click at [1193, 512] on button "button" at bounding box center [1199, 513] width 26 height 20
type input "*"
click at [902, 450] on app-date-cell at bounding box center [963, 355] width 193 height 346
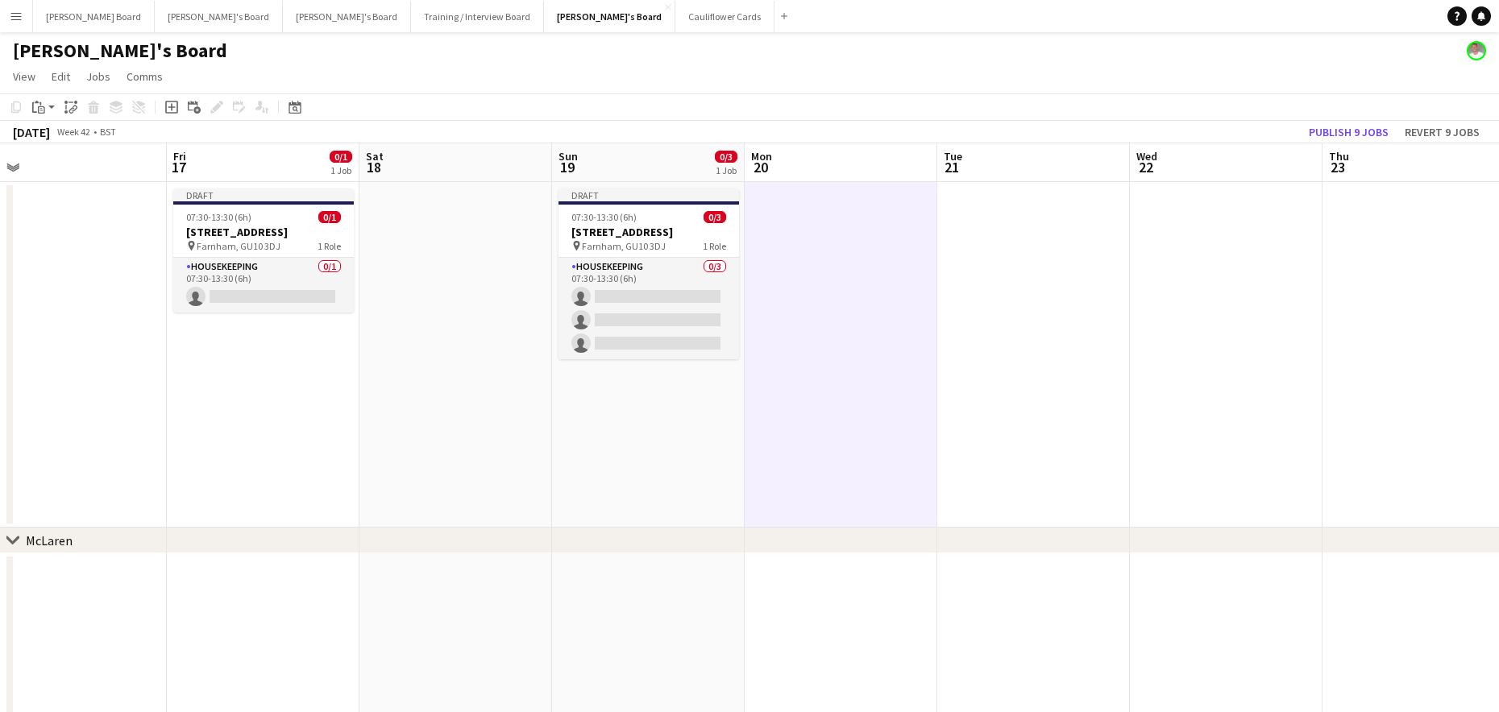
scroll to position [0, 528]
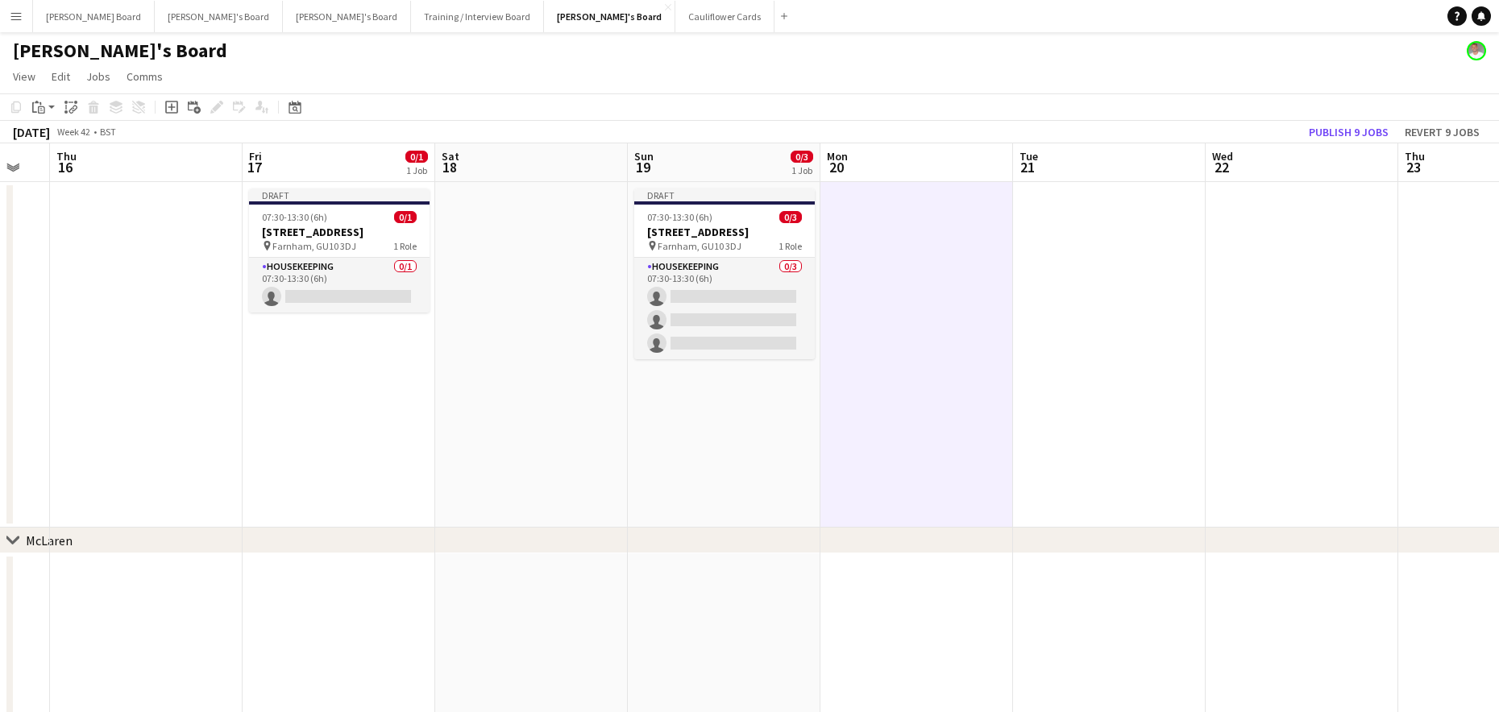
drag, startPoint x: 975, startPoint y: 447, endPoint x: 736, endPoint y: 450, distance: 238.5
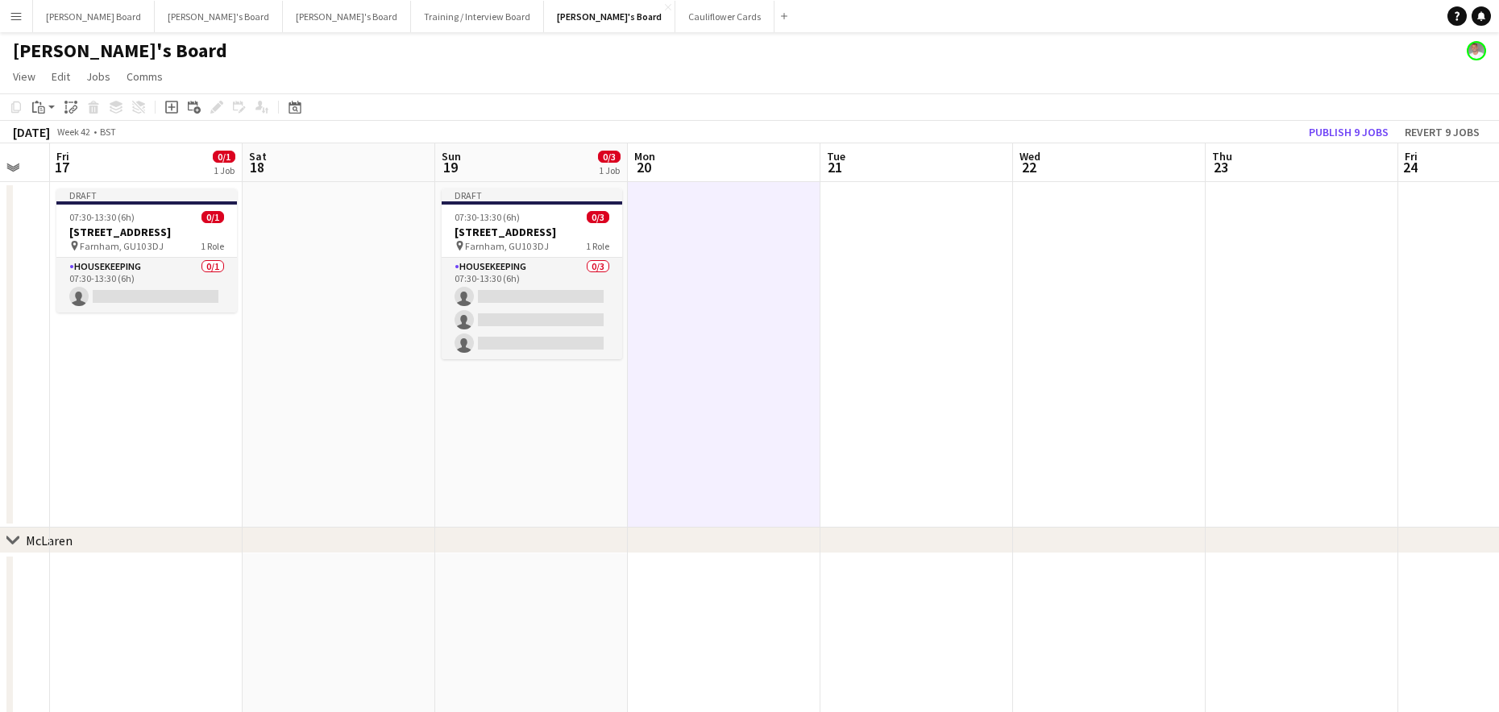
click at [891, 318] on app-date-cell at bounding box center [916, 355] width 193 height 346
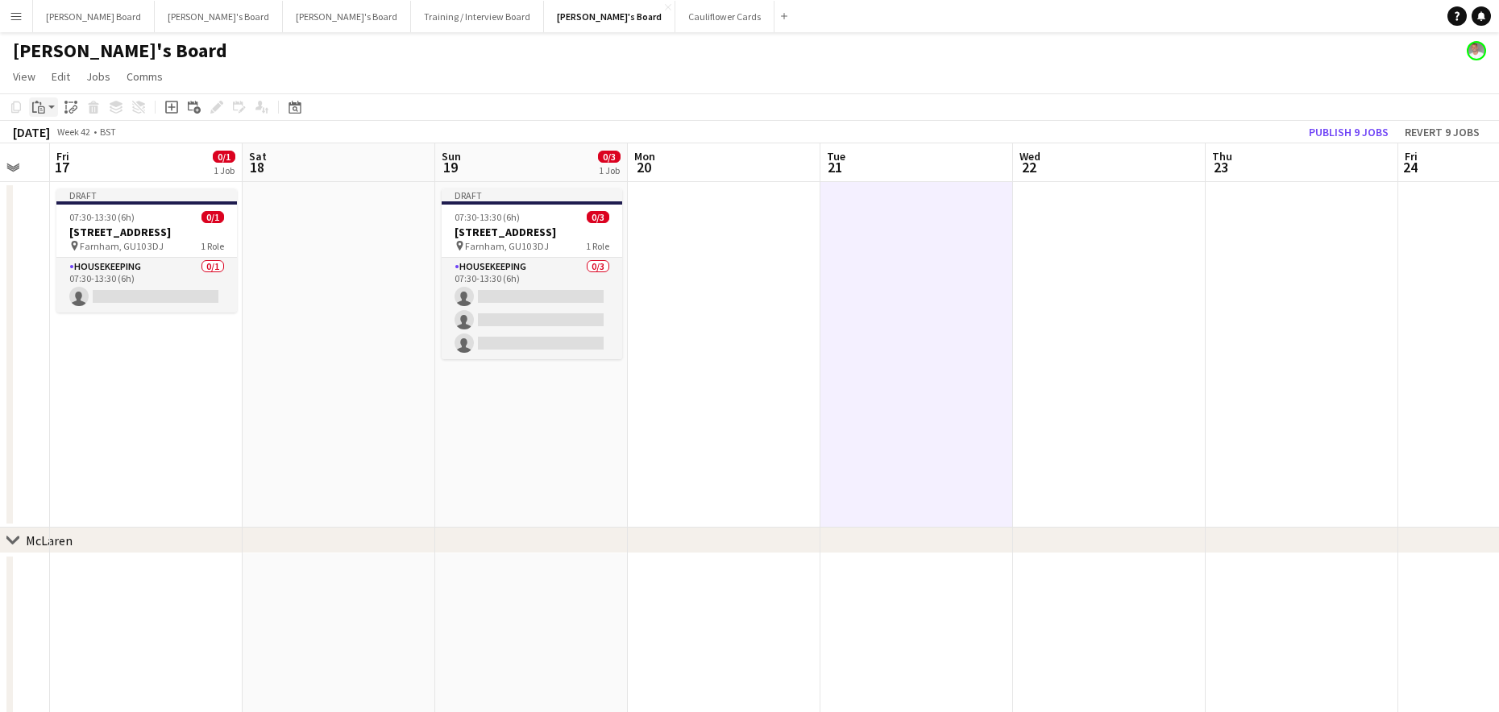
click at [38, 110] on icon "Paste" at bounding box center [38, 107] width 13 height 13
click at [48, 139] on link "Paste Ctrl+V" at bounding box center [118, 138] width 151 height 15
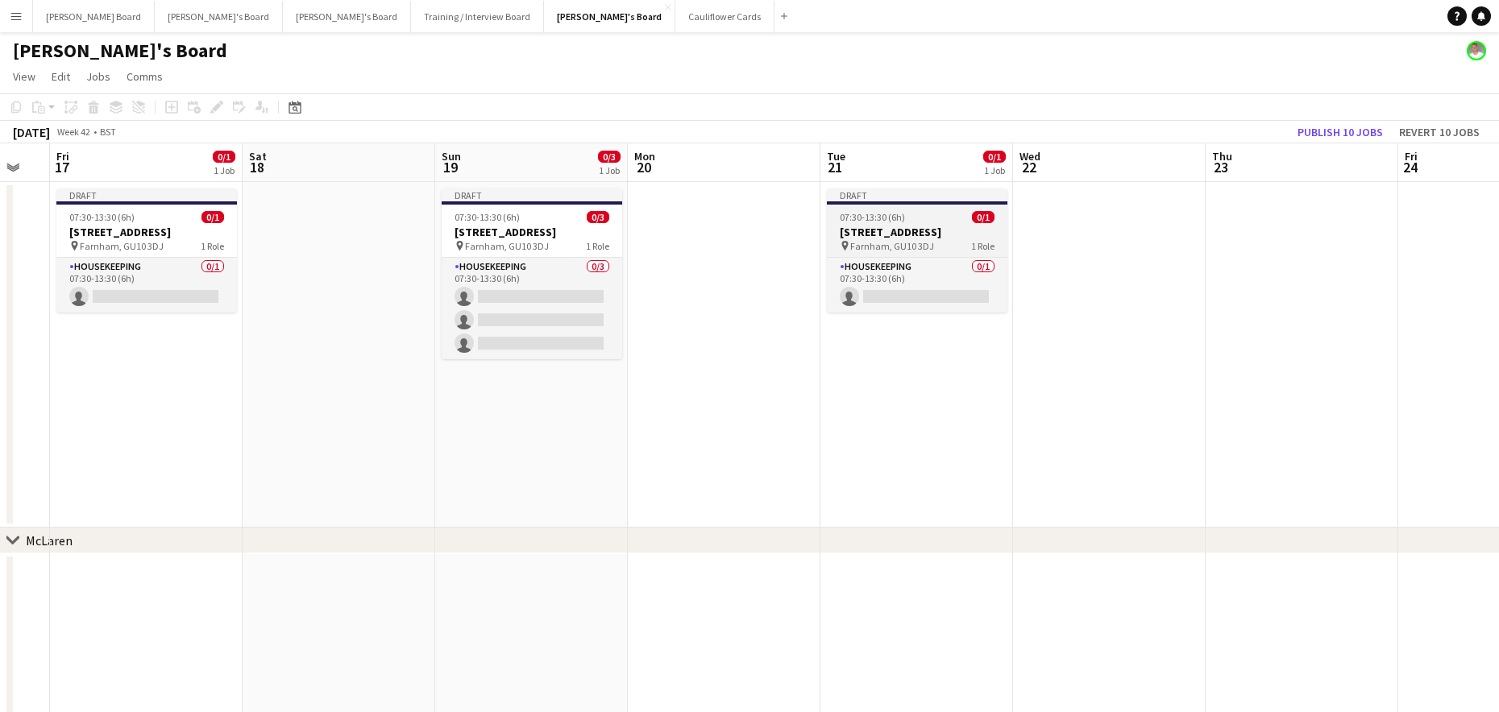
click at [875, 226] on h3 "Millbridge Court GU10 3DJ" at bounding box center [917, 232] width 180 height 15
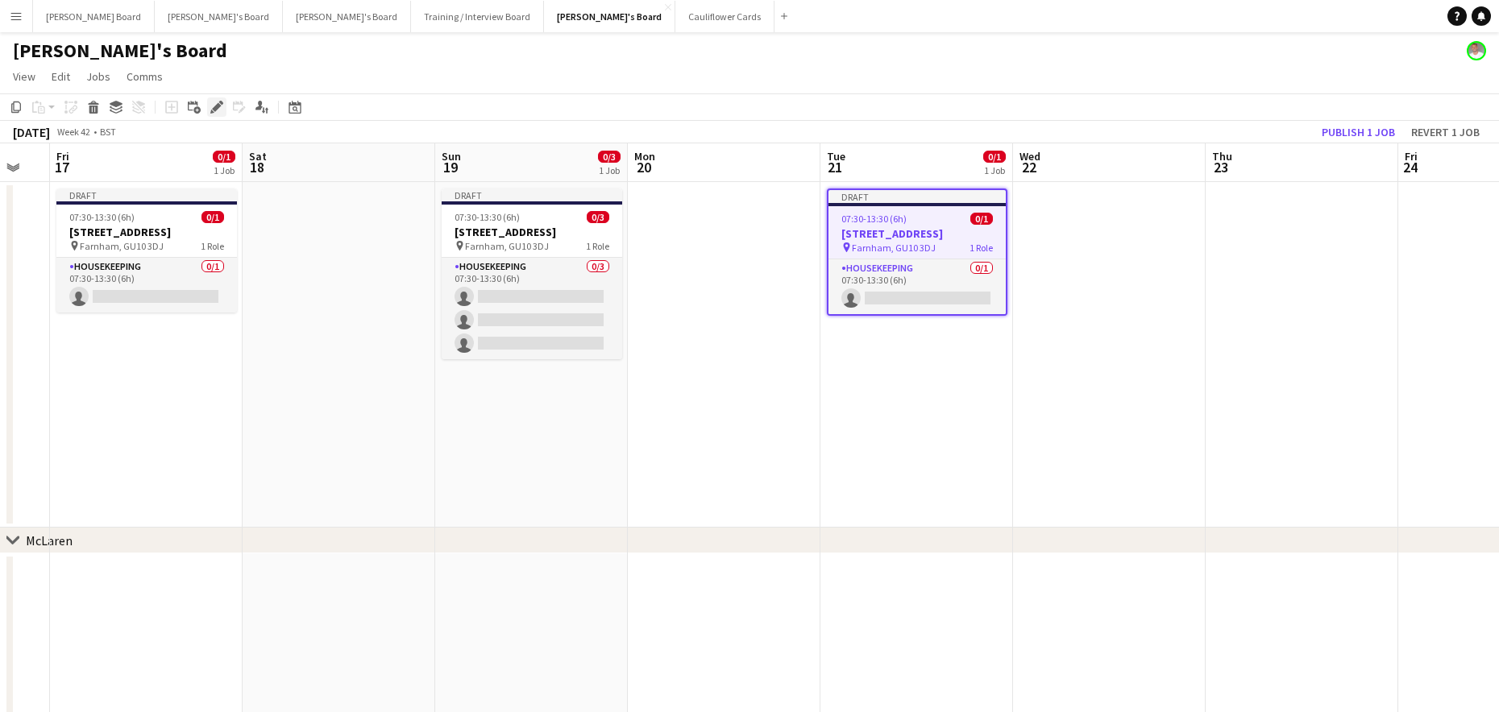
click at [218, 110] on icon "Edit" at bounding box center [216, 107] width 13 height 13
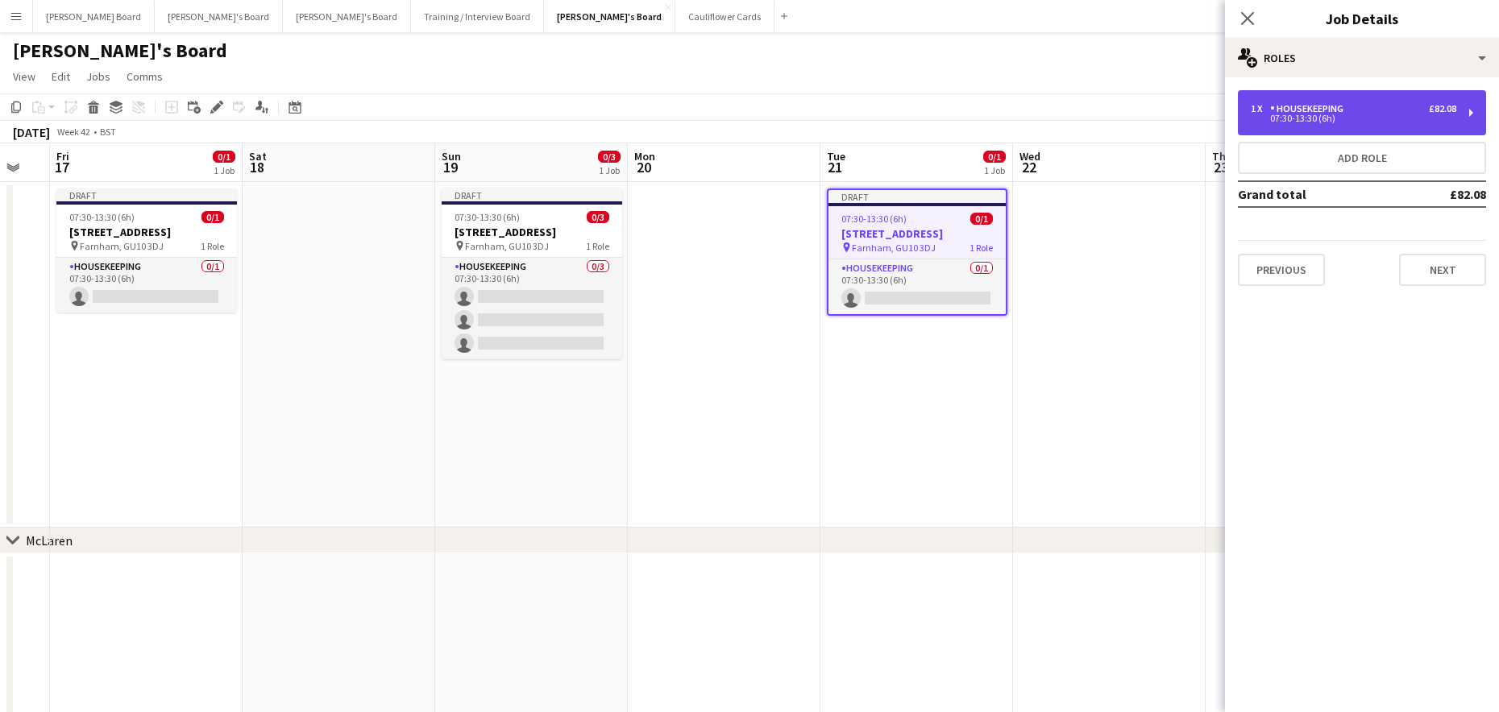
click at [1270, 108] on div "Housekeeping" at bounding box center [1310, 108] width 80 height 11
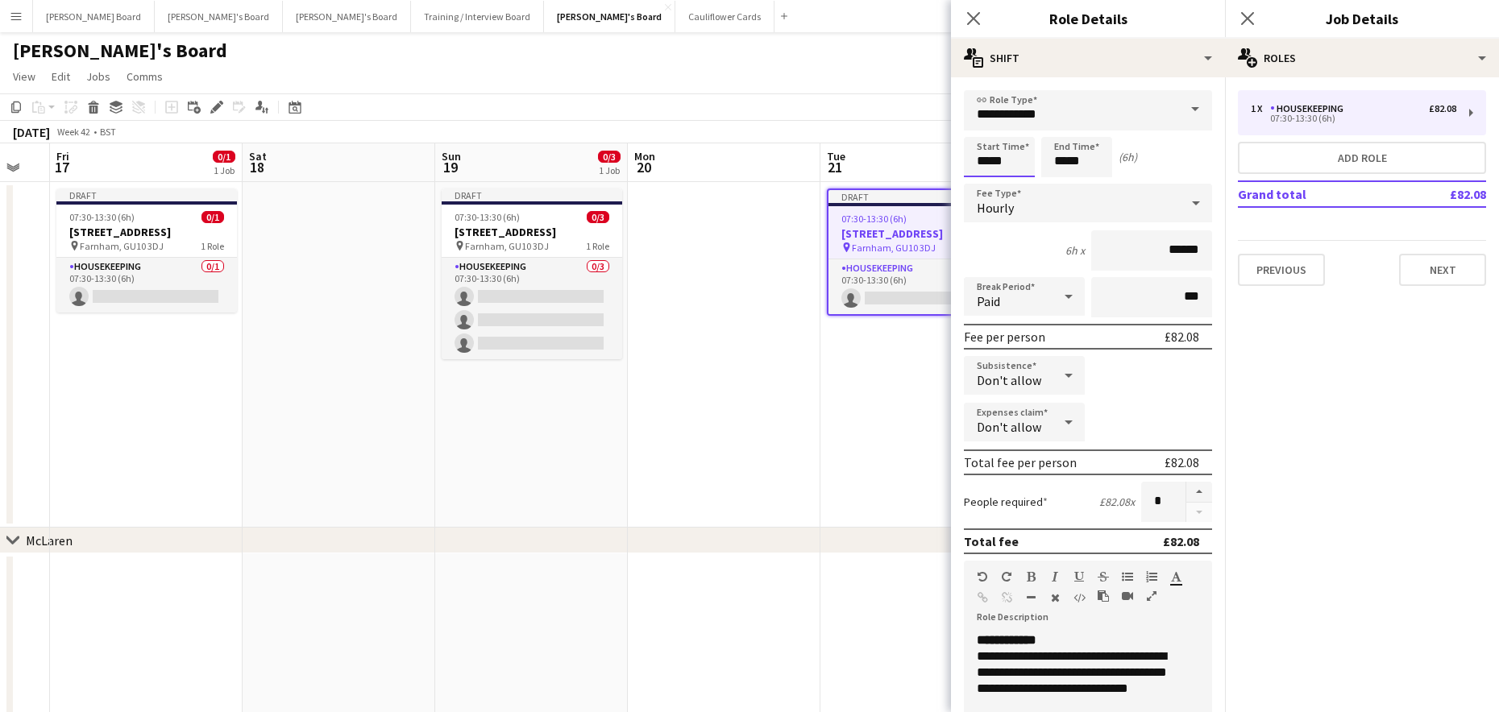
click at [1000, 165] on input "*****" at bounding box center [999, 157] width 71 height 40
click at [991, 130] on div at bounding box center [983, 129] width 32 height 16
click at [1015, 184] on div at bounding box center [1015, 185] width 32 height 16
type input "*****"
click at [1015, 184] on div at bounding box center [1015, 185] width 32 height 16
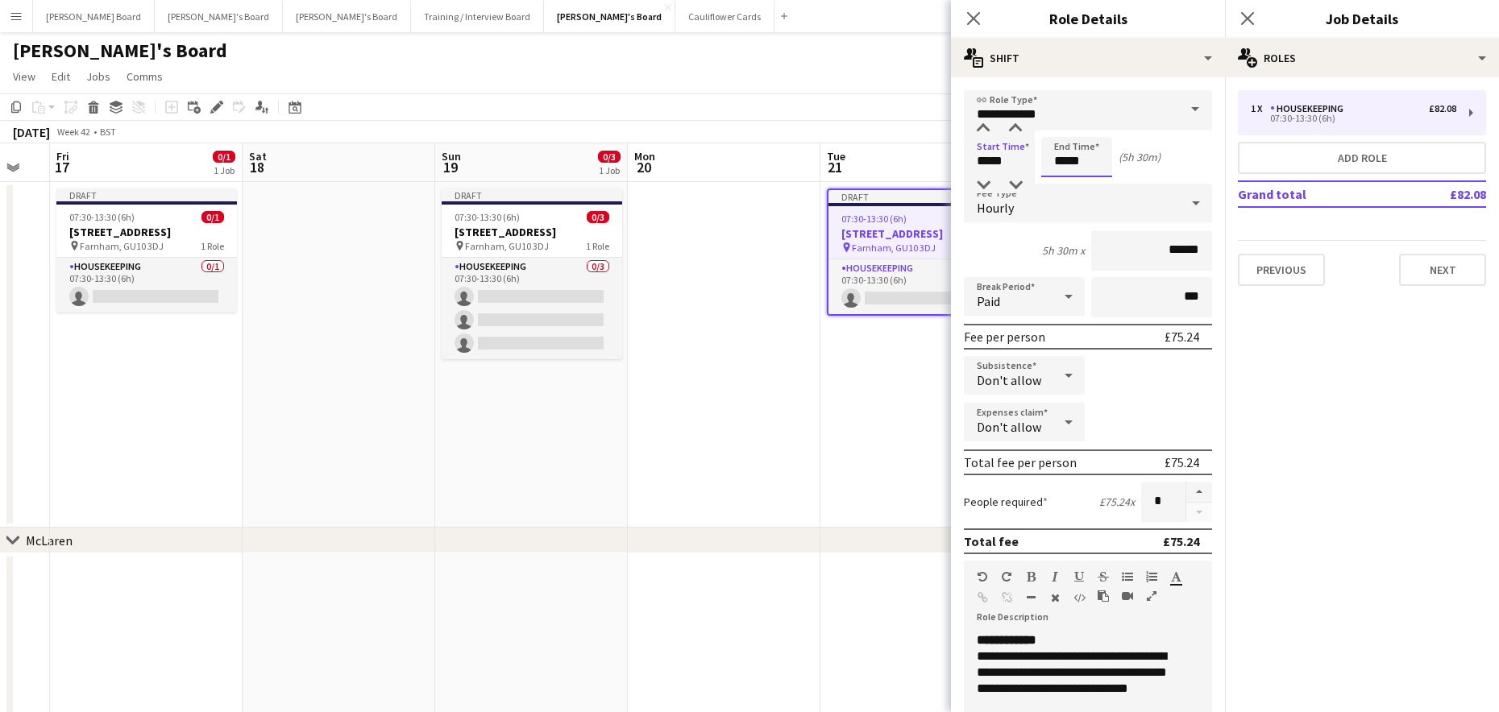
click at [1068, 160] on input "*****" at bounding box center [1076, 157] width 71 height 40
click at [1062, 133] on div at bounding box center [1060, 129] width 32 height 16
click at [1086, 184] on div at bounding box center [1093, 185] width 32 height 16
type input "*****"
click at [1086, 184] on div at bounding box center [1093, 185] width 32 height 16
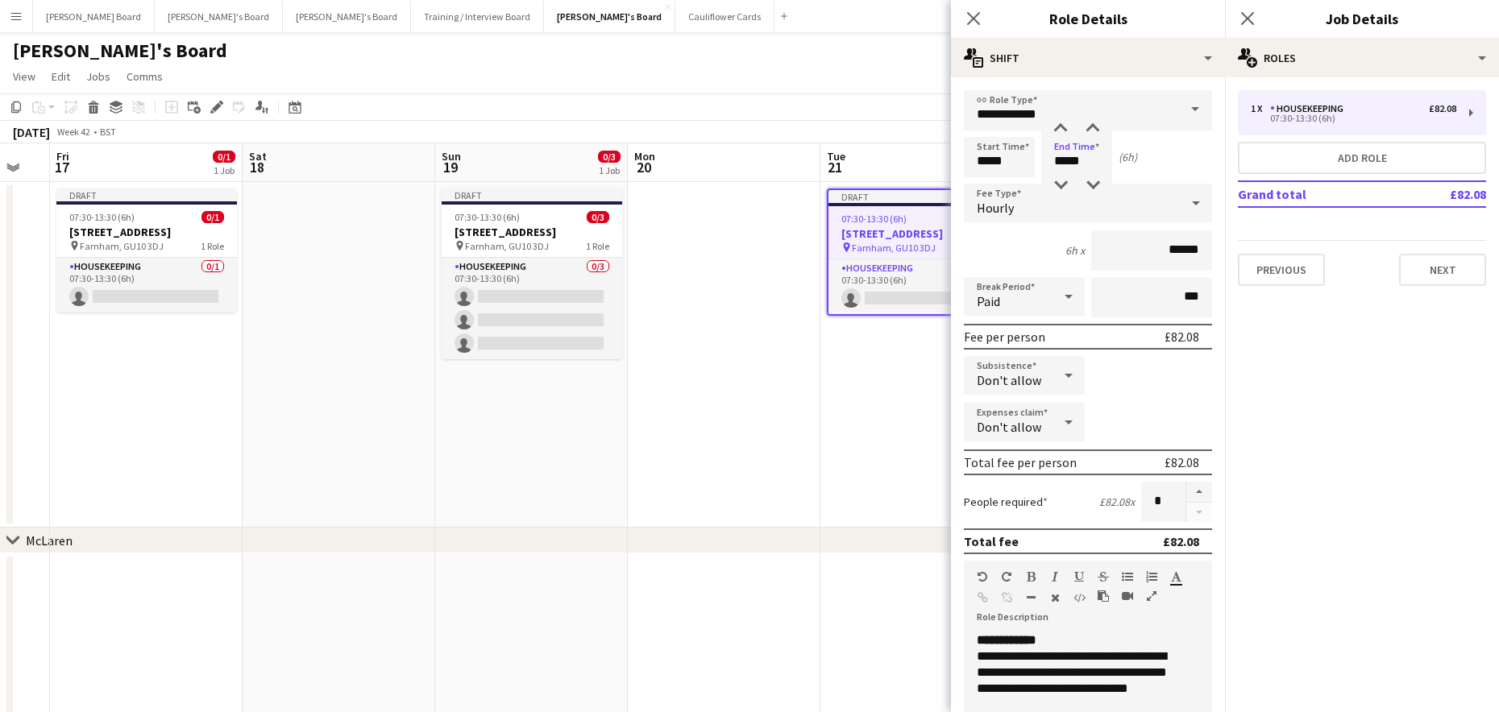
click at [807, 438] on app-date-cell at bounding box center [724, 355] width 193 height 346
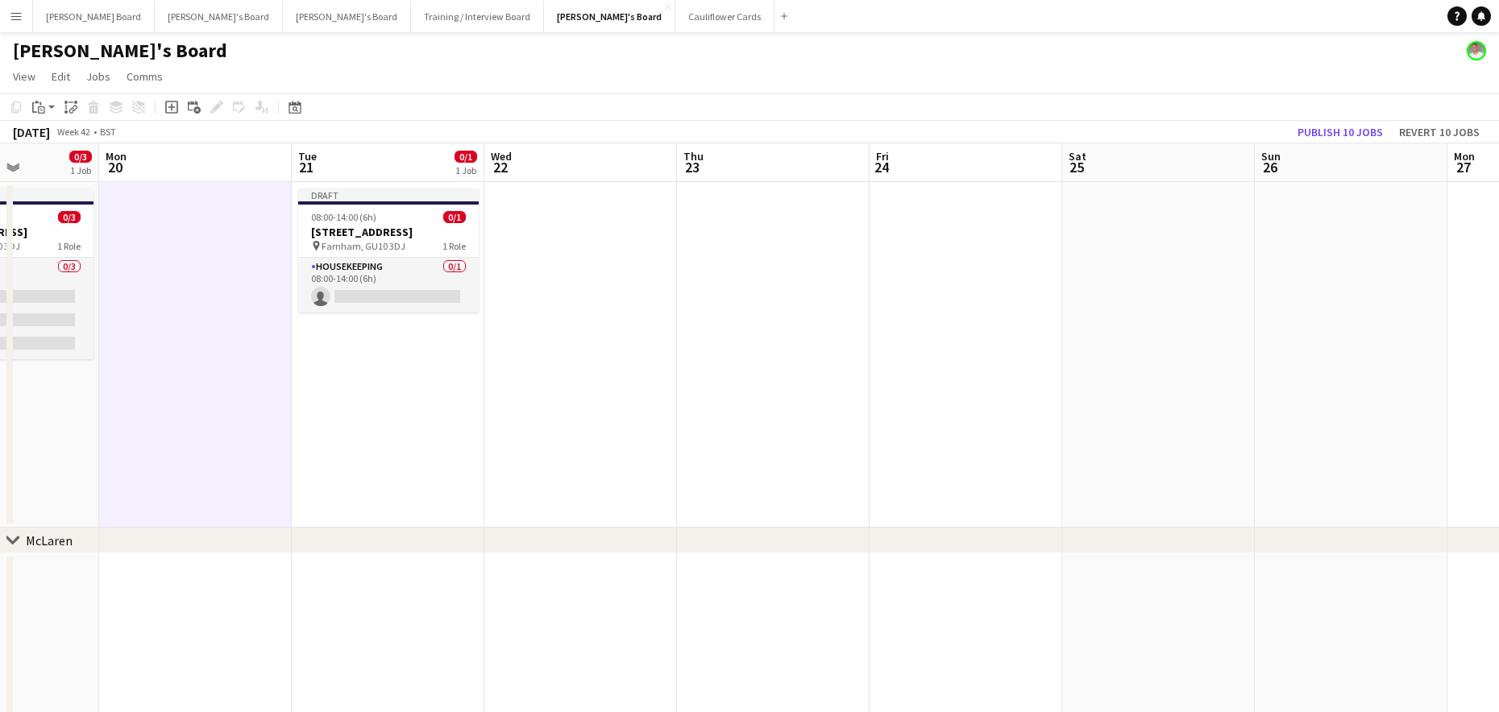
drag, startPoint x: 1337, startPoint y: 420, endPoint x: 593, endPoint y: 436, distance: 743.9
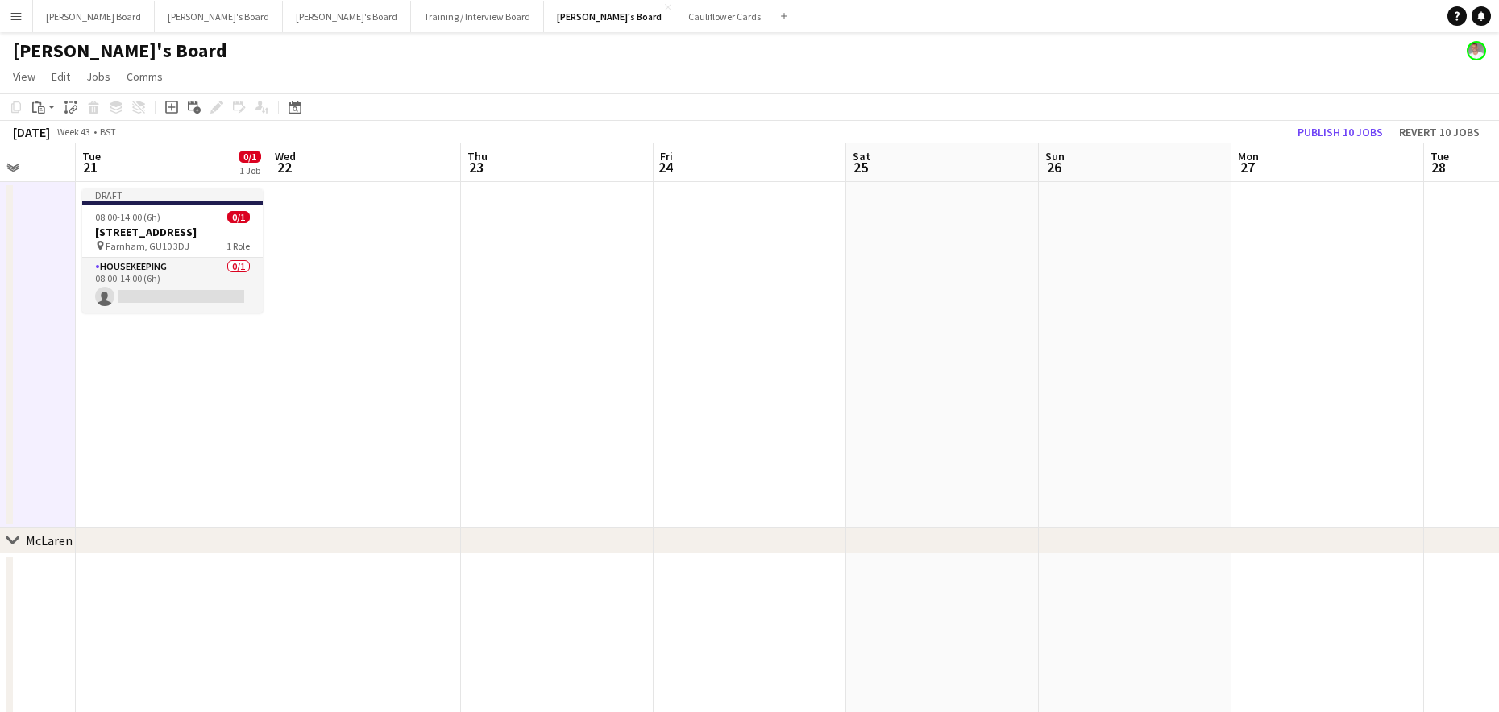
click at [714, 280] on app-date-cell at bounding box center [749, 355] width 193 height 346
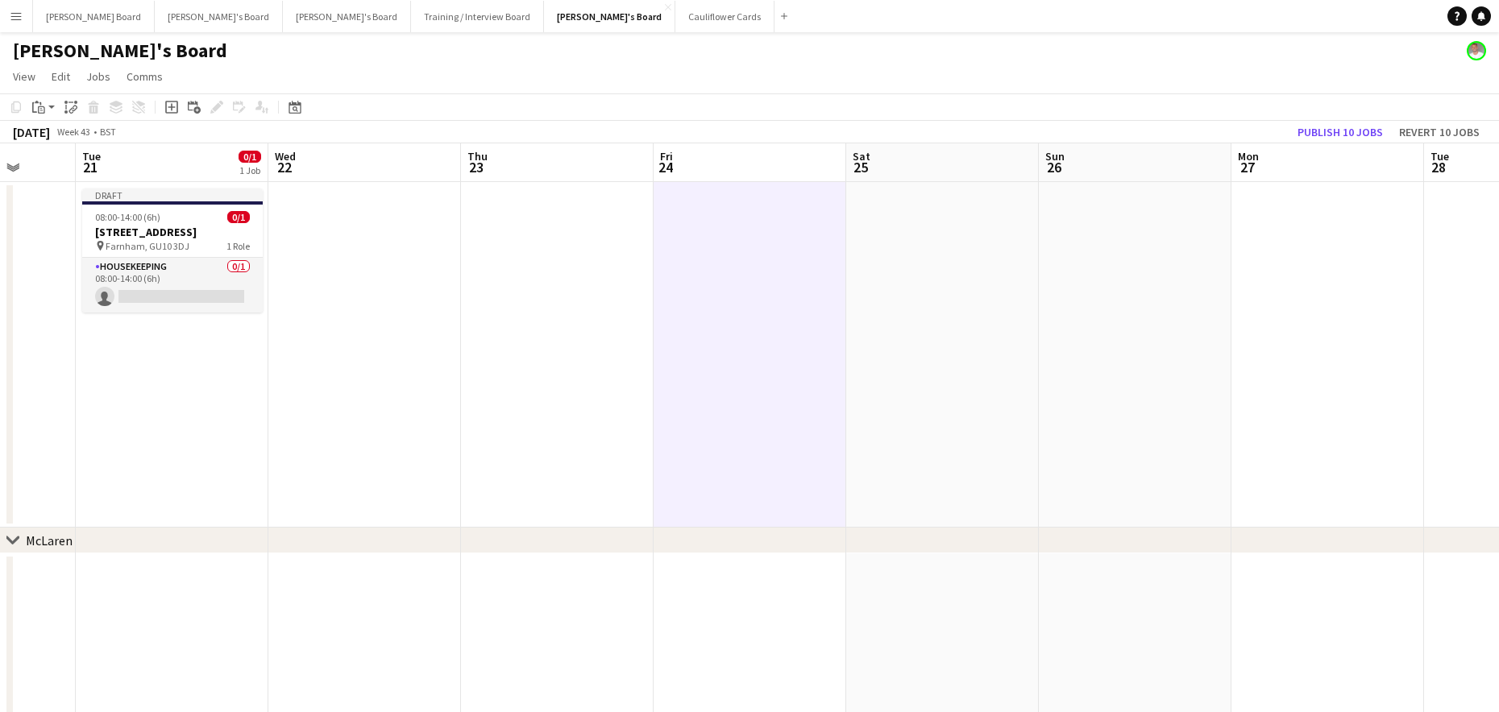
drag, startPoint x: 931, startPoint y: 267, endPoint x: 997, endPoint y: 264, distance: 66.1
click at [931, 267] on app-date-cell at bounding box center [942, 355] width 193 height 346
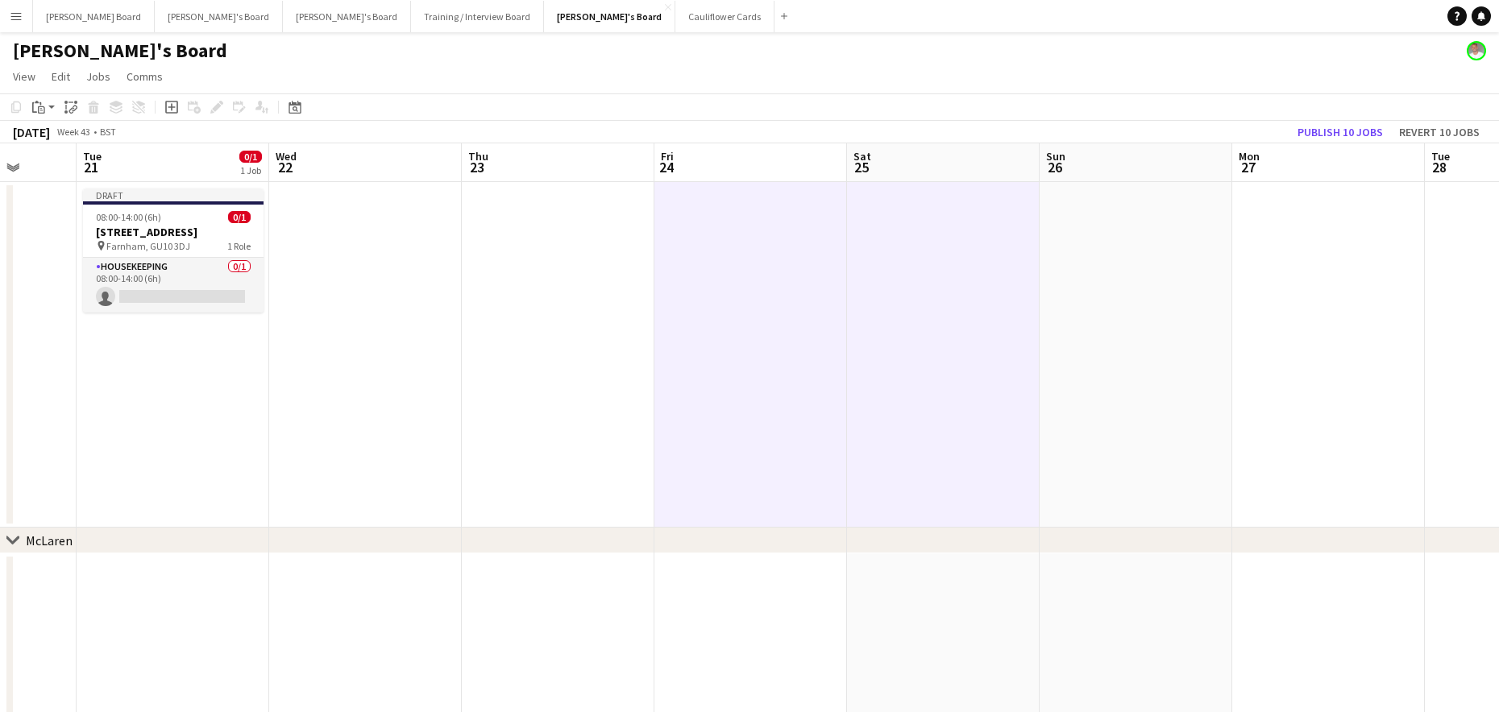
click at [1066, 262] on app-date-cell at bounding box center [1135, 355] width 193 height 346
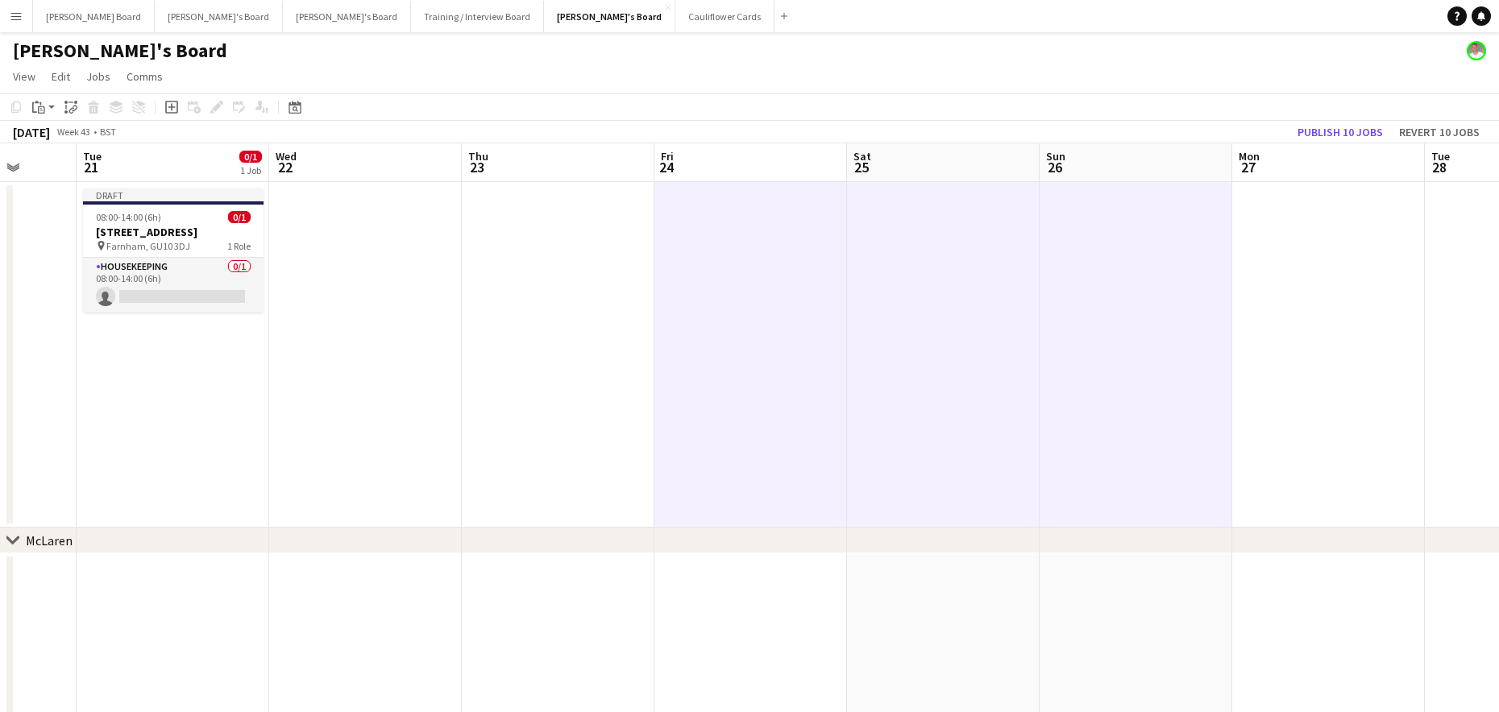
drag, startPoint x: 1317, startPoint y: 311, endPoint x: 1305, endPoint y: 309, distance: 12.3
click at [1316, 310] on app-date-cell at bounding box center [1328, 355] width 193 height 346
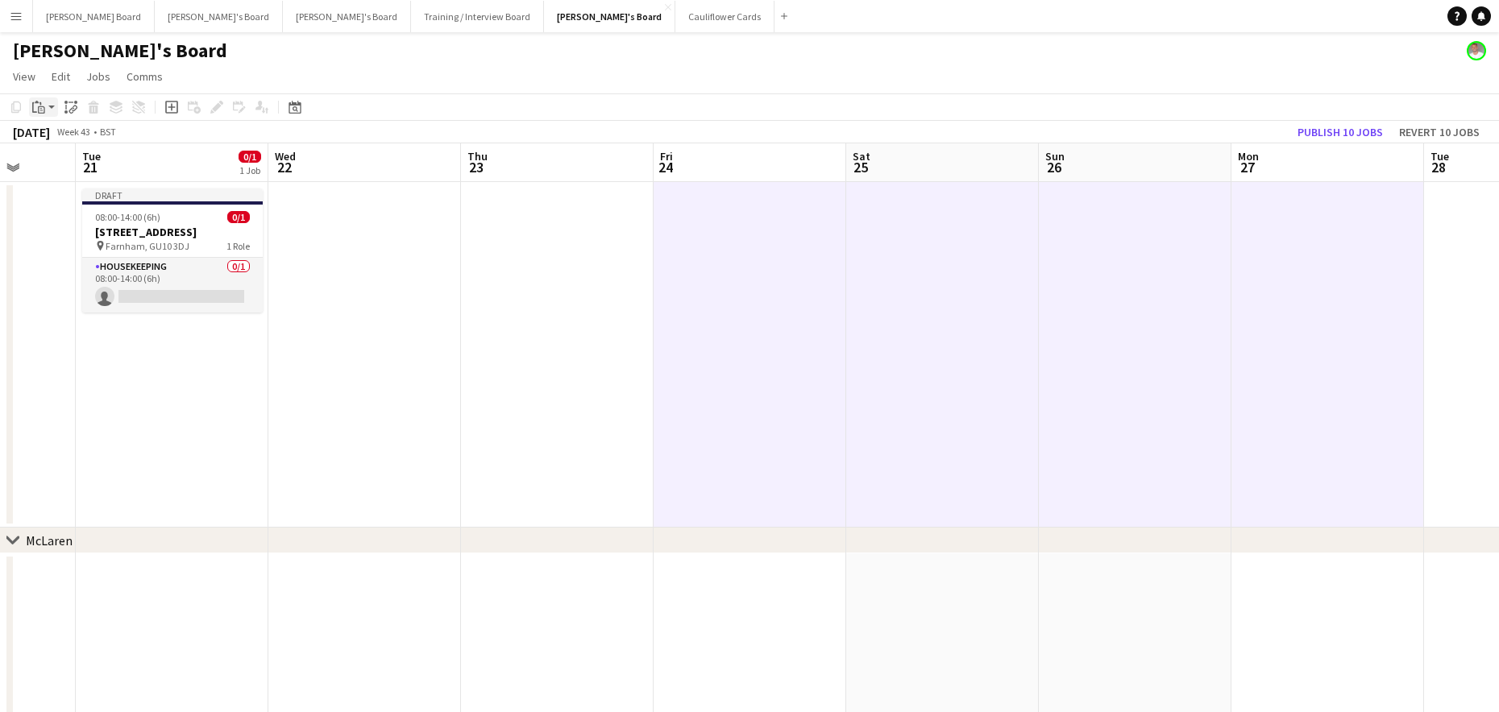
click at [47, 109] on div "Paste" at bounding box center [38, 106] width 19 height 19
click at [56, 139] on link "Paste Ctrl+V" at bounding box center [118, 138] width 151 height 15
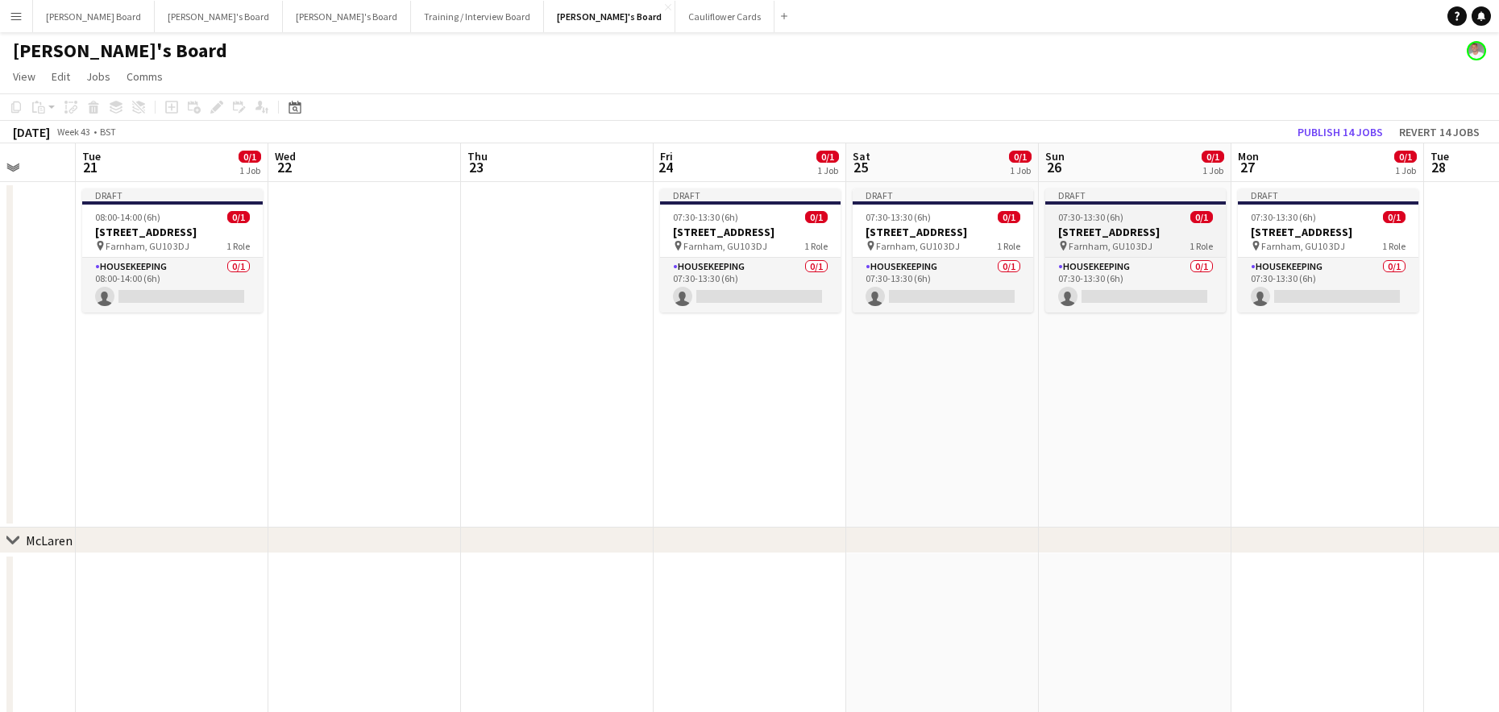
click at [1099, 218] on span "07:30-13:30 (6h)" at bounding box center [1090, 217] width 65 height 12
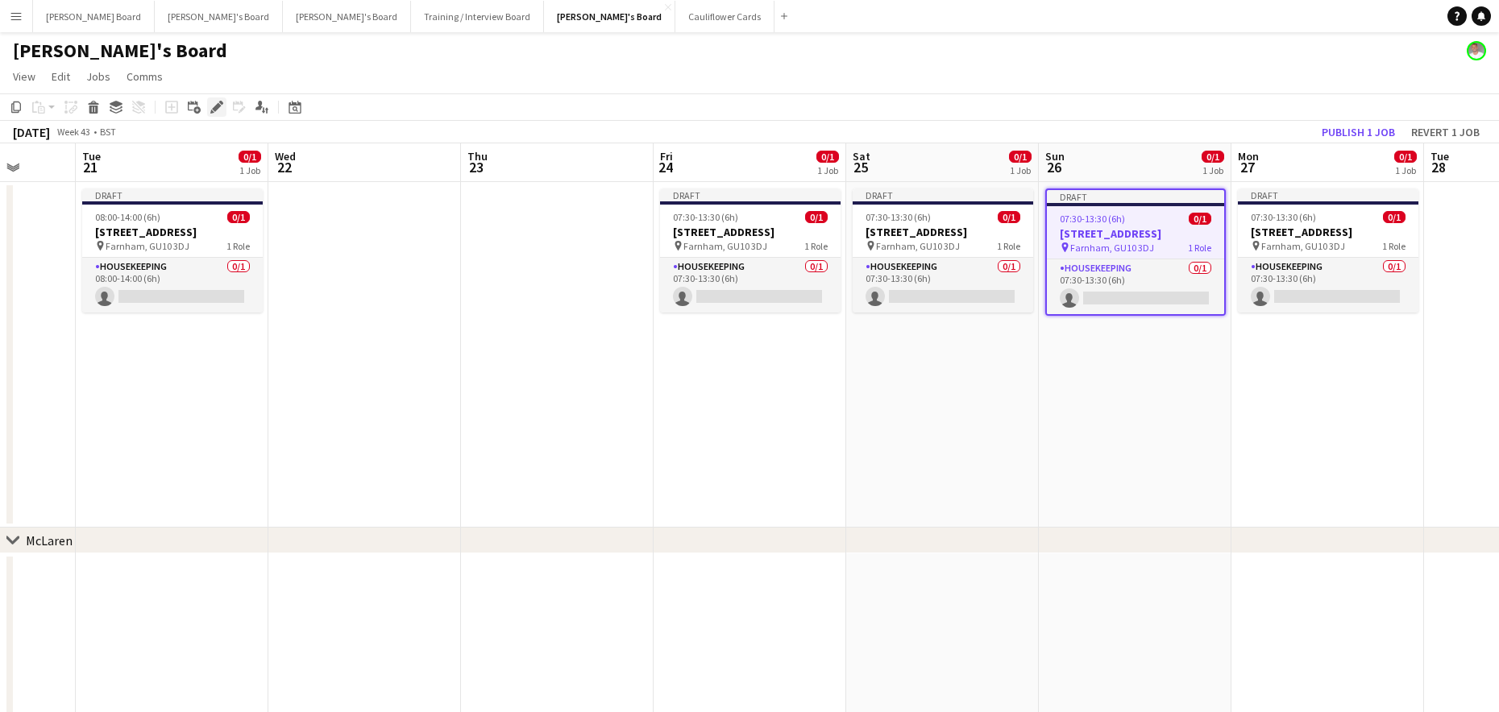
click at [214, 110] on icon at bounding box center [216, 107] width 9 height 9
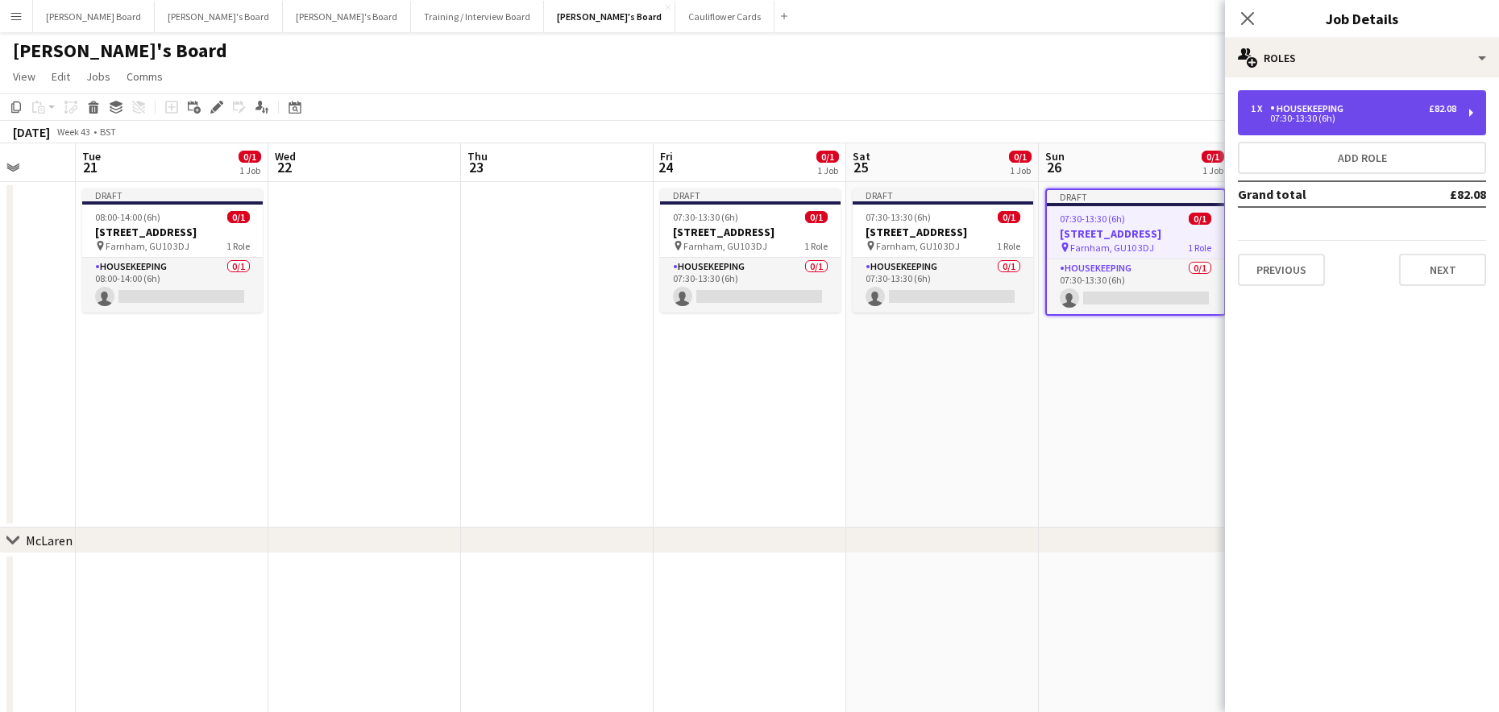
click at [1334, 115] on div "07:30-13:30 (6h)" at bounding box center [1353, 118] width 205 height 8
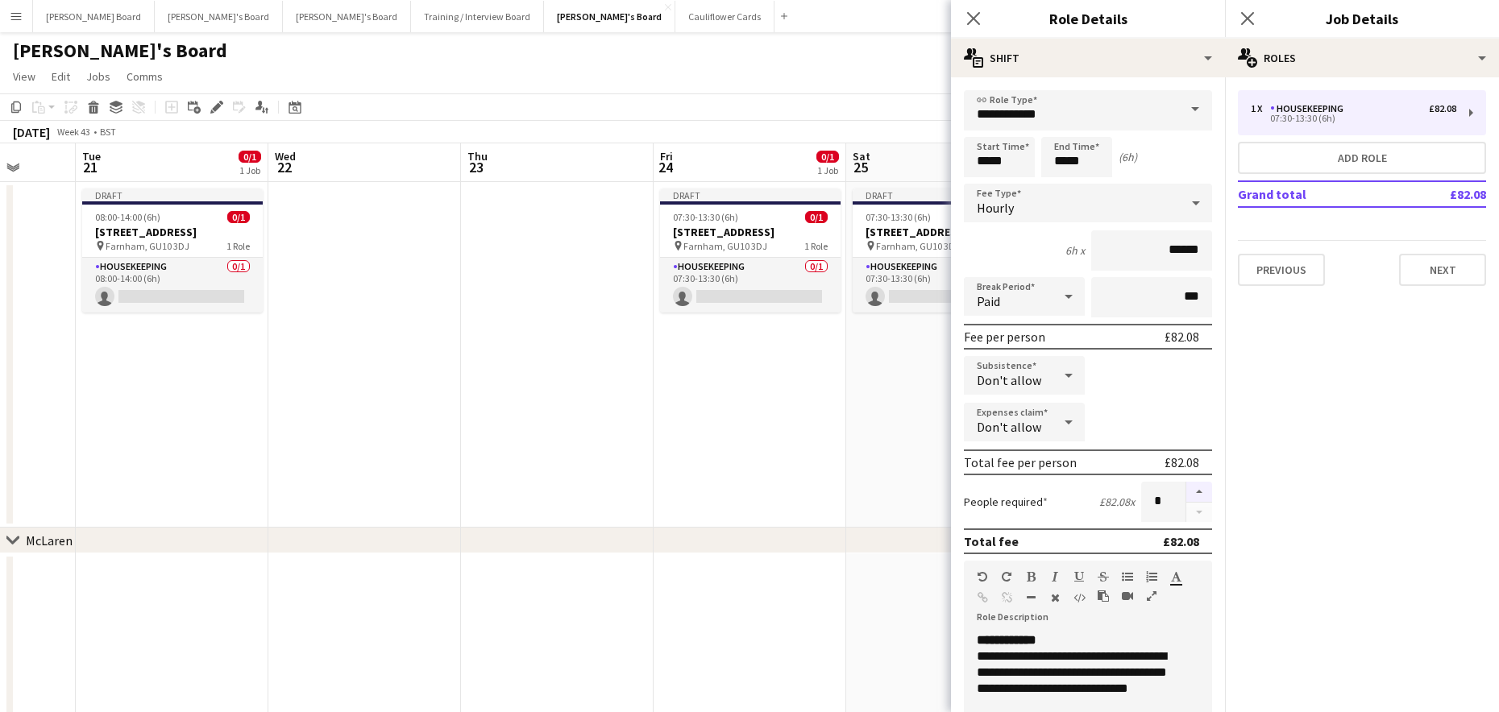
click at [1189, 493] on button "button" at bounding box center [1199, 492] width 26 height 21
type input "*"
click at [848, 475] on app-date-cell "Draft 07:30-13:30 (6h) 0/1 Millbridge Court GU10 3DJ pin Farnham, GU10 3DJ 1 Ro…" at bounding box center [942, 355] width 193 height 346
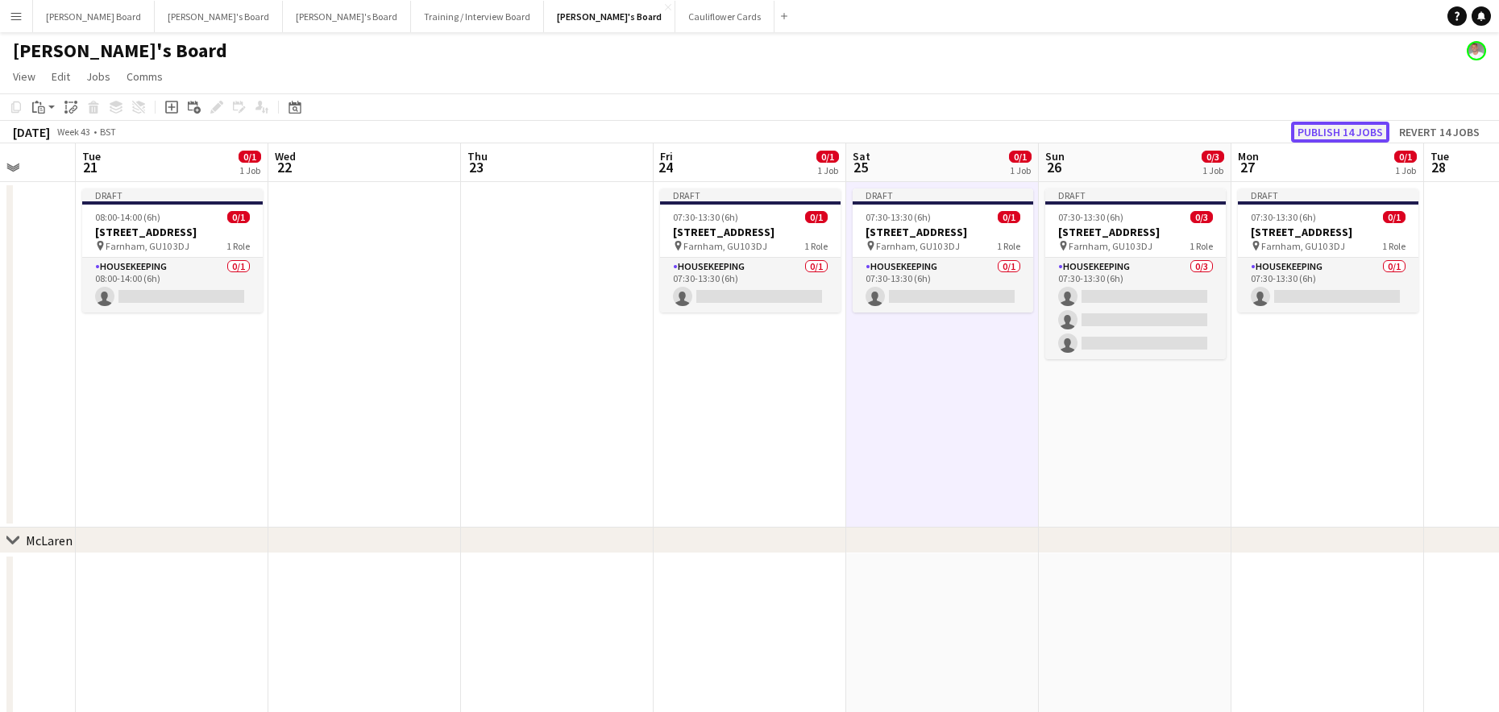
click at [1356, 133] on button "Publish 14 jobs" at bounding box center [1340, 132] width 98 height 21
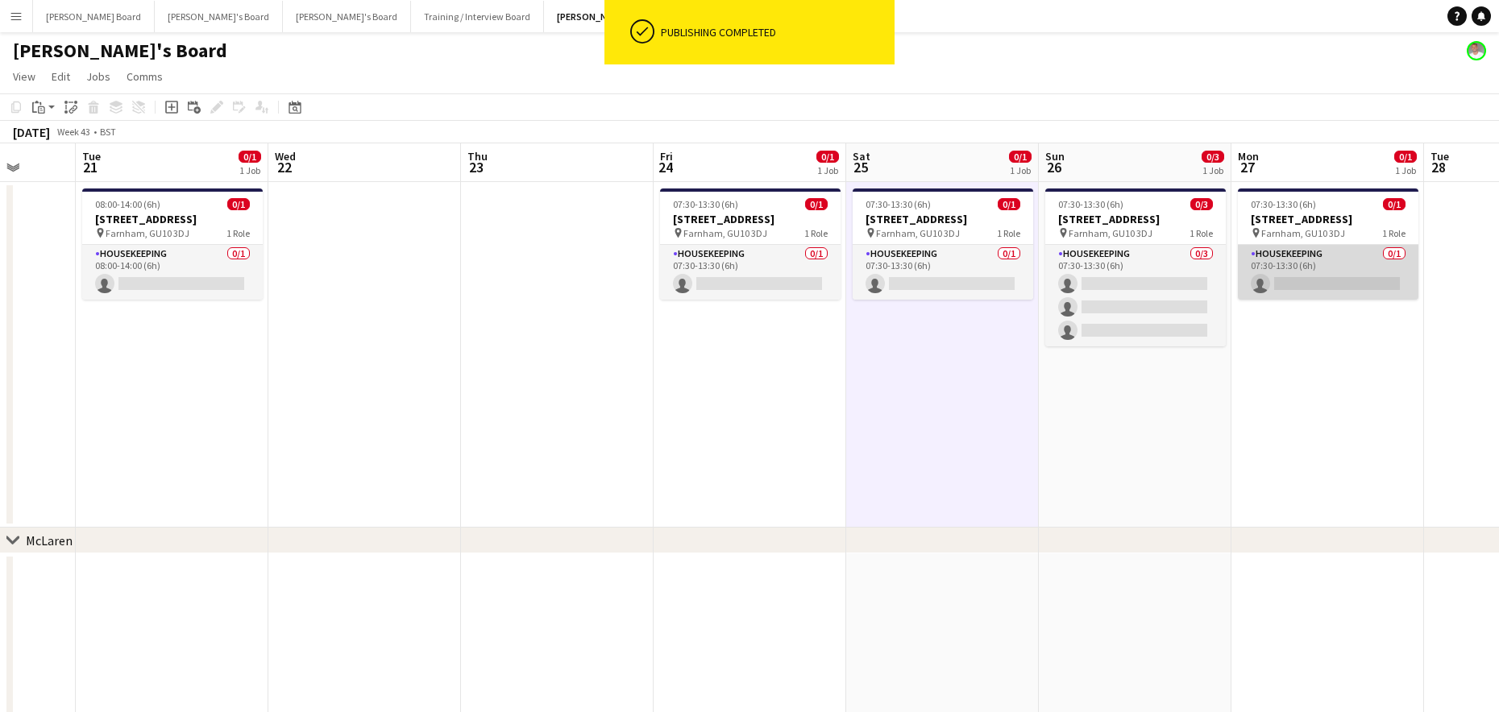
click at [1368, 268] on app-card-role "Housekeeping 0/1 07:30-13:30 (6h) single-neutral-actions" at bounding box center [1328, 272] width 180 height 55
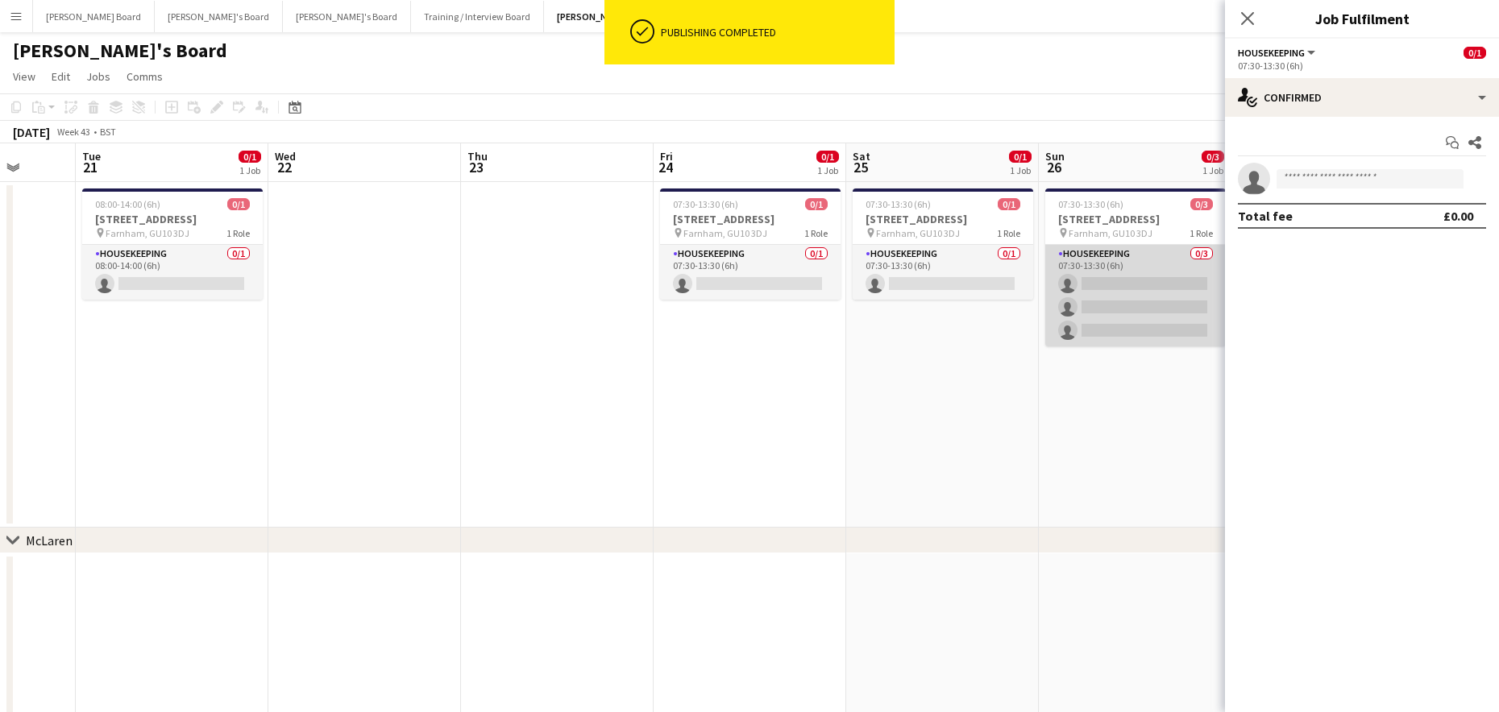
click at [1120, 322] on app-card-role "Housekeeping 0/3 07:30-13:30 (6h) single-neutral-actions single-neutral-actions…" at bounding box center [1135, 296] width 180 height 102
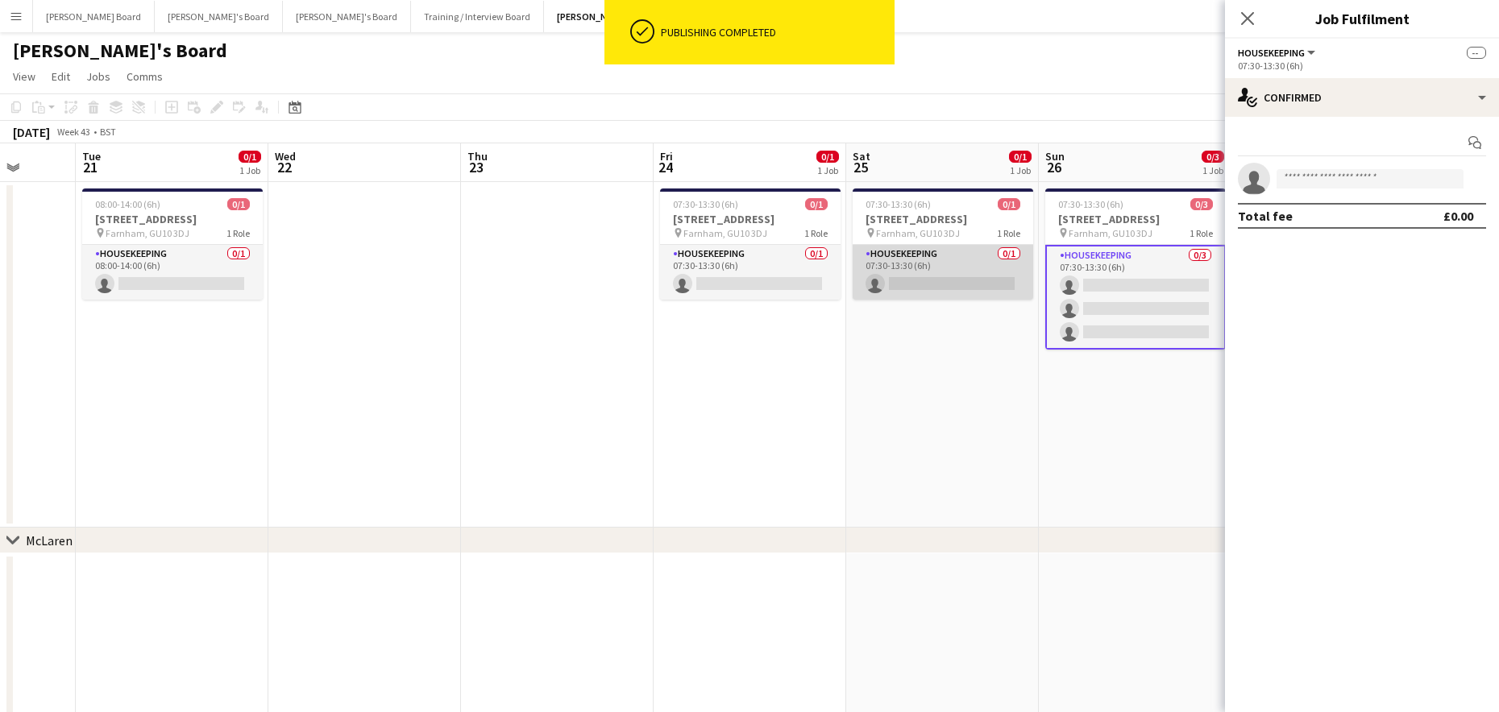
click at [967, 294] on app-card-role "Housekeeping 0/1 07:30-13:30 (6h) single-neutral-actions" at bounding box center [943, 272] width 180 height 55
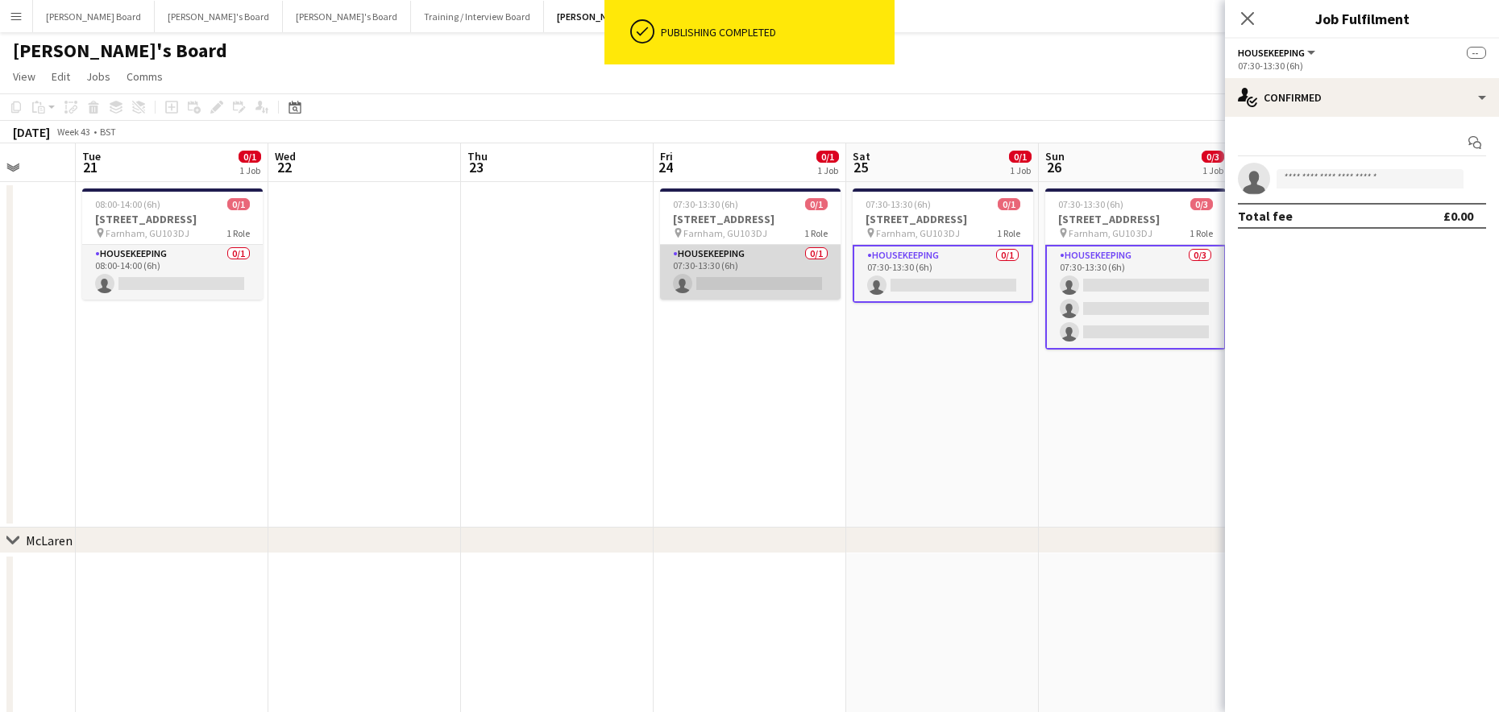
click at [749, 288] on app-card-role "Housekeeping 0/1 07:30-13:30 (6h) single-neutral-actions" at bounding box center [750, 272] width 180 height 55
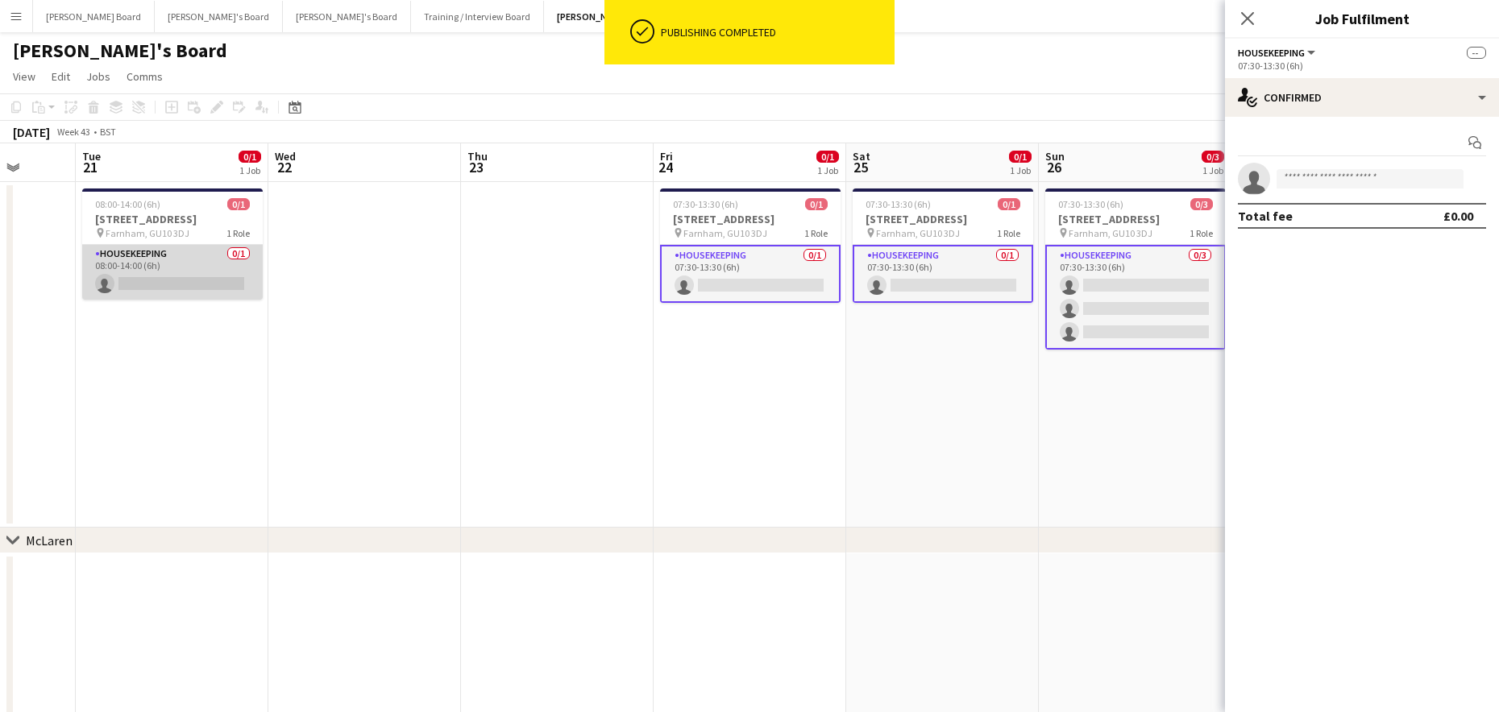
drag, startPoint x: 229, startPoint y: 280, endPoint x: 220, endPoint y: 288, distance: 12.0
click at [228, 281] on app-card-role "Housekeeping 0/1 08:00-14:00 (6h) single-neutral-actions" at bounding box center [172, 272] width 180 height 55
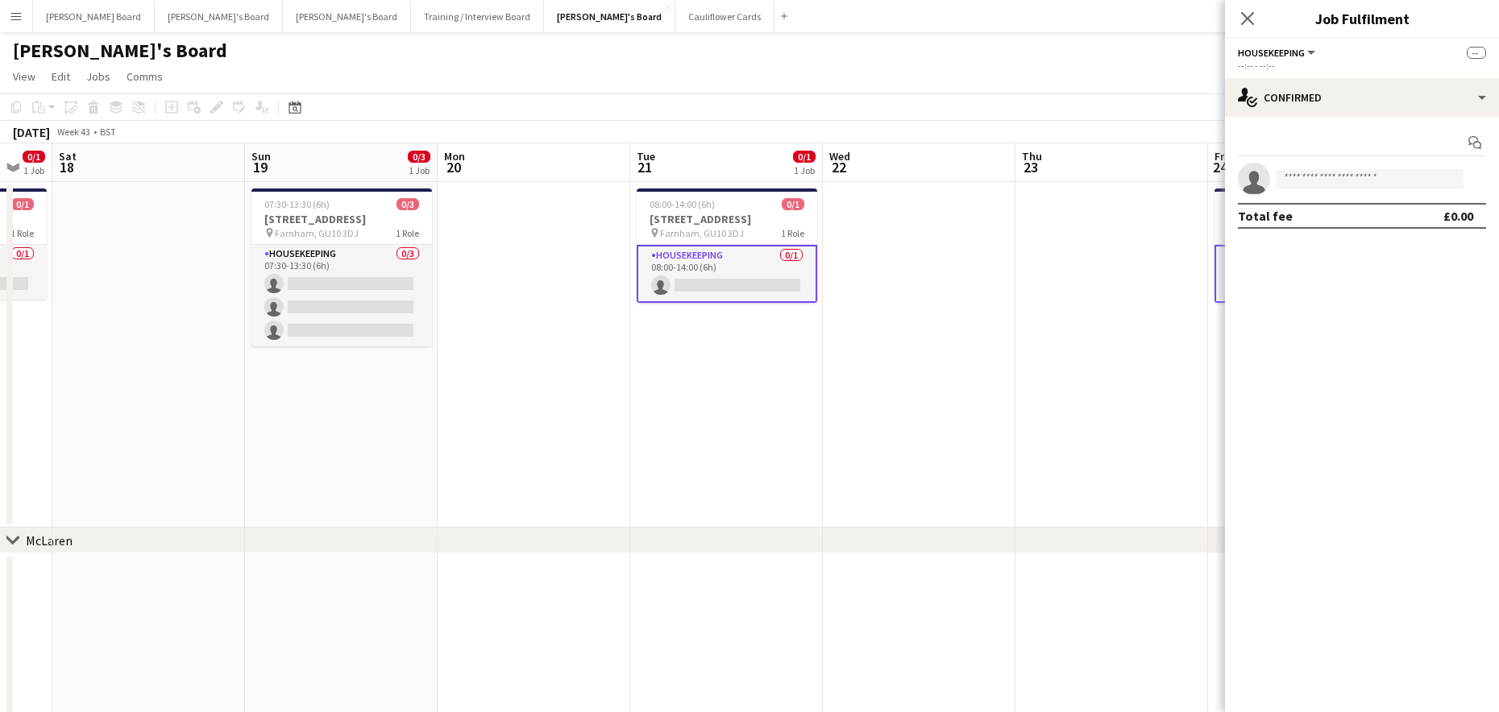
drag, startPoint x: 189, startPoint y: 409, endPoint x: 885, endPoint y: 404, distance: 695.4
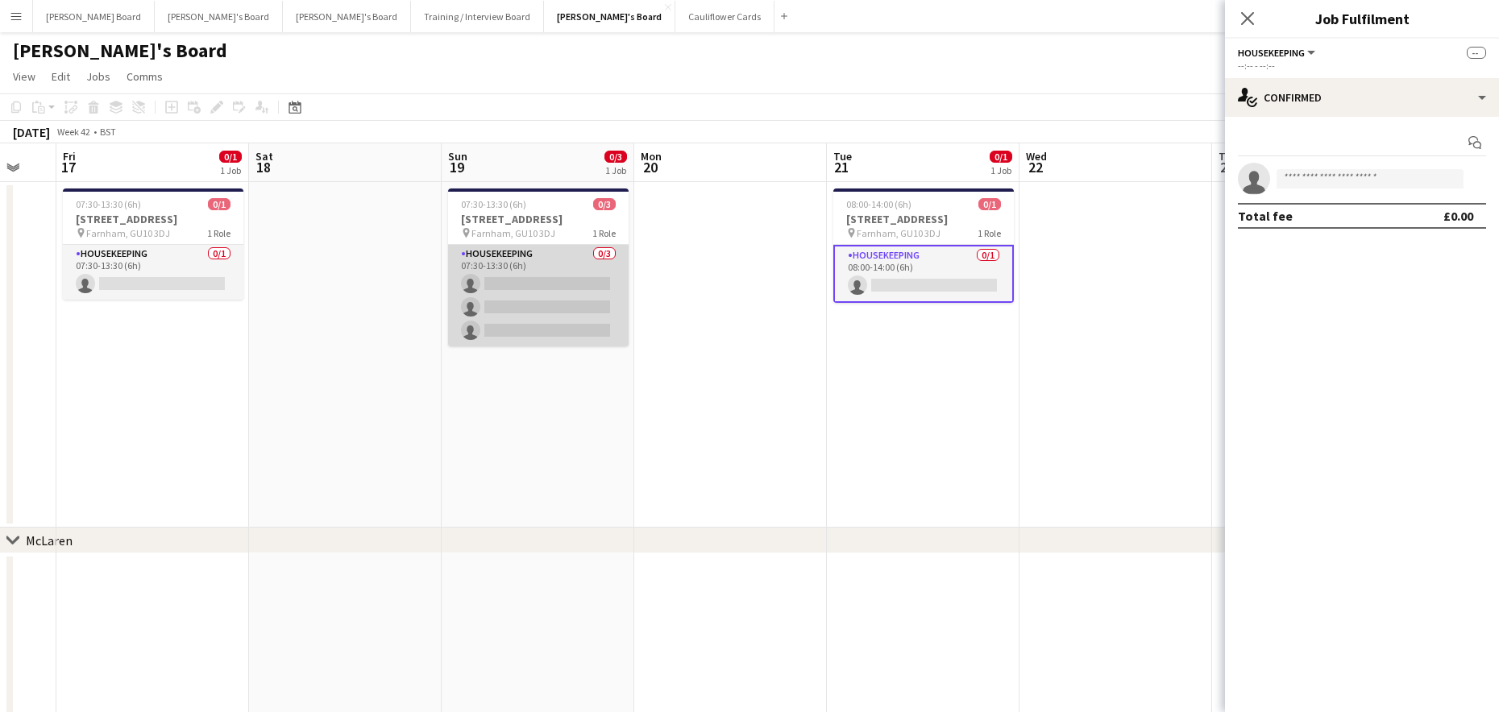
drag, startPoint x: 546, startPoint y: 303, endPoint x: 470, endPoint y: 311, distance: 77.0
click at [547, 303] on app-card-role "Housekeeping 0/3 07:30-13:30 (6h) single-neutral-actions single-neutral-actions…" at bounding box center [538, 296] width 180 height 102
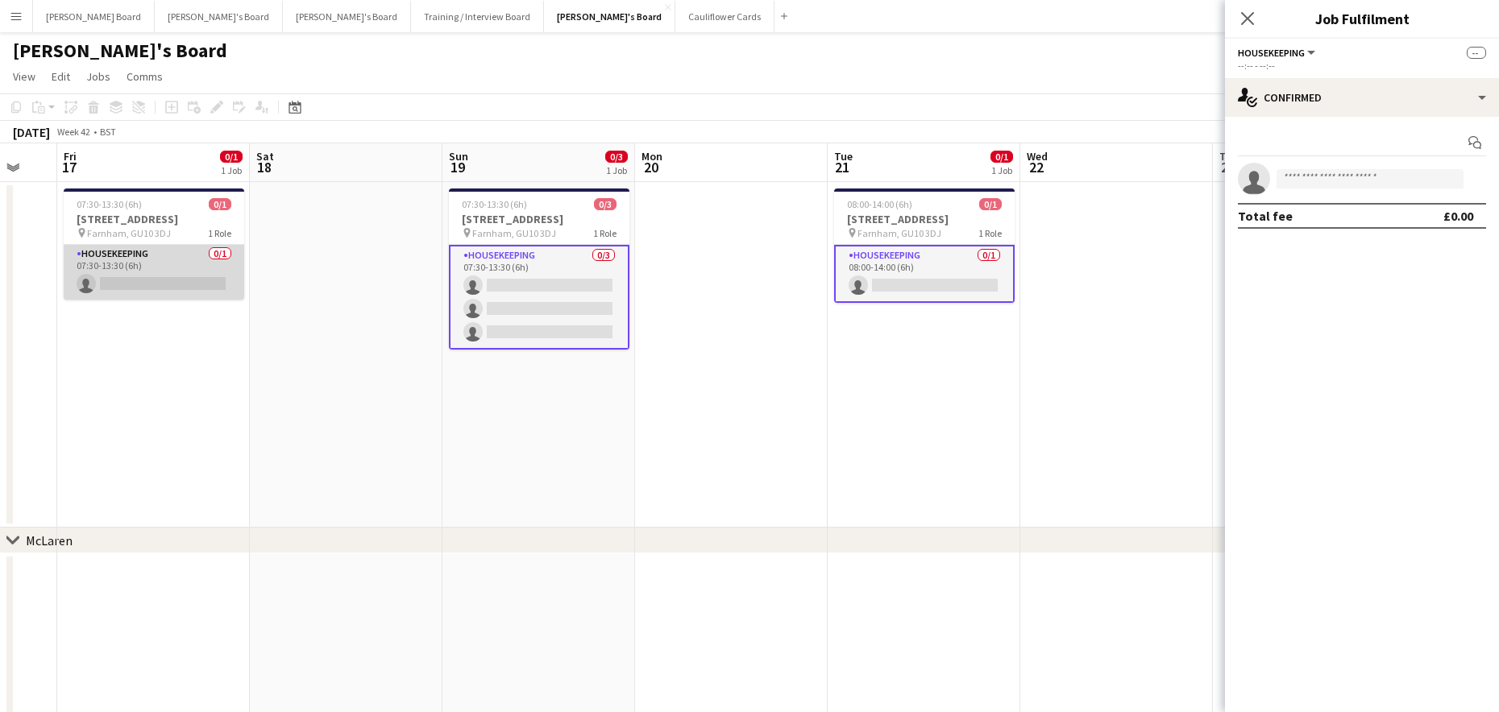
click at [126, 280] on app-card-role "Housekeeping 0/1 07:30-13:30 (6h) single-neutral-actions" at bounding box center [154, 272] width 180 height 55
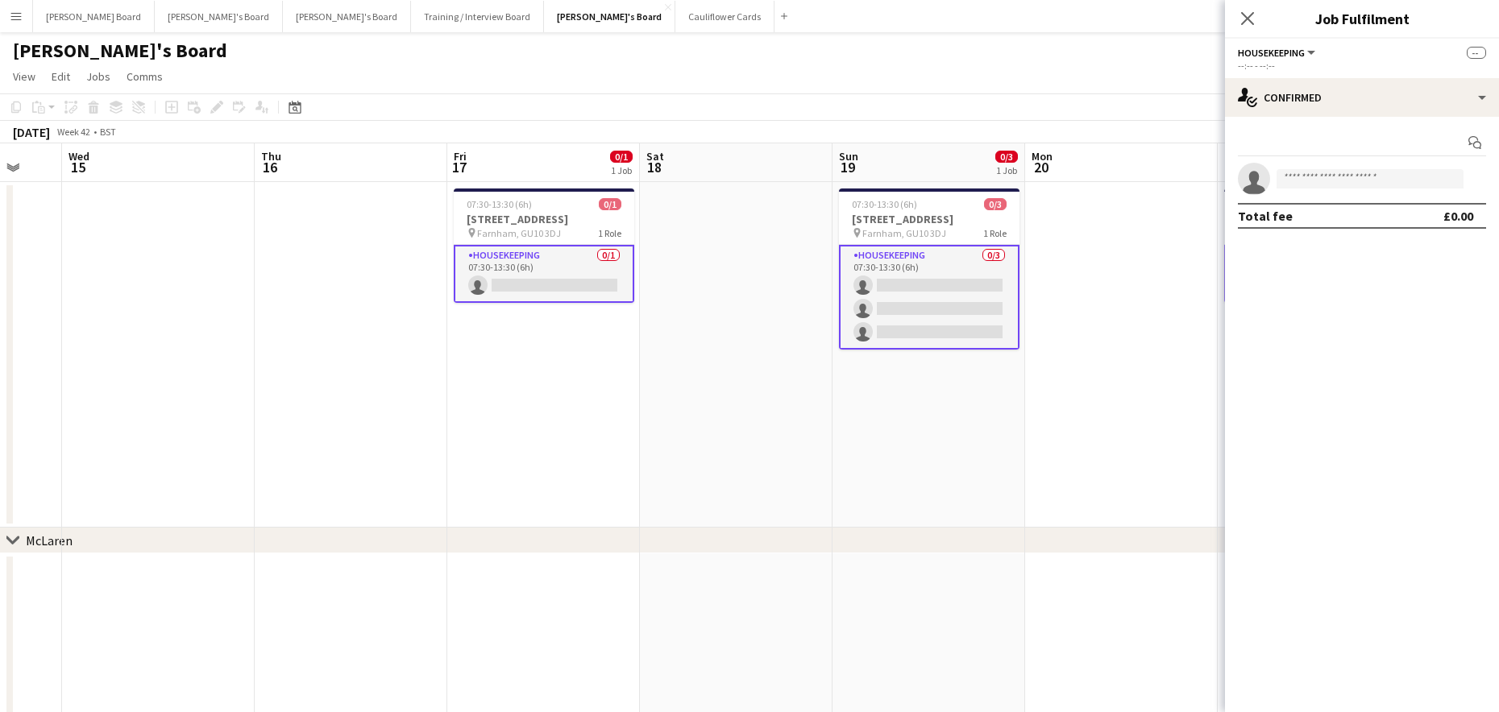
drag, startPoint x: 258, startPoint y: 387, endPoint x: 1027, endPoint y: 428, distance: 769.8
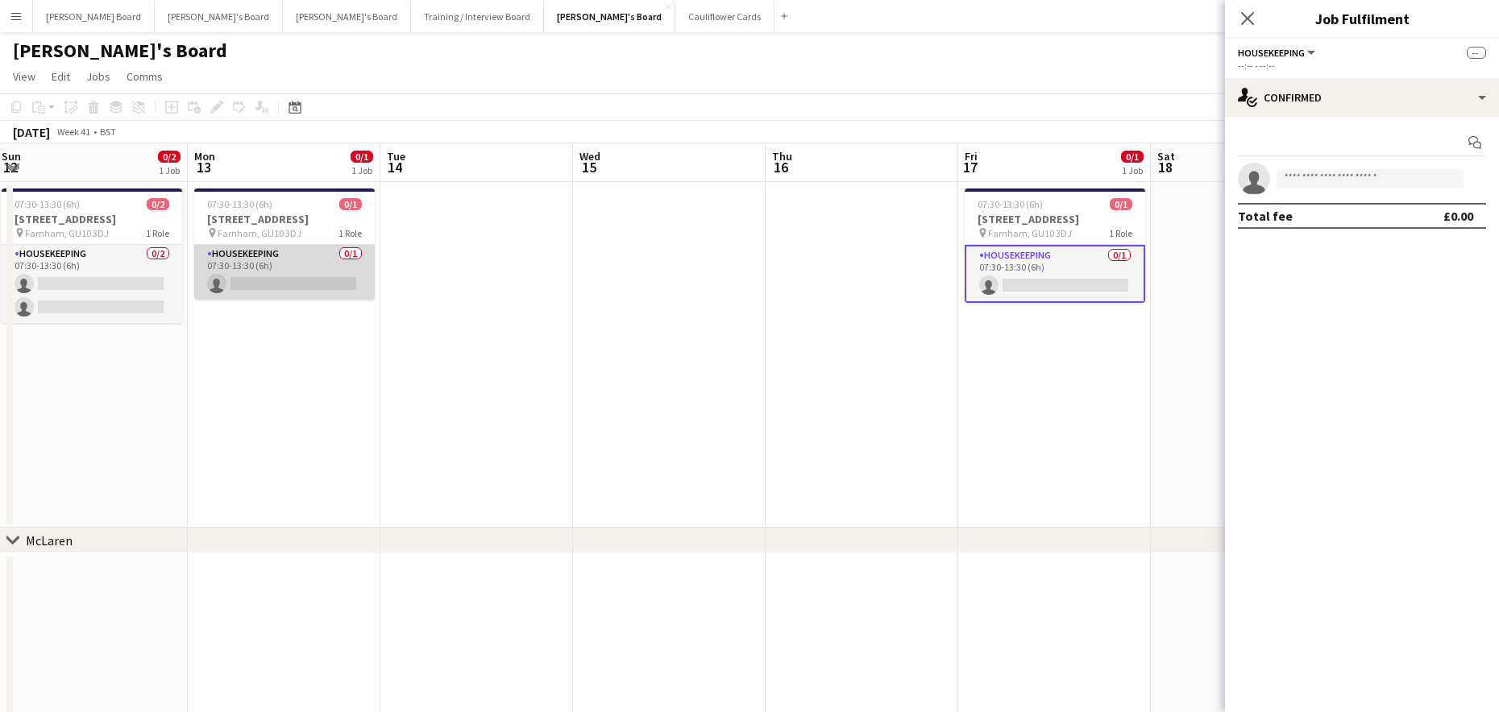
click at [325, 285] on app-card-role "Housekeeping 0/1 07:30-13:30 (6h) single-neutral-actions" at bounding box center [284, 272] width 180 height 55
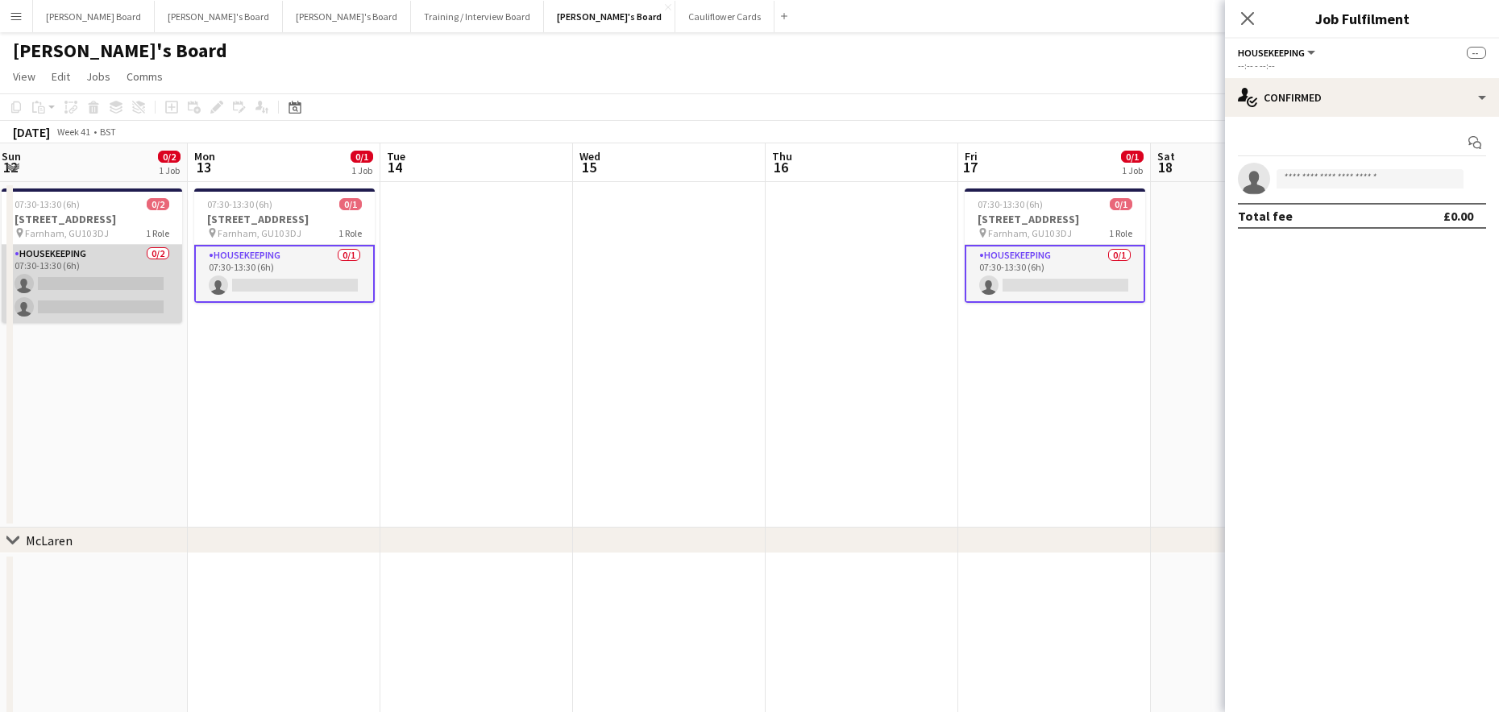
click at [118, 307] on app-card-role "Housekeeping 0/2 07:30-13:30 (6h) single-neutral-actions single-neutral-actions" at bounding box center [92, 284] width 180 height 78
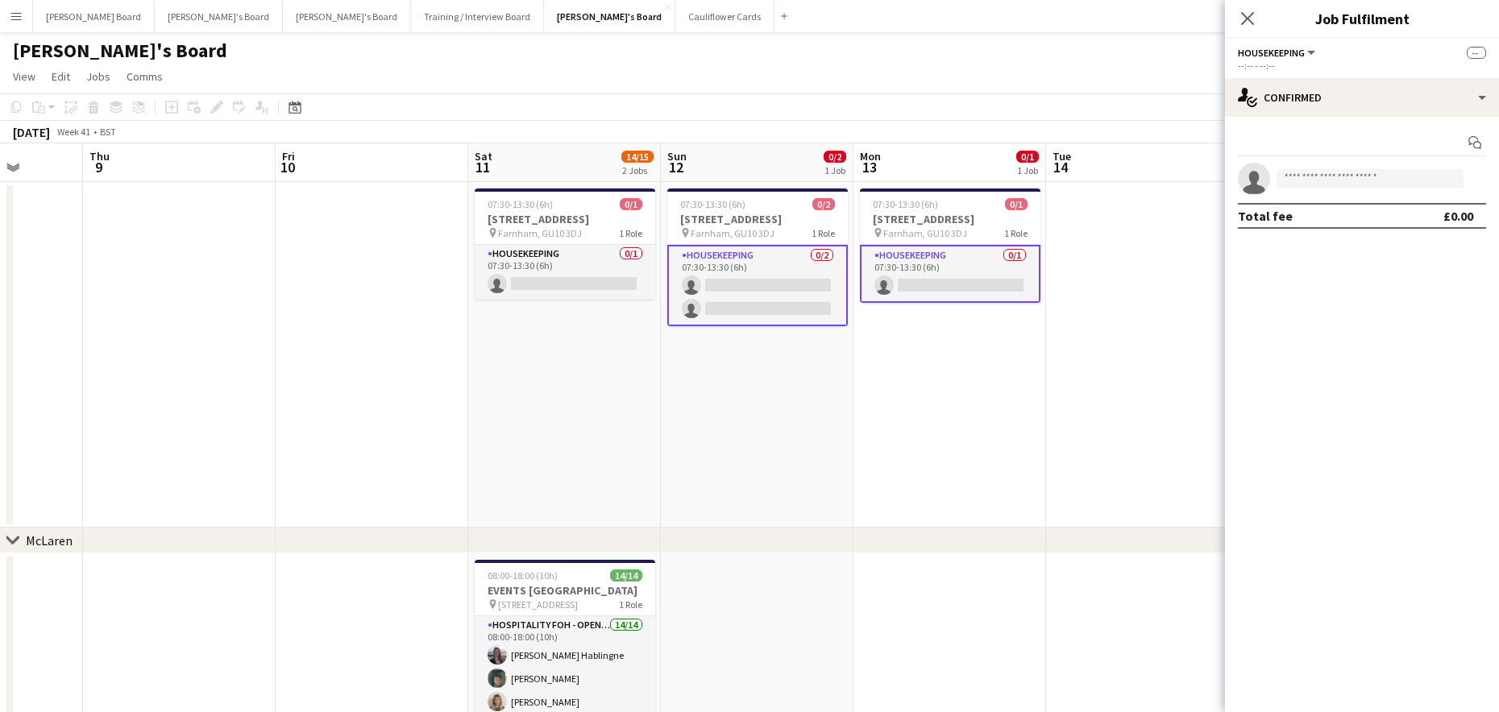
drag, startPoint x: 297, startPoint y: 447, endPoint x: 935, endPoint y: 391, distance: 640.7
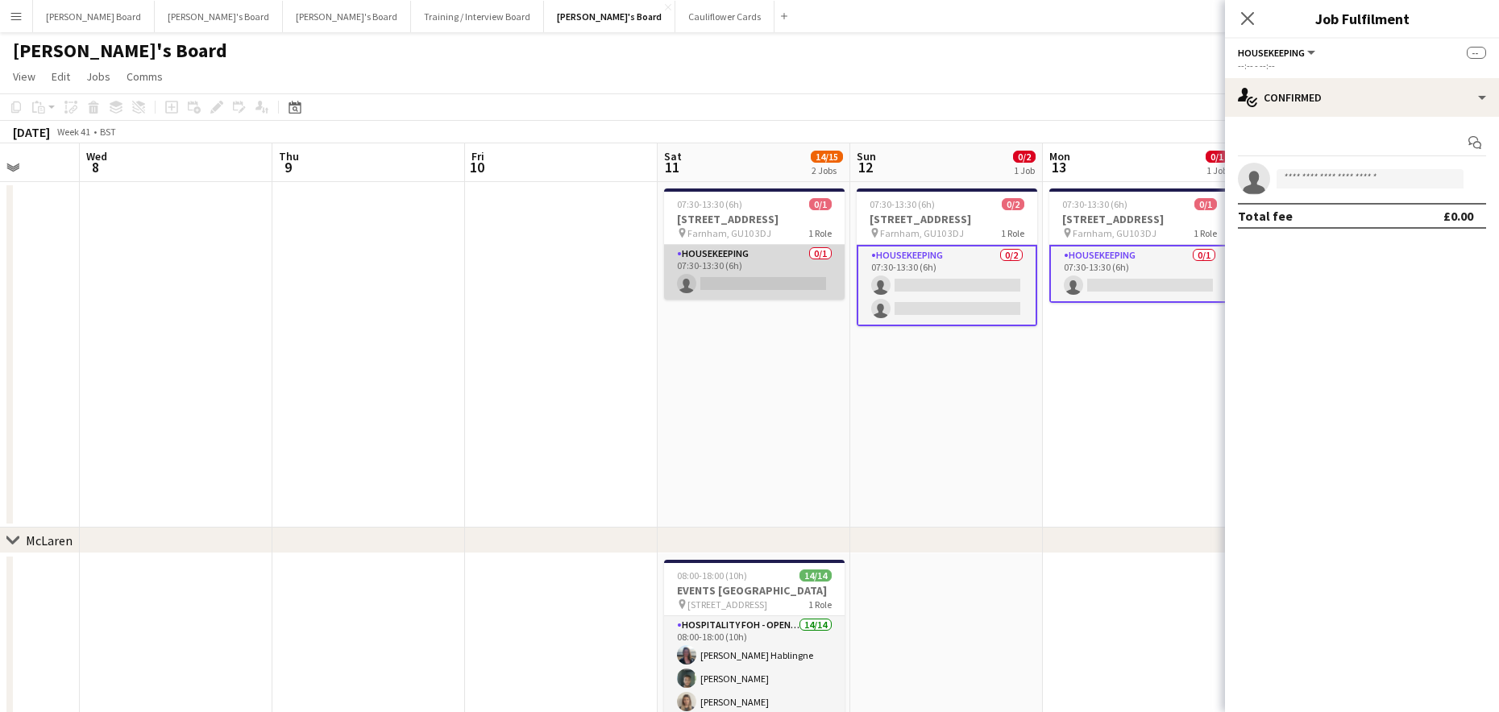
click at [757, 286] on app-card-role "Housekeeping 0/1 07:30-13:30 (6h) single-neutral-actions" at bounding box center [754, 272] width 180 height 55
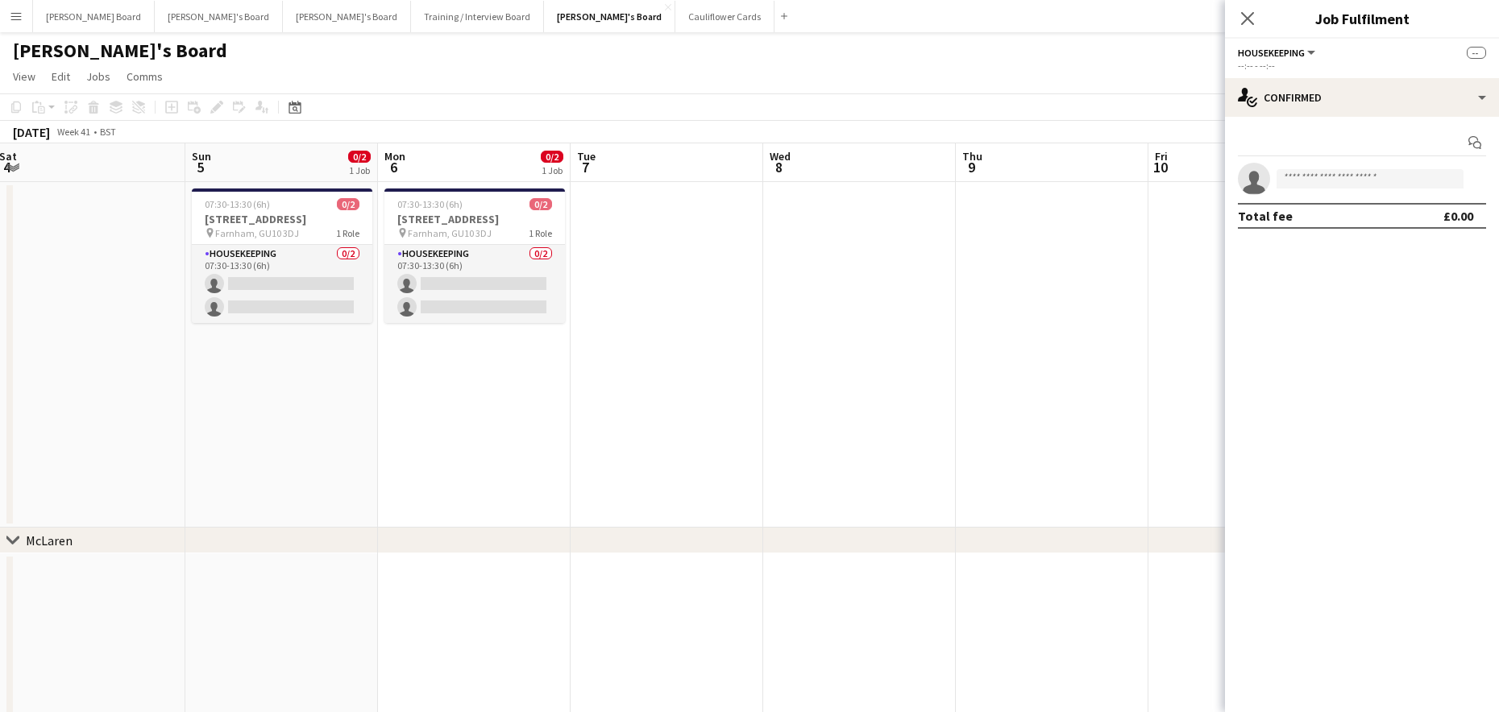
drag, startPoint x: 193, startPoint y: 411, endPoint x: 876, endPoint y: 420, distance: 683.4
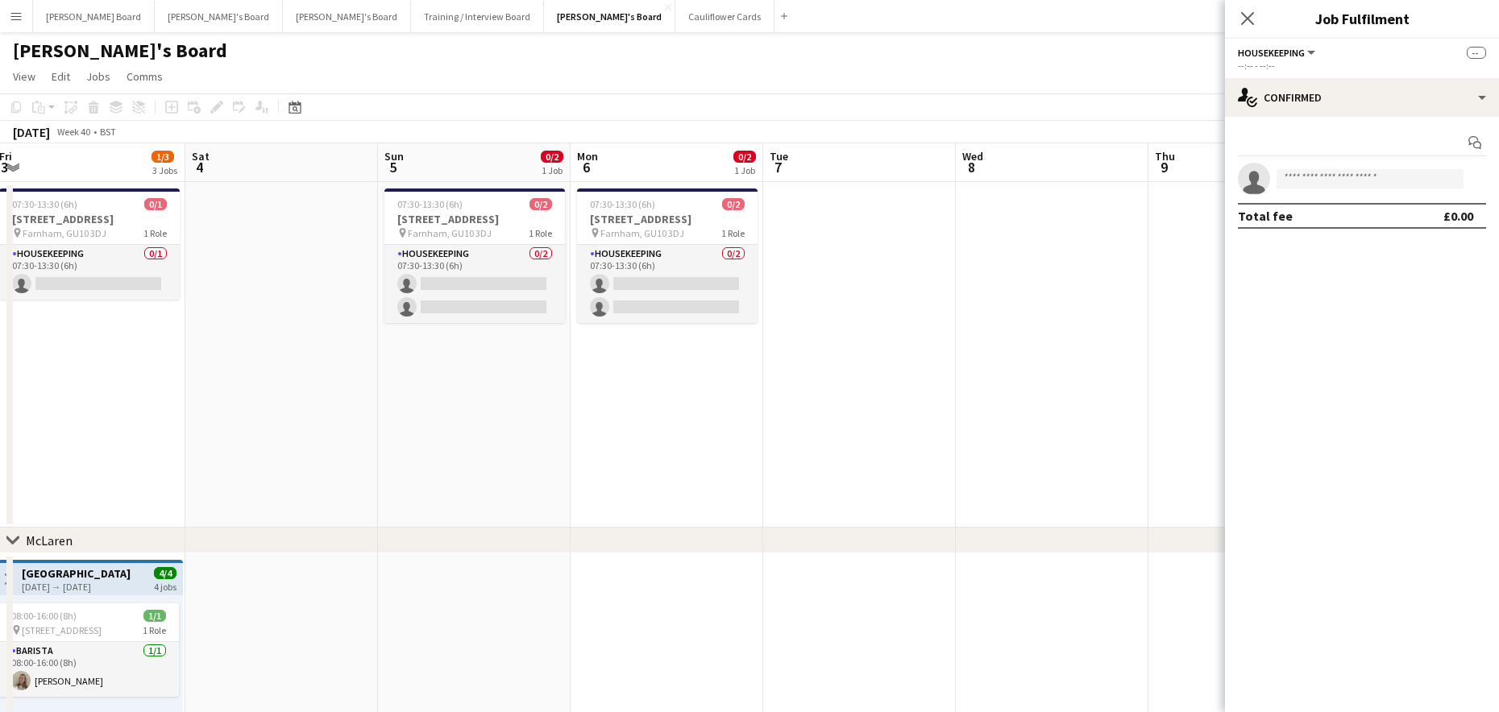
scroll to position [0, 395]
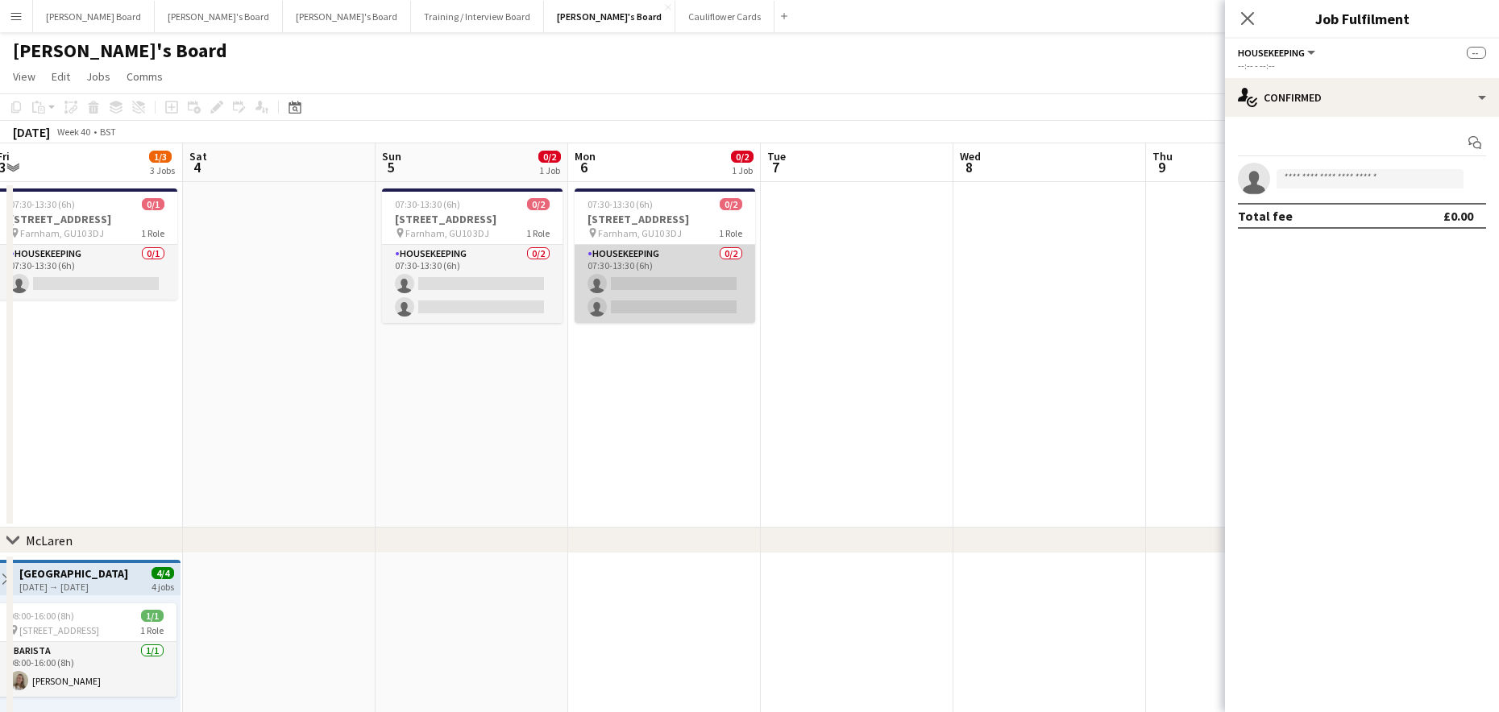
click at [643, 284] on app-card-role "Housekeeping 0/2 07:30-13:30 (6h) single-neutral-actions single-neutral-actions" at bounding box center [665, 284] width 180 height 78
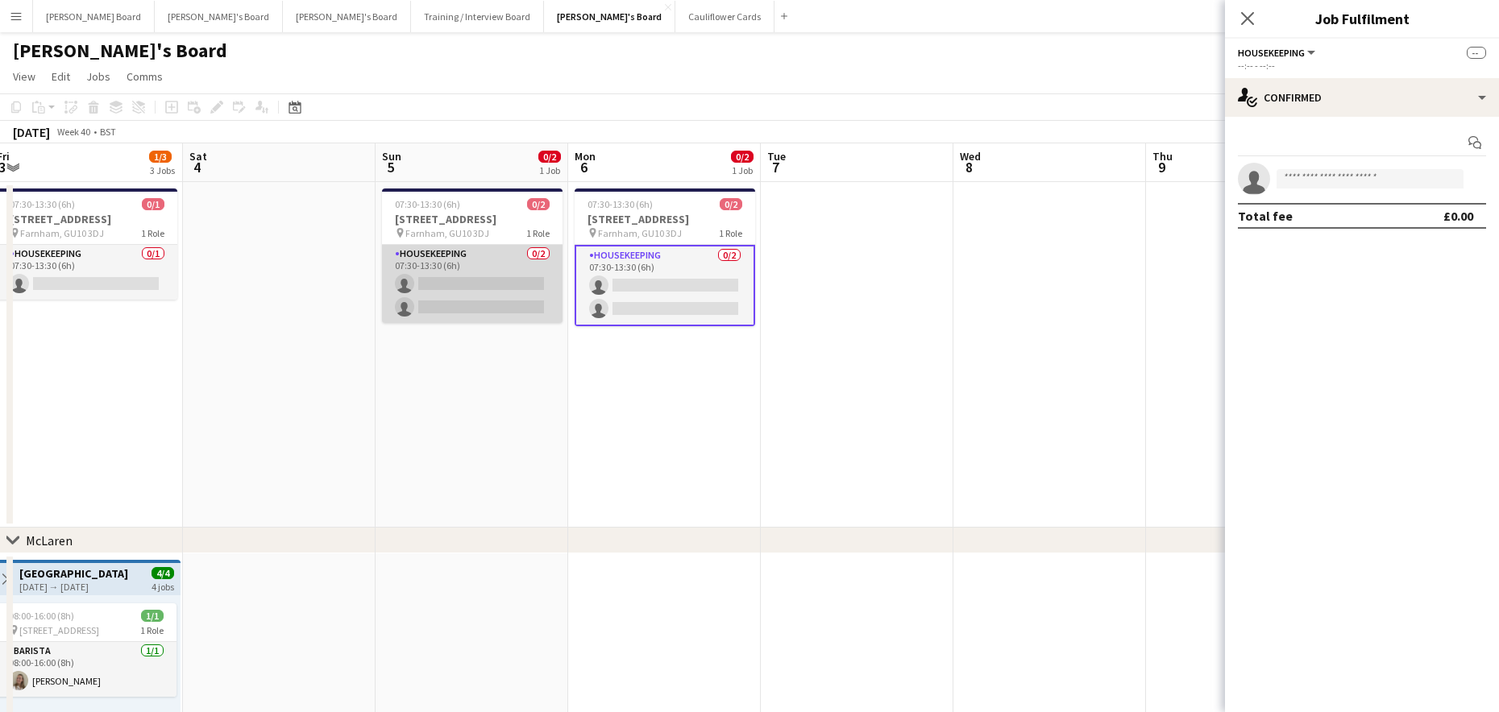
click at [483, 299] on app-card-role "Housekeeping 0/2 07:30-13:30 (6h) single-neutral-actions single-neutral-actions" at bounding box center [472, 284] width 180 height 78
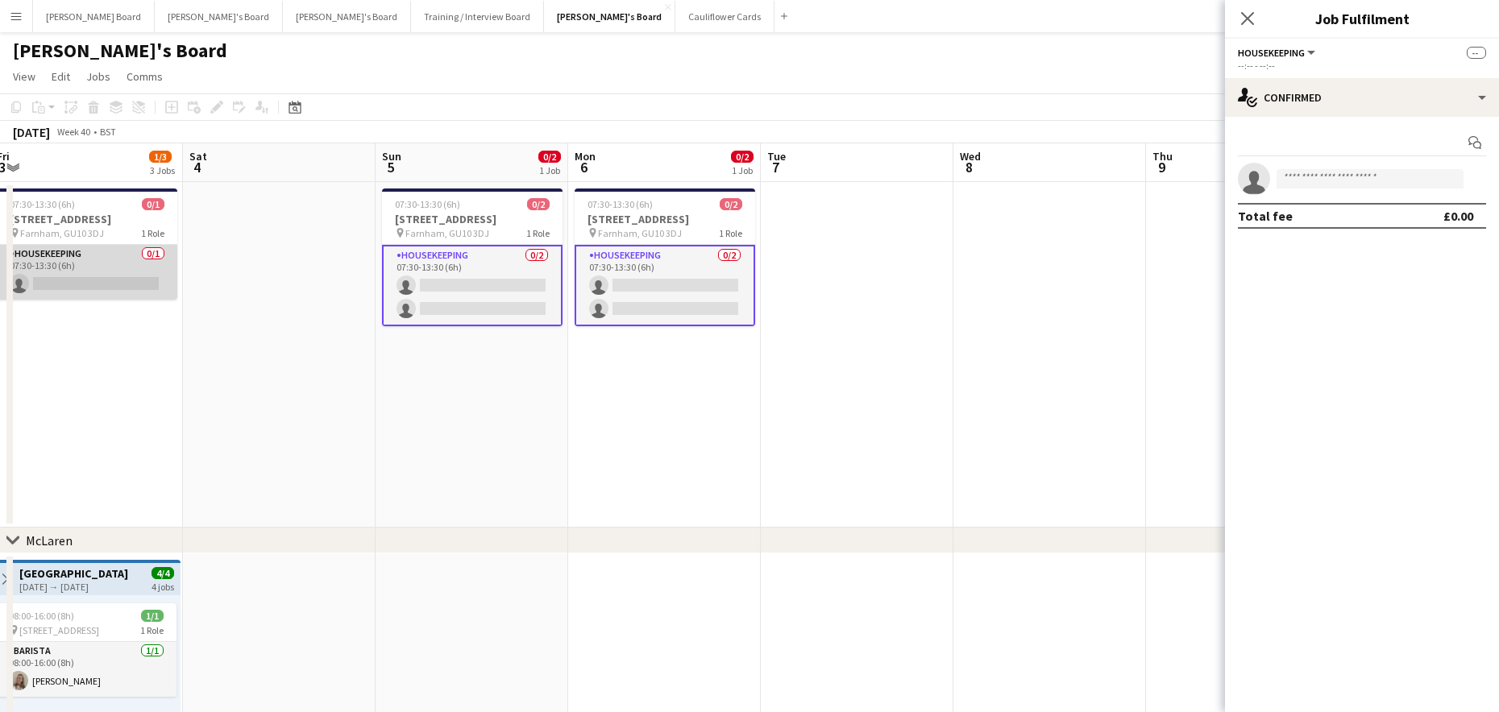
click at [101, 270] on app-card-role "Housekeeping 0/1 07:30-13:30 (6h) single-neutral-actions" at bounding box center [87, 272] width 180 height 55
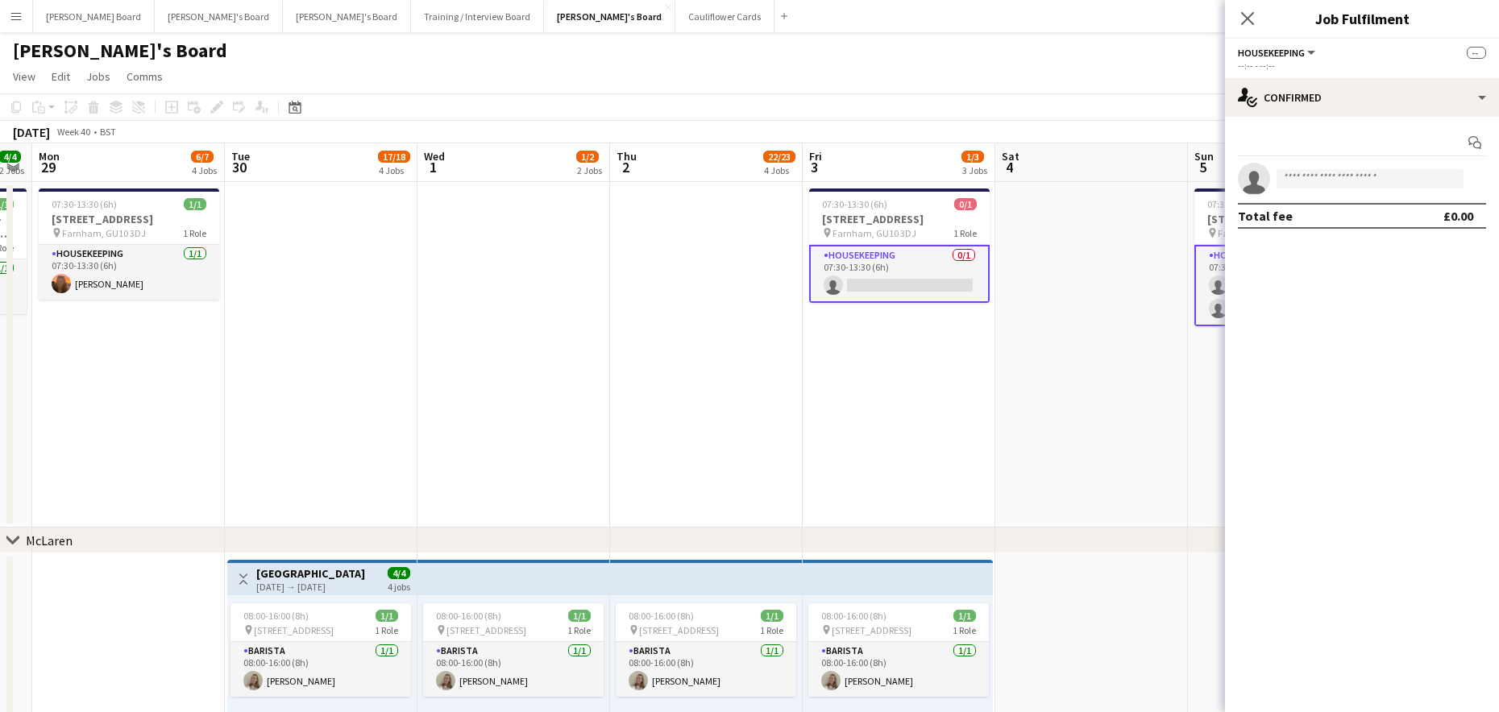
scroll to position [0, 326]
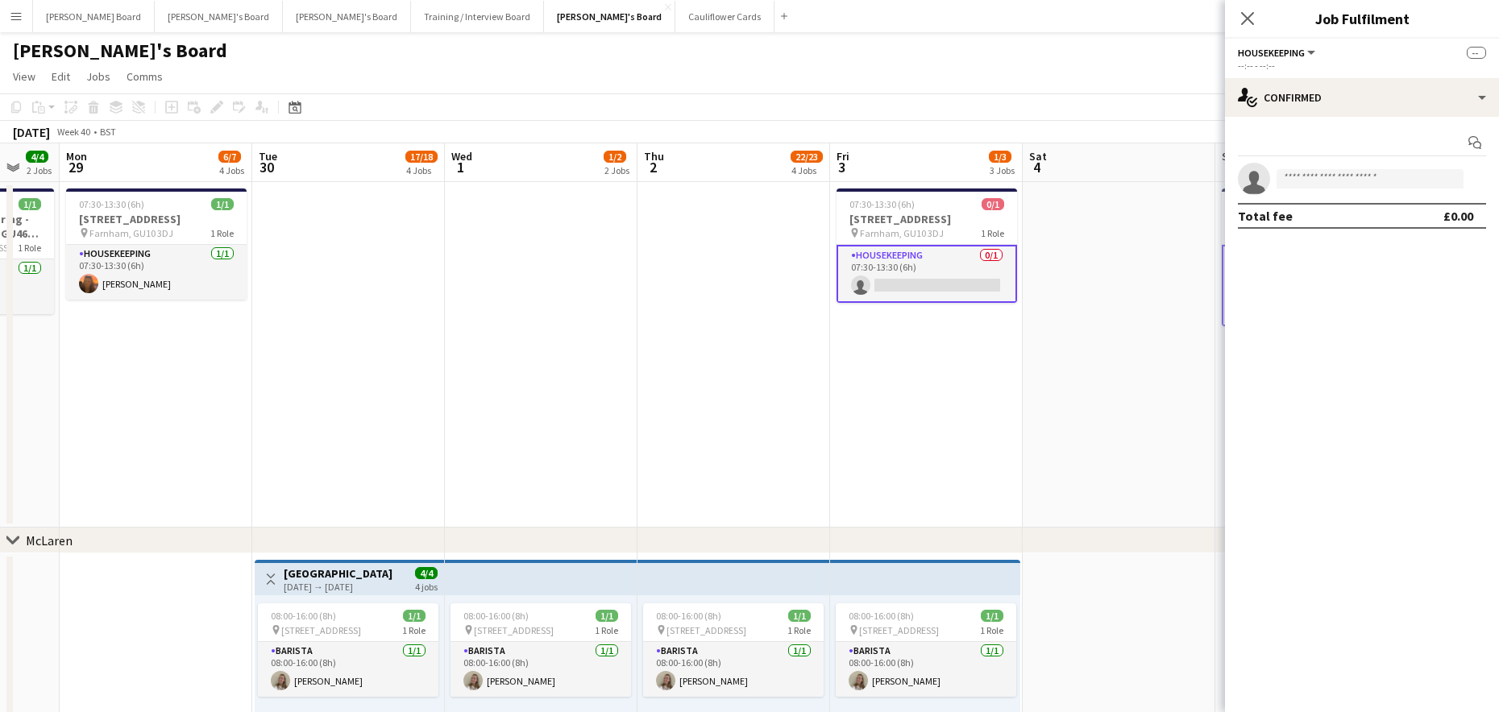
drag, startPoint x: 247, startPoint y: 438, endPoint x: 982, endPoint y: 464, distance: 736.1
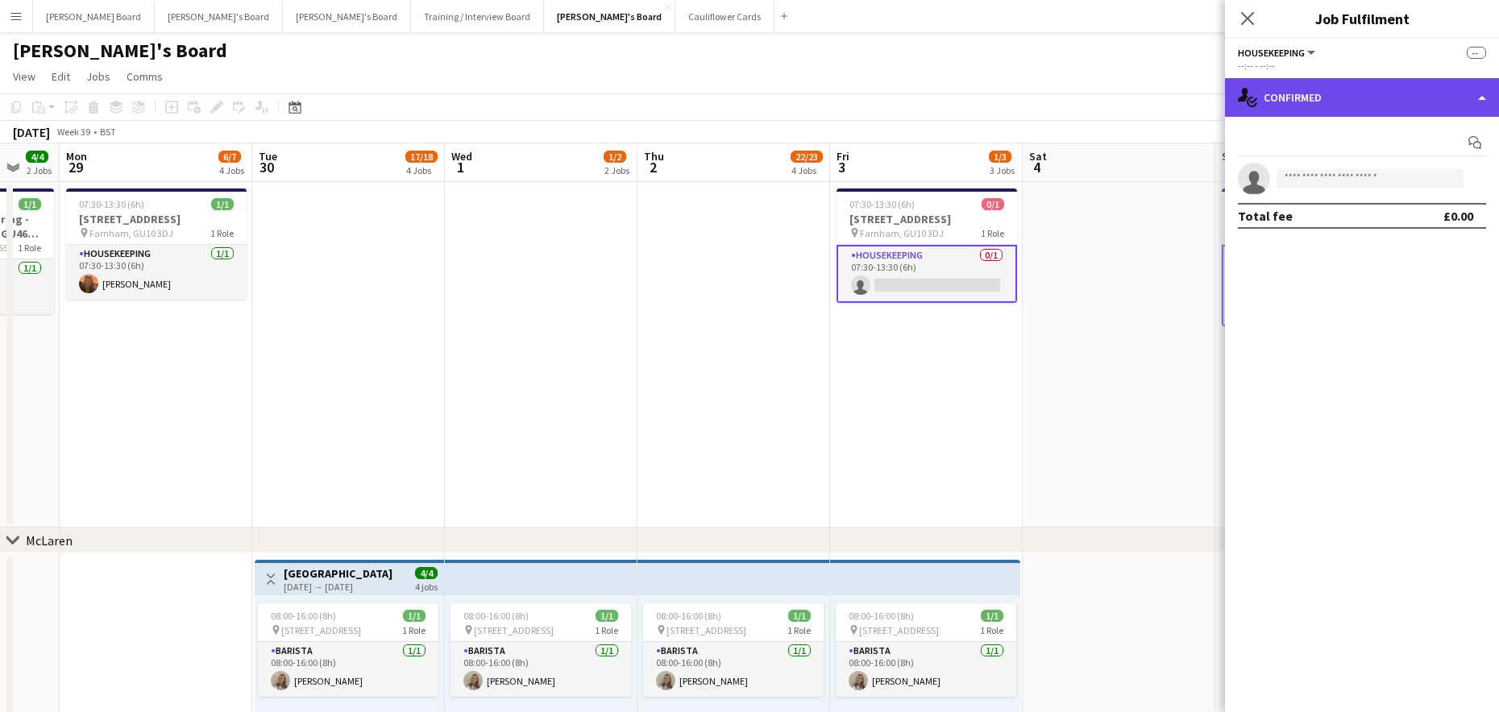
click at [1308, 81] on div "single-neutral-actions-check-2 Confirmed" at bounding box center [1362, 97] width 274 height 39
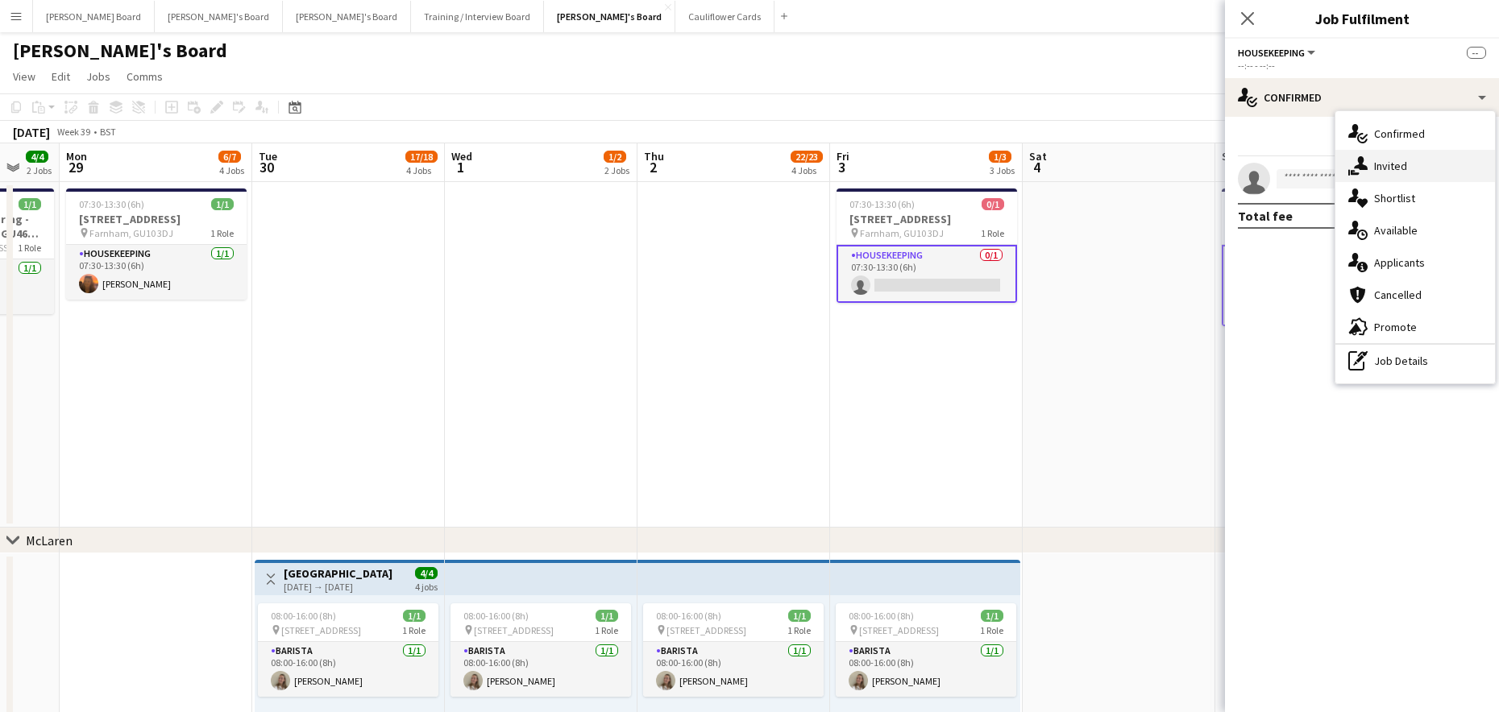
click at [1418, 170] on div "single-neutral-actions-share-1 Invited" at bounding box center [1415, 166] width 160 height 32
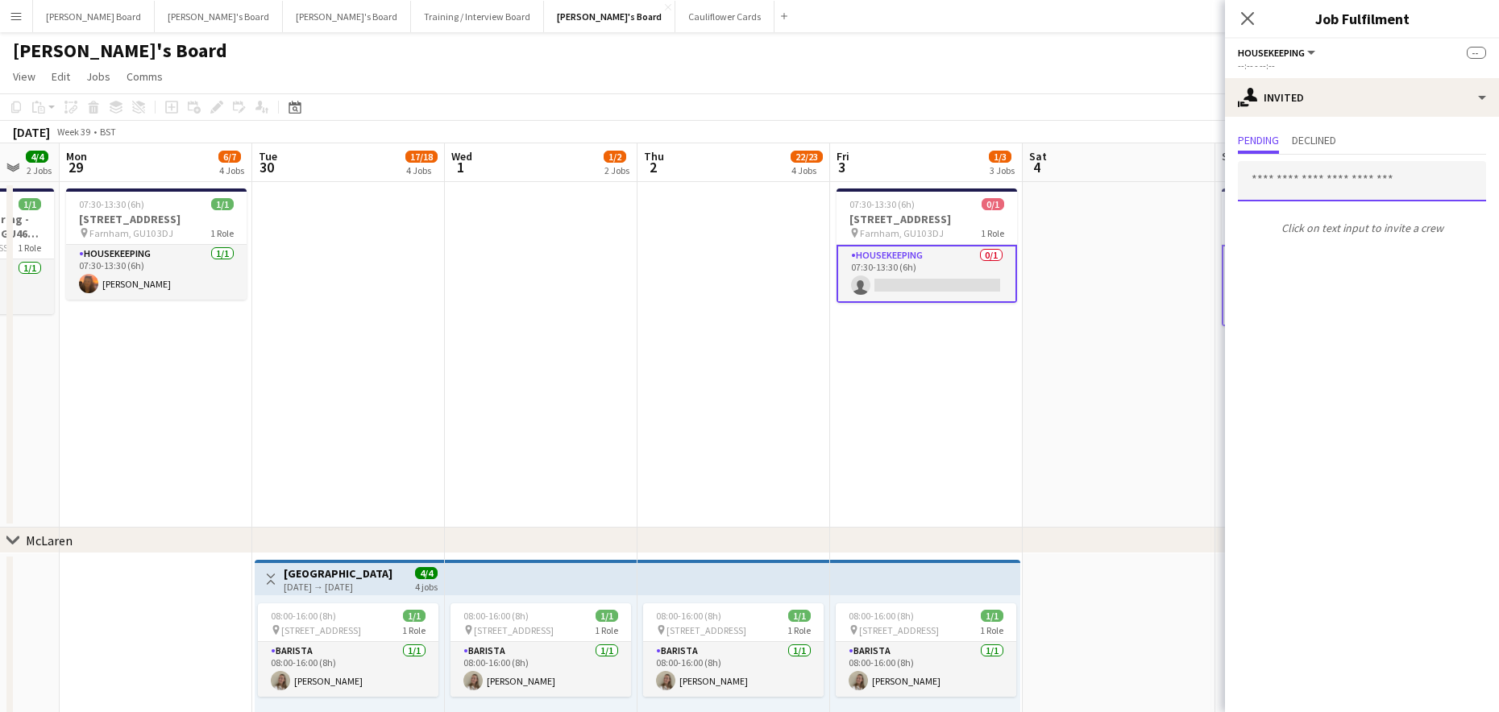
click at [1304, 185] on input "text" at bounding box center [1362, 181] width 248 height 40
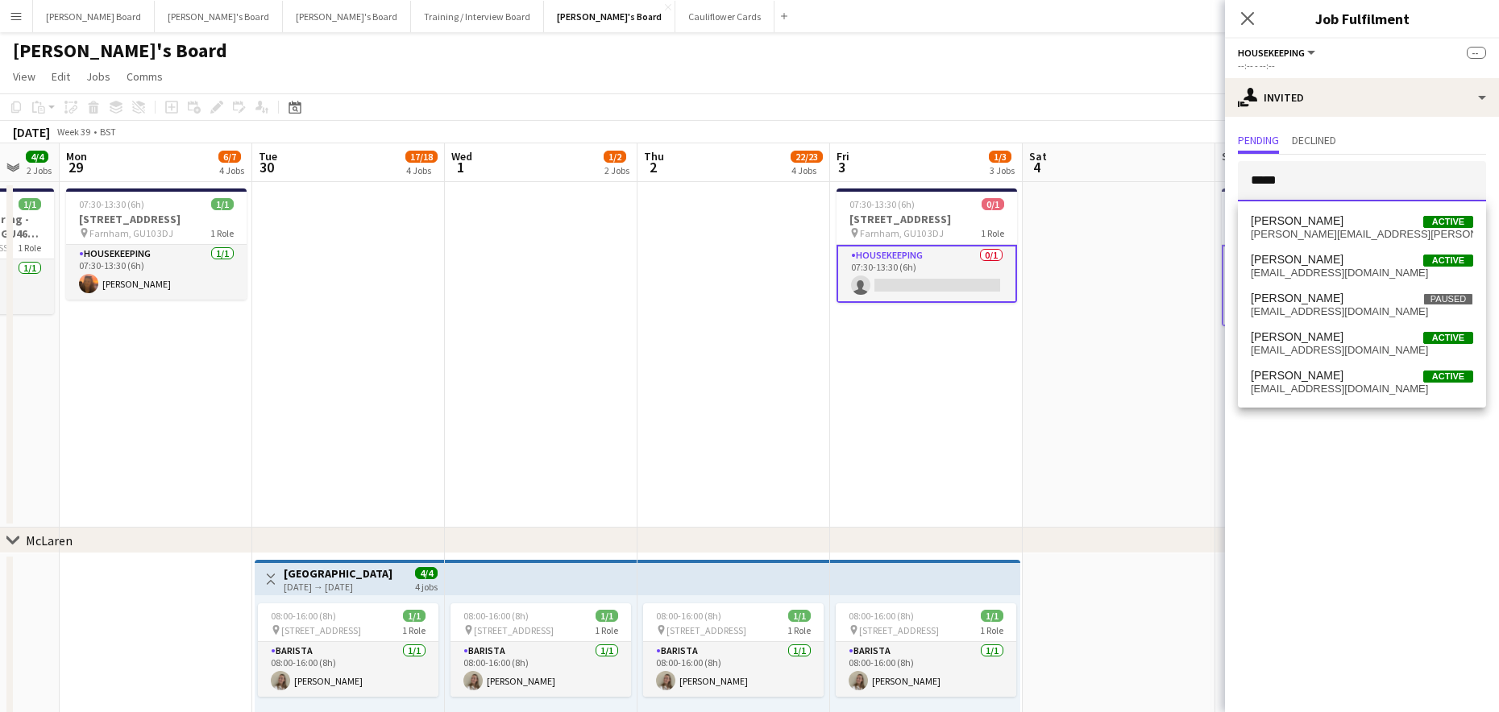
type input "*****"
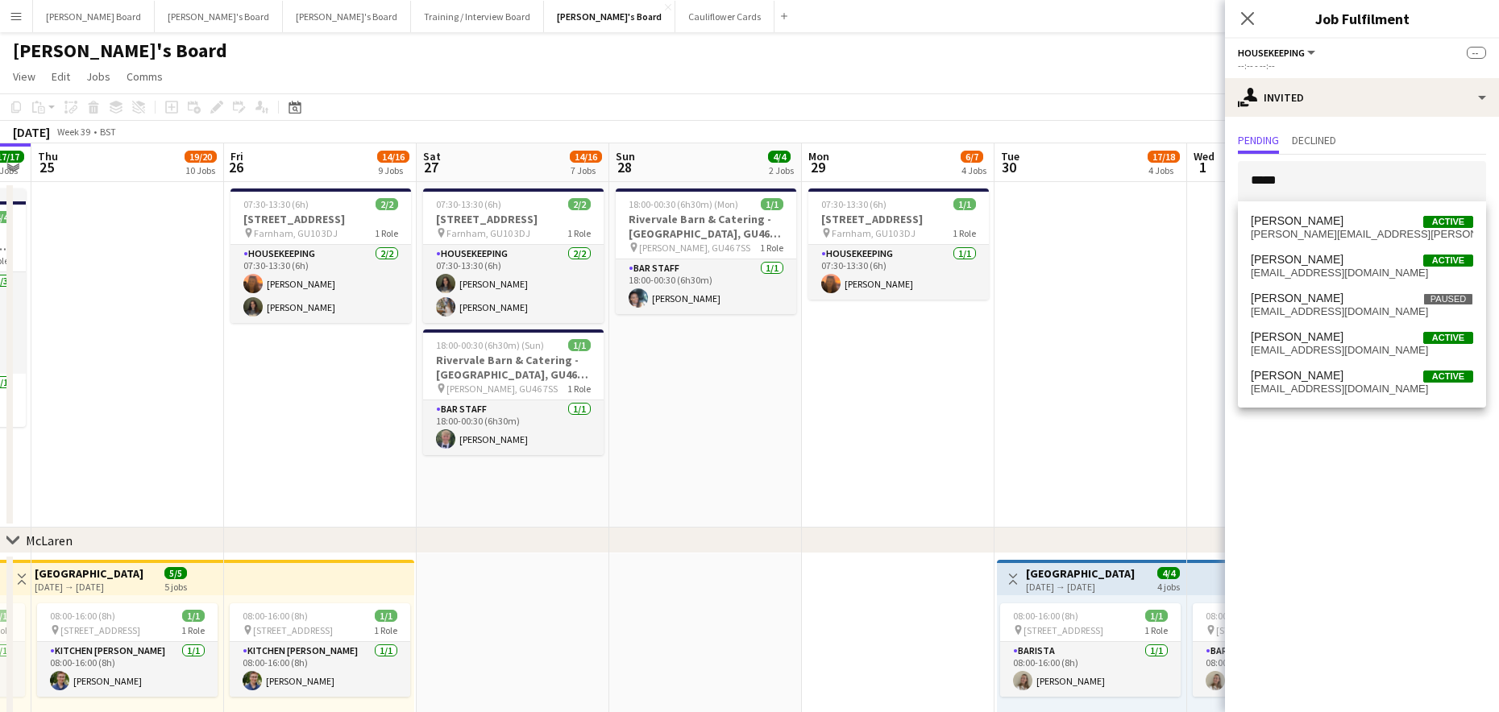
scroll to position [0, 345]
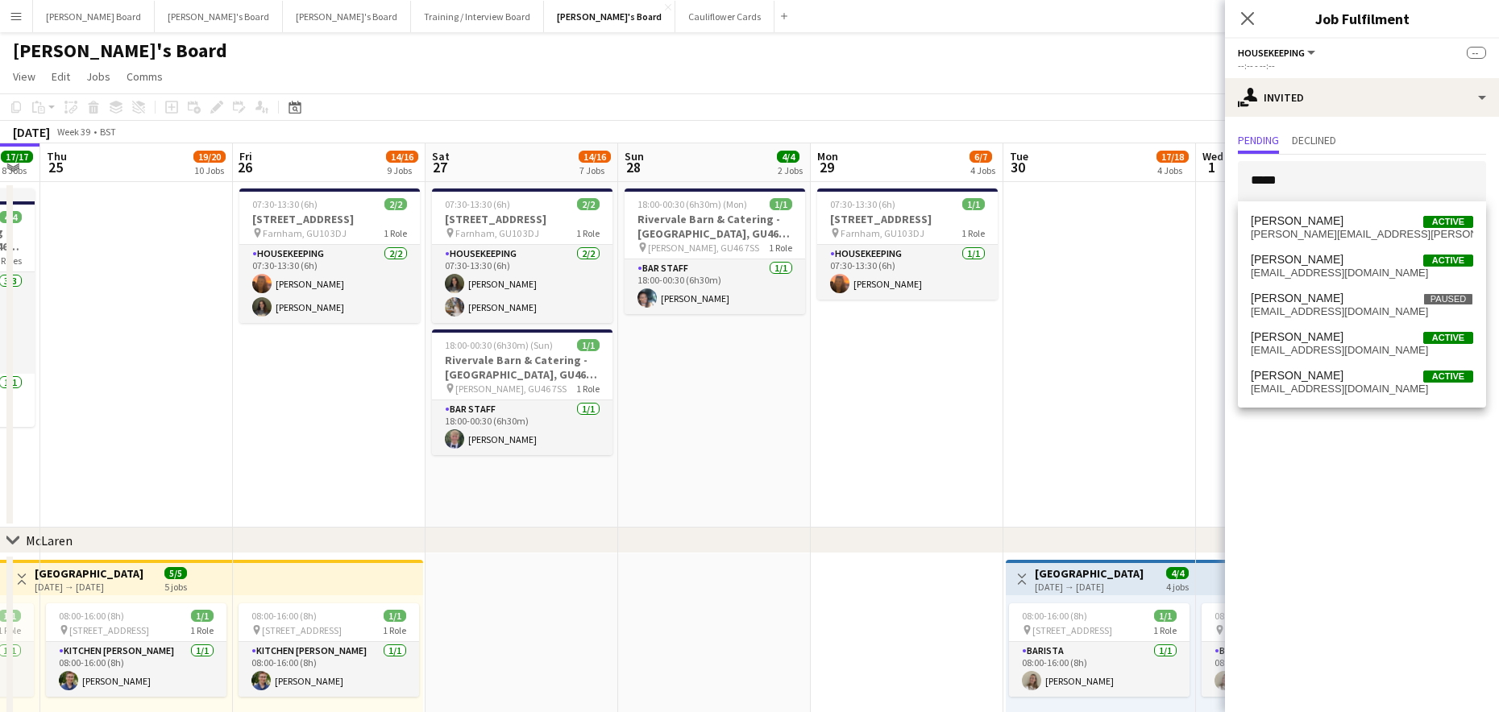
drag, startPoint x: 193, startPoint y: 395, endPoint x: 944, endPoint y: 409, distance: 751.1
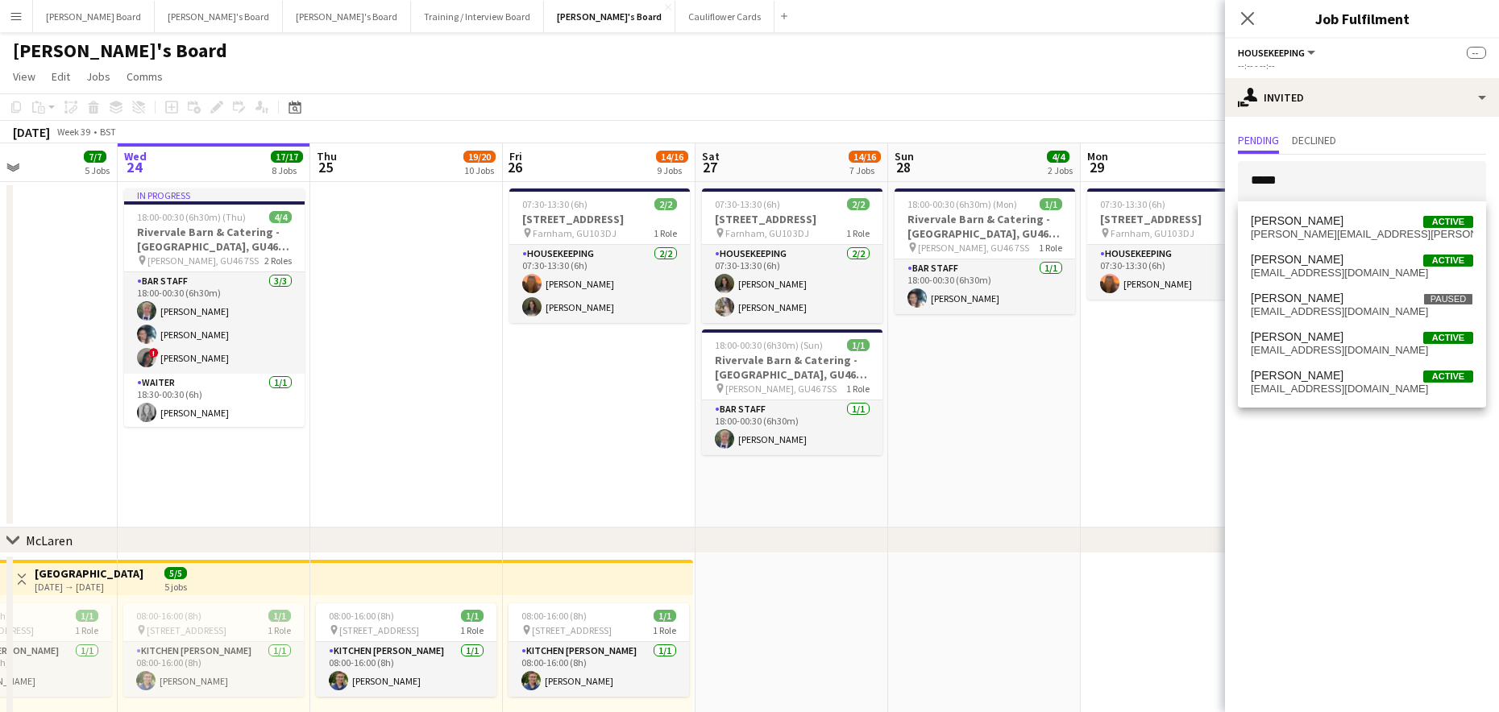
drag, startPoint x: 463, startPoint y: 426, endPoint x: 471, endPoint y: 487, distance: 61.8
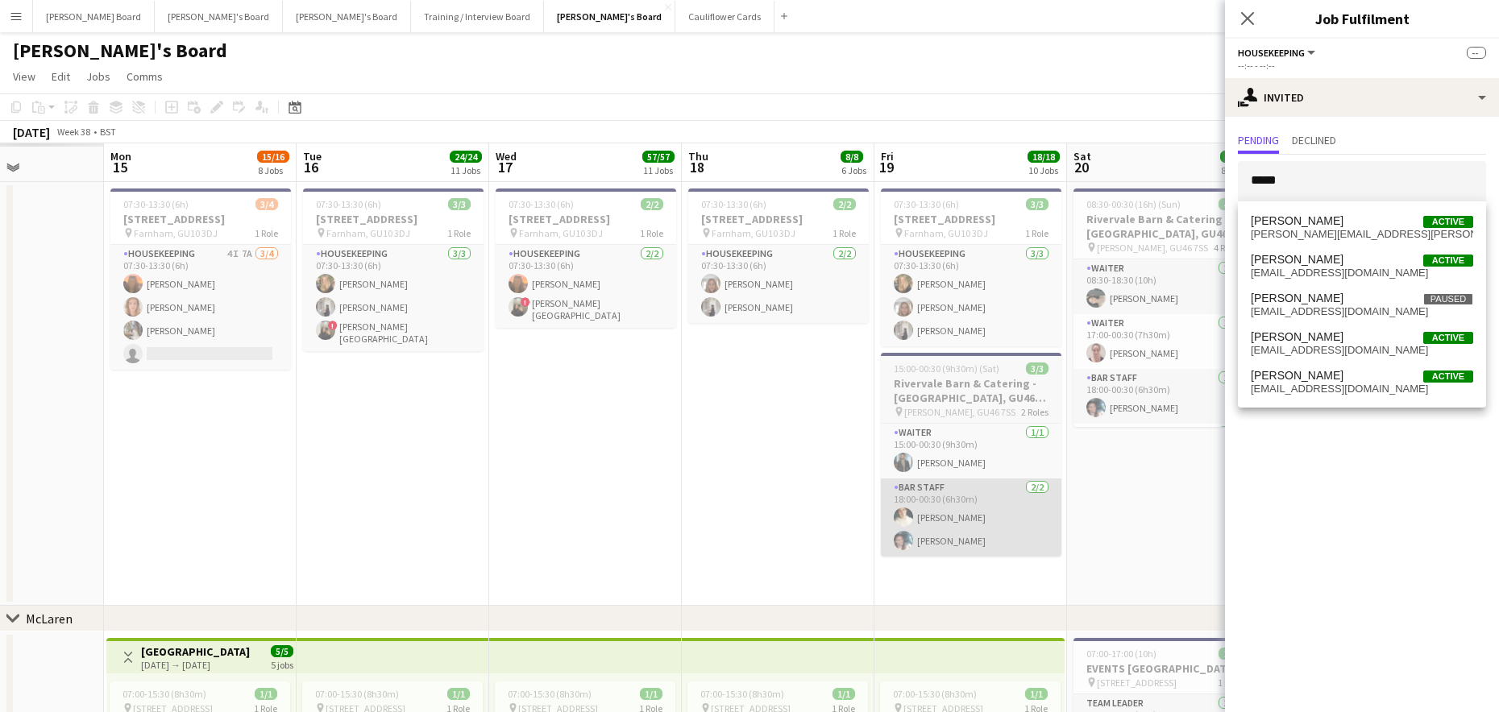
drag, startPoint x: 52, startPoint y: 480, endPoint x: 855, endPoint y: 525, distance: 803.8
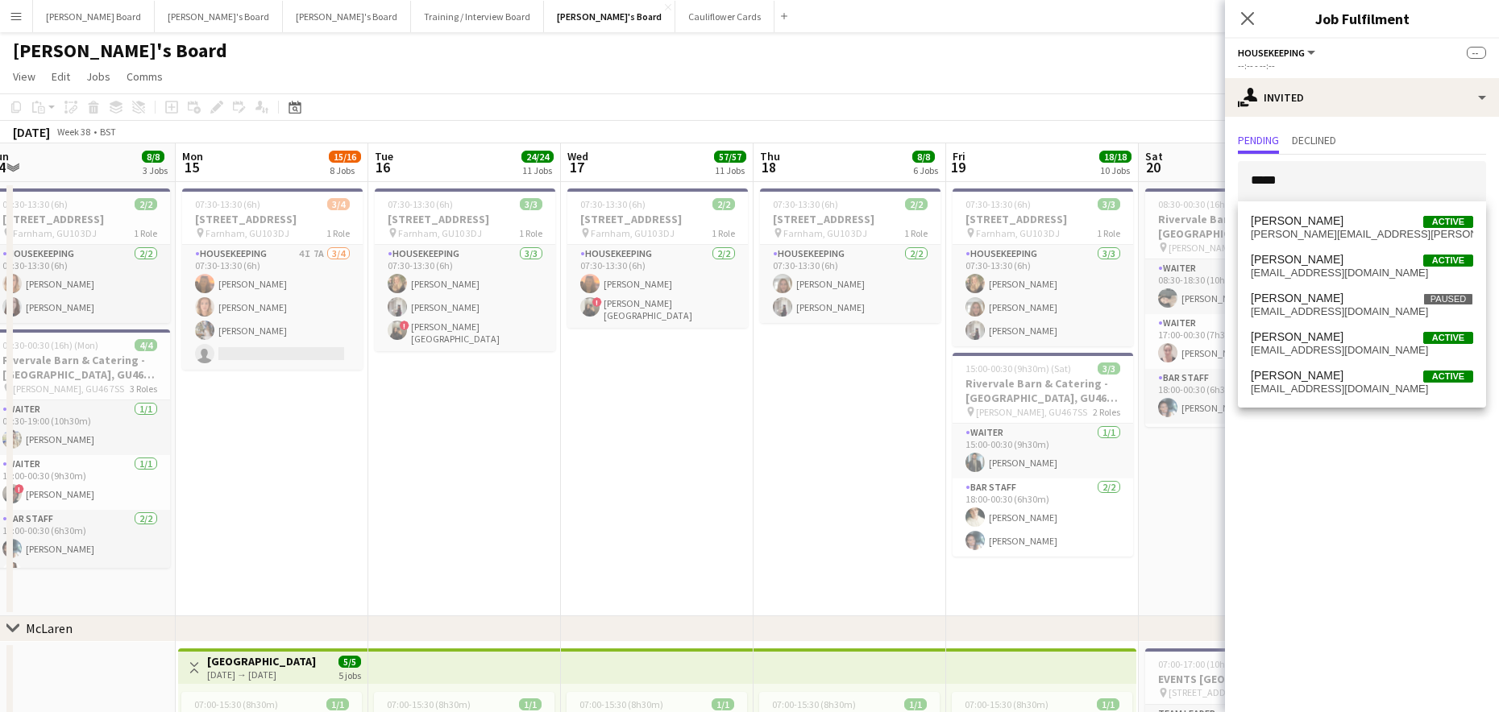
drag, startPoint x: 287, startPoint y: 500, endPoint x: 868, endPoint y: 506, distance: 581.0
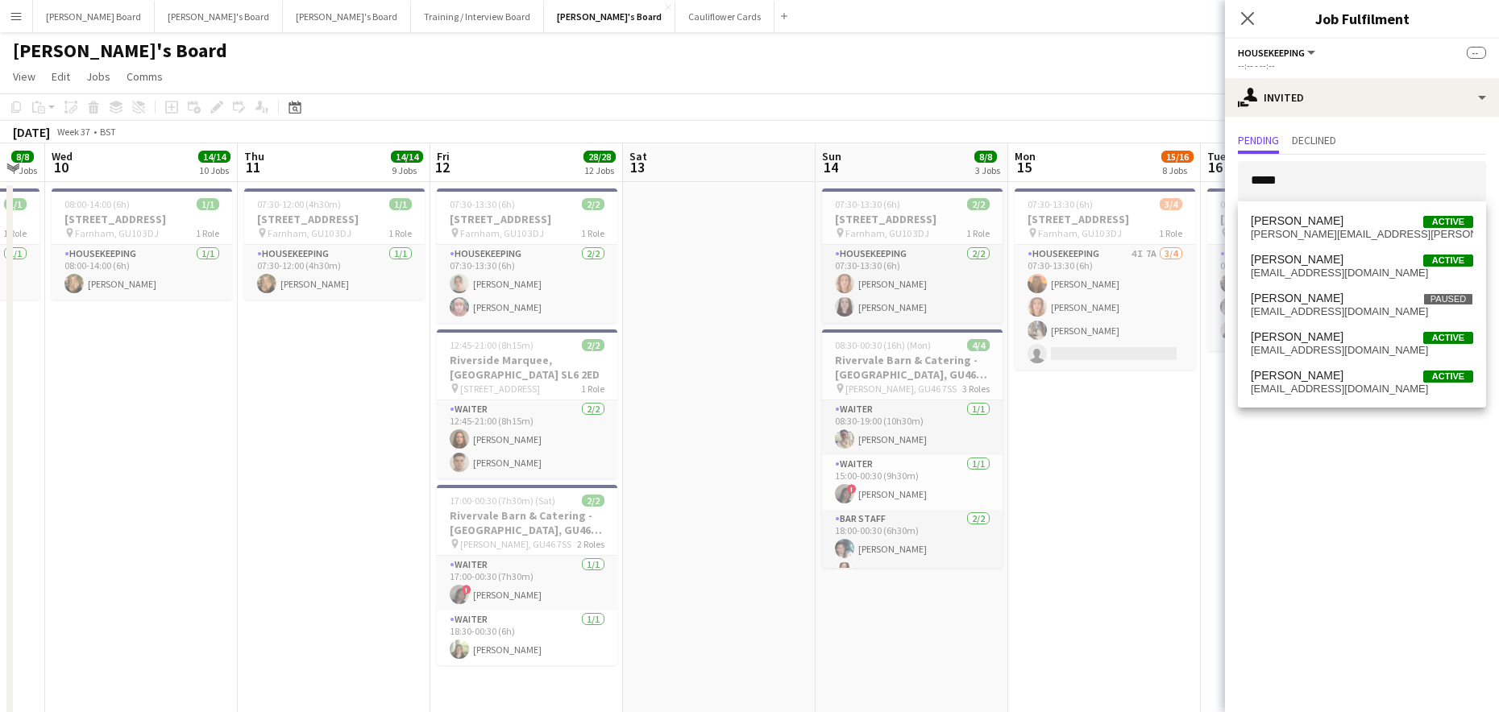
drag, startPoint x: 301, startPoint y: 453, endPoint x: 814, endPoint y: 459, distance: 512.5
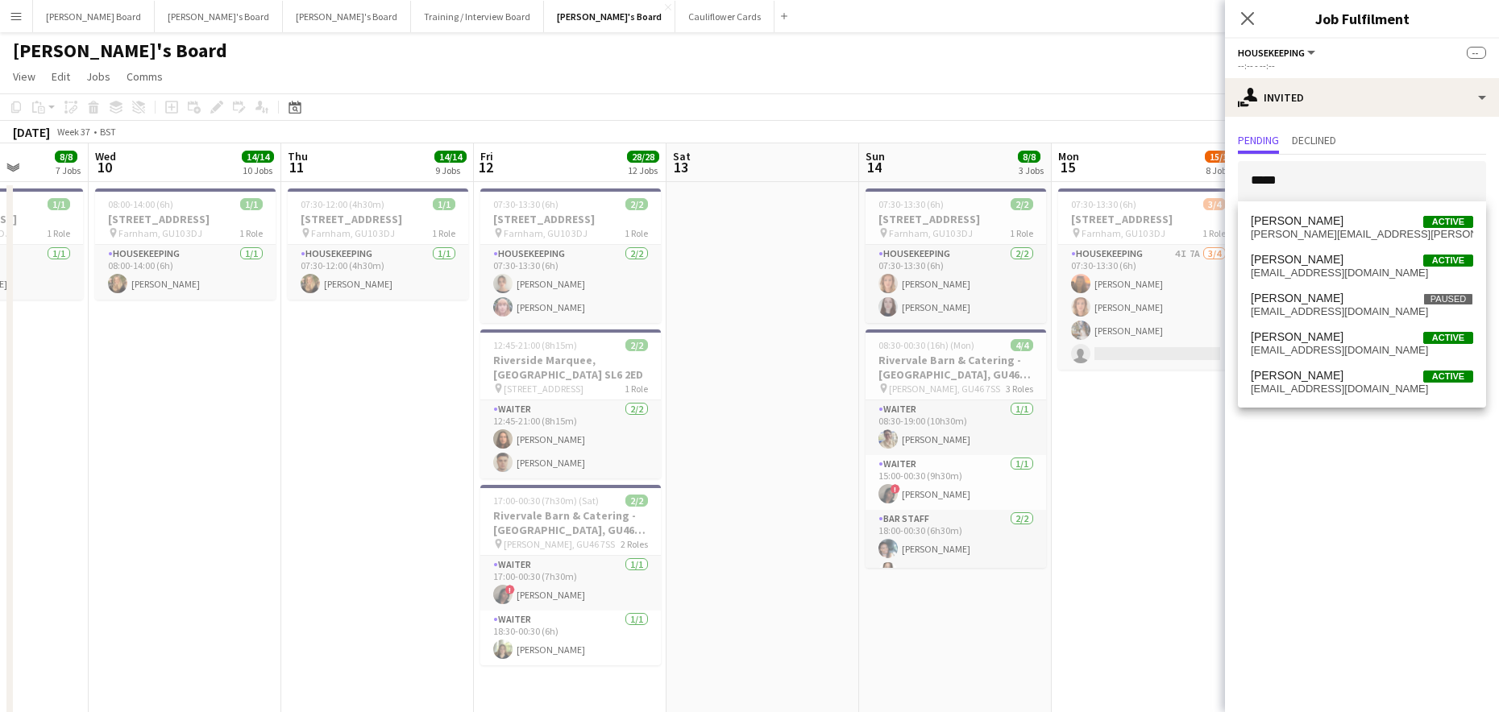
scroll to position [0, 487]
click at [233, 470] on app-date-cell "08:00-14:00 (6h) 1/1 Millbridge Court GU10 3DJ pin Farnham, GU10 3DJ 1 Role Hou…" at bounding box center [187, 449] width 193 height 534
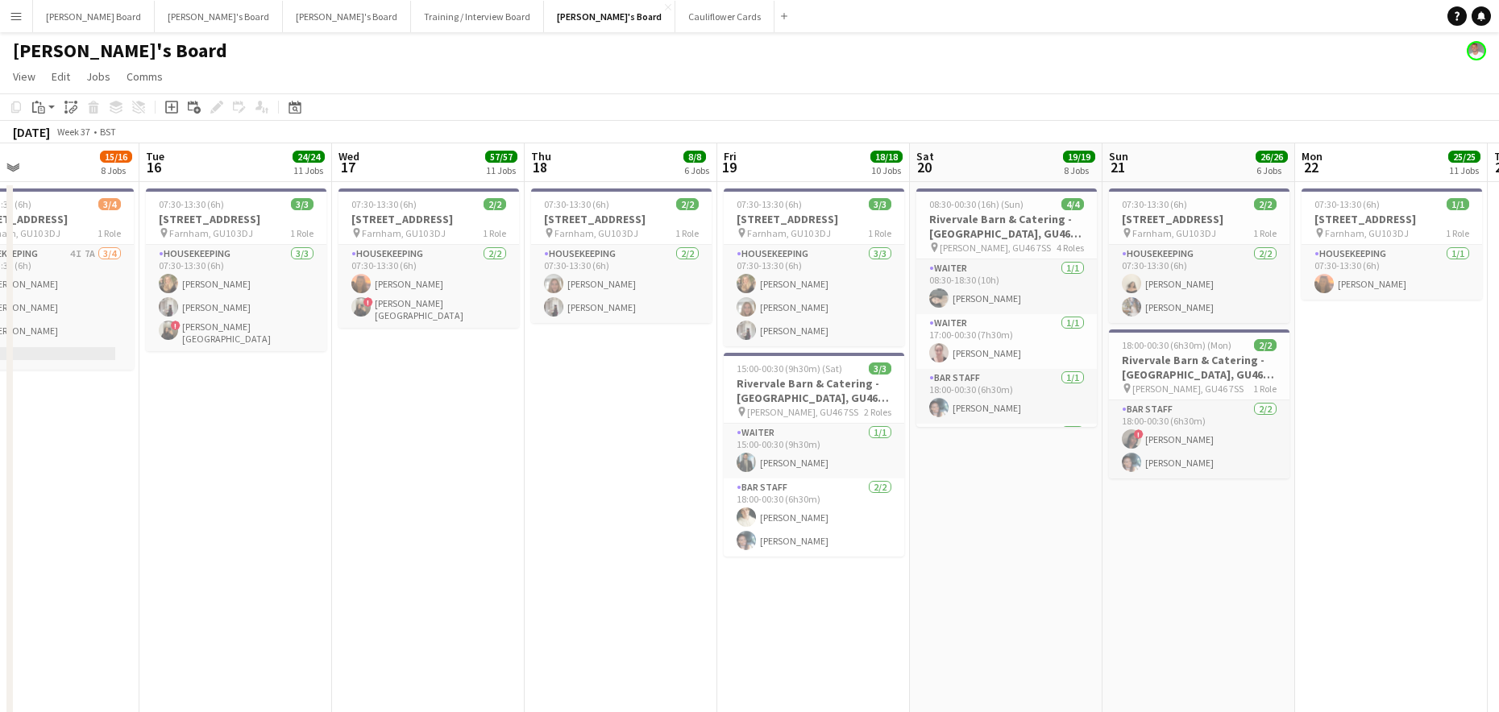
drag, startPoint x: 1379, startPoint y: 427, endPoint x: 346, endPoint y: 439, distance: 1032.3
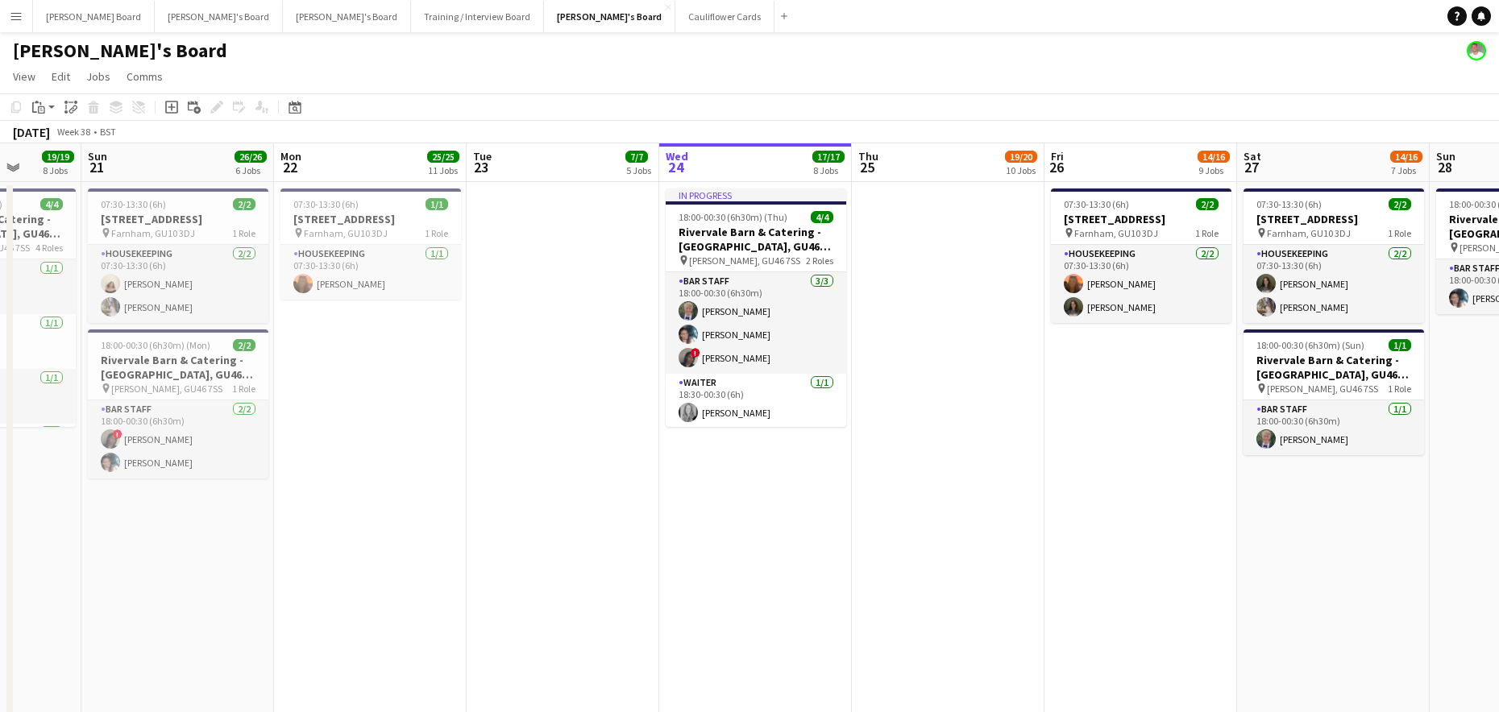
drag, startPoint x: 1099, startPoint y: 427, endPoint x: 560, endPoint y: 426, distance: 539.1
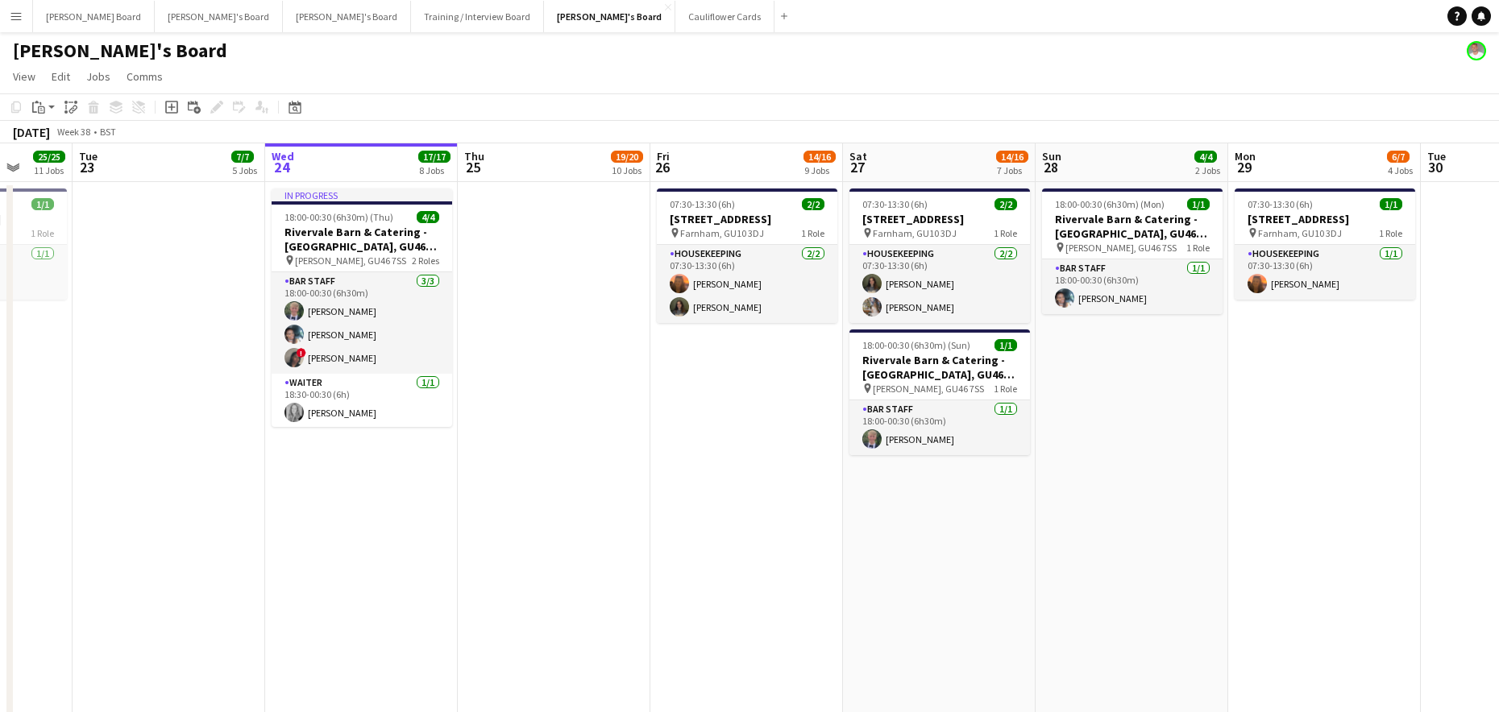
drag, startPoint x: 1283, startPoint y: 438, endPoint x: 501, endPoint y: 426, distance: 781.7
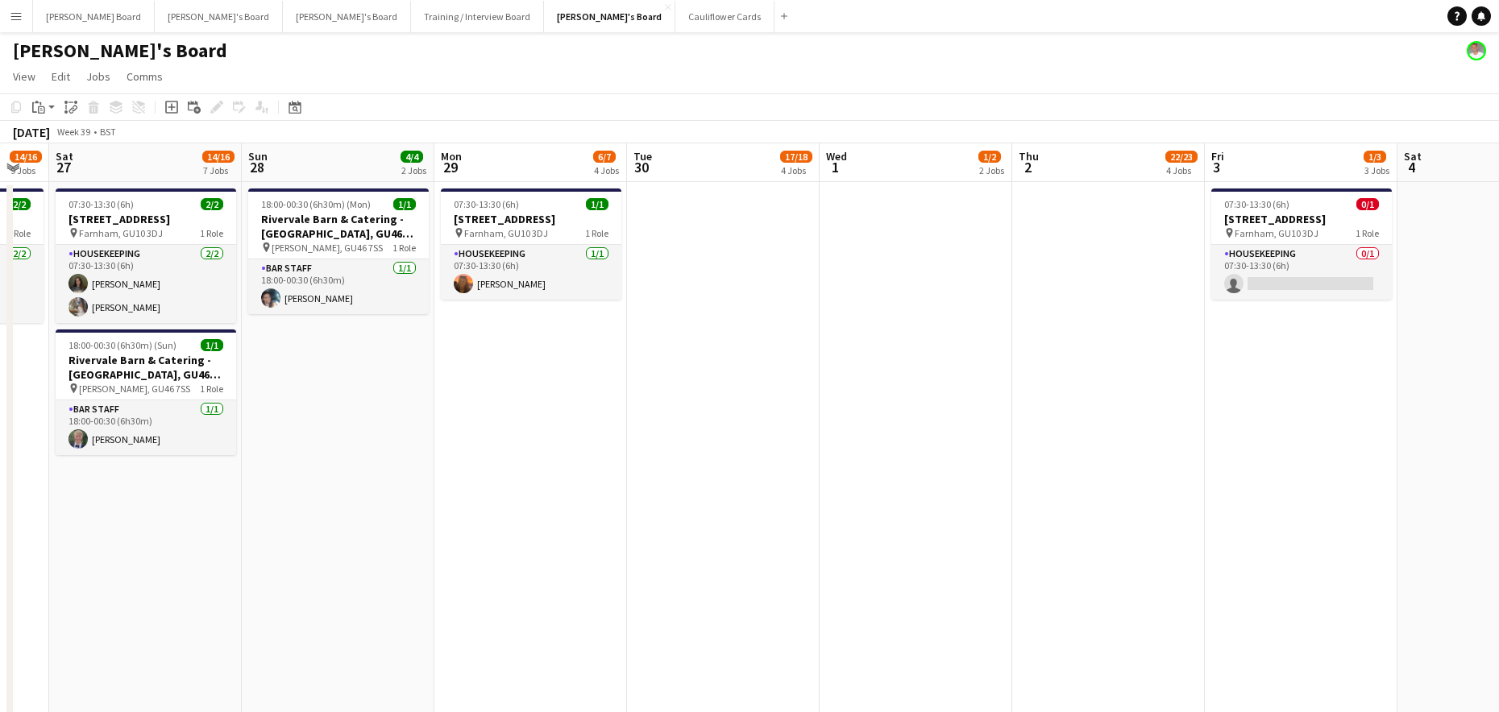
drag, startPoint x: 1241, startPoint y: 439, endPoint x: 961, endPoint y: 445, distance: 279.7
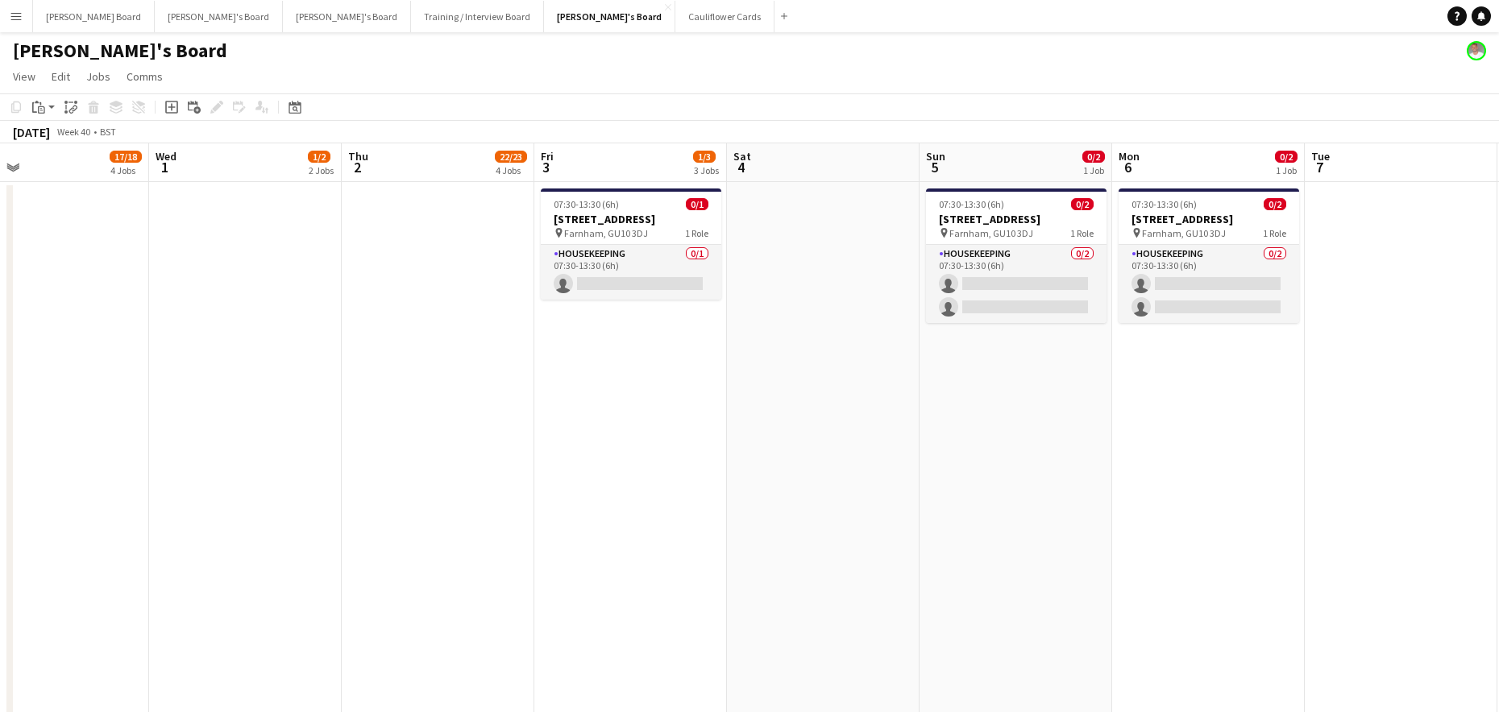
drag, startPoint x: 937, startPoint y: 463, endPoint x: 1284, endPoint y: 430, distance: 348.1
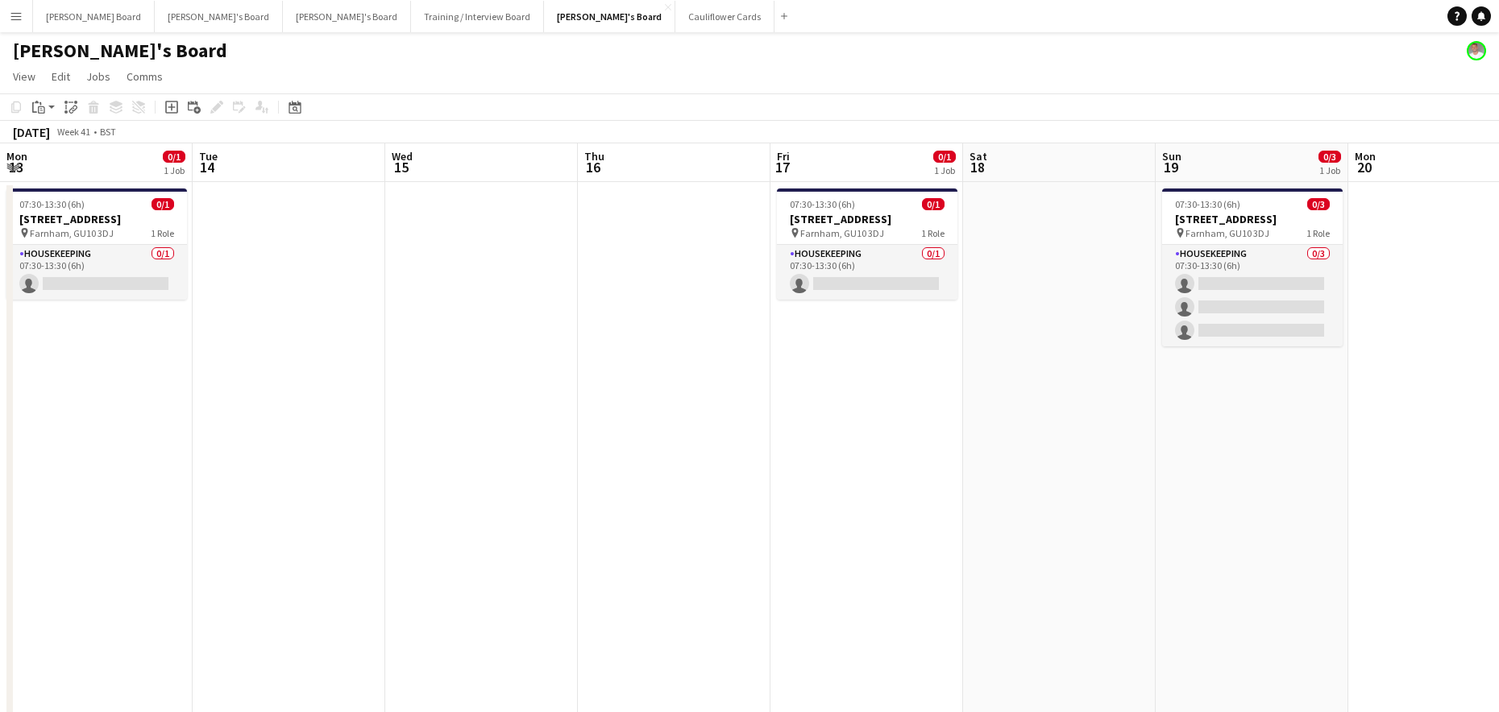
drag, startPoint x: 658, startPoint y: 433, endPoint x: 397, endPoint y: 433, distance: 261.1
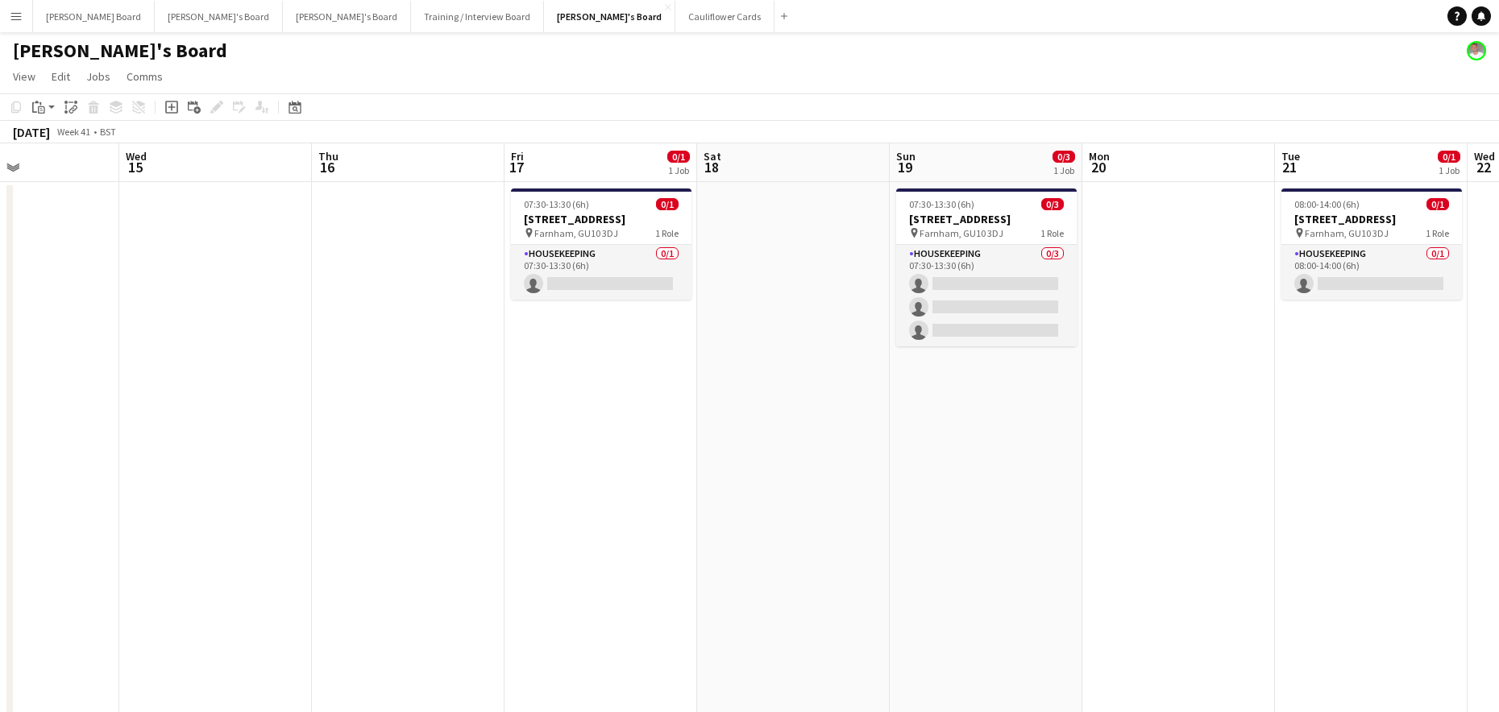
drag, startPoint x: 688, startPoint y: 439, endPoint x: 477, endPoint y: 422, distance: 211.8
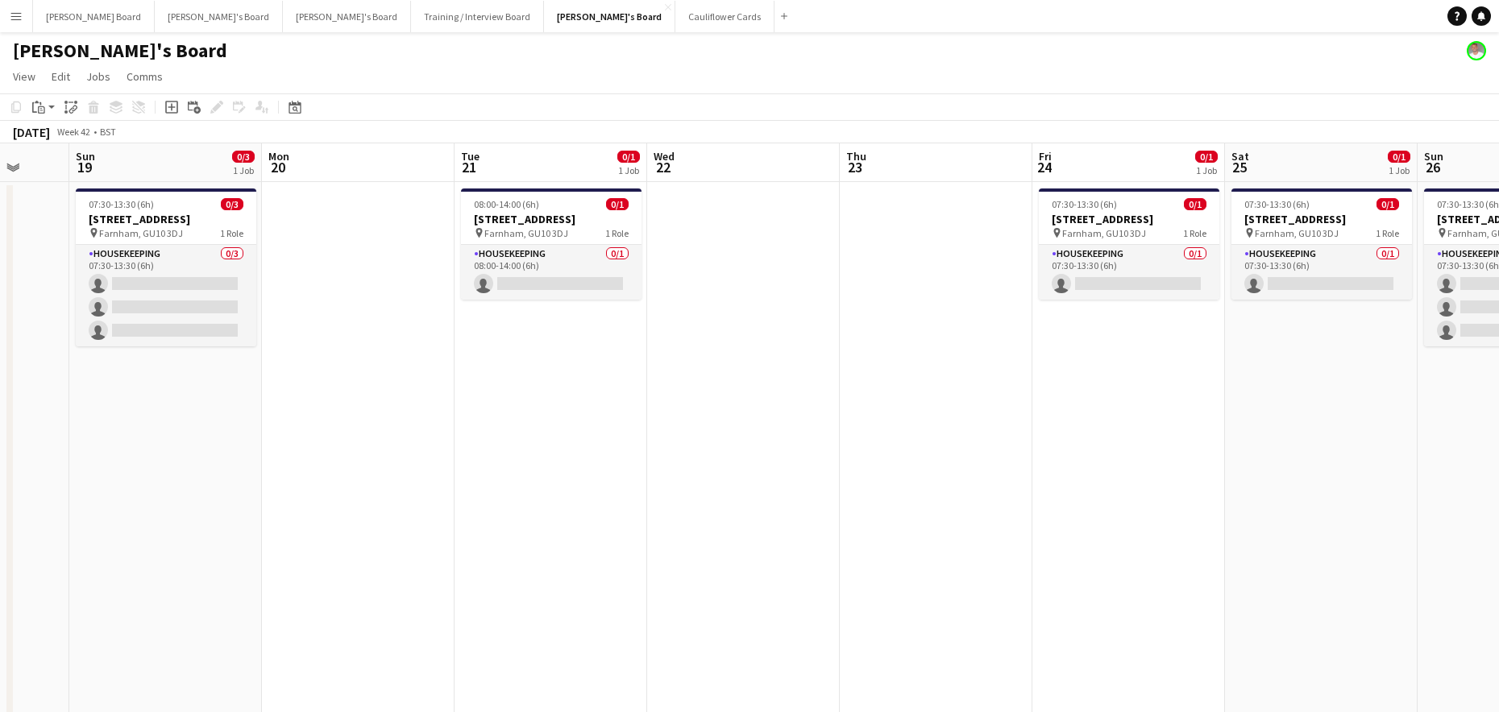
drag, startPoint x: 1030, startPoint y: 425, endPoint x: 471, endPoint y: 428, distance: 558.4
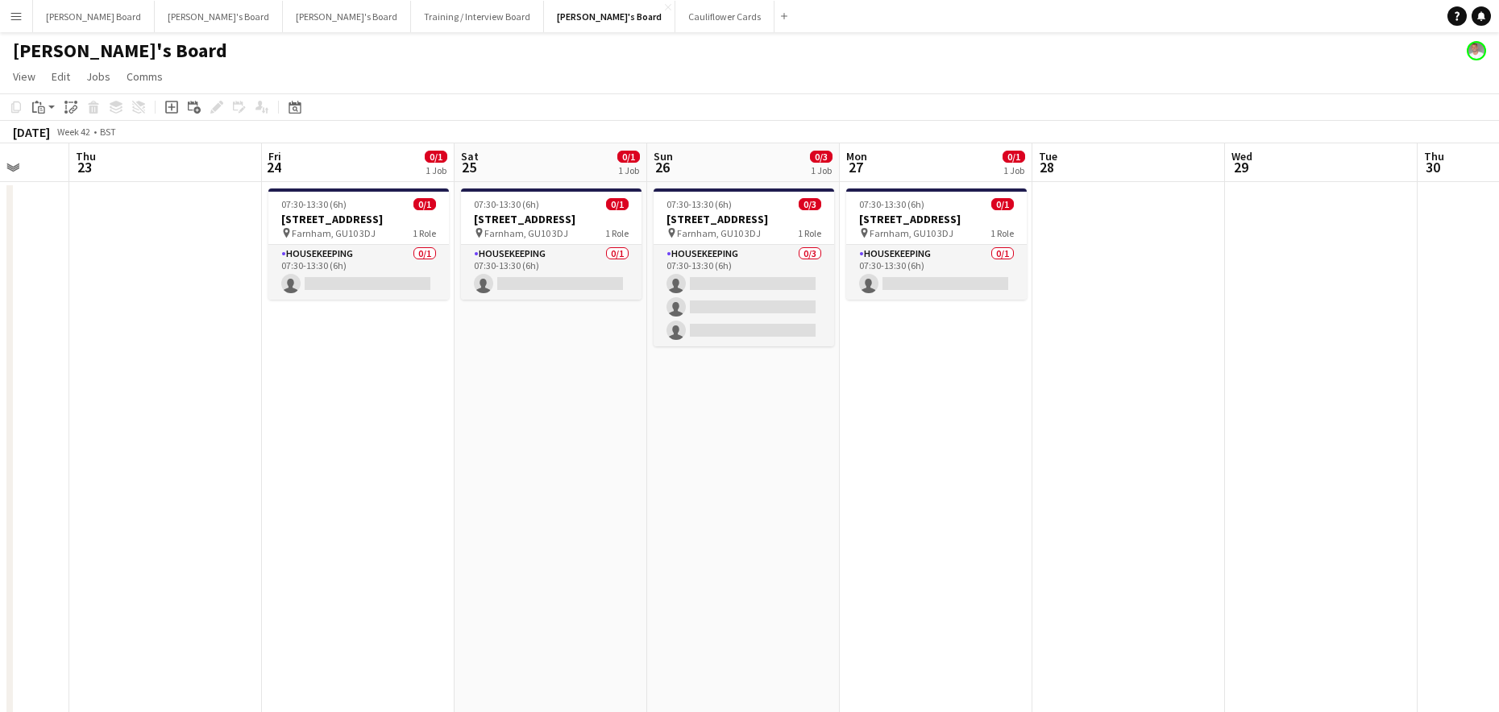
scroll to position [0, 550]
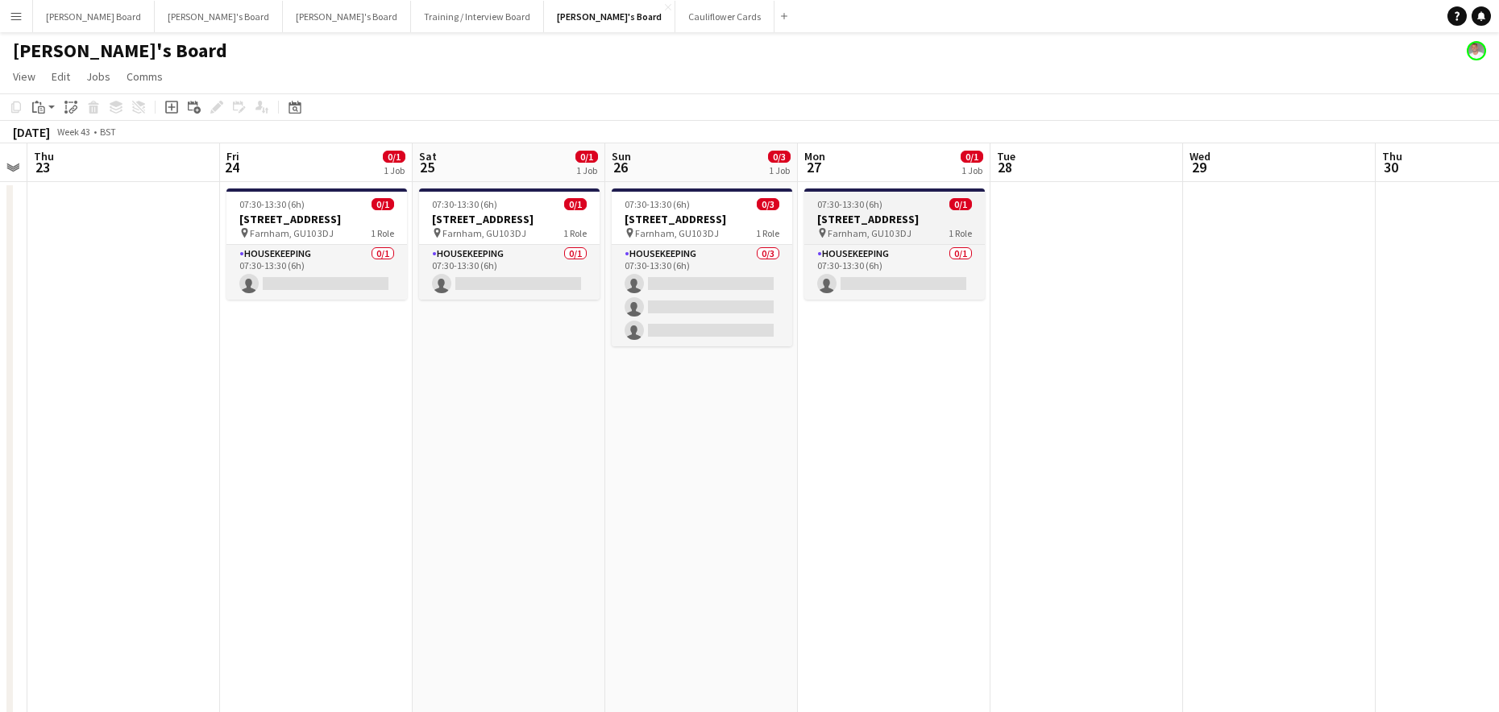
click at [910, 214] on h3 "Millbridge Court GU10 3DJ" at bounding box center [894, 219] width 180 height 15
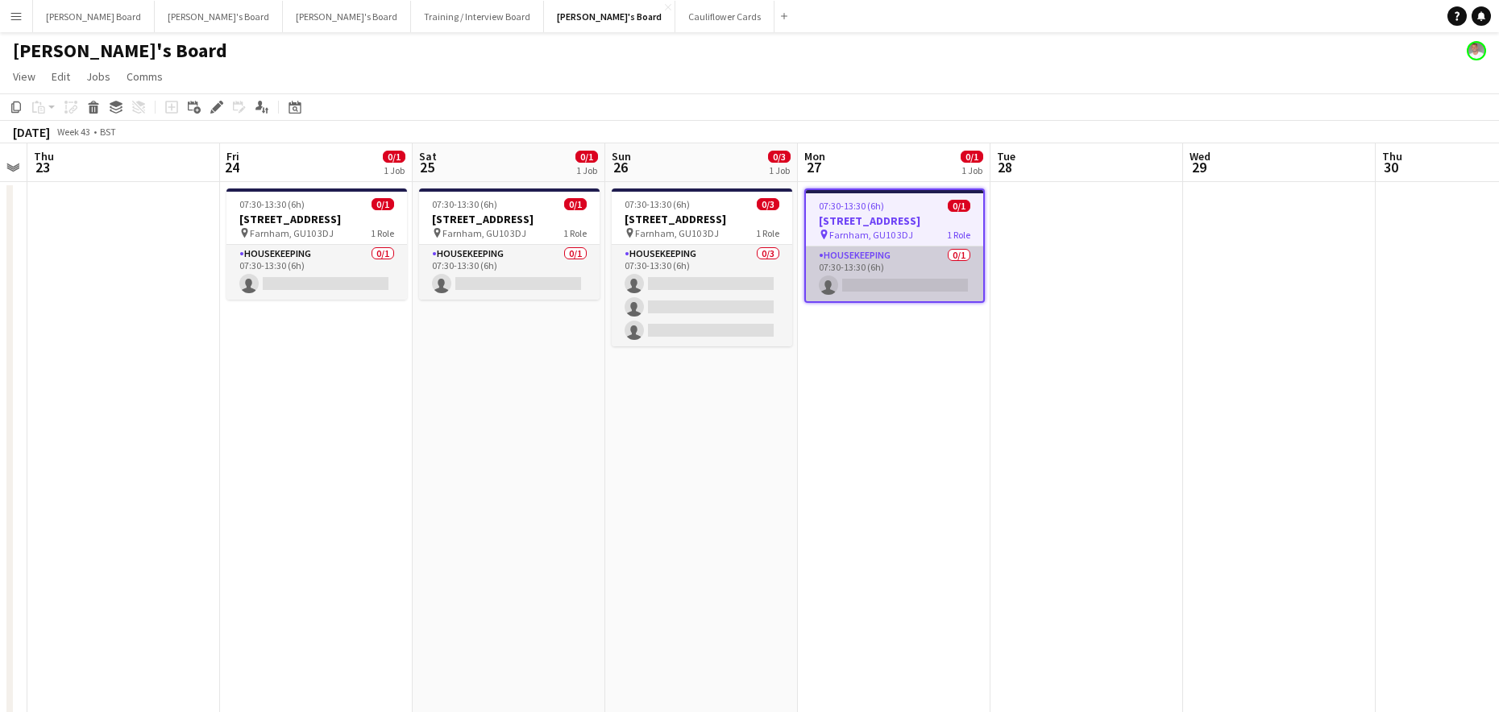
click at [822, 270] on app-card-role "Housekeeping 0/1 07:30-13:30 (6h) single-neutral-actions" at bounding box center [894, 274] width 177 height 55
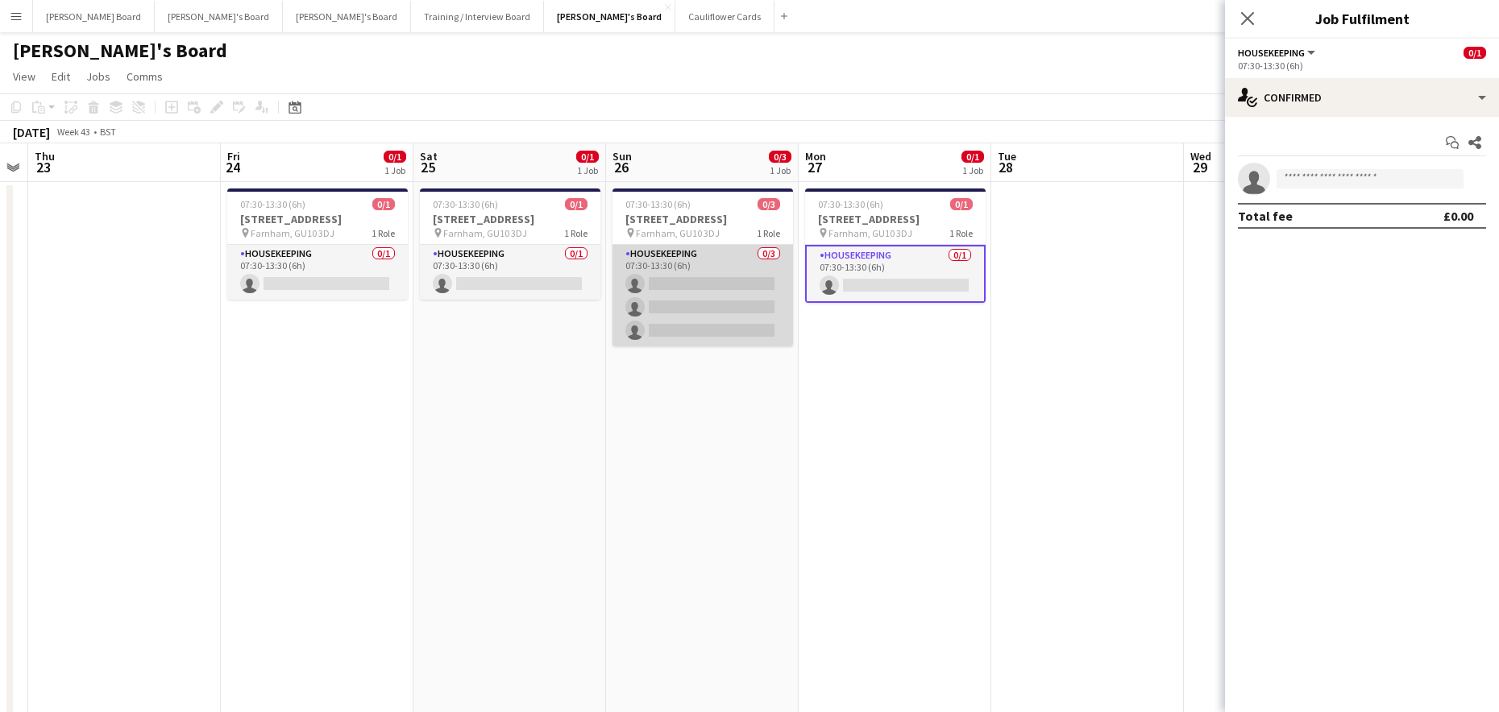
click at [722, 305] on app-card-role "Housekeeping 0/3 07:30-13:30 (6h) single-neutral-actions single-neutral-actions…" at bounding box center [702, 296] width 180 height 102
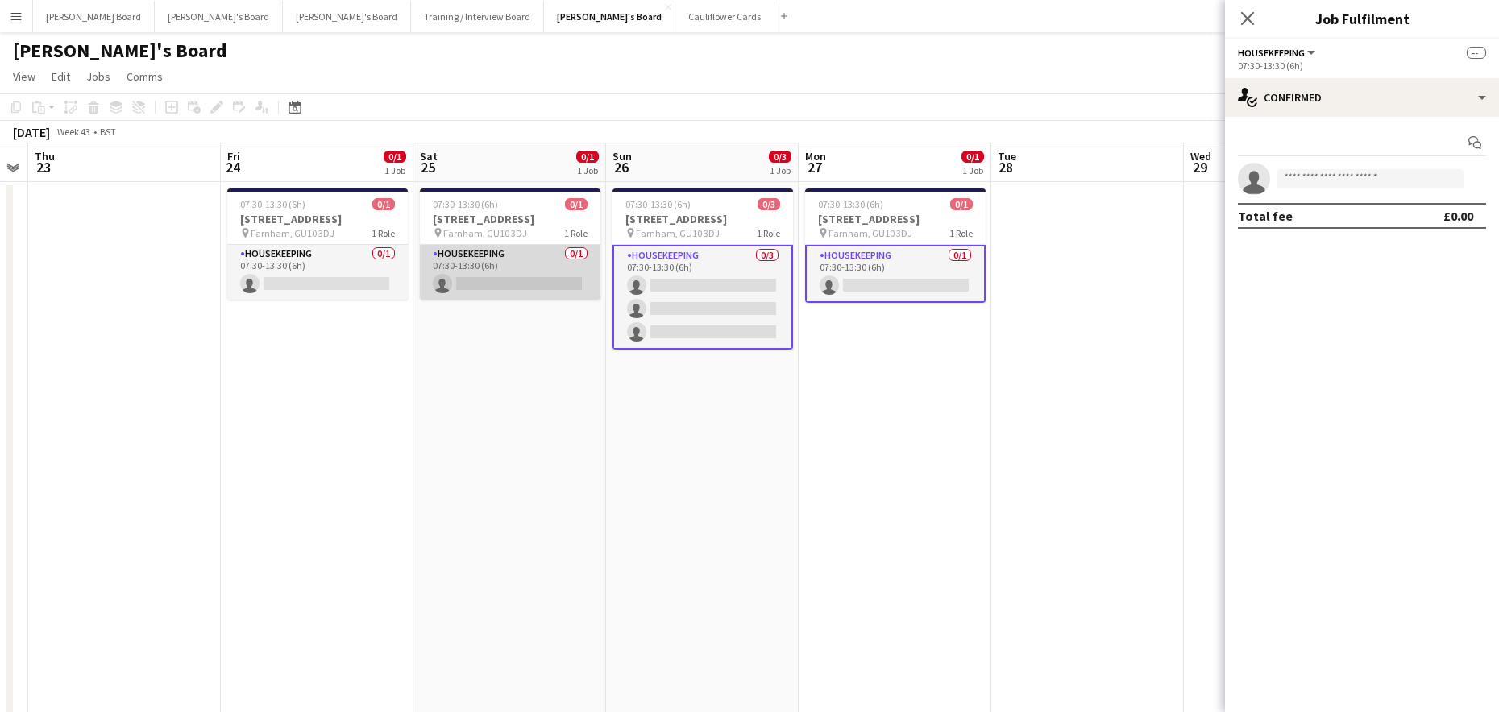
click at [474, 286] on app-card-role "Housekeeping 0/1 07:30-13:30 (6h) single-neutral-actions" at bounding box center [510, 272] width 180 height 55
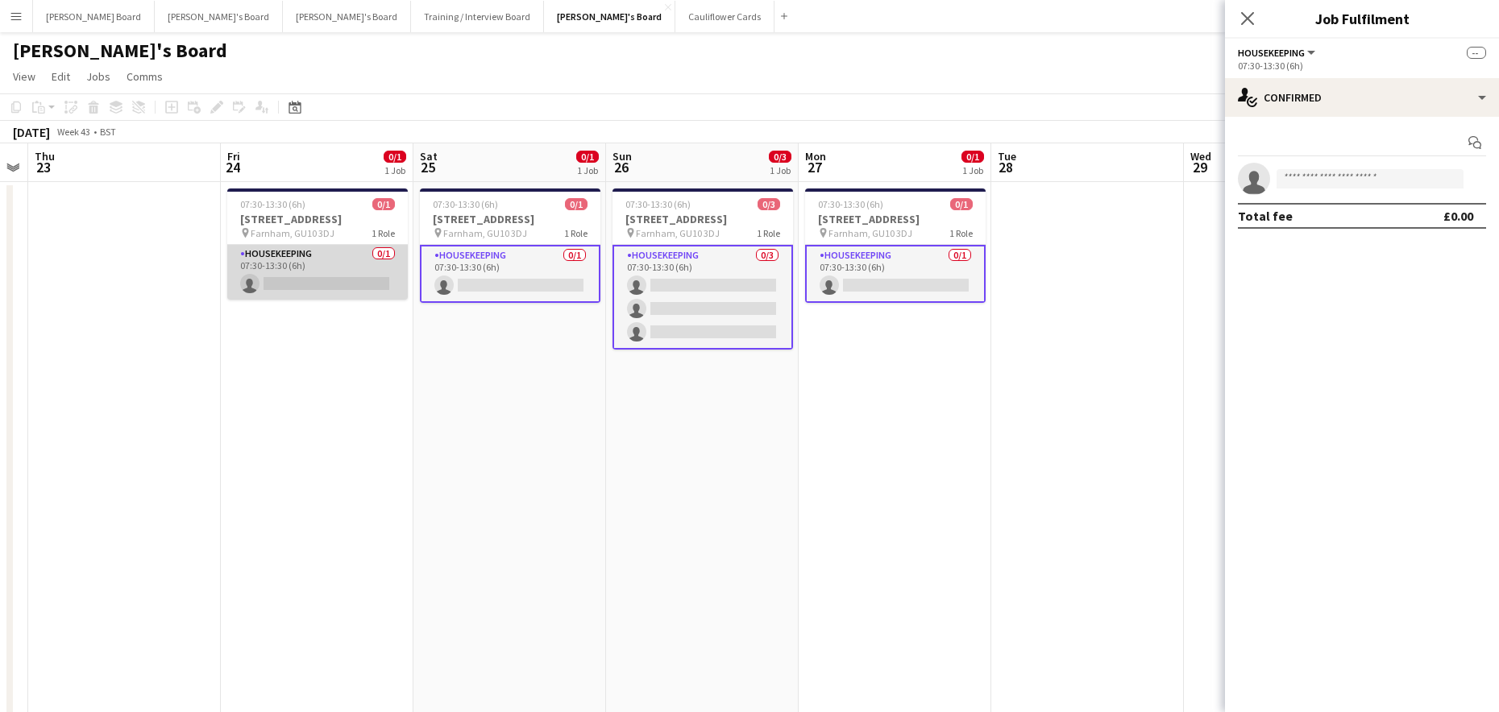
click at [279, 283] on app-card-role "Housekeeping 0/1 07:30-13:30 (6h) single-neutral-actions" at bounding box center [317, 272] width 180 height 55
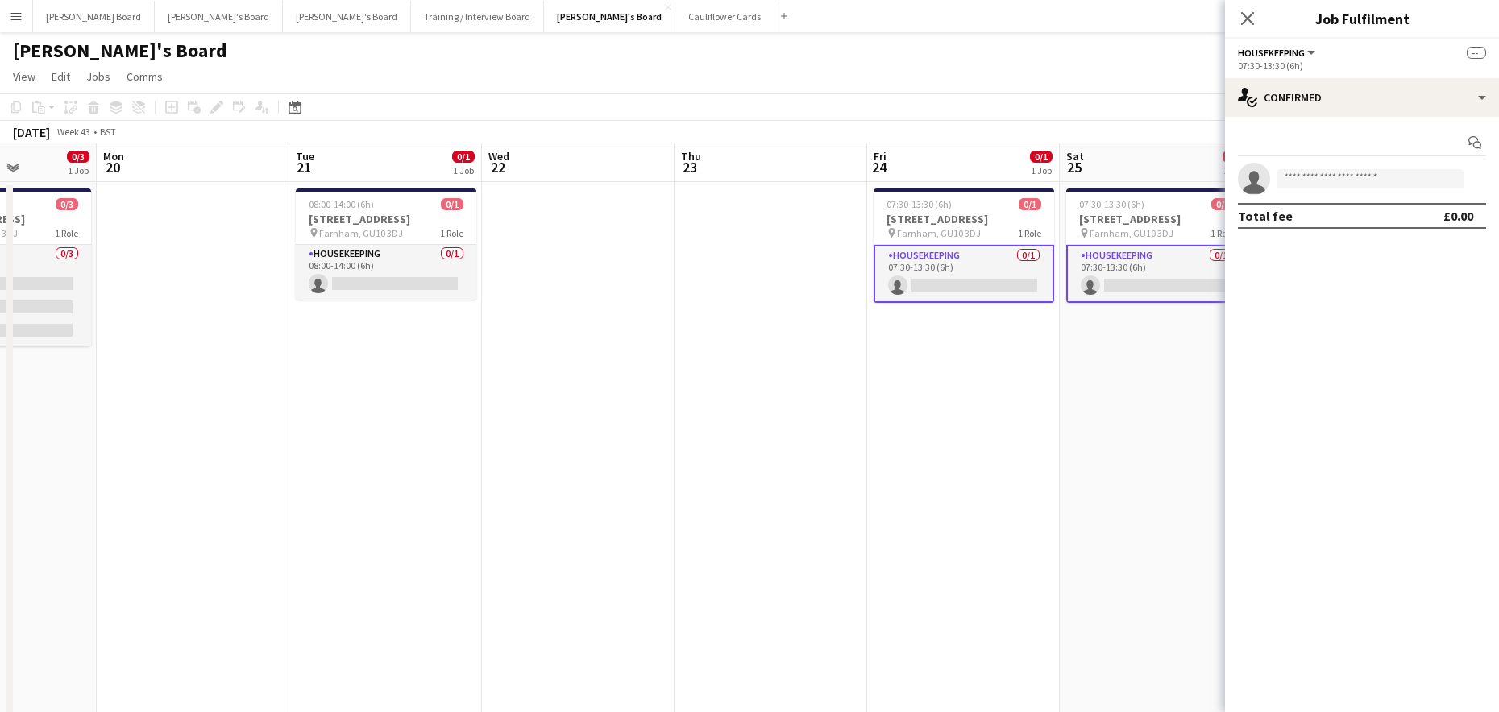
drag, startPoint x: 275, startPoint y: 384, endPoint x: 720, endPoint y: 386, distance: 444.8
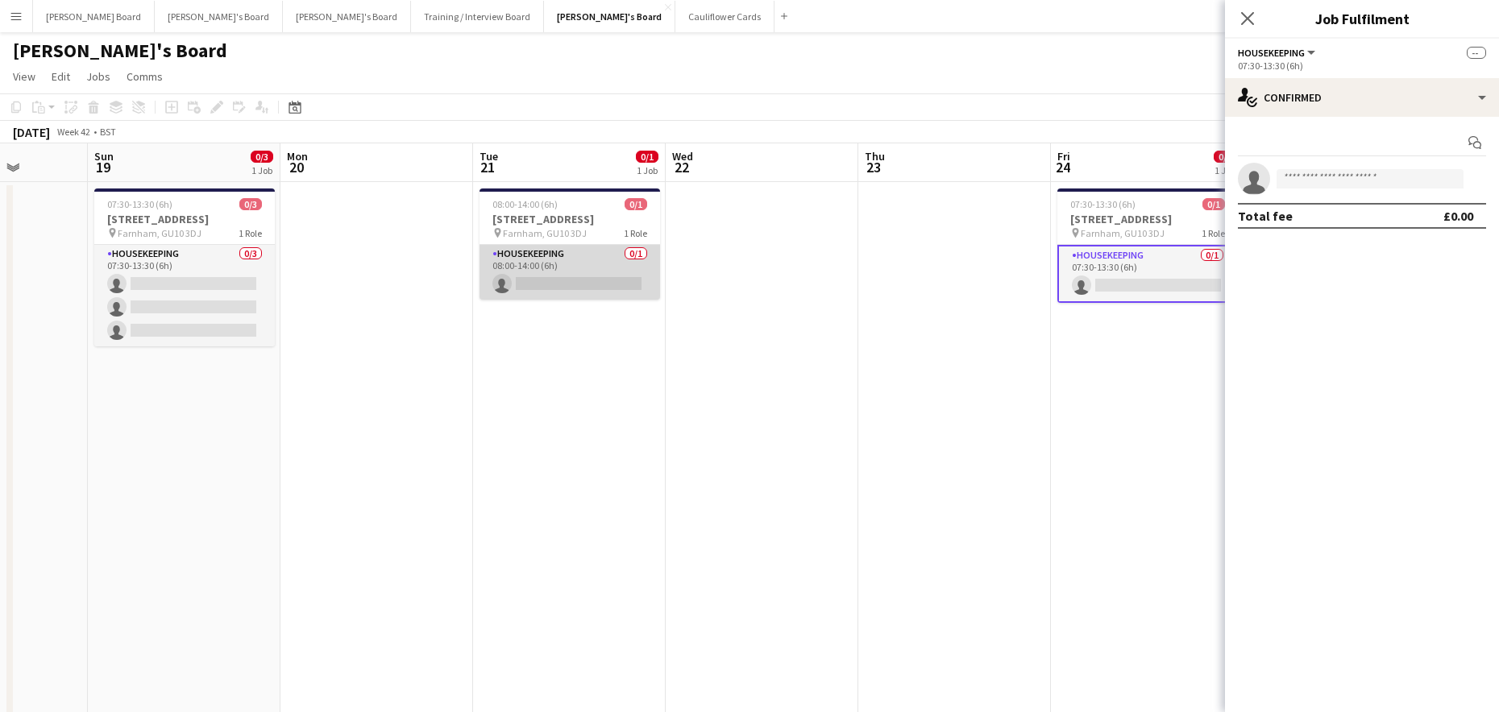
click at [581, 274] on app-card-role "Housekeeping 0/1 08:00-14:00 (6h) single-neutral-actions" at bounding box center [569, 272] width 180 height 55
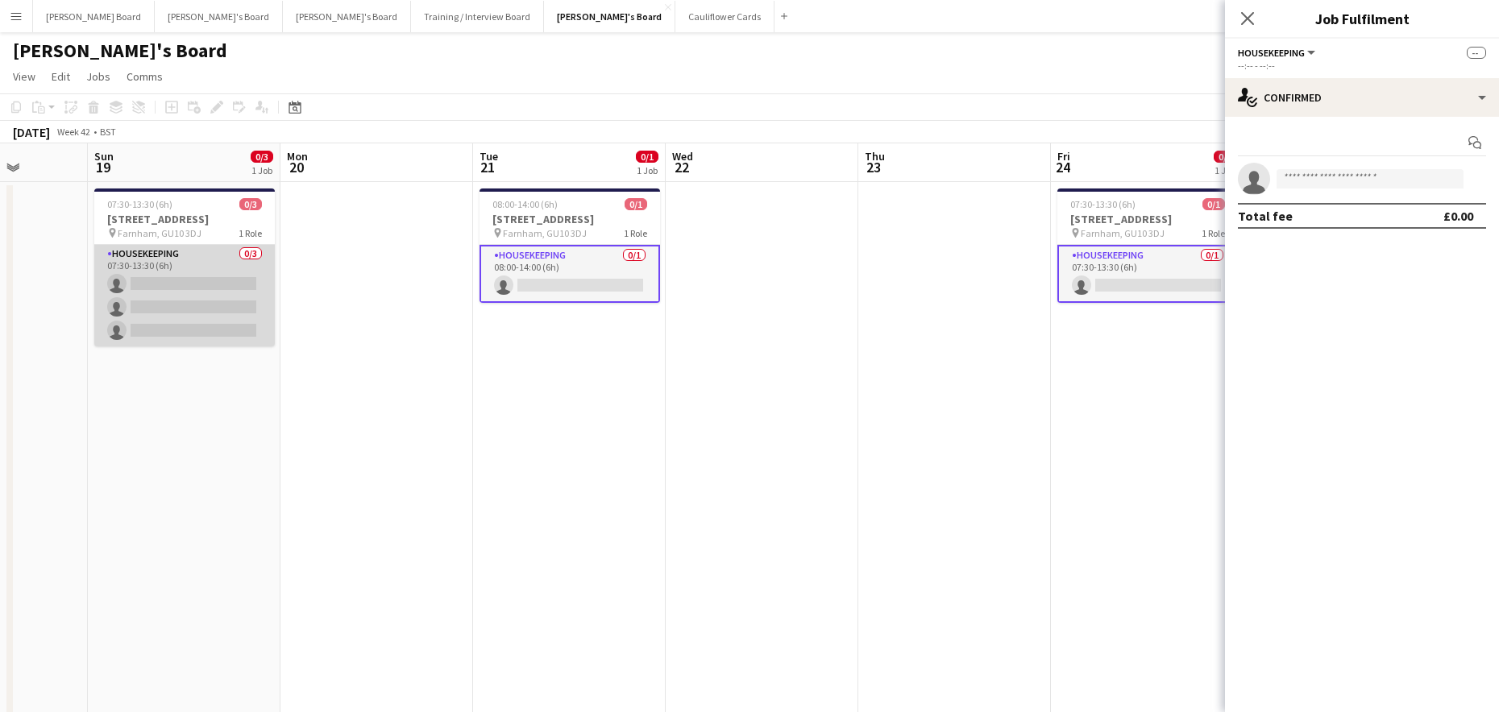
click at [221, 303] on app-card-role "Housekeeping 0/3 07:30-13:30 (6h) single-neutral-actions single-neutral-actions…" at bounding box center [184, 296] width 180 height 102
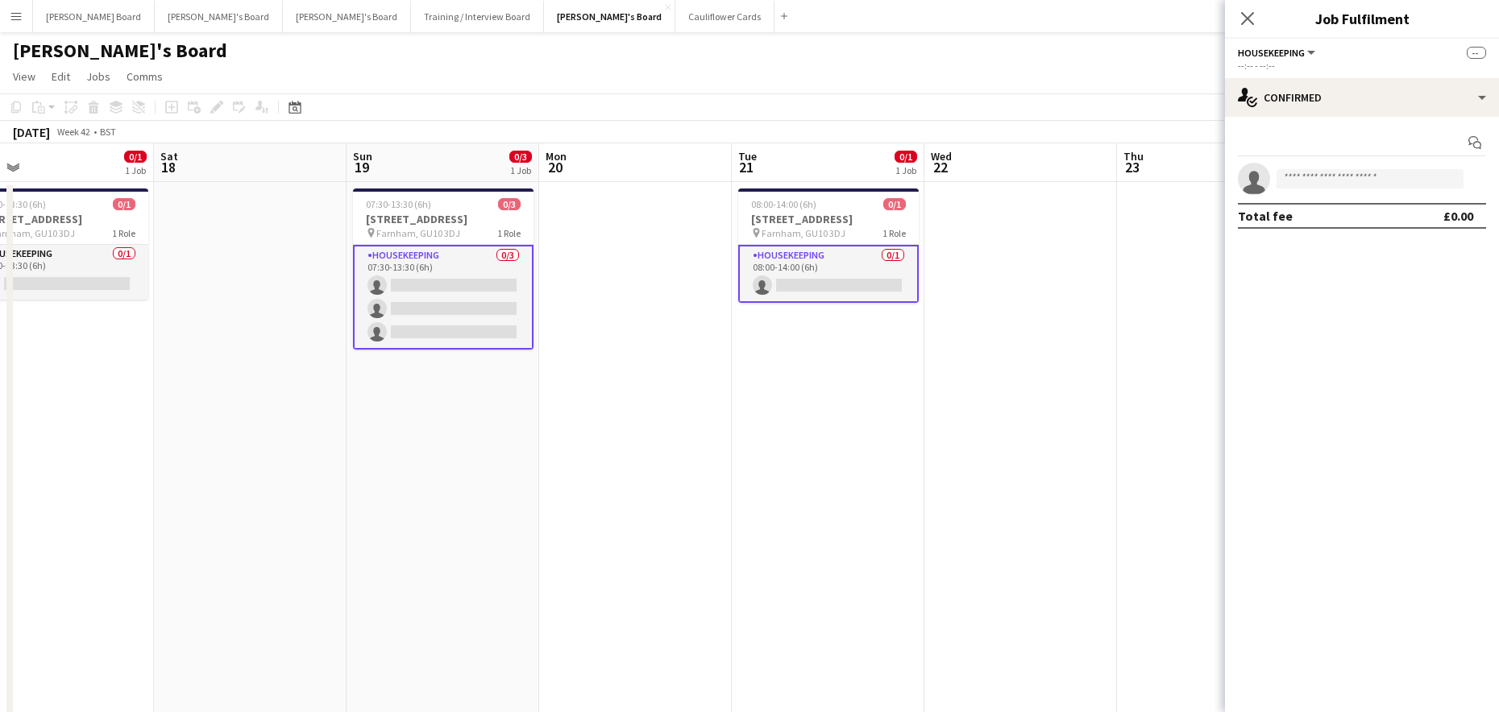
drag, startPoint x: 241, startPoint y: 444, endPoint x: 1017, endPoint y: 500, distance: 778.0
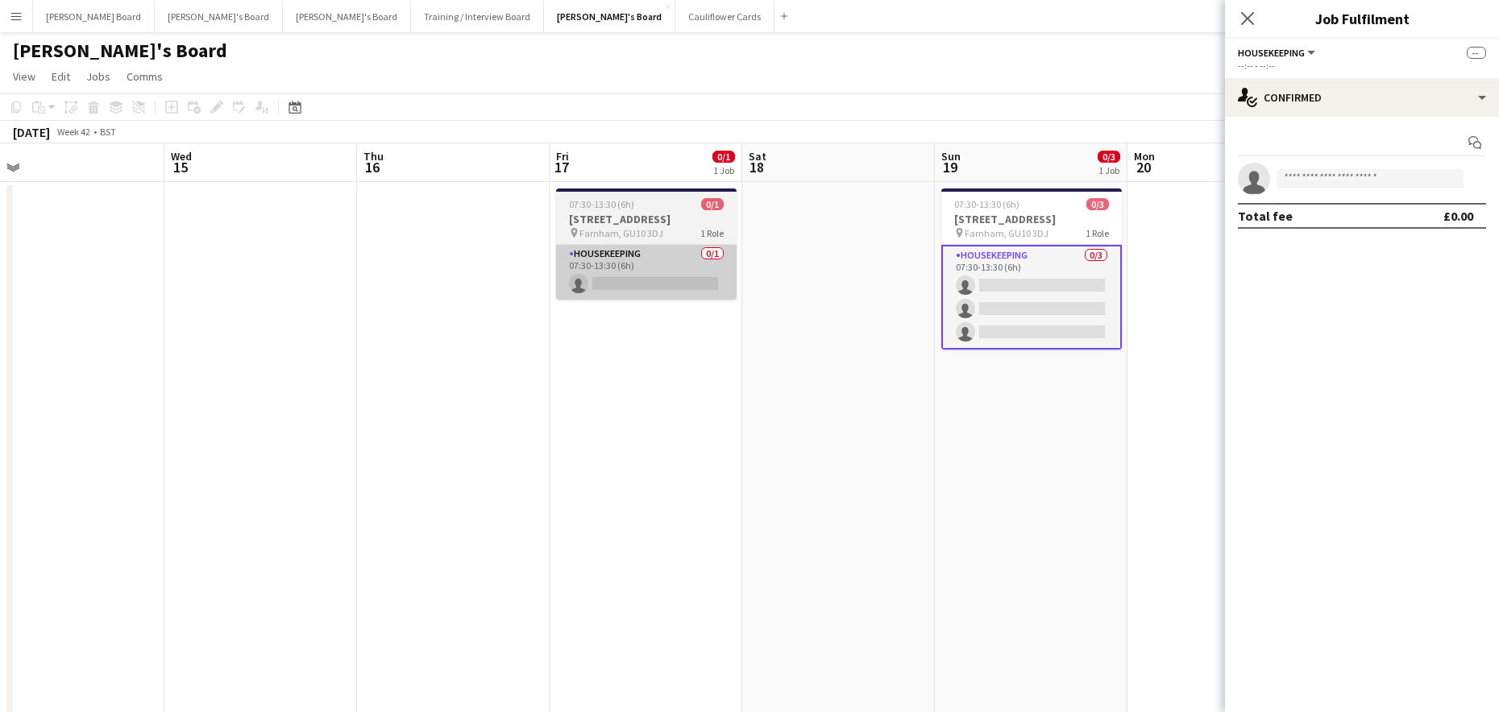
click at [624, 291] on app-card-role "Housekeeping 0/1 07:30-13:30 (6h) single-neutral-actions" at bounding box center [646, 272] width 180 height 55
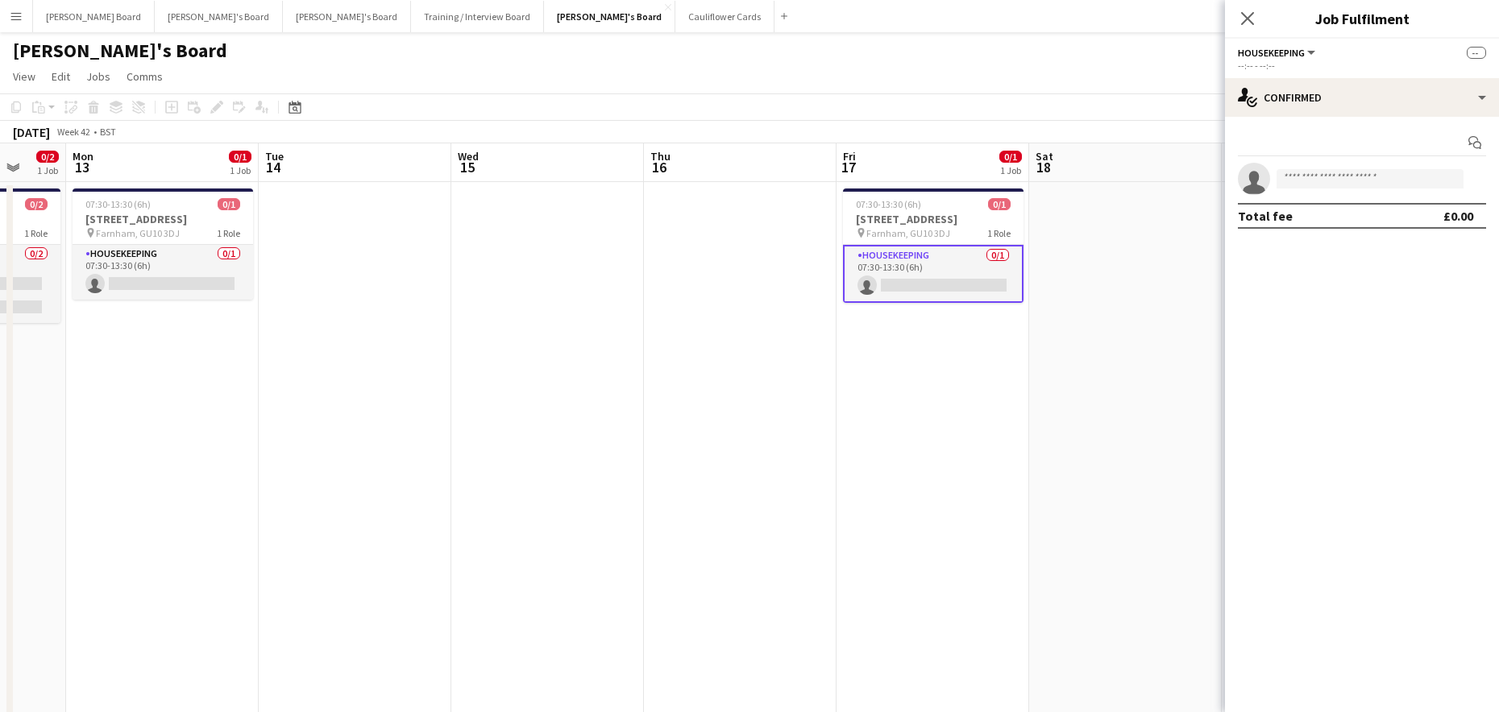
drag, startPoint x: 251, startPoint y: 433, endPoint x: 1006, endPoint y: 438, distance: 754.2
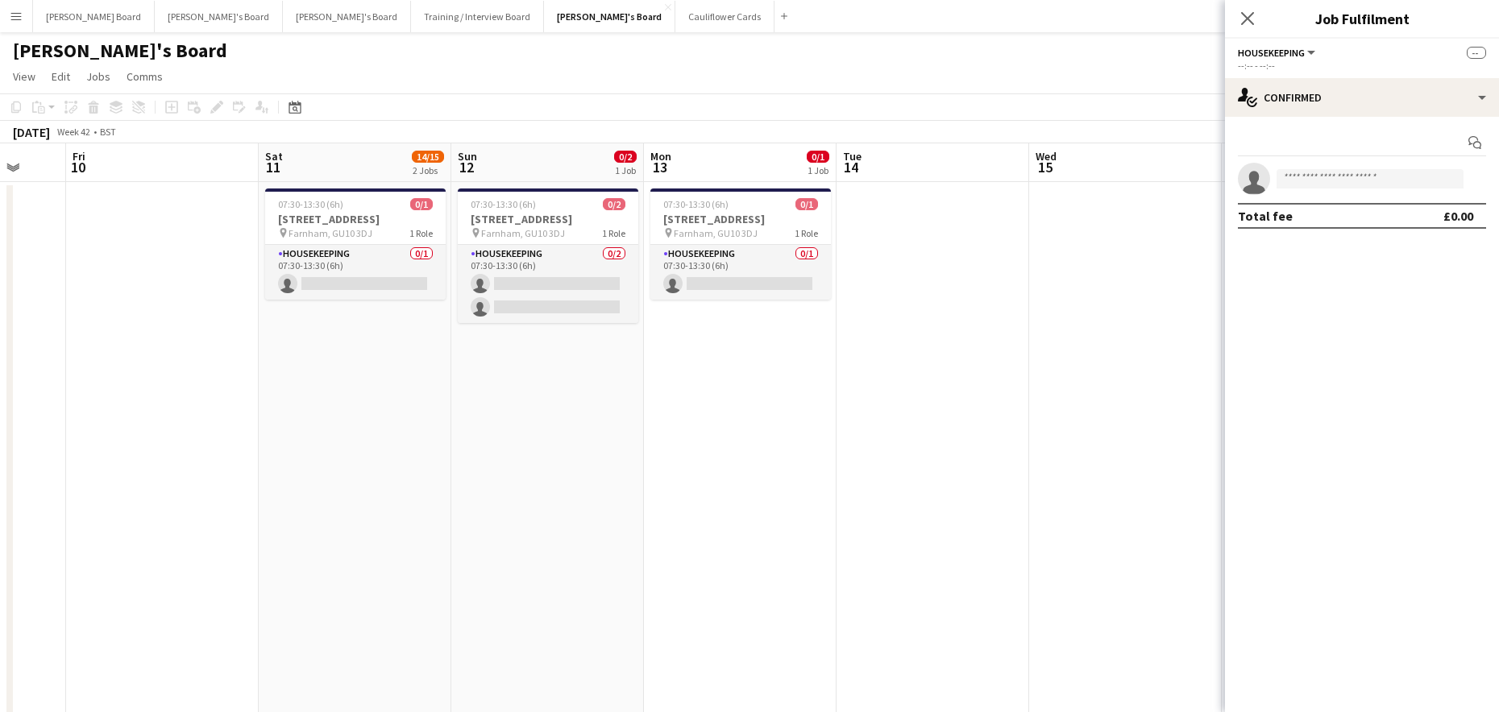
scroll to position [0, 513]
click at [728, 270] on app-card-role "Housekeeping 0/1 07:30-13:30 (6h) single-neutral-actions" at bounding box center [739, 272] width 180 height 55
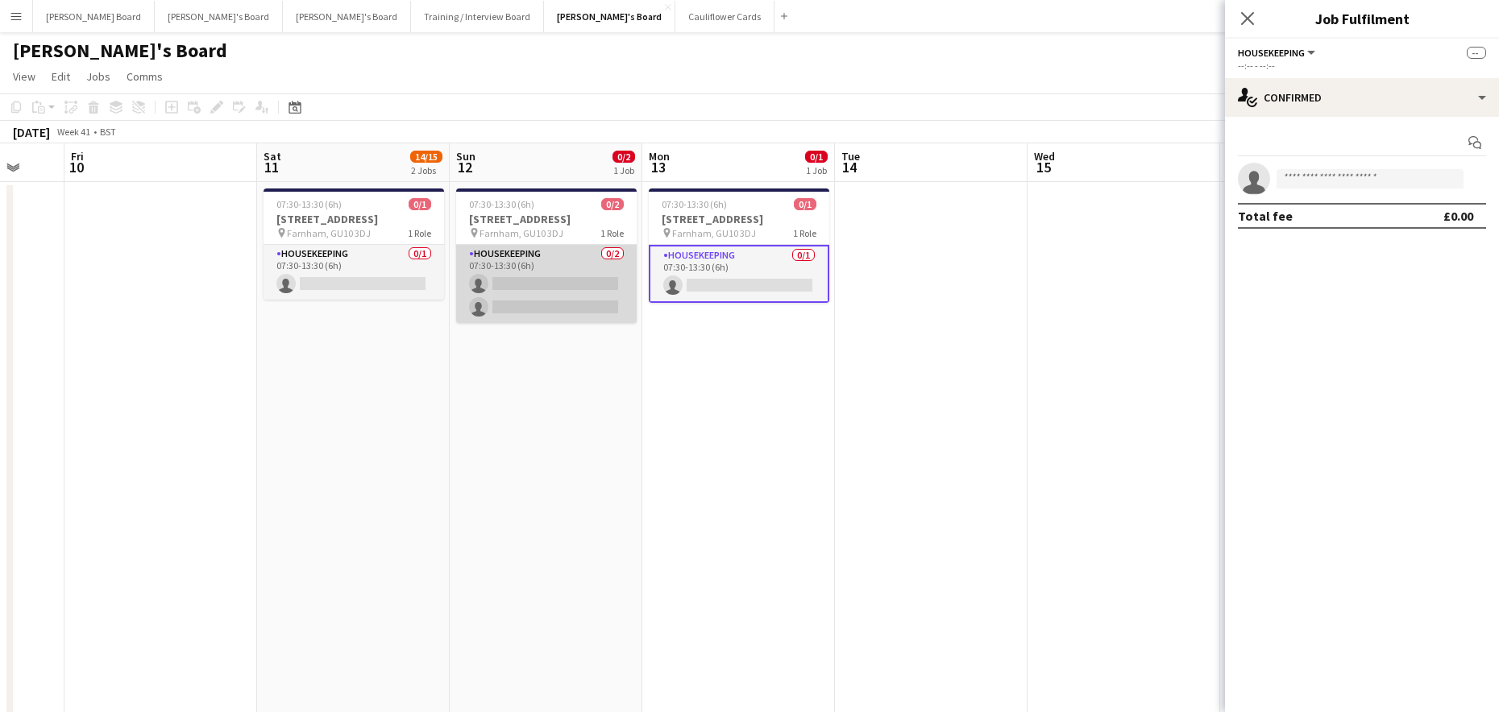
click at [517, 291] on app-card-role "Housekeeping 0/2 07:30-13:30 (6h) single-neutral-actions single-neutral-actions" at bounding box center [546, 284] width 180 height 78
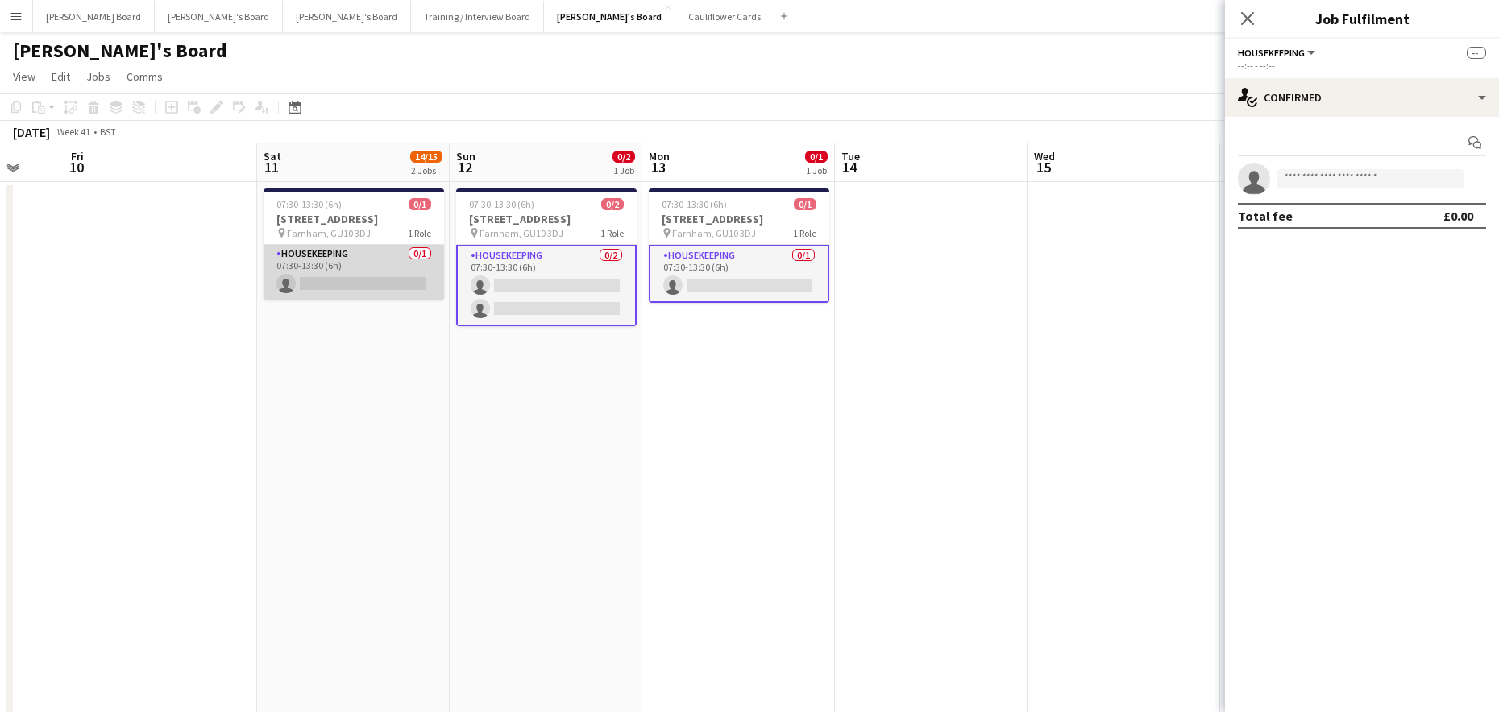
click at [373, 283] on app-card-role "Housekeeping 0/1 07:30-13:30 (6h) single-neutral-actions" at bounding box center [353, 272] width 180 height 55
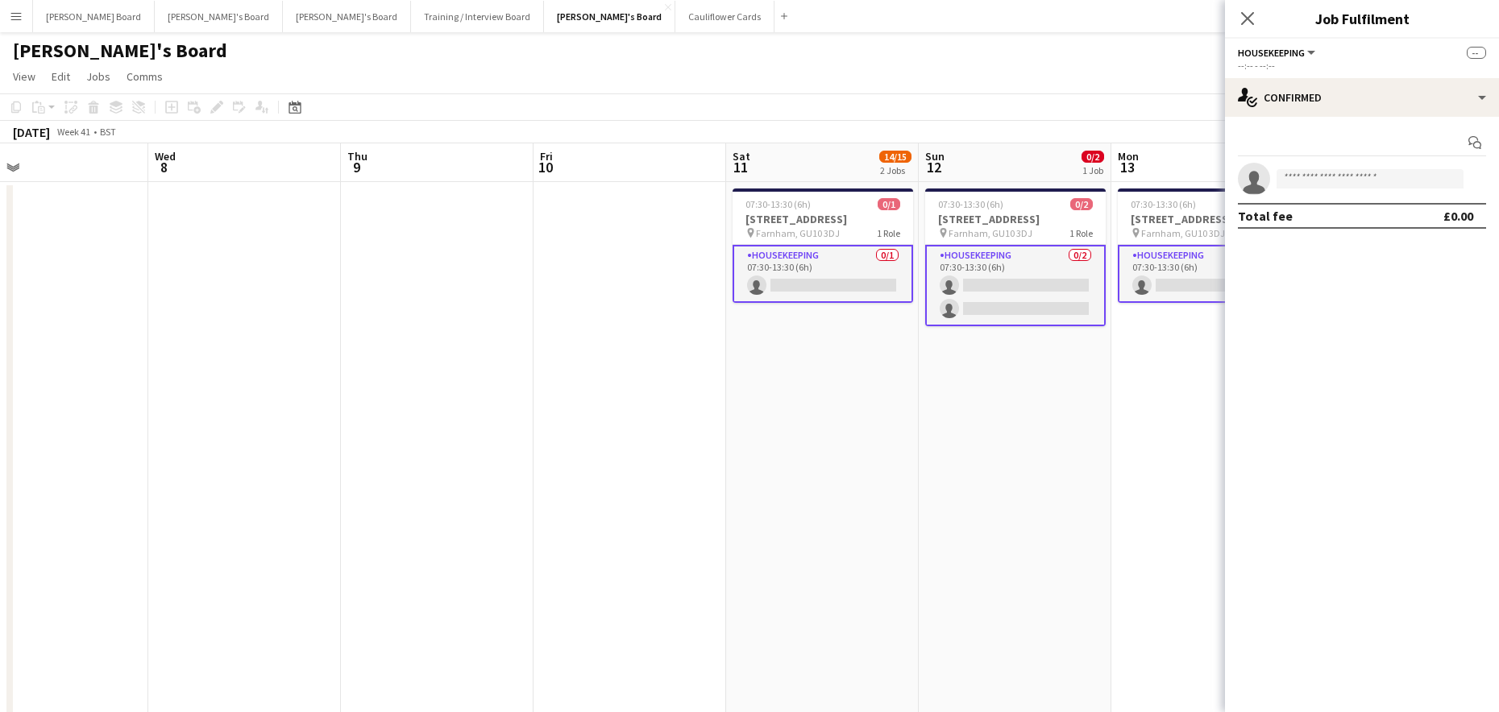
drag, startPoint x: 300, startPoint y: 392, endPoint x: 968, endPoint y: 458, distance: 671.2
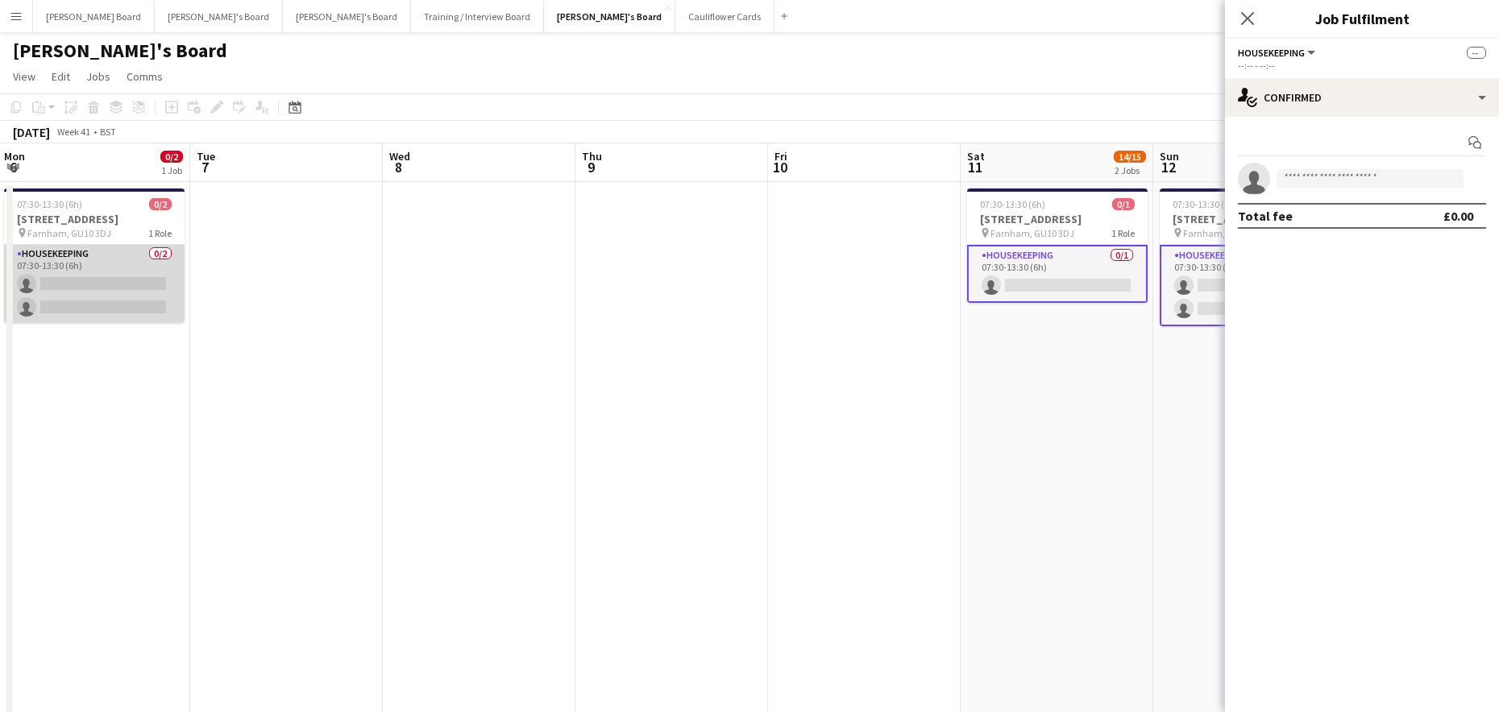
click at [172, 284] on app-card-role "Housekeeping 0/2 07:30-13:30 (6h) single-neutral-actions single-neutral-actions" at bounding box center [94, 284] width 180 height 78
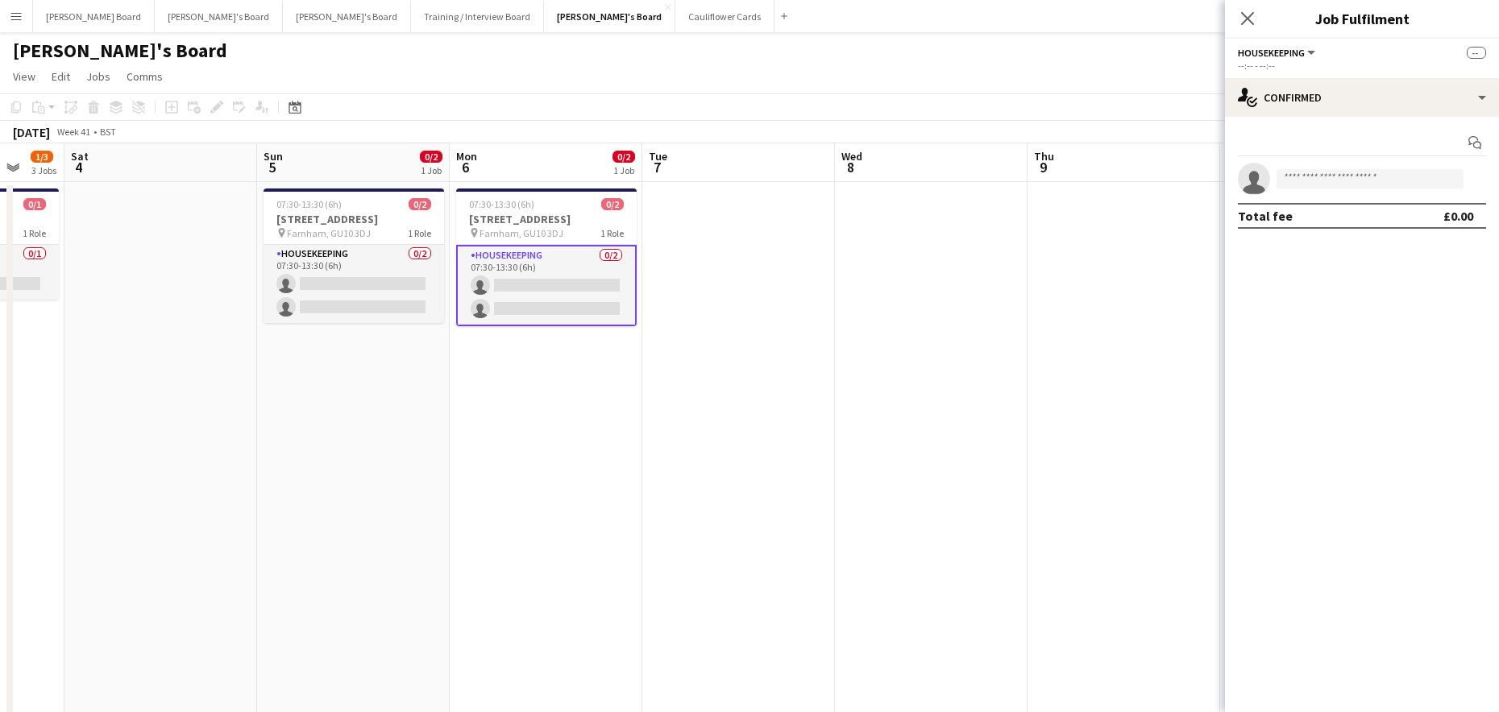
drag, startPoint x: 277, startPoint y: 416, endPoint x: 1044, endPoint y: 431, distance: 767.3
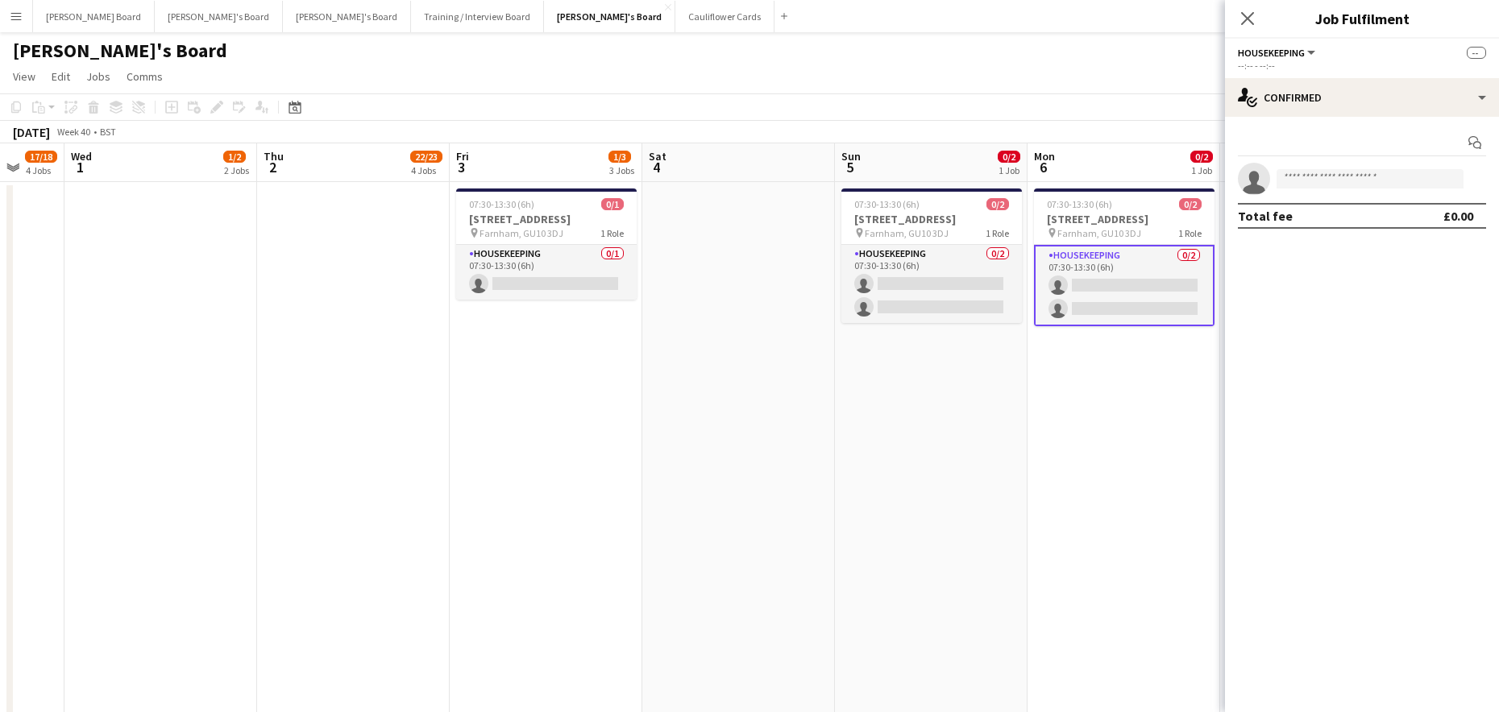
scroll to position [0, 513]
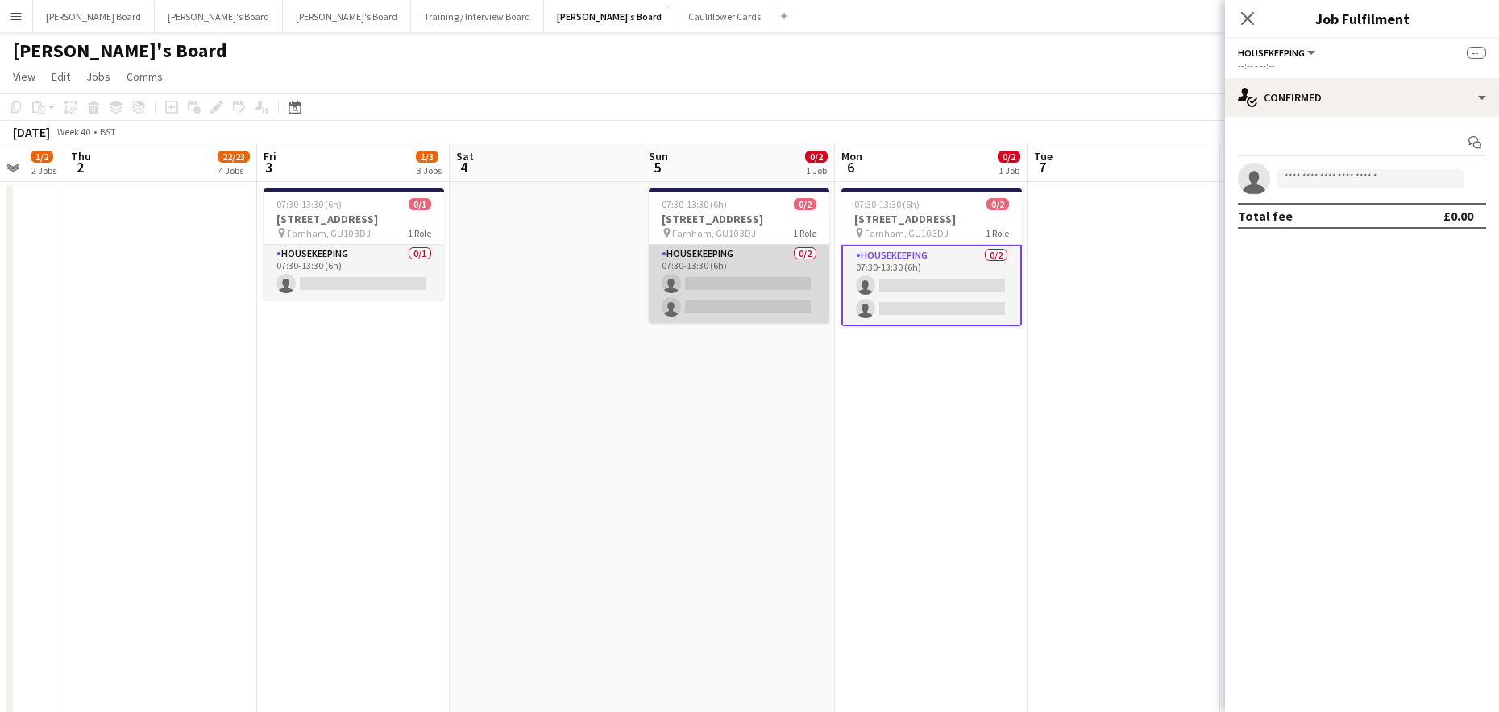
click at [729, 284] on app-card-role "Housekeeping 0/2 07:30-13:30 (6h) single-neutral-actions single-neutral-actions" at bounding box center [739, 284] width 180 height 78
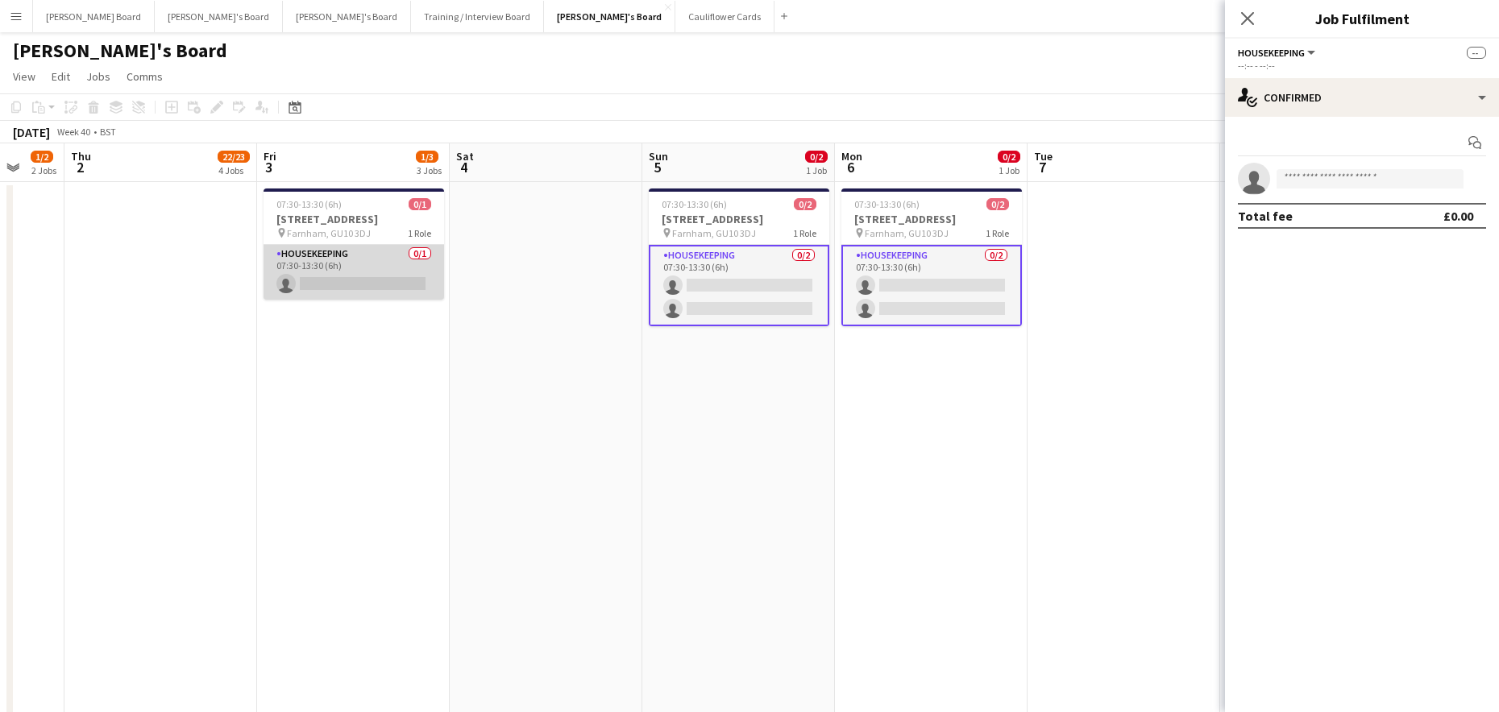
click at [359, 274] on app-card-role "Housekeeping 0/1 07:30-13:30 (6h) single-neutral-actions" at bounding box center [353, 272] width 180 height 55
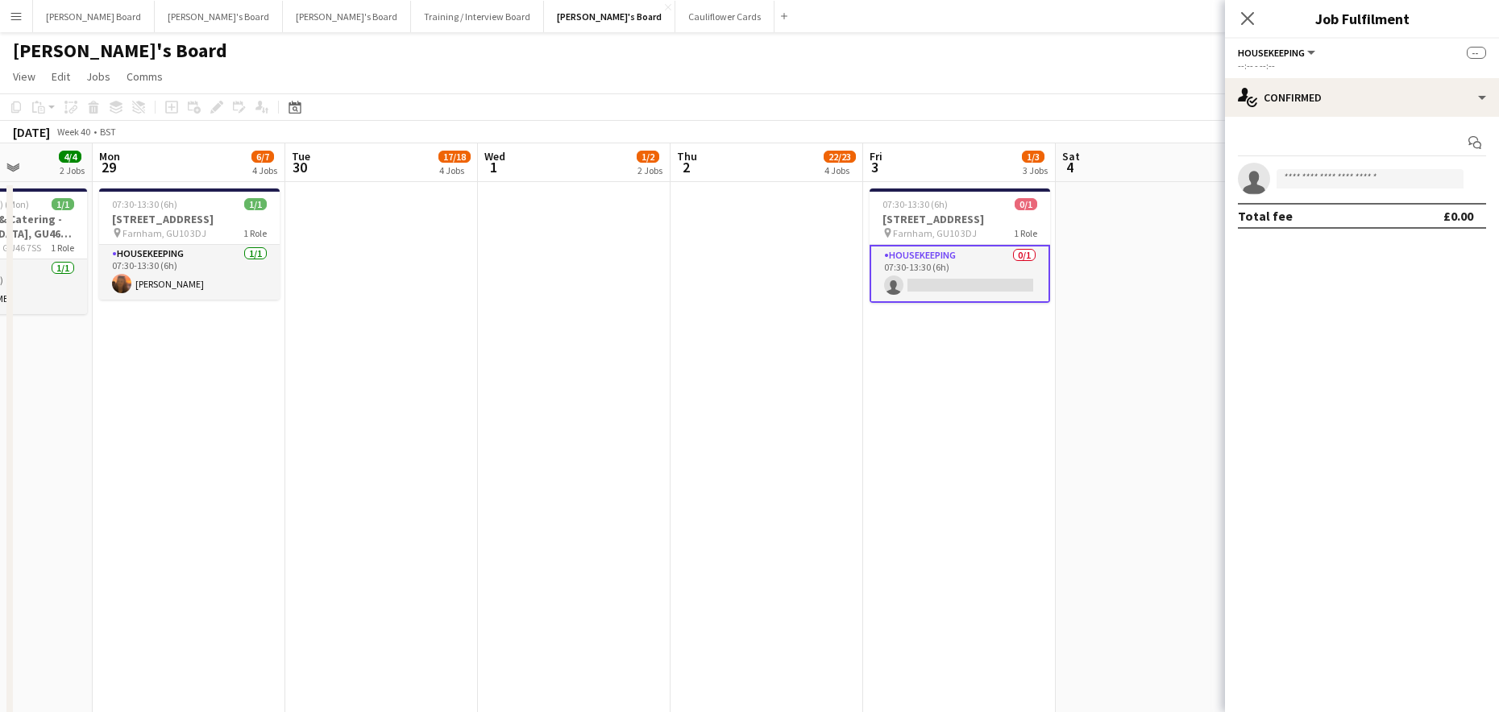
scroll to position [0, 479]
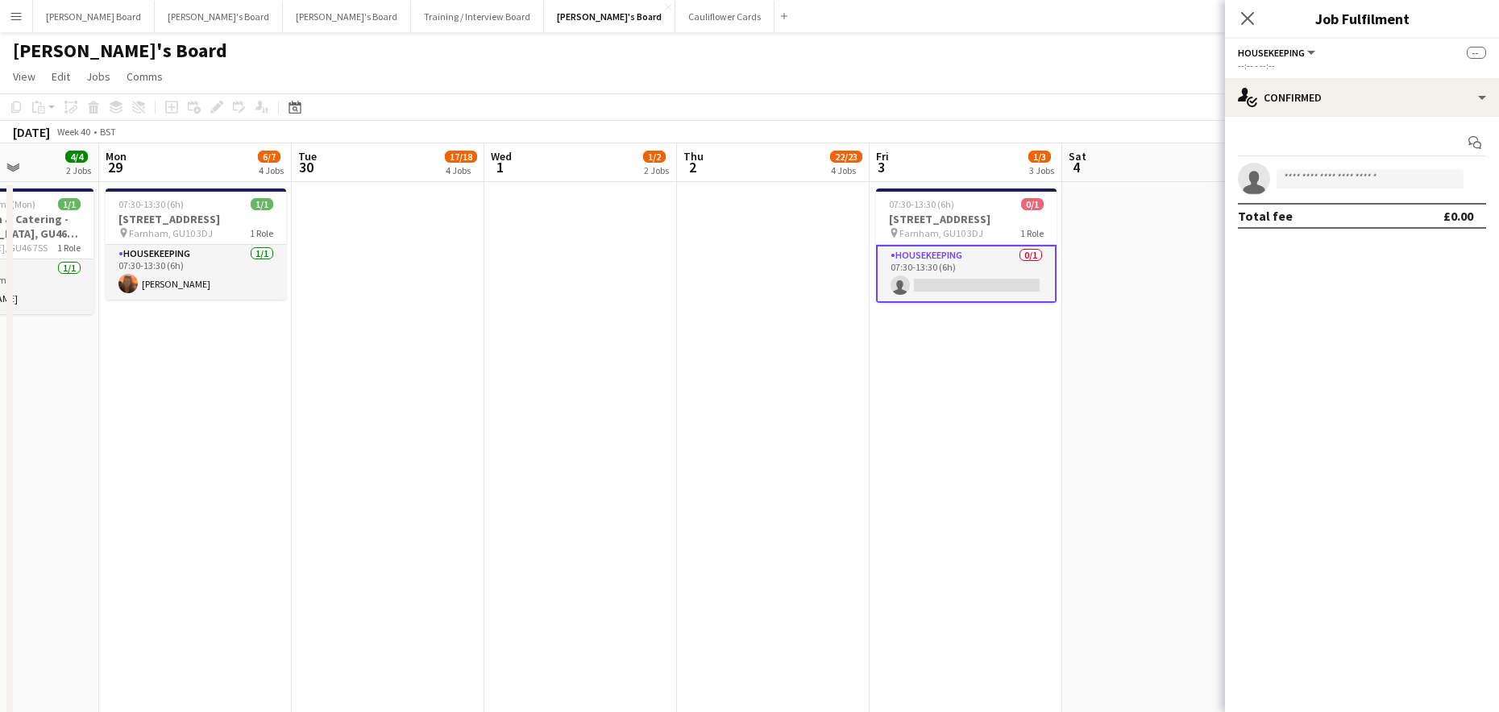
drag, startPoint x: 380, startPoint y: 368, endPoint x: 935, endPoint y: 419, distance: 556.7
click at [1314, 181] on input at bounding box center [1369, 178] width 187 height 19
type input "*********"
click at [1360, 214] on span "daisyrobins@icloud.com" at bounding box center [1369, 215] width 161 height 13
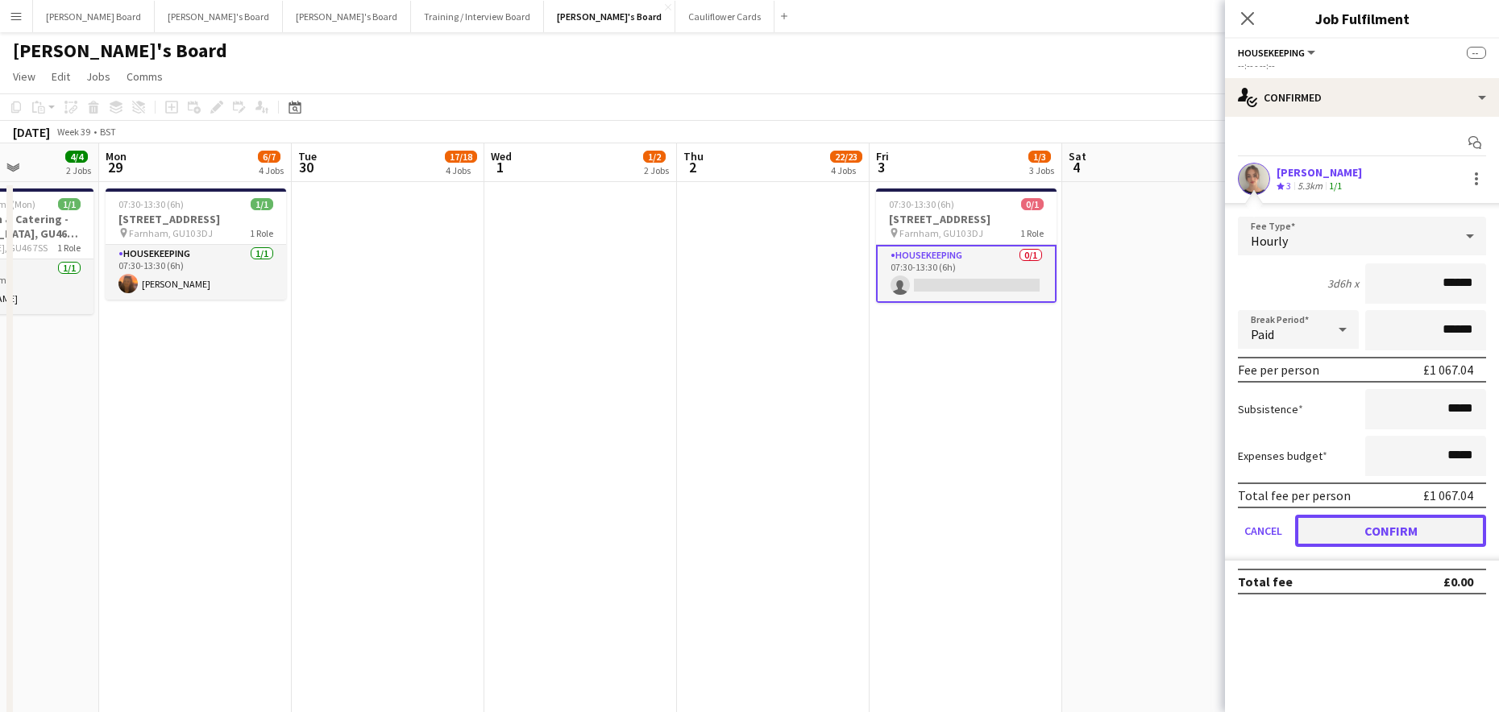
click at [1395, 536] on button "Confirm" at bounding box center [1390, 531] width 191 height 32
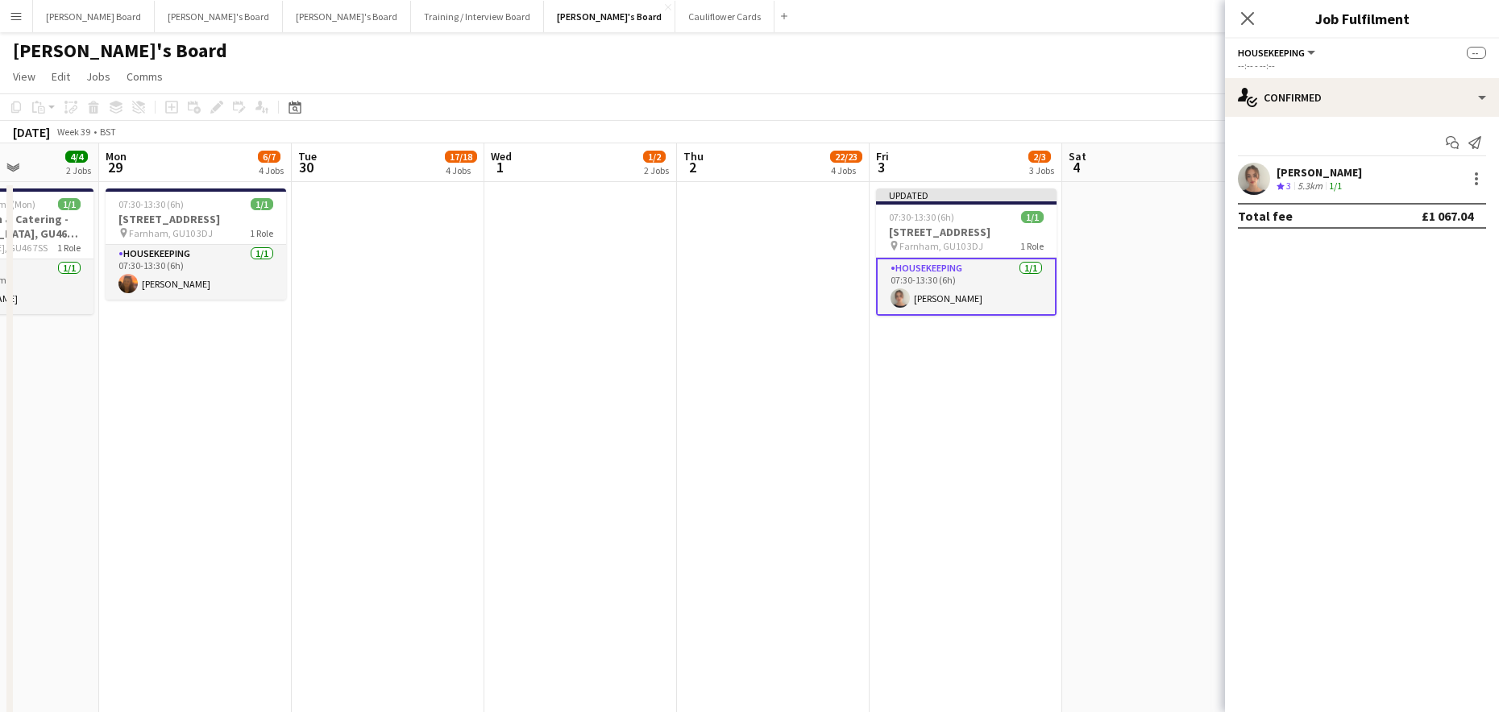
click at [1478, 173] on div at bounding box center [1476, 178] width 19 height 19
click at [1443, 315] on button "Remove" at bounding box center [1423, 324] width 126 height 39
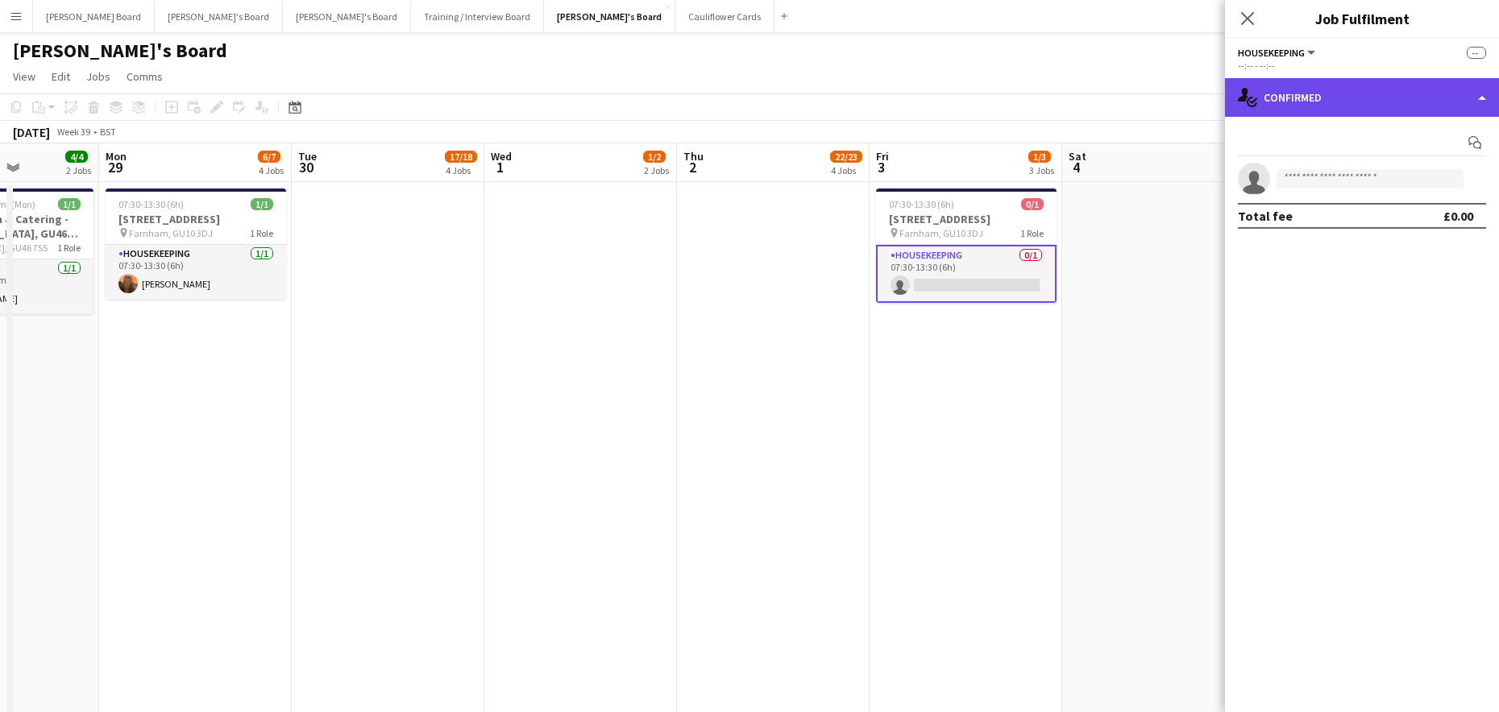
click at [1338, 103] on div "single-neutral-actions-check-2 Confirmed" at bounding box center [1362, 97] width 274 height 39
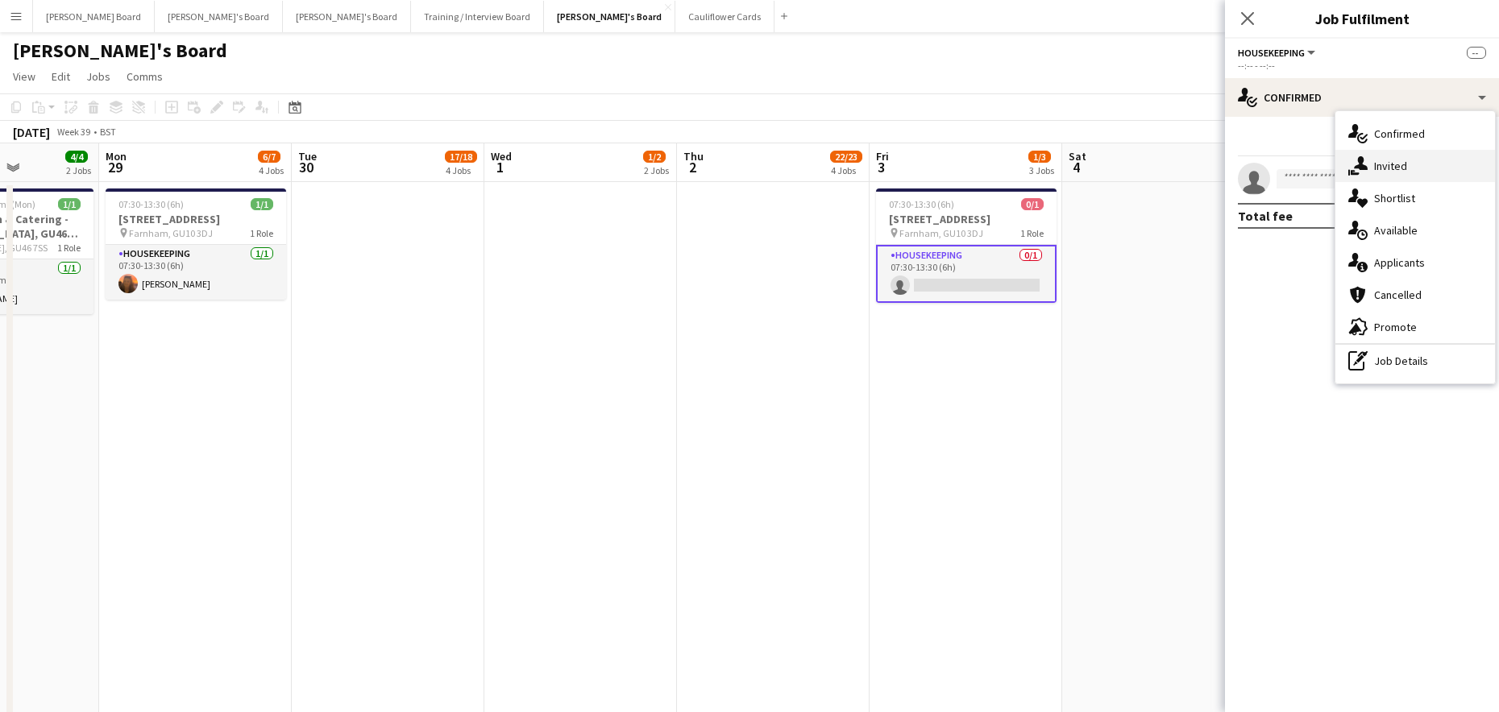
click at [1389, 175] on div "single-neutral-actions-share-1 Invited" at bounding box center [1415, 166] width 160 height 32
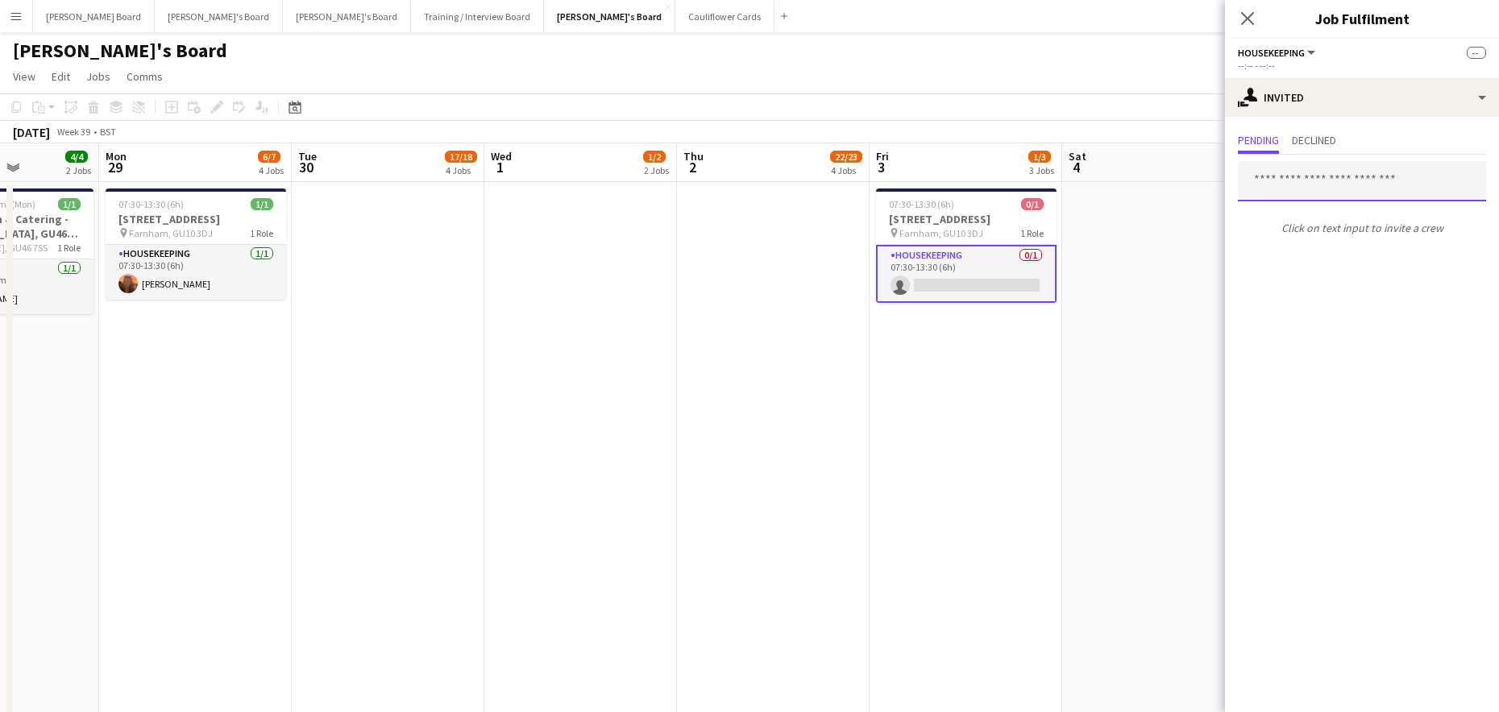
click at [1302, 189] on input "text" at bounding box center [1362, 181] width 248 height 40
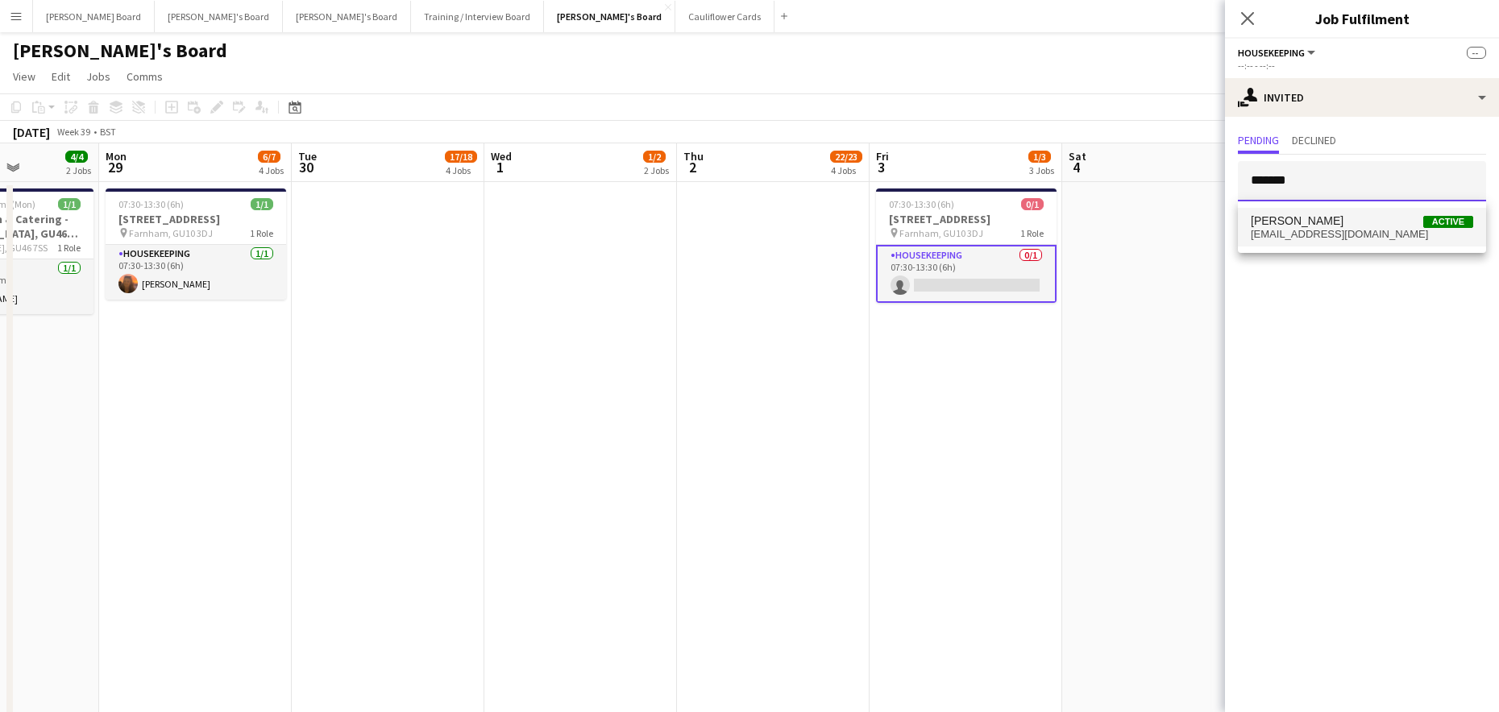
type input "*******"
click at [1309, 221] on span "Daisy Robins" at bounding box center [1297, 221] width 93 height 14
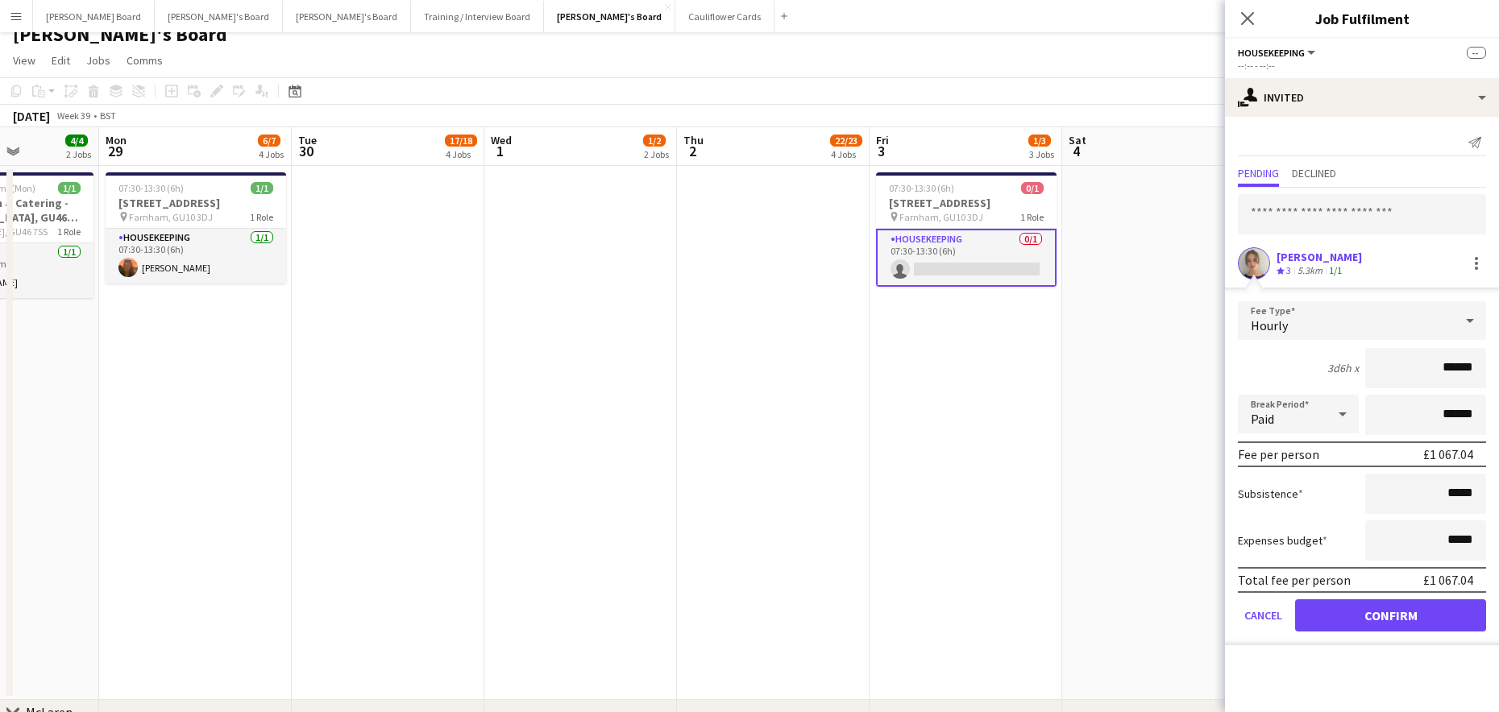
scroll to position [107, 0]
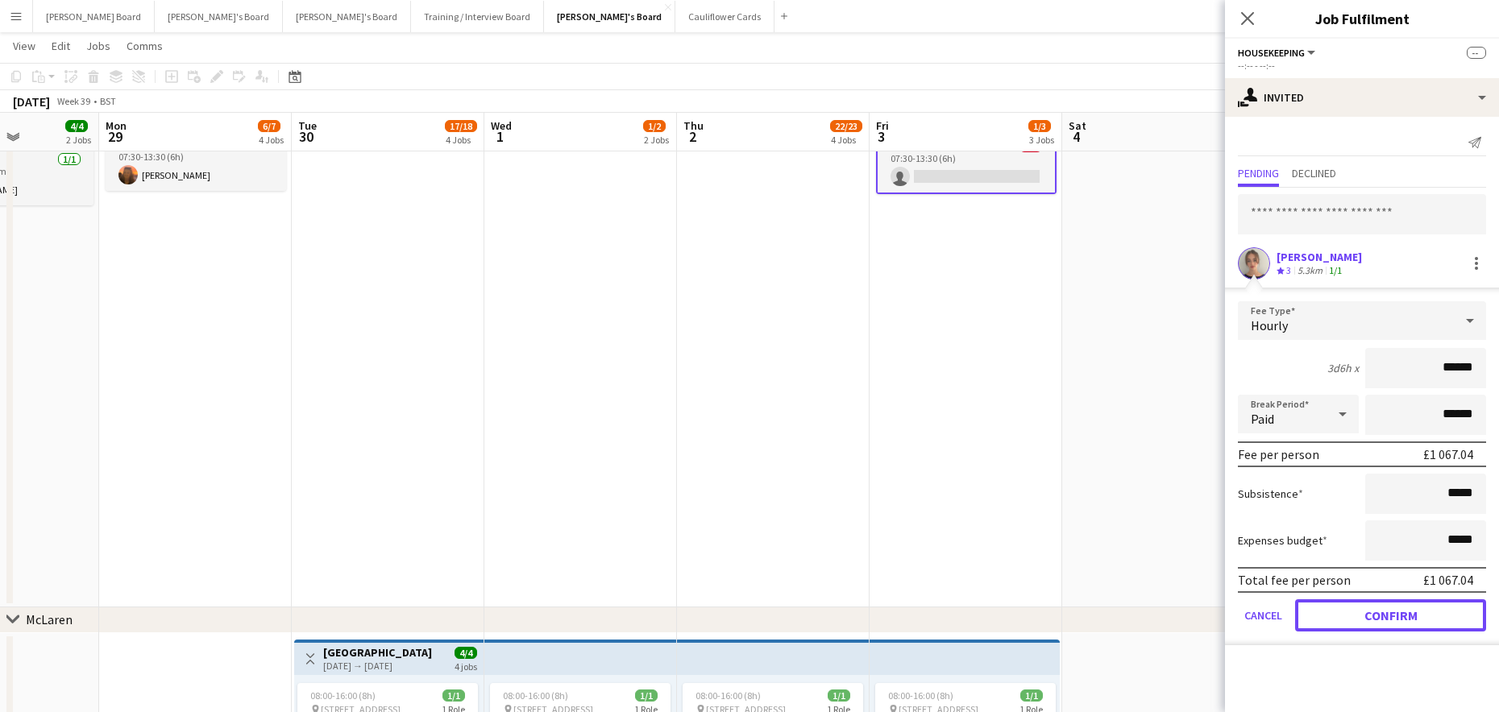
click at [1360, 623] on button "Confirm" at bounding box center [1390, 616] width 191 height 32
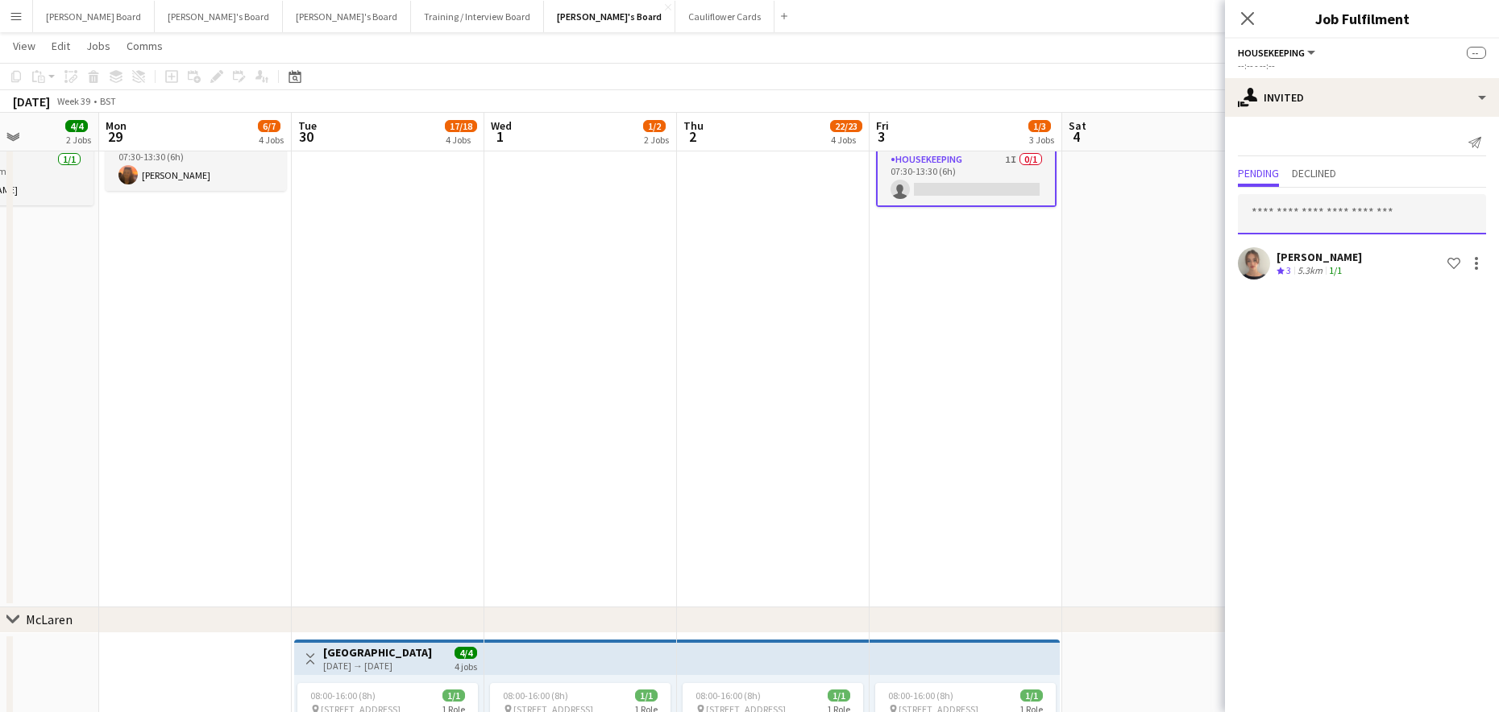
click at [1288, 212] on input "text" at bounding box center [1362, 214] width 248 height 40
type input "*******"
click at [1377, 274] on mat-option "Bobby Jagger Active bobbyjagger1@icloud.com" at bounding box center [1362, 260] width 248 height 39
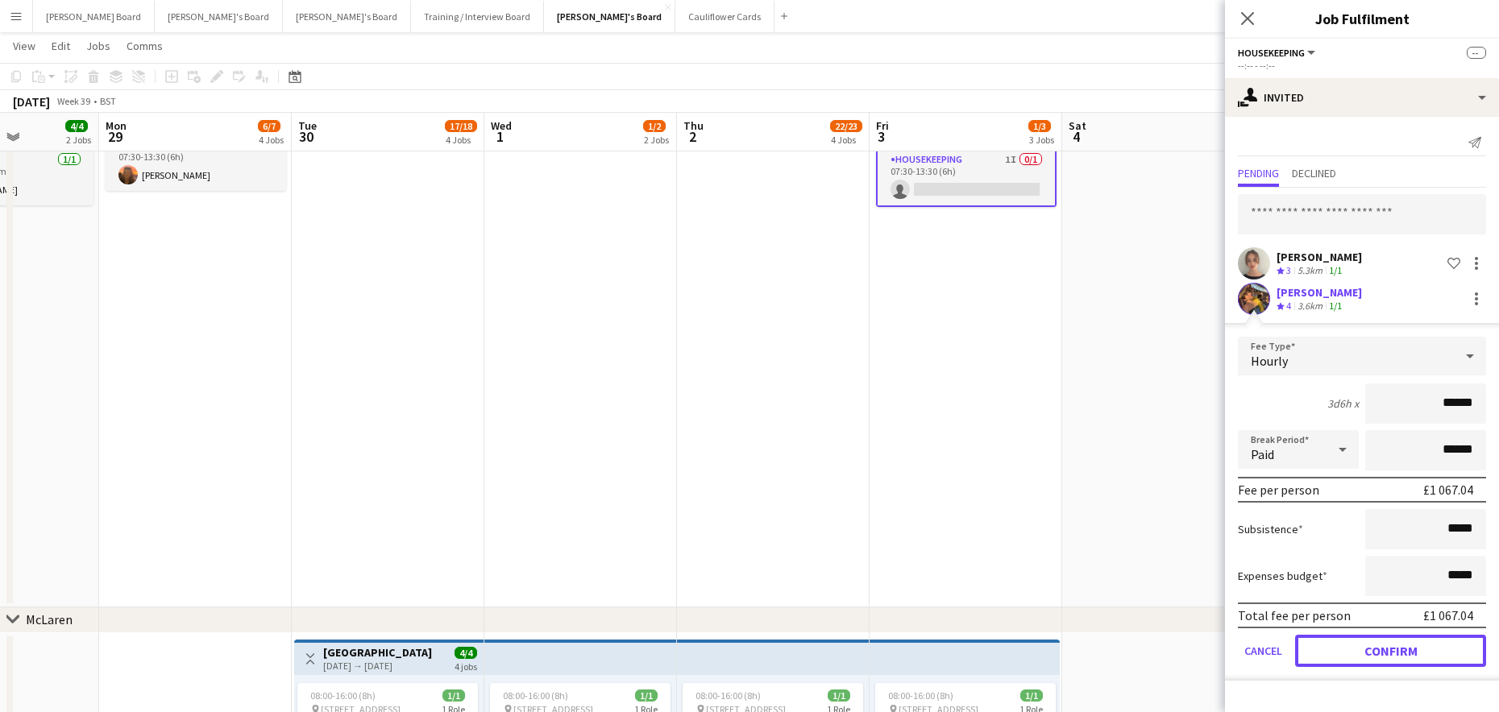
click at [1381, 661] on button "Confirm" at bounding box center [1390, 651] width 191 height 32
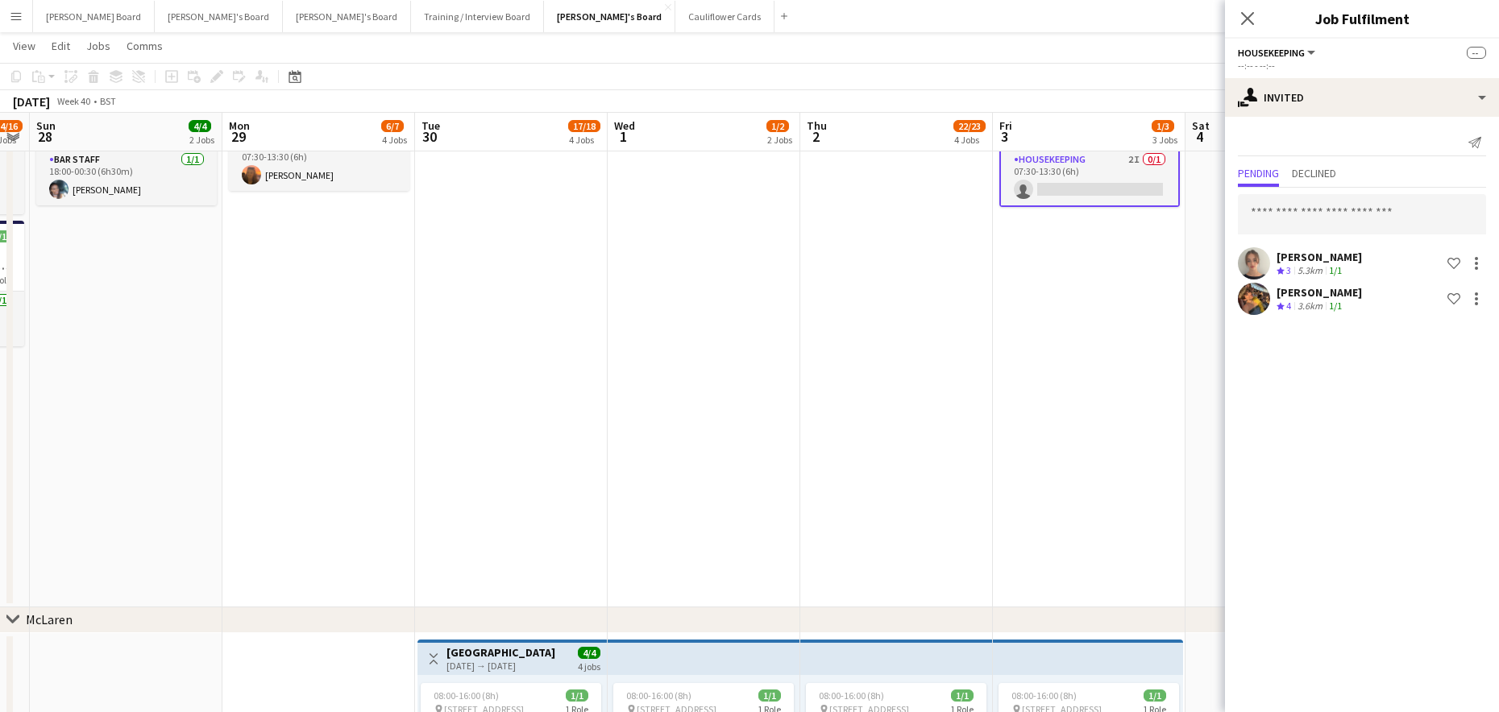
drag, startPoint x: 958, startPoint y: 409, endPoint x: 1085, endPoint y: 440, distance: 130.2
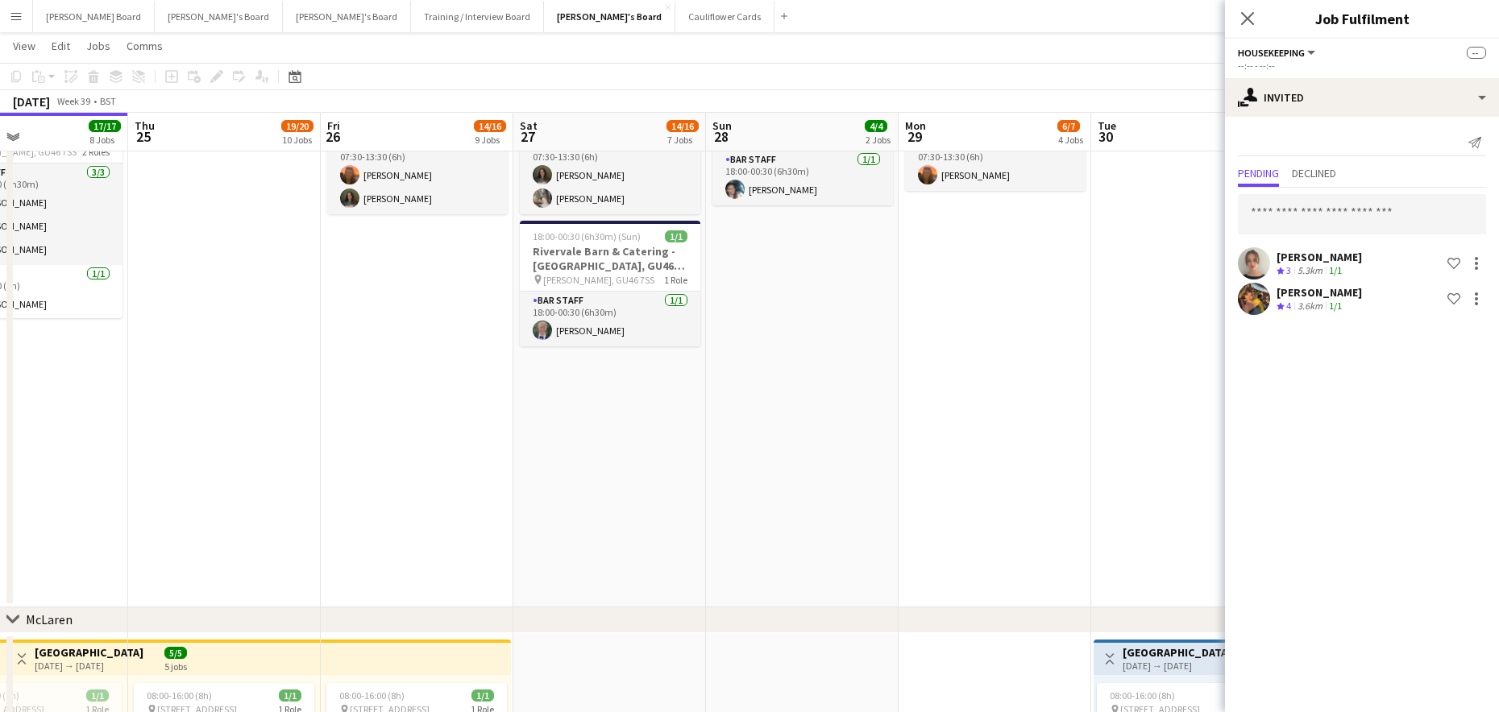
drag, startPoint x: 489, startPoint y: 399, endPoint x: 1222, endPoint y: 452, distance: 734.4
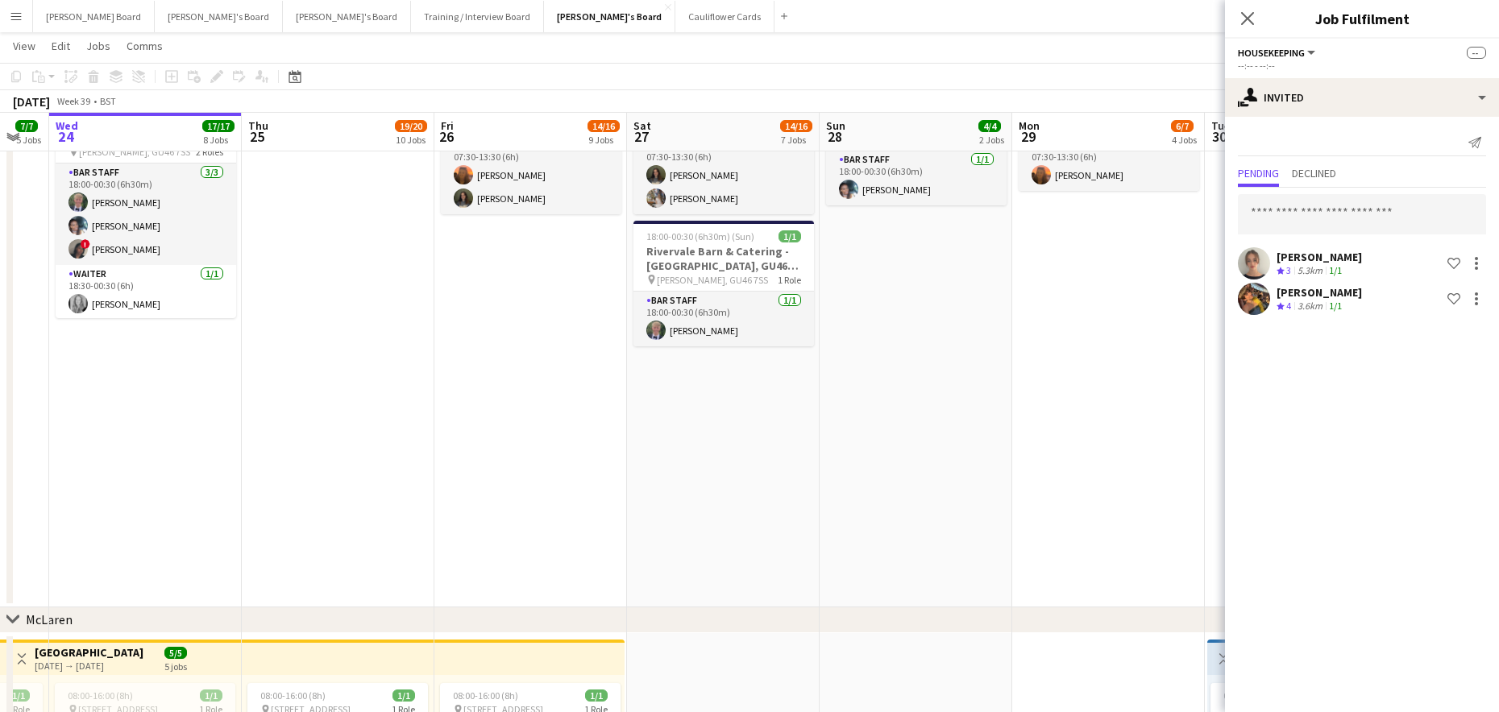
drag, startPoint x: 450, startPoint y: 424, endPoint x: 940, endPoint y: 504, distance: 497.3
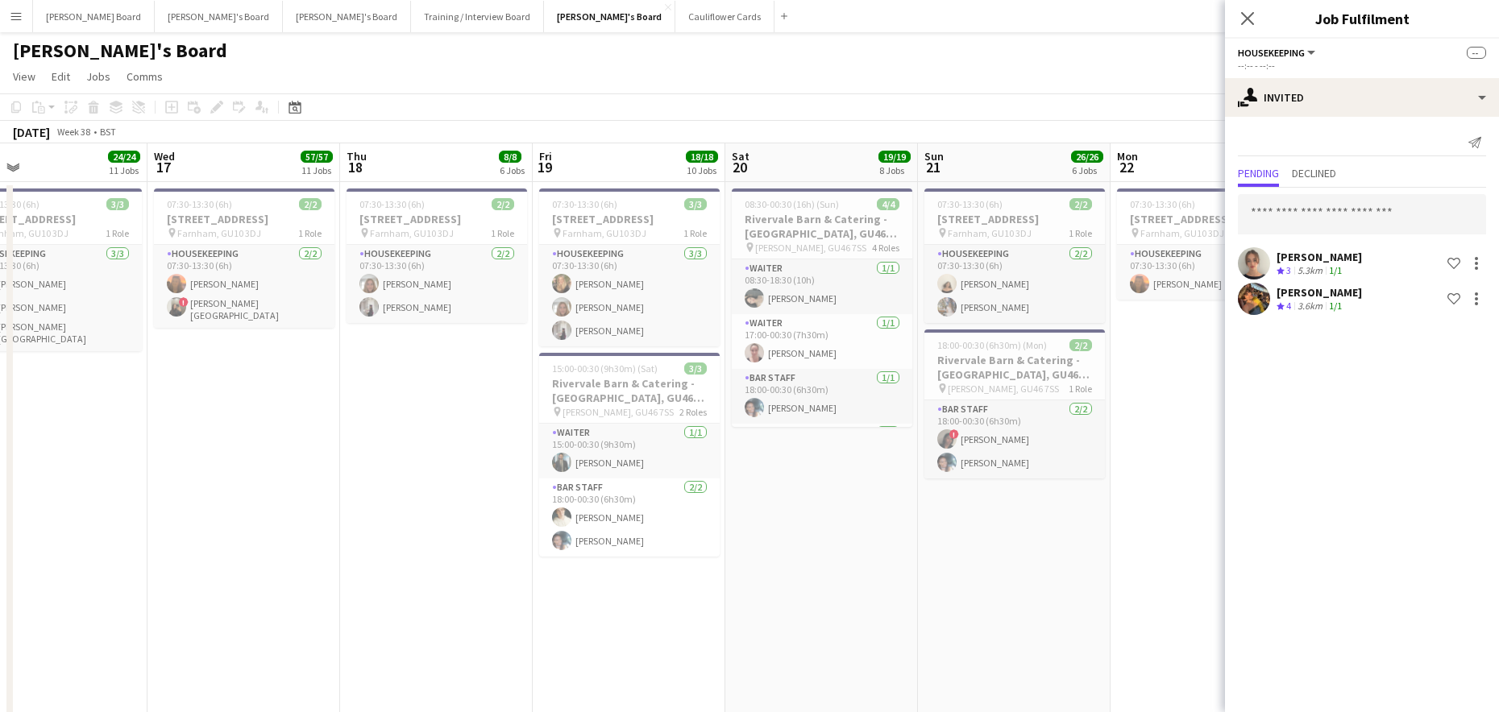
scroll to position [0, 383]
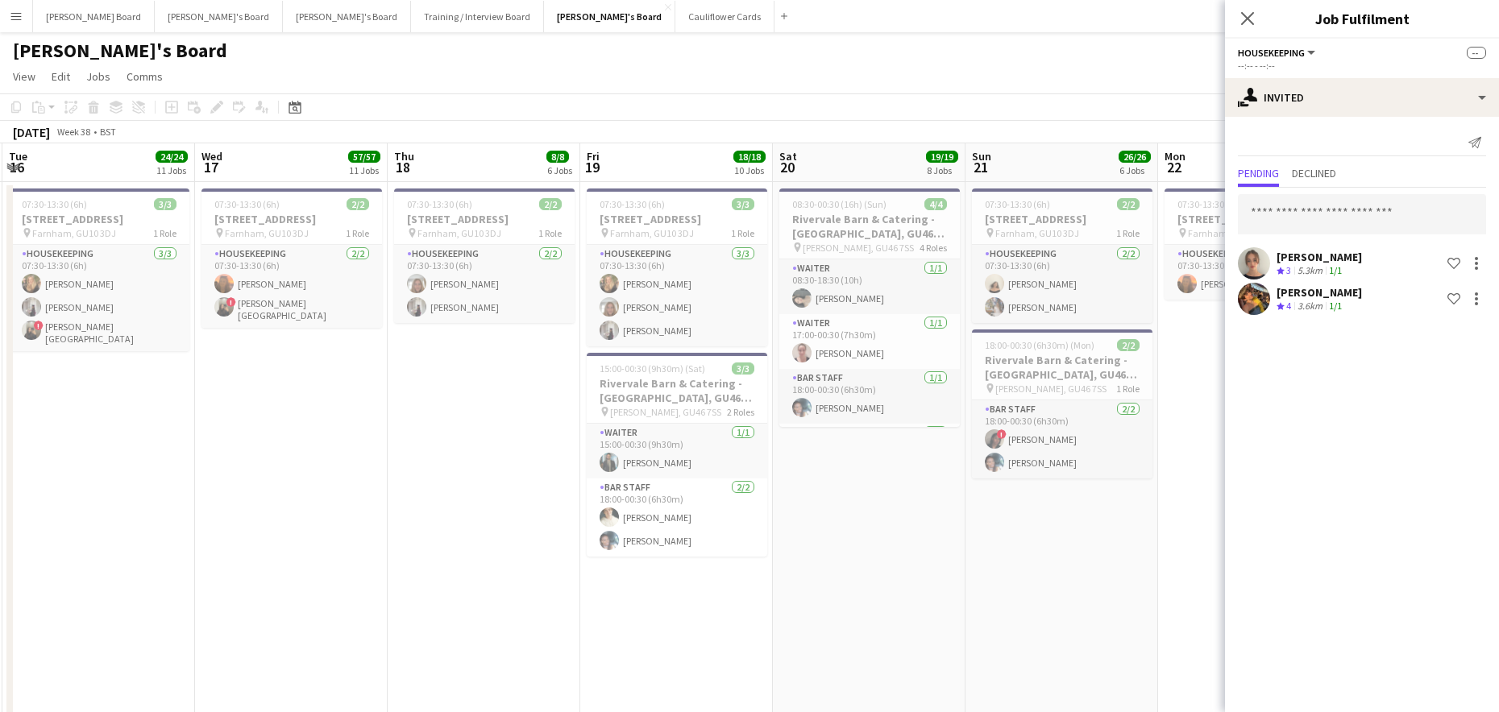
drag, startPoint x: 229, startPoint y: 520, endPoint x: 1142, endPoint y: 601, distance: 916.6
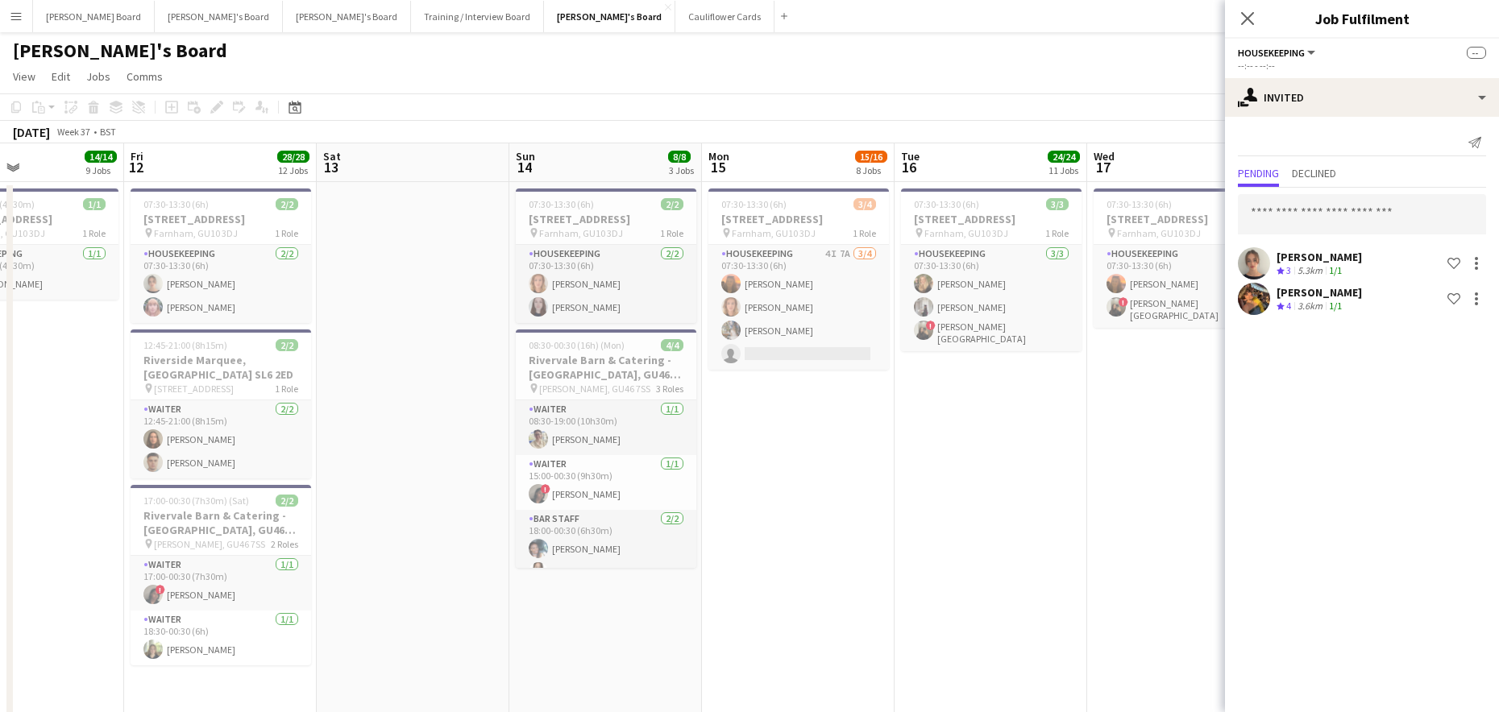
drag, startPoint x: 151, startPoint y: 554, endPoint x: 1050, endPoint y: 570, distance: 898.6
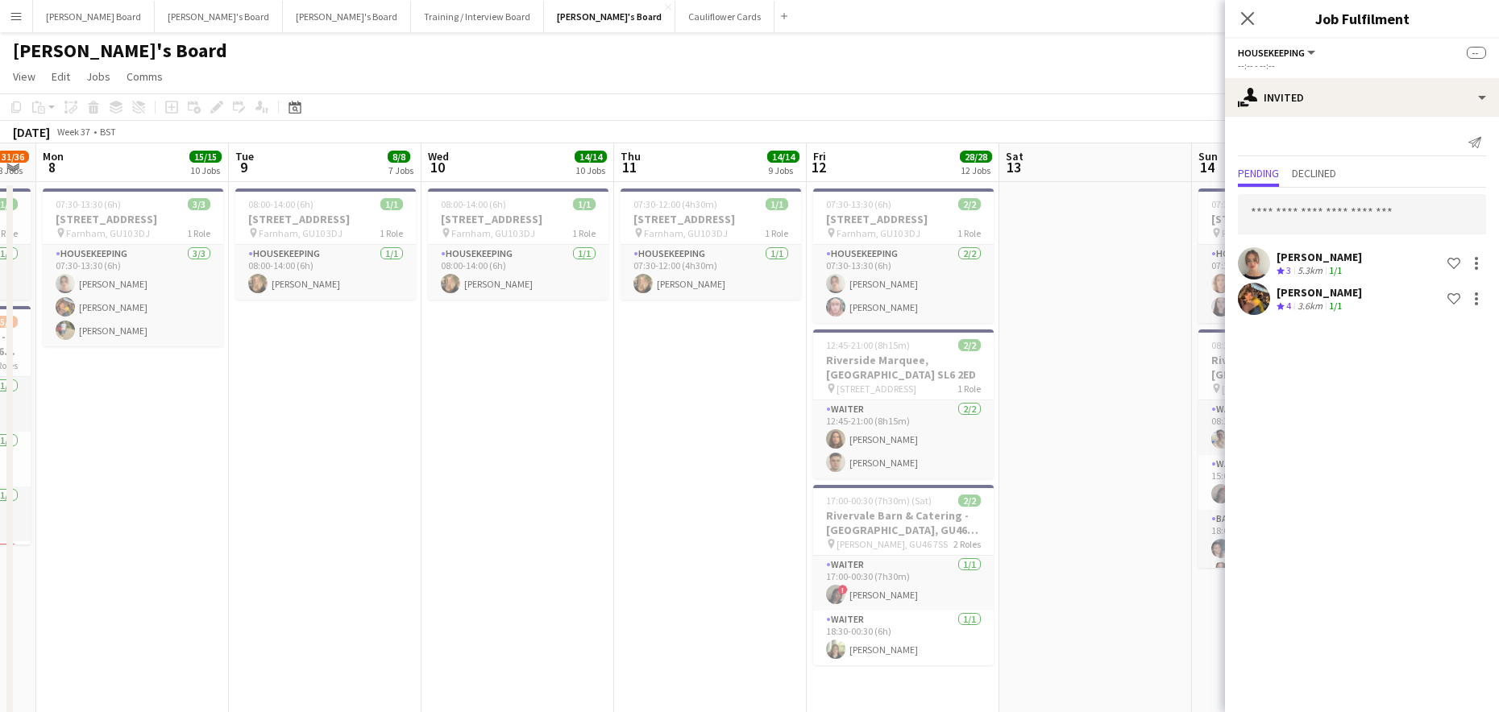
scroll to position [0, 447]
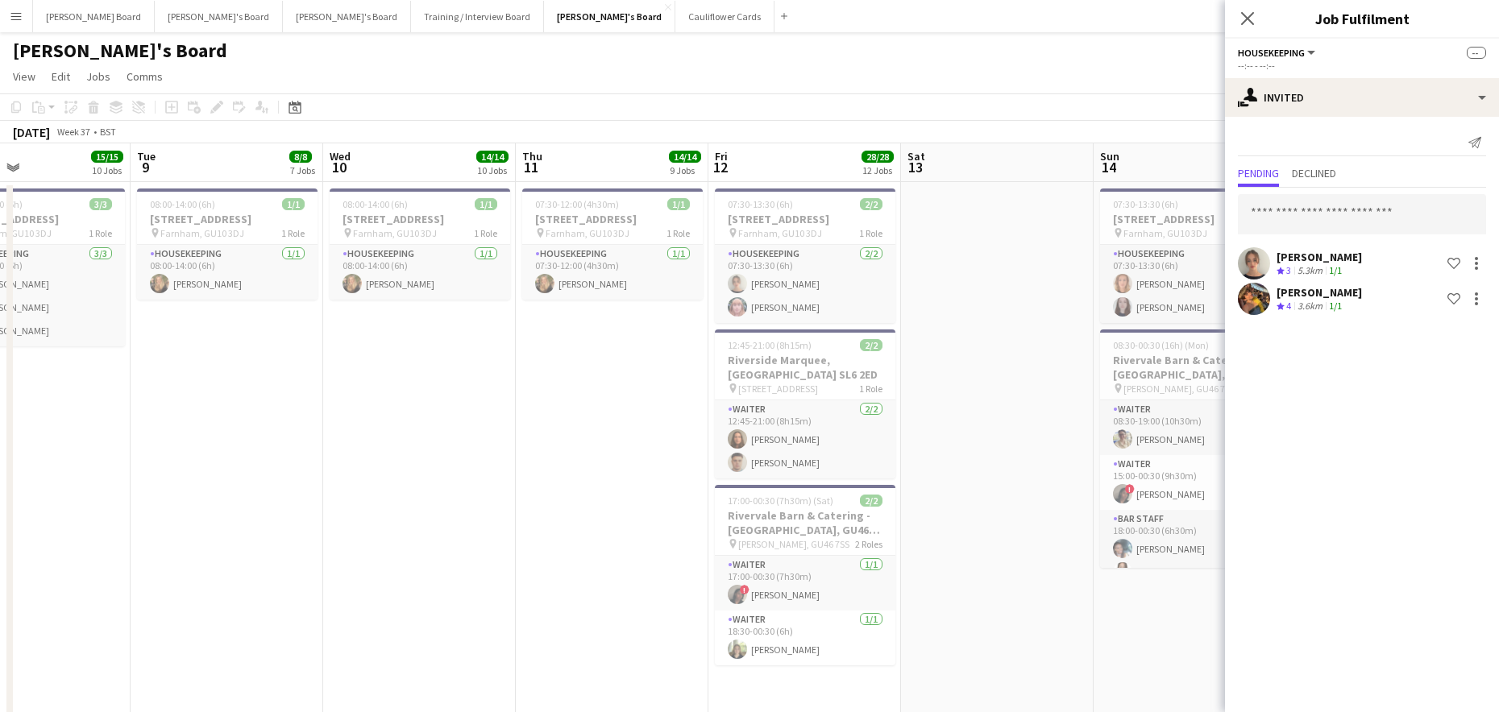
drag, startPoint x: 92, startPoint y: 552, endPoint x: 1054, endPoint y: 557, distance: 962.1
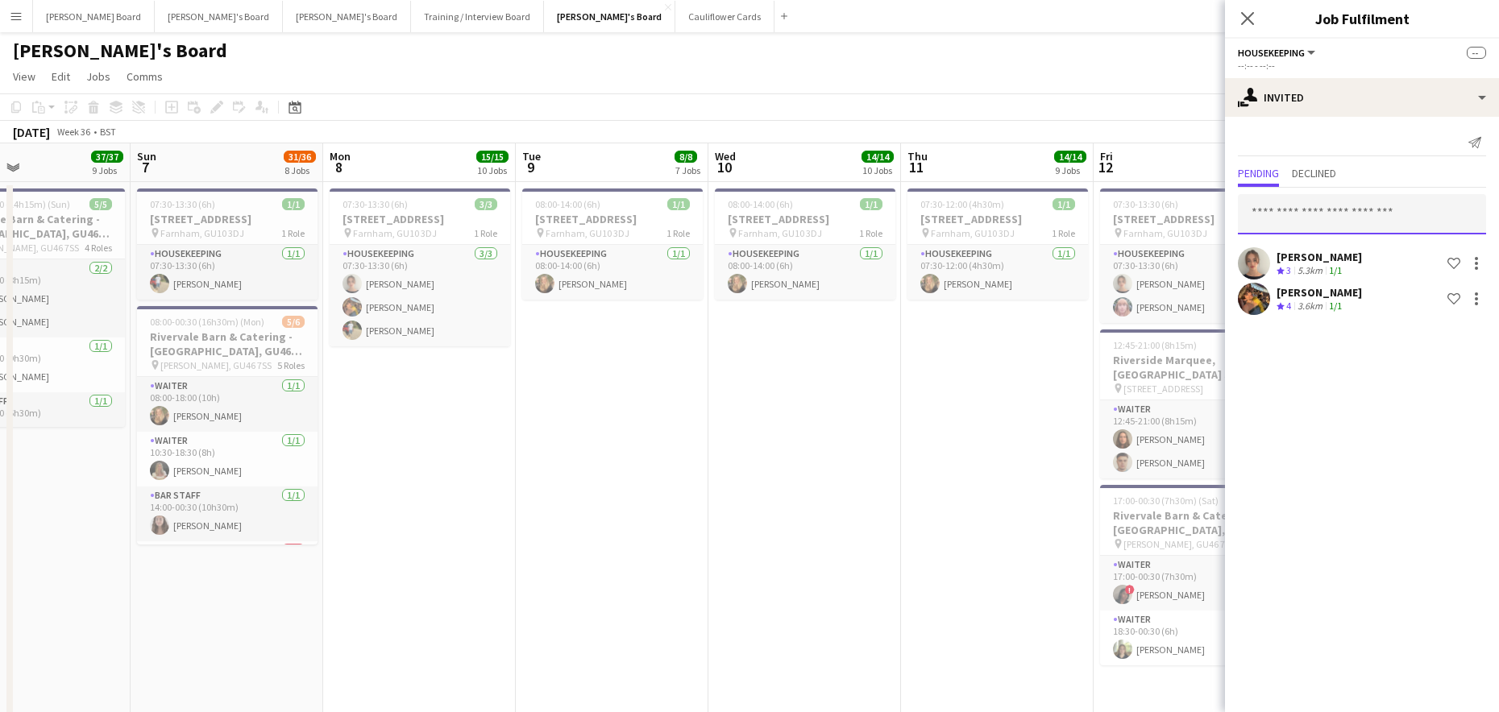
click at [1280, 212] on input "text" at bounding box center [1362, 214] width 248 height 40
type input "*********"
click at [1350, 264] on span "harrysutherland095@gmail.com" at bounding box center [1362, 267] width 222 height 13
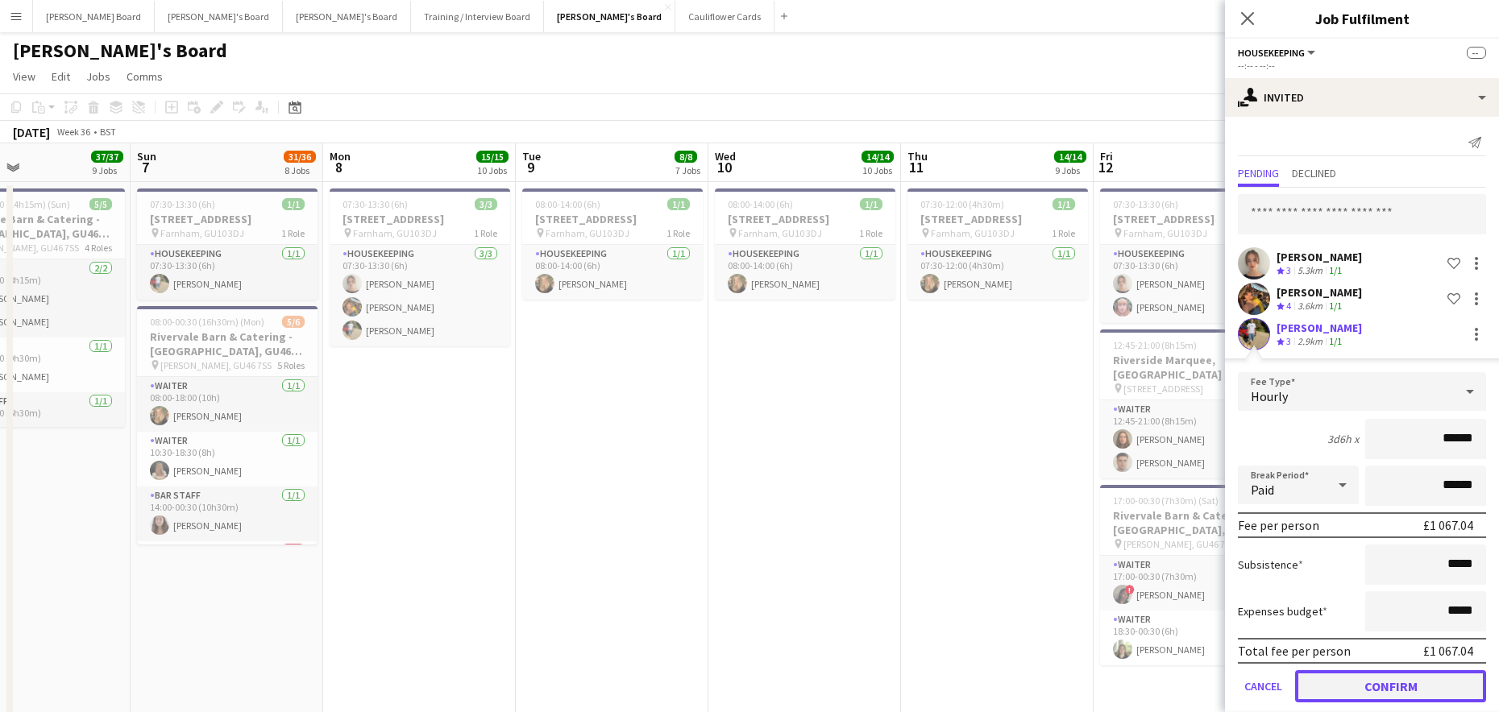
click at [1361, 675] on button "Confirm" at bounding box center [1390, 686] width 191 height 32
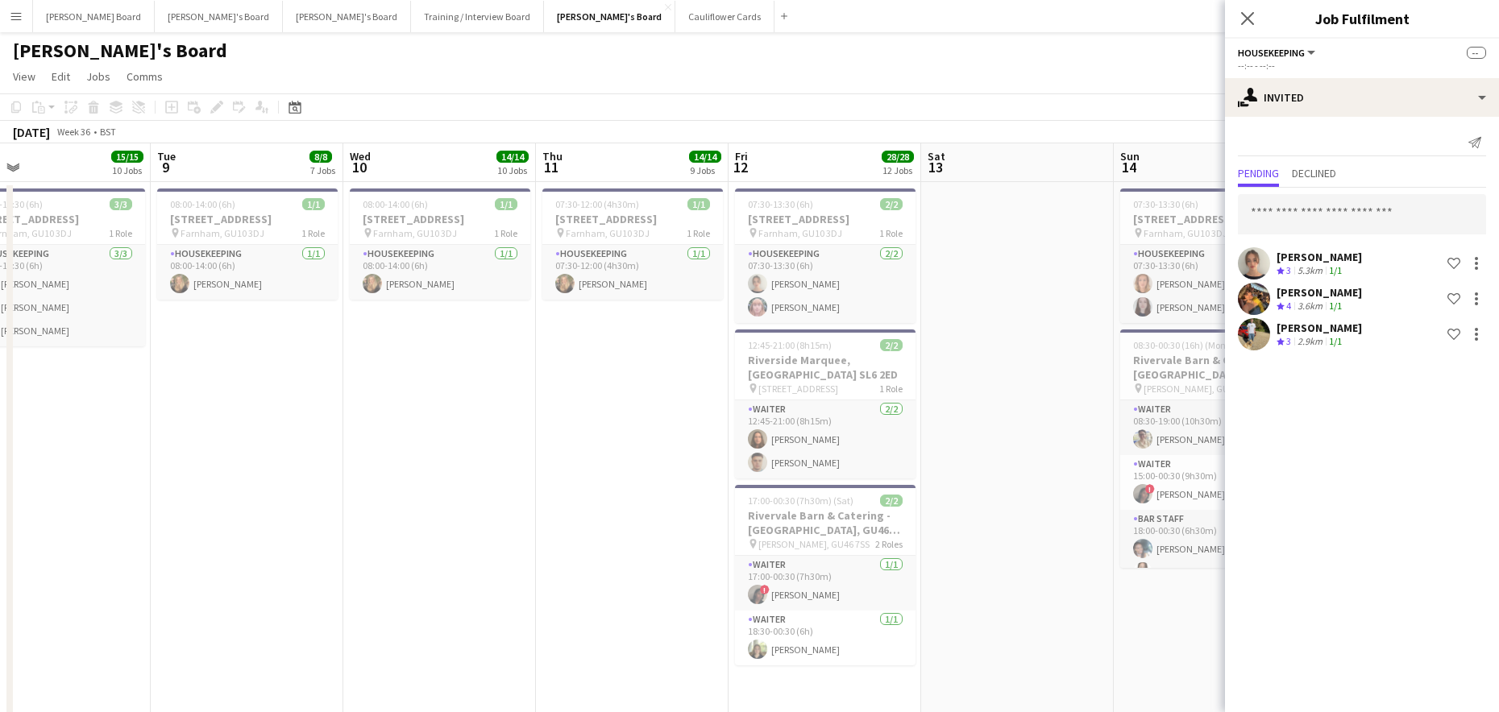
scroll to position [0, 564]
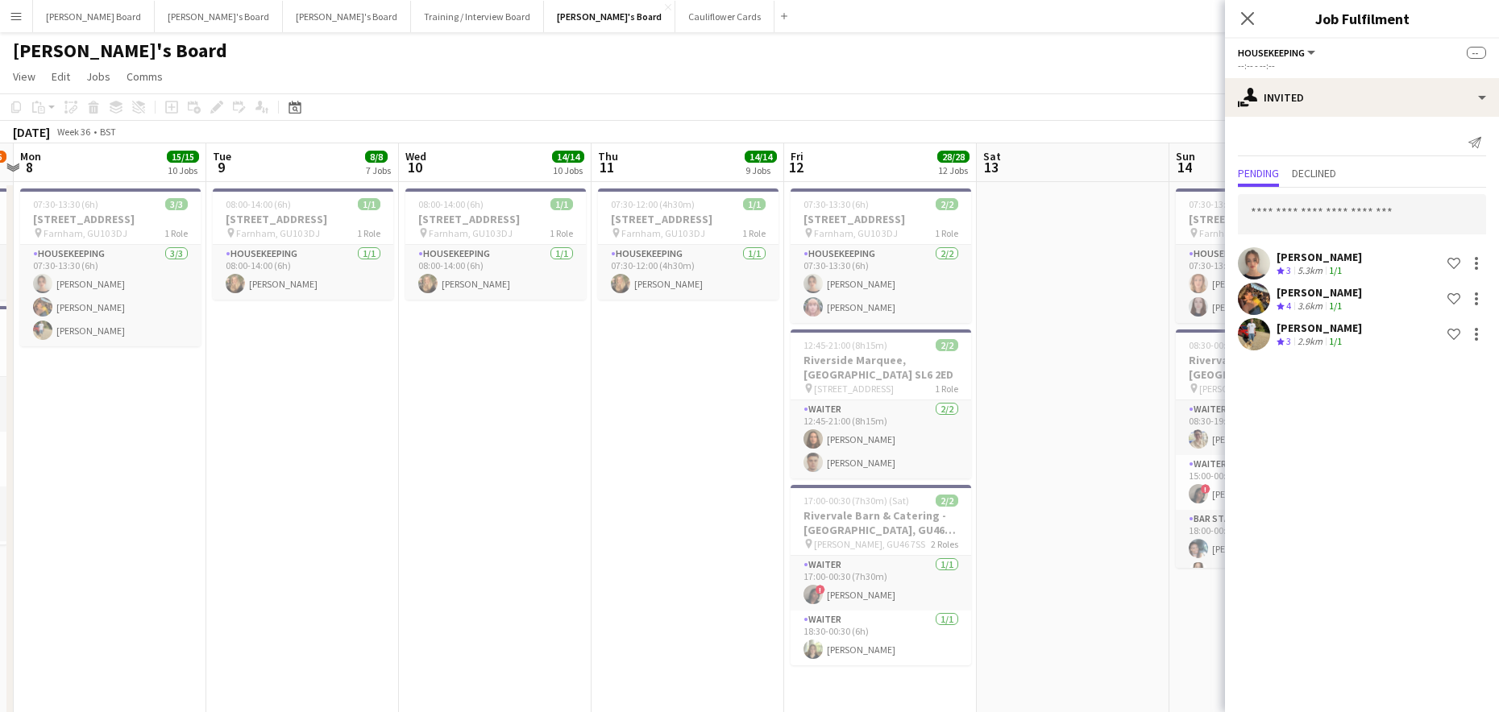
drag, startPoint x: 609, startPoint y: 486, endPoint x: -30, endPoint y: 526, distance: 640.3
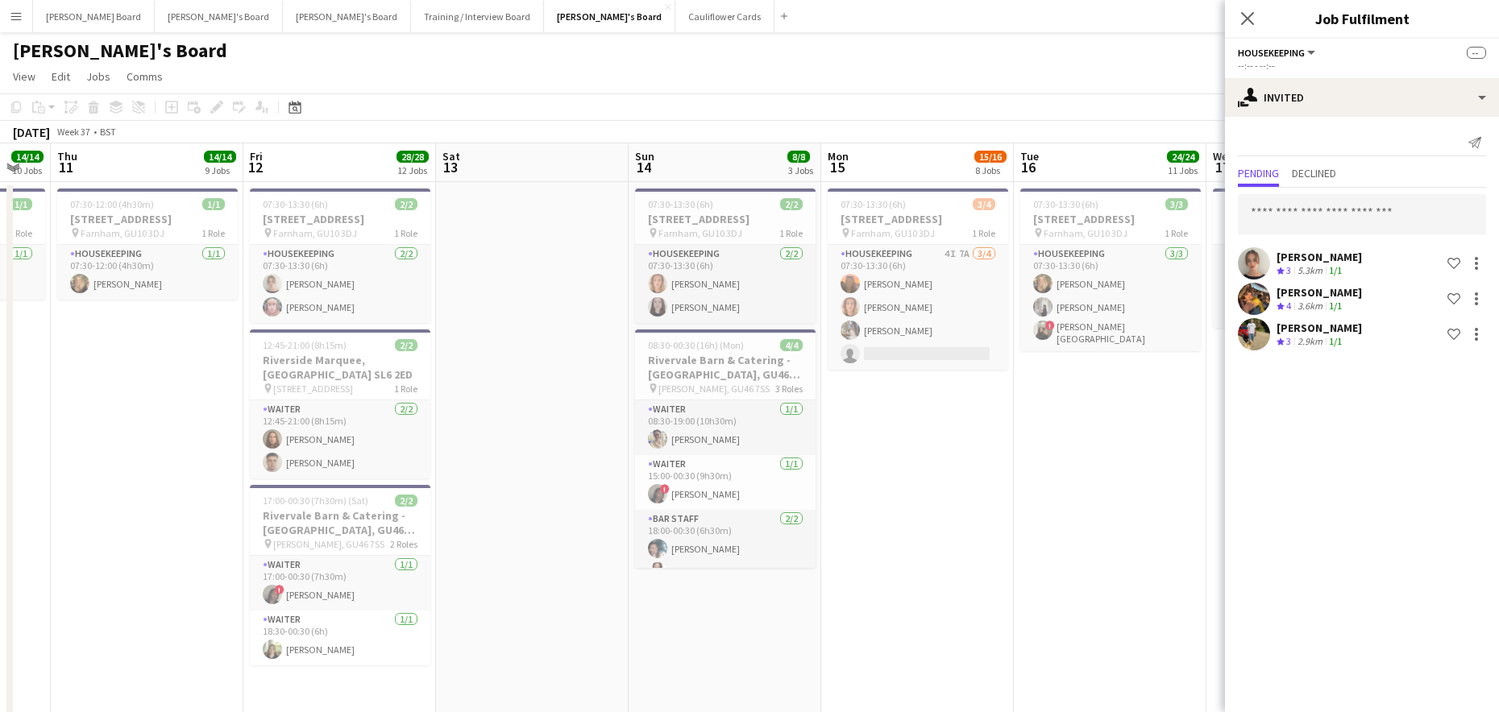
scroll to position [0, 579]
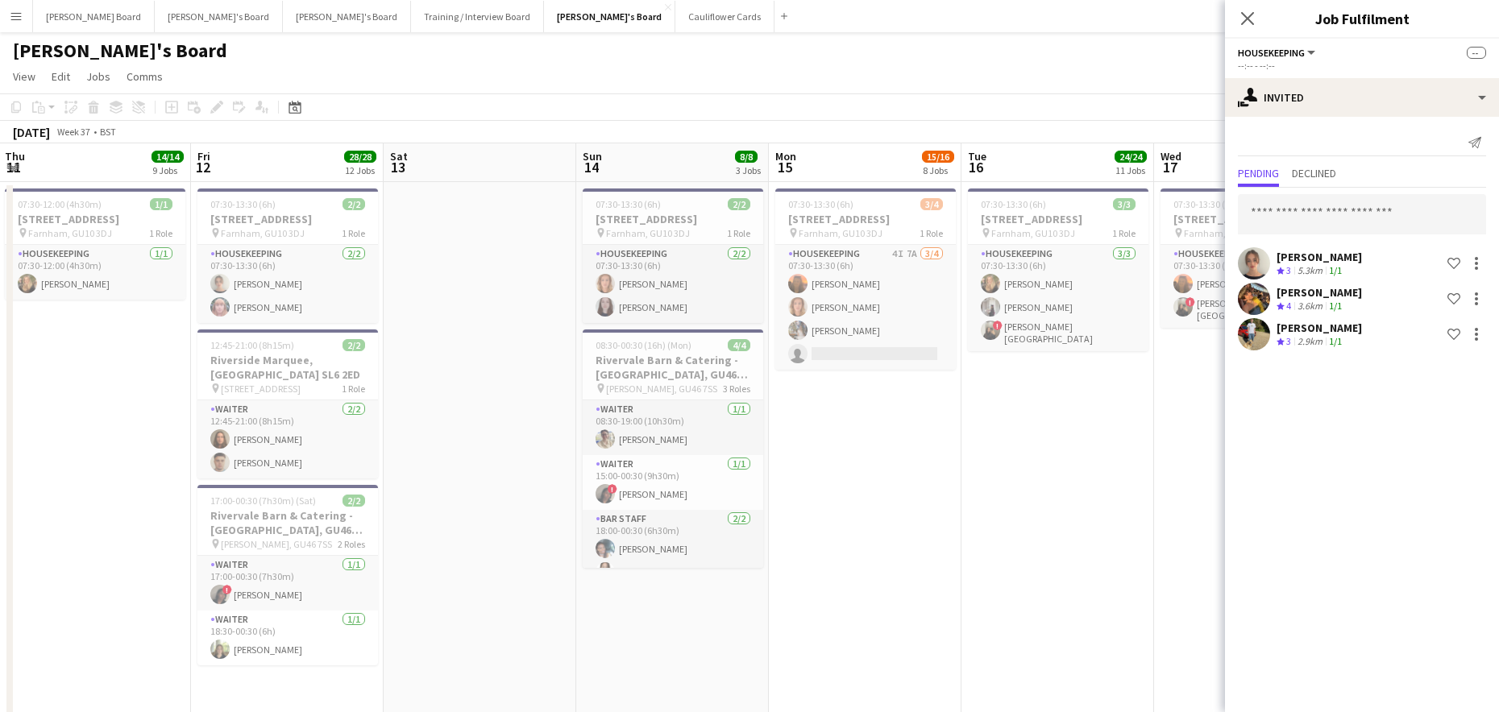
drag, startPoint x: 912, startPoint y: 503, endPoint x: 512, endPoint y: 529, distance: 401.4
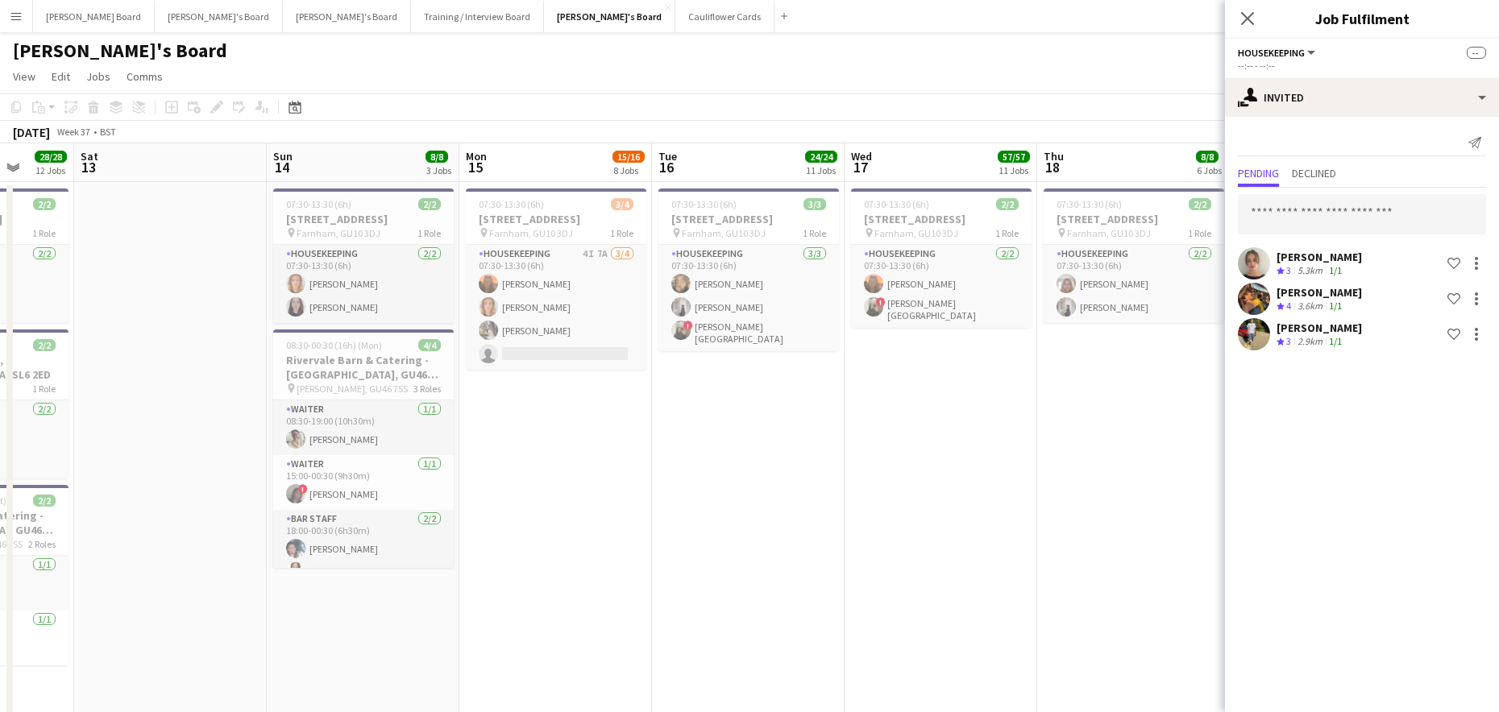
drag, startPoint x: 1081, startPoint y: 498, endPoint x: 767, endPoint y: 494, distance: 313.5
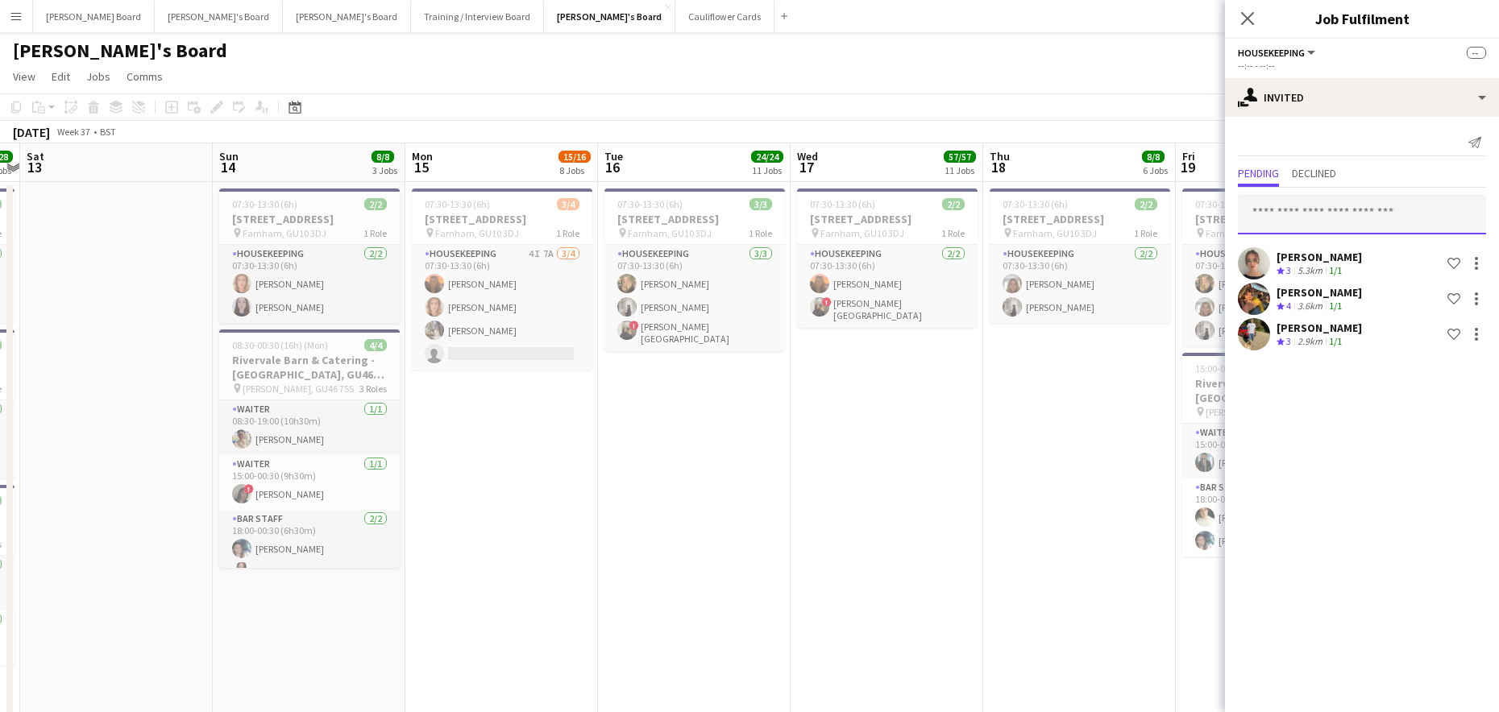
click at [1286, 214] on input "text" at bounding box center [1362, 214] width 248 height 40
click at [1276, 218] on input "**********" at bounding box center [1362, 214] width 248 height 40
click at [1276, 216] on input "**********" at bounding box center [1362, 214] width 248 height 40
click at [1320, 215] on input "*********" at bounding box center [1362, 214] width 248 height 40
type input "*********"
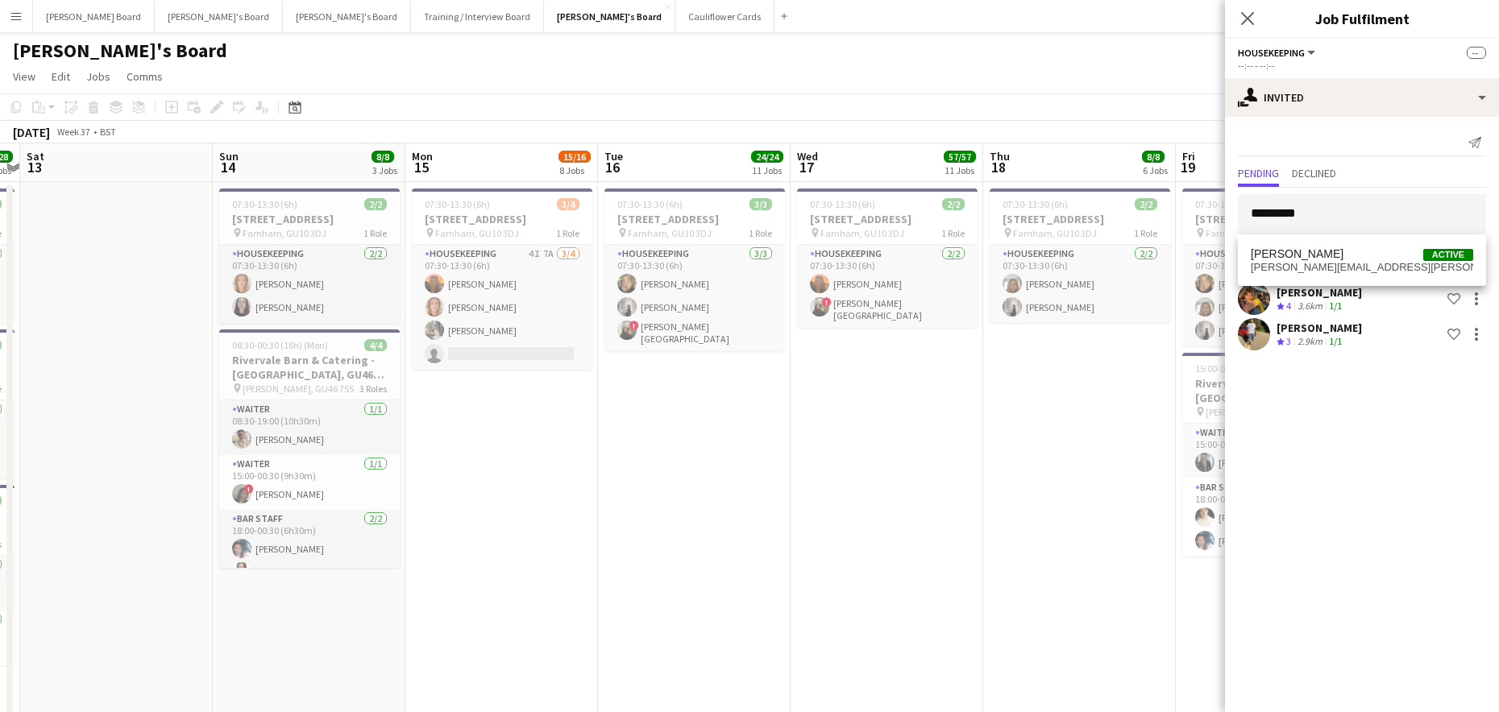
click at [1330, 252] on span "Millie Cregeen Active" at bounding box center [1362, 254] width 222 height 14
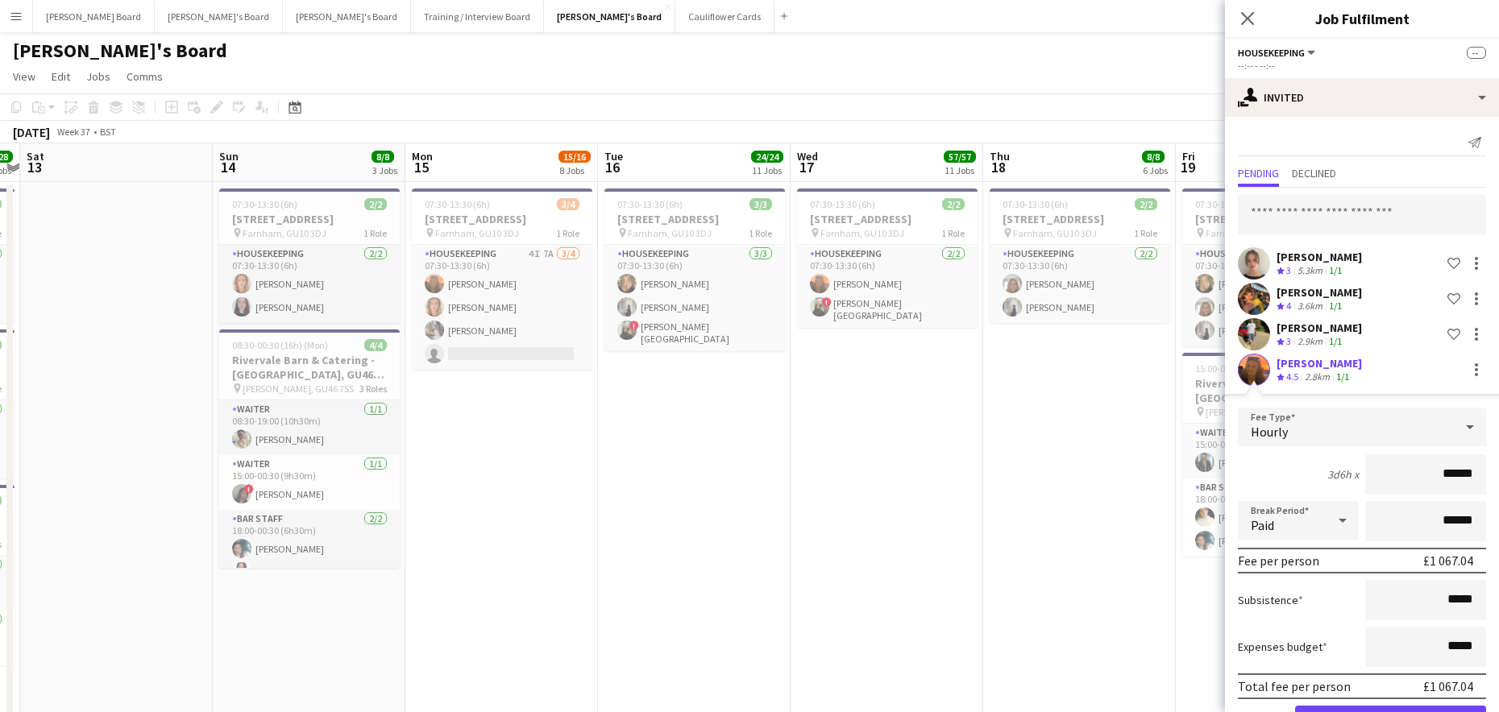
scroll to position [56, 0]
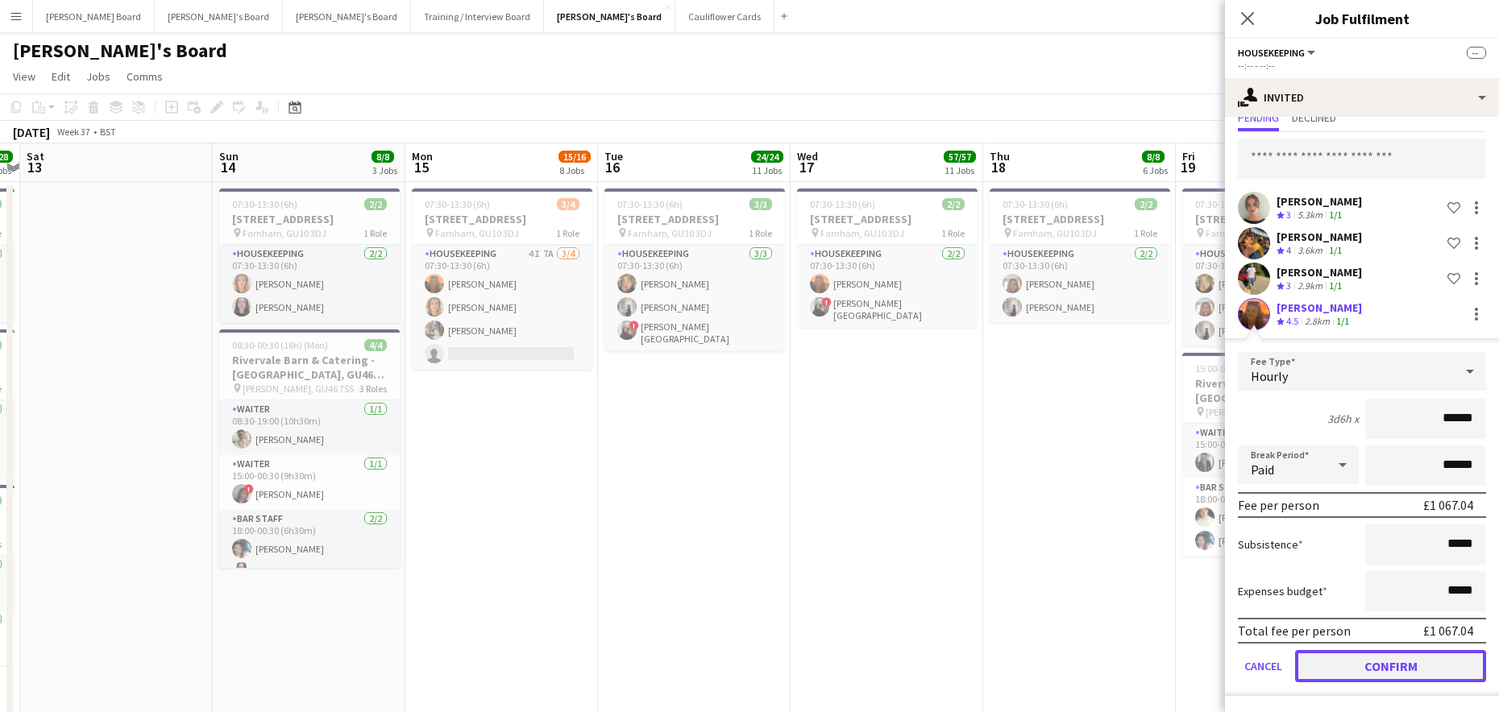
click at [1389, 665] on button "Confirm" at bounding box center [1390, 666] width 191 height 32
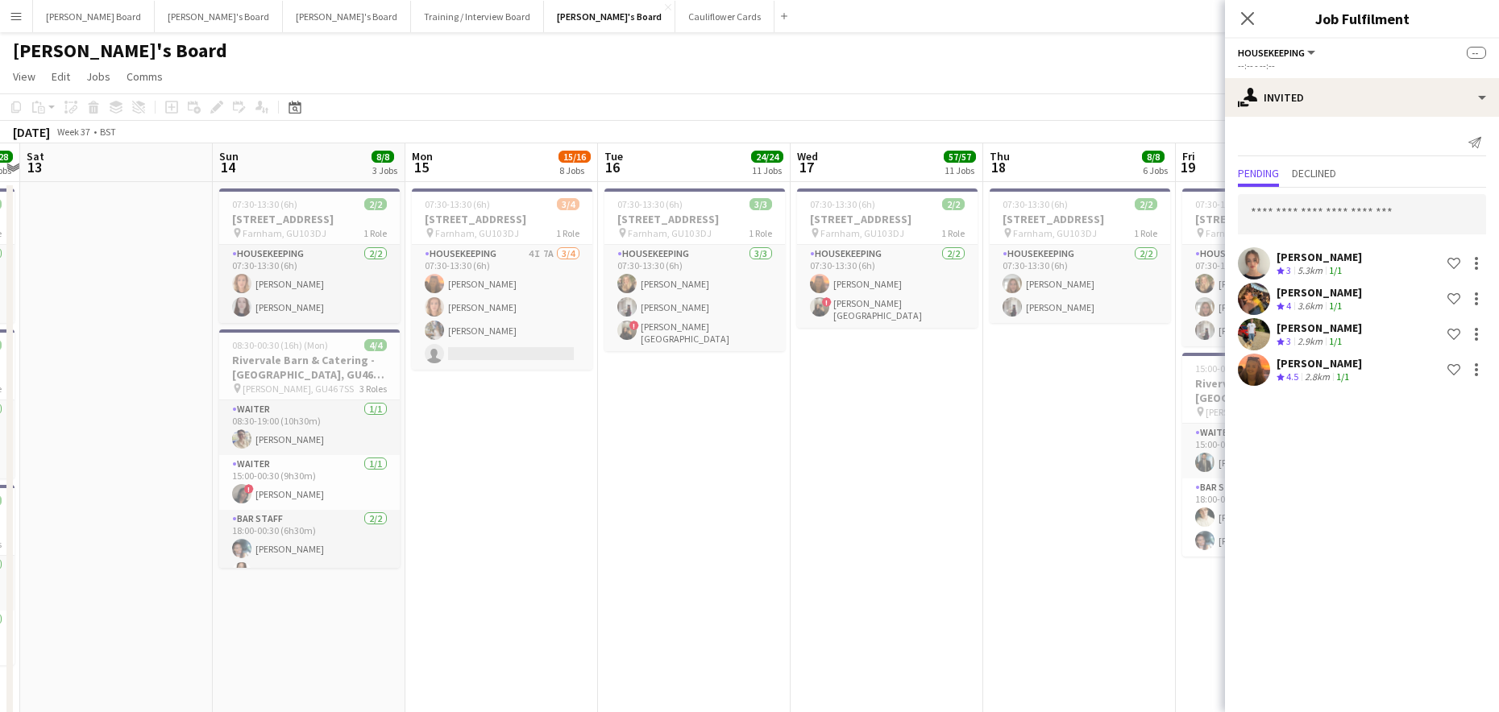
scroll to position [0, 0]
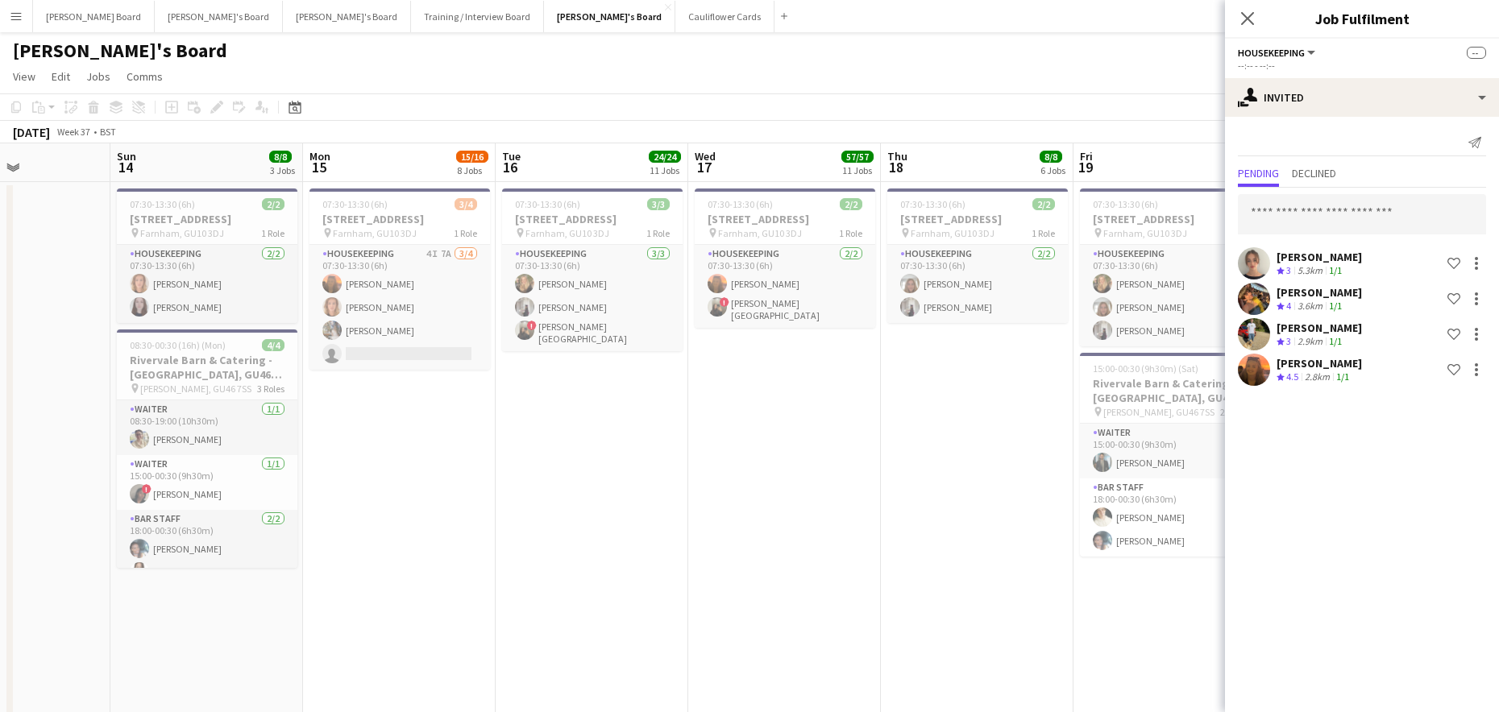
drag, startPoint x: 1092, startPoint y: 561, endPoint x: 608, endPoint y: 575, distance: 483.7
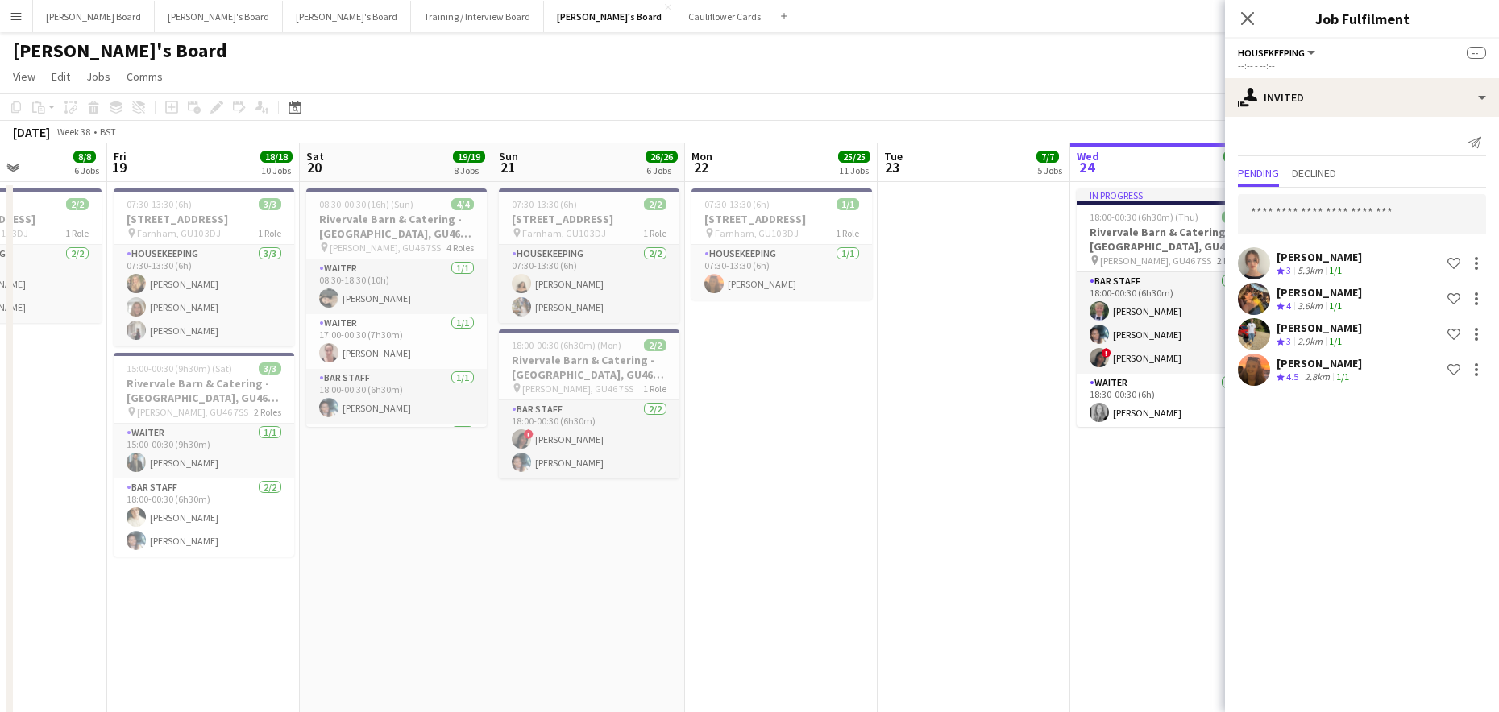
drag, startPoint x: 1017, startPoint y: 547, endPoint x: 454, endPoint y: 557, distance: 563.3
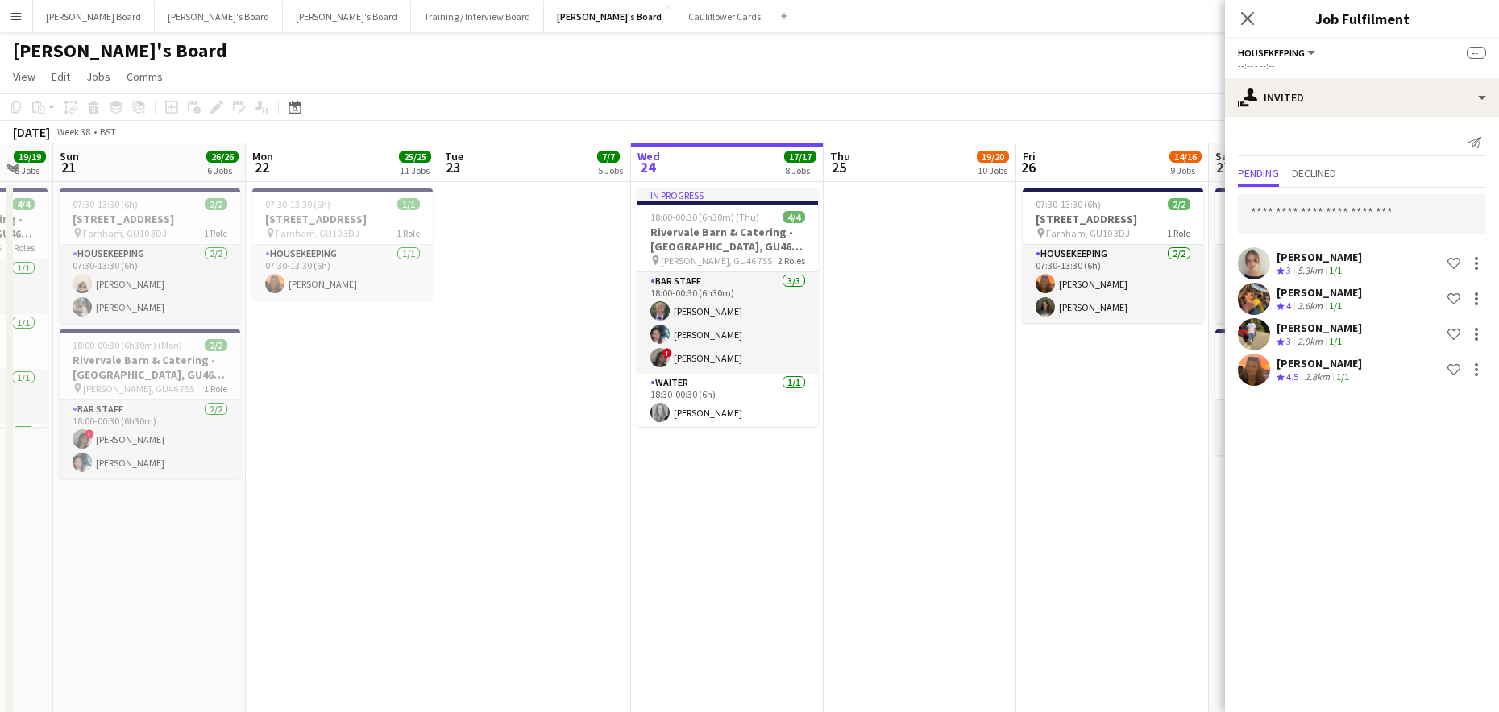
drag, startPoint x: 1102, startPoint y: 460, endPoint x: 522, endPoint y: 496, distance: 581.2
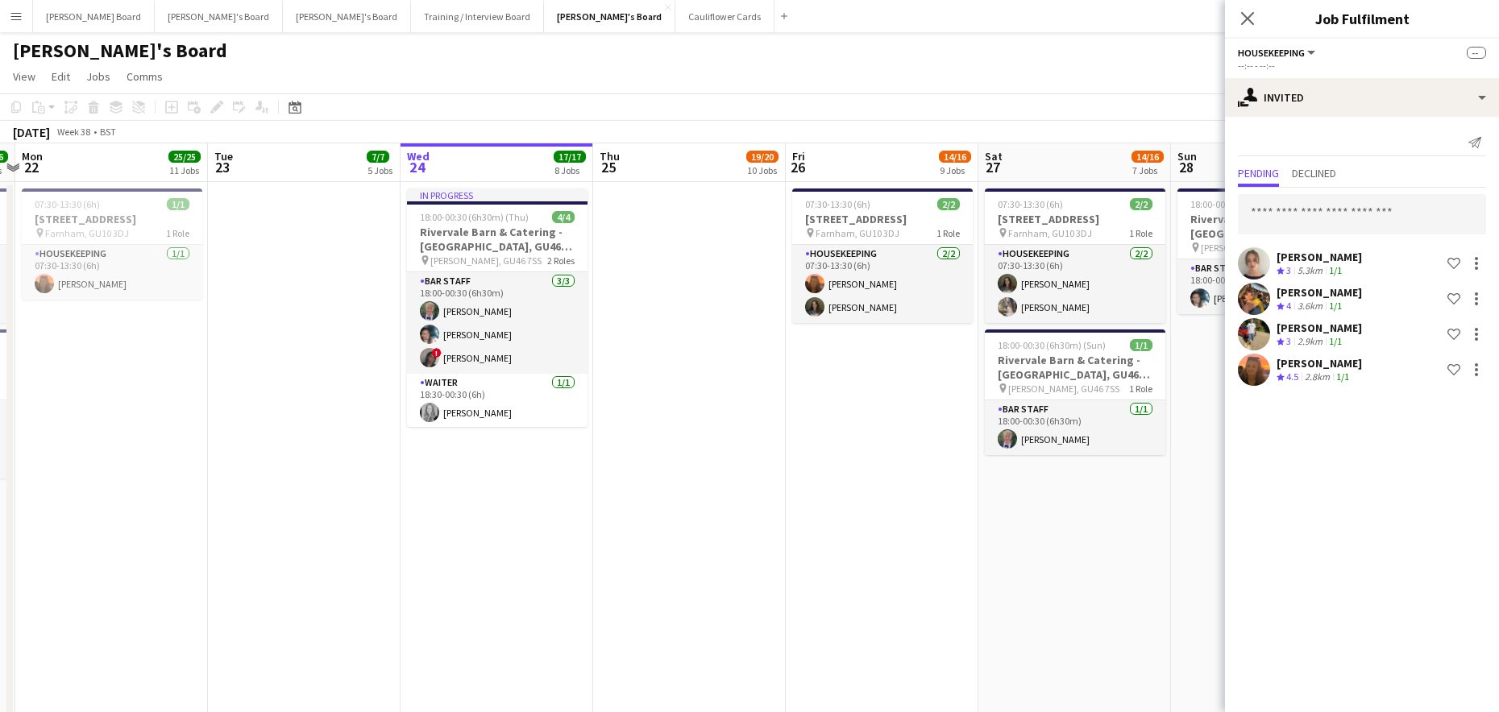
drag, startPoint x: 896, startPoint y: 434, endPoint x: 756, endPoint y: 439, distance: 140.3
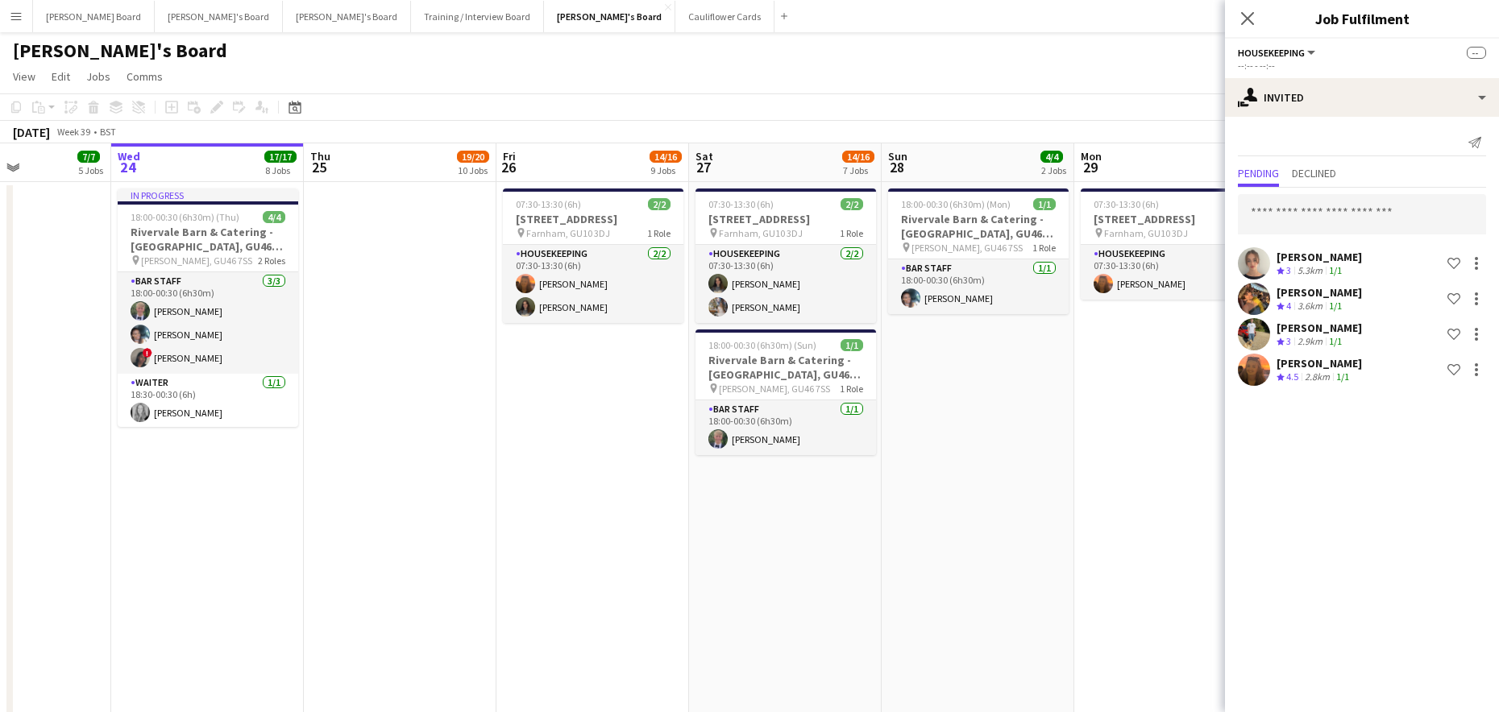
drag, startPoint x: 1158, startPoint y: 473, endPoint x: 1066, endPoint y: 484, distance: 92.5
click at [1326, 214] on input "text" at bounding box center [1362, 214] width 248 height 40
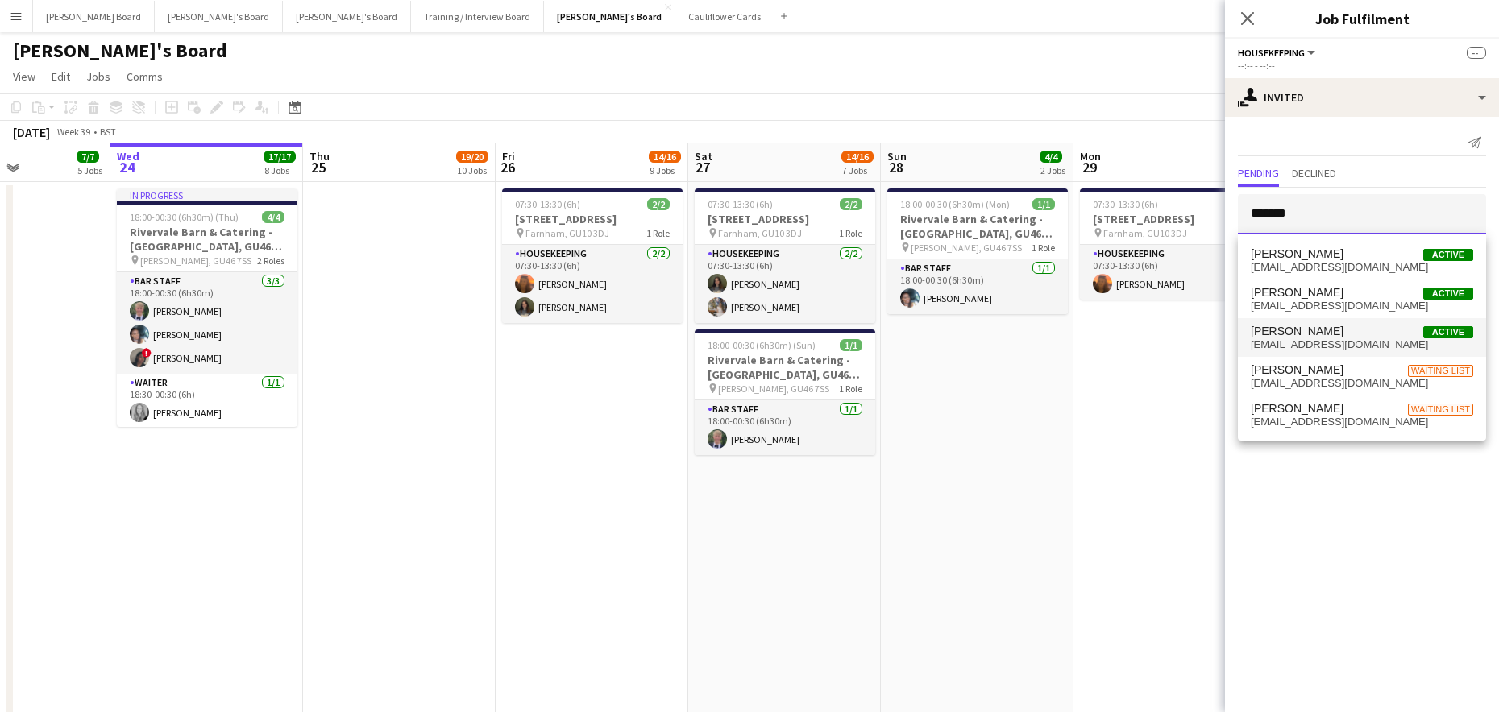
type input "*******"
click at [1354, 344] on span "daisychambers14@gmail.com" at bounding box center [1362, 344] width 222 height 13
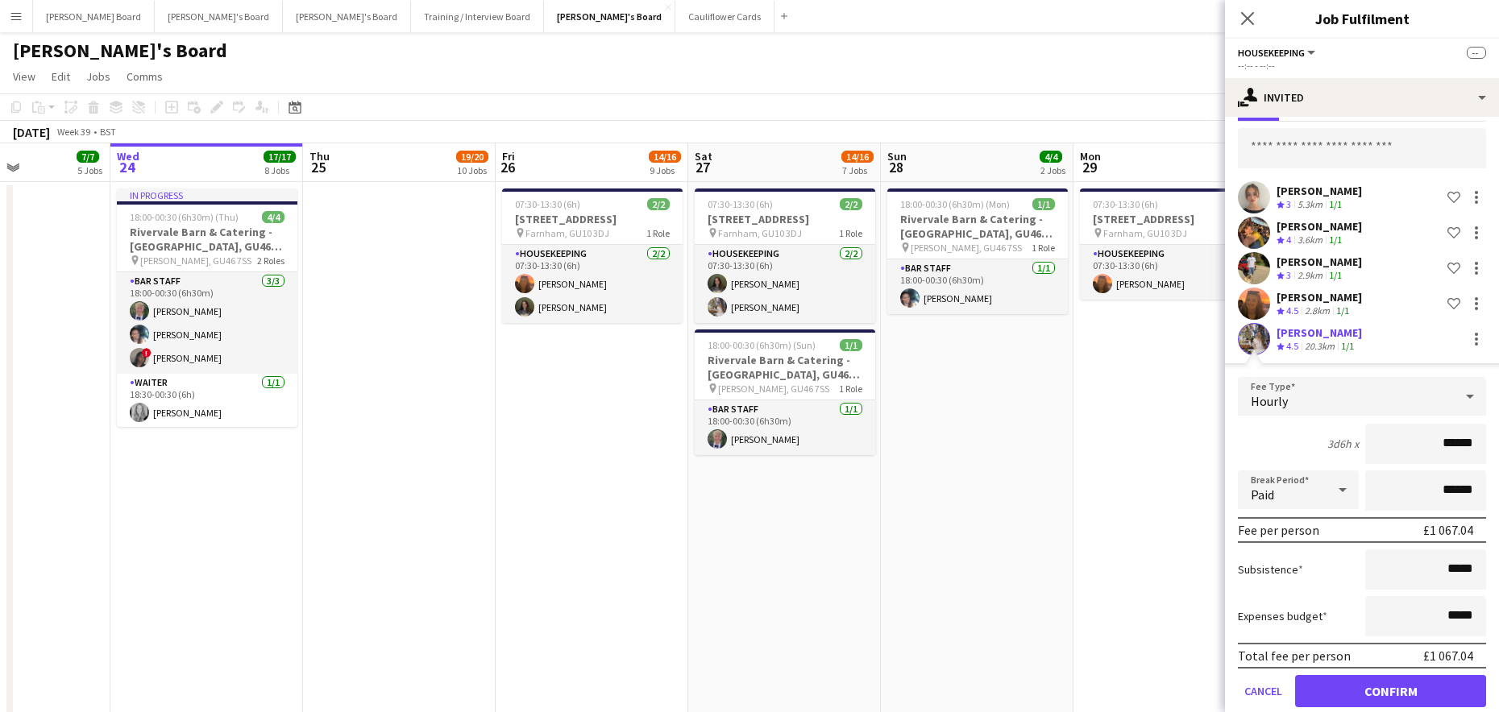
scroll to position [91, 0]
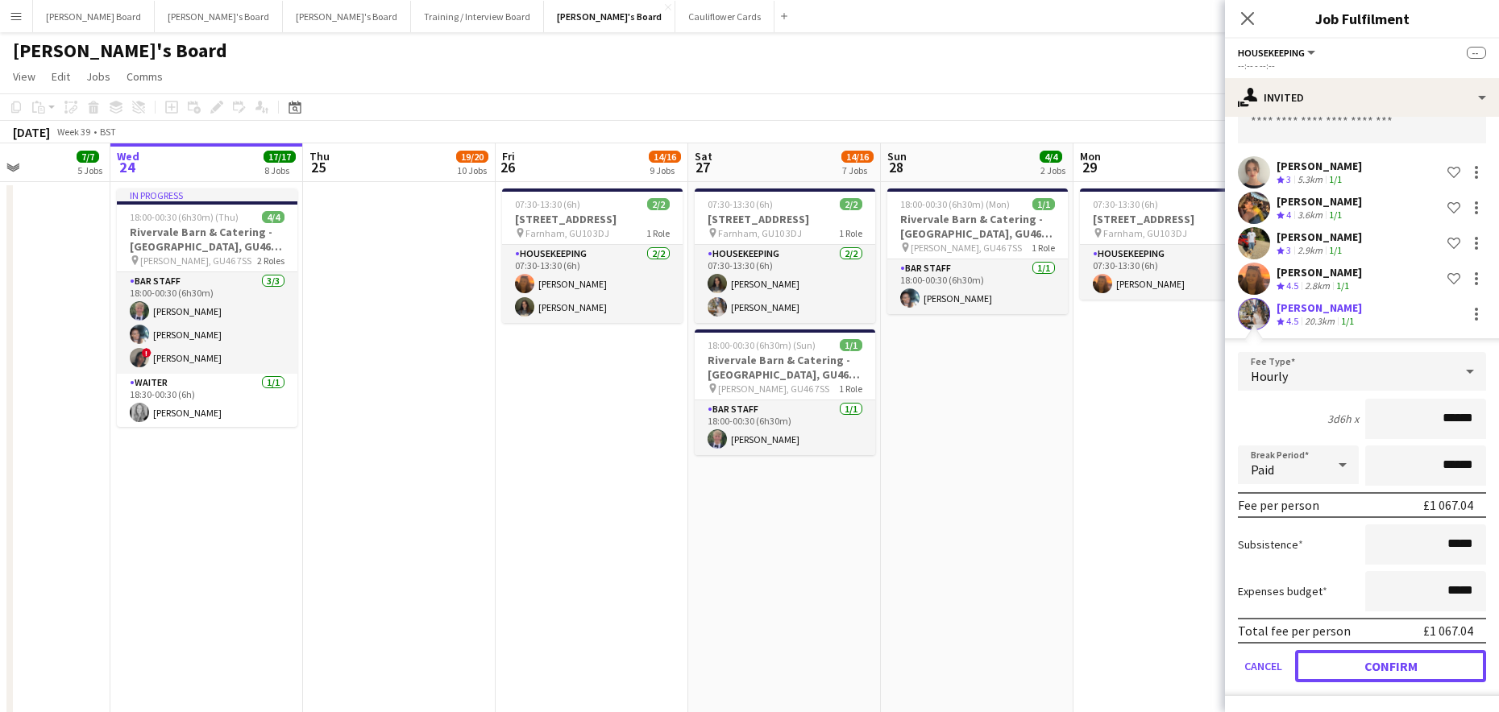
click at [1358, 660] on button "Confirm" at bounding box center [1390, 666] width 191 height 32
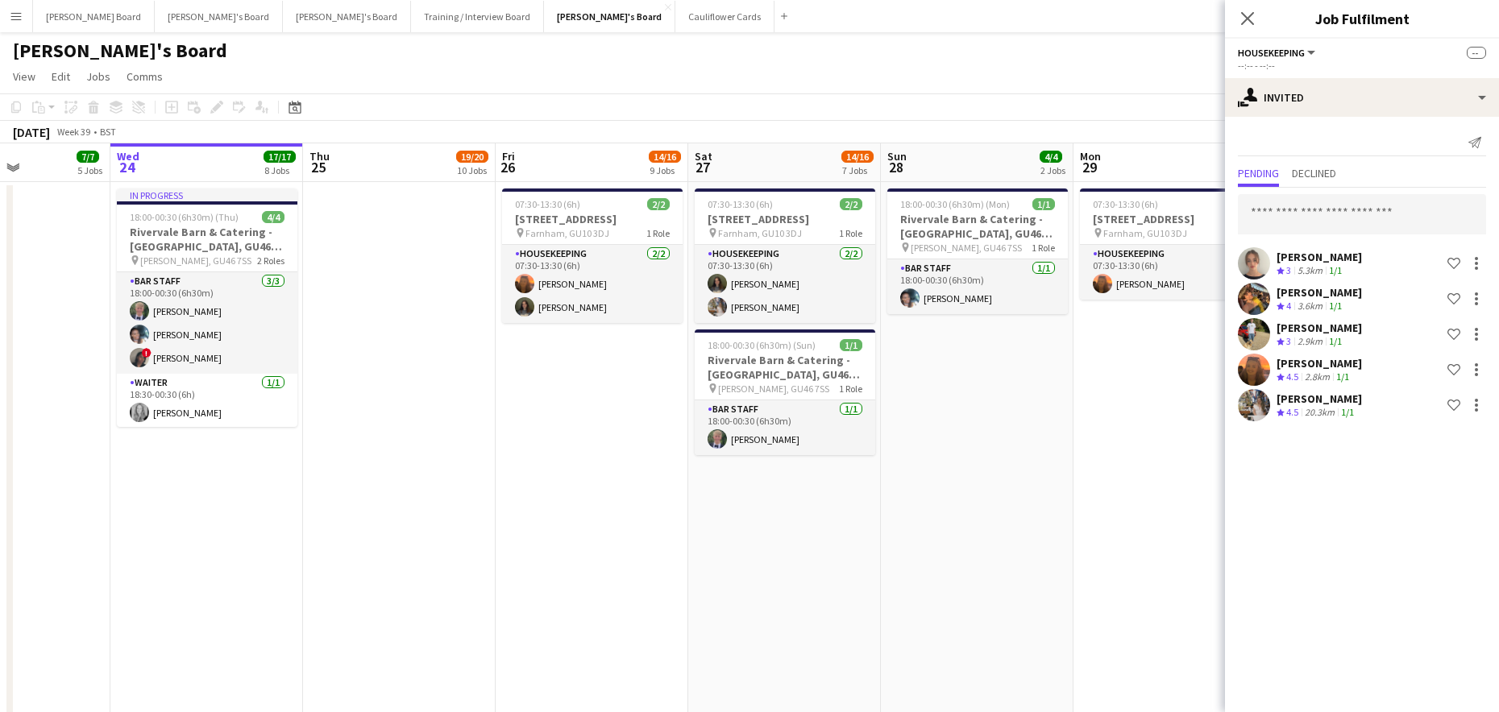
scroll to position [0, 0]
click at [1348, 214] on input "text" at bounding box center [1362, 214] width 248 height 40
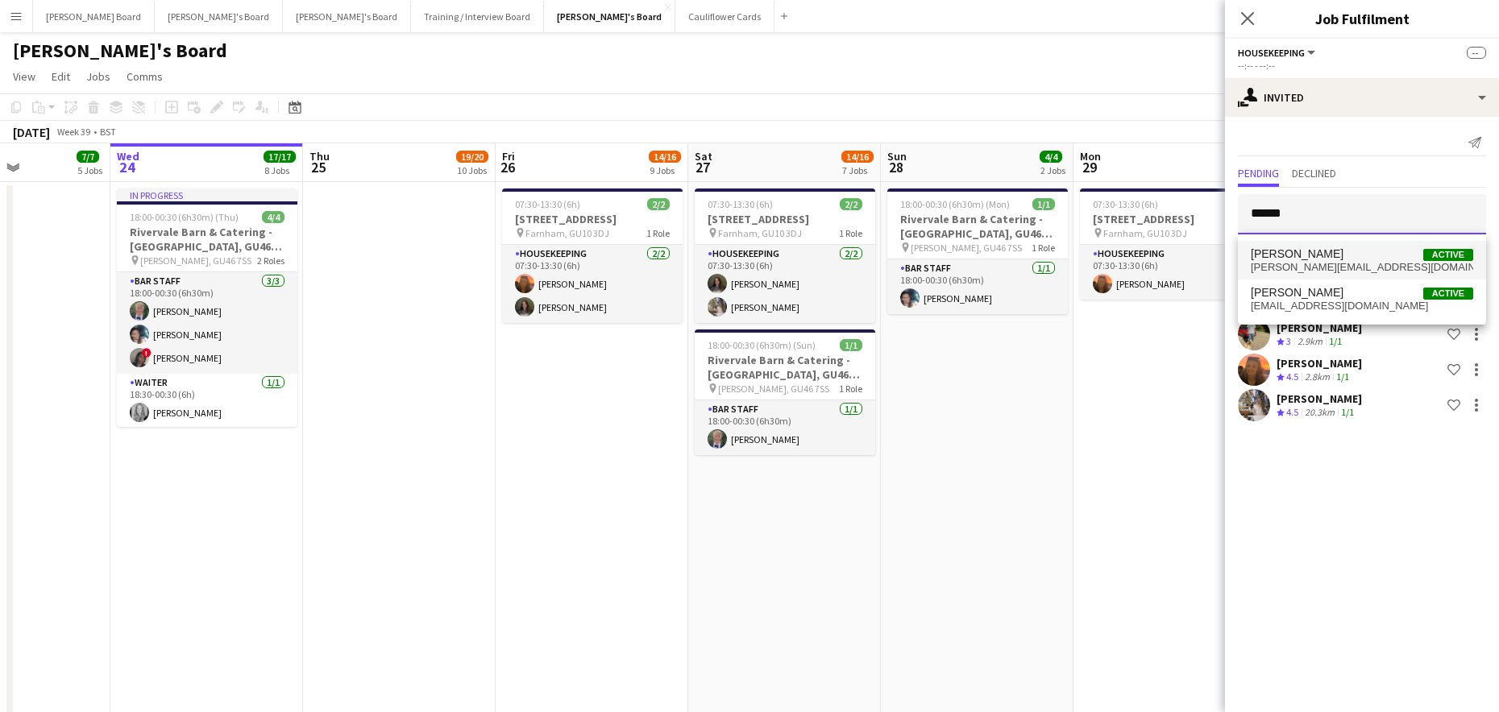
type input "******"
click at [1343, 259] on span "Kate Nevile Active" at bounding box center [1362, 254] width 222 height 14
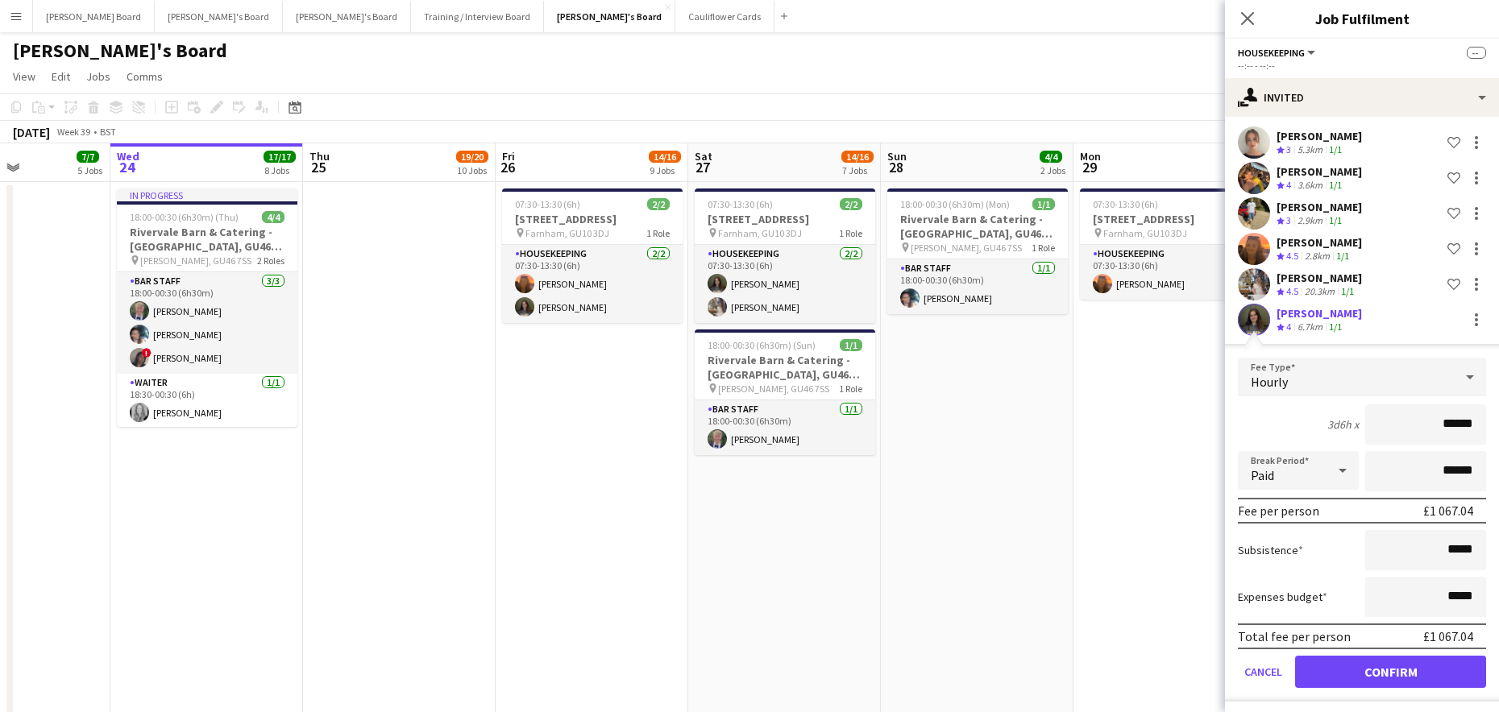
scroll to position [127, 0]
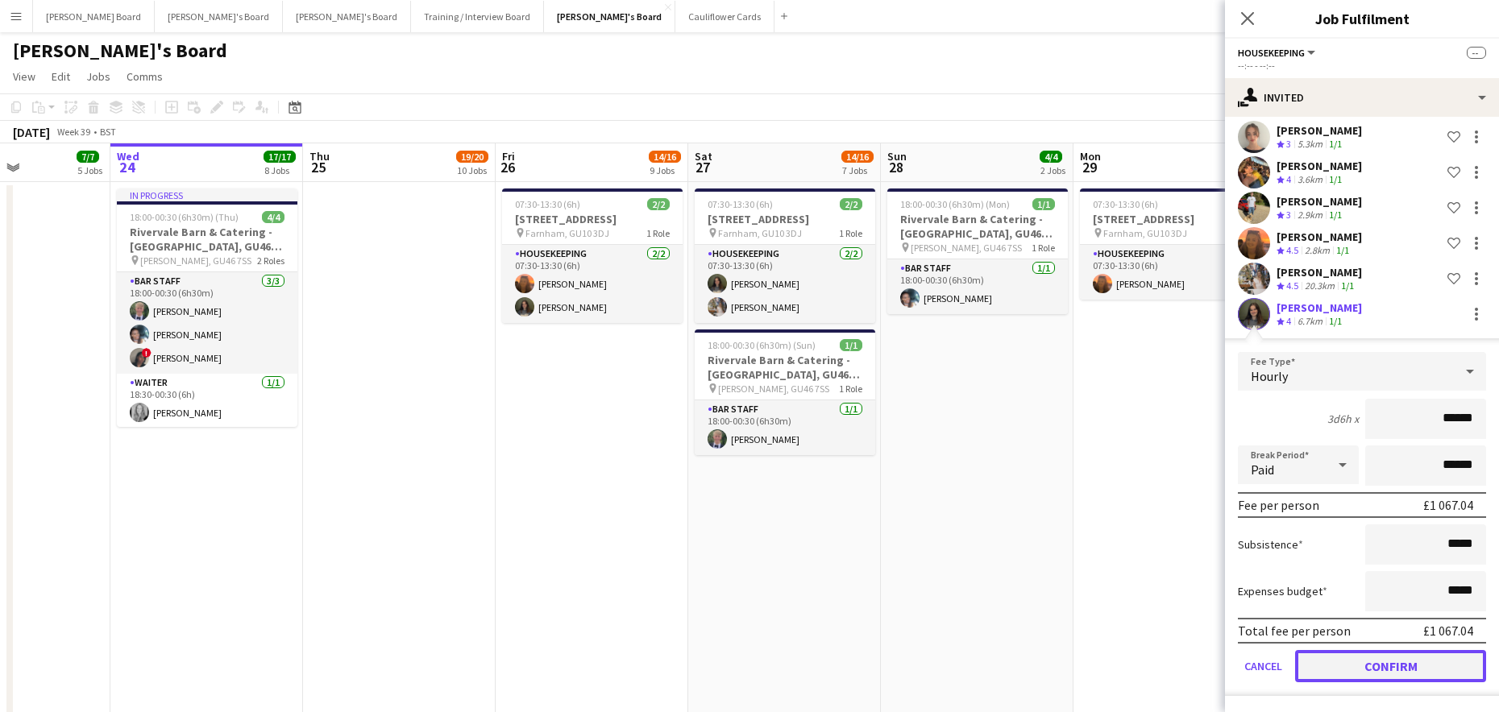
click at [1359, 678] on button "Confirm" at bounding box center [1390, 666] width 191 height 32
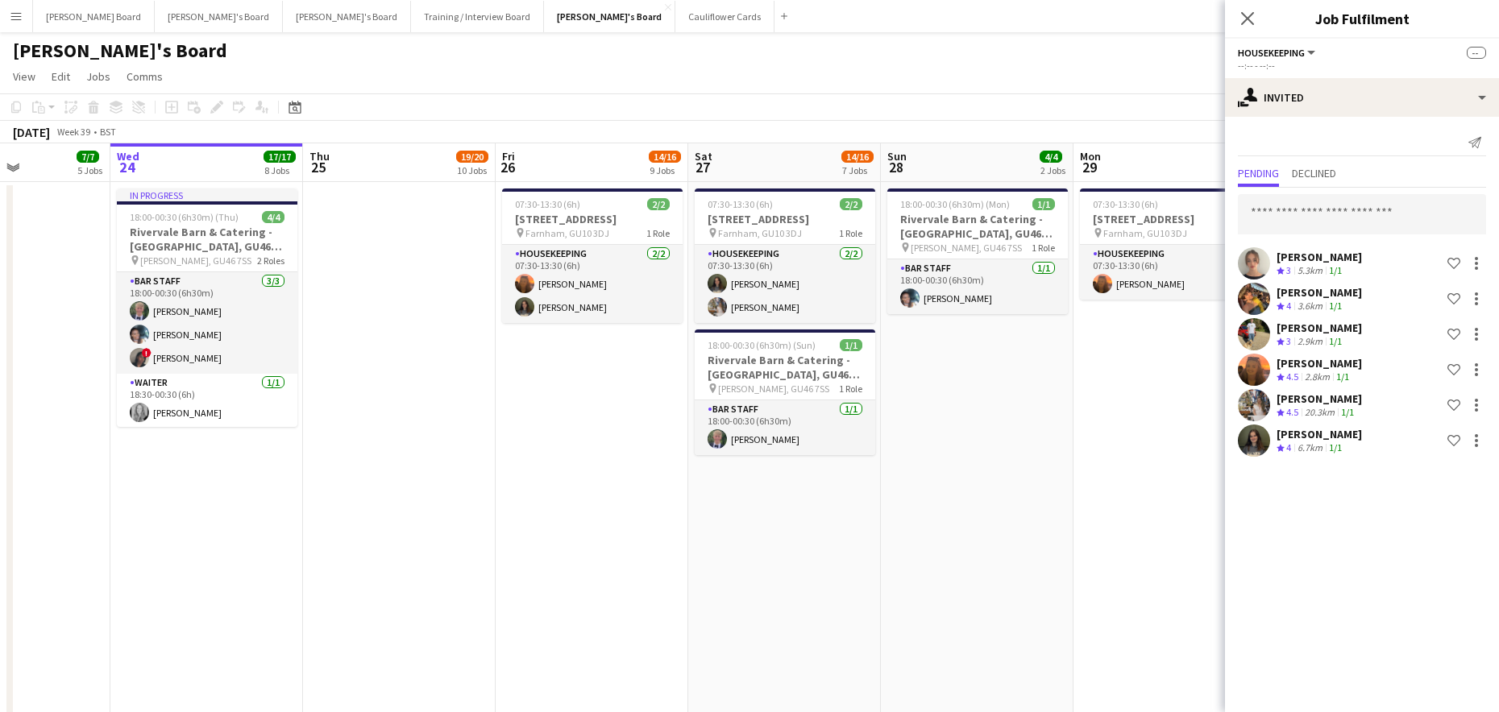
scroll to position [0, 0]
click at [1155, 520] on app-date-cell "07:30-13:30 (6h) 1/1 Millbridge Court GU10 3DJ pin Farnham, GU10 3DJ 1 Role Hou…" at bounding box center [1169, 453] width 193 height 542
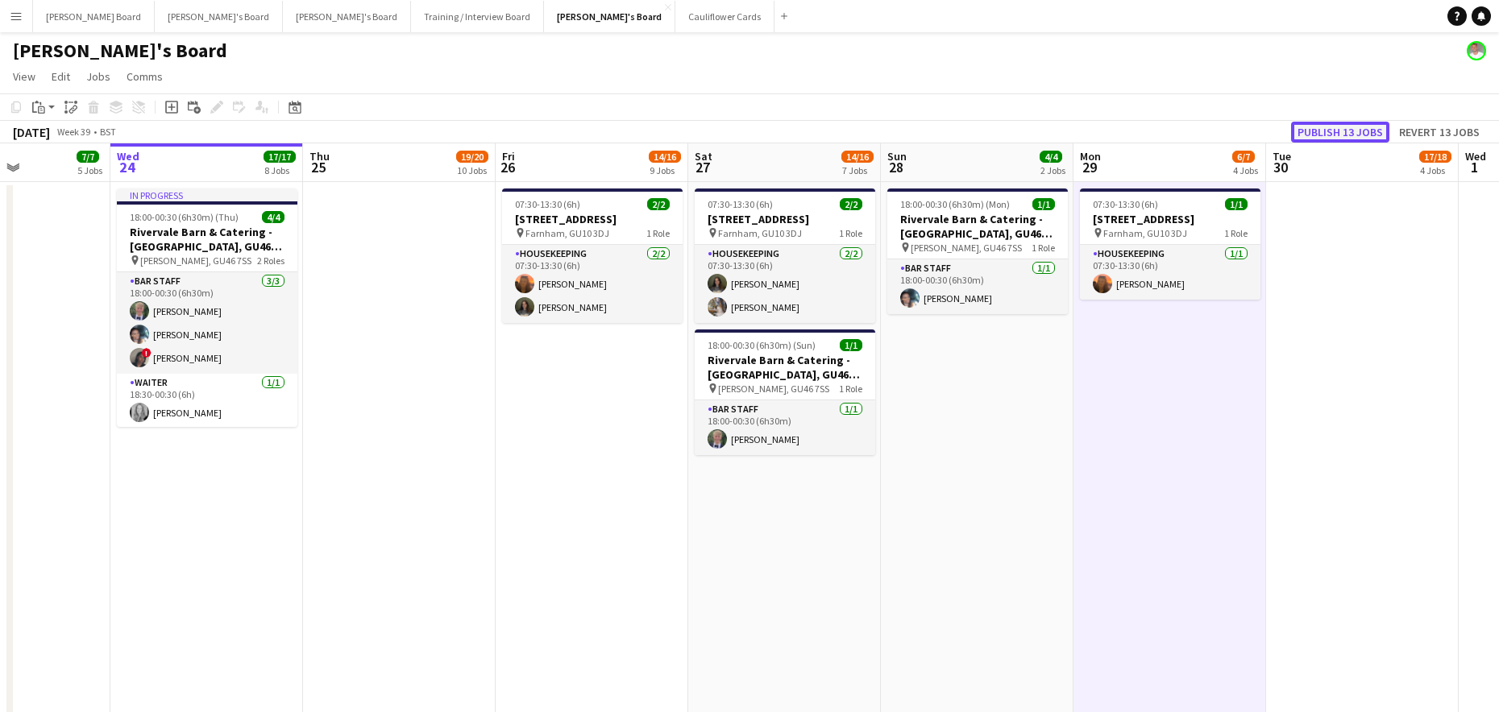
click at [1341, 135] on button "Publish 13 jobs" at bounding box center [1340, 132] width 98 height 21
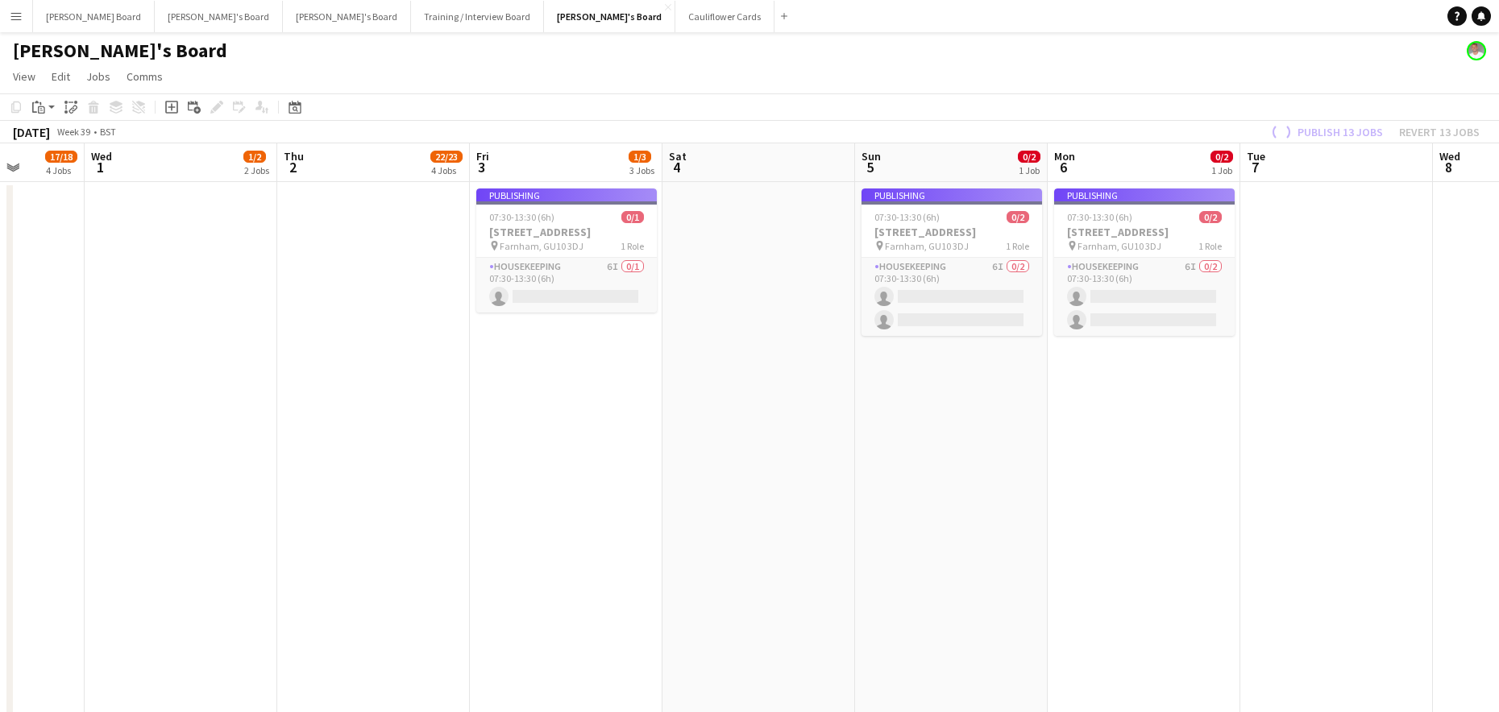
drag, startPoint x: 1073, startPoint y: 535, endPoint x: 257, endPoint y: 551, distance: 816.4
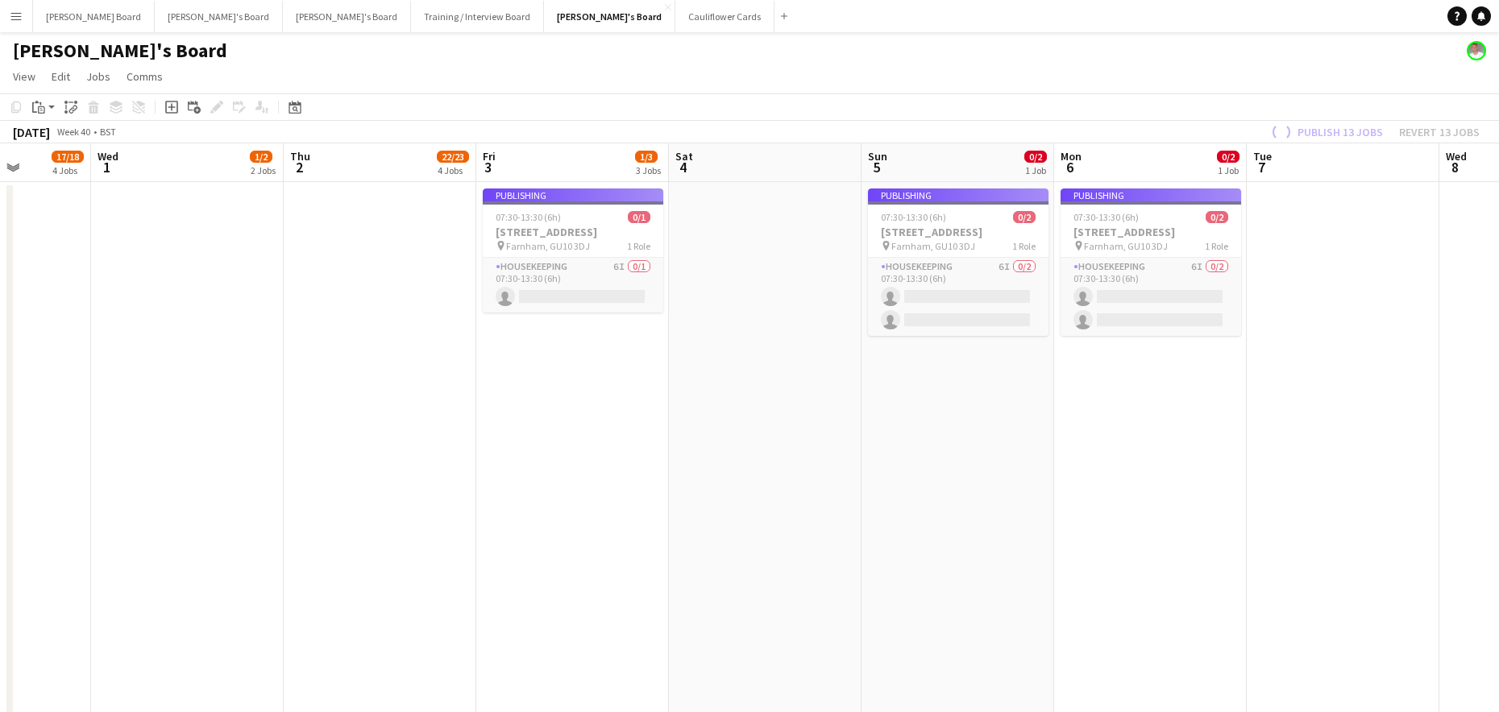
drag, startPoint x: 1009, startPoint y: 583, endPoint x: 678, endPoint y: 575, distance: 330.5
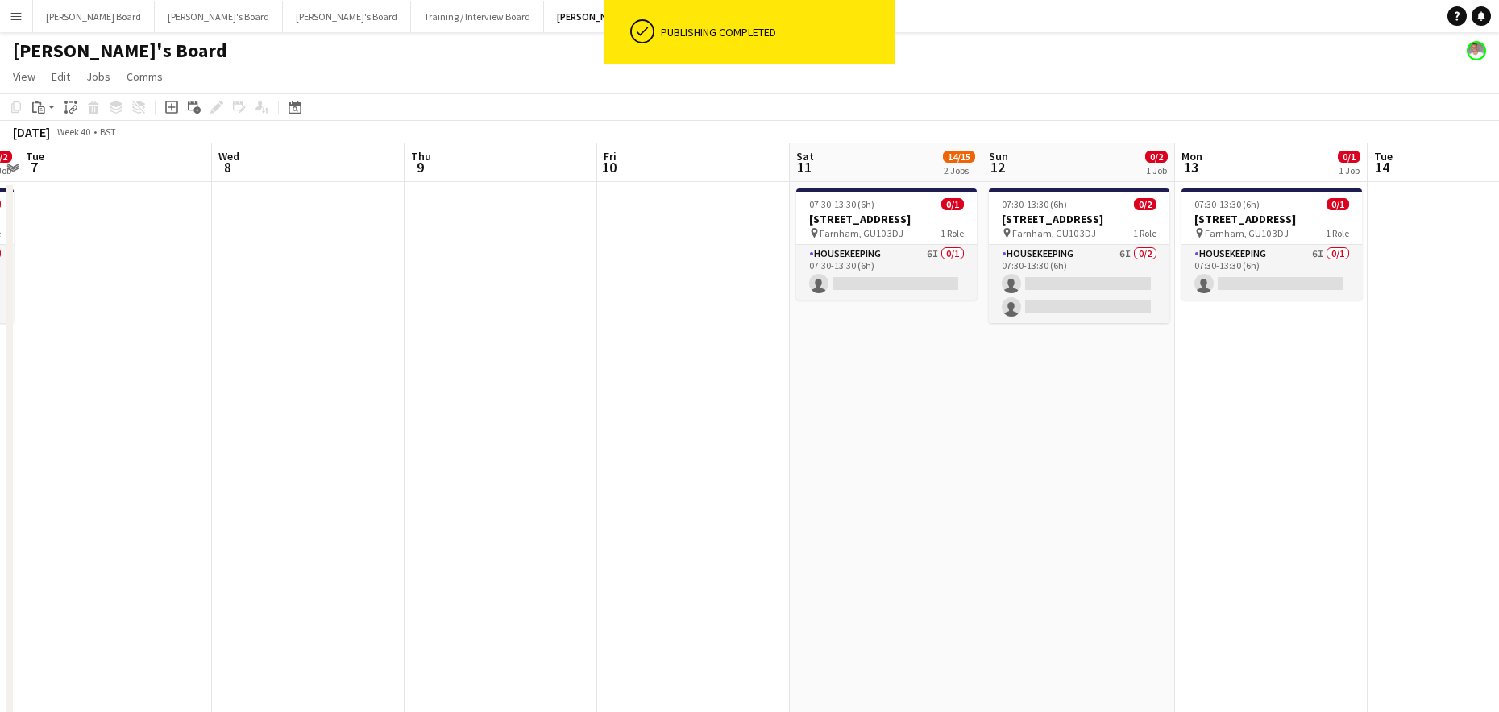
drag, startPoint x: 1372, startPoint y: 559, endPoint x: 245, endPoint y: 533, distance: 1127.6
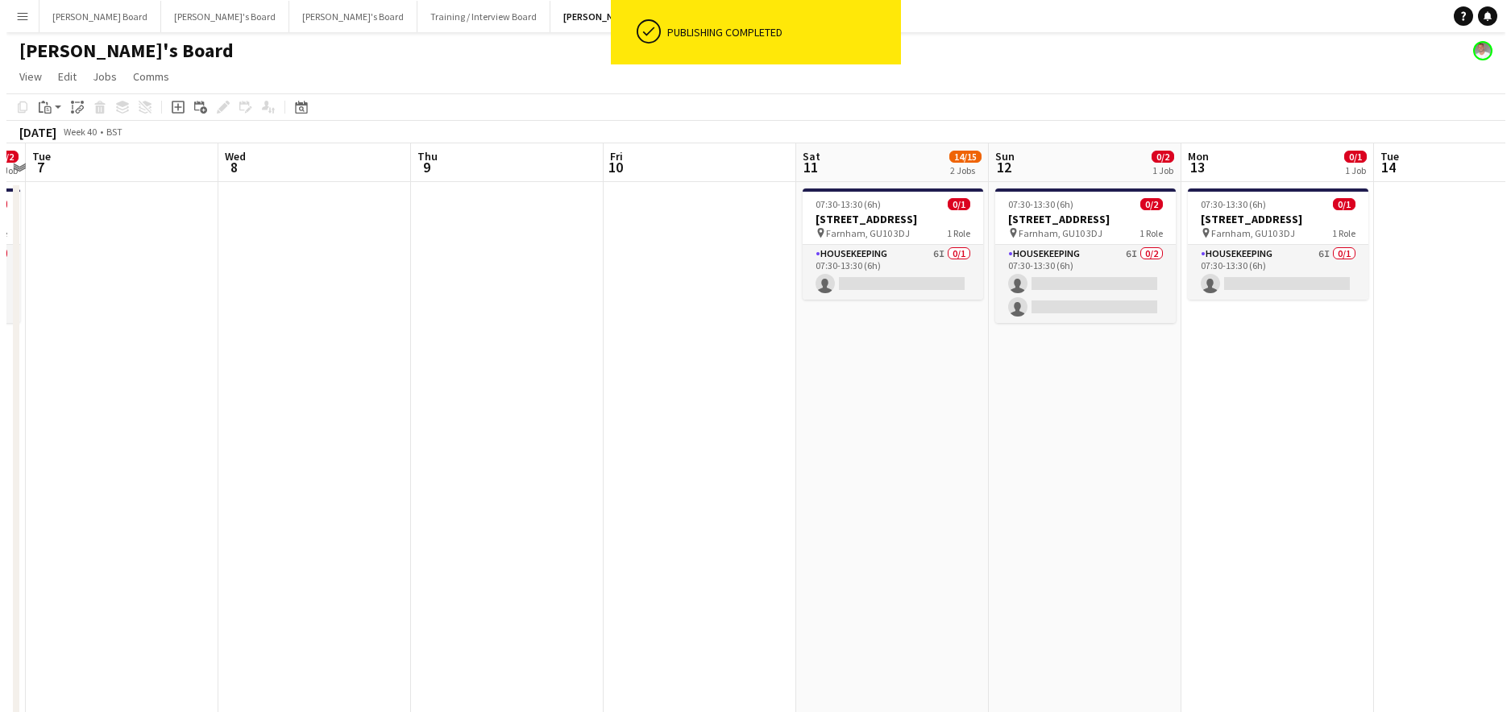
scroll to position [0, 537]
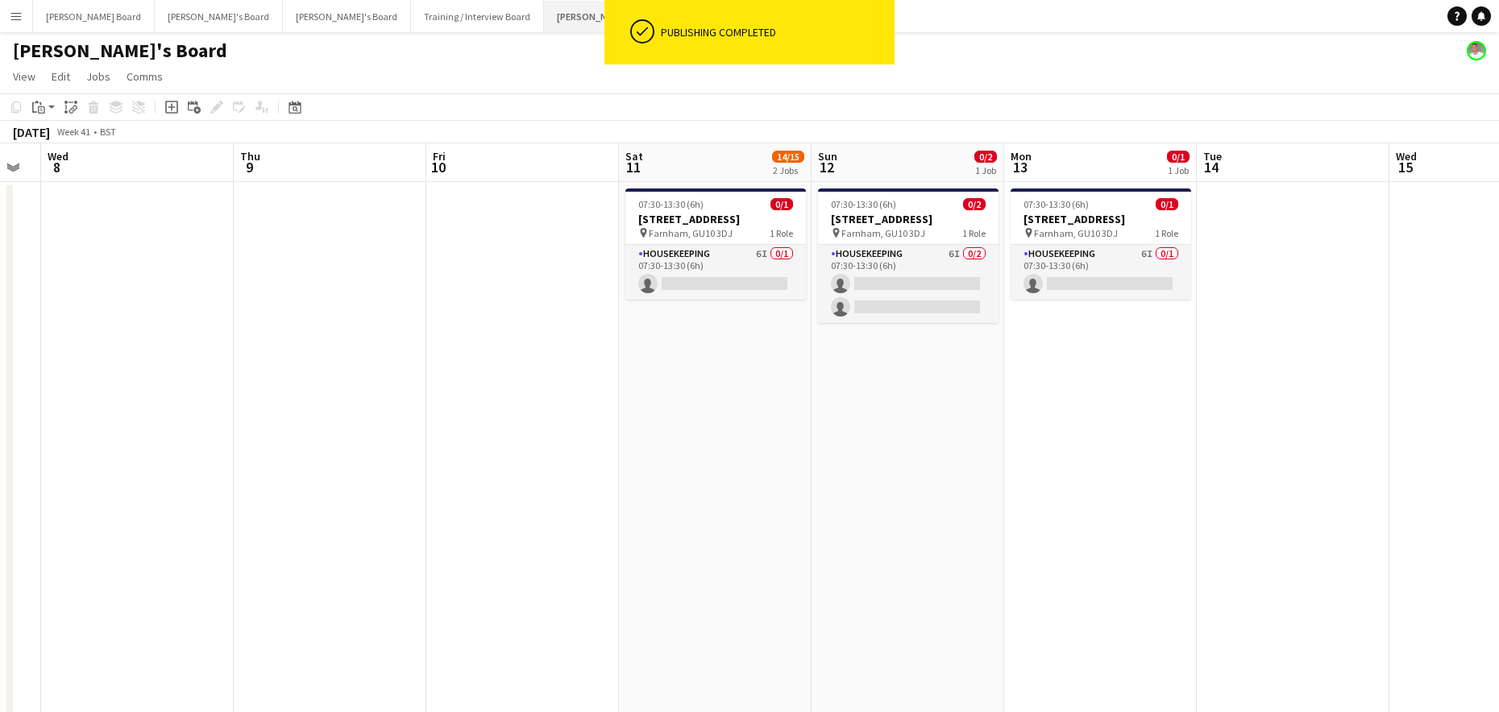
click at [544, 15] on button "Jakub's Board Close" at bounding box center [609, 16] width 131 height 31
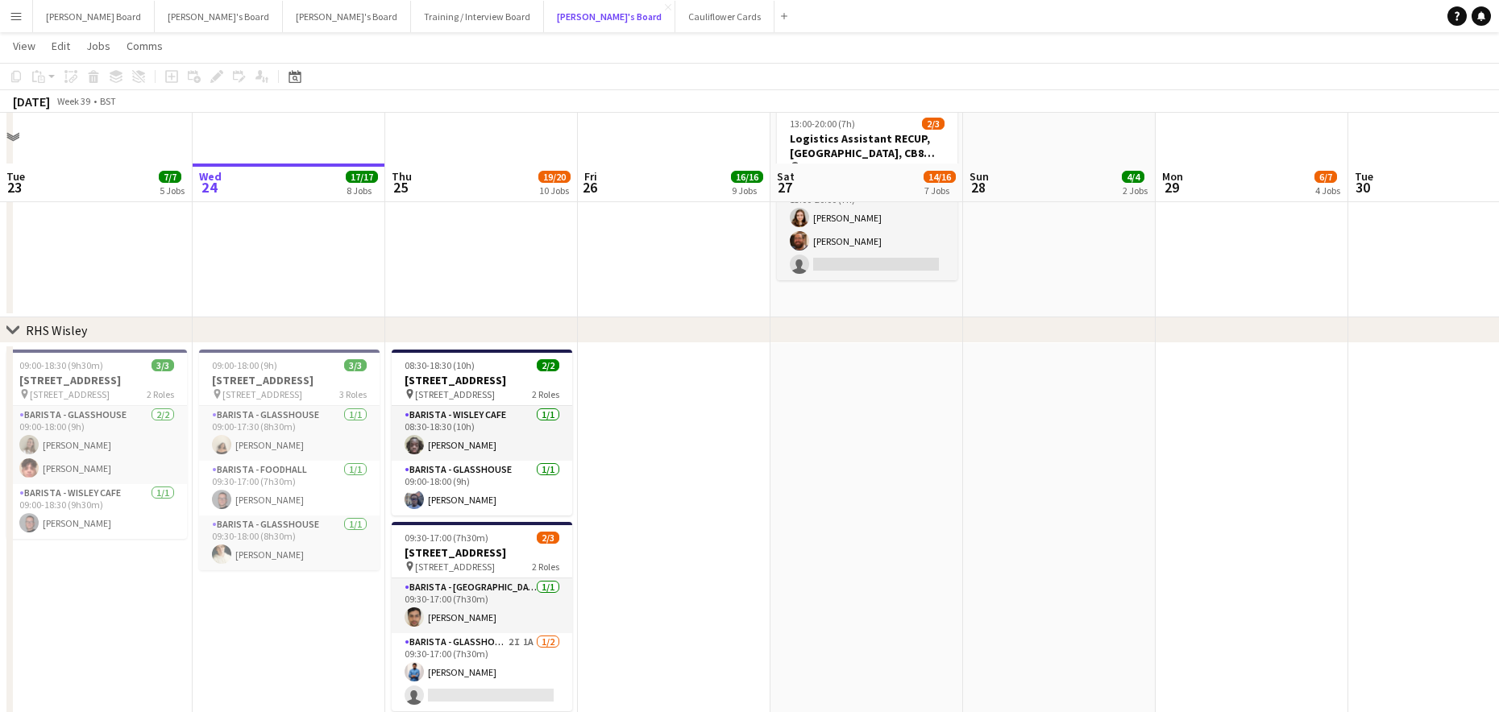
scroll to position [2623, 0]
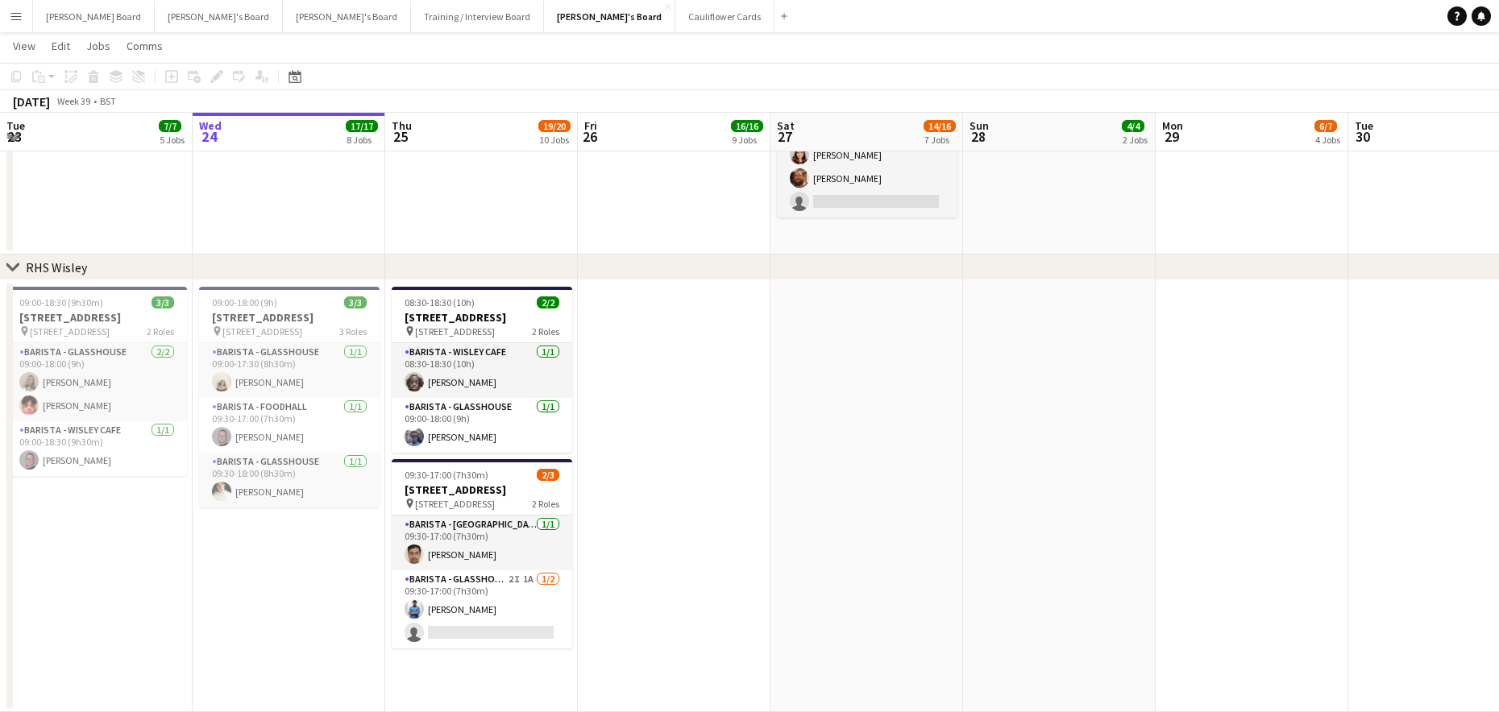
click at [754, 537] on app-date-cell at bounding box center [674, 496] width 193 height 432
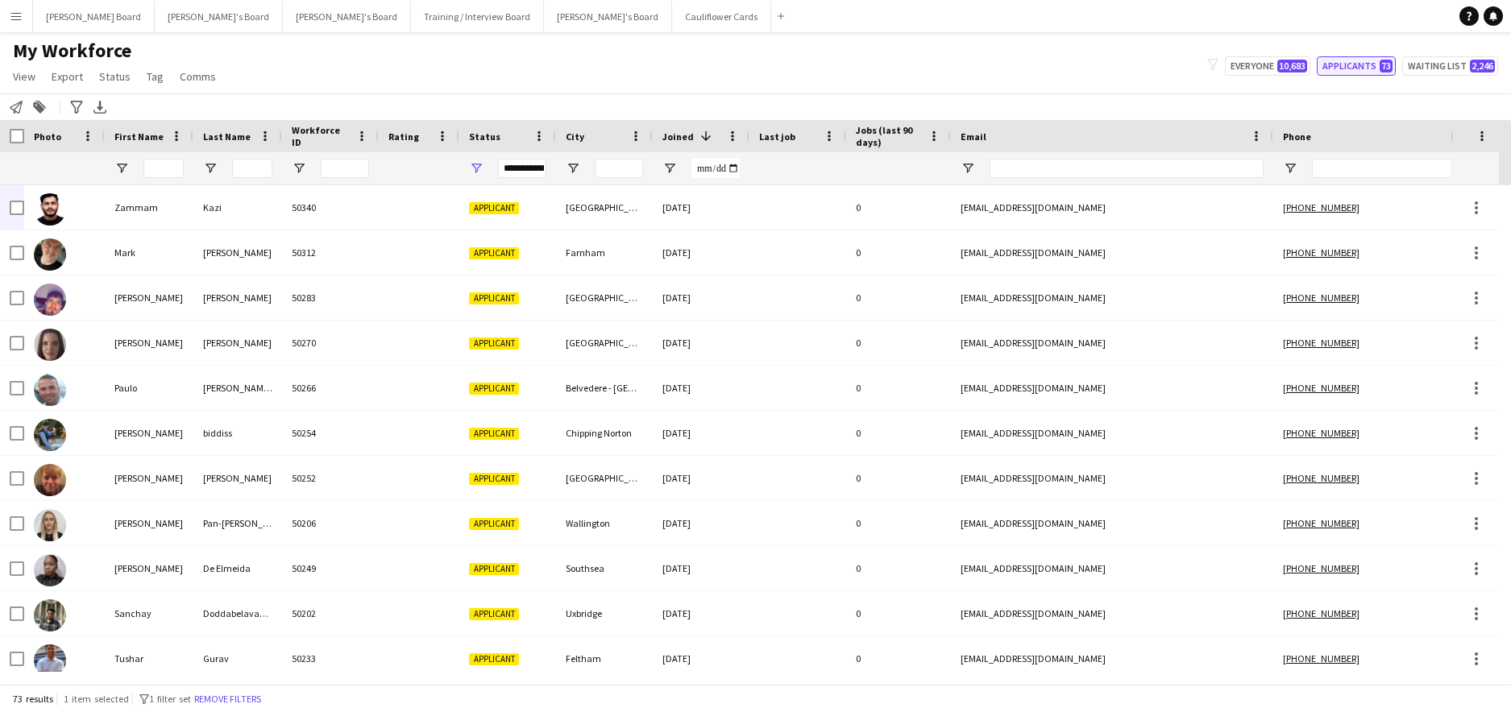
click at [1338, 66] on button "Applicants 73" at bounding box center [1356, 65] width 79 height 19
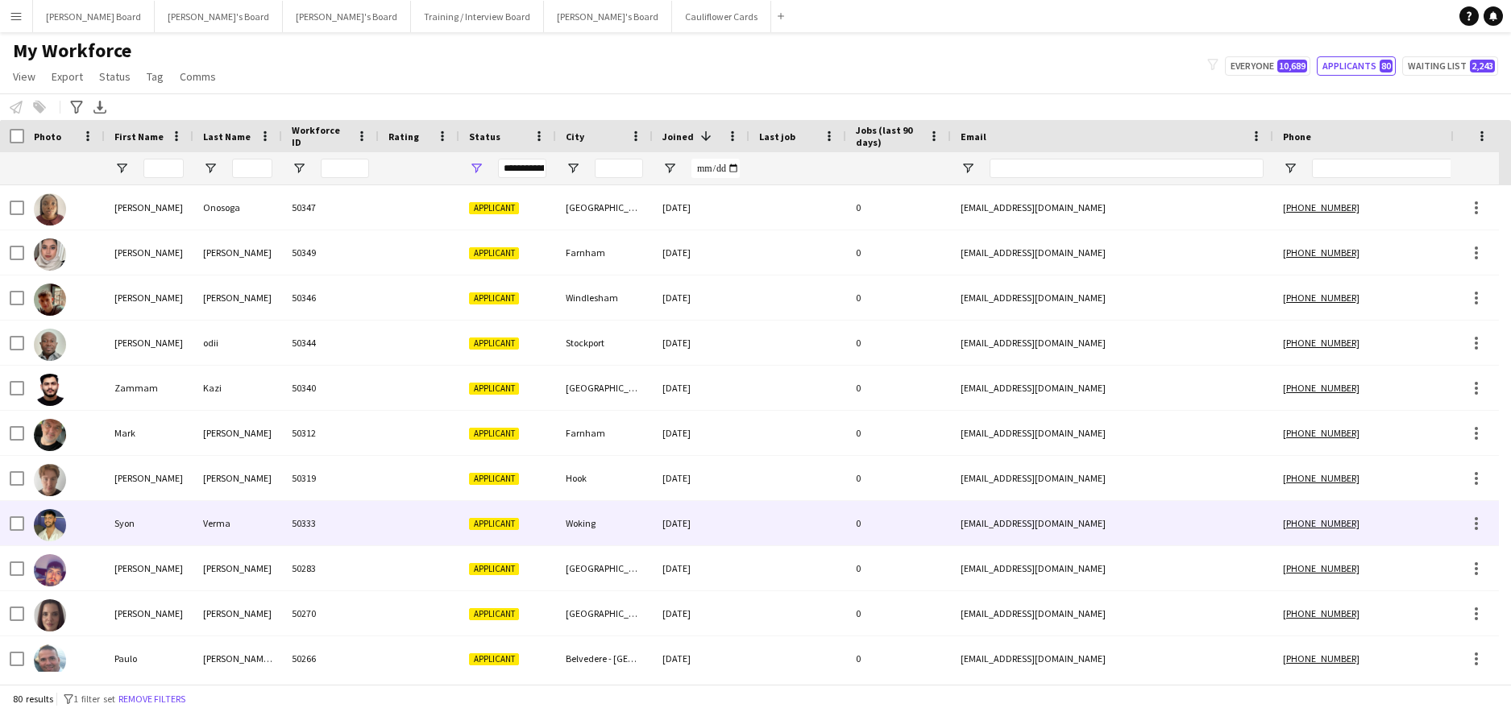
click at [268, 529] on div "Verma" at bounding box center [237, 523] width 89 height 44
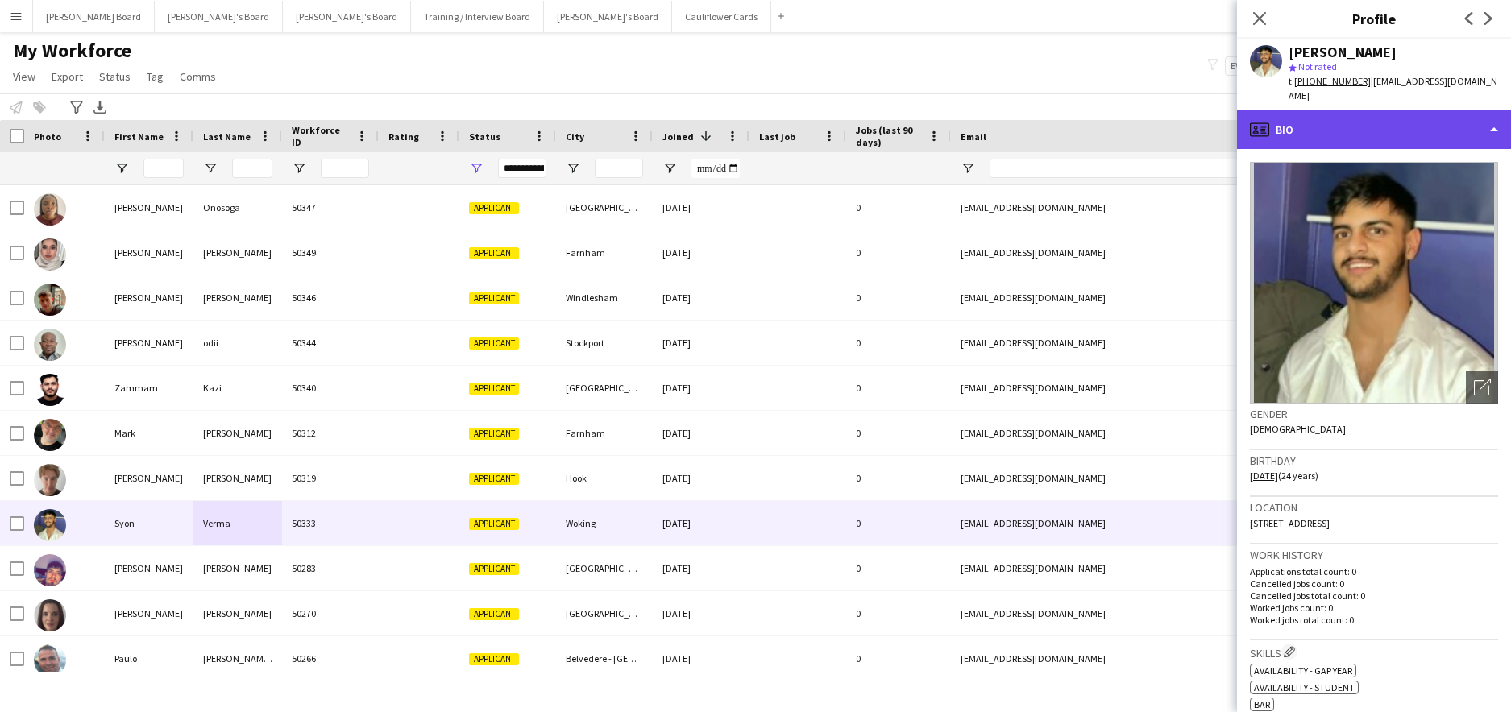
click at [1341, 110] on div "profile Bio" at bounding box center [1374, 129] width 274 height 39
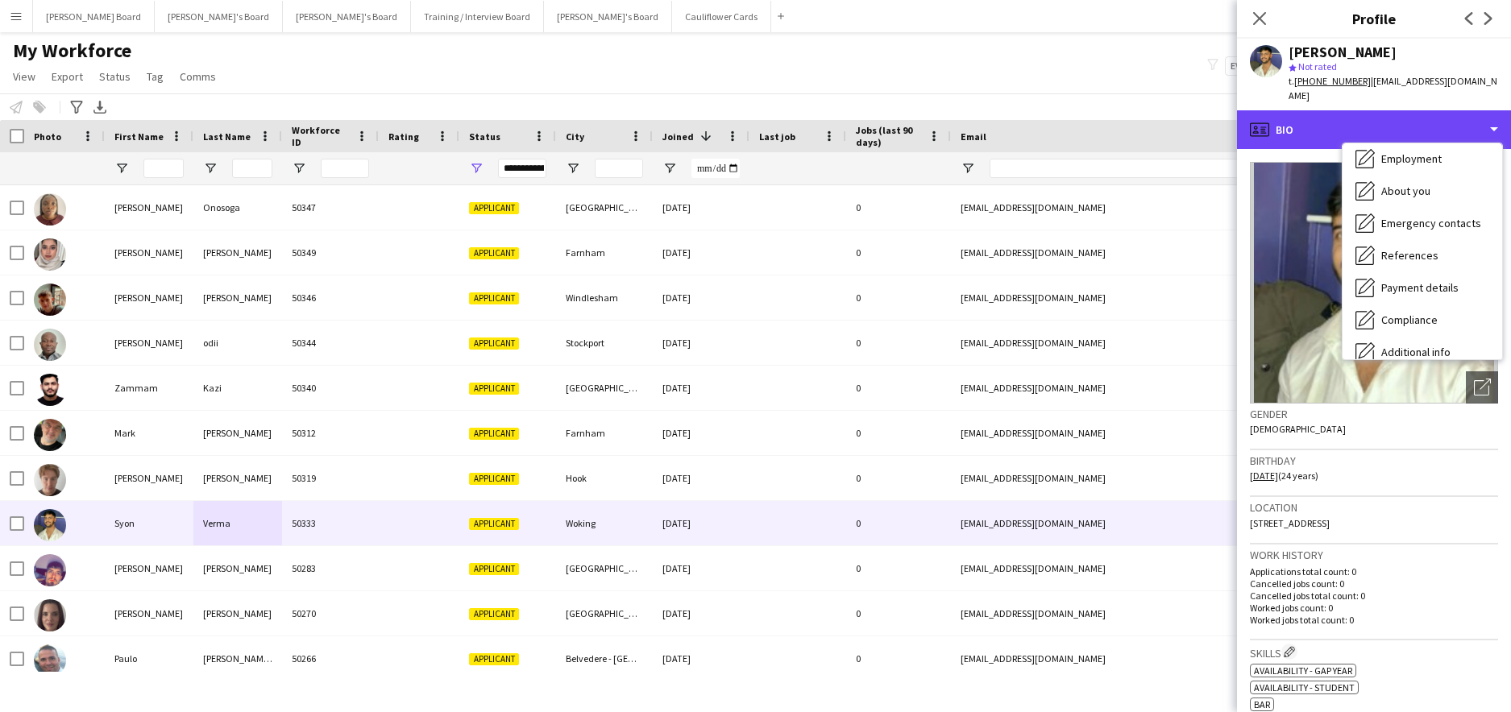
scroll to position [216, 0]
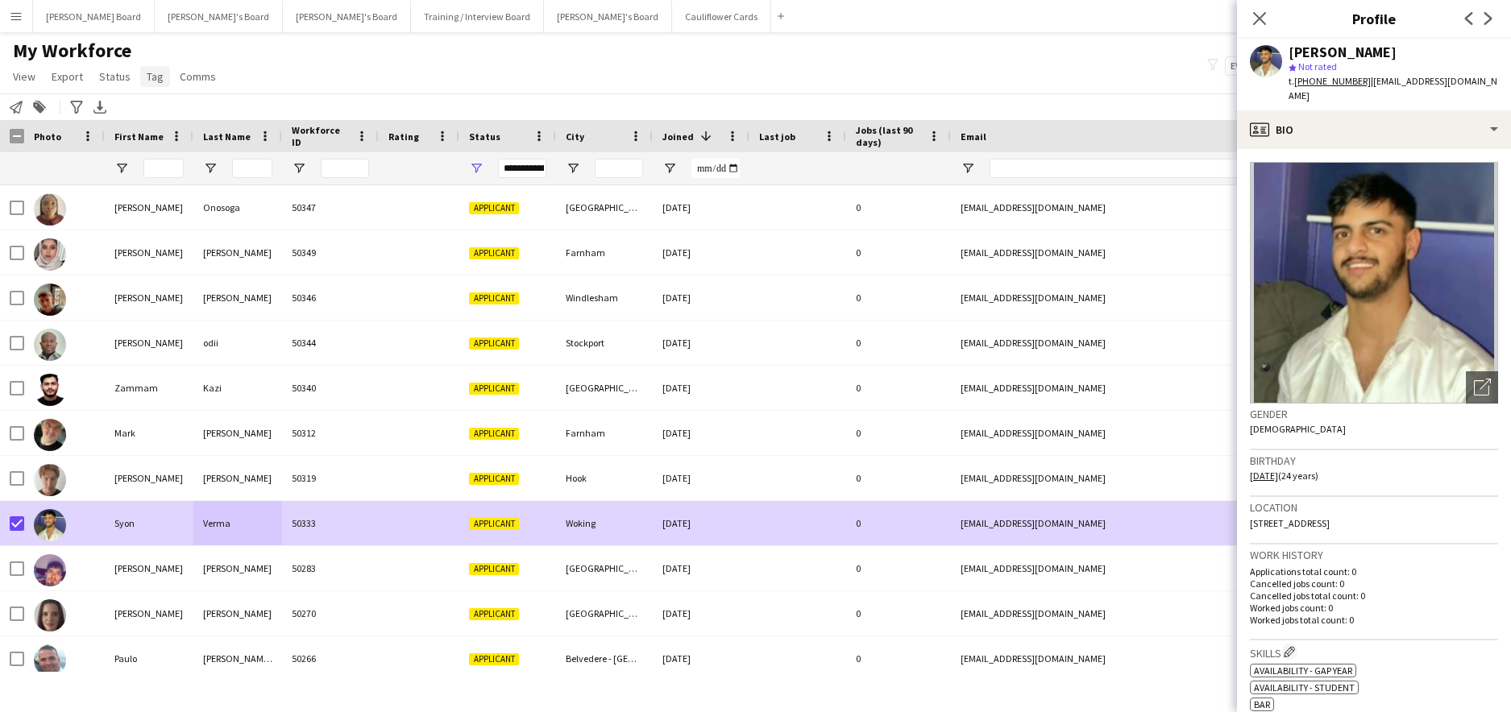
click at [154, 81] on span "Tag" at bounding box center [155, 76] width 17 height 15
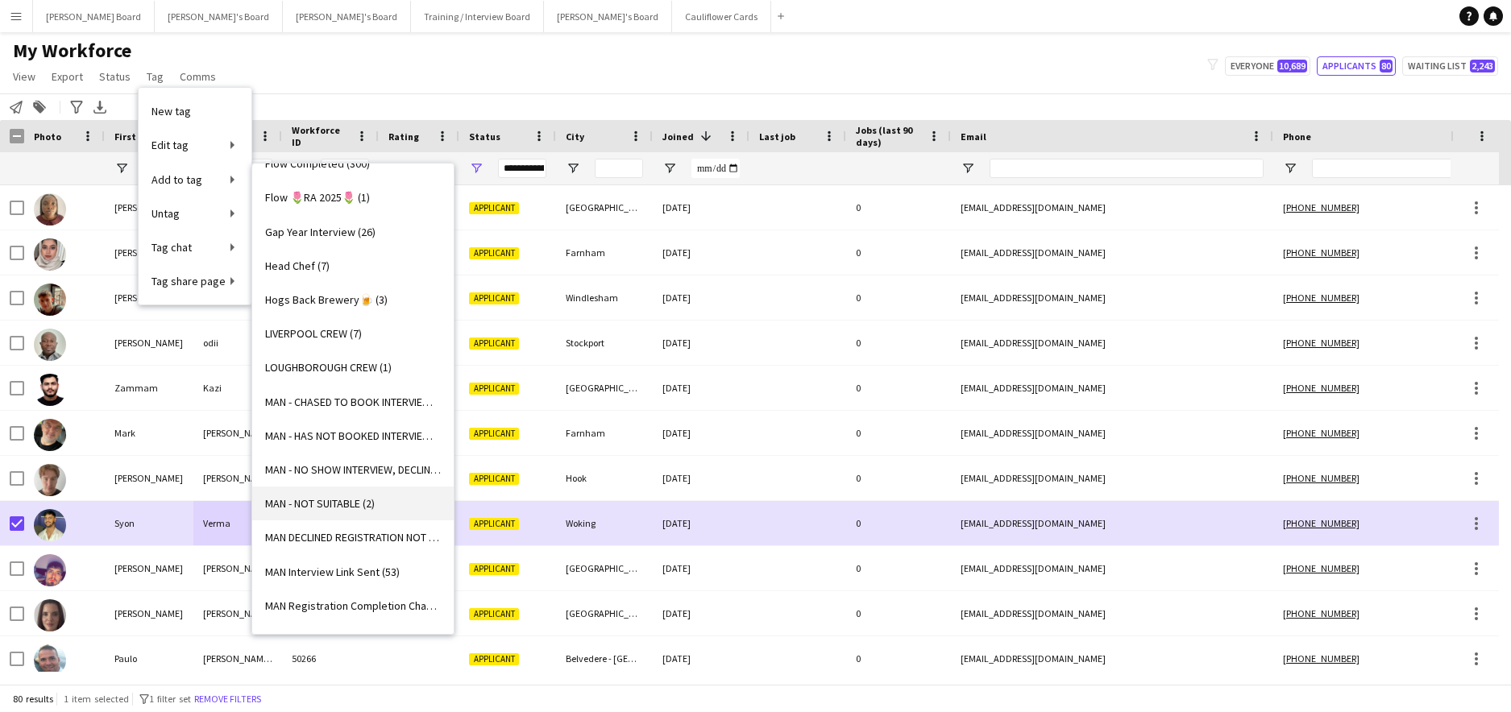
scroll to position [1182, 0]
click at [391, 511] on link "MAN Interview Link Sent (53)" at bounding box center [352, 501] width 201 height 34
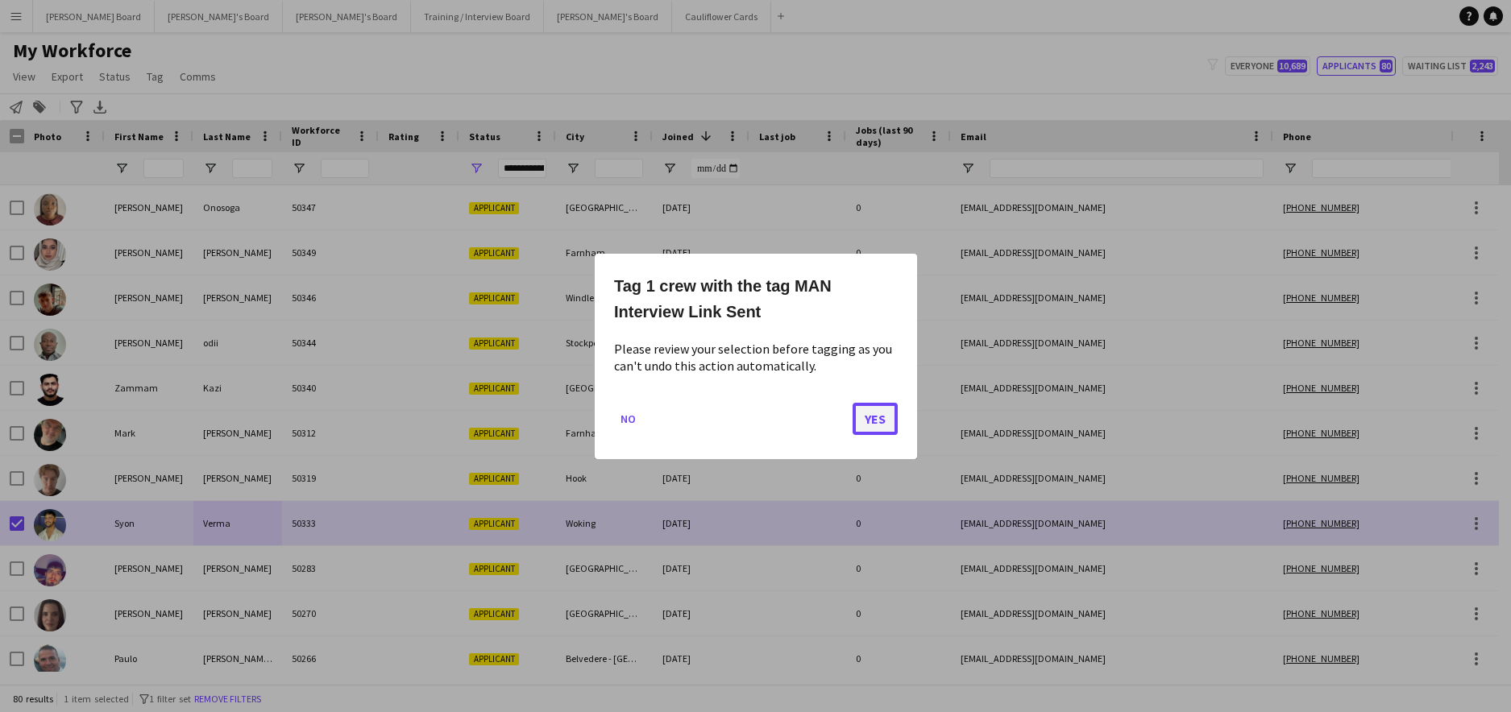
click at [870, 415] on button "Yes" at bounding box center [875, 418] width 45 height 32
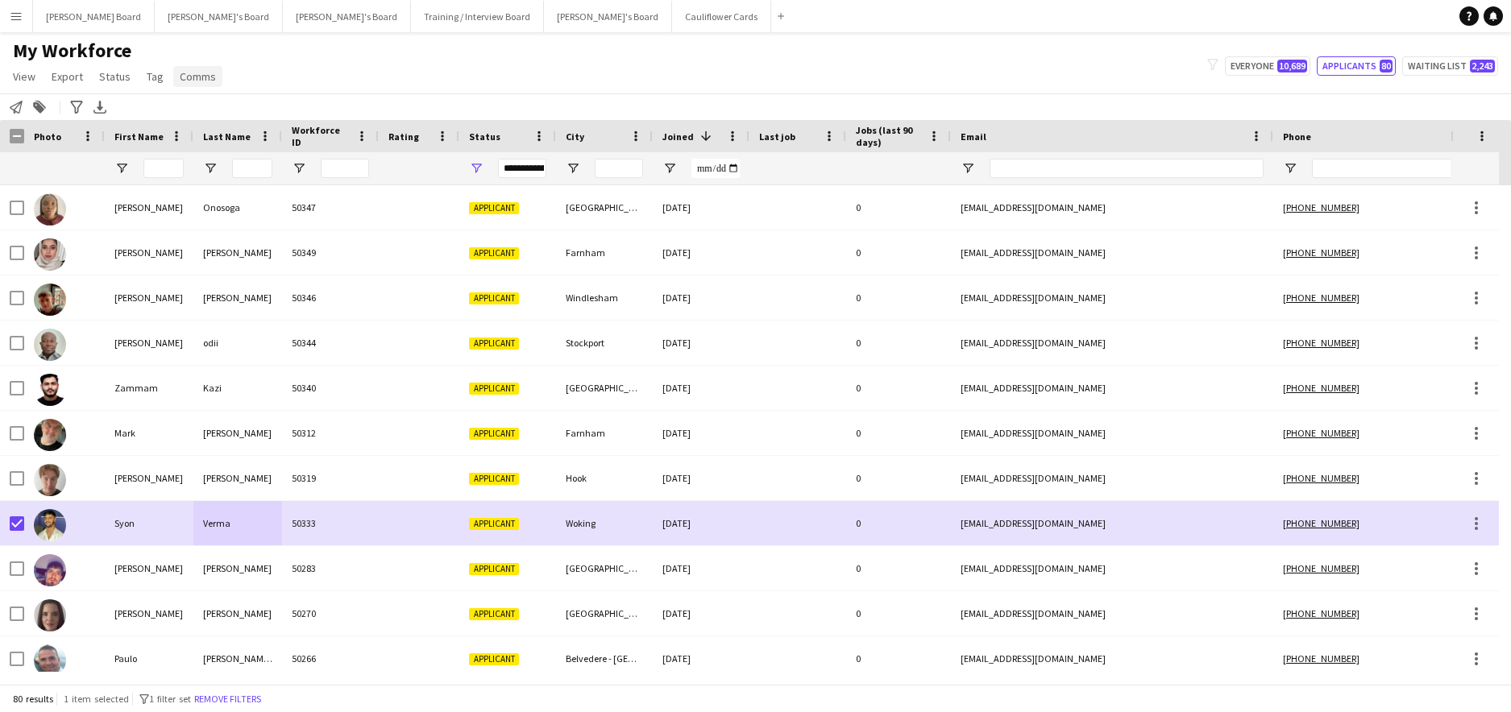
click at [190, 83] on span "Comms" at bounding box center [198, 76] width 36 height 15
click at [222, 118] on span "Send notification" at bounding box center [225, 111] width 82 height 15
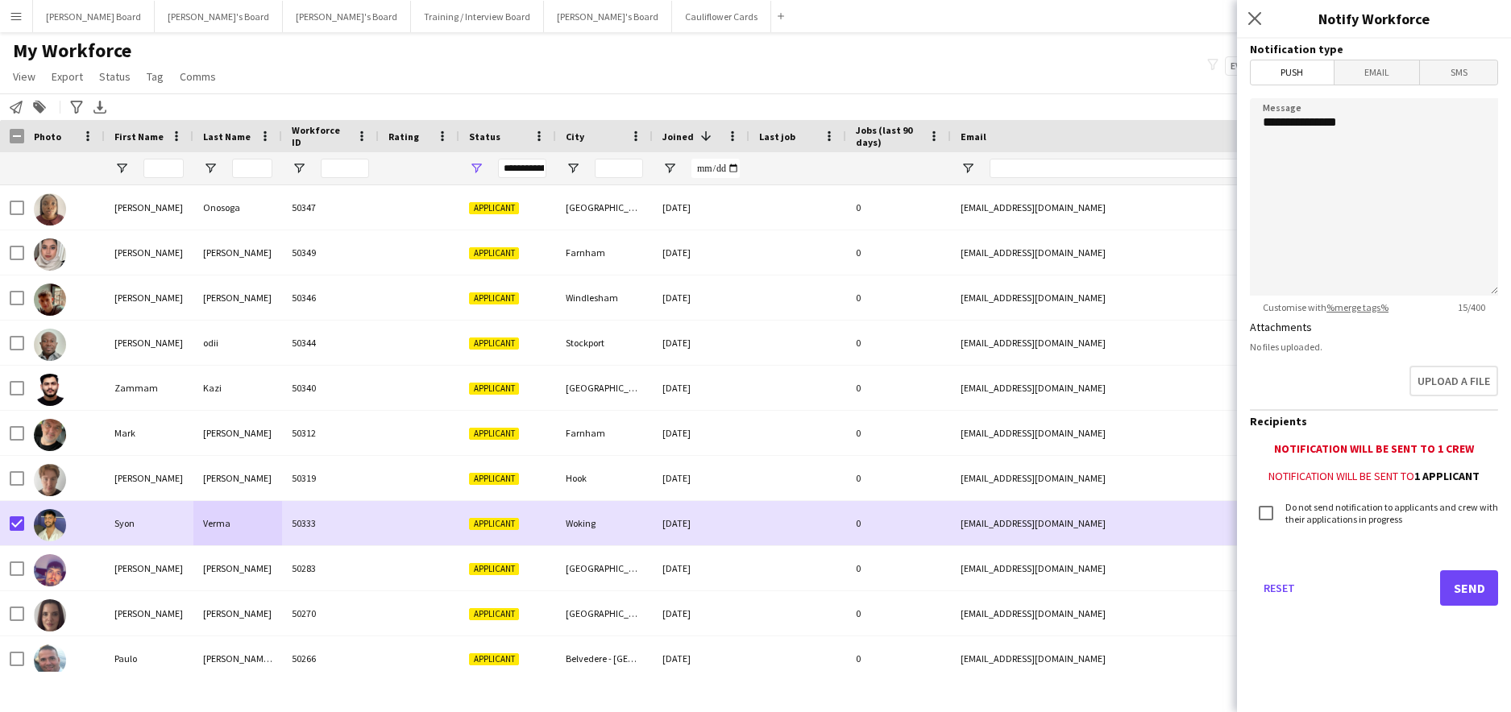
click at [1388, 73] on span "Email" at bounding box center [1376, 72] width 85 height 24
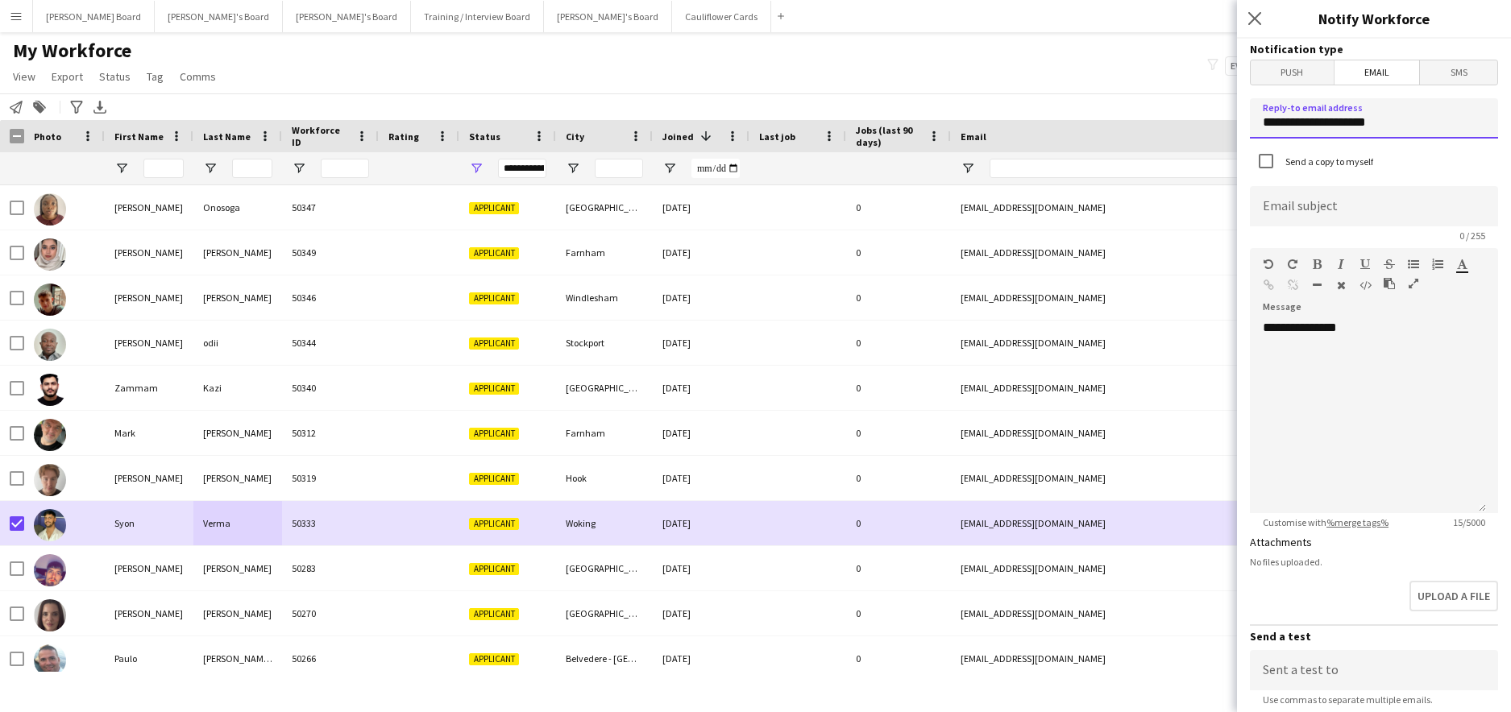
click at [1380, 133] on input "**********" at bounding box center [1374, 118] width 248 height 40
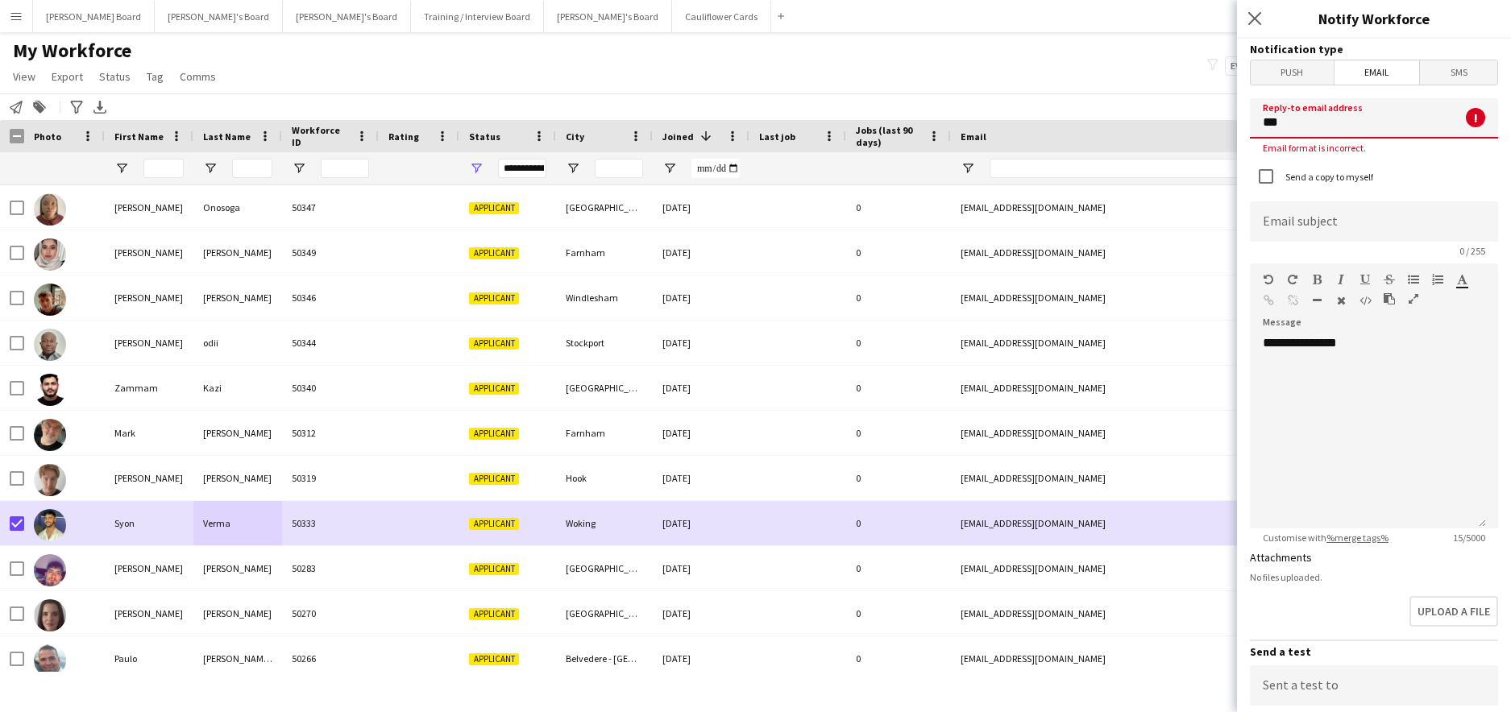
type input "**********"
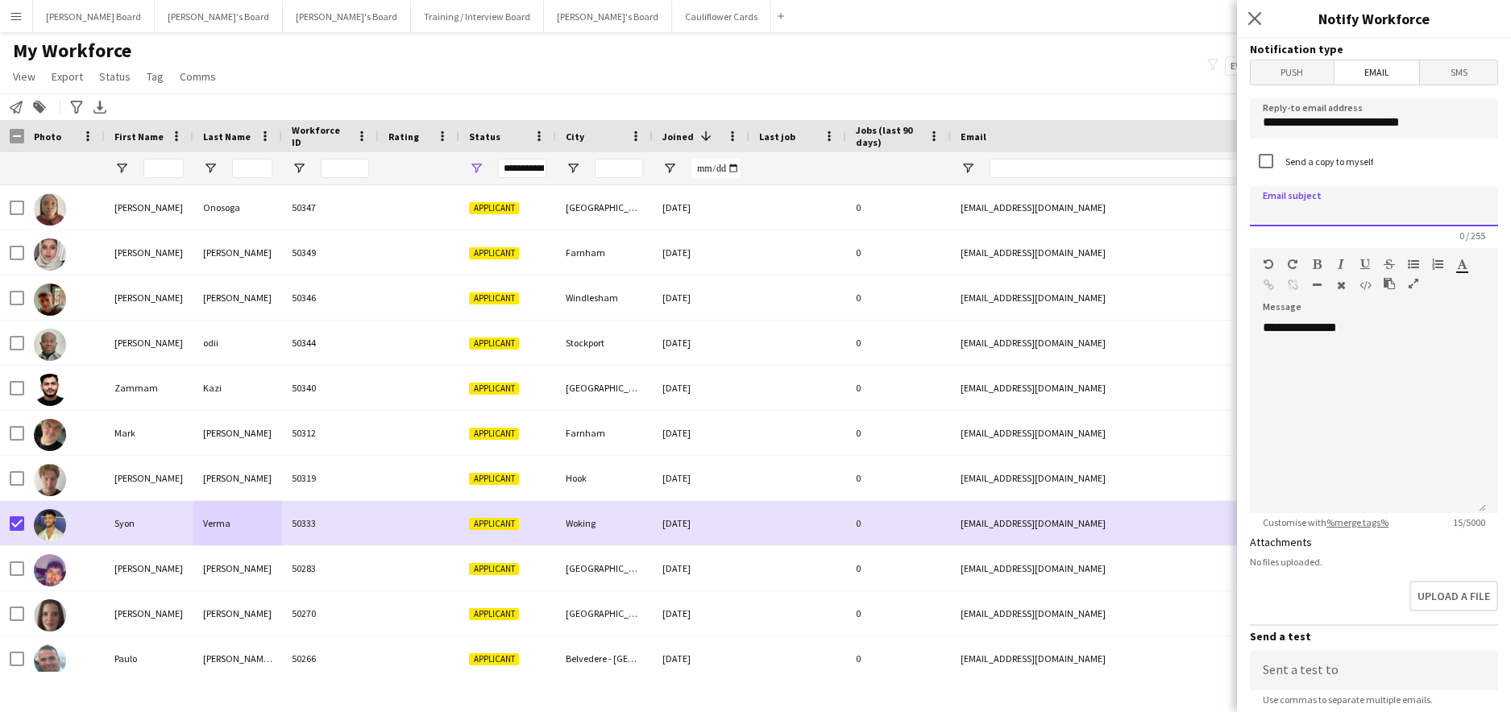
click at [1400, 214] on input at bounding box center [1374, 206] width 248 height 40
paste input "**********"
type input "**********"
click at [1380, 328] on div "**********" at bounding box center [1368, 416] width 236 height 193
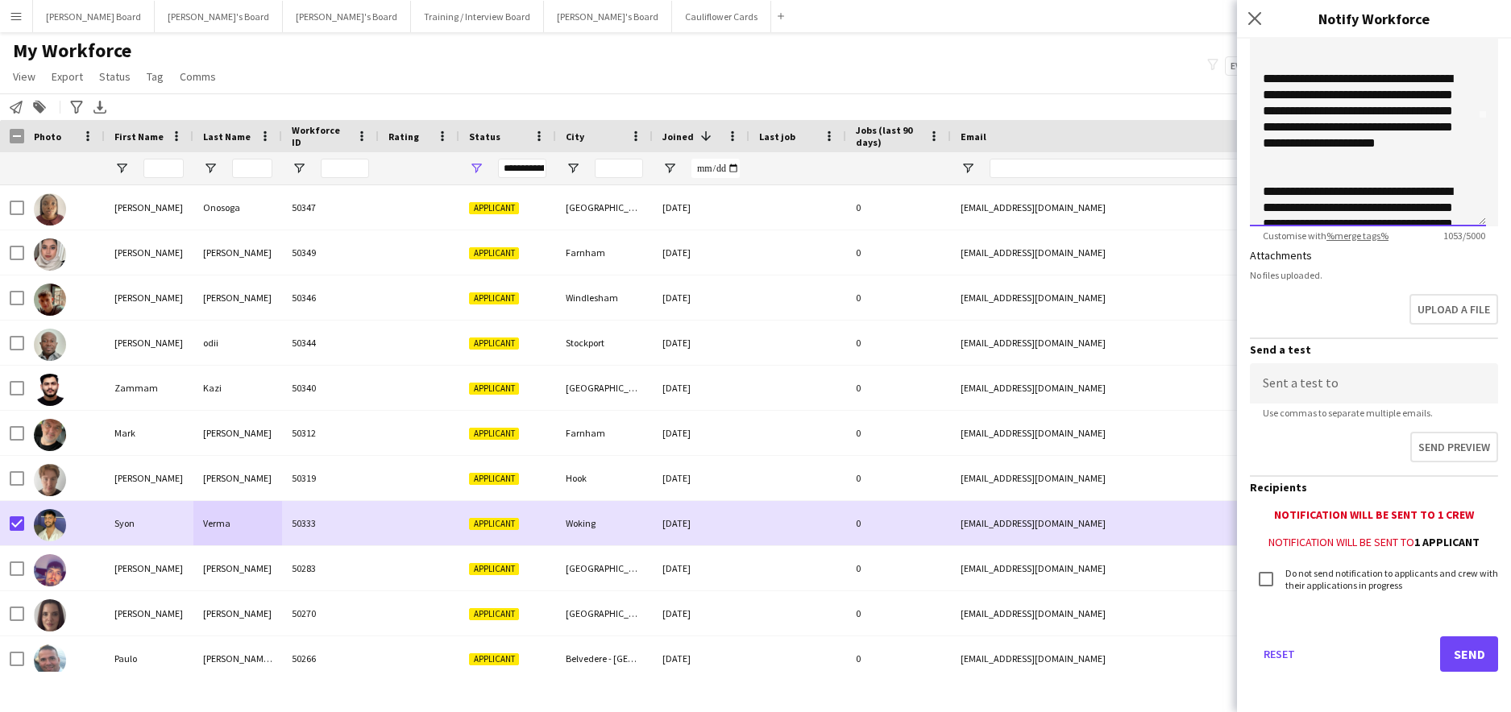
scroll to position [292, 0]
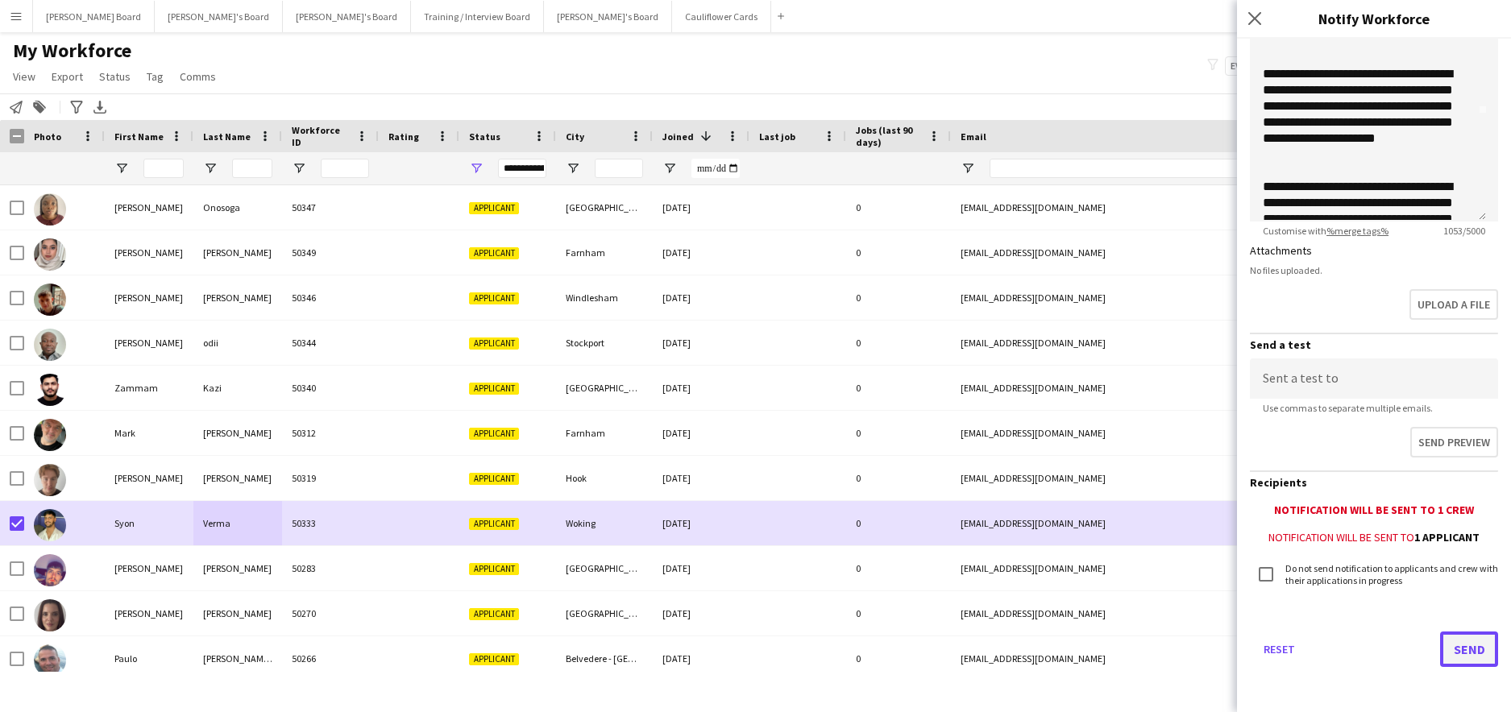
click at [1454, 649] on button "Send" at bounding box center [1469, 649] width 58 height 35
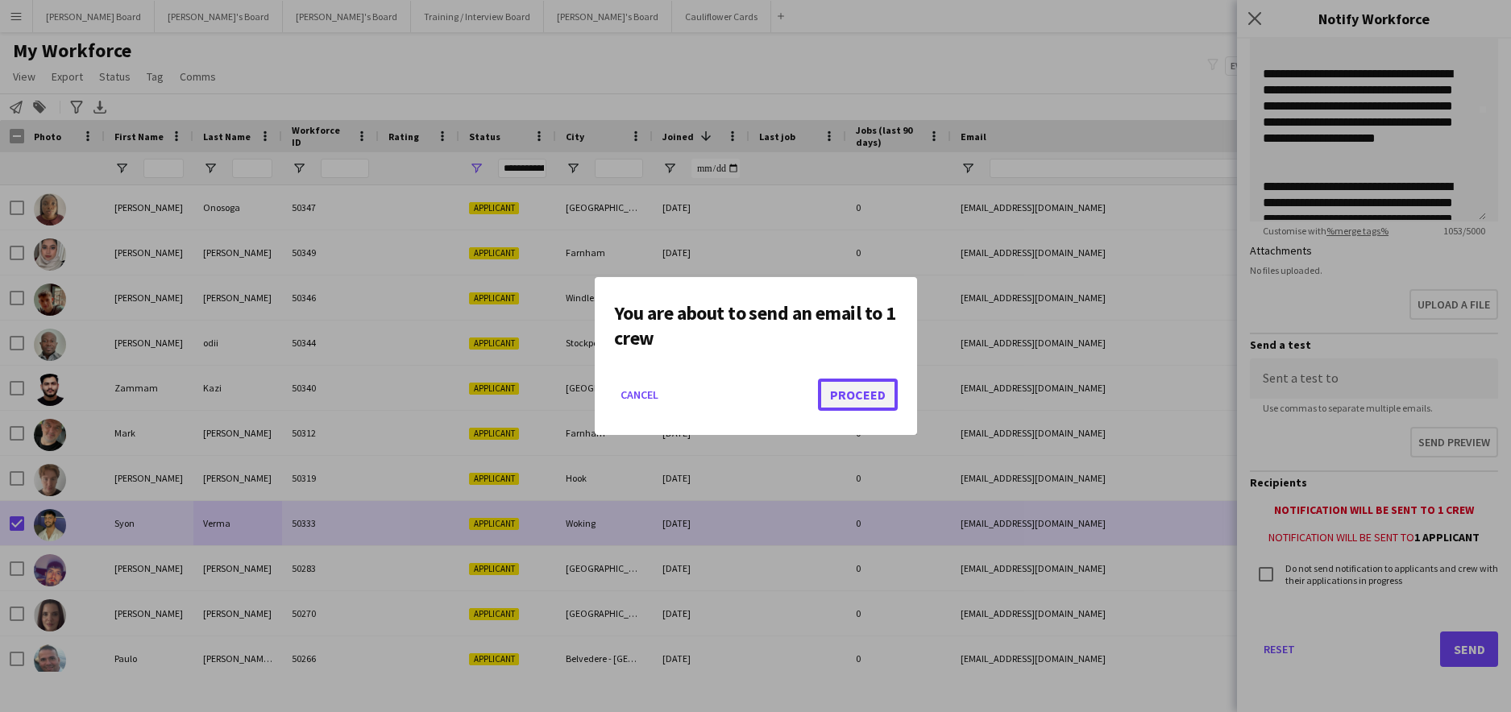
click at [865, 402] on button "Proceed" at bounding box center [858, 395] width 80 height 32
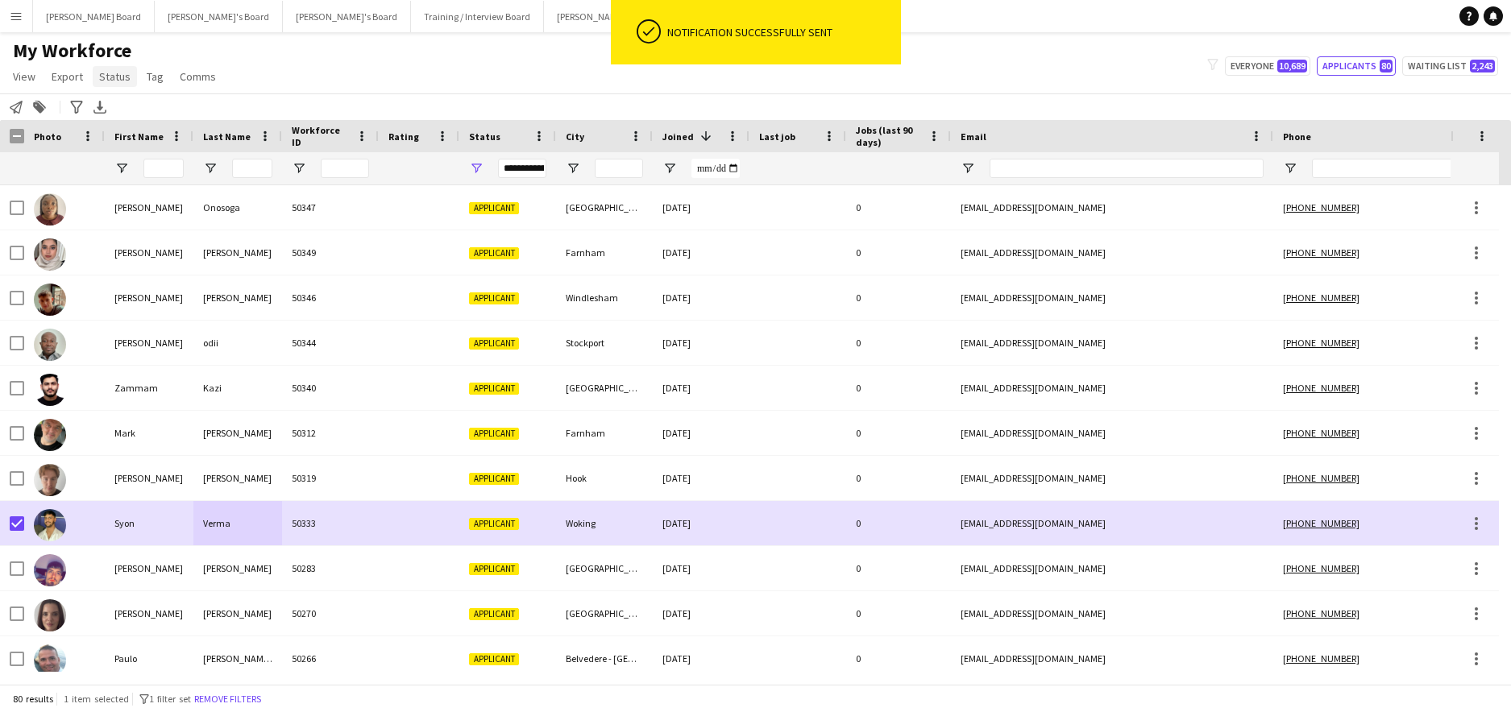
click at [114, 77] on span "Status" at bounding box center [114, 76] width 31 height 15
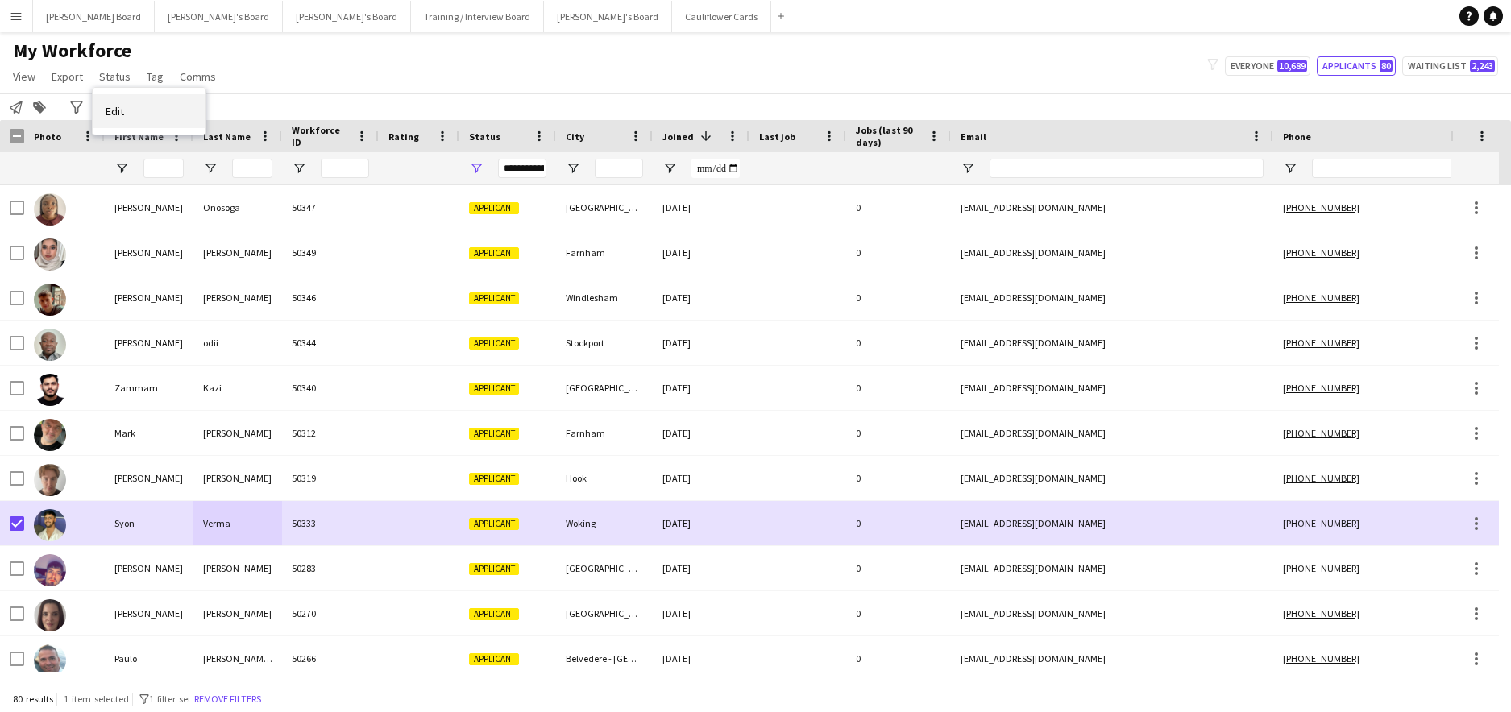
click at [121, 102] on link "Edit" at bounding box center [149, 111] width 113 height 34
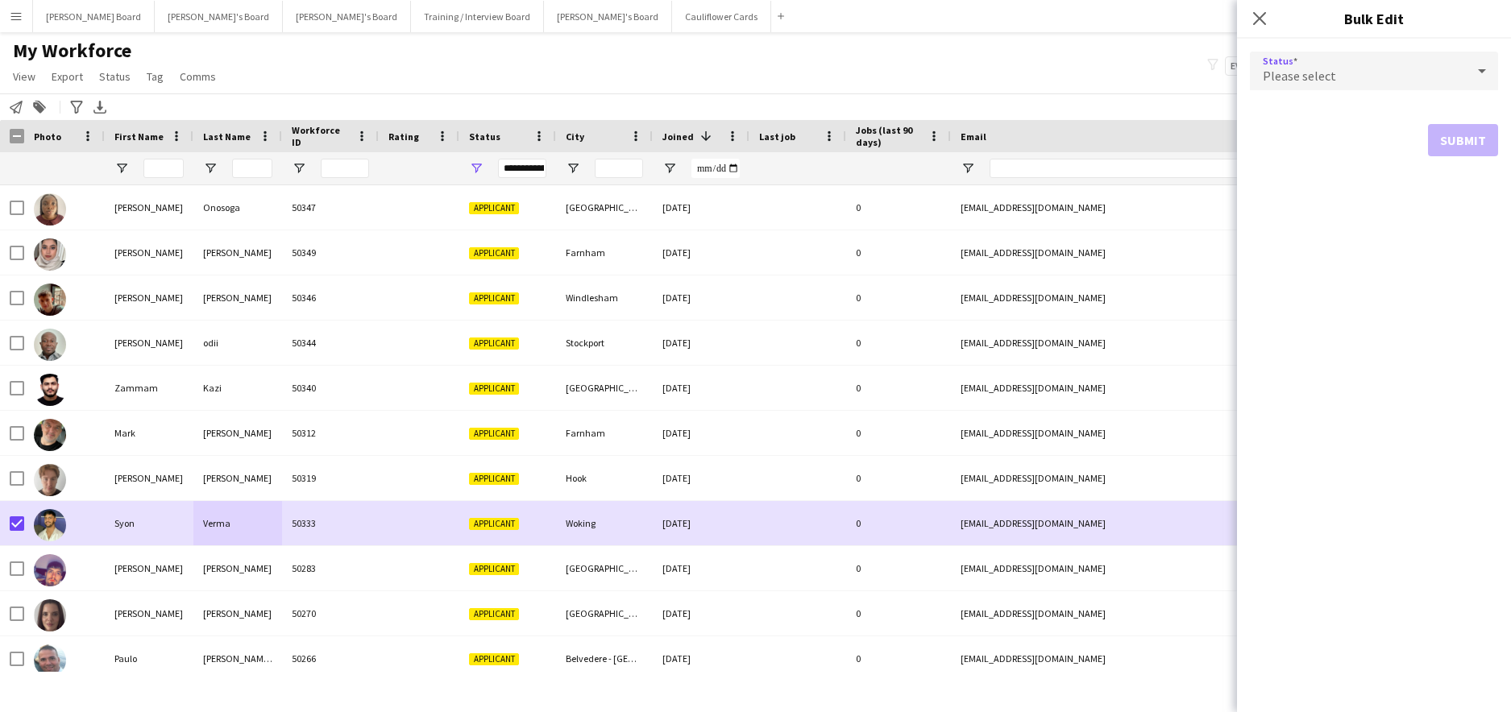
click at [1338, 81] on div "Please select" at bounding box center [1358, 71] width 216 height 39
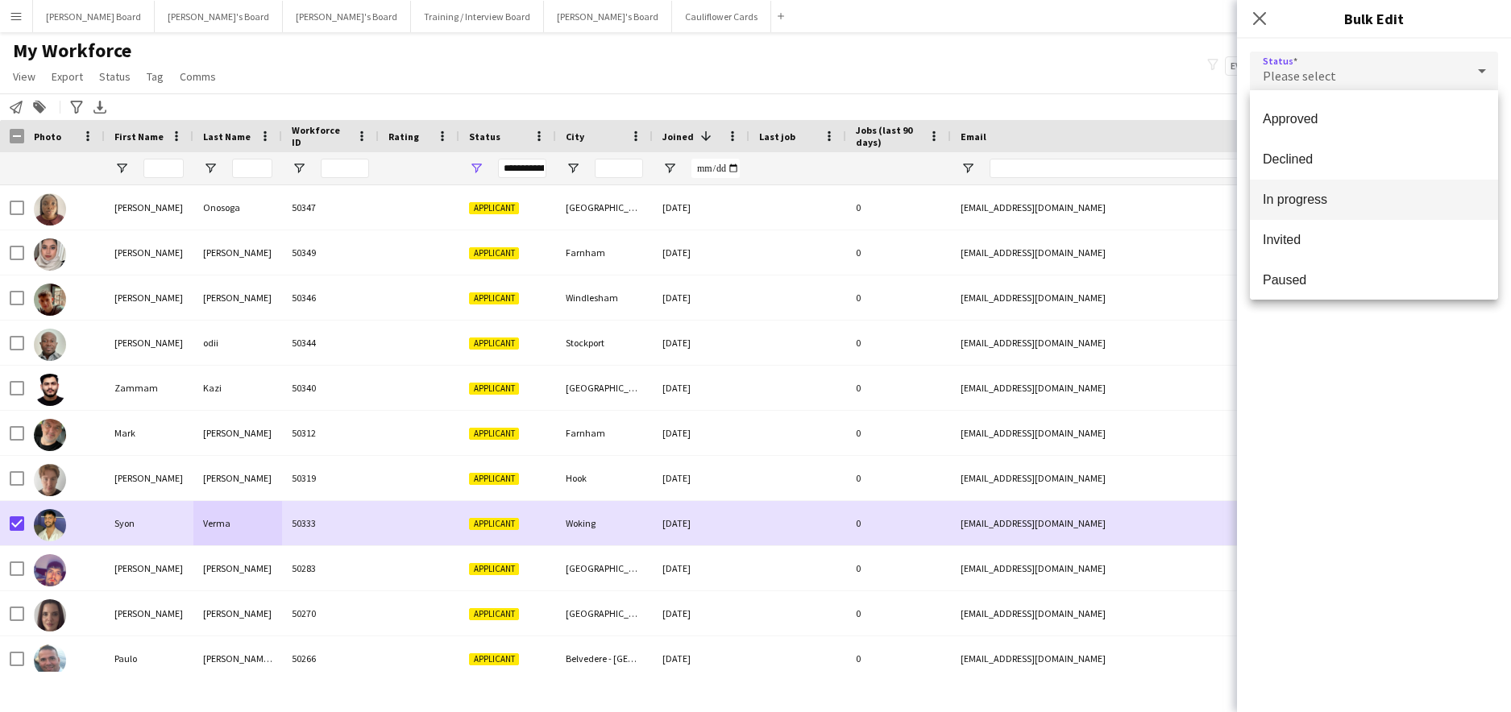
scroll to position [166, 0]
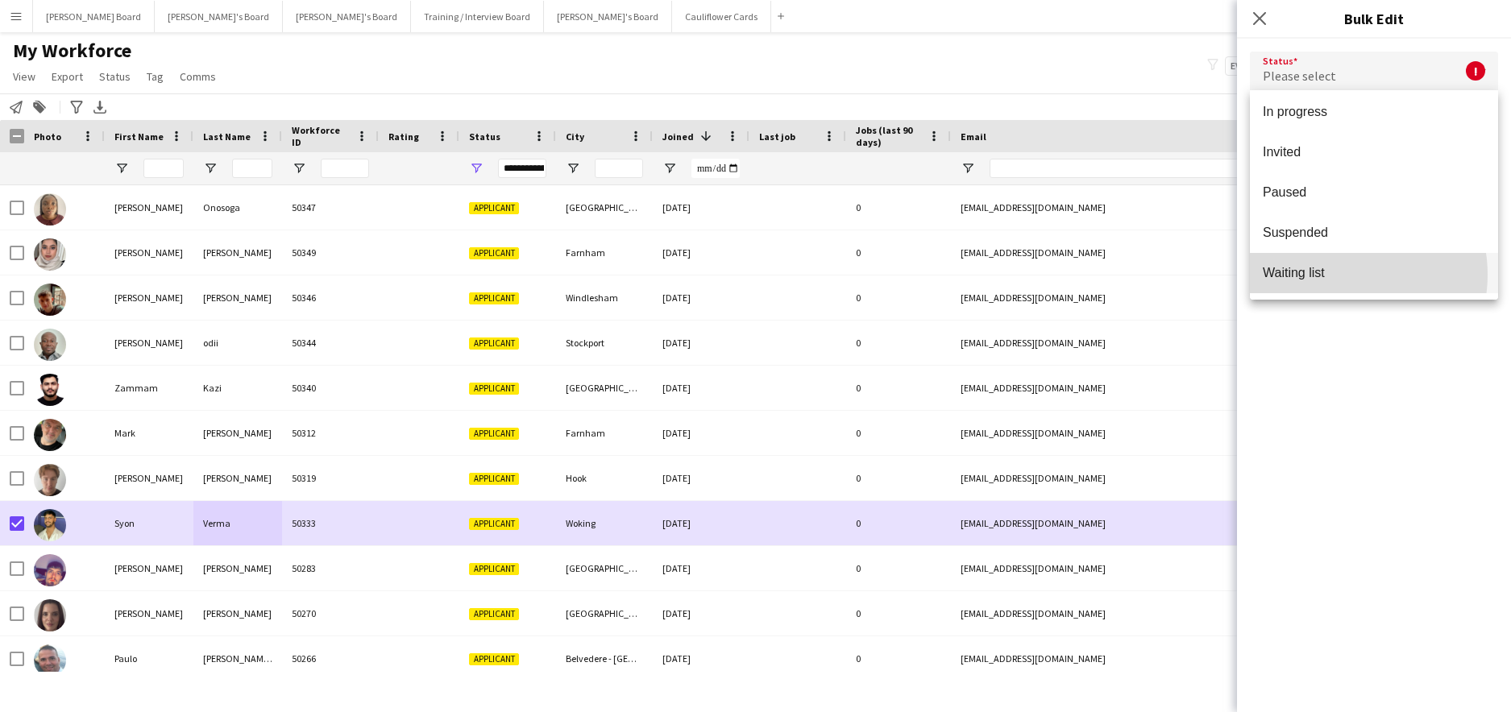
click at [1336, 275] on span "Waiting list" at bounding box center [1374, 272] width 222 height 15
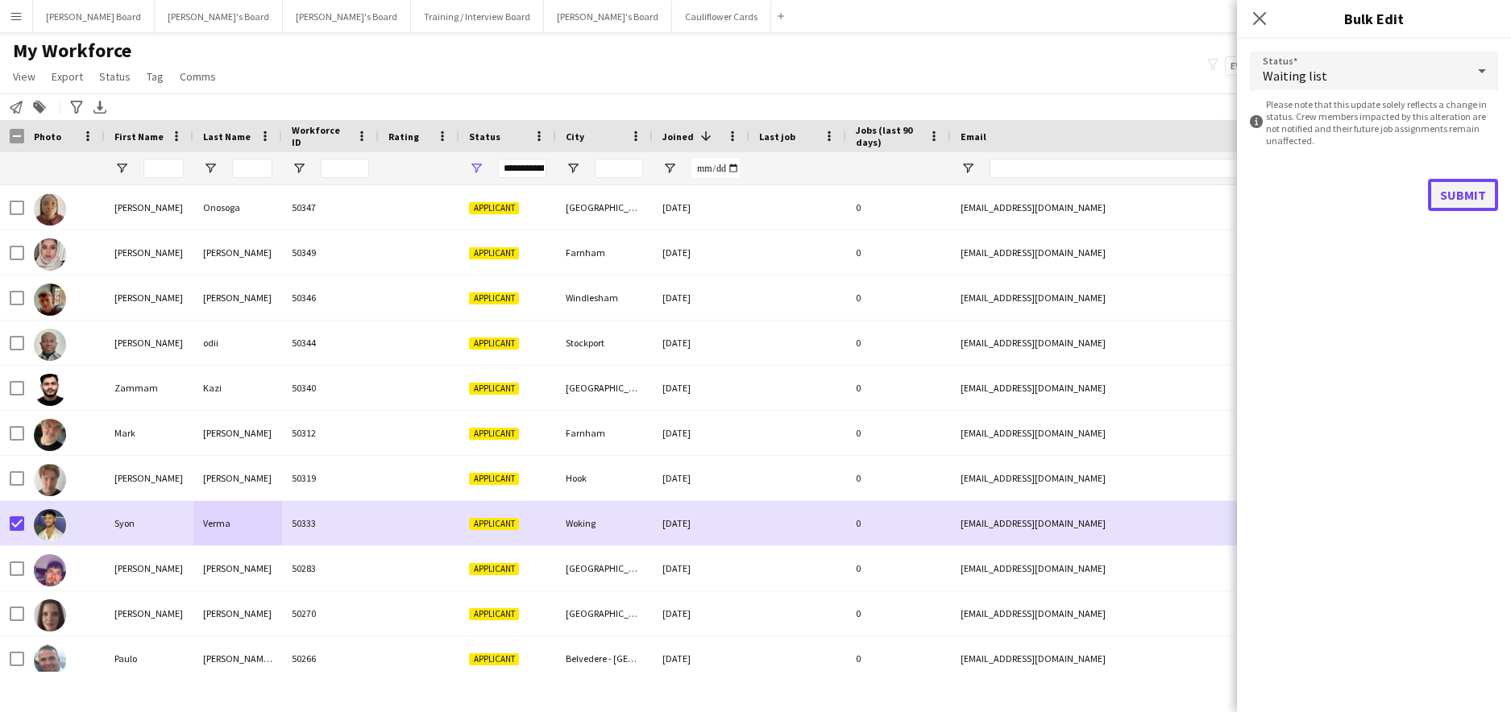
click at [1441, 193] on button "Submit" at bounding box center [1463, 195] width 70 height 32
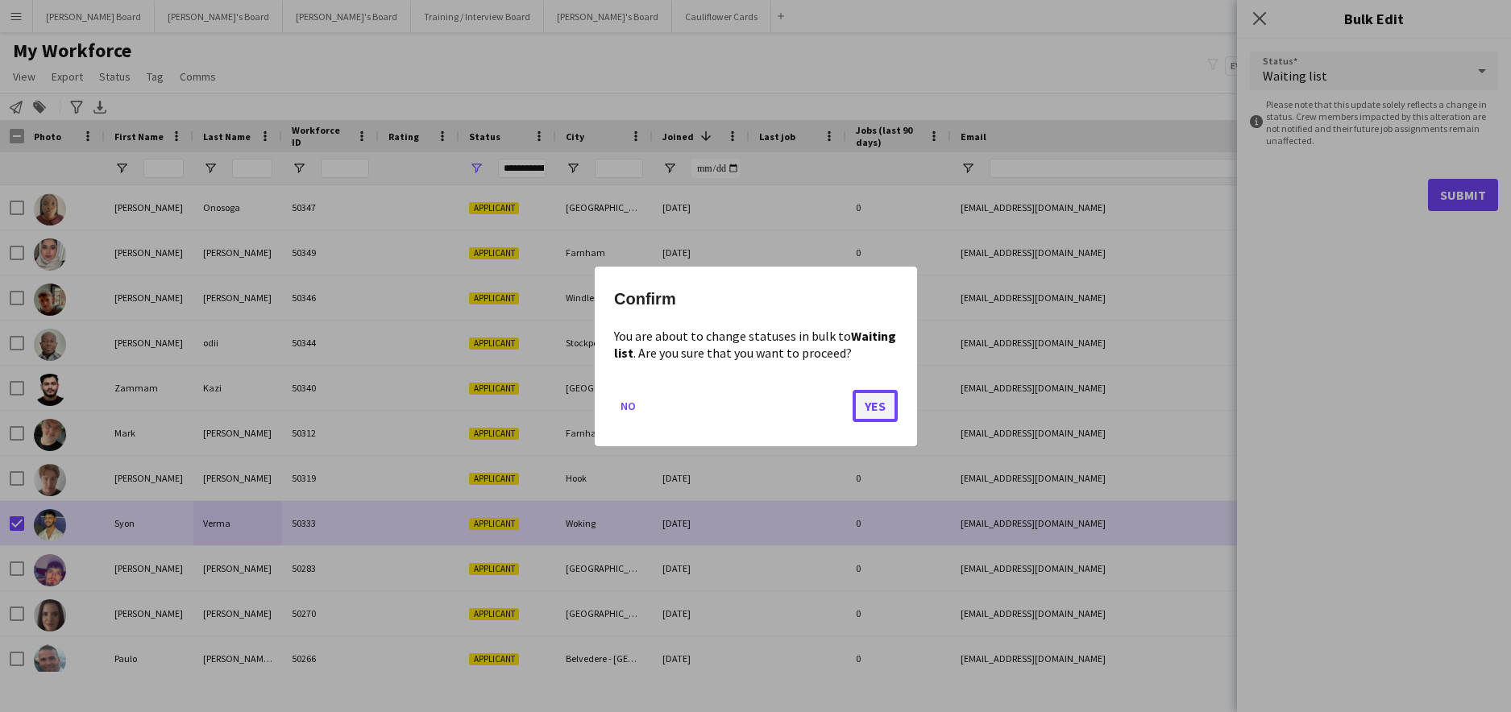
click at [873, 413] on button "Yes" at bounding box center [875, 405] width 45 height 32
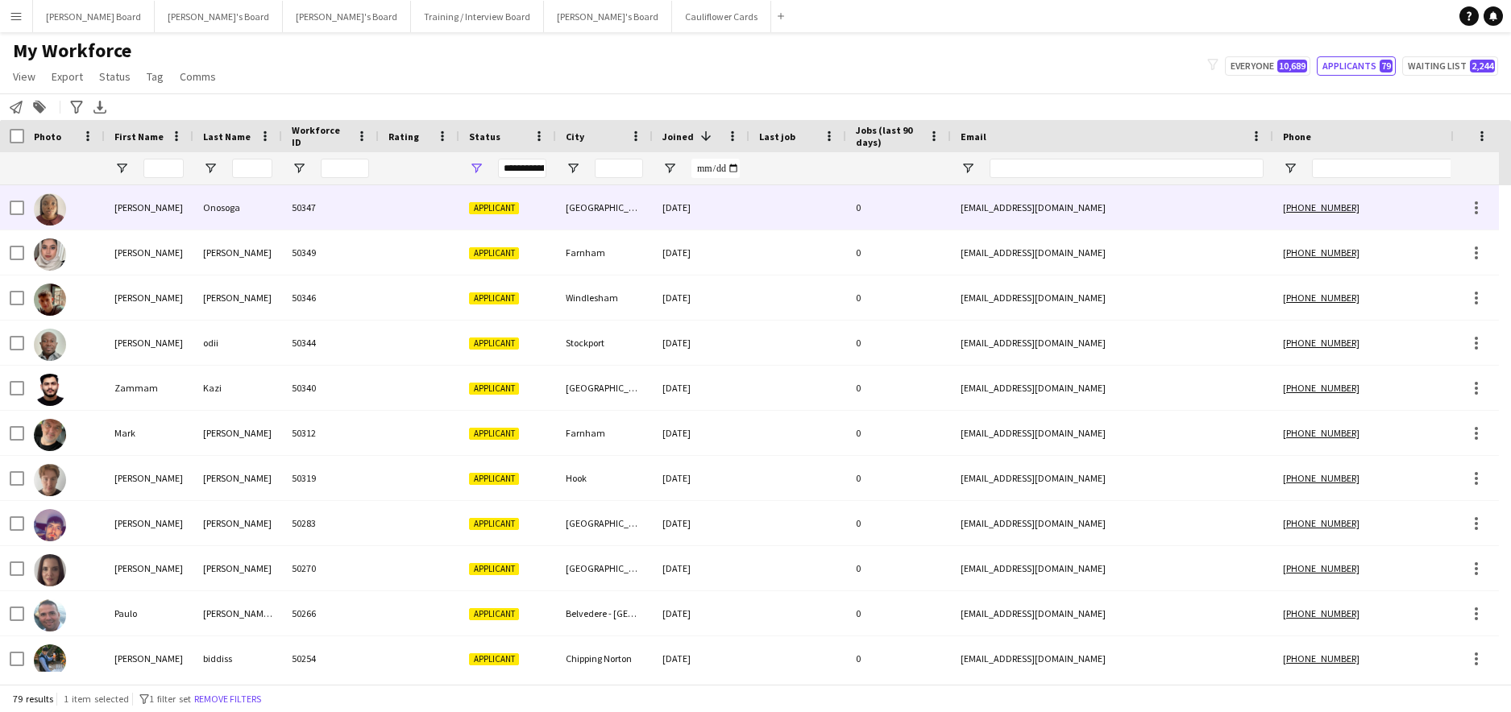
click at [218, 209] on div "Onosoga" at bounding box center [237, 207] width 89 height 44
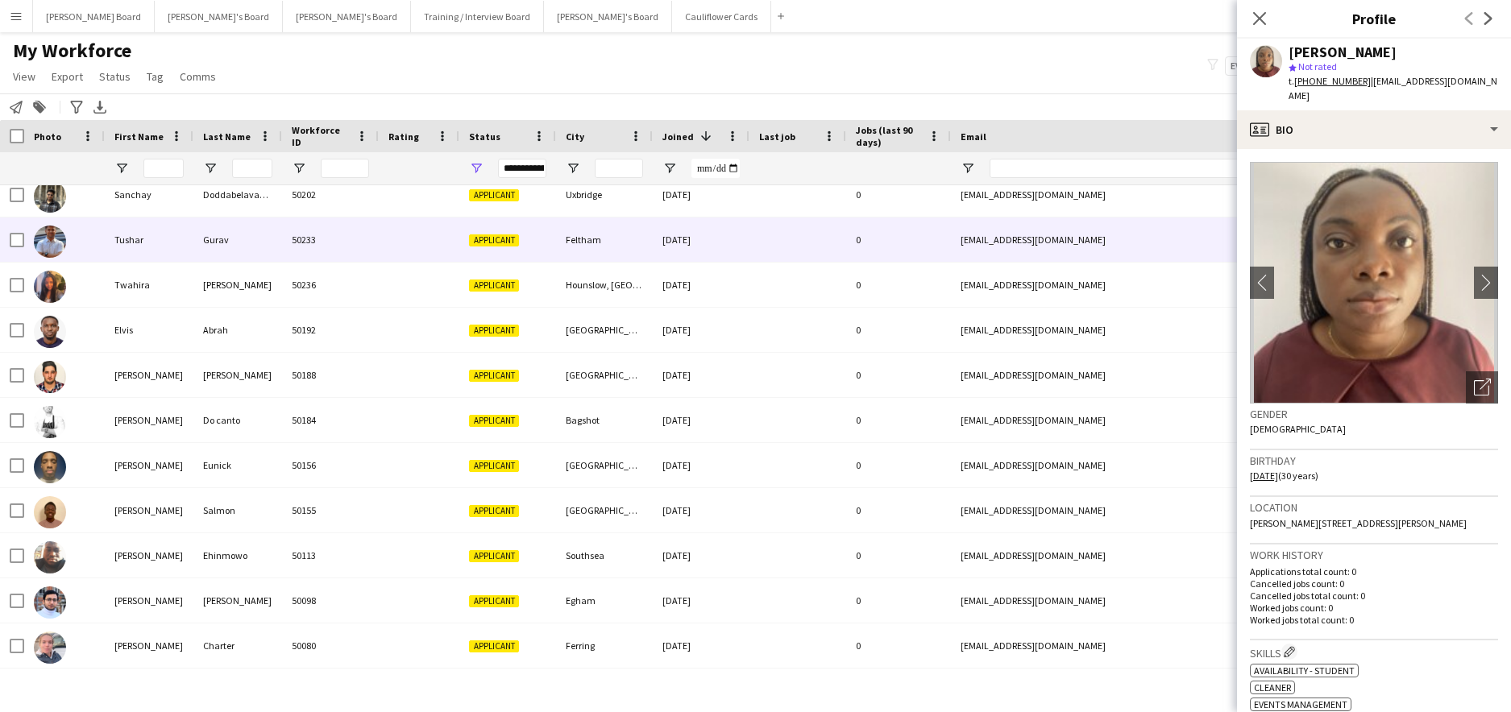
scroll to position [0, 0]
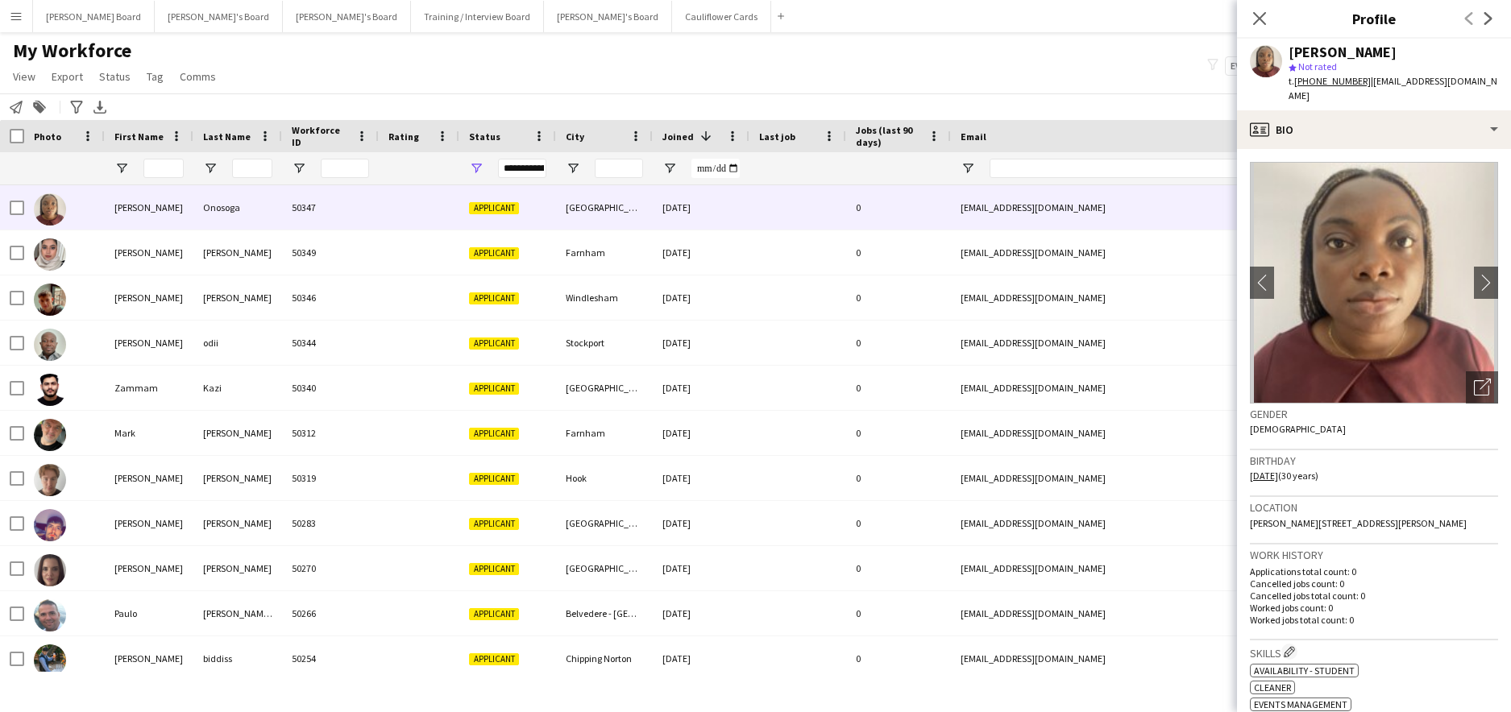
click at [1107, 39] on main "My Workforce View Views Default view Compliance RTW Checks MANCHESTER Search UN…" at bounding box center [755, 361] width 1511 height 658
click at [1247, 17] on div "Close pop-in" at bounding box center [1259, 18] width 45 height 37
click at [1271, 12] on div "Close pop-in" at bounding box center [1259, 18] width 45 height 37
click at [1262, 21] on icon at bounding box center [1258, 17] width 15 height 15
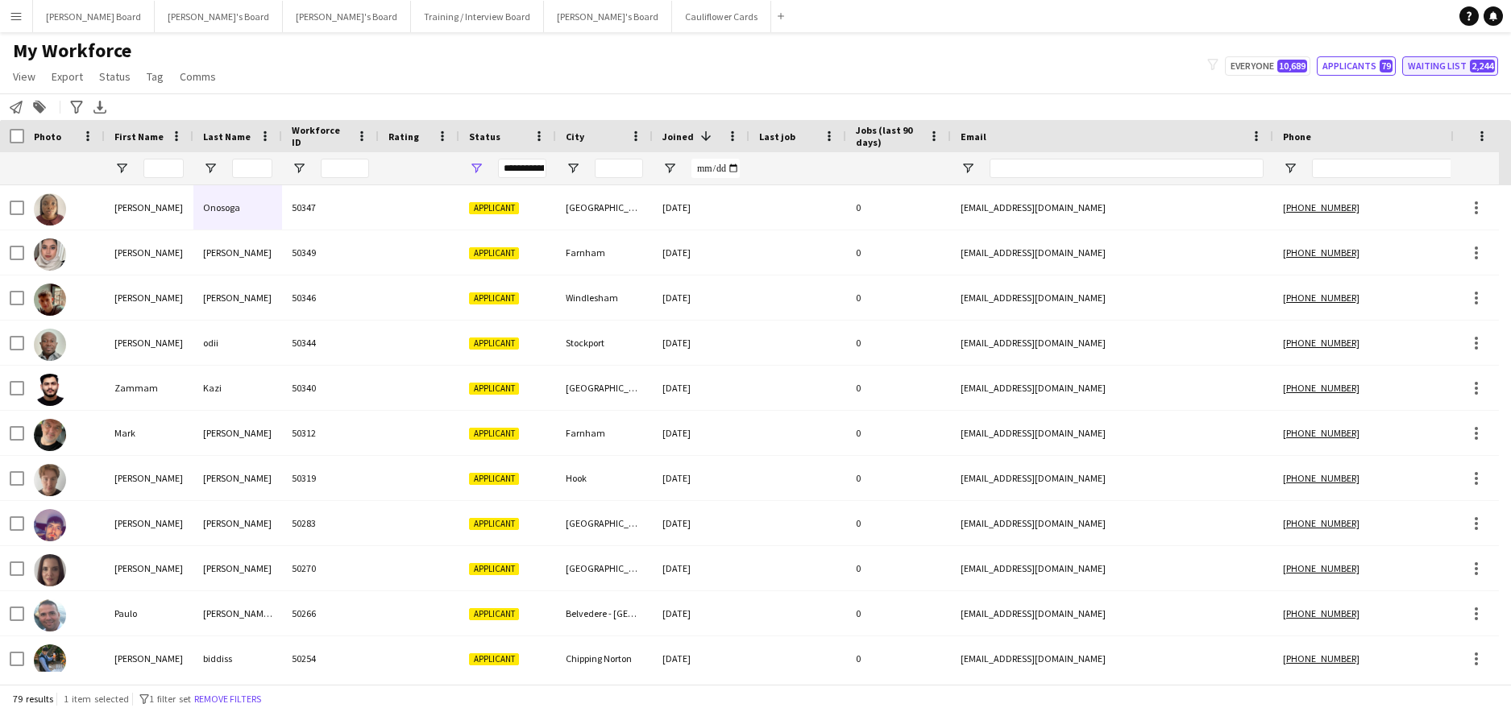
click at [1437, 60] on button "Waiting list 2,244" at bounding box center [1450, 65] width 96 height 19
type input "**********"
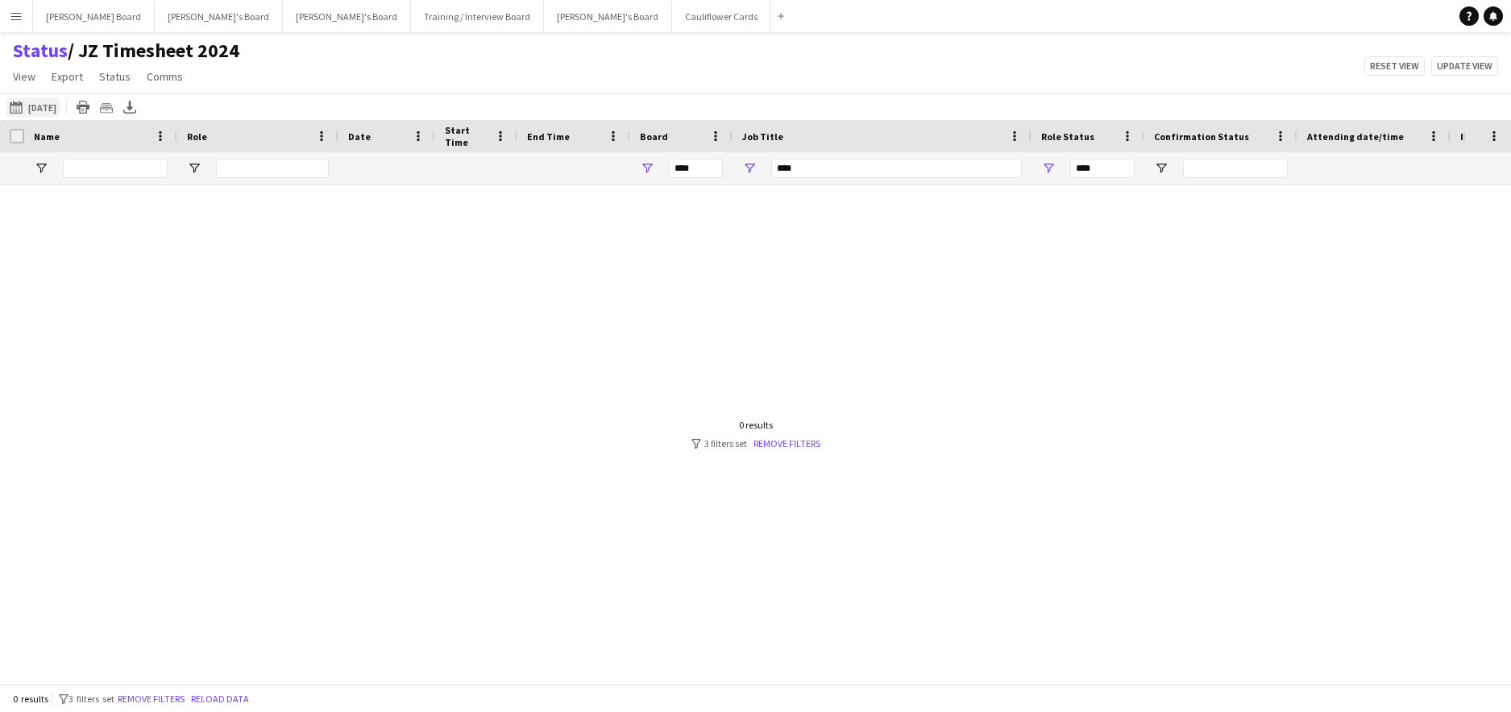
click at [45, 101] on button "24-09-2025 to 30-09-2025 06-09-2025" at bounding box center [32, 106] width 53 height 19
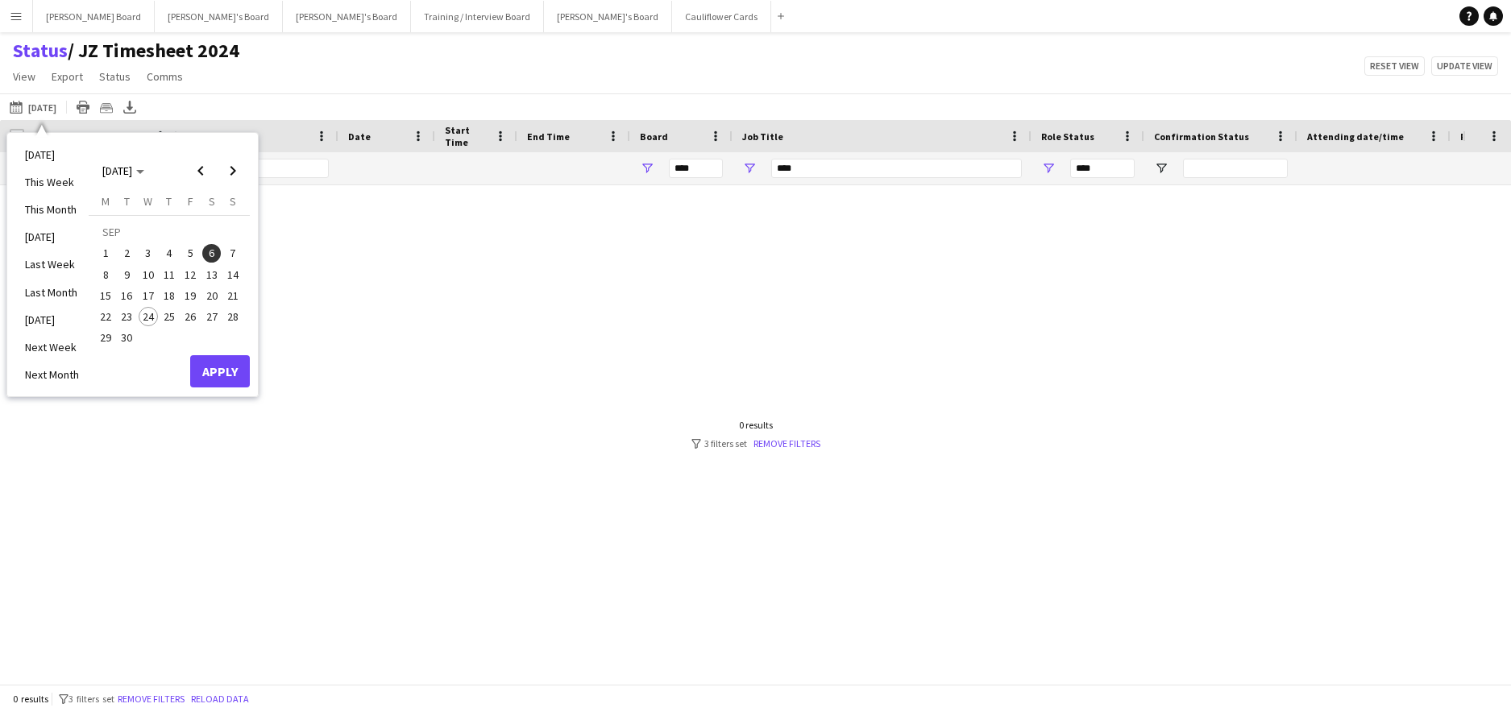
click at [164, 315] on span "25" at bounding box center [169, 316] width 19 height 19
click at [202, 361] on button "Apply" at bounding box center [220, 371] width 60 height 32
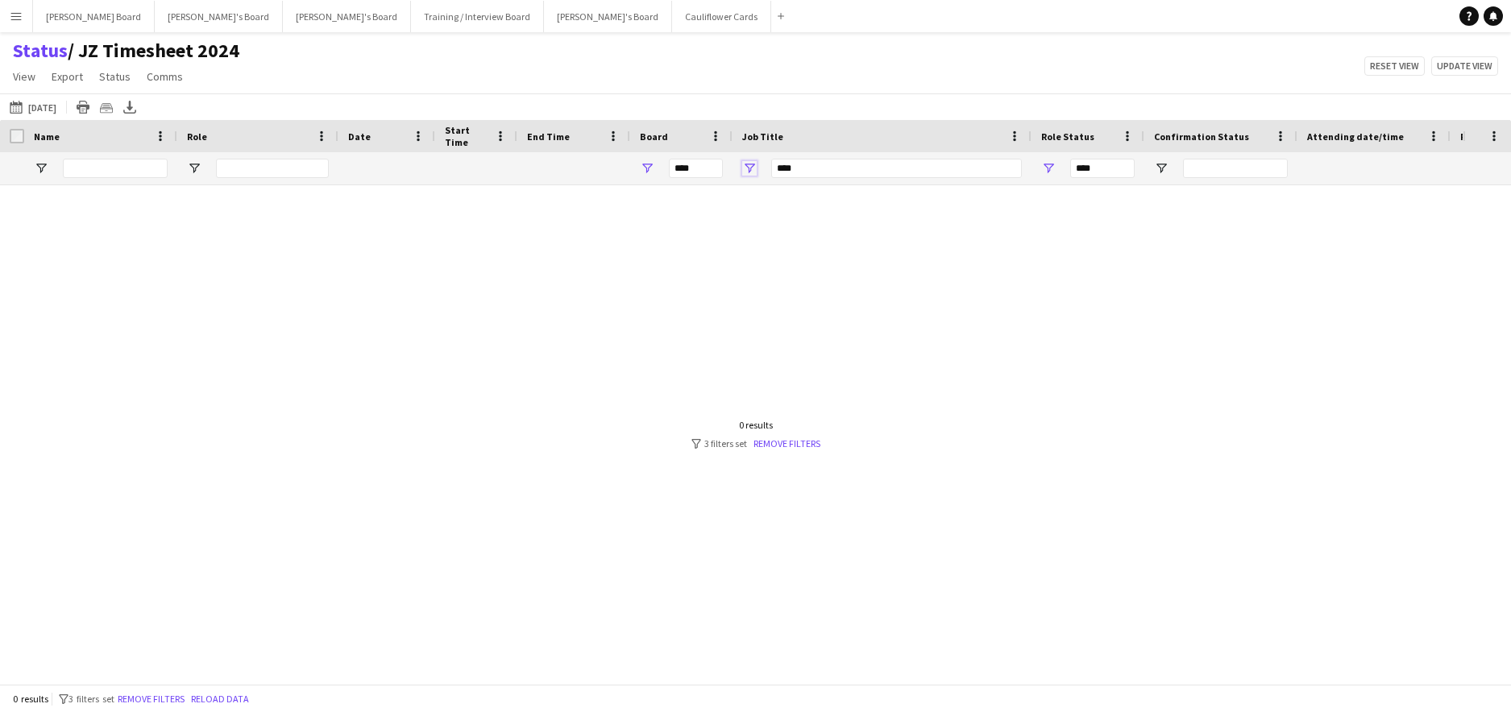
click at [745, 171] on span "Open Filter Menu" at bounding box center [749, 168] width 15 height 15
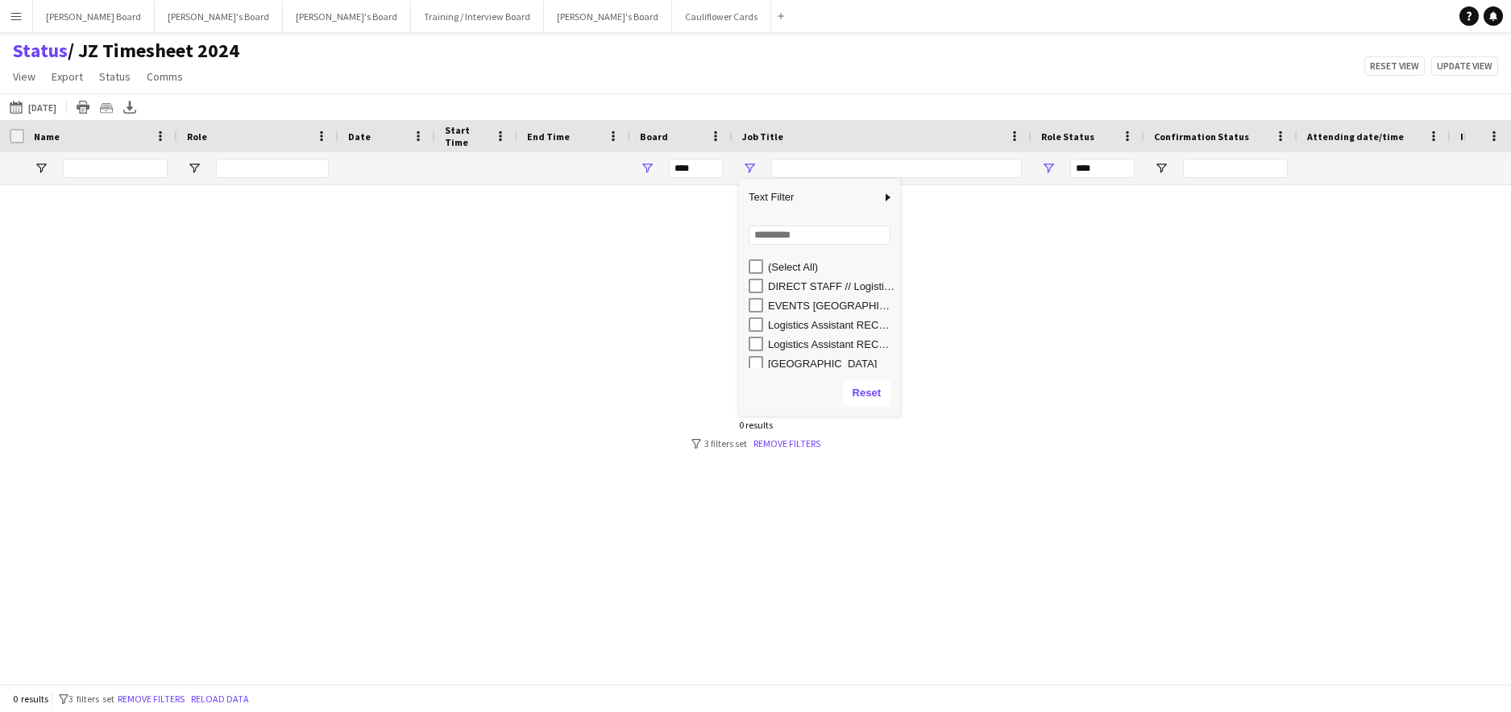
type input "**********"
type input "***"
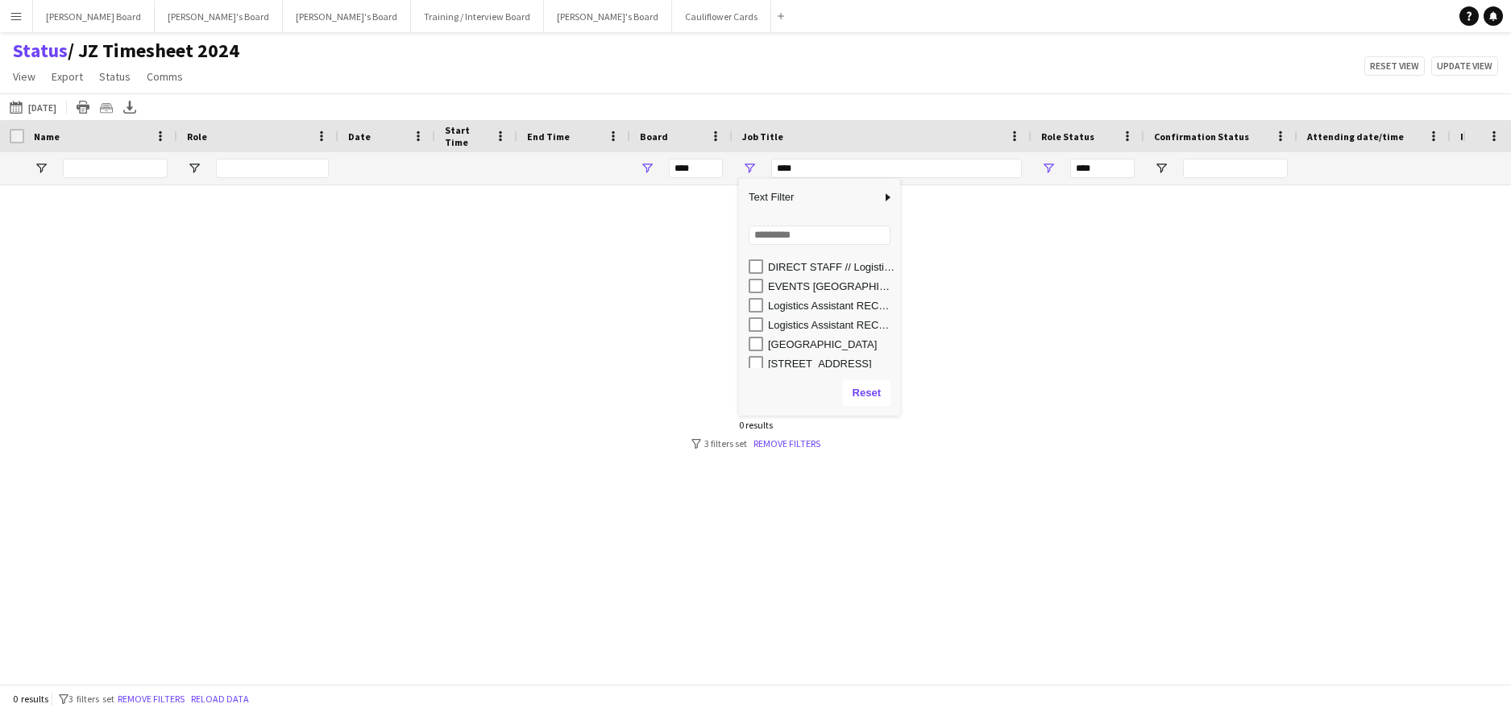
scroll to position [24, 0]
click at [792, 360] on div "RHS Wisley Gardens, Wisley Ln, Woking GU23 6QB" at bounding box center [831, 359] width 127 height 12
type input "**********"
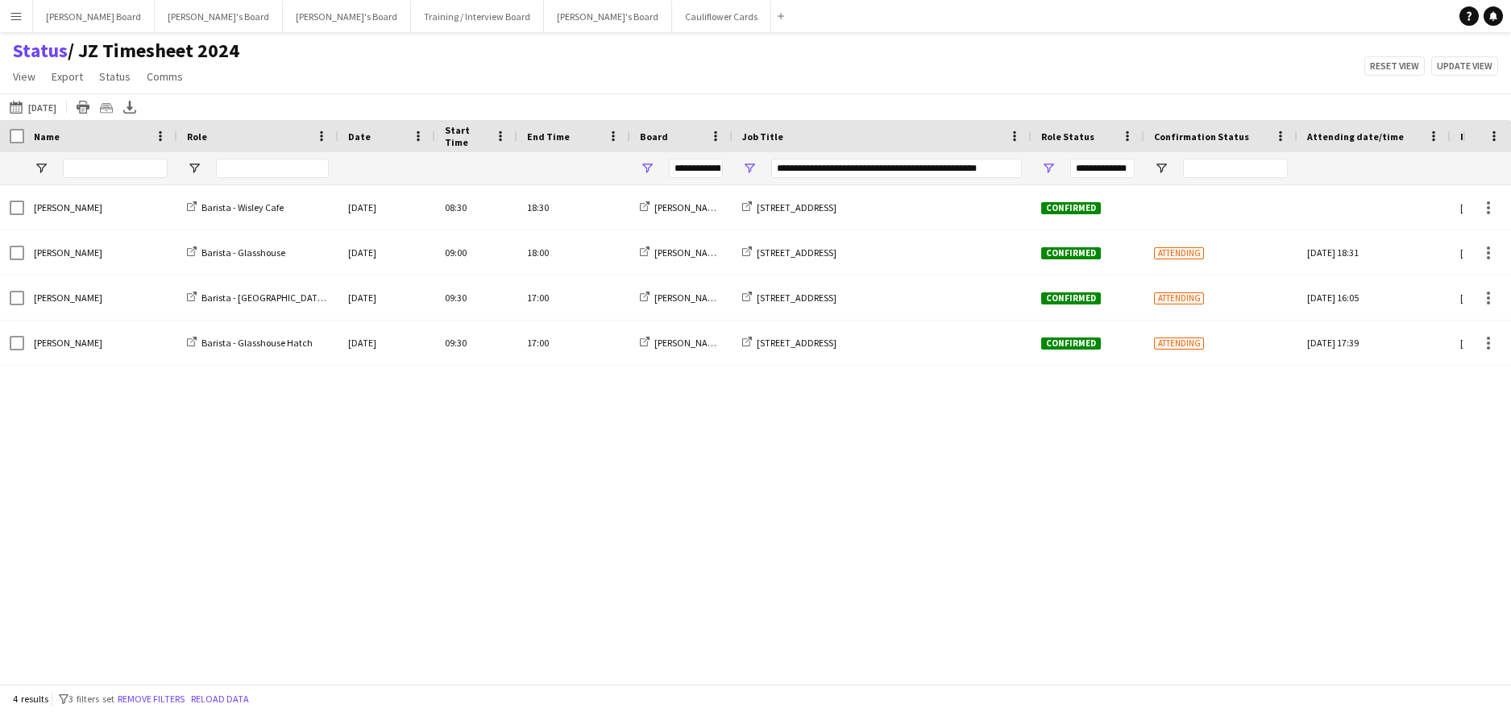
click at [538, 511] on div "Abdul Quainoo Barista - Wisley Cafe Thu, 25 Sep 2025 08:30 18:30 Jakub's Board …" at bounding box center [731, 428] width 1462 height 487
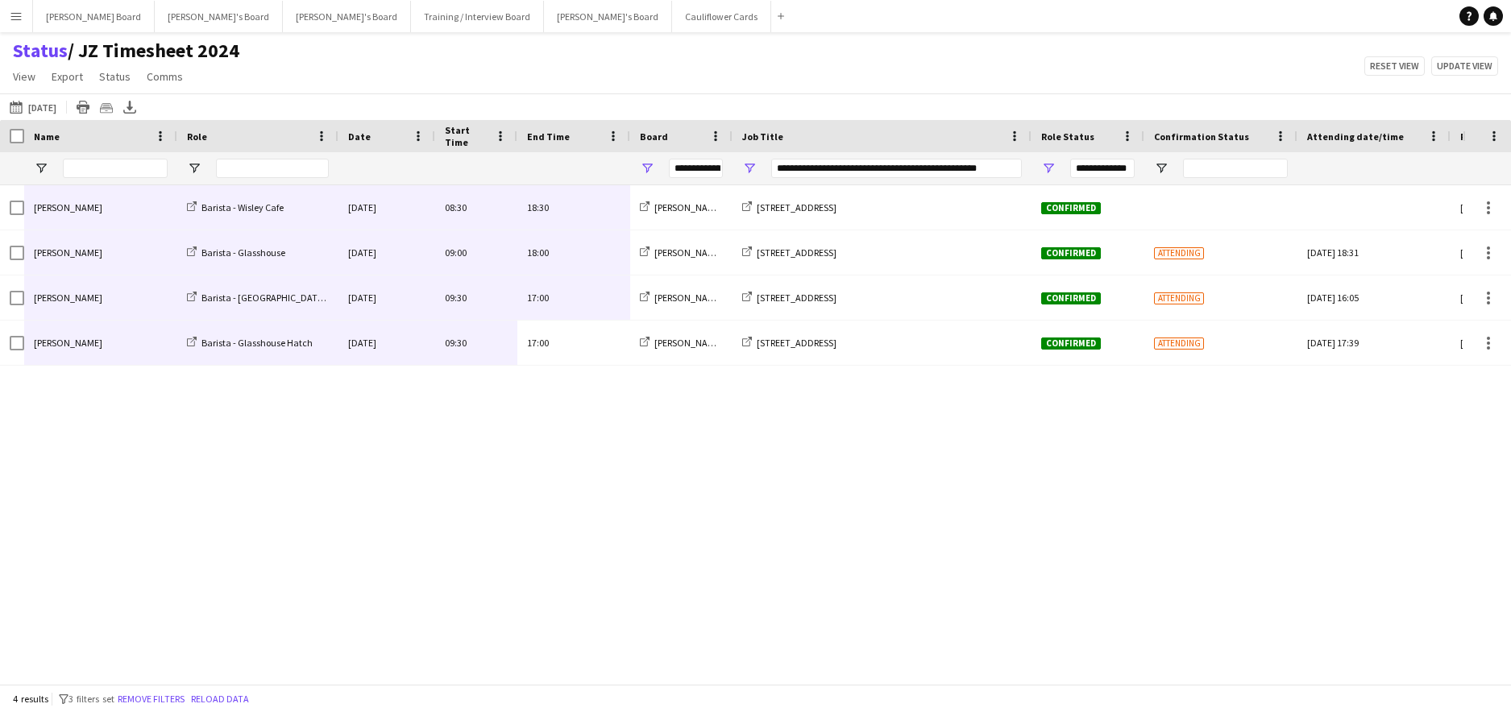
drag, startPoint x: 596, startPoint y: 346, endPoint x: 106, endPoint y: 218, distance: 506.4
click at [106, 218] on div "Abdul Quainoo Barista - Wisley Cafe Thu, 25 Sep 2025 08:30 18:30 Jakub's Board …" at bounding box center [870, 275] width 1740 height 180
